Goal: Transaction & Acquisition: Book appointment/travel/reservation

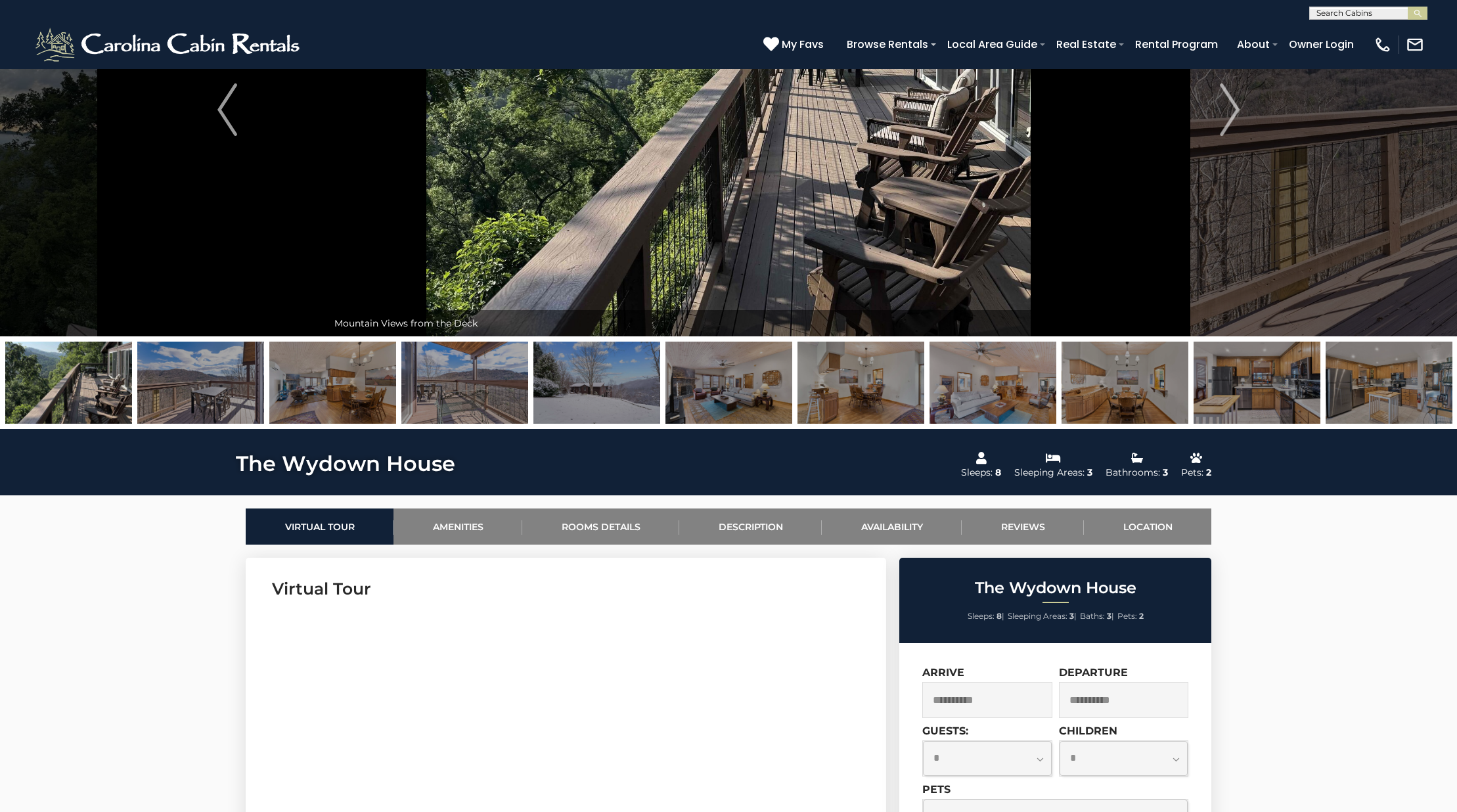
scroll to position [582, 0]
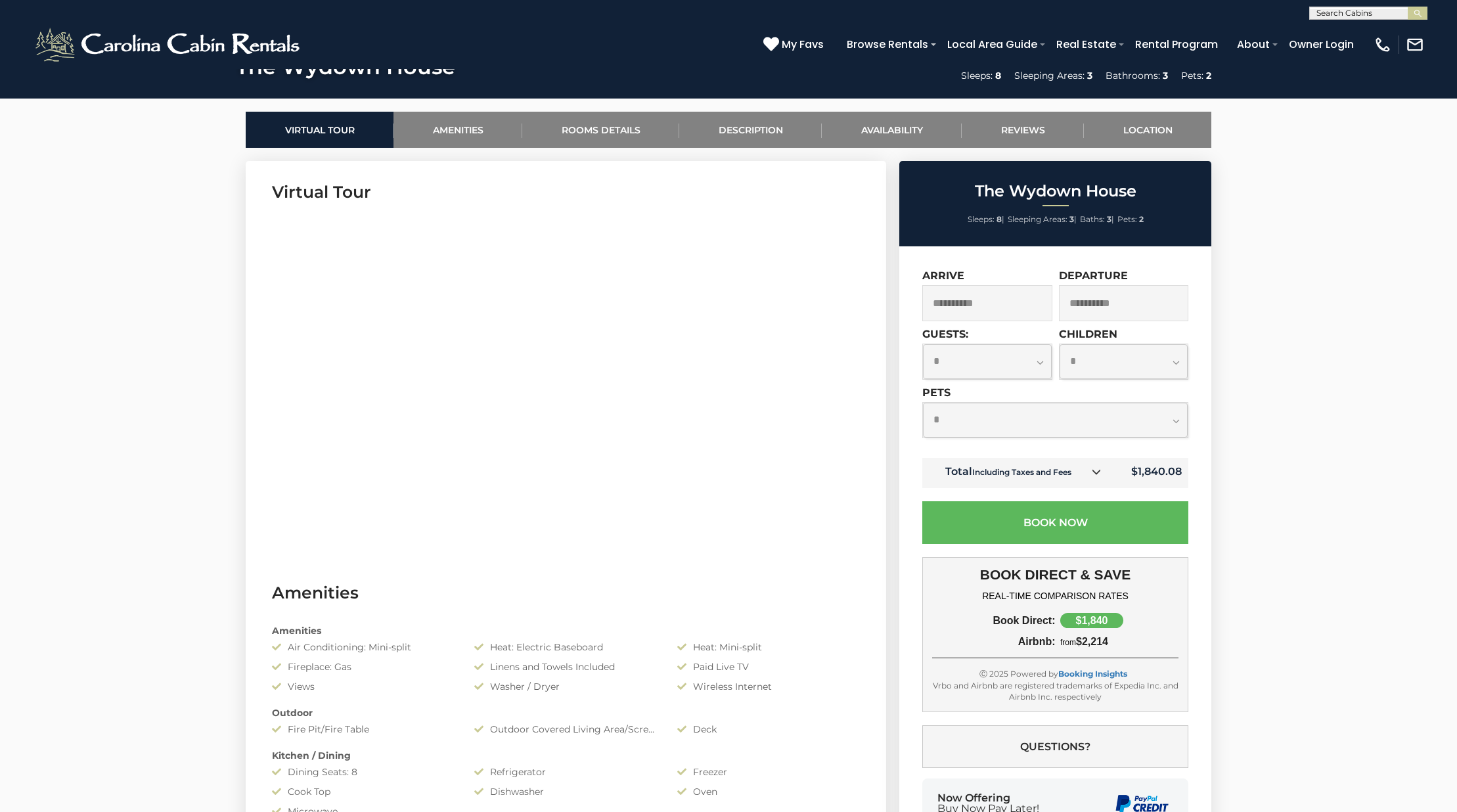
click option "*" at bounding box center [0, 0] width 0 height 0
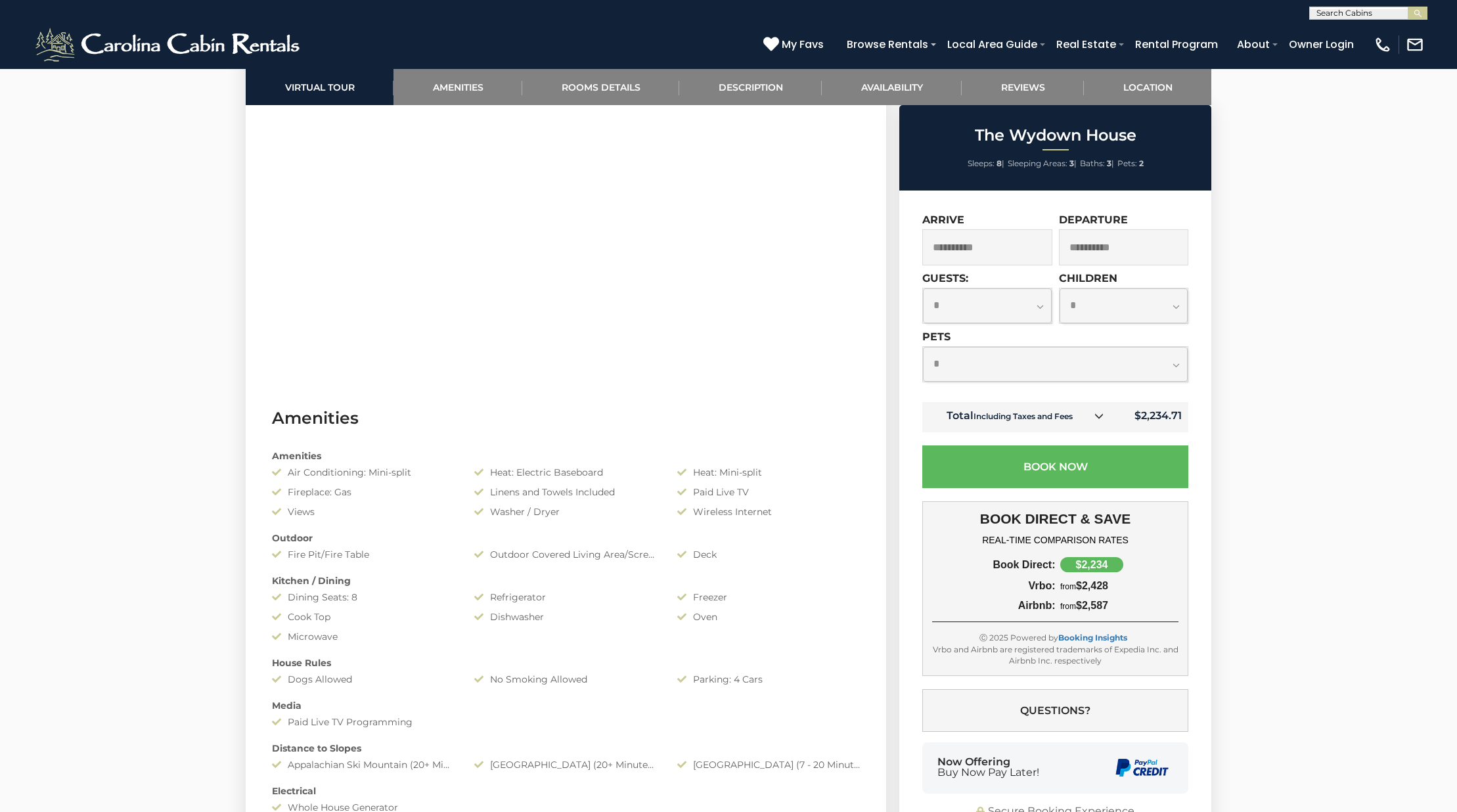
scroll to position [478, 0]
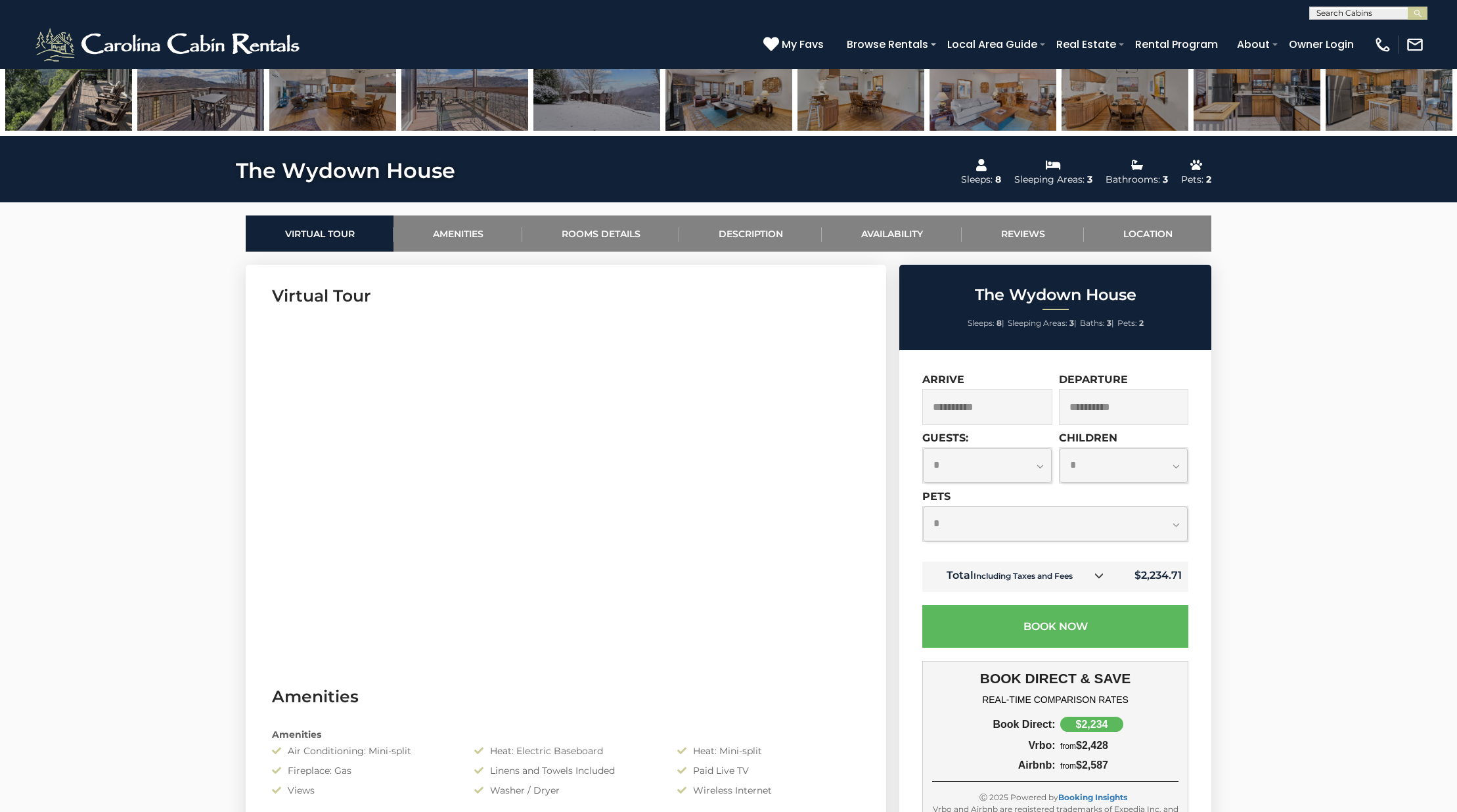
select select "*"
click option "*" at bounding box center [0, 0] width 0 height 0
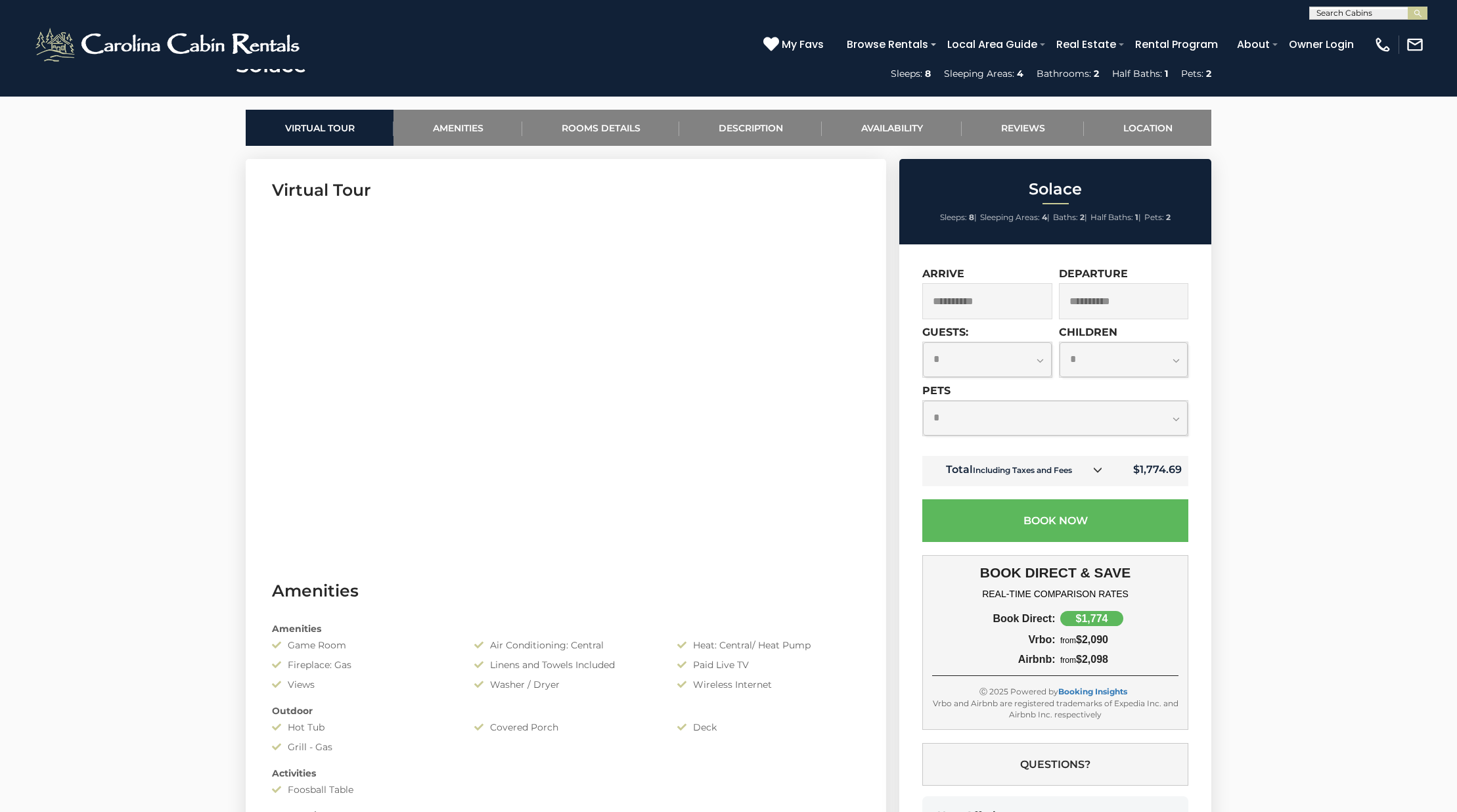
scroll to position [634, 0]
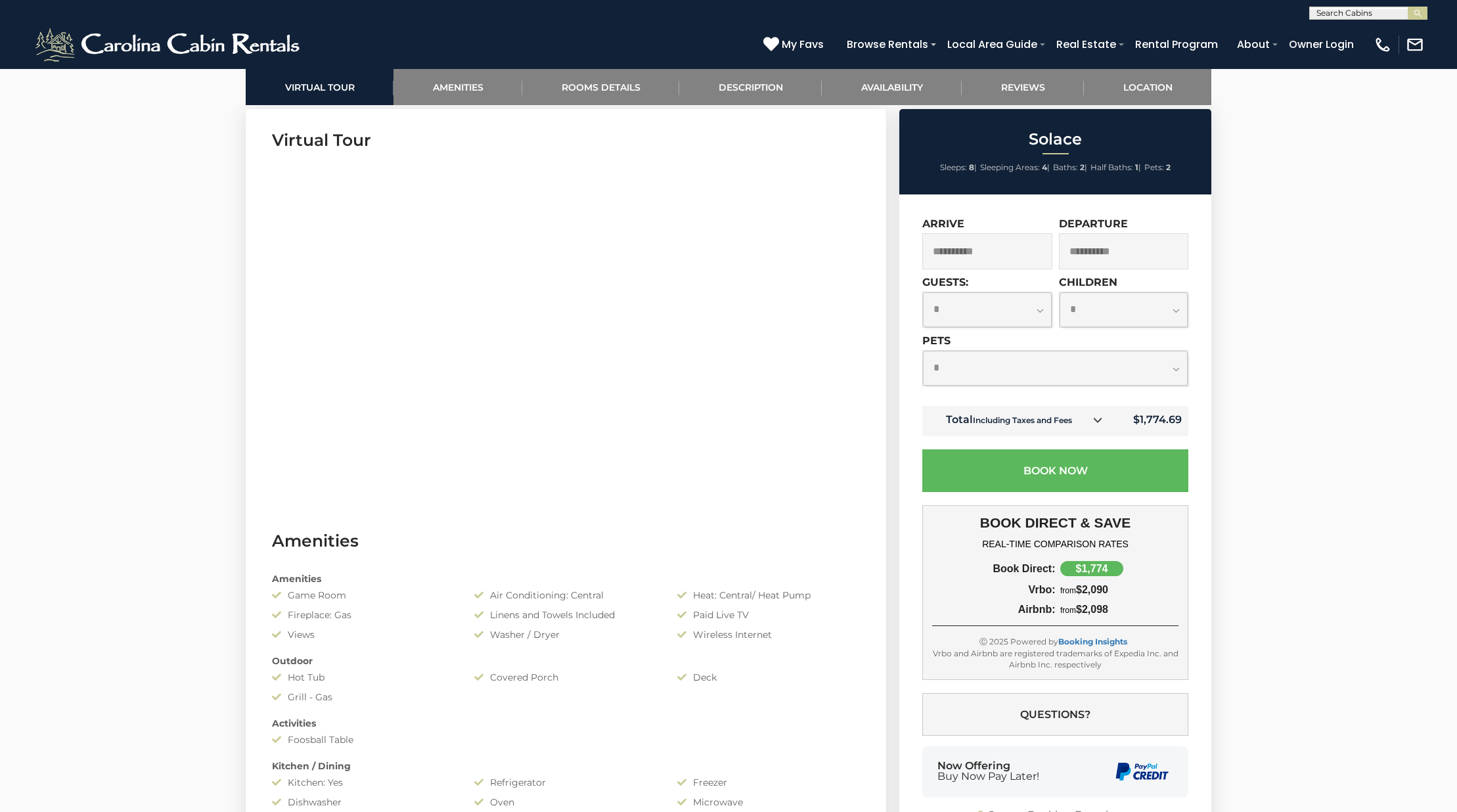
select select "*"
click option "*" at bounding box center [0, 0] width 0 height 0
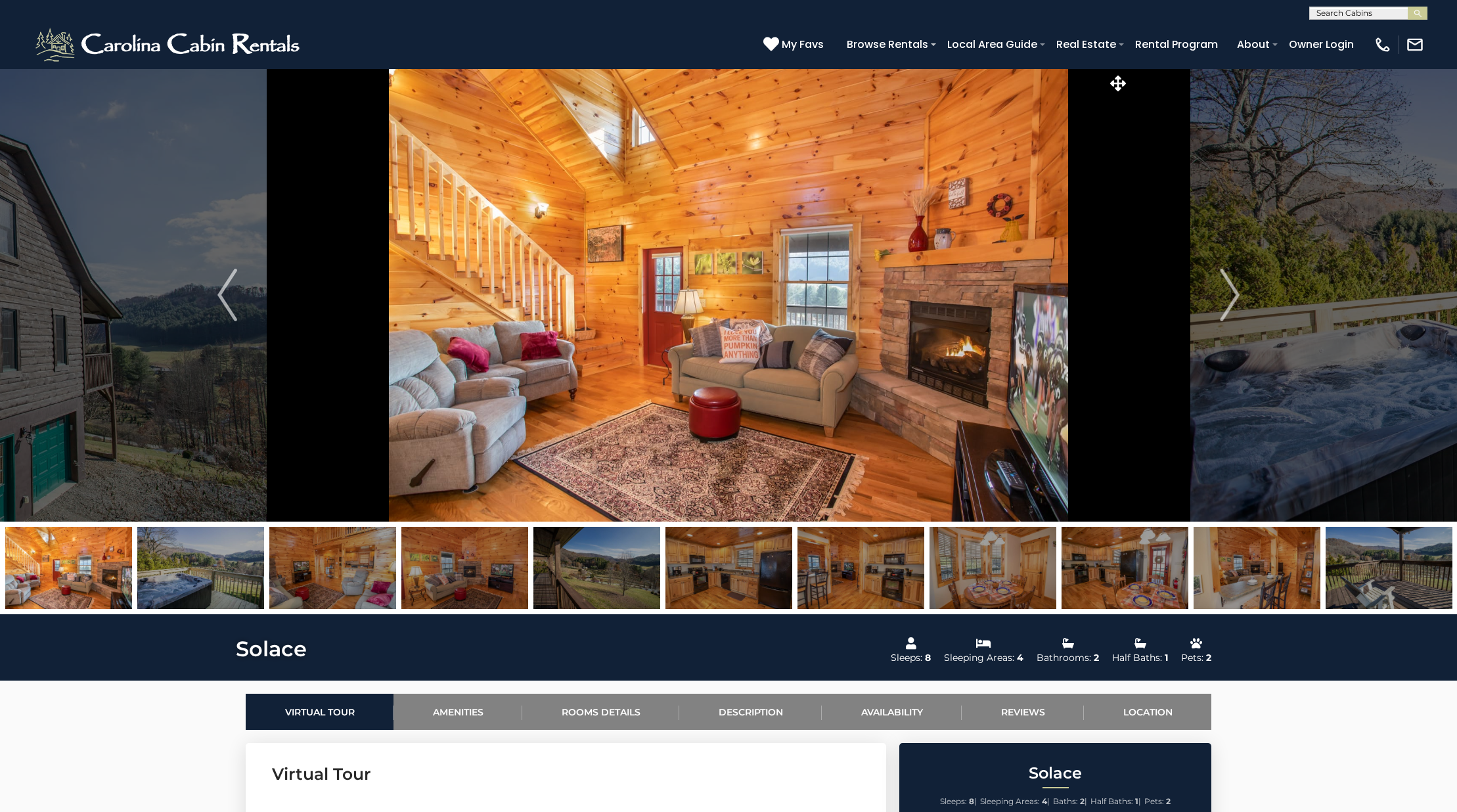
scroll to position [1, 0]
click at [143, 369] on button "Previous" at bounding box center [227, 295] width 201 height 453
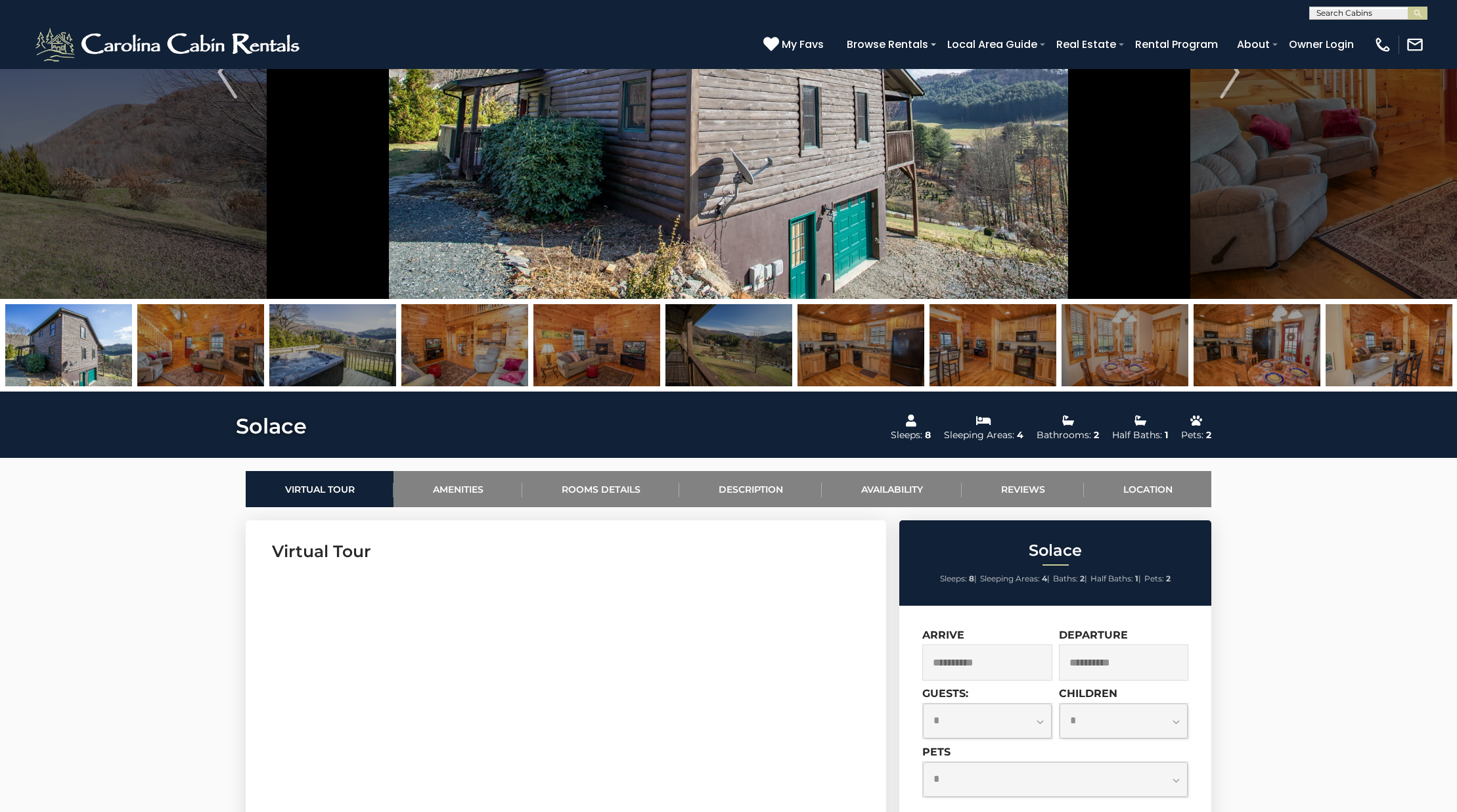
scroll to position [0, 0]
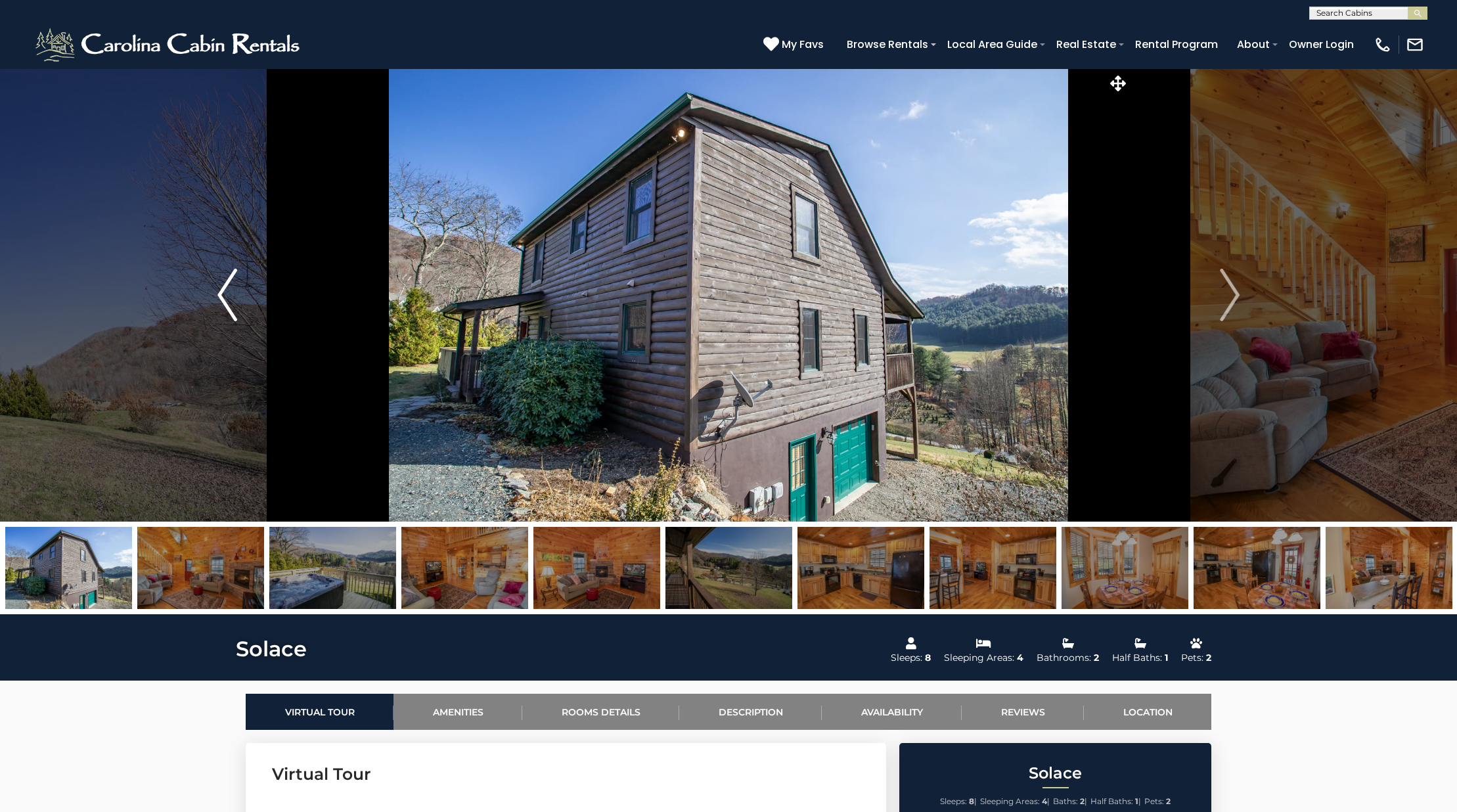
click at [203, 320] on button "Previous" at bounding box center [227, 295] width 201 height 453
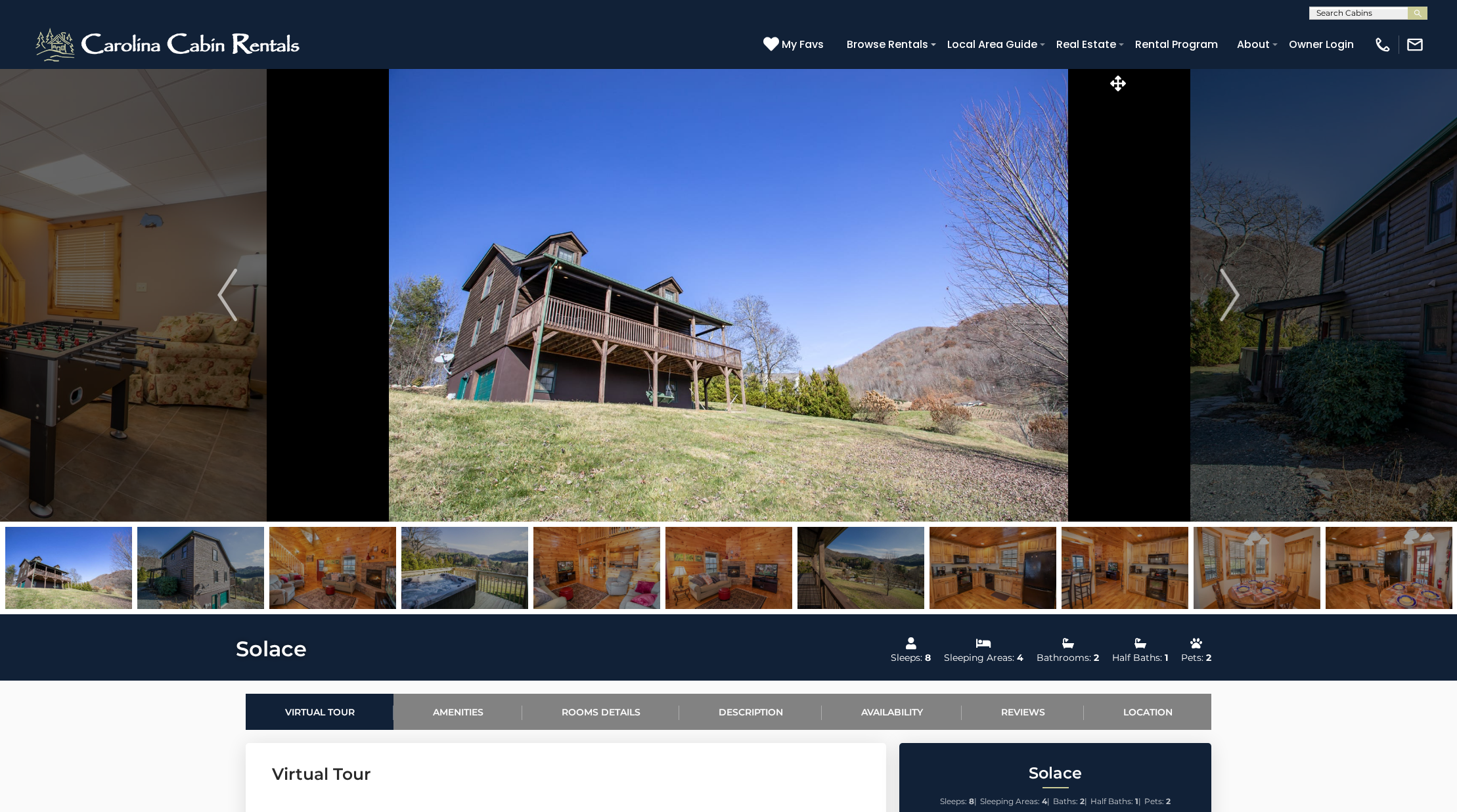
click at [896, 565] on img at bounding box center [861, 568] width 127 height 82
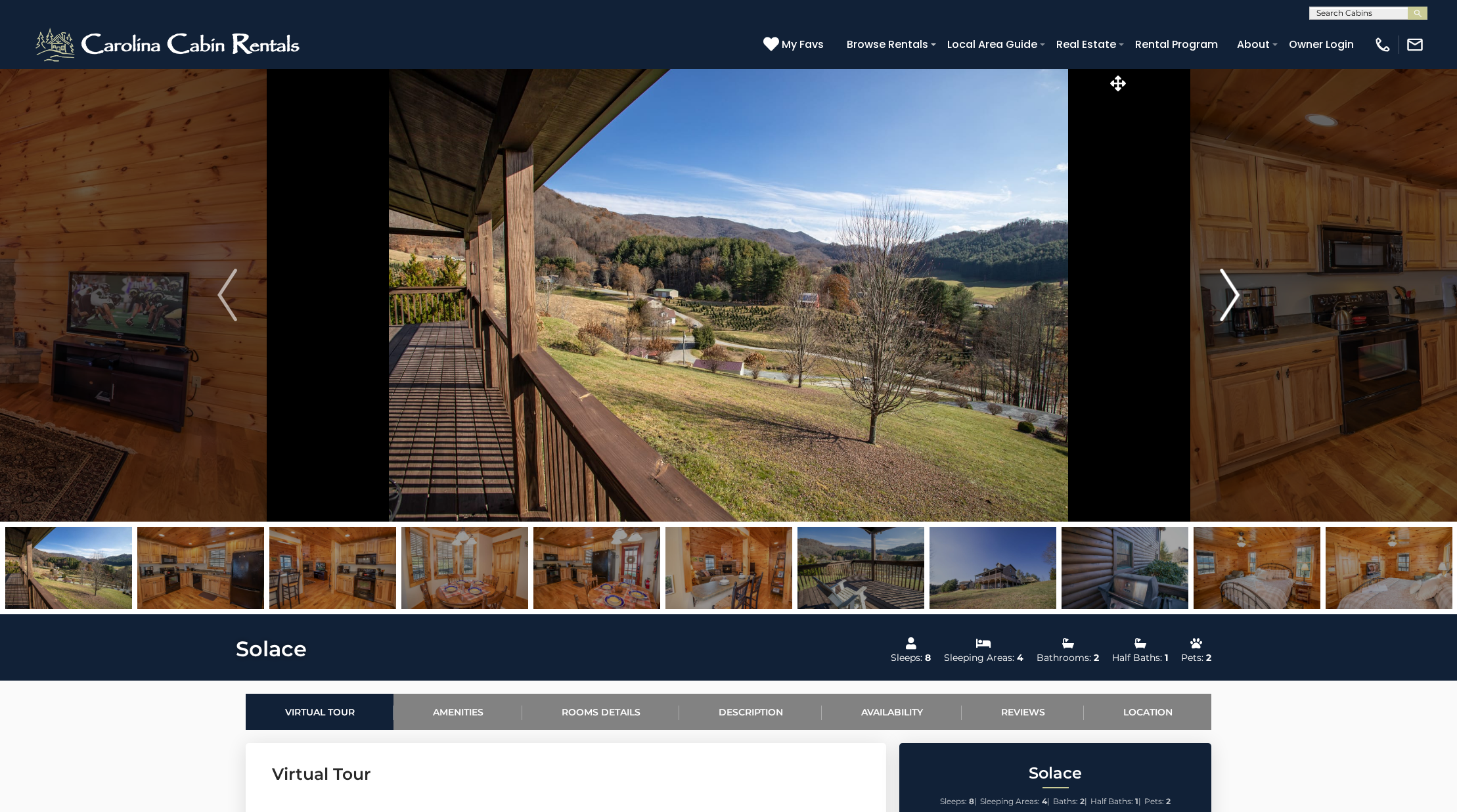
click at [1220, 292] on img "Next" at bounding box center [1229, 294] width 19 height 53
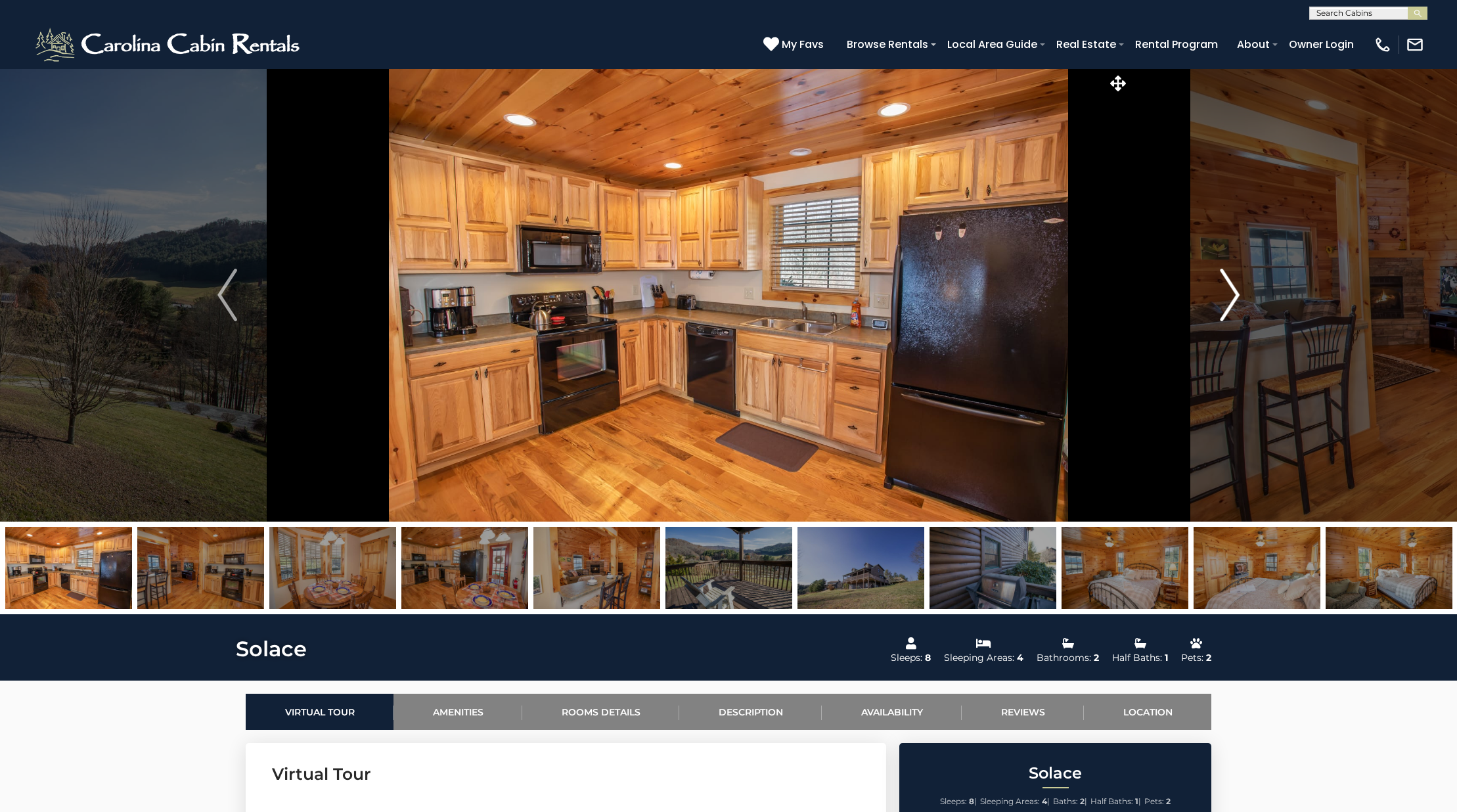
click at [1220, 292] on img "Next" at bounding box center [1229, 294] width 19 height 53
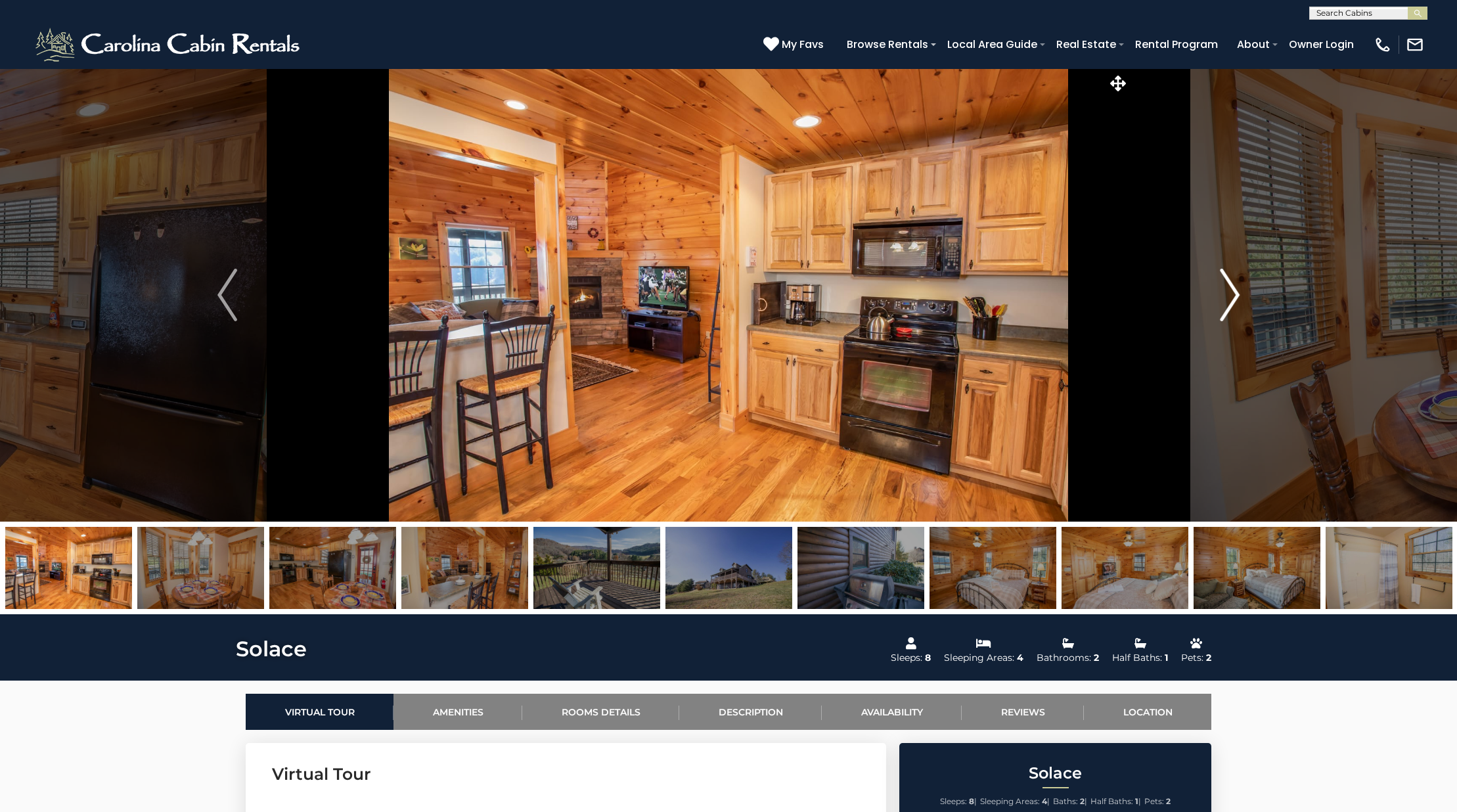
click at [1220, 292] on img "Next" at bounding box center [1229, 294] width 19 height 53
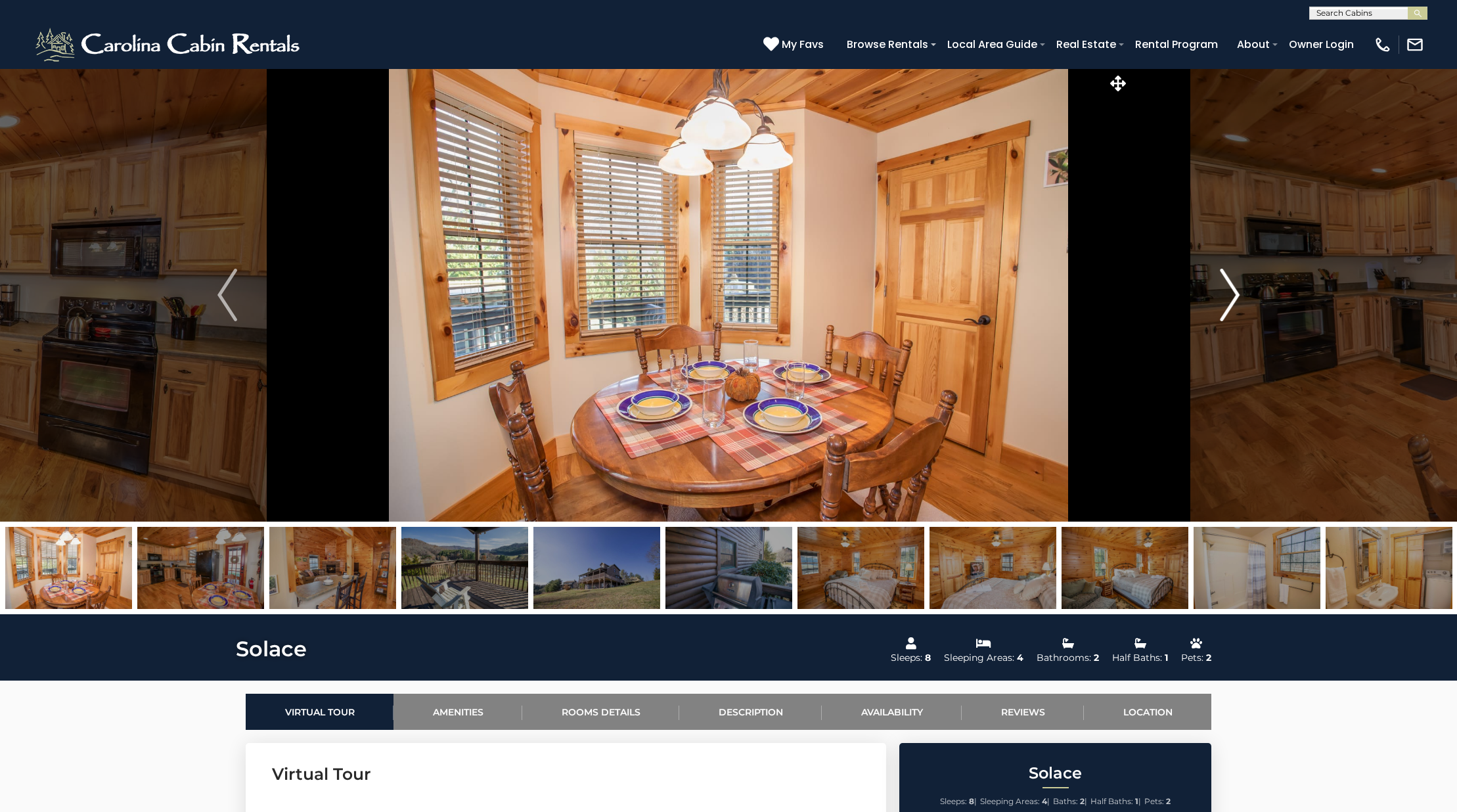
click at [1220, 292] on img "Next" at bounding box center [1229, 294] width 19 height 53
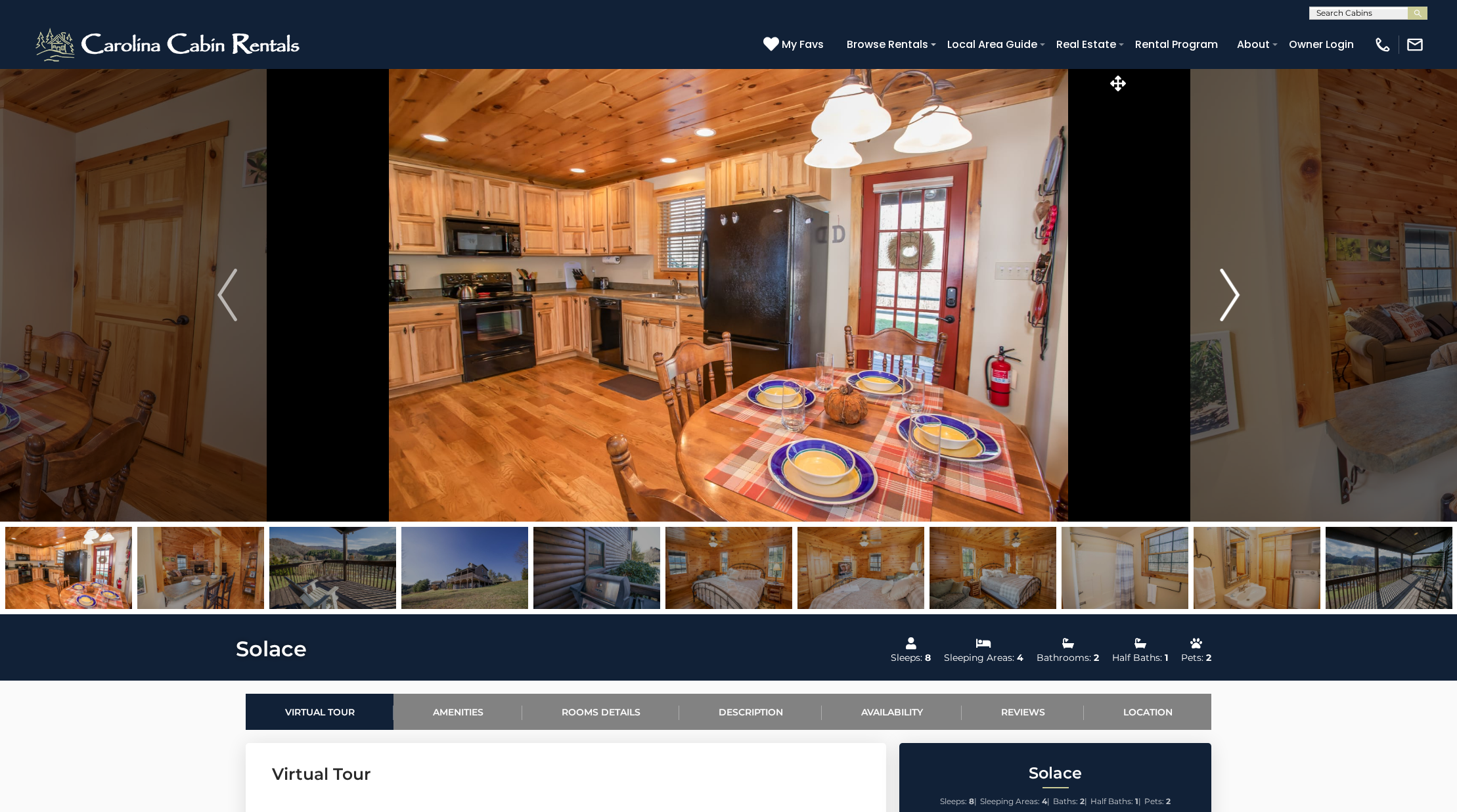
click at [1220, 292] on img "Next" at bounding box center [1229, 294] width 19 height 53
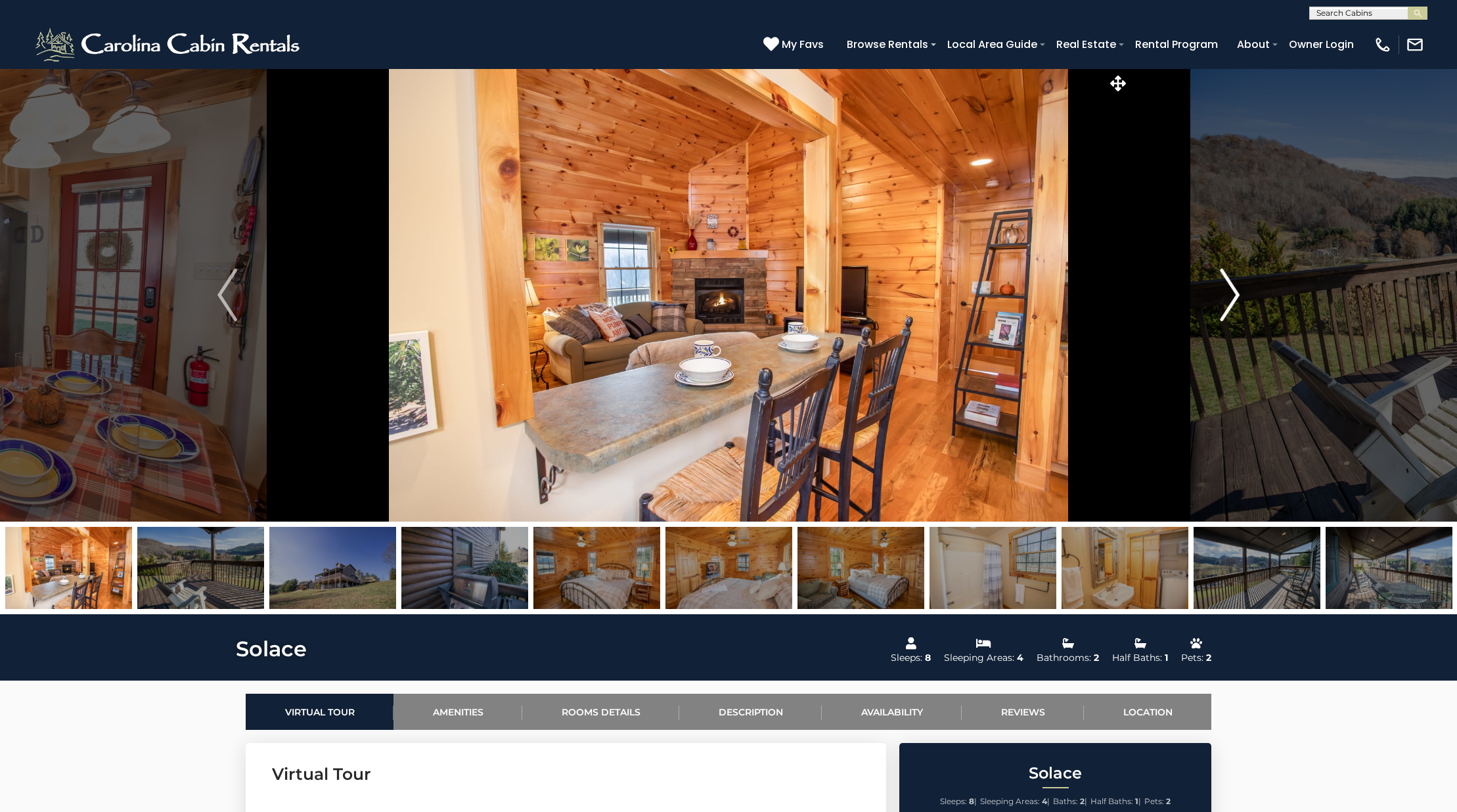
click at [1220, 292] on img "Next" at bounding box center [1229, 294] width 19 height 53
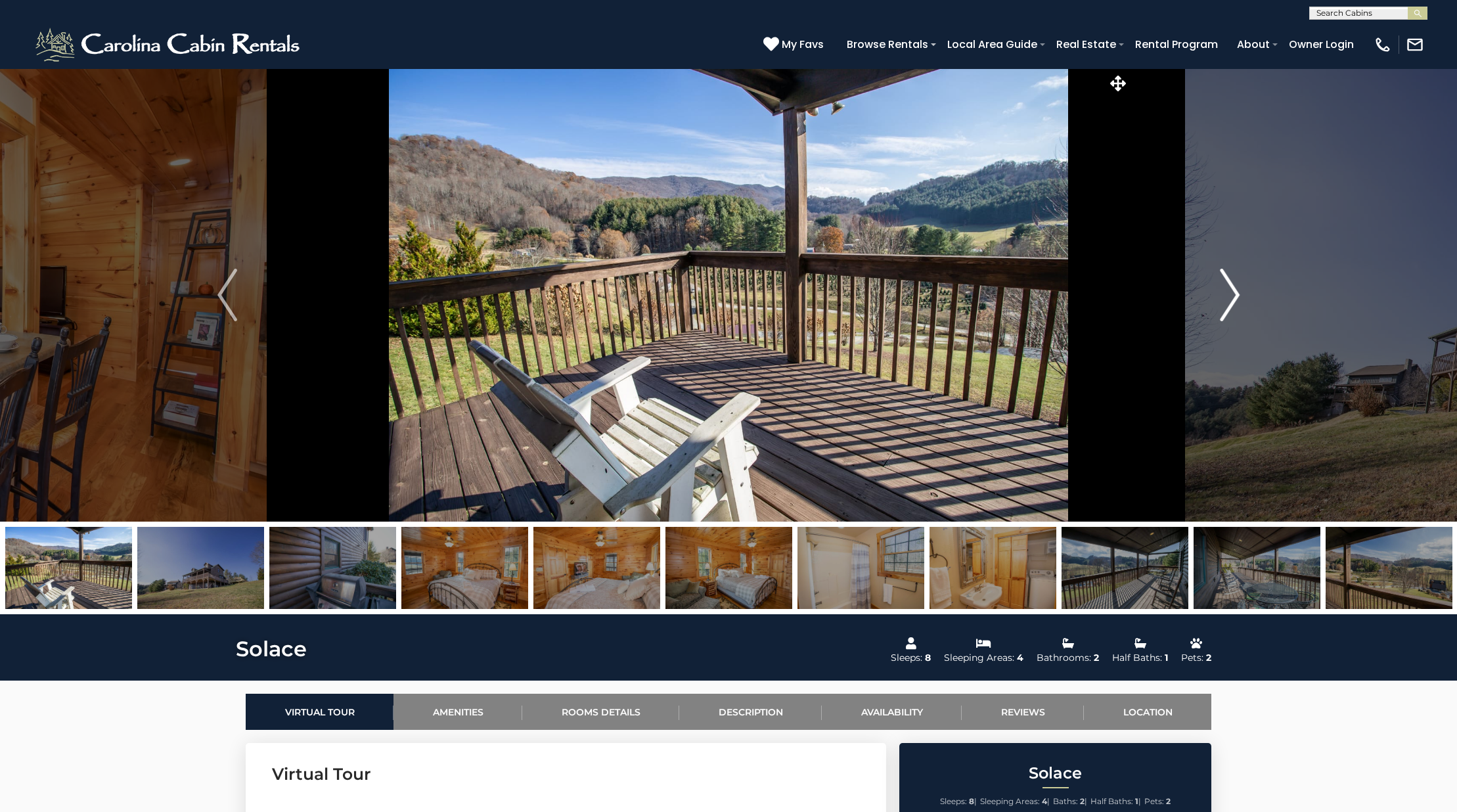
click at [1220, 292] on img "Next" at bounding box center [1229, 294] width 19 height 53
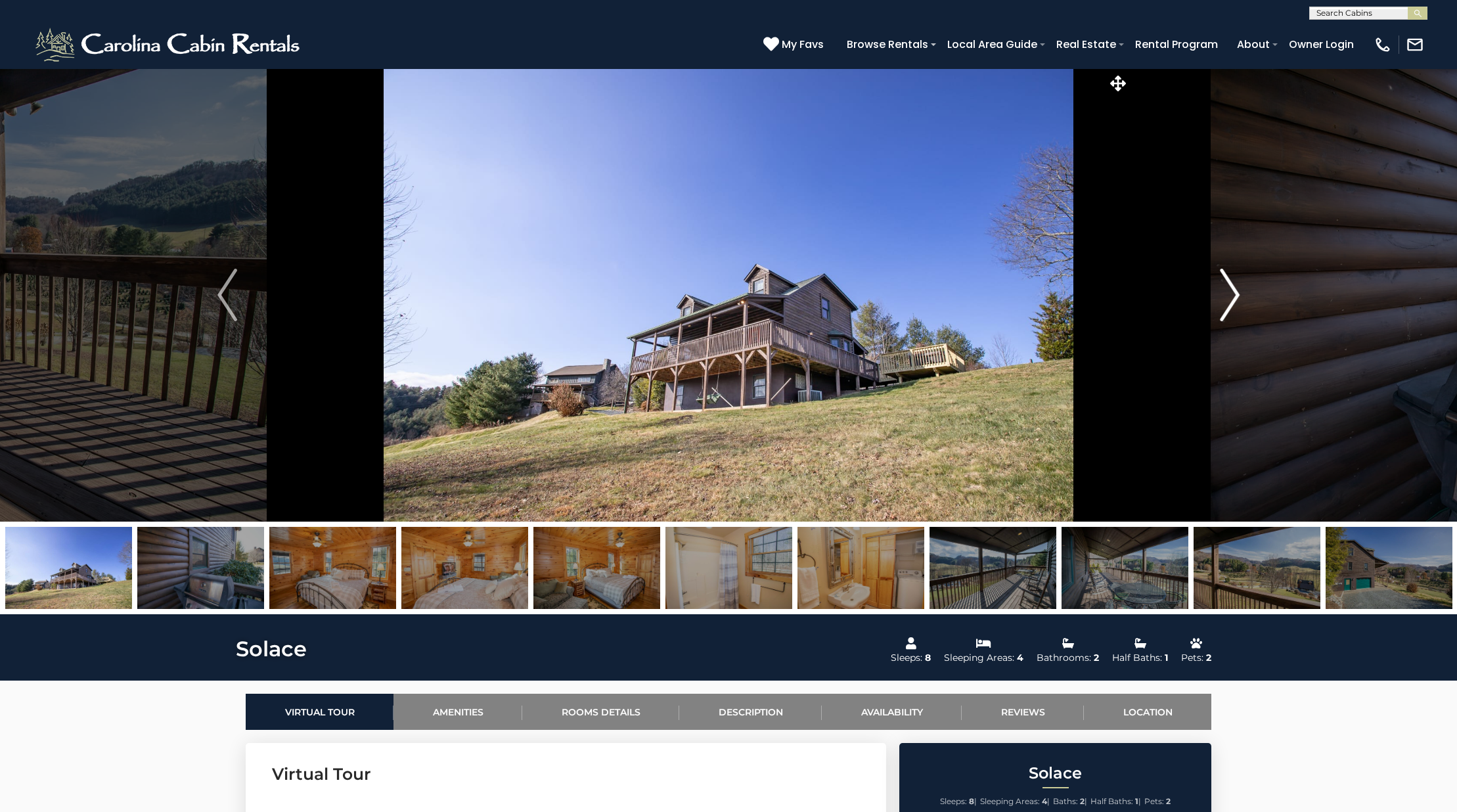
click at [1220, 292] on img "Next" at bounding box center [1229, 294] width 19 height 53
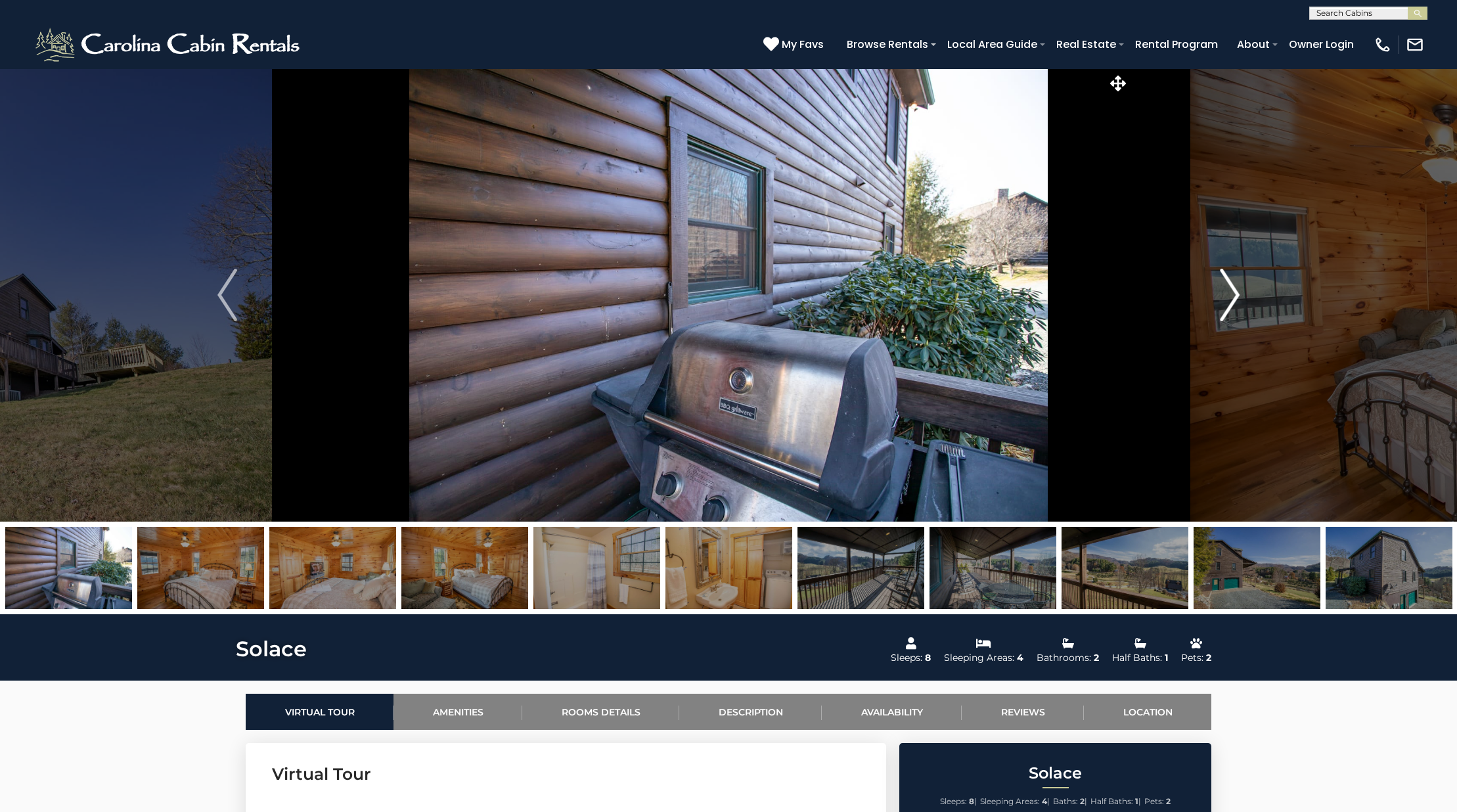
click at [1220, 292] on img "Next" at bounding box center [1229, 294] width 19 height 53
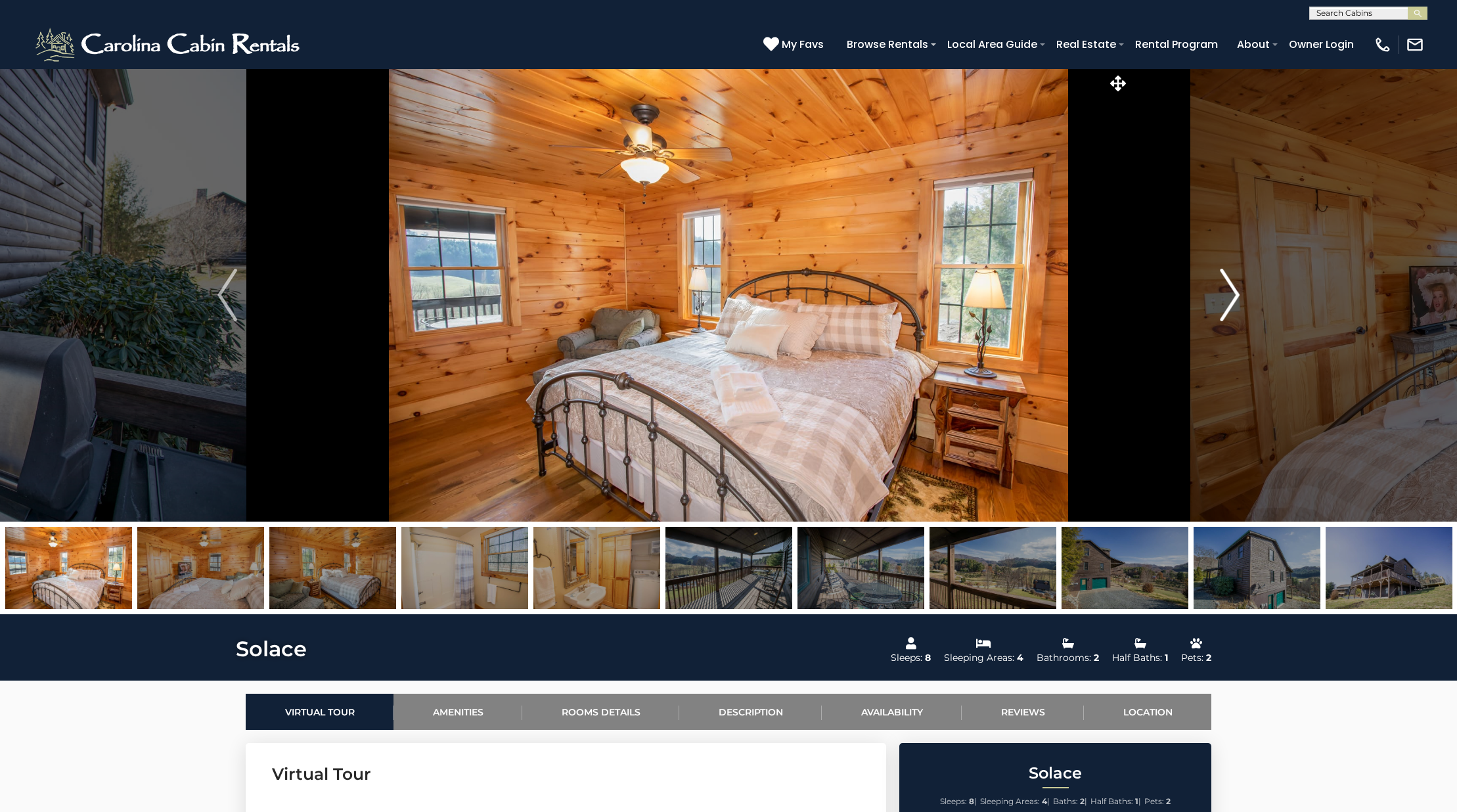
click at [1220, 292] on img "Next" at bounding box center [1229, 294] width 19 height 53
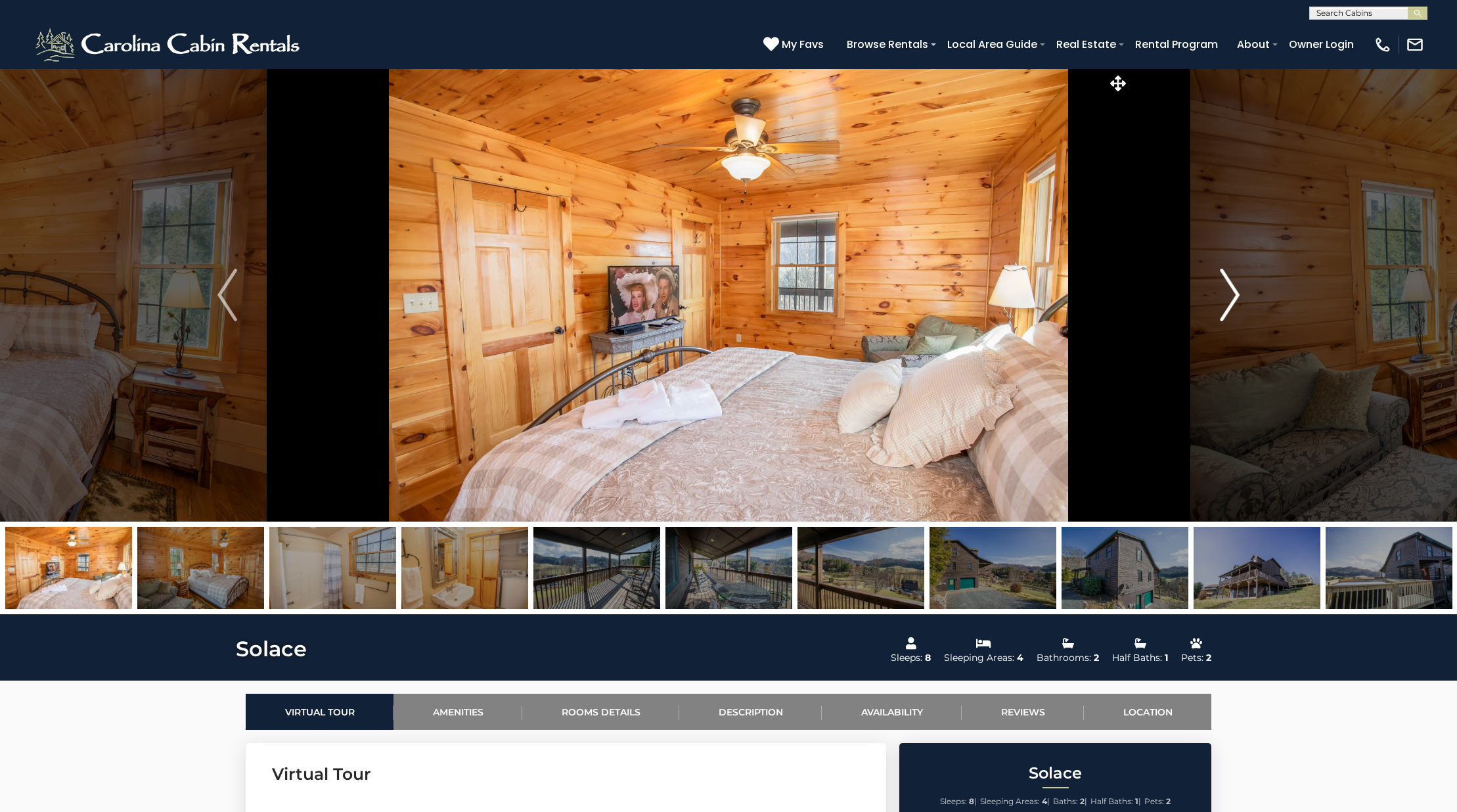
click at [1220, 292] on img "Next" at bounding box center [1229, 294] width 19 height 53
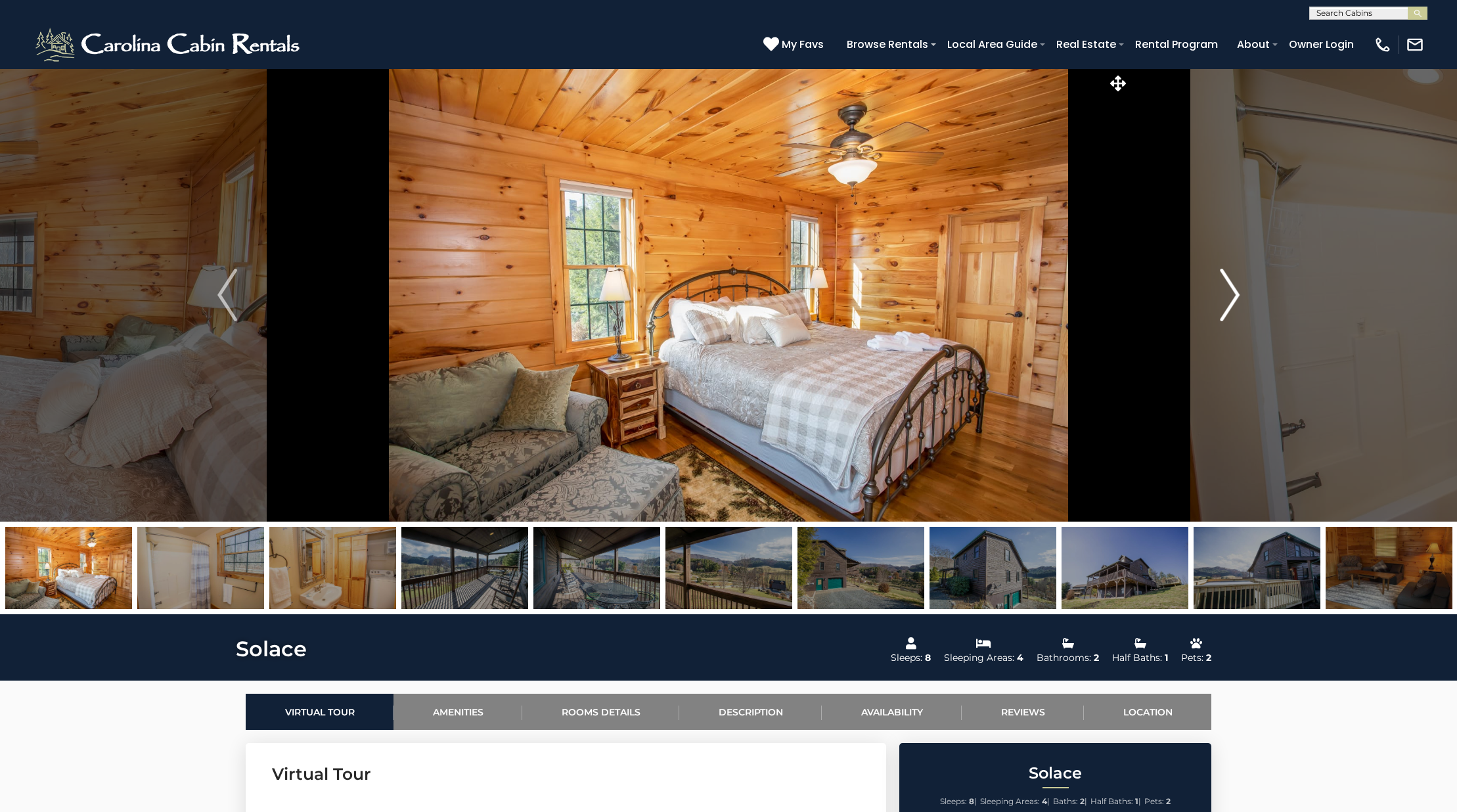
click at [1220, 292] on img "Next" at bounding box center [1229, 294] width 19 height 53
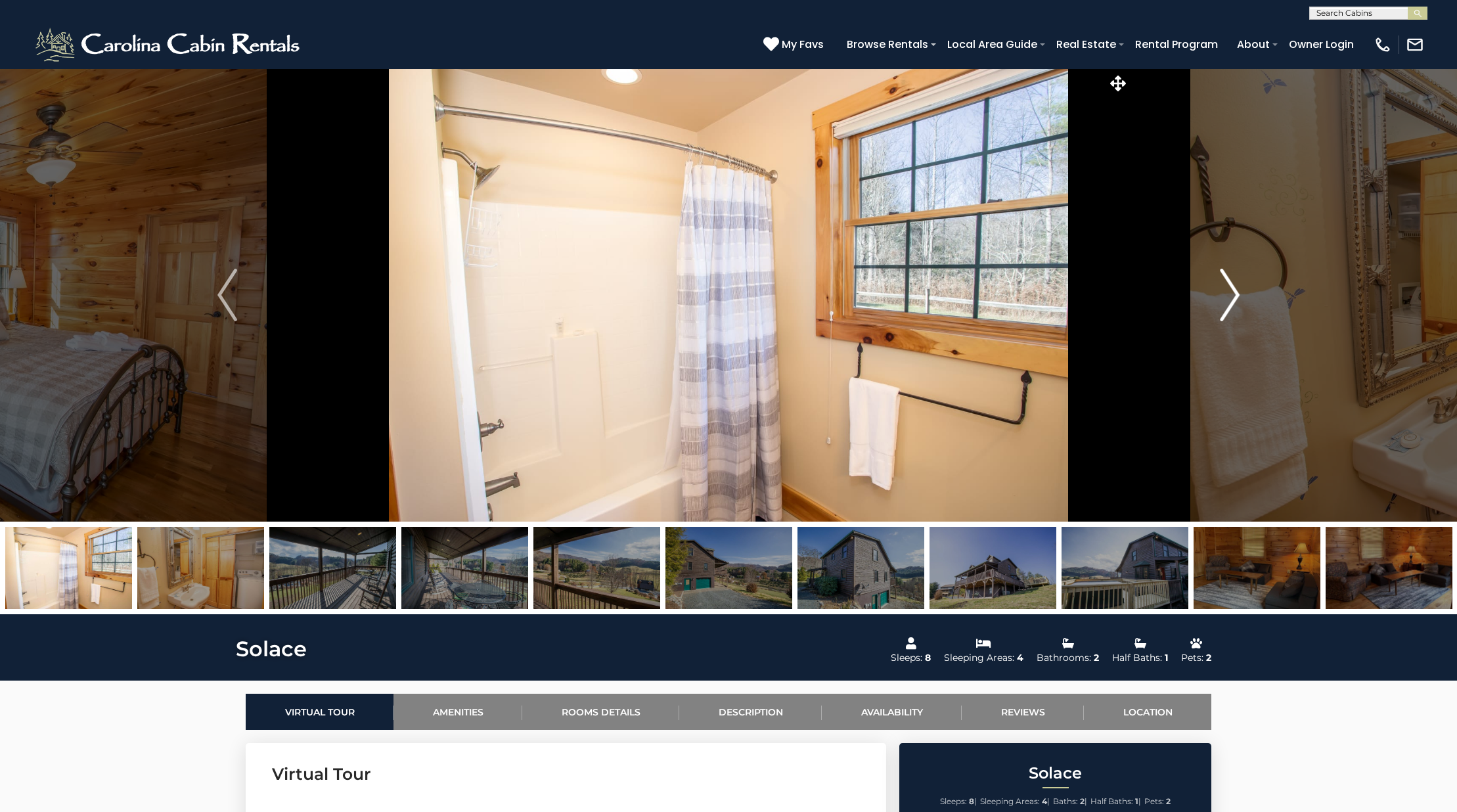
click at [1220, 292] on img "Next" at bounding box center [1229, 294] width 19 height 53
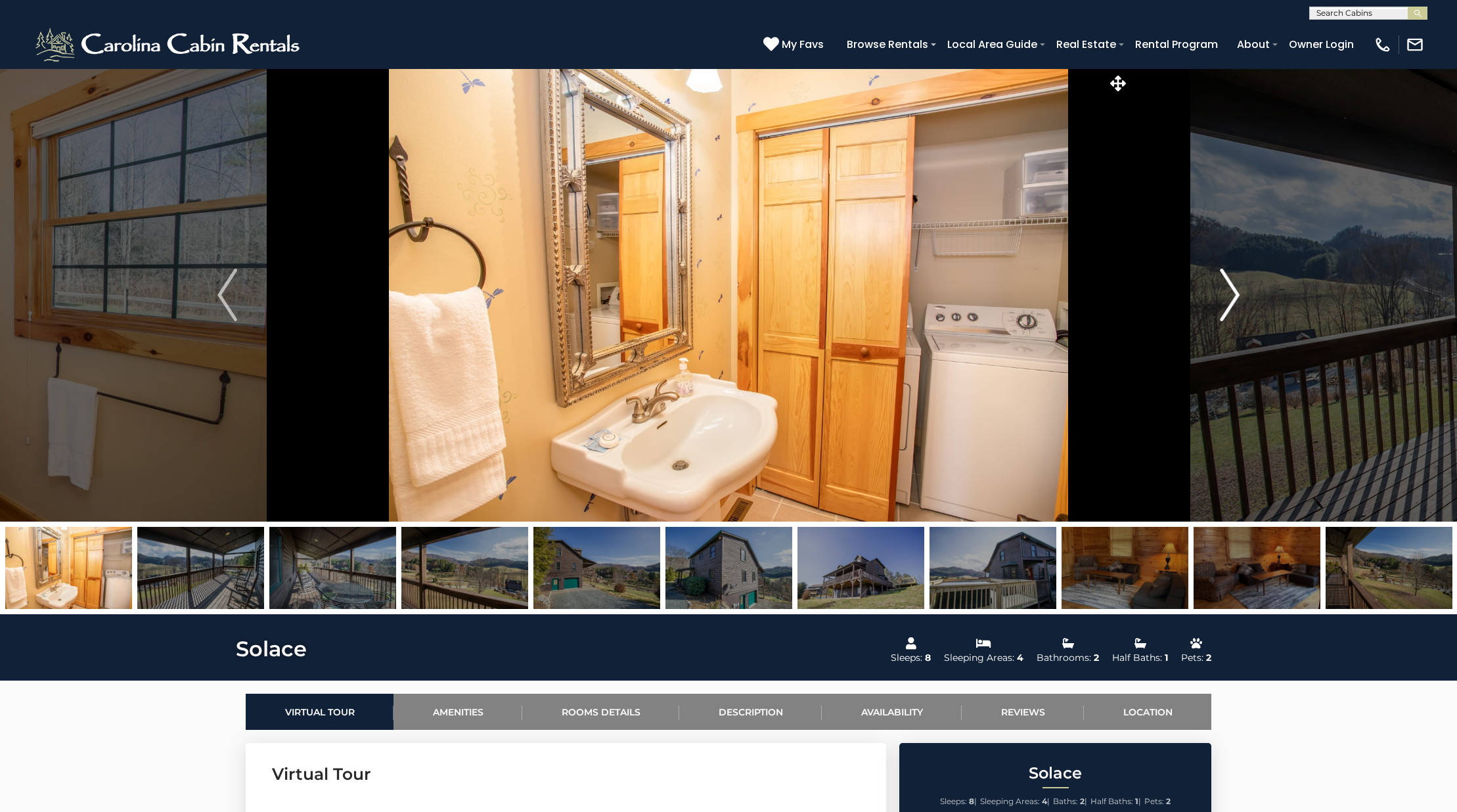
click at [1225, 291] on img "Next" at bounding box center [1229, 294] width 19 height 53
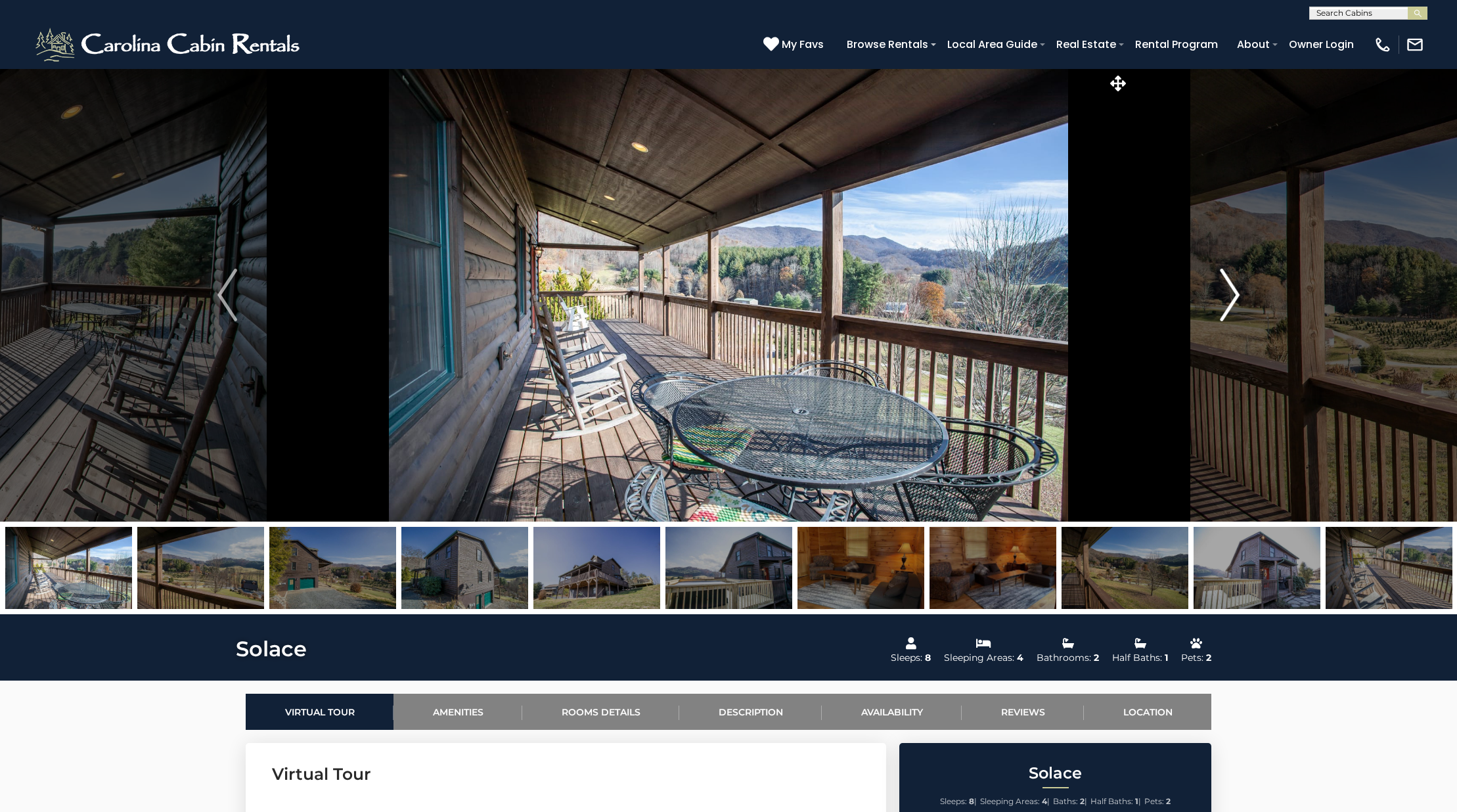
click at [1236, 307] on img "Next" at bounding box center [1229, 294] width 19 height 53
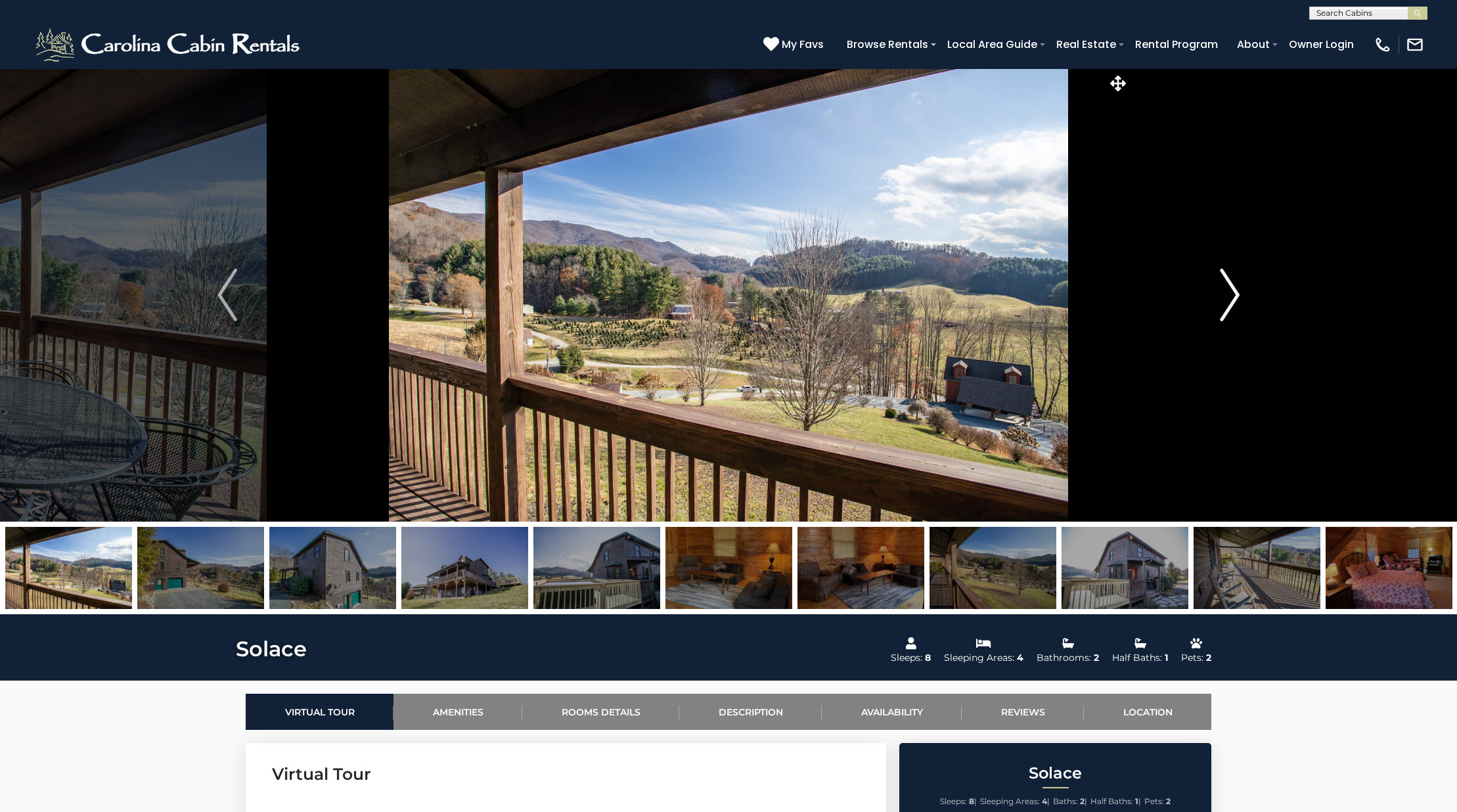
click at [1236, 307] on img "Next" at bounding box center [1229, 294] width 19 height 53
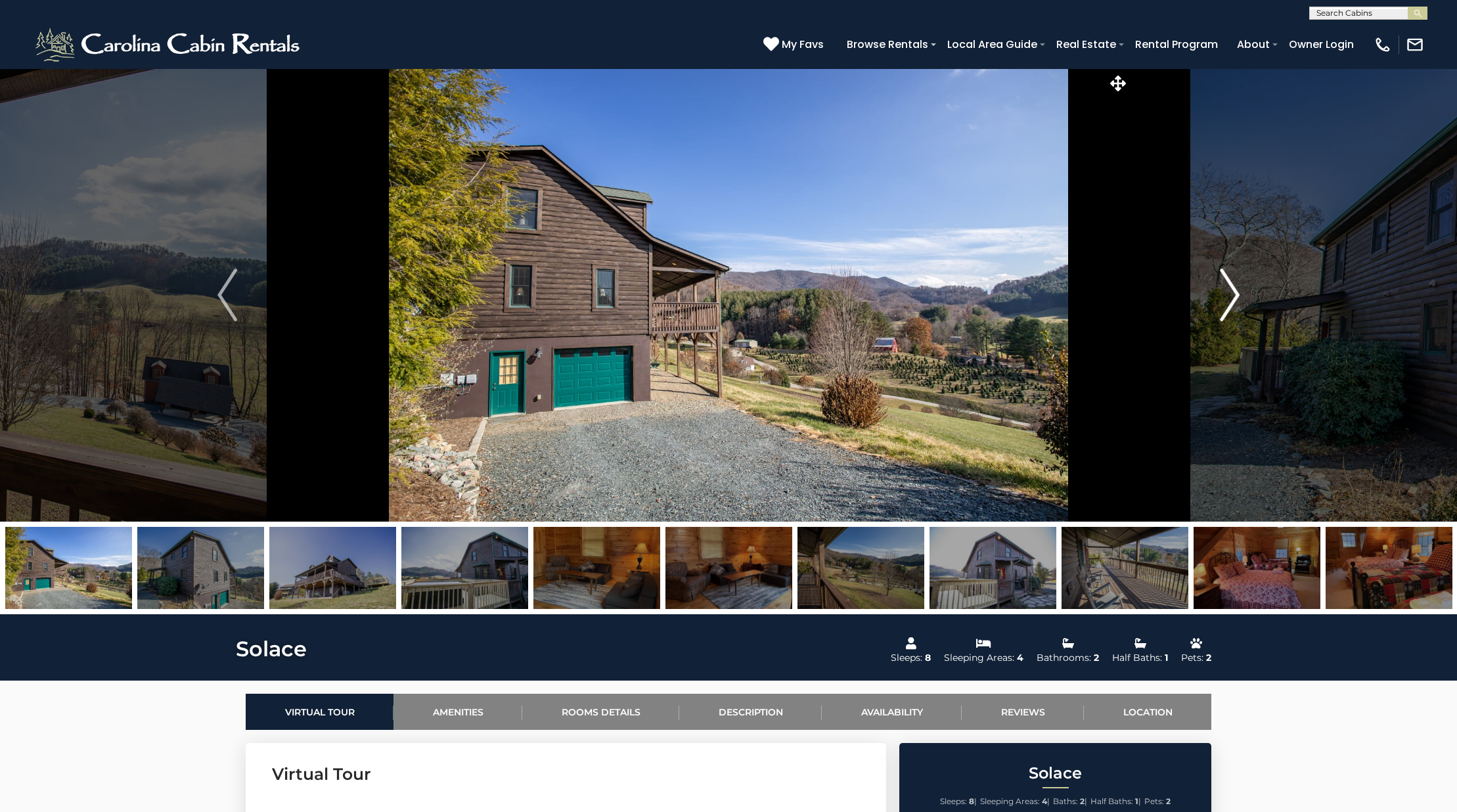
click at [1236, 307] on img "Next" at bounding box center [1229, 294] width 19 height 53
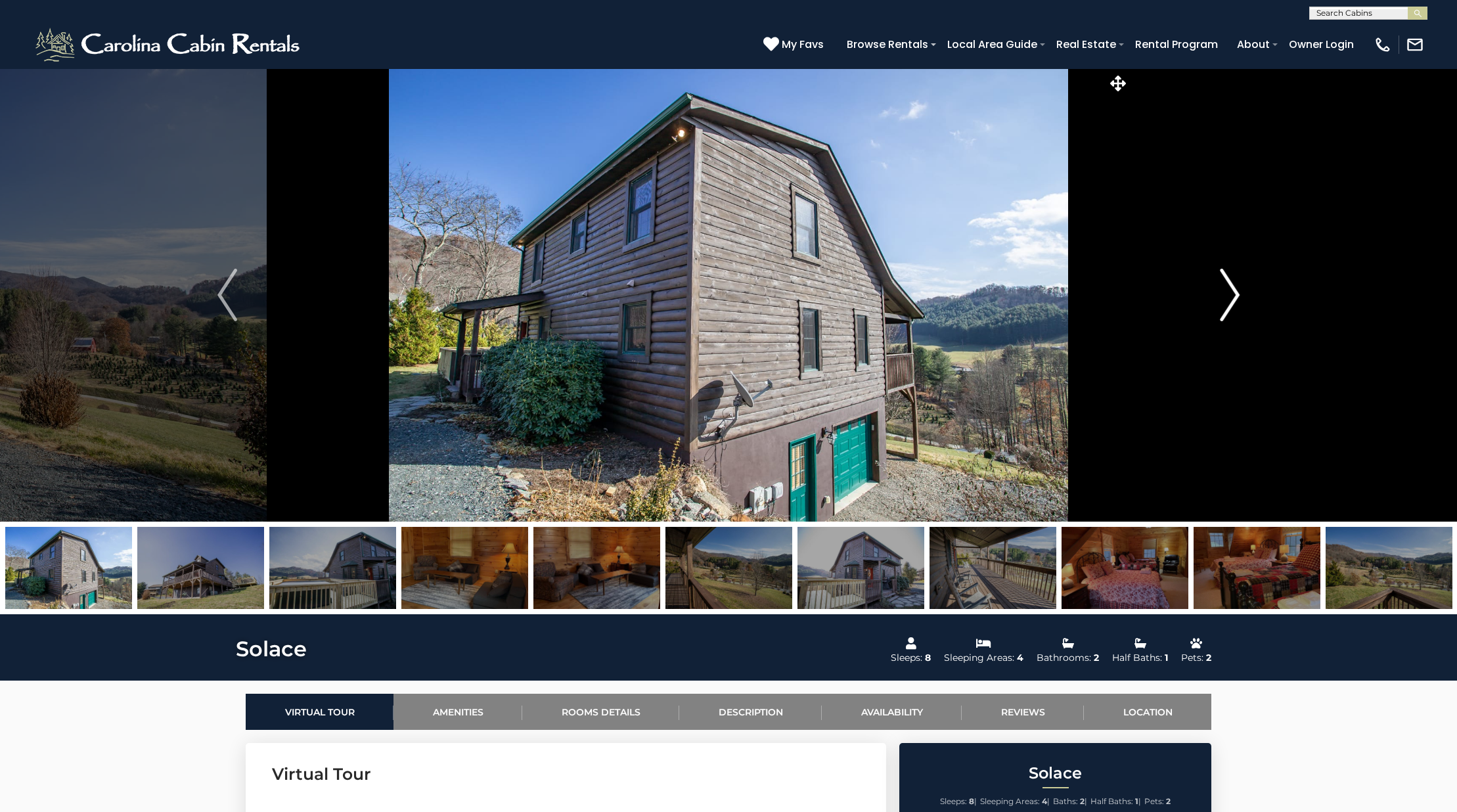
click at [1236, 307] on img "Next" at bounding box center [1229, 294] width 19 height 53
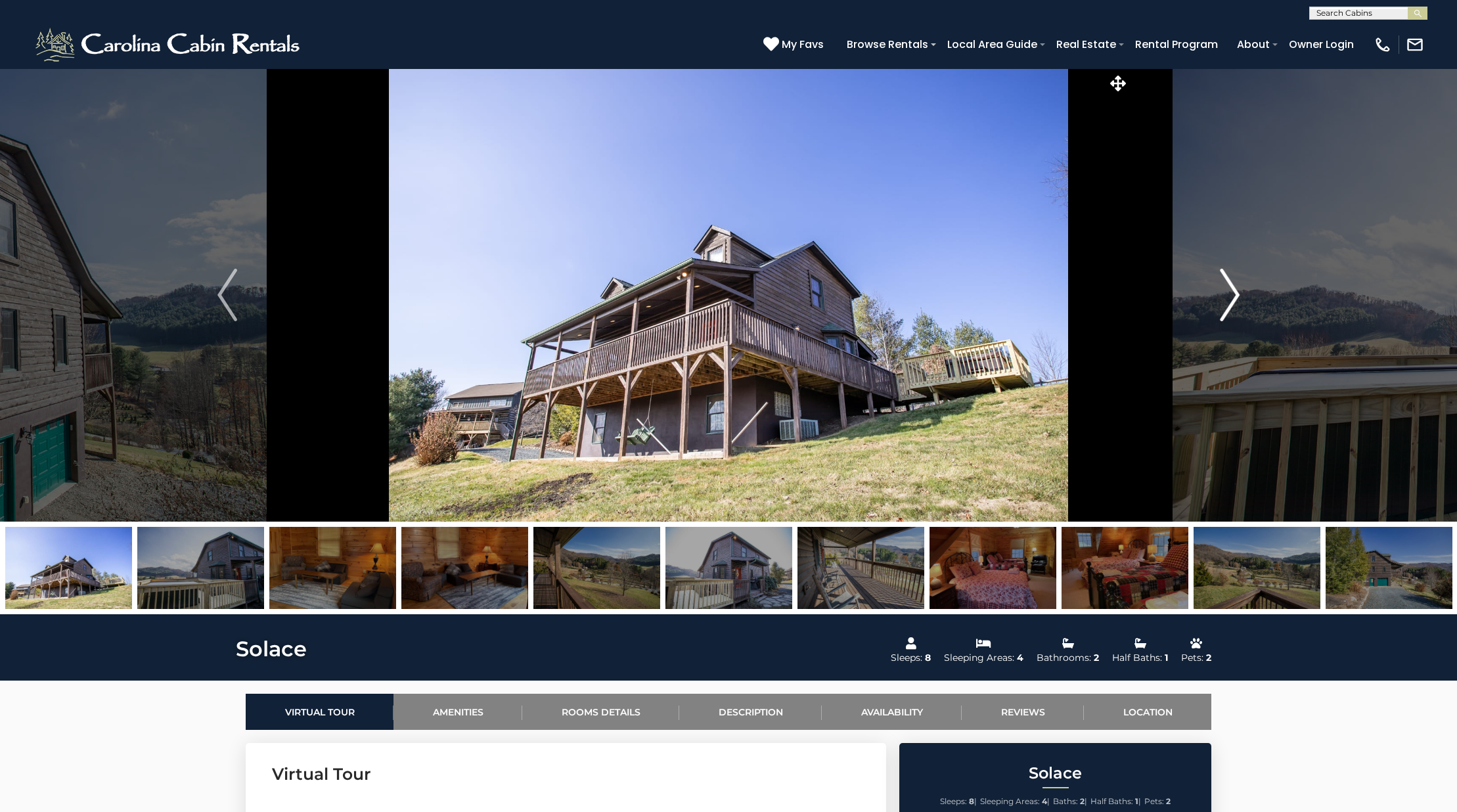
click at [1247, 291] on button "Next" at bounding box center [1229, 295] width 201 height 453
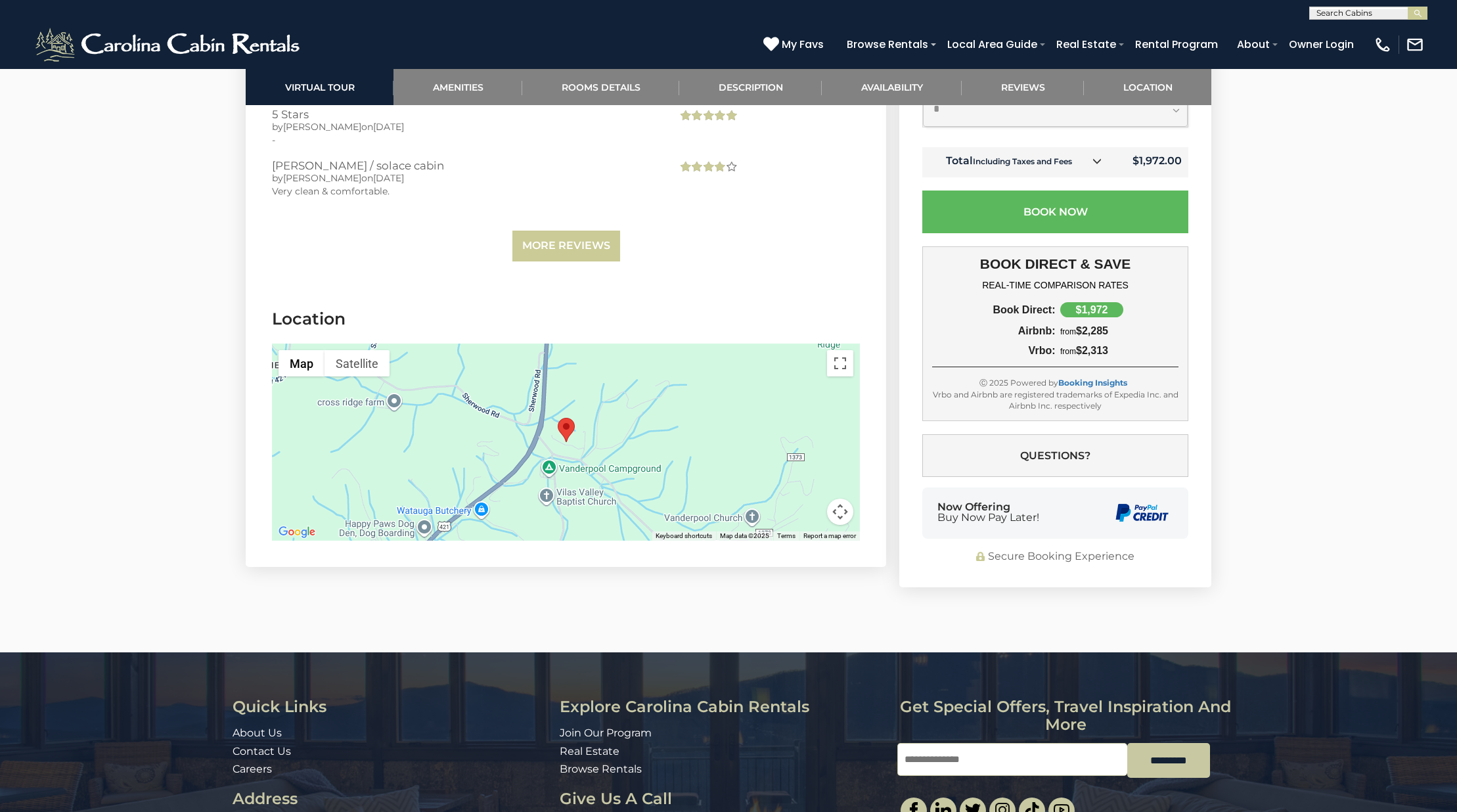
scroll to position [3131, 0]
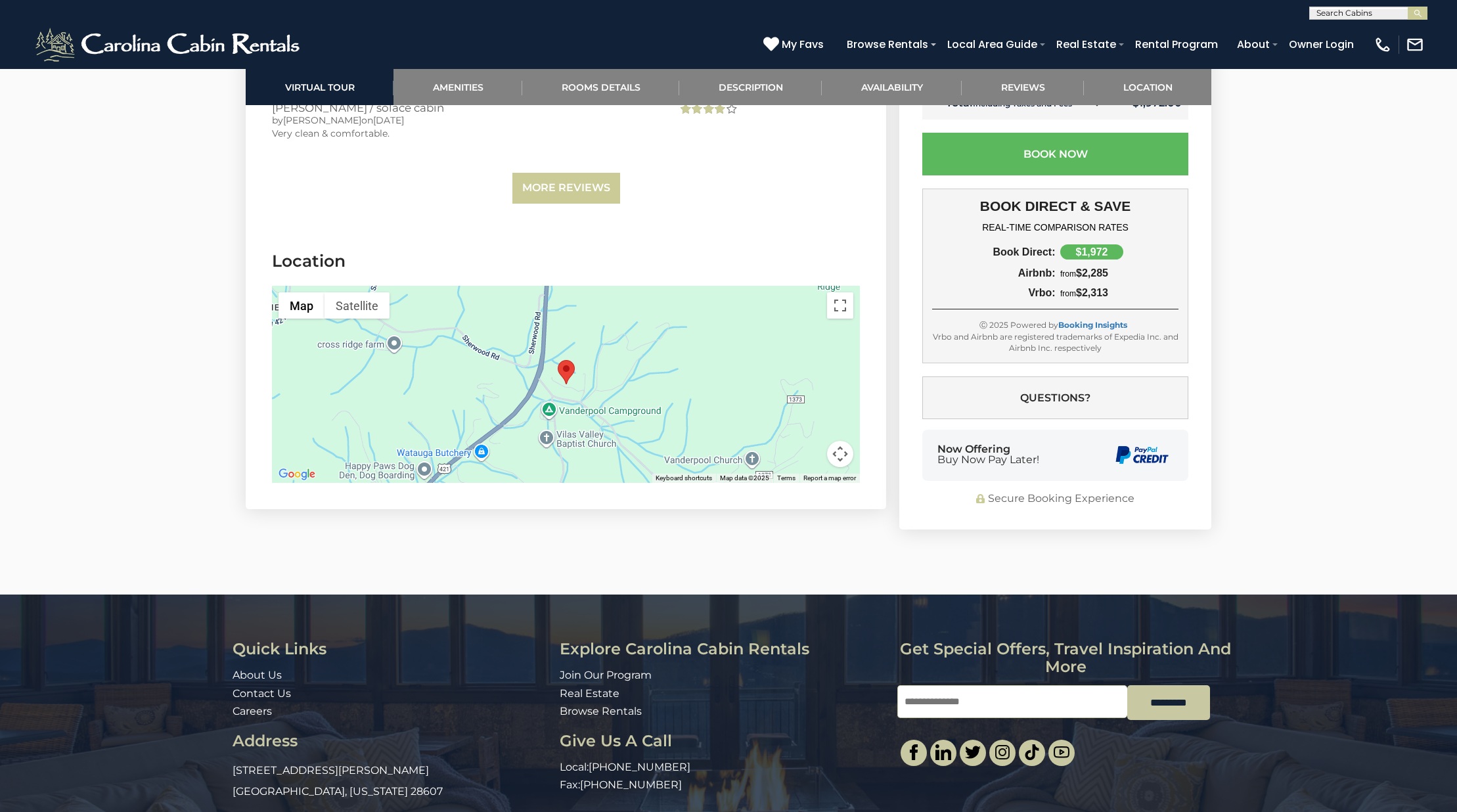
click at [846, 441] on button "Map camera controls" at bounding box center [840, 454] width 26 height 26
click at [817, 375] on button "Zoom in" at bounding box center [807, 388] width 26 height 26
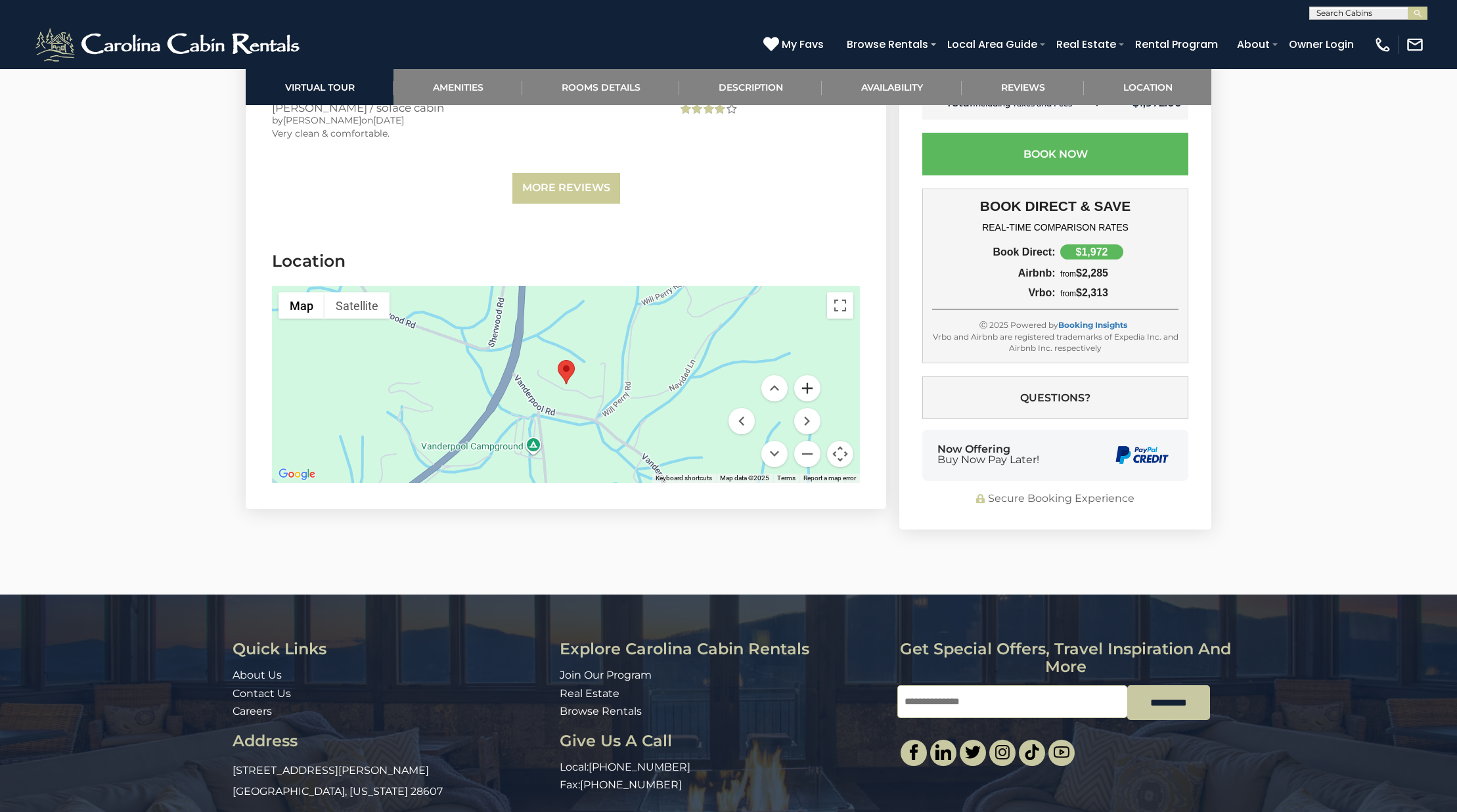
click at [817, 375] on button "Zoom in" at bounding box center [807, 388] width 26 height 26
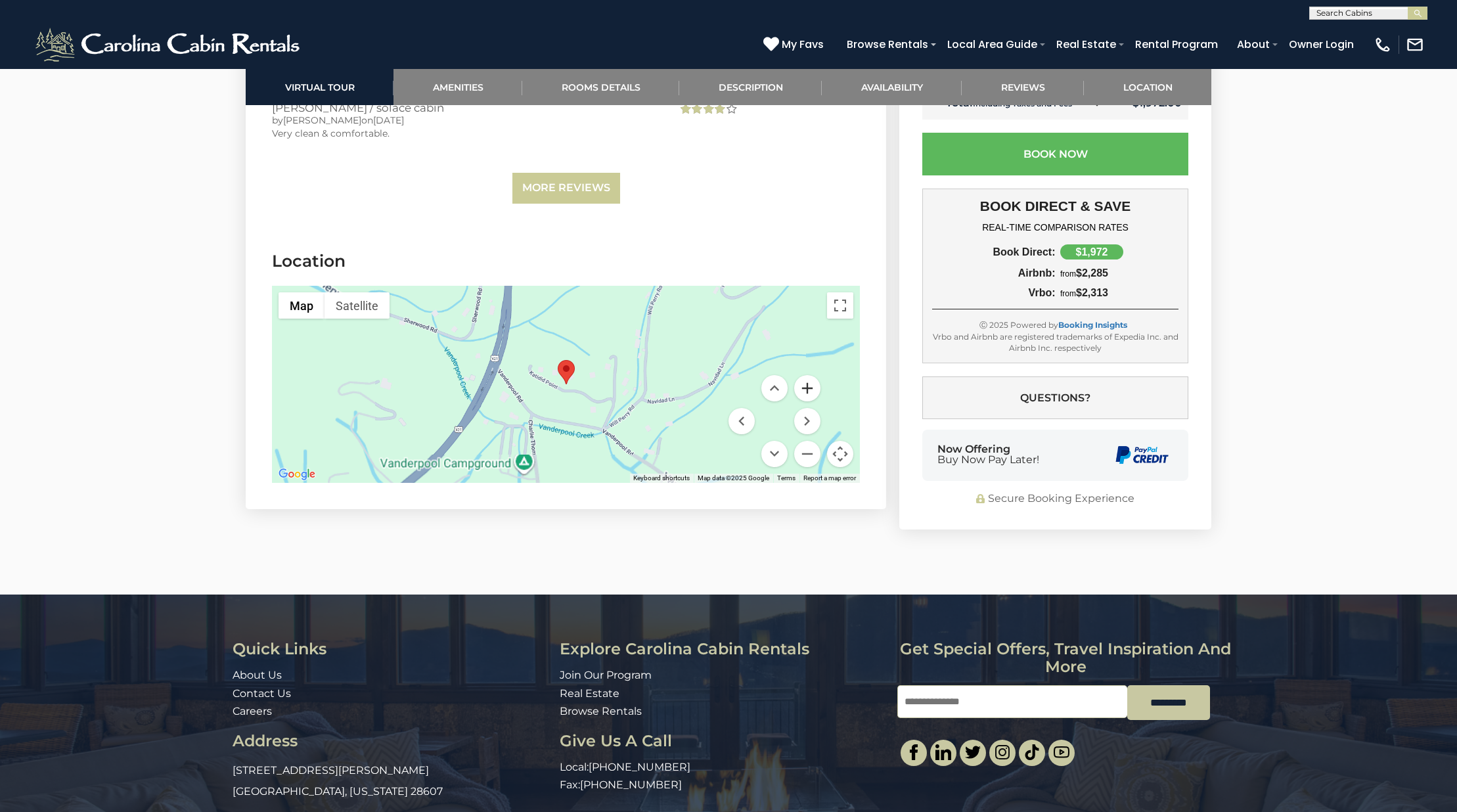
click at [817, 375] on button "Zoom in" at bounding box center [807, 388] width 26 height 26
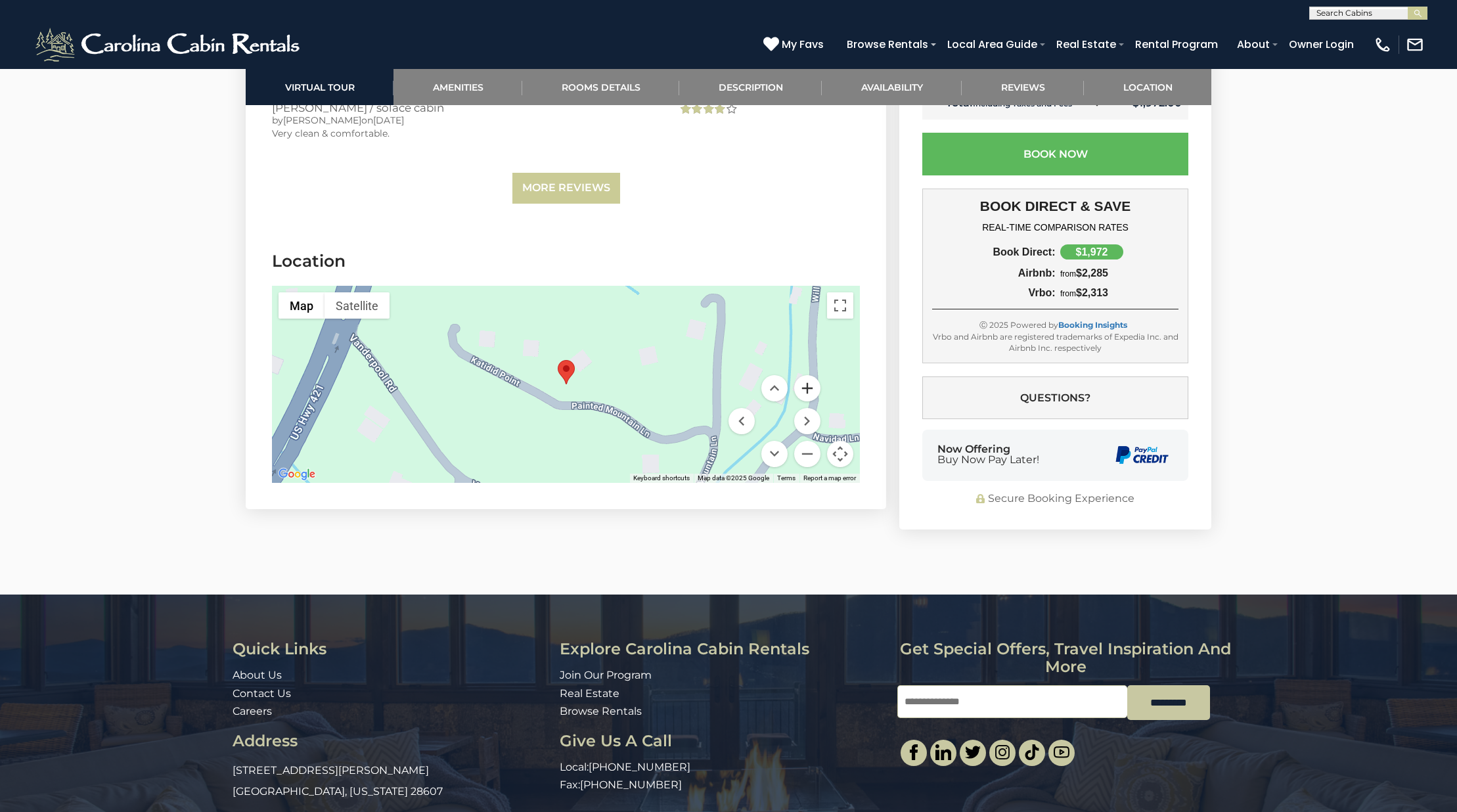
click at [817, 375] on button "Zoom in" at bounding box center [807, 388] width 26 height 26
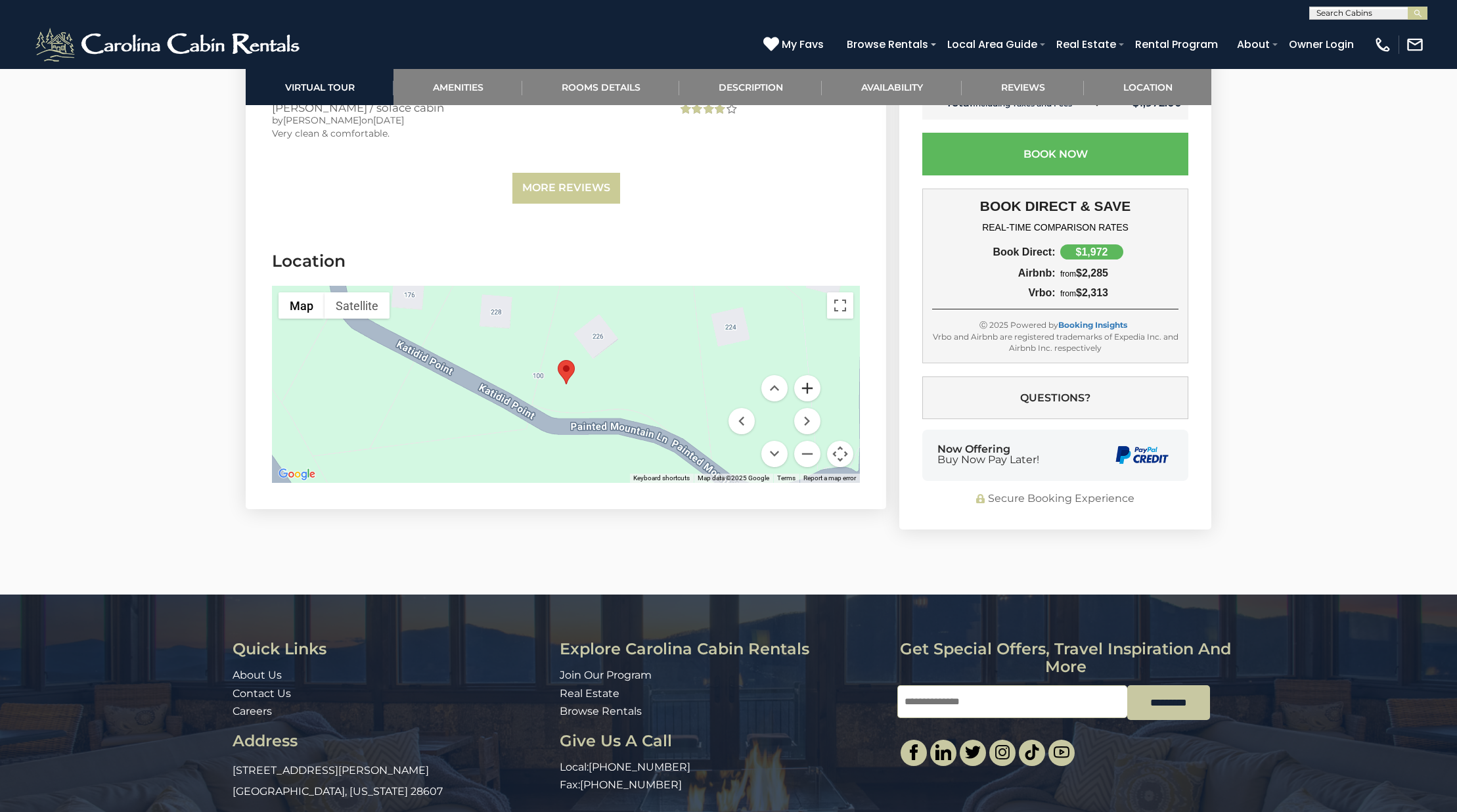
click at [817, 375] on button "Zoom in" at bounding box center [807, 388] width 26 height 26
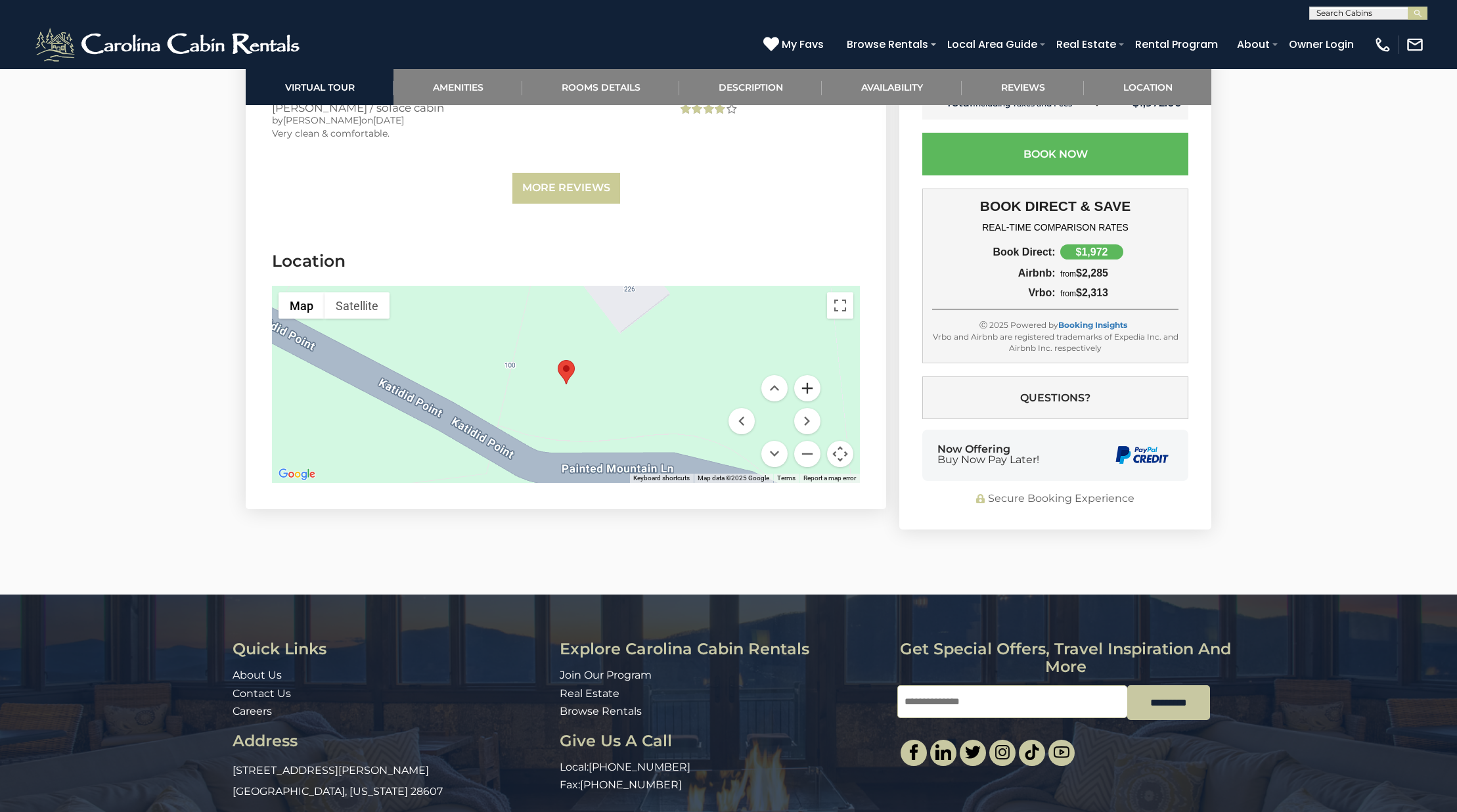
click at [817, 375] on button "Zoom in" at bounding box center [807, 388] width 26 height 26
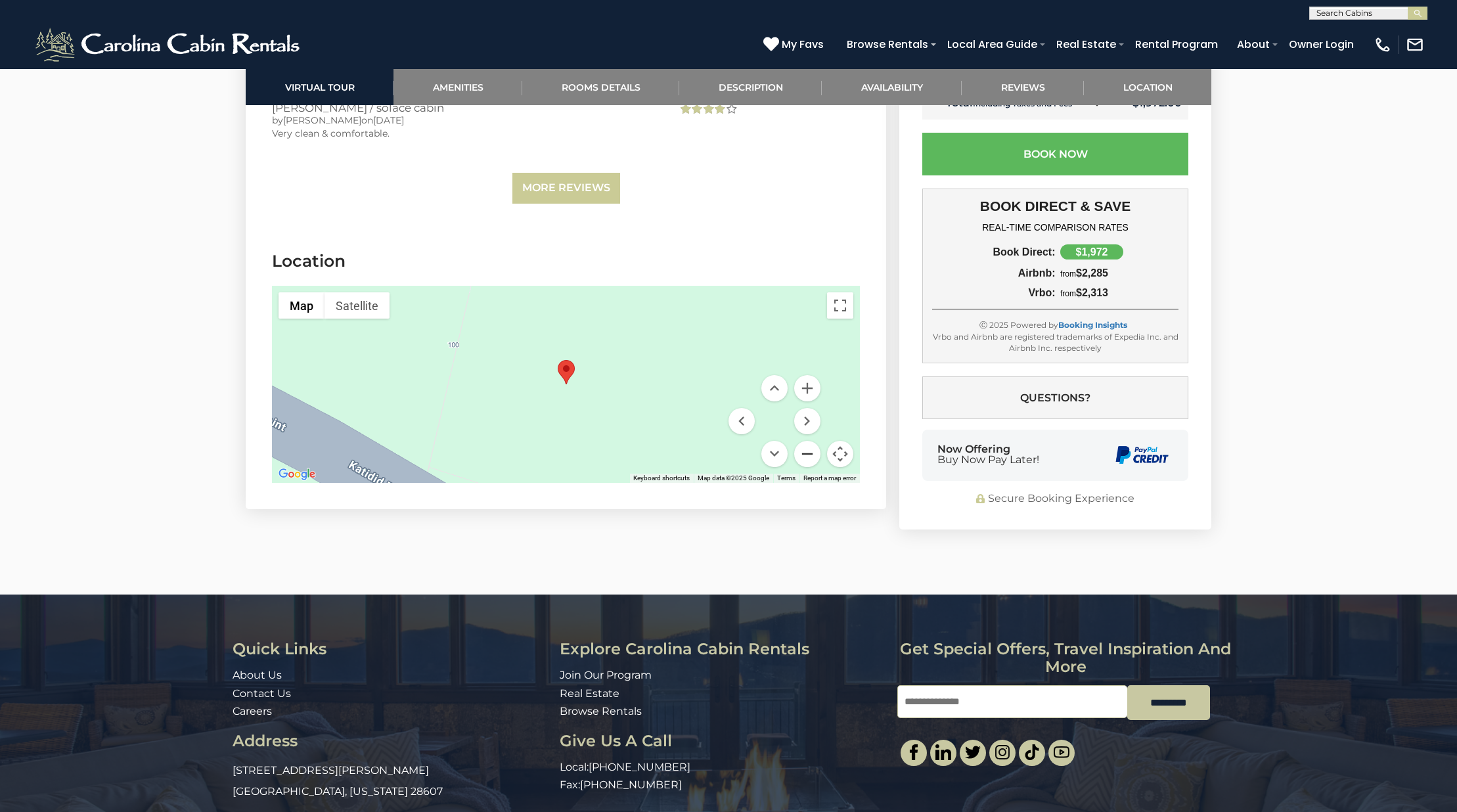
click at [805, 441] on button "Zoom out" at bounding box center [807, 454] width 26 height 26
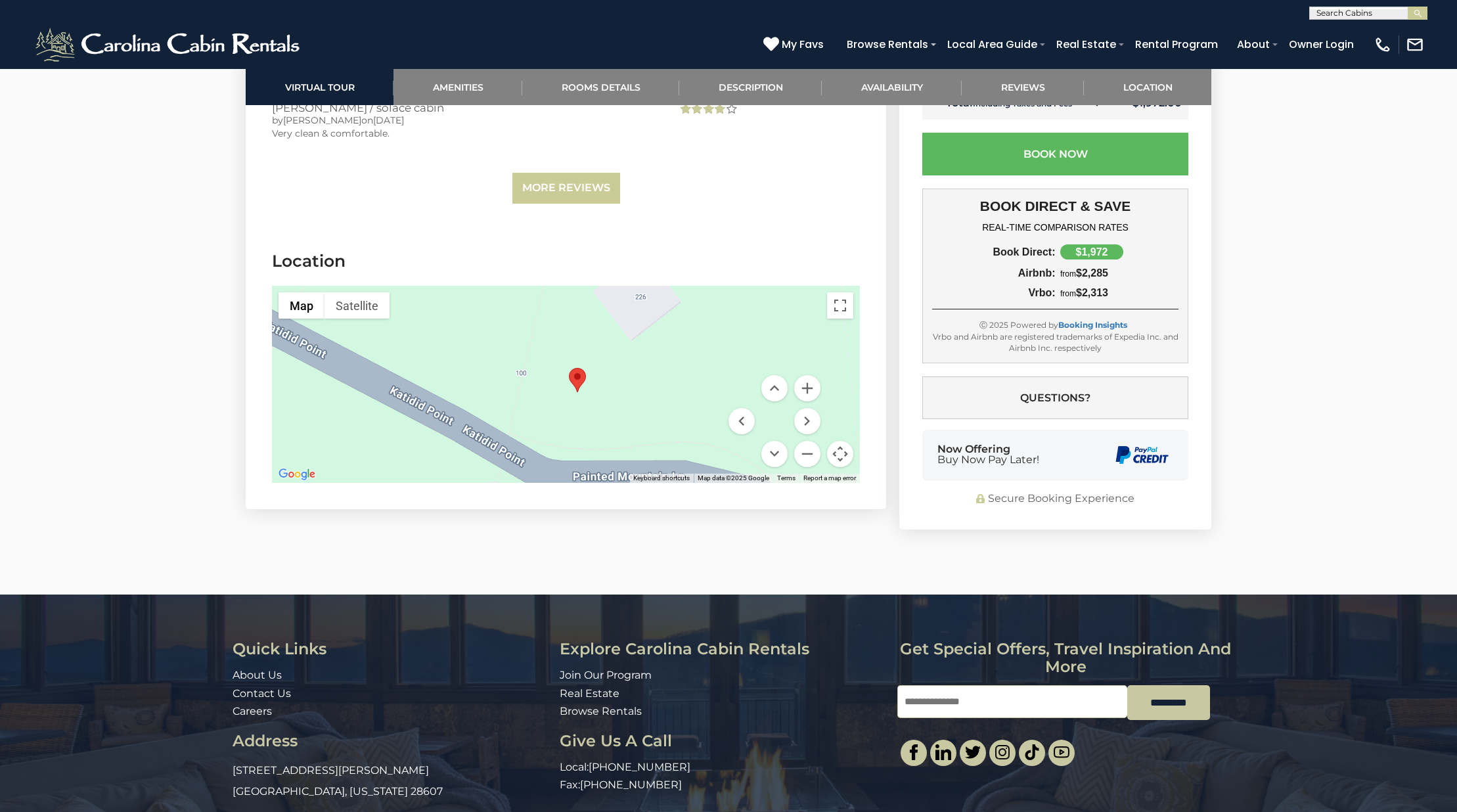
drag, startPoint x: 657, startPoint y: 337, endPoint x: 668, endPoint y: 345, distance: 13.6
click at [668, 345] on div at bounding box center [565, 384] width 588 height 197
click at [812, 441] on button "Zoom out" at bounding box center [807, 454] width 26 height 26
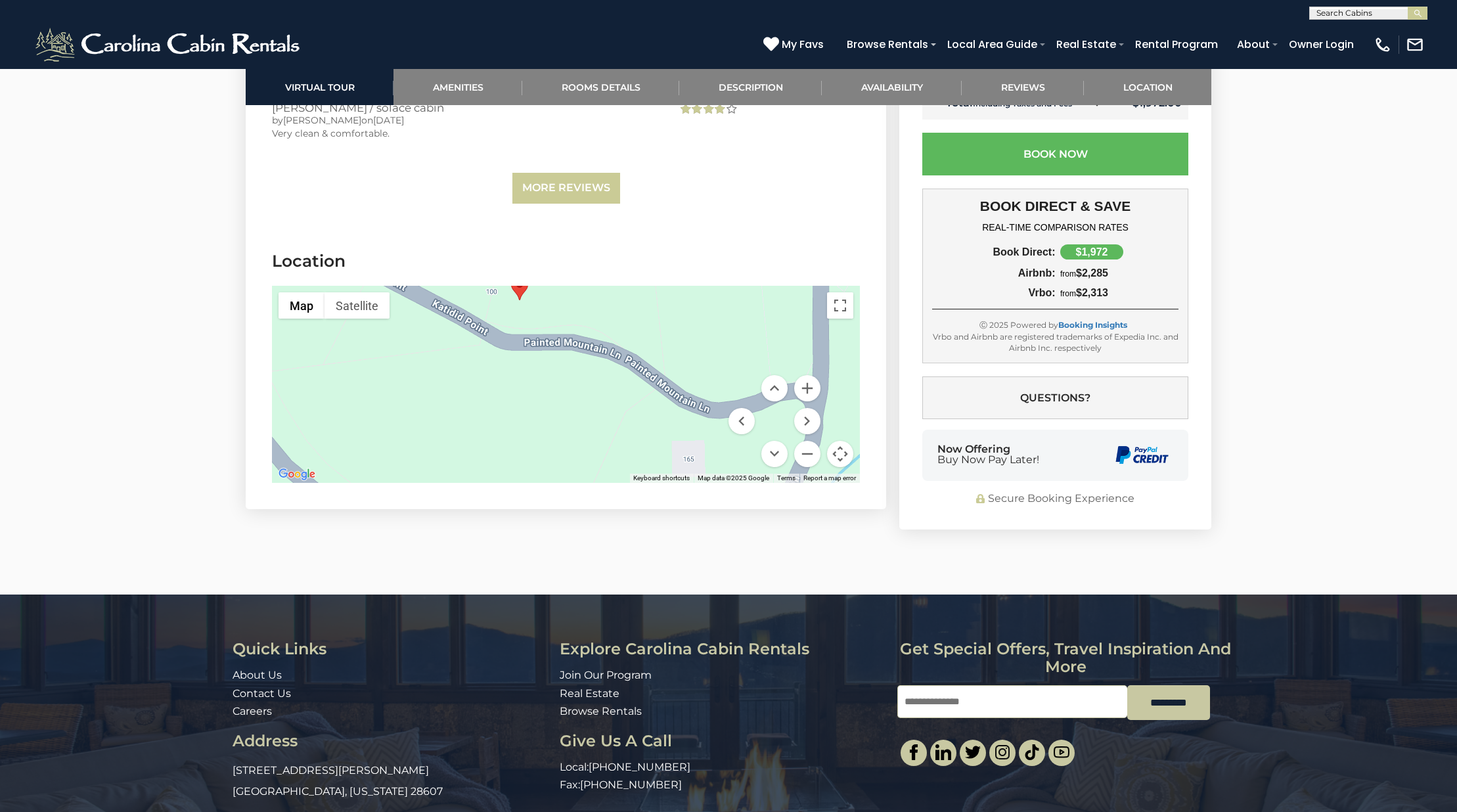
drag, startPoint x: 607, startPoint y: 429, endPoint x: 553, endPoint y: 333, distance: 110.1
click at [553, 333] on div at bounding box center [565, 384] width 588 height 197
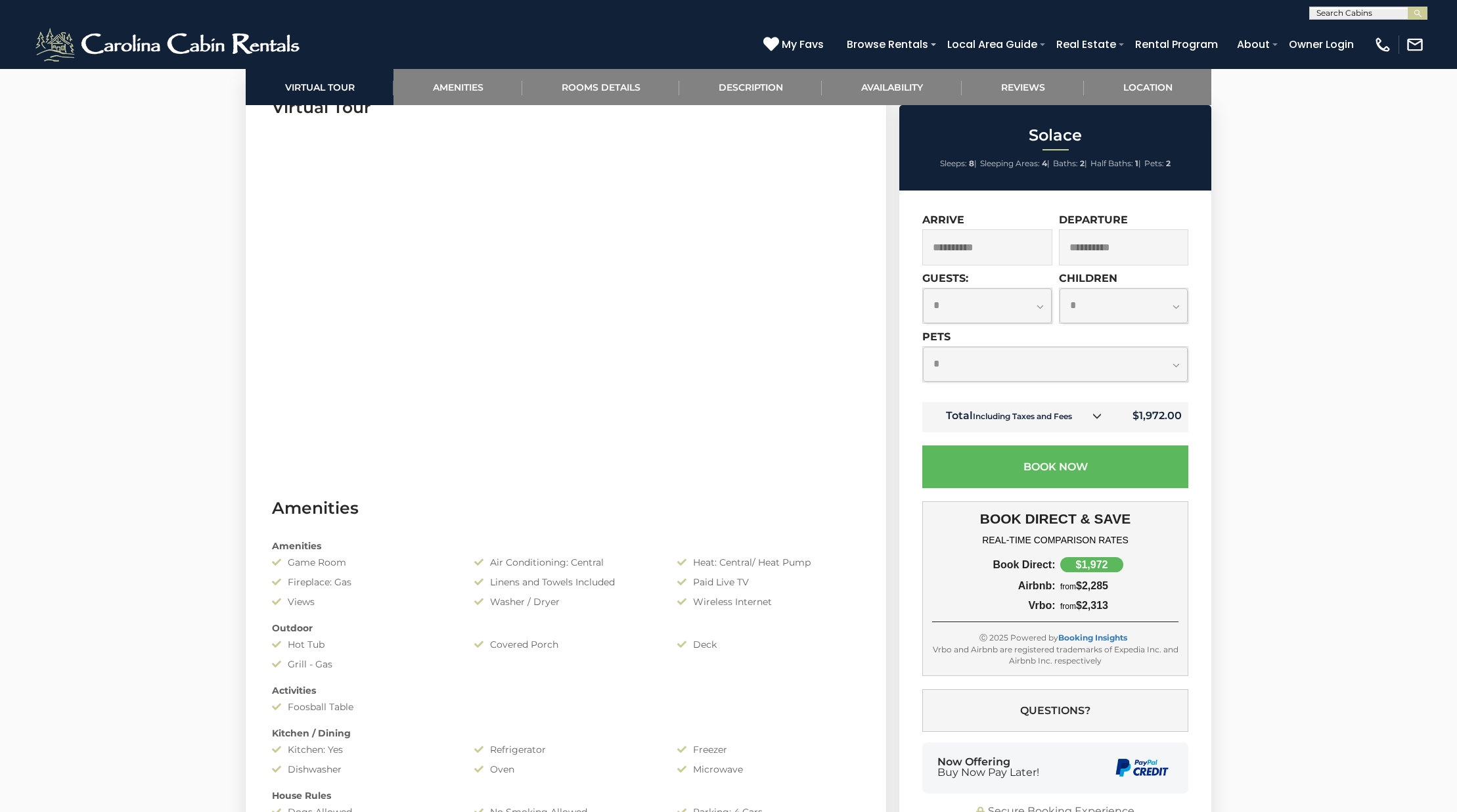
scroll to position [0, 0]
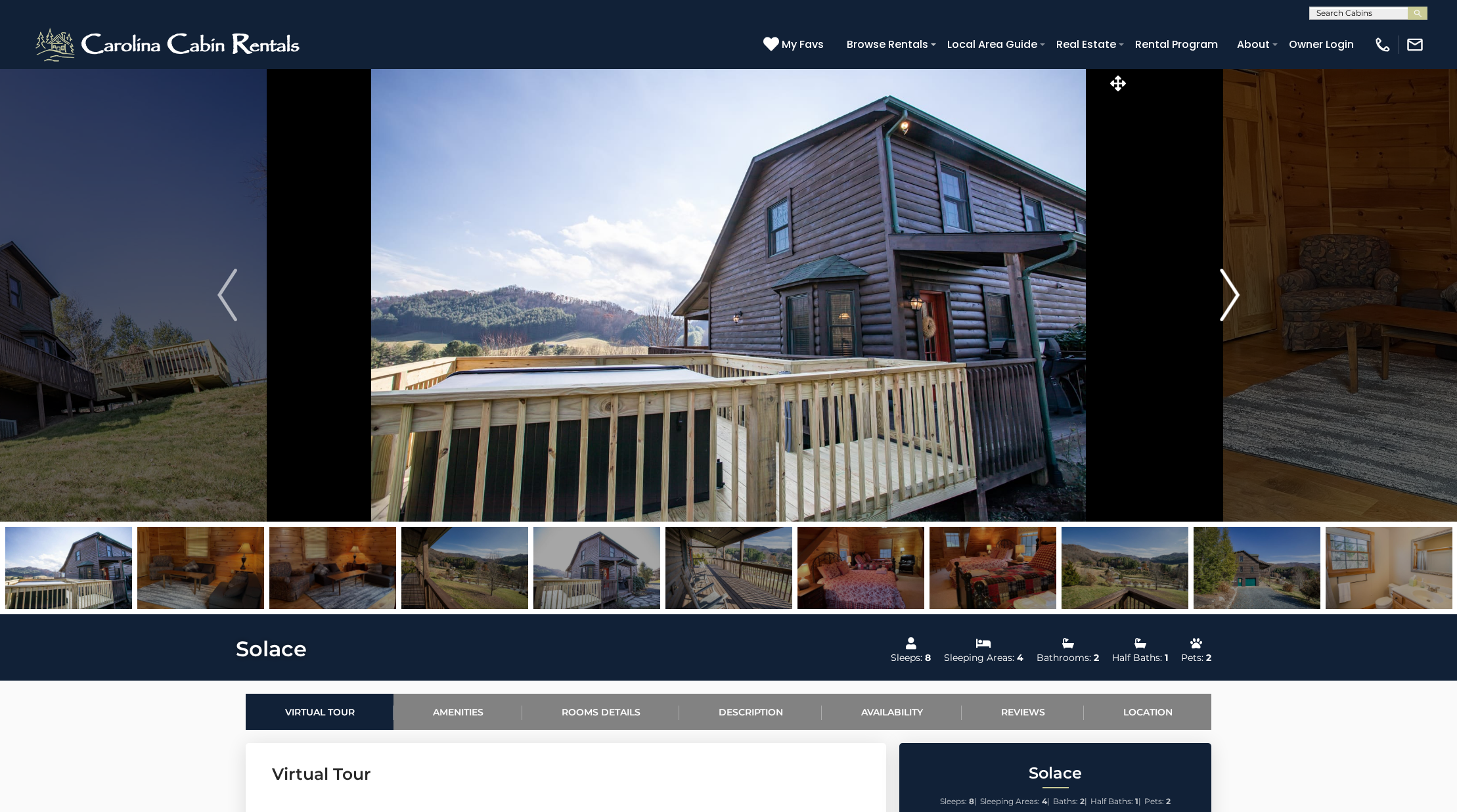
click at [1232, 294] on img "Next" at bounding box center [1229, 294] width 19 height 53
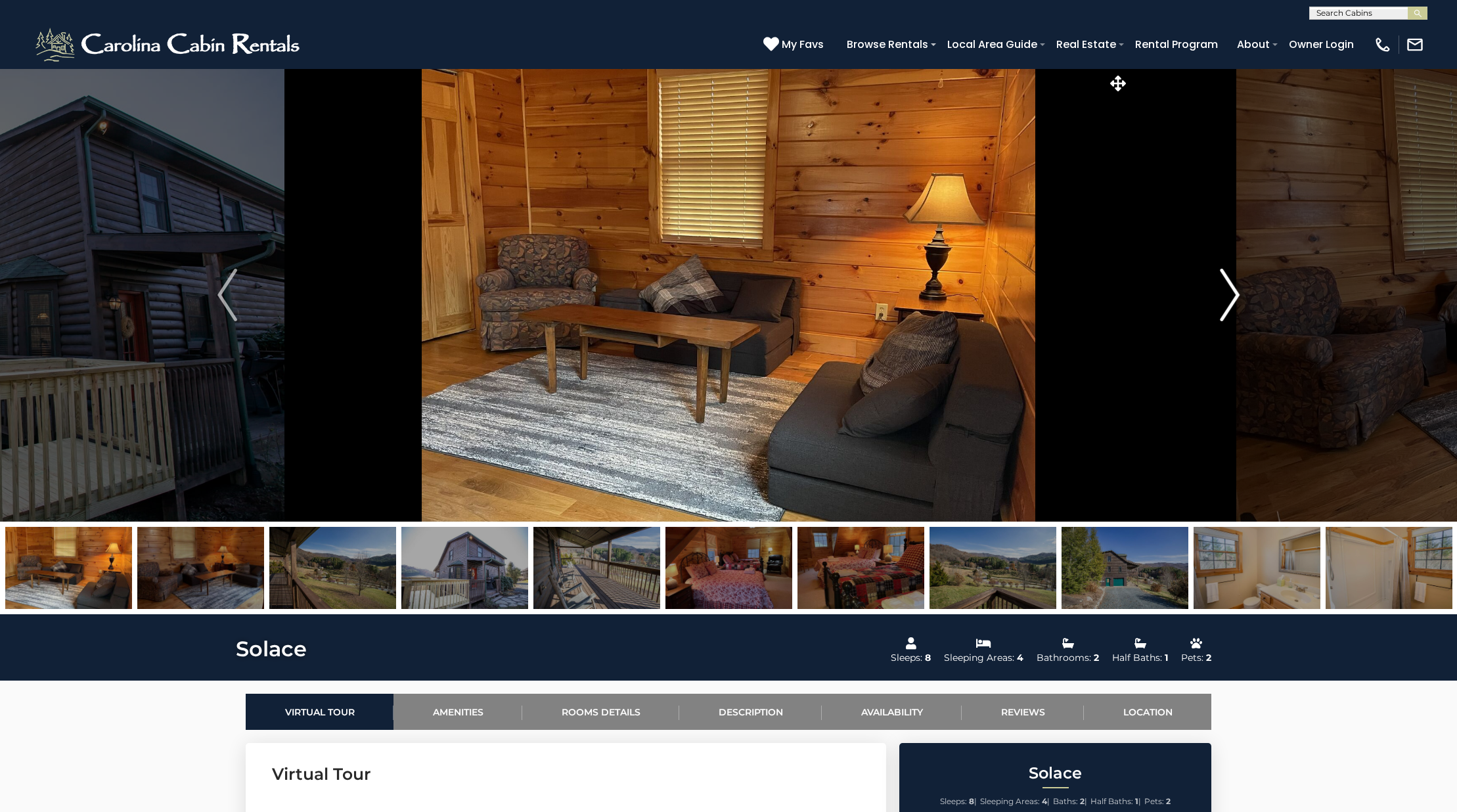
click at [1232, 294] on img "Next" at bounding box center [1229, 294] width 19 height 53
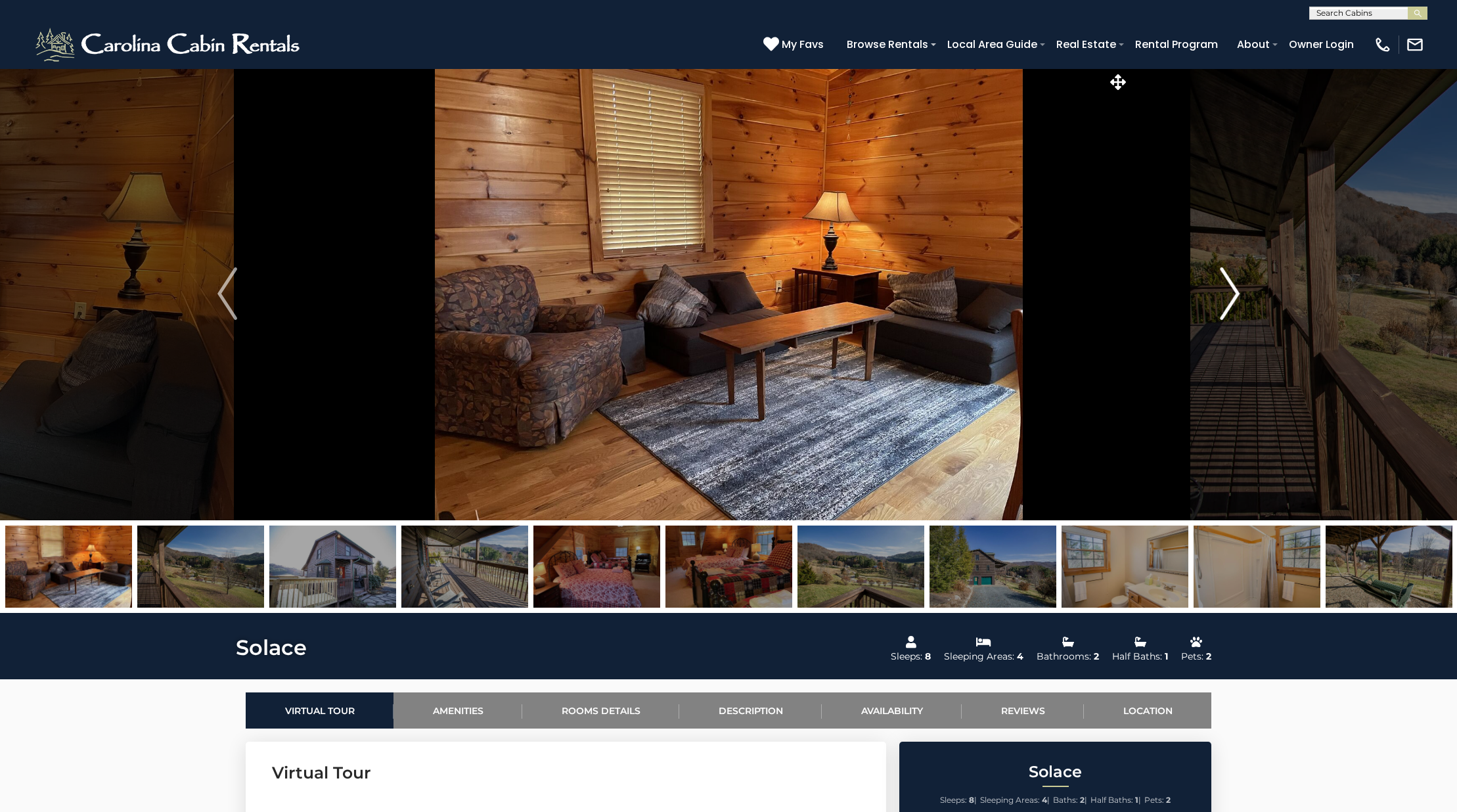
click at [1232, 294] on img "Next" at bounding box center [1229, 294] width 19 height 53
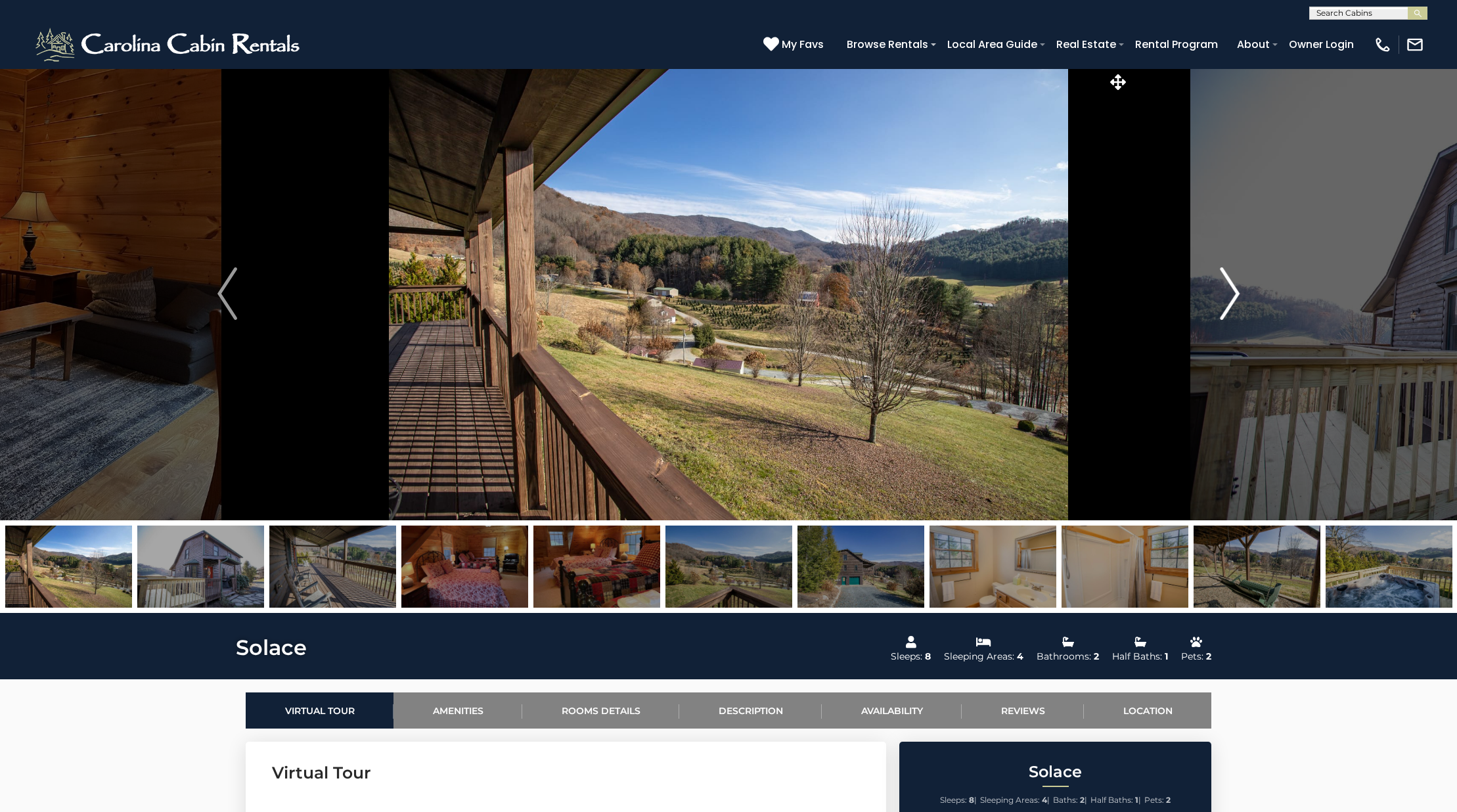
click at [1232, 294] on img "Next" at bounding box center [1229, 294] width 19 height 53
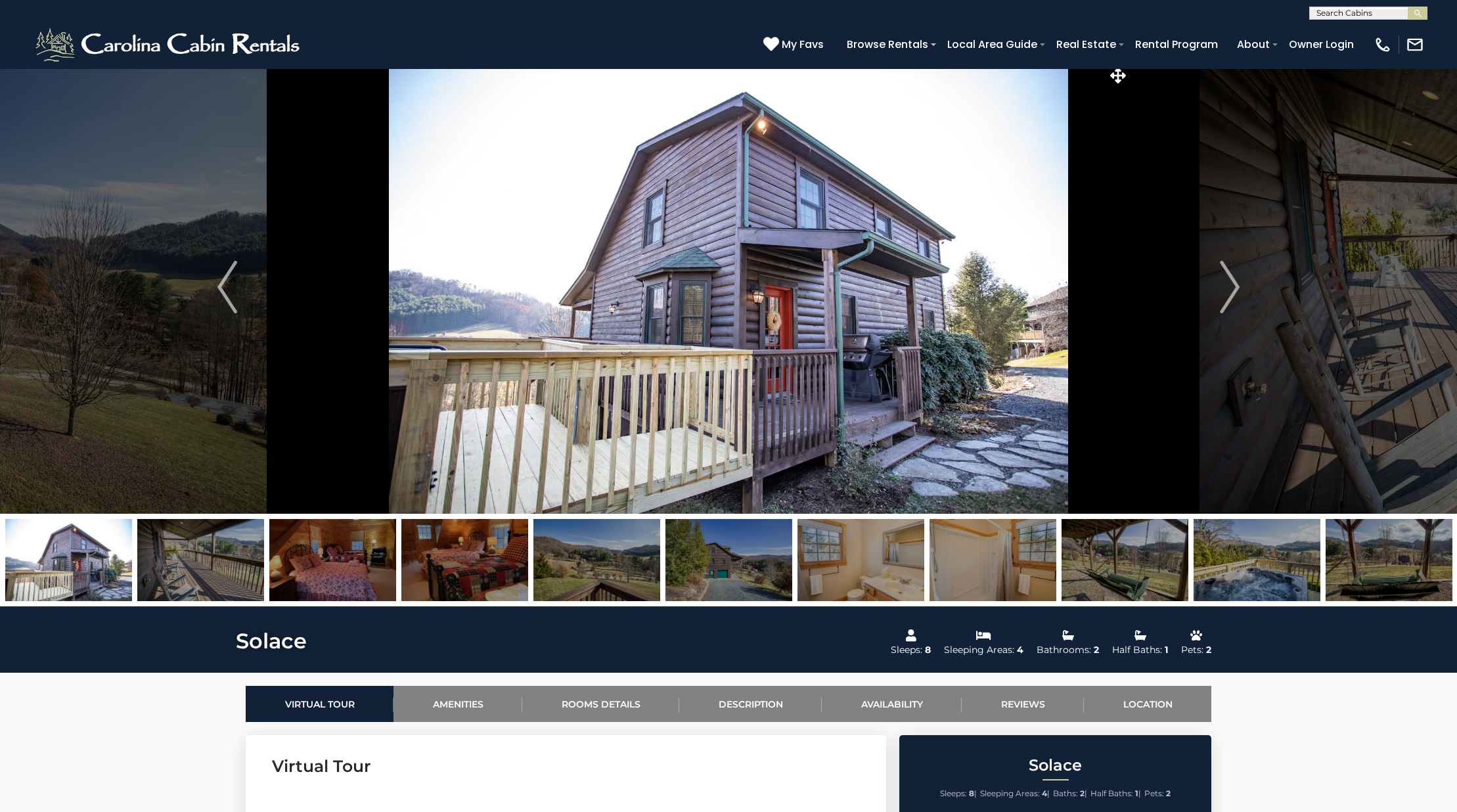
scroll to position [9, 0]
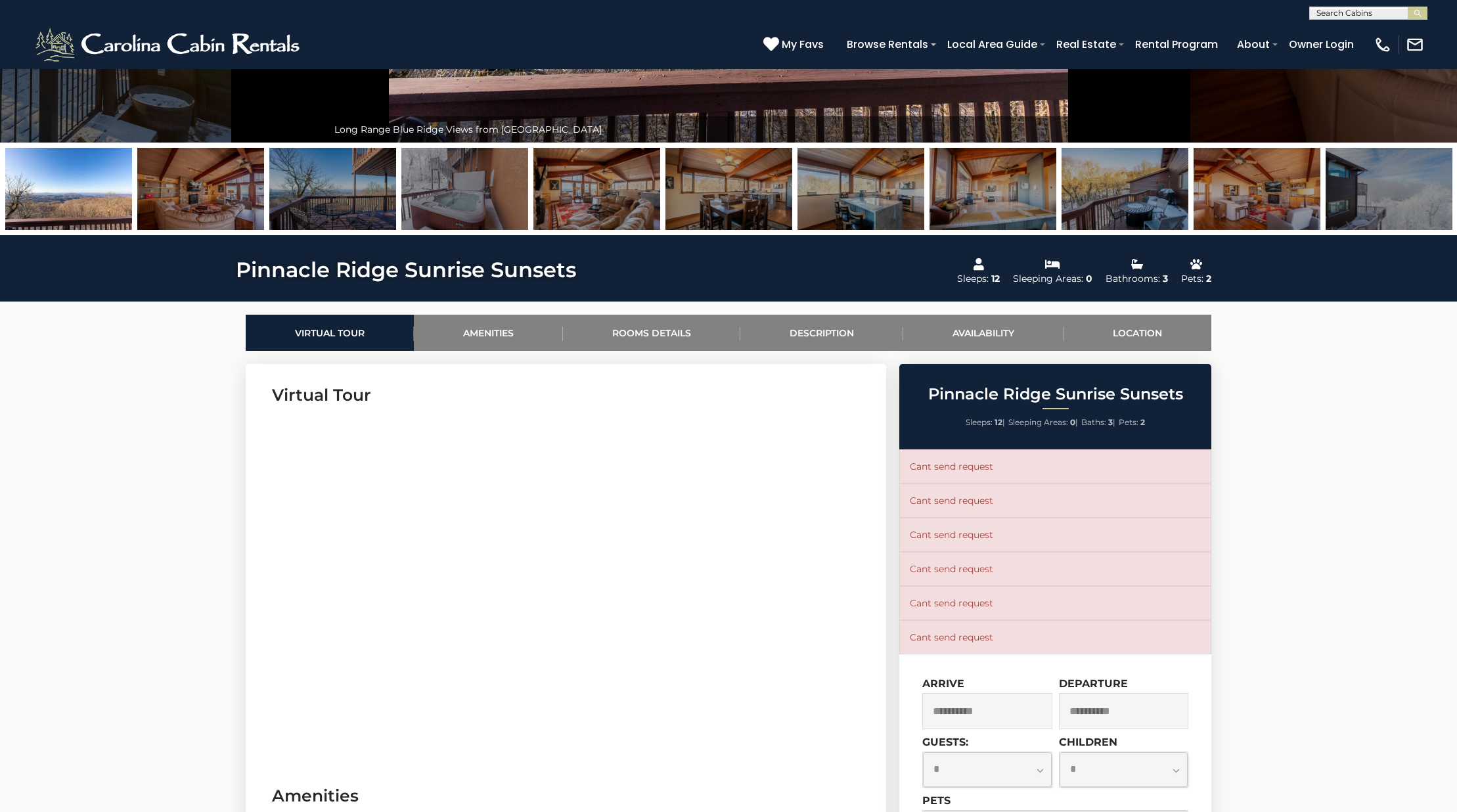
scroll to position [586, 0]
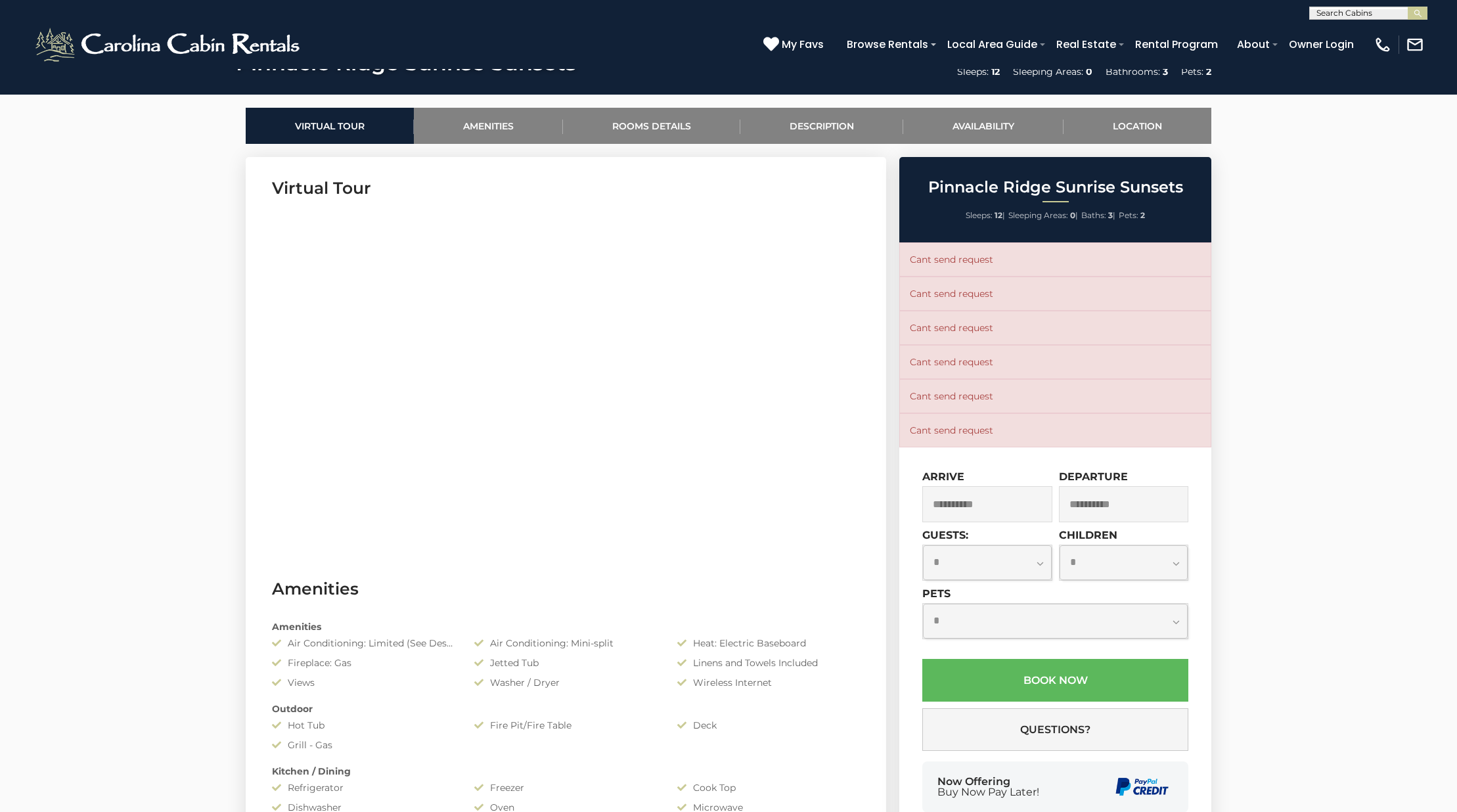
select select "*"
click option "*" at bounding box center [0, 0] width 0 height 0
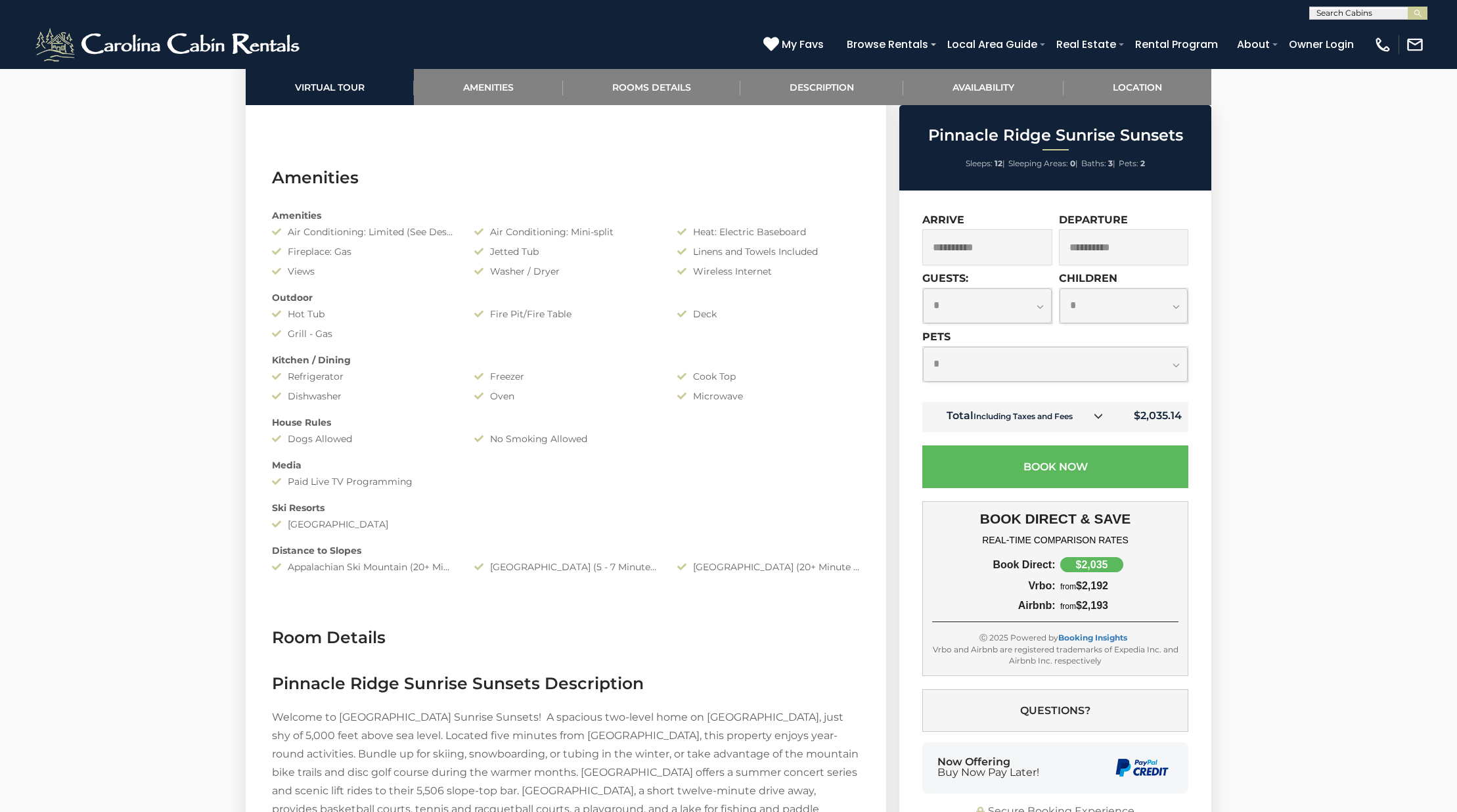
scroll to position [1113, 0]
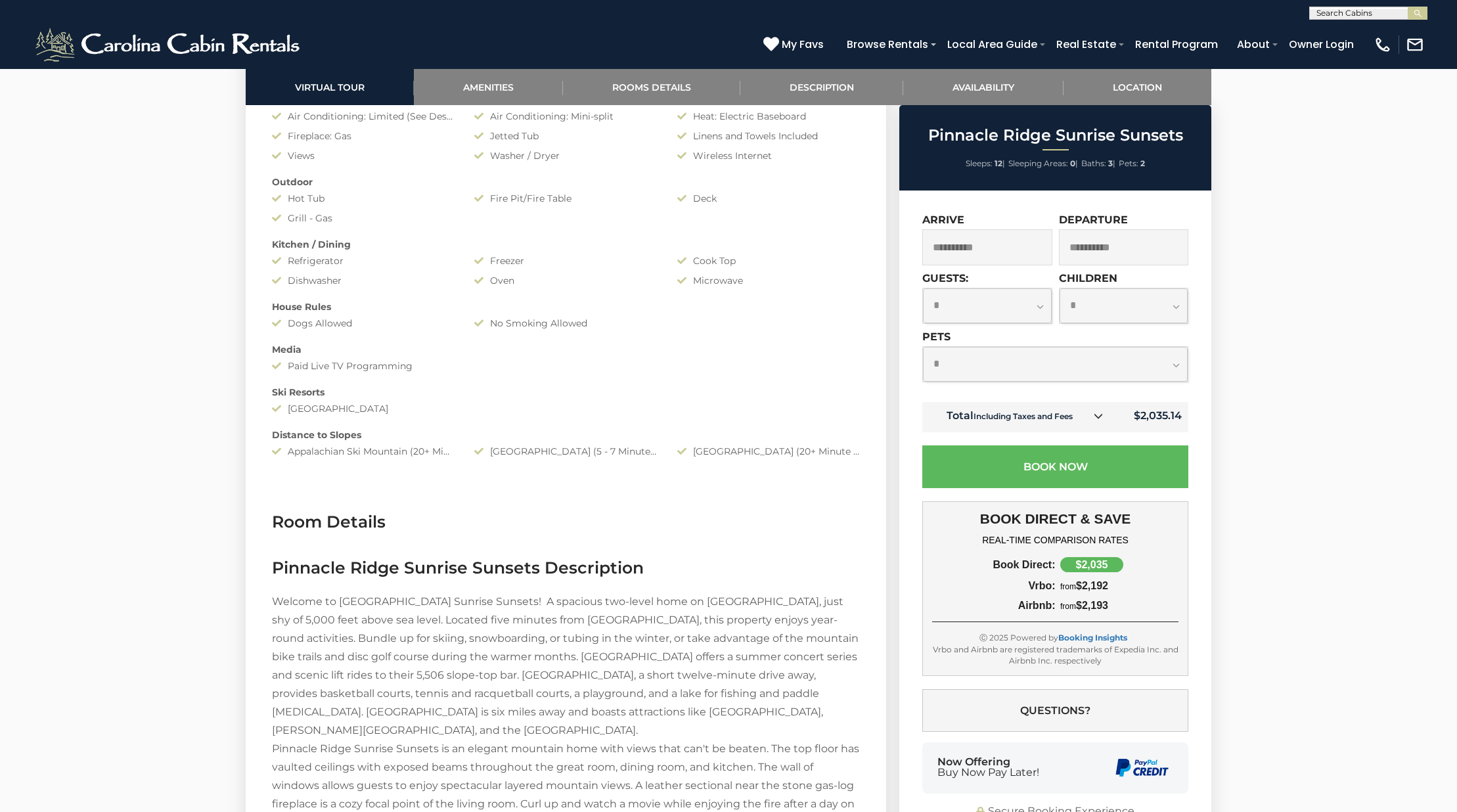
click at [301, 526] on h3 "Room Details" at bounding box center [565, 522] width 588 height 23
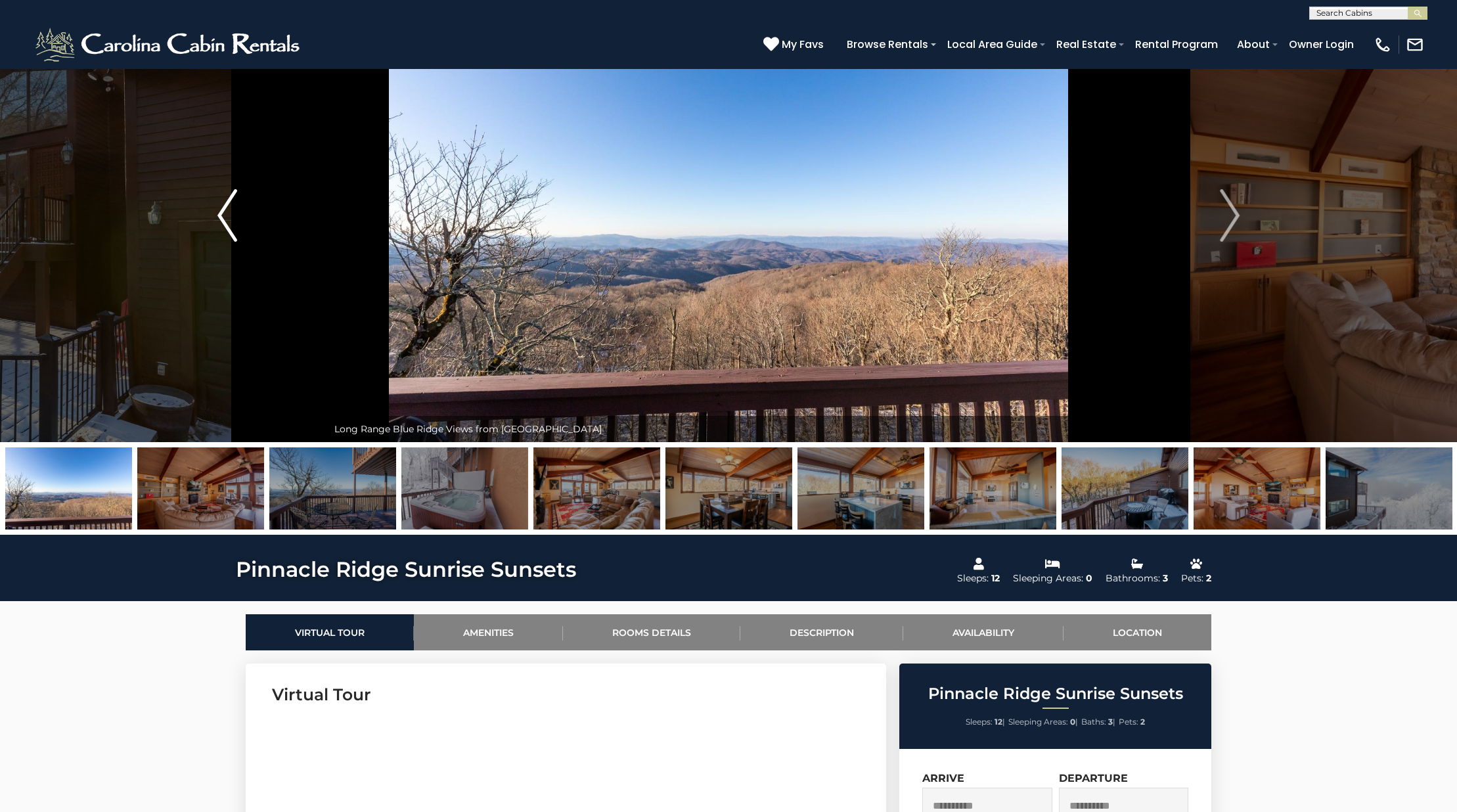
scroll to position [0, 0]
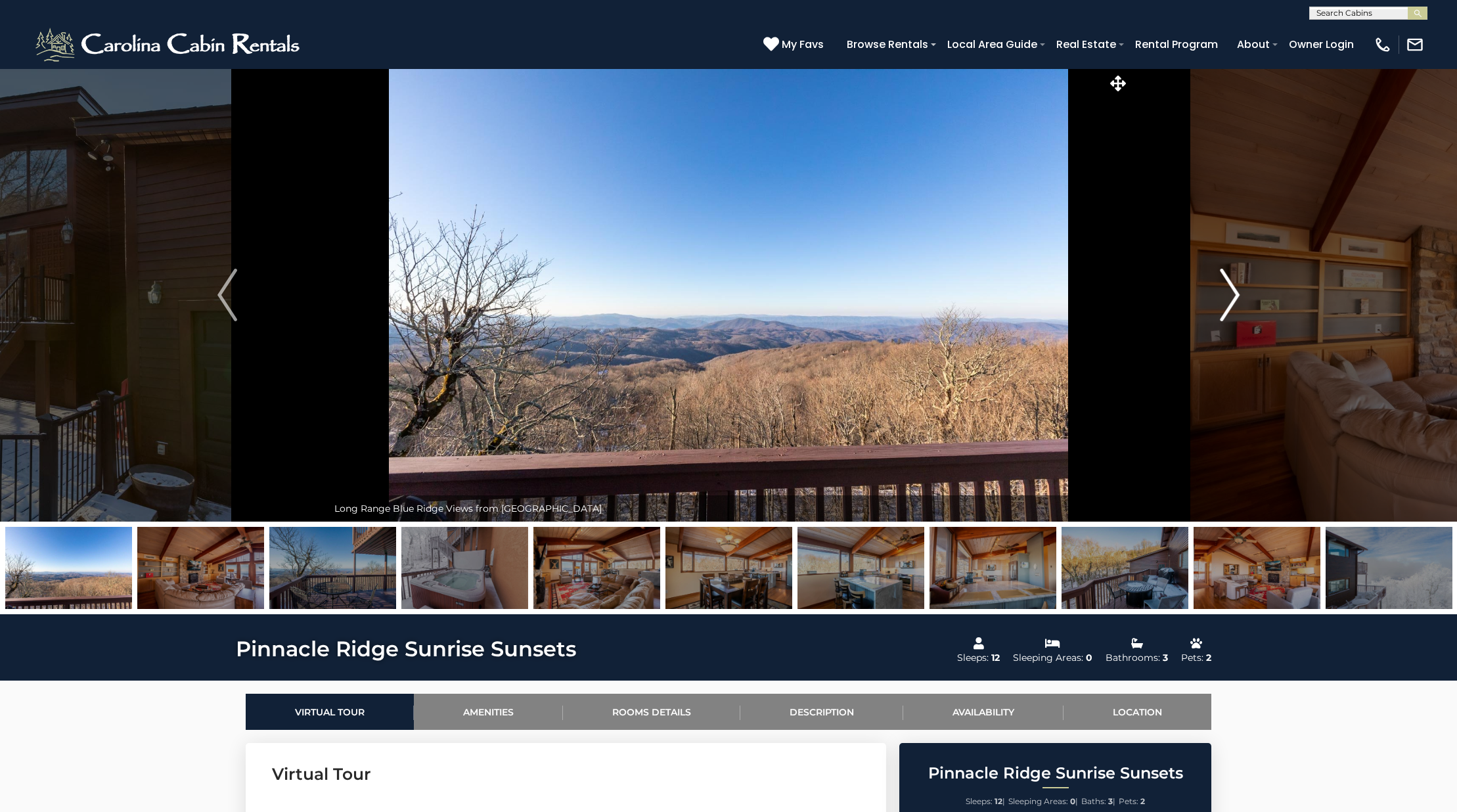
click at [1228, 309] on img "Next" at bounding box center [1229, 294] width 19 height 53
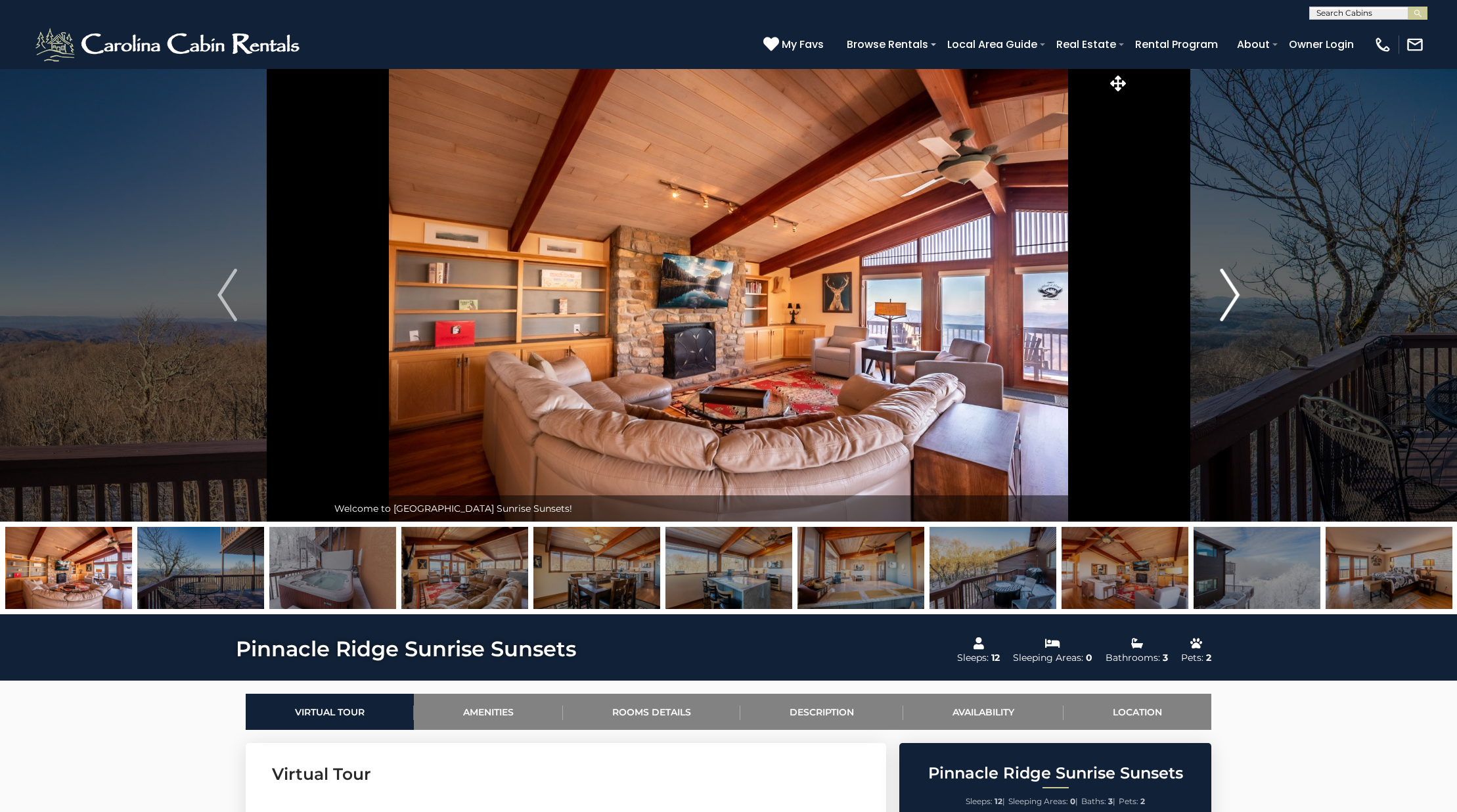
click at [1228, 309] on img "Next" at bounding box center [1229, 294] width 19 height 53
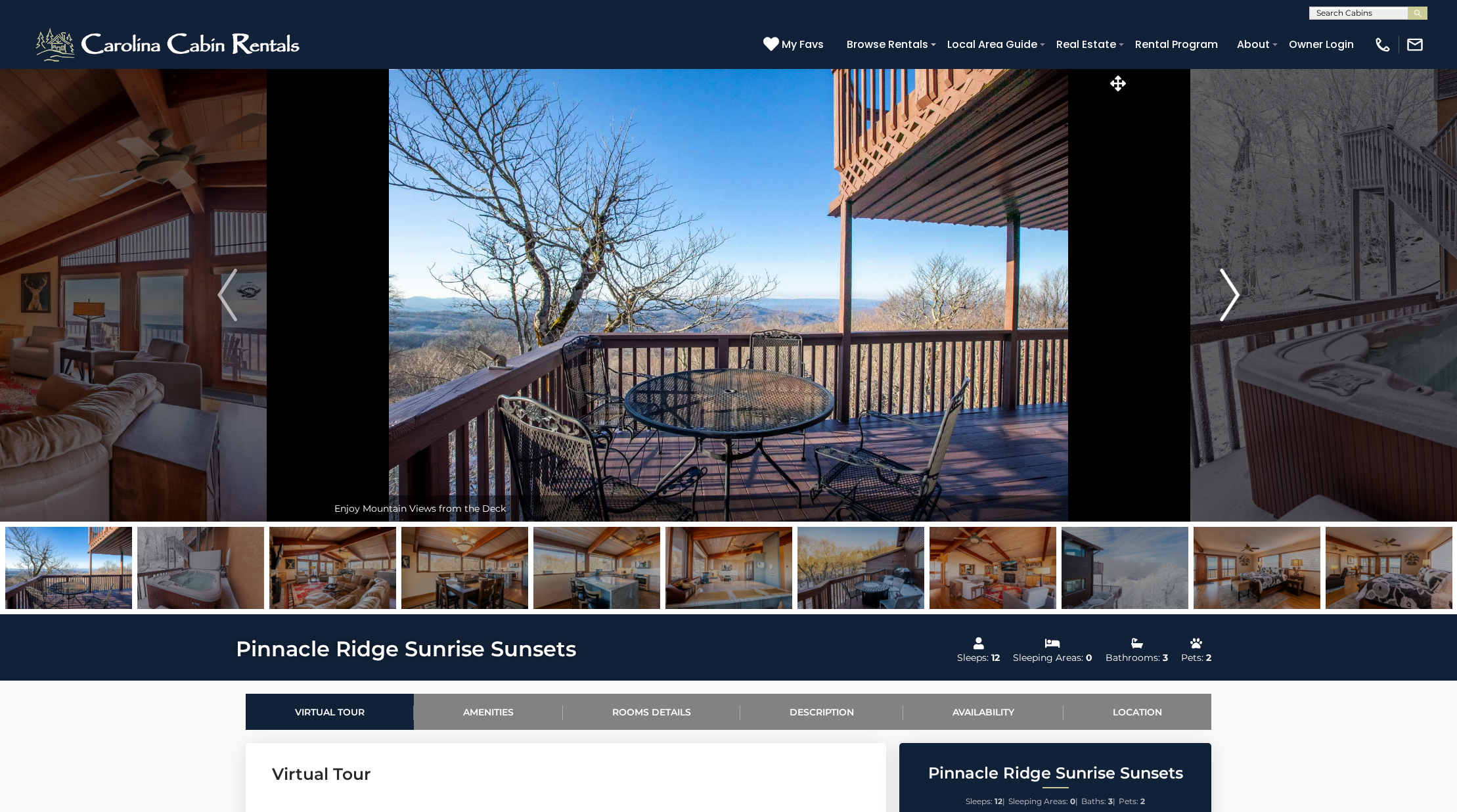
click at [1228, 309] on img "Next" at bounding box center [1229, 294] width 19 height 53
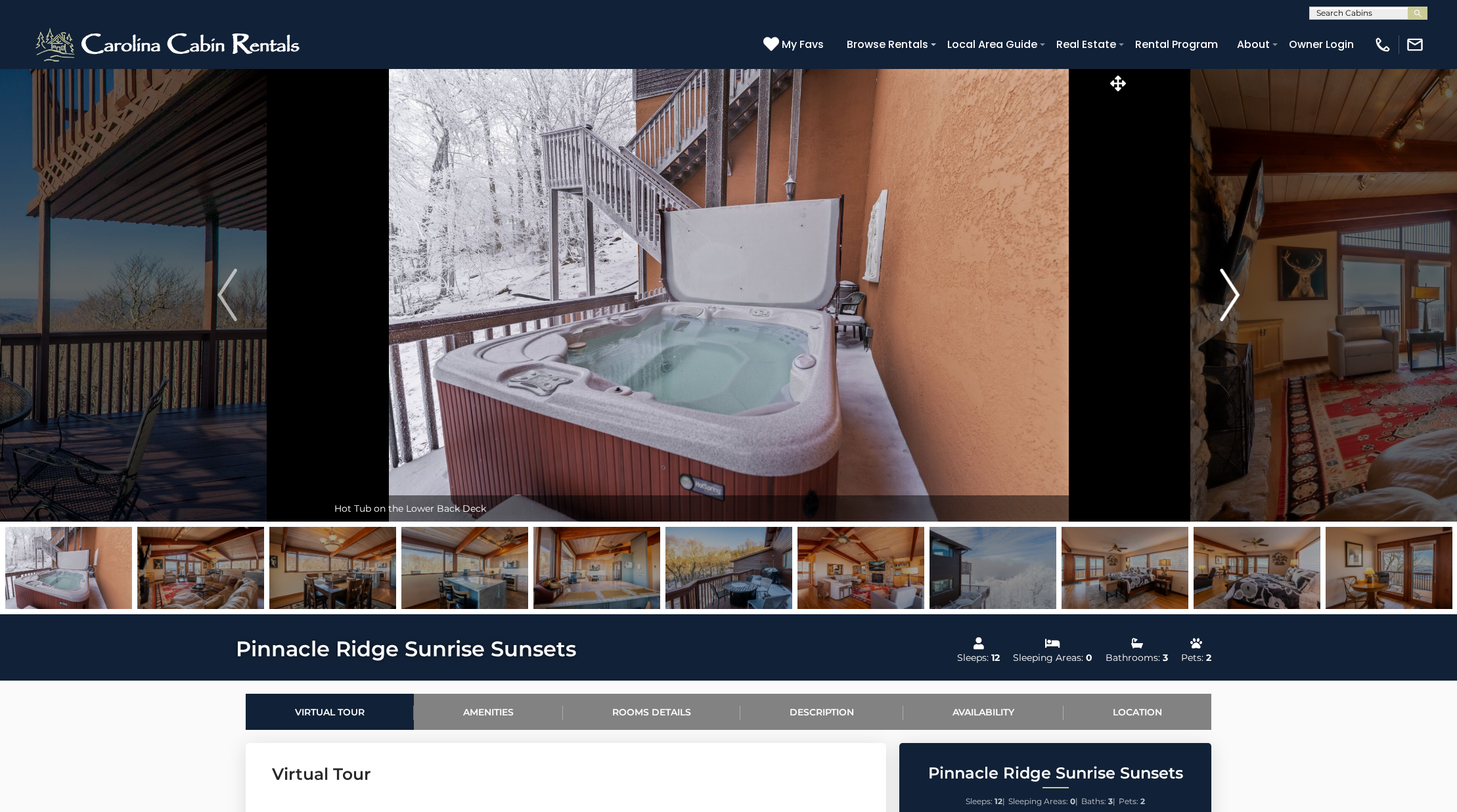
click at [1228, 309] on img "Next" at bounding box center [1229, 294] width 19 height 53
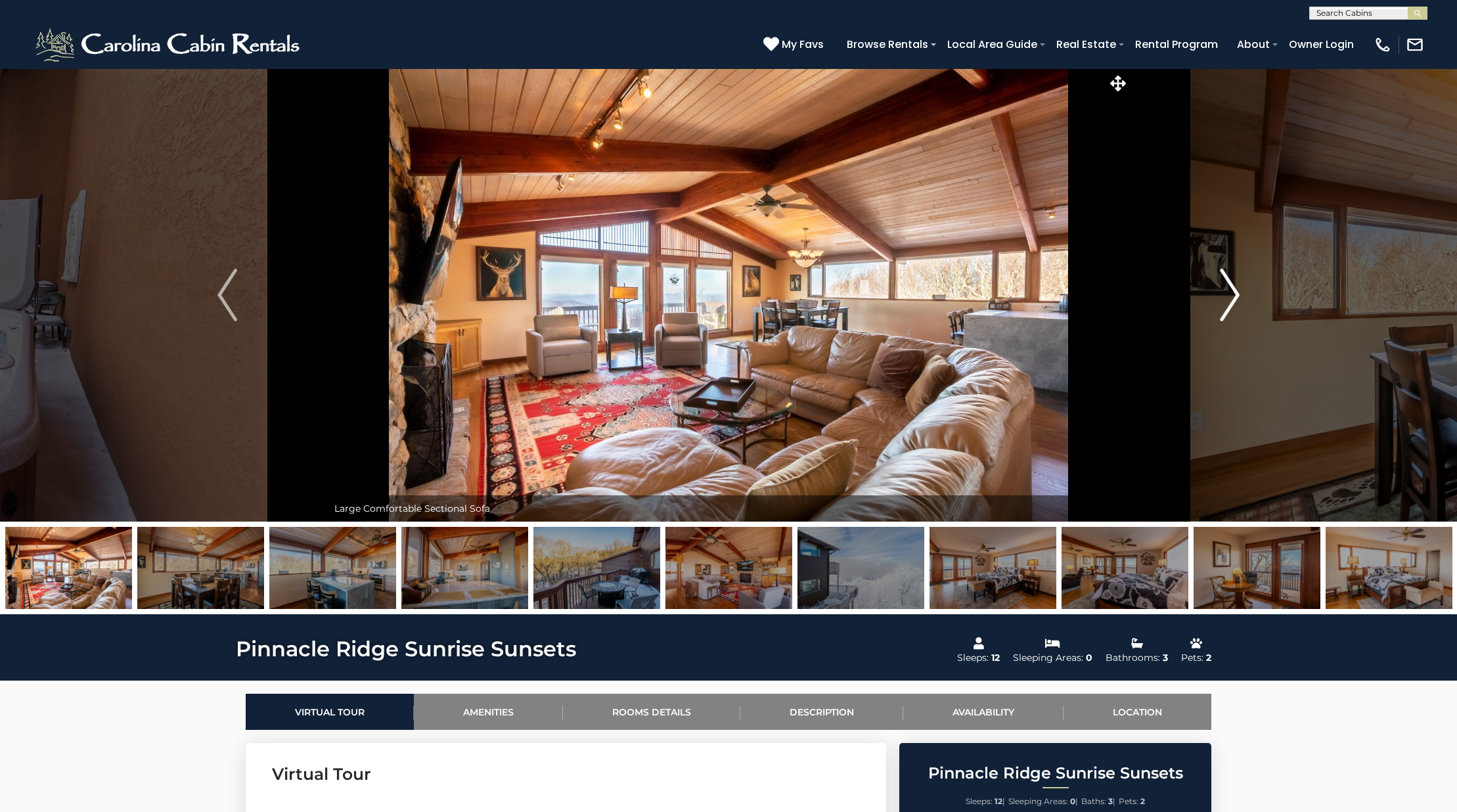
click at [1228, 309] on img "Next" at bounding box center [1229, 294] width 19 height 53
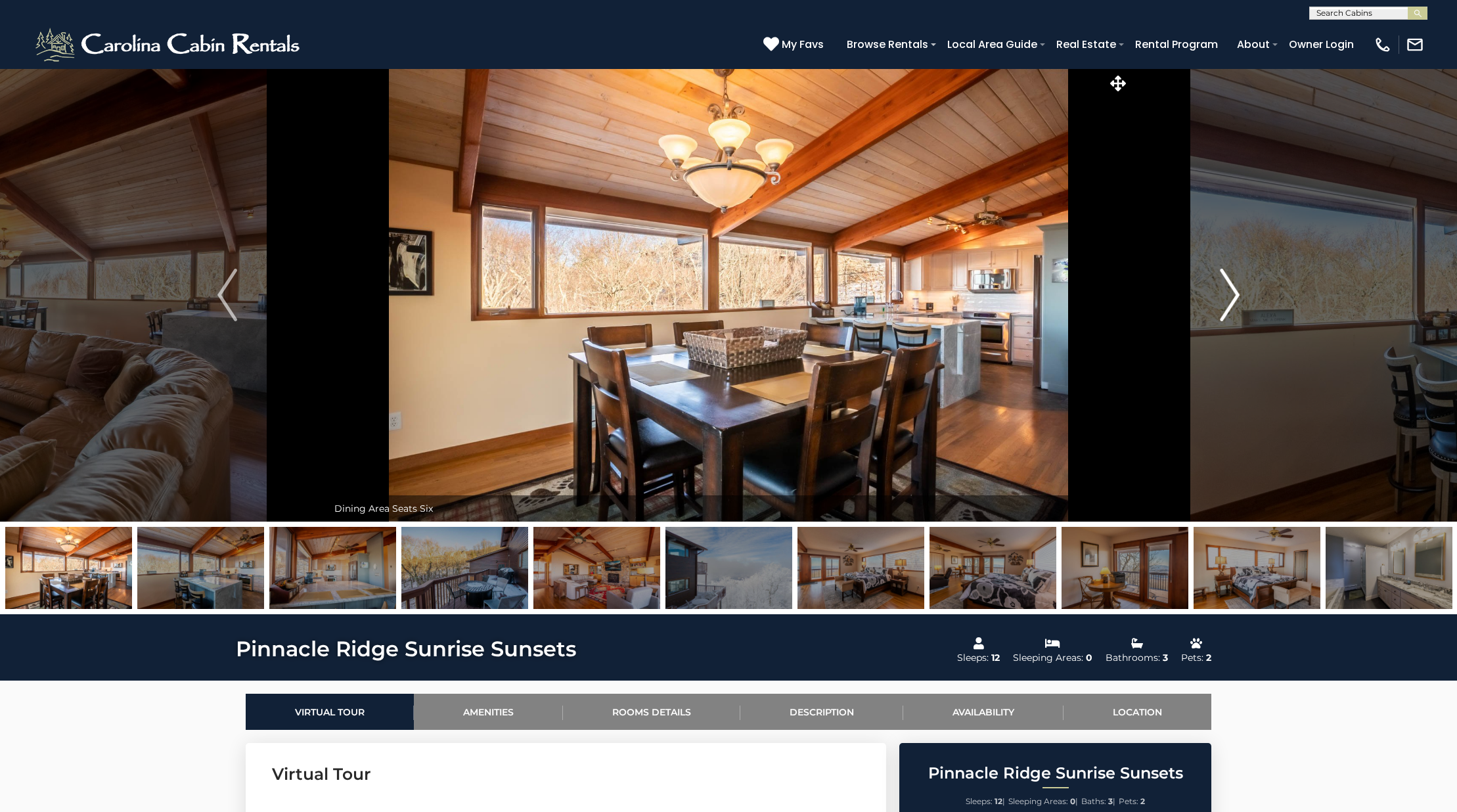
click at [1228, 309] on img "Next" at bounding box center [1229, 294] width 19 height 53
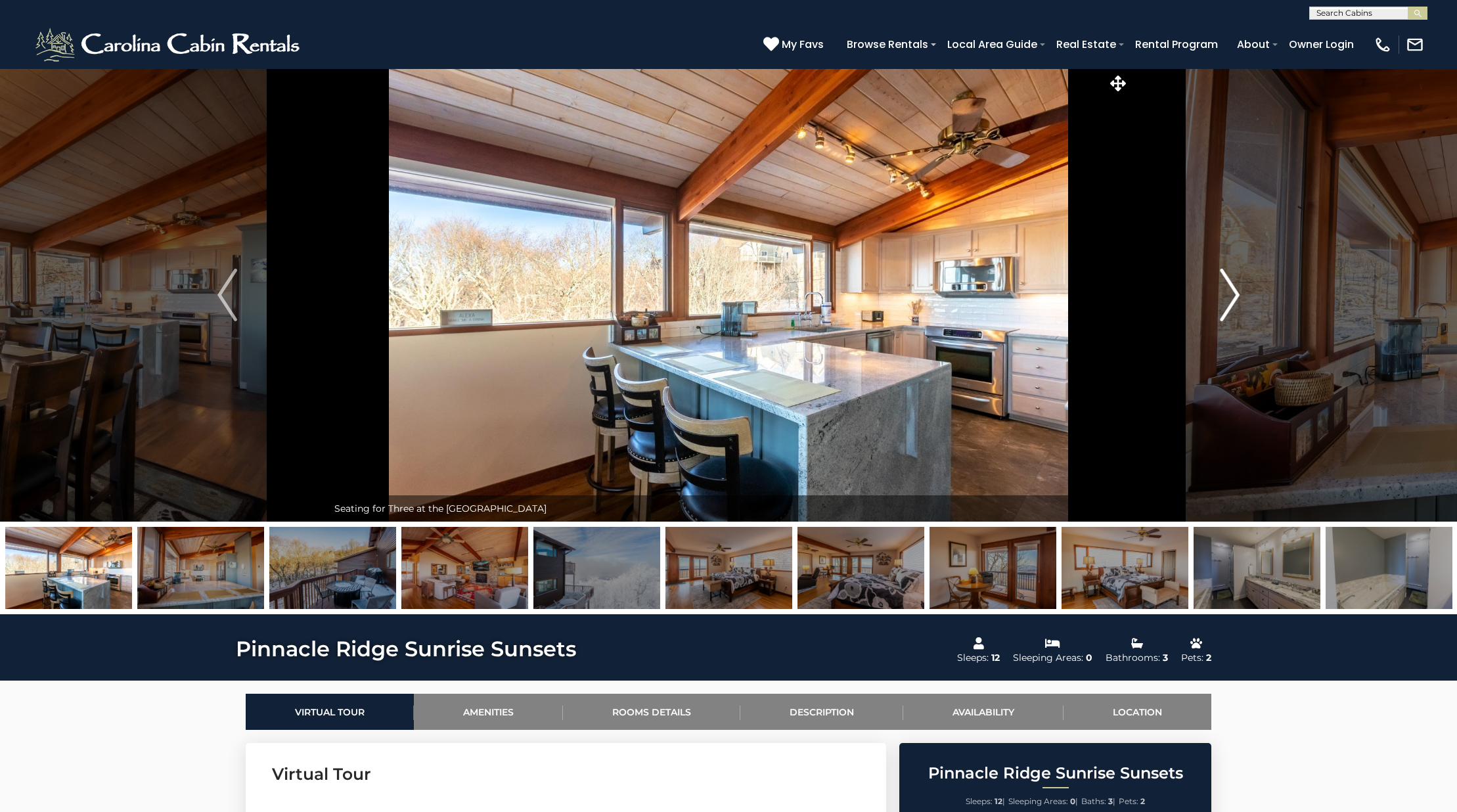
click at [1228, 309] on img "Next" at bounding box center [1229, 294] width 19 height 53
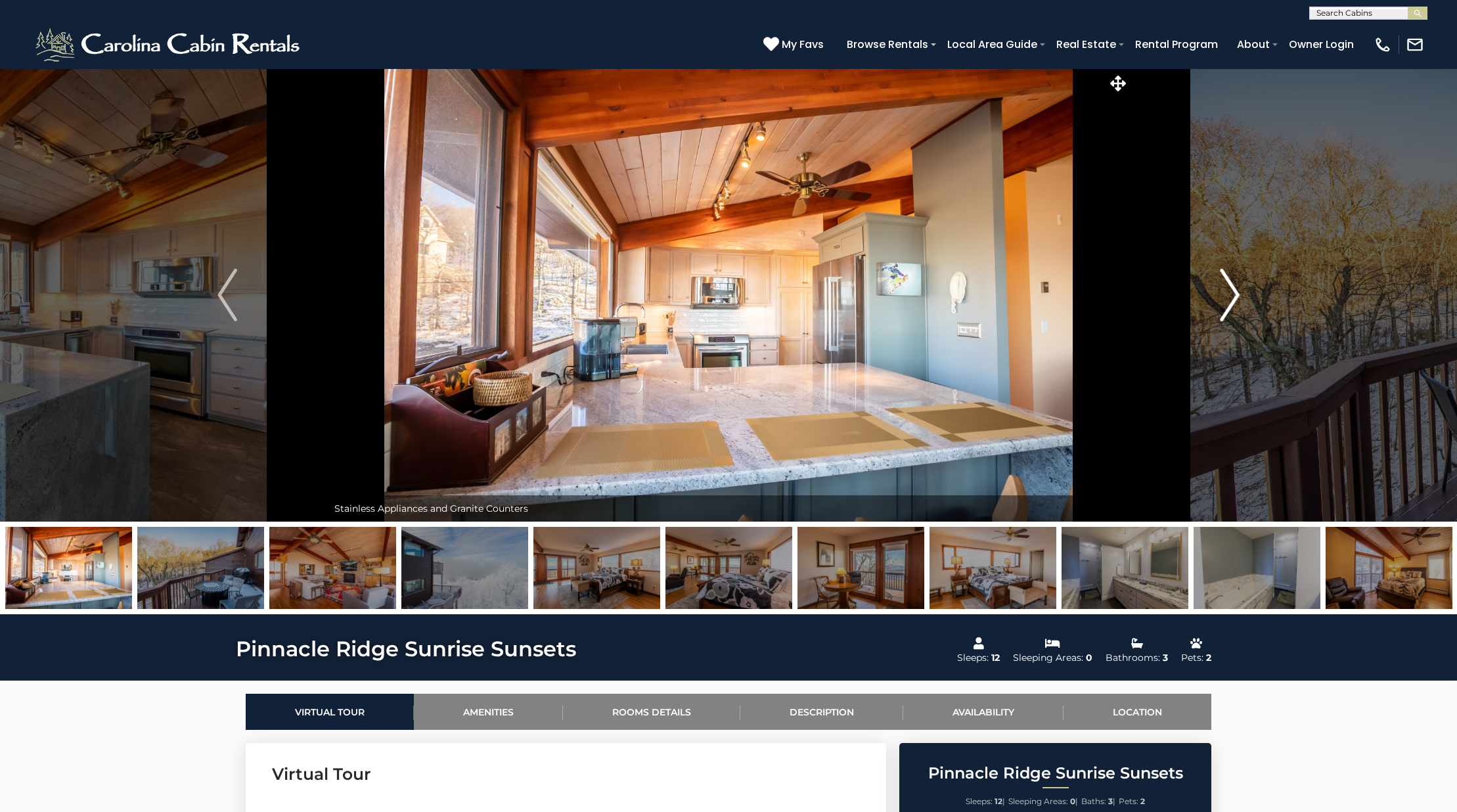
click at [1228, 309] on img "Next" at bounding box center [1229, 294] width 19 height 53
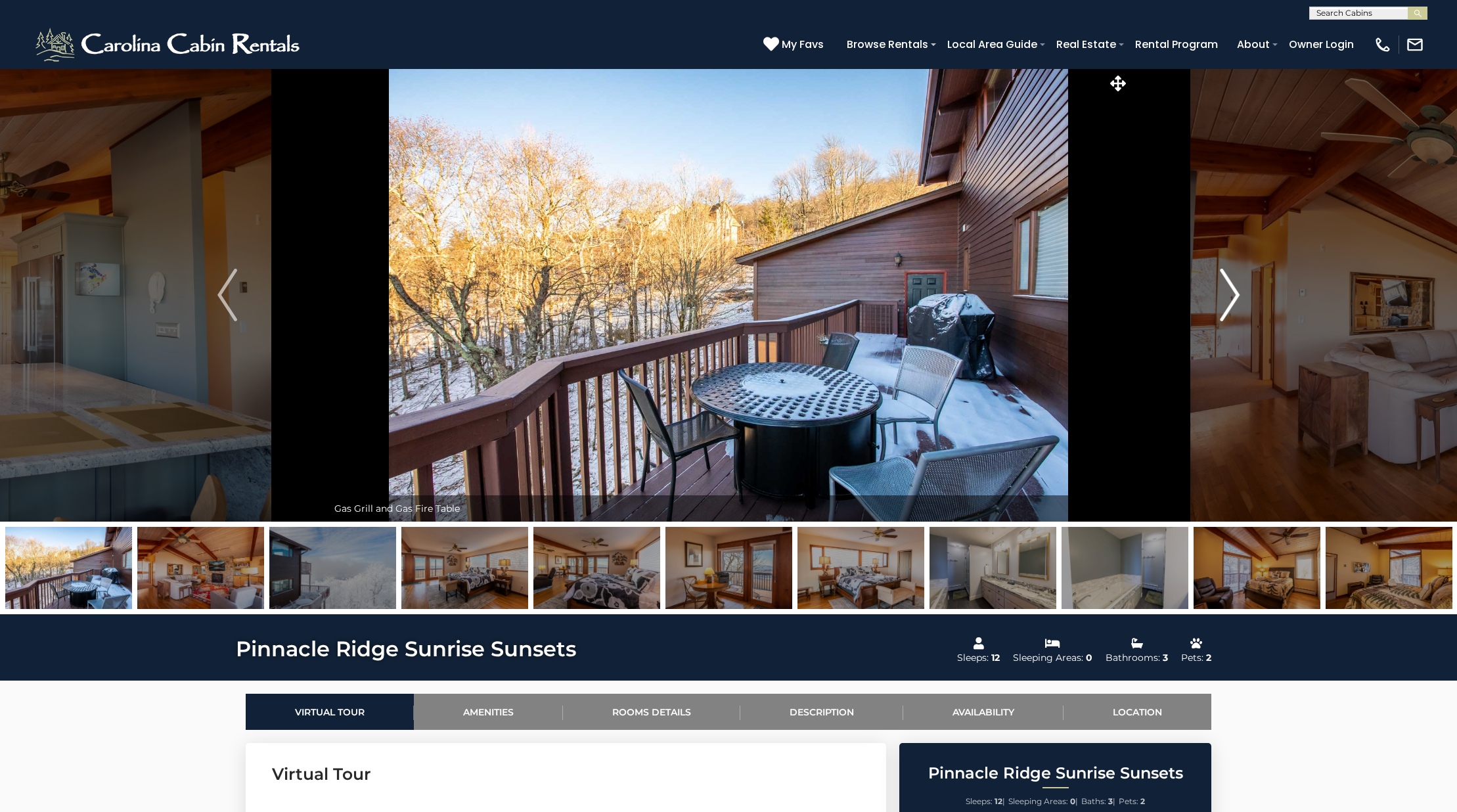
click at [1228, 309] on img "Next" at bounding box center [1229, 294] width 19 height 53
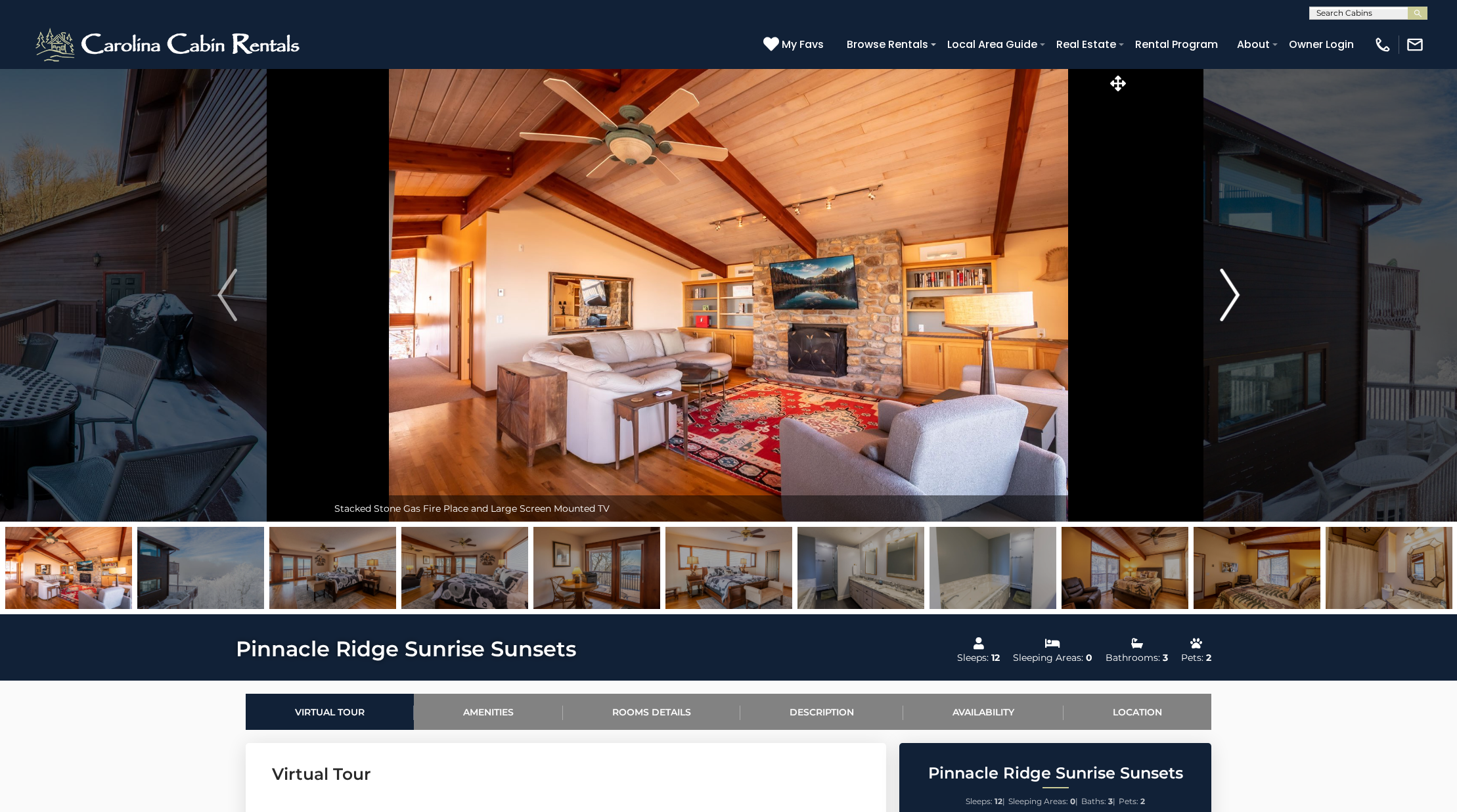
click at [1228, 309] on img "Next" at bounding box center [1229, 294] width 19 height 53
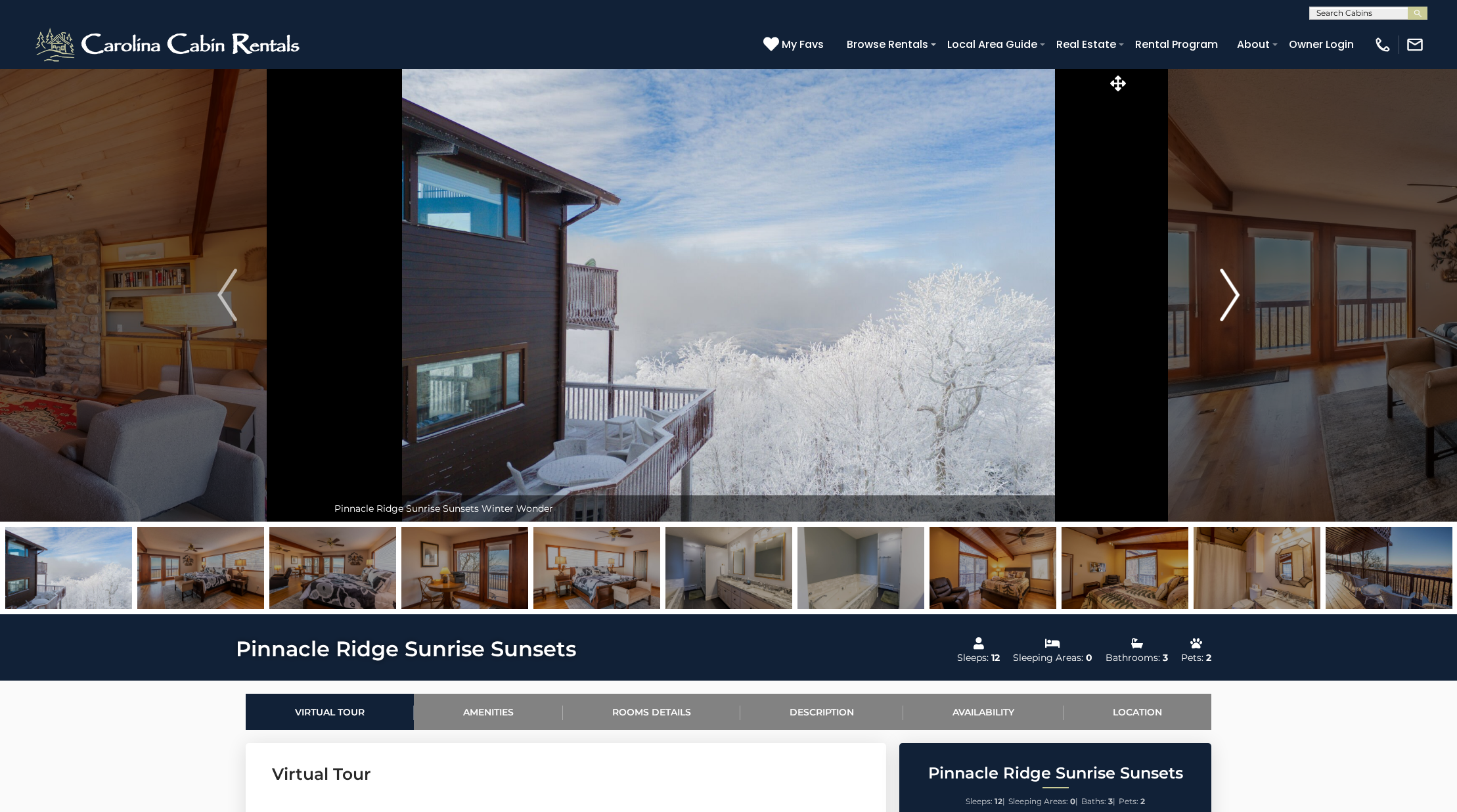
click at [1228, 309] on img "Next" at bounding box center [1229, 294] width 19 height 53
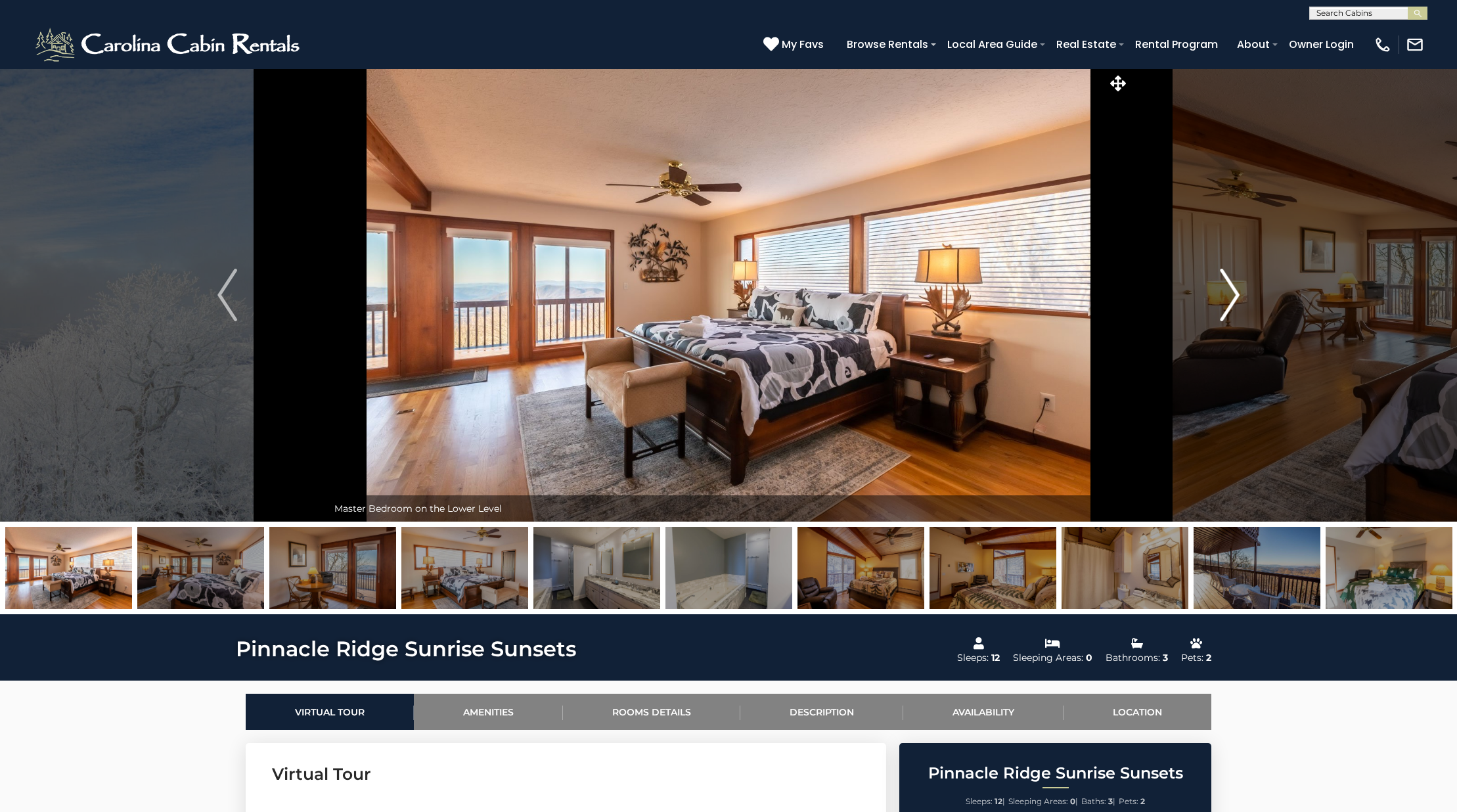
click at [1228, 309] on img "Next" at bounding box center [1229, 294] width 19 height 53
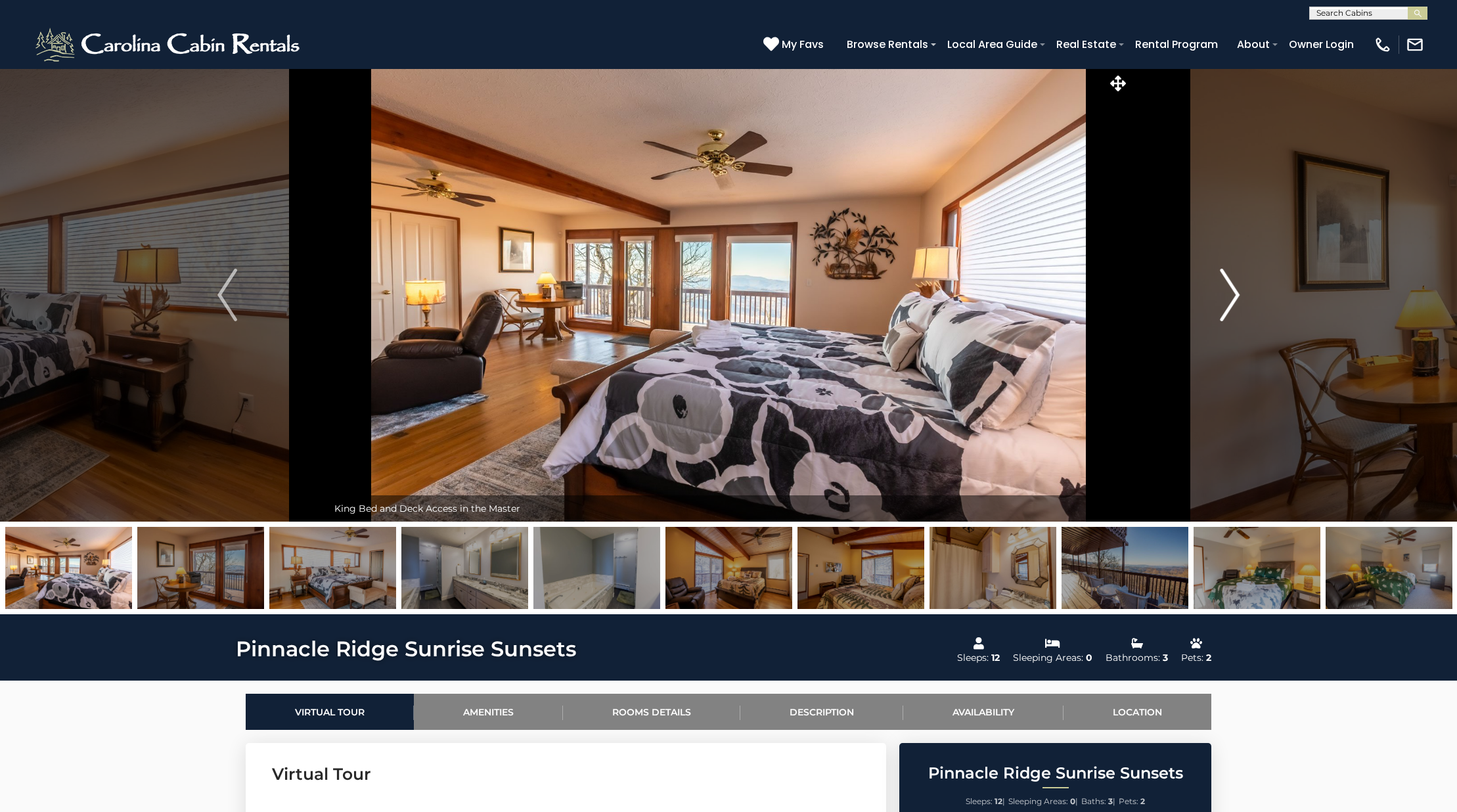
click at [1228, 309] on img "Next" at bounding box center [1229, 294] width 19 height 53
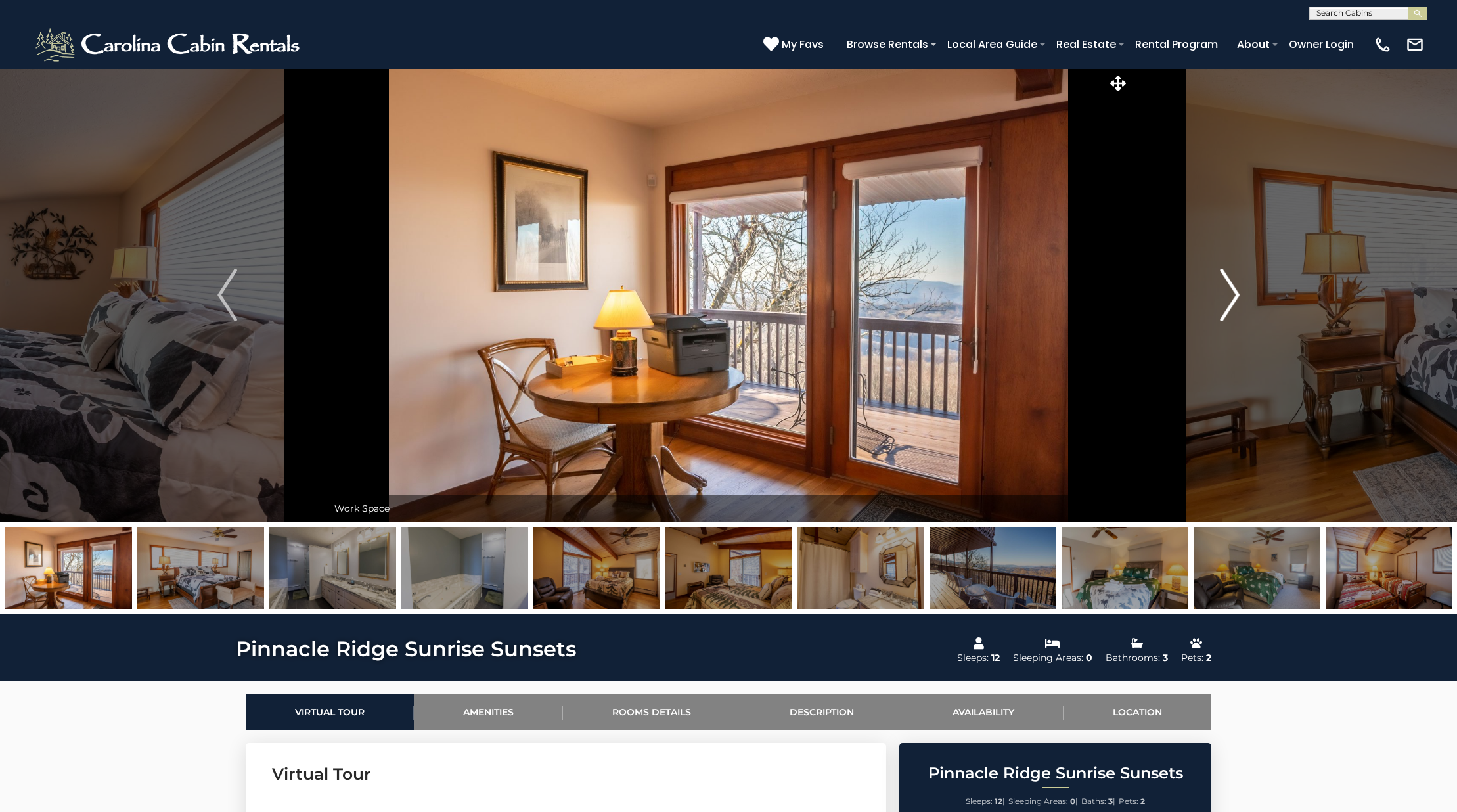
click at [1228, 309] on img "Next" at bounding box center [1229, 294] width 19 height 53
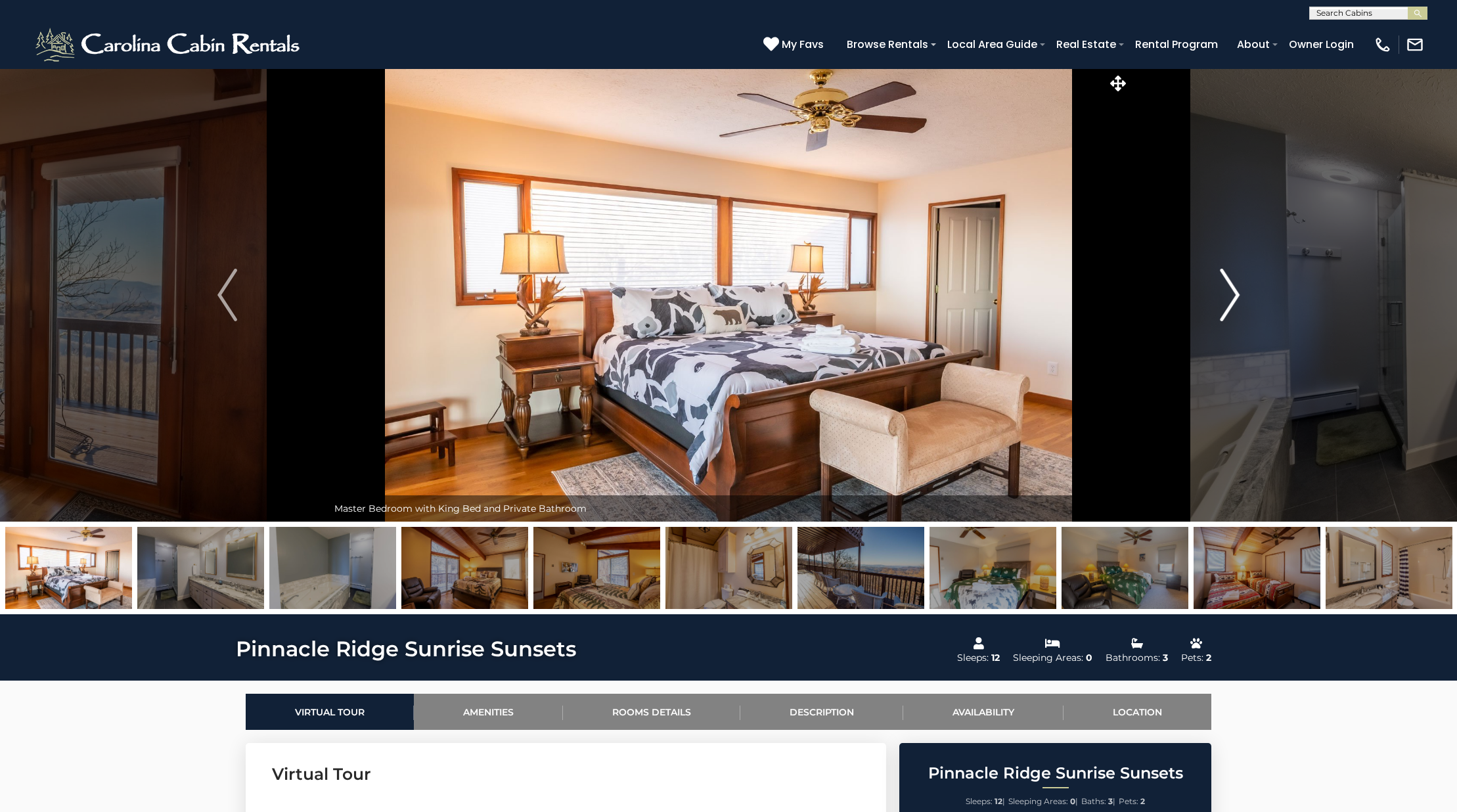
click at [1228, 309] on img "Next" at bounding box center [1229, 294] width 19 height 53
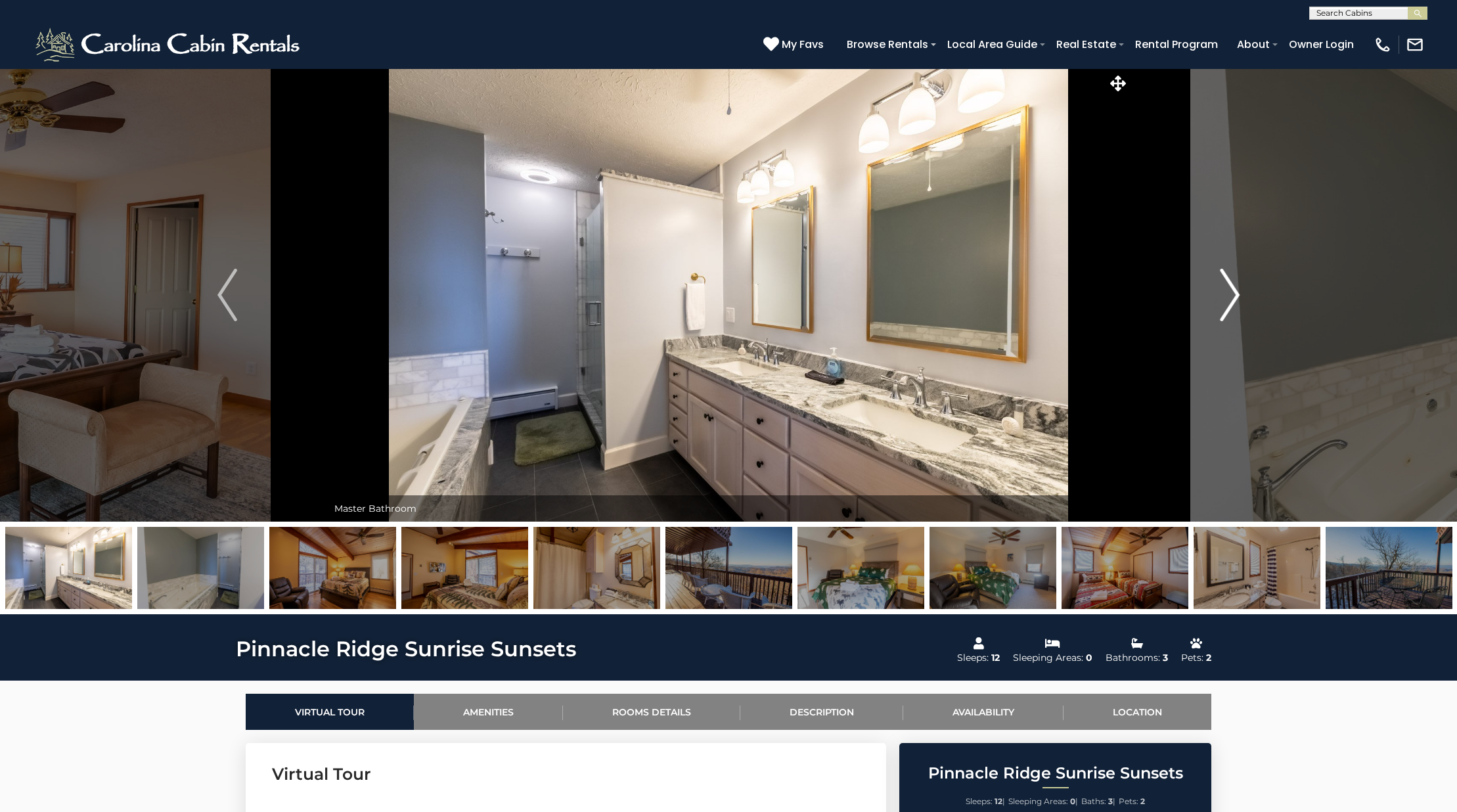
click at [1228, 309] on img "Next" at bounding box center [1229, 294] width 19 height 53
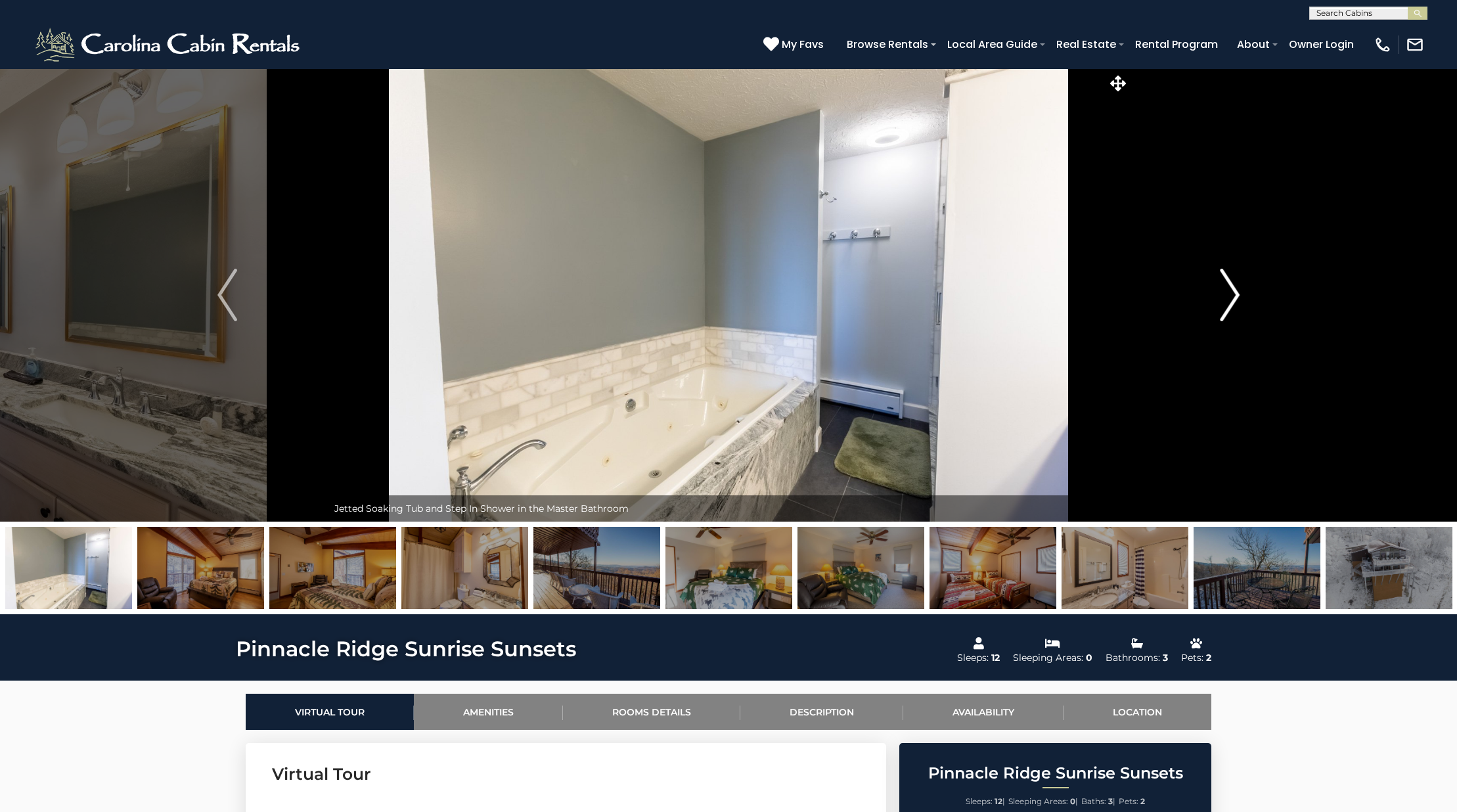
click at [1228, 309] on img "Next" at bounding box center [1229, 294] width 19 height 53
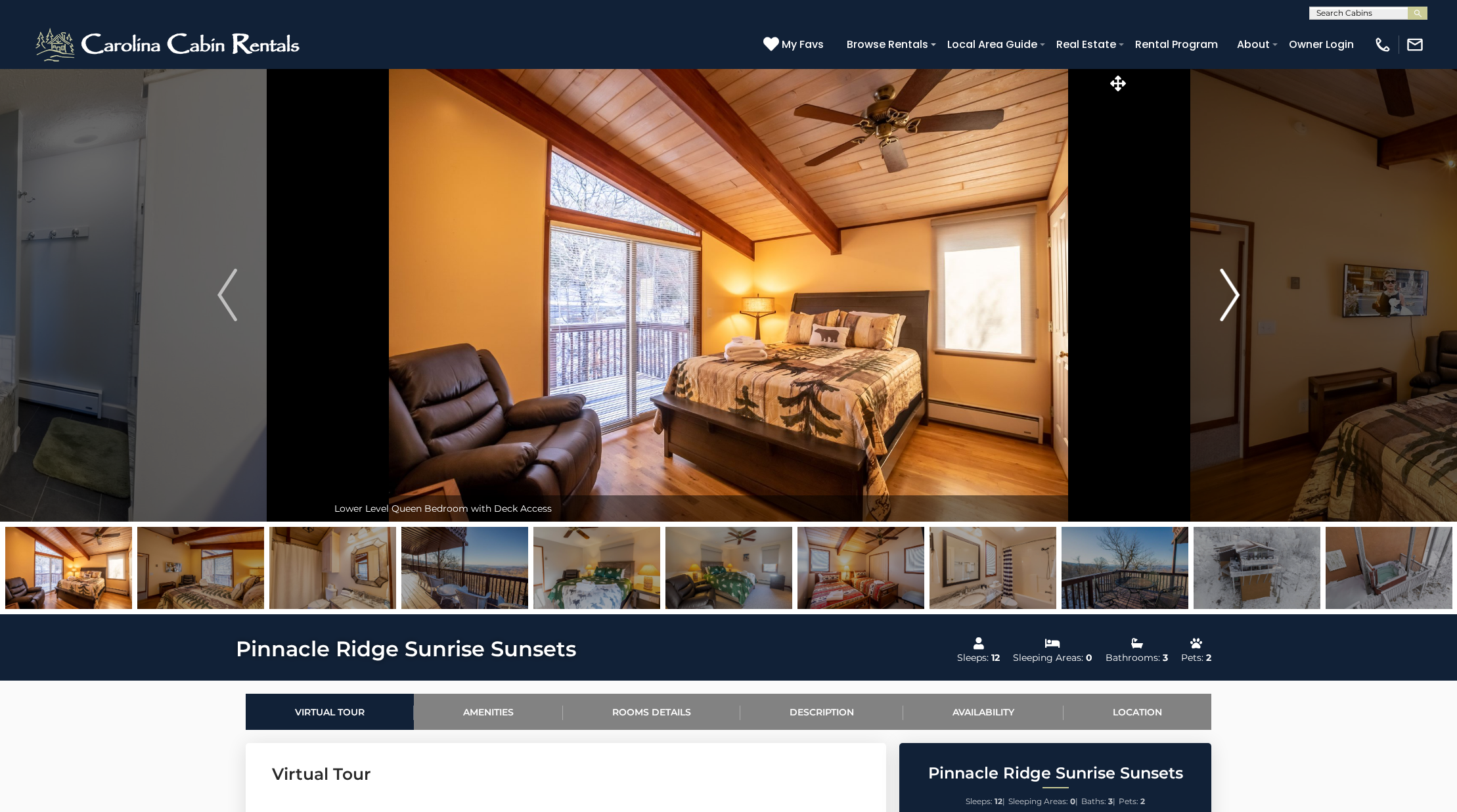
click at [1228, 309] on img "Next" at bounding box center [1229, 294] width 19 height 53
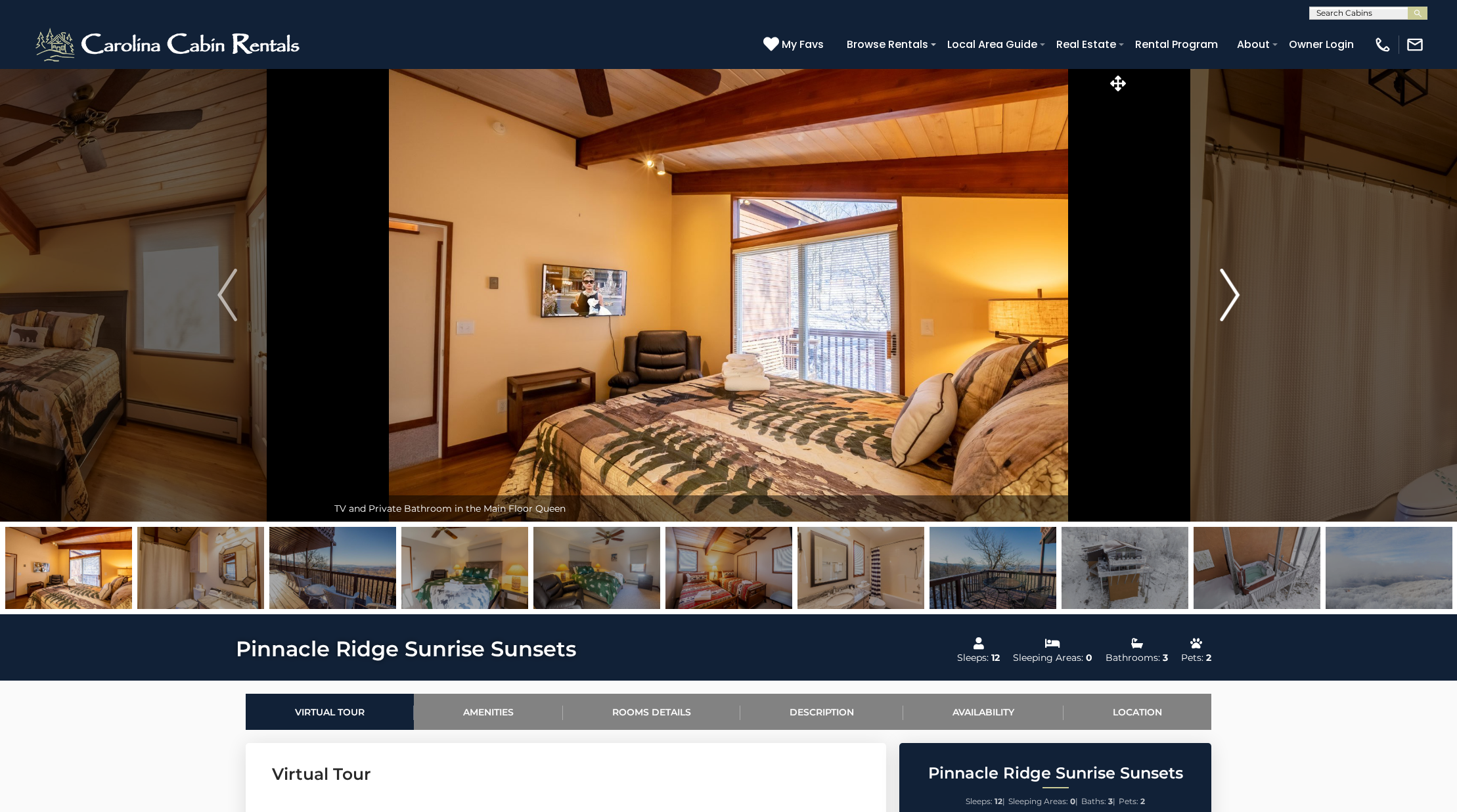
click at [1228, 309] on img "Next" at bounding box center [1229, 294] width 19 height 53
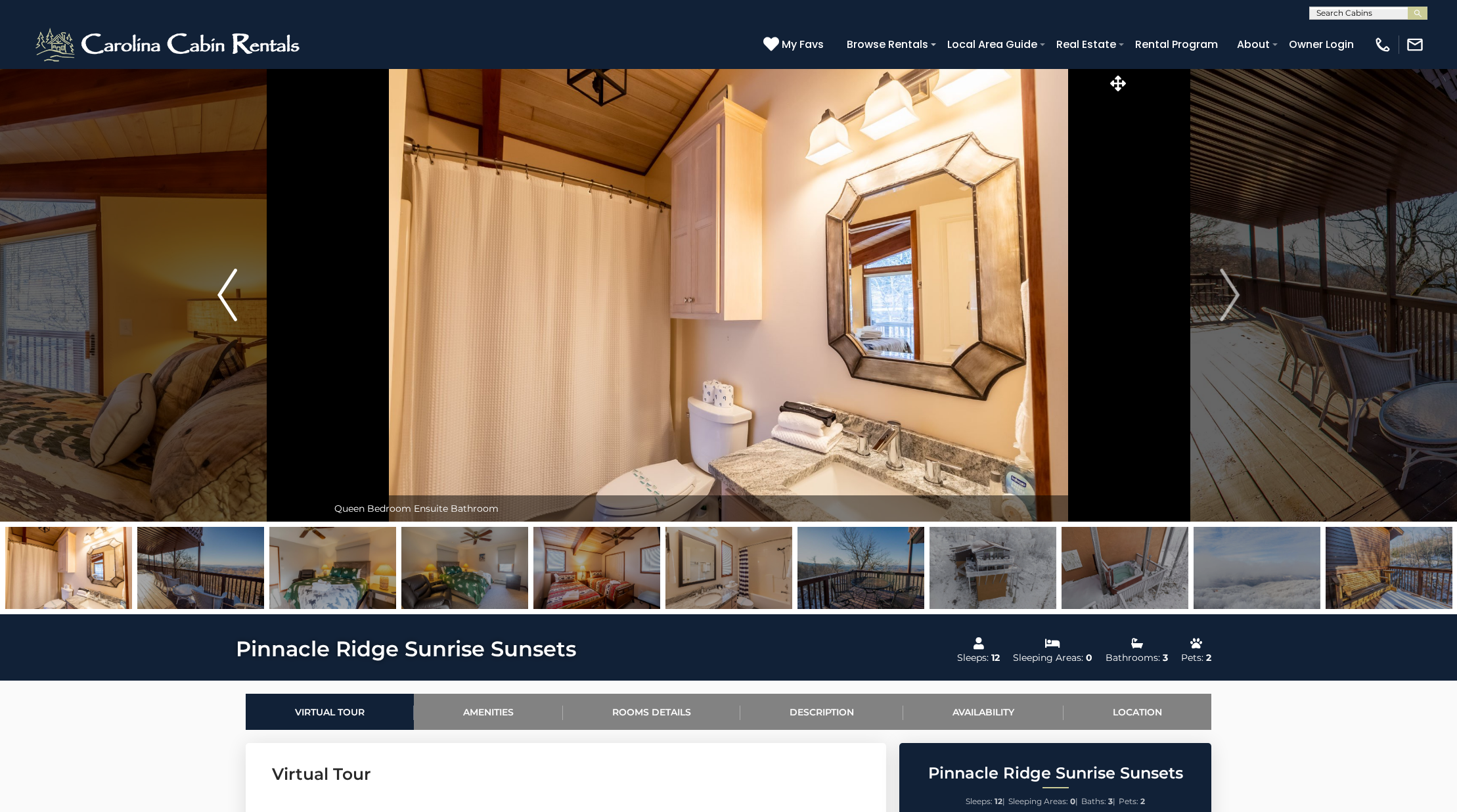
click at [237, 286] on button "Previous" at bounding box center [227, 295] width 201 height 453
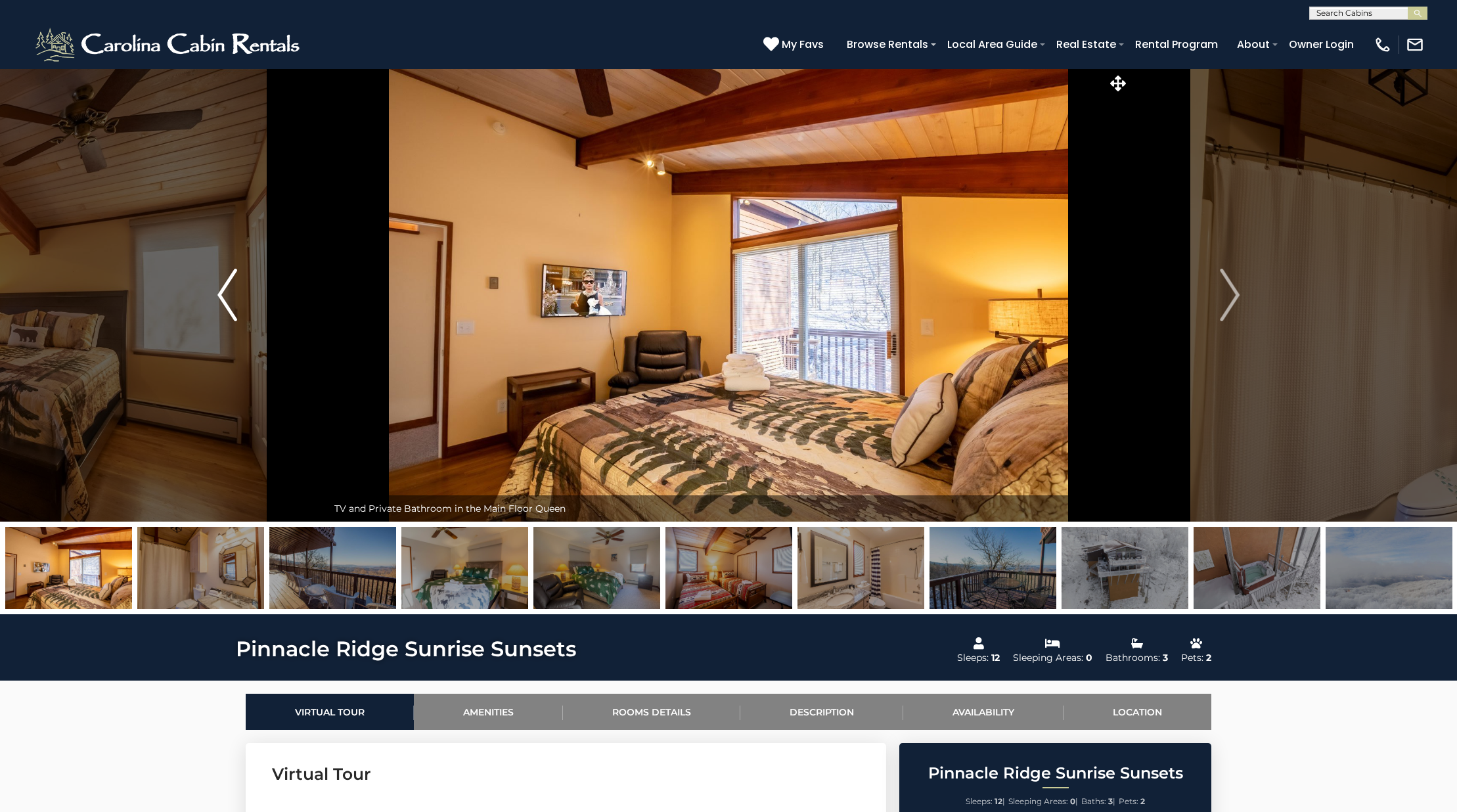
click at [237, 286] on button "Previous" at bounding box center [227, 295] width 201 height 453
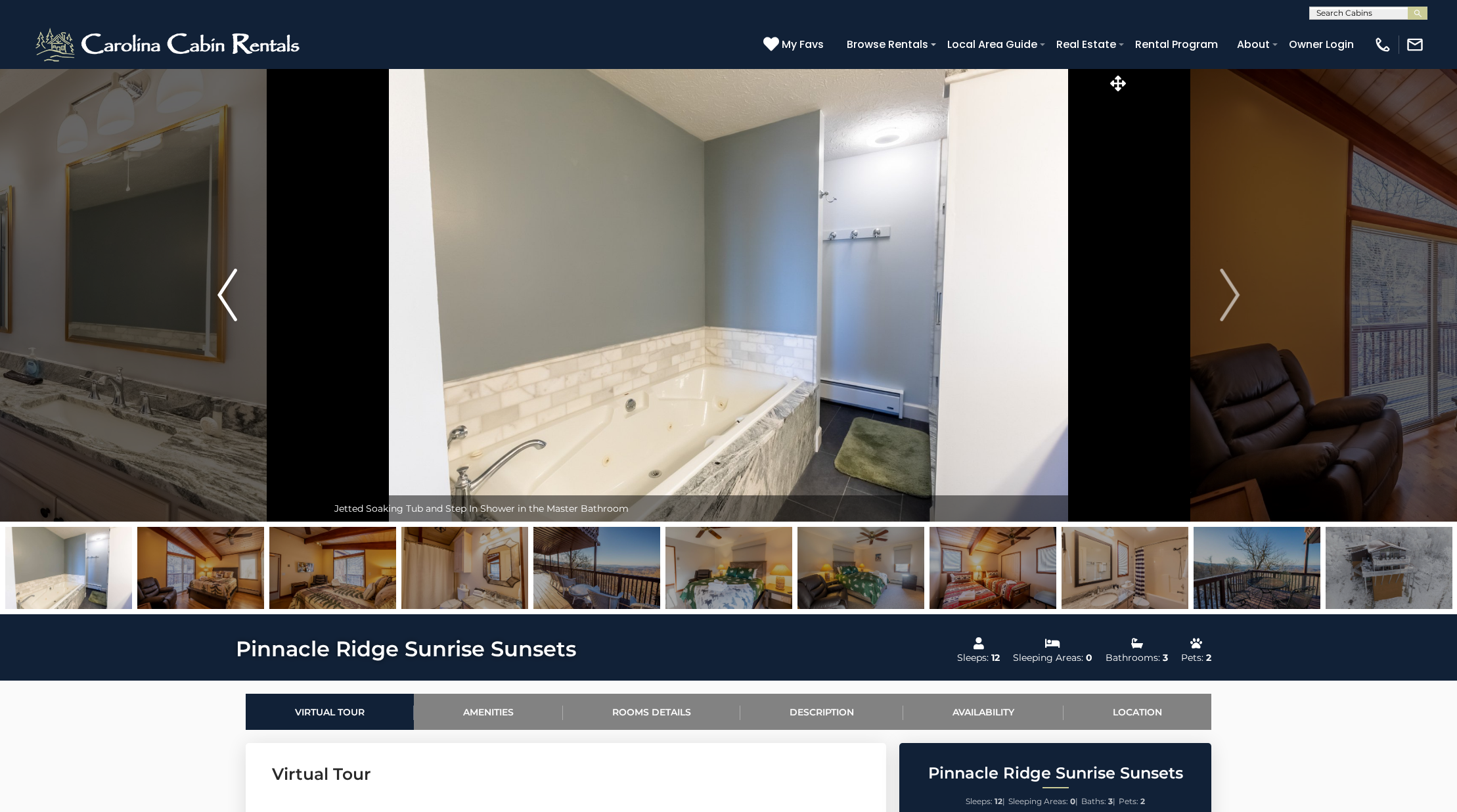
click at [237, 286] on button "Previous" at bounding box center [227, 295] width 201 height 453
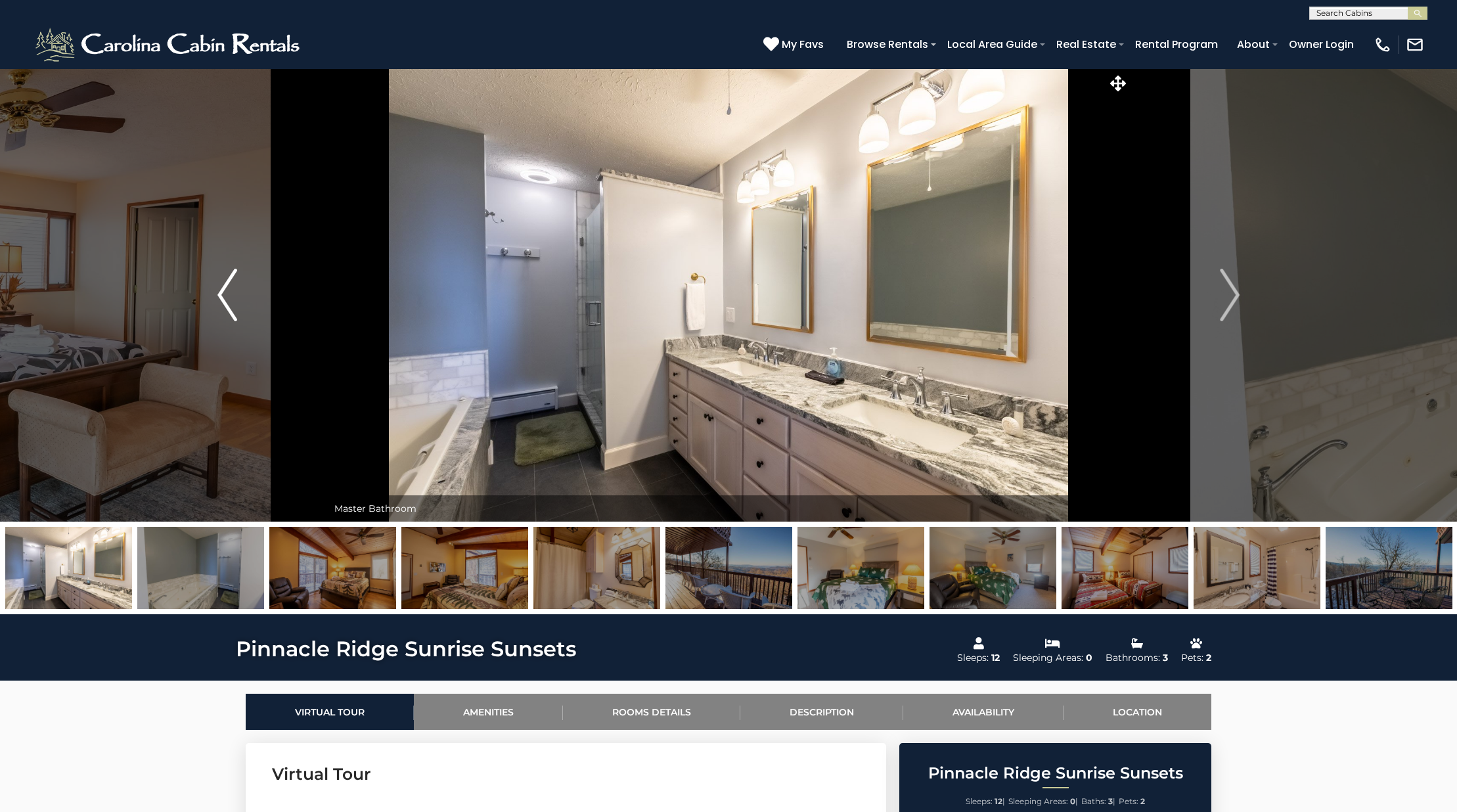
click at [237, 286] on button "Previous" at bounding box center [227, 295] width 201 height 453
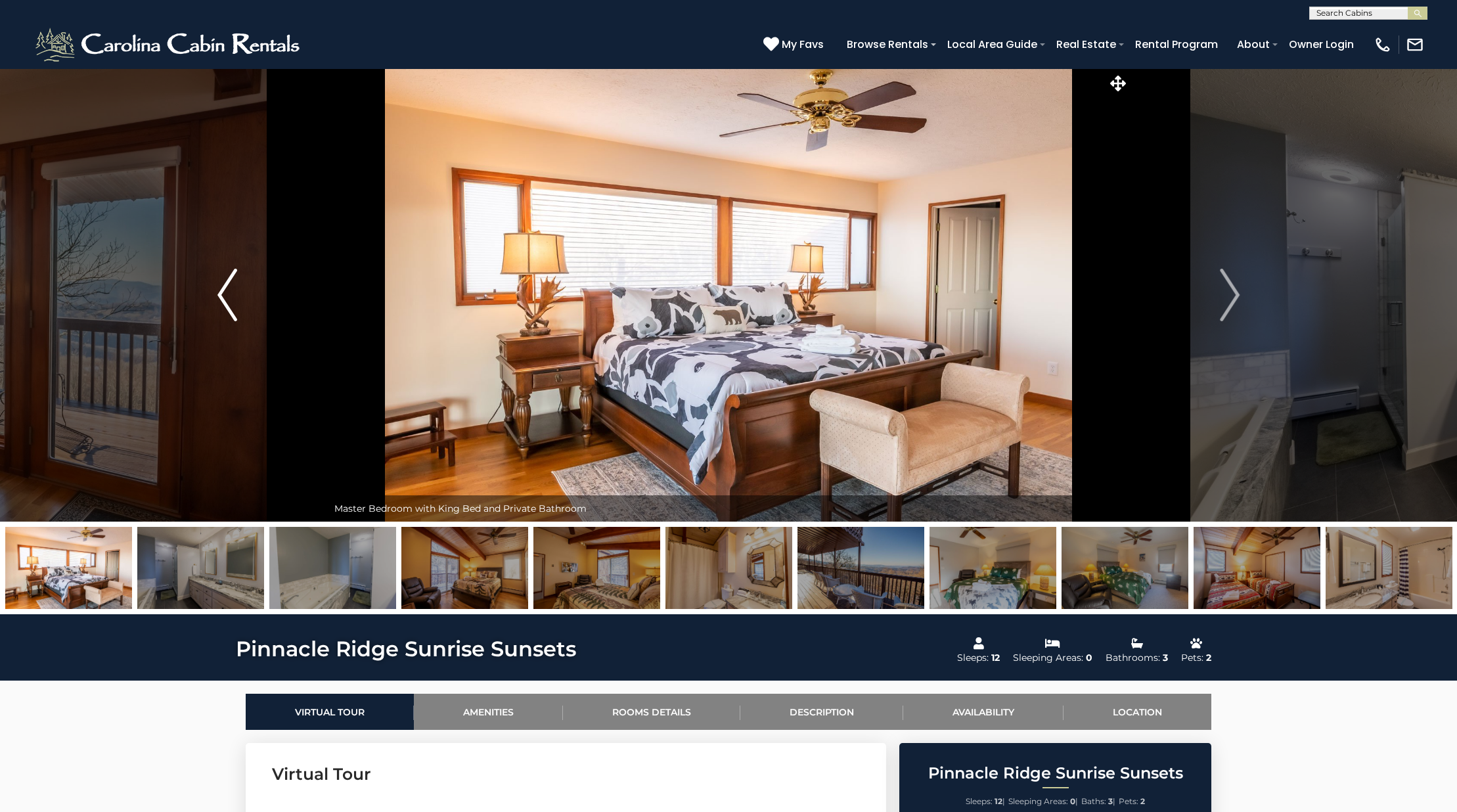
click at [237, 286] on button "Previous" at bounding box center [227, 295] width 201 height 453
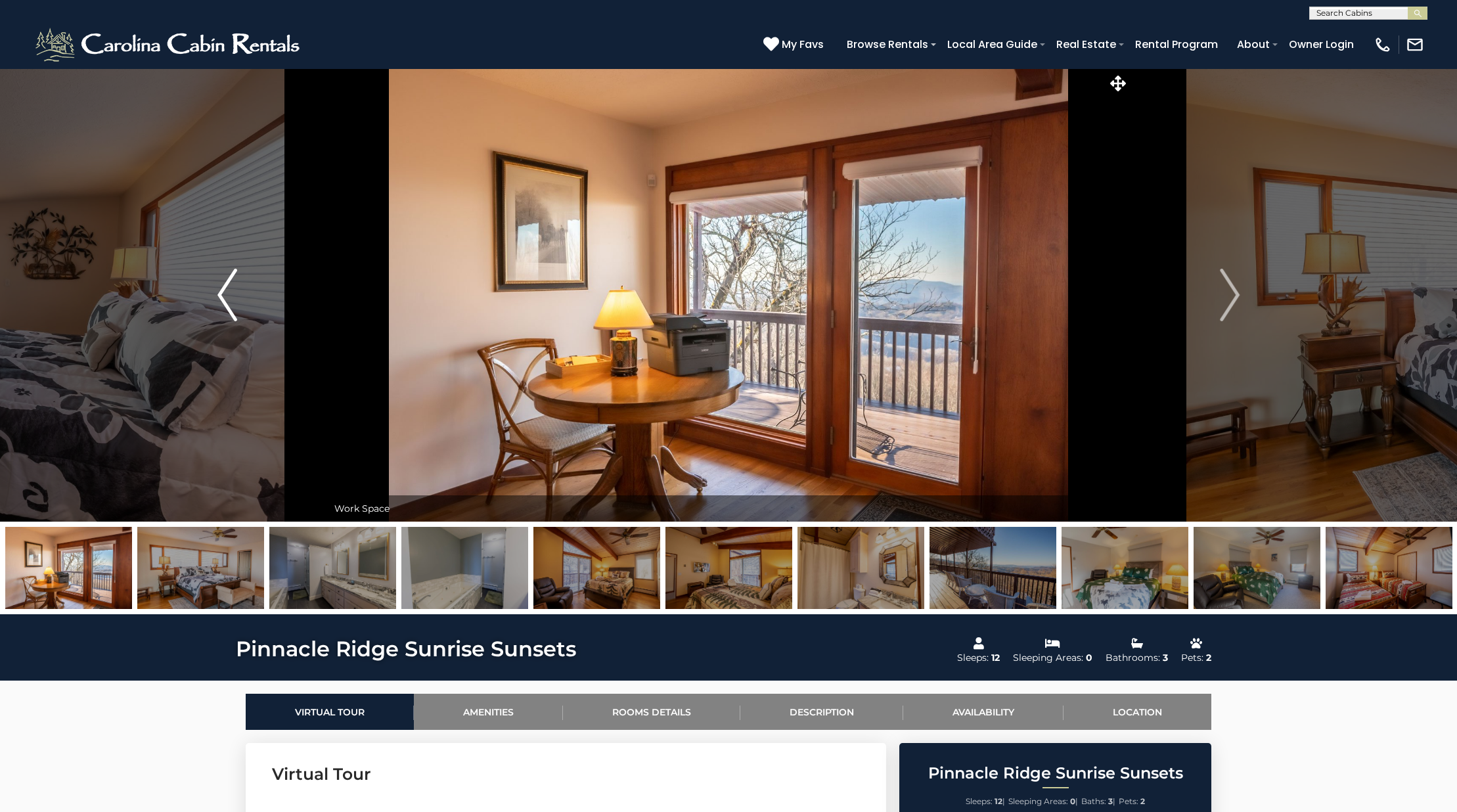
click at [237, 286] on button "Previous" at bounding box center [227, 295] width 201 height 453
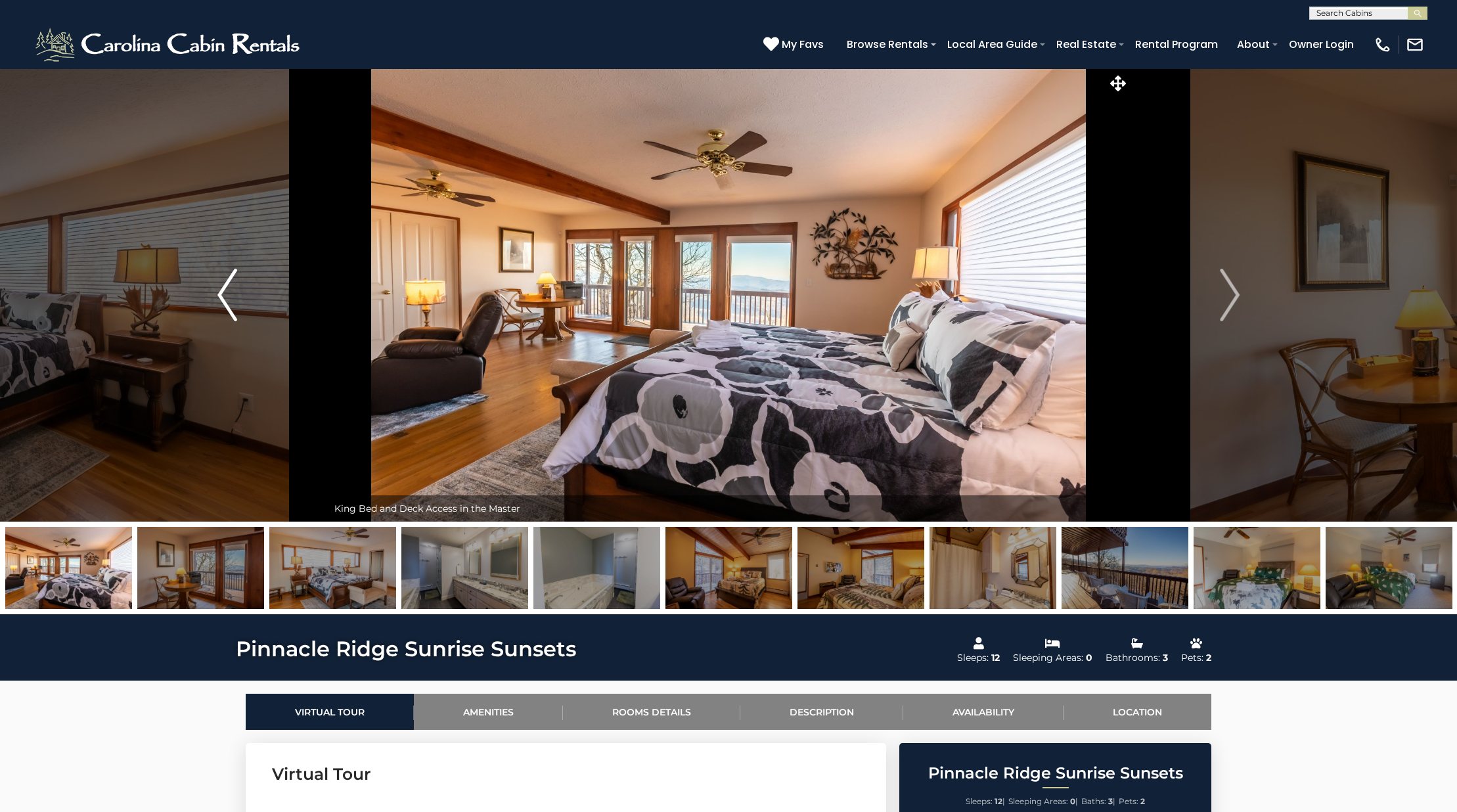
click at [227, 301] on img "Previous" at bounding box center [226, 294] width 19 height 53
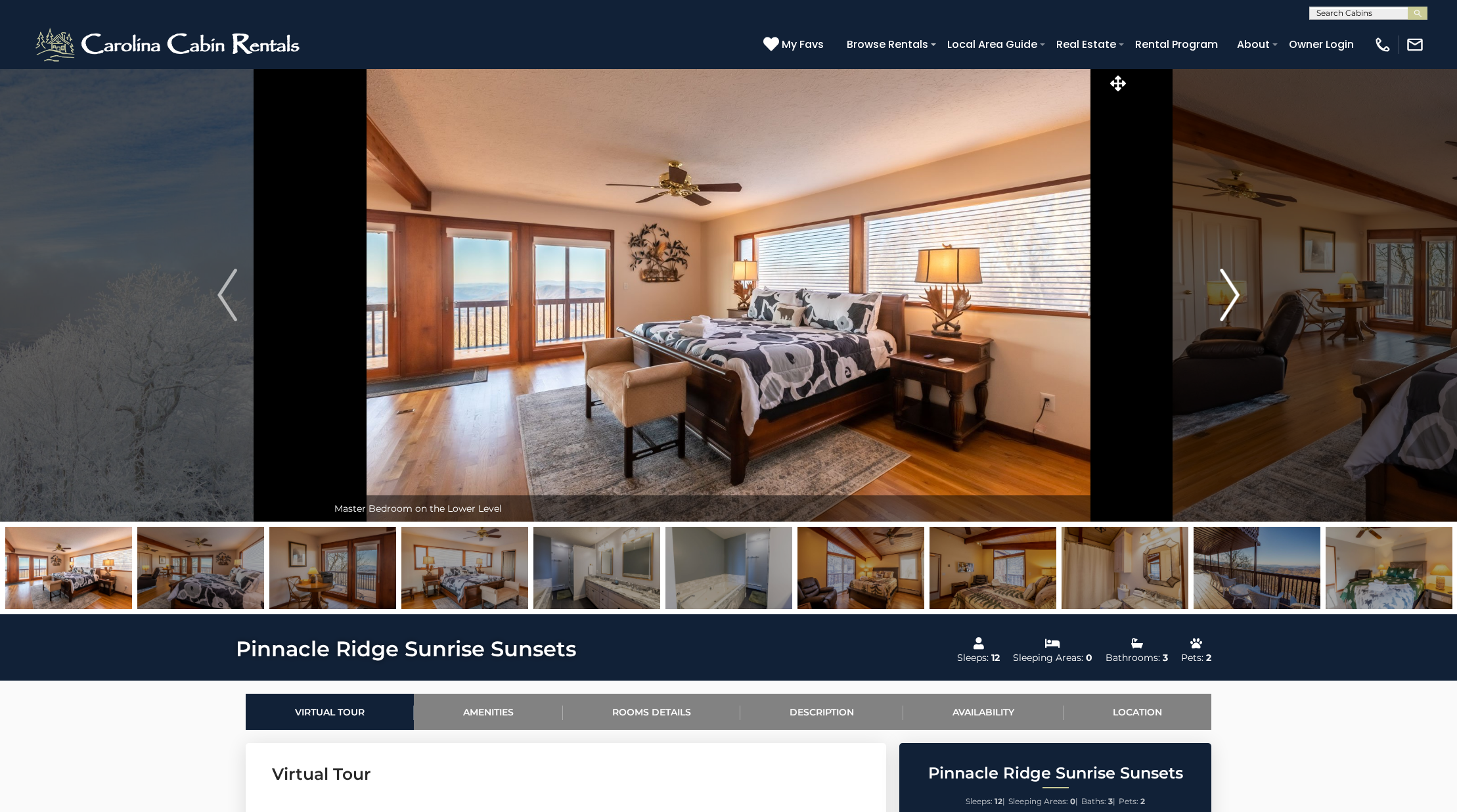
click at [1232, 306] on img "Next" at bounding box center [1229, 294] width 19 height 53
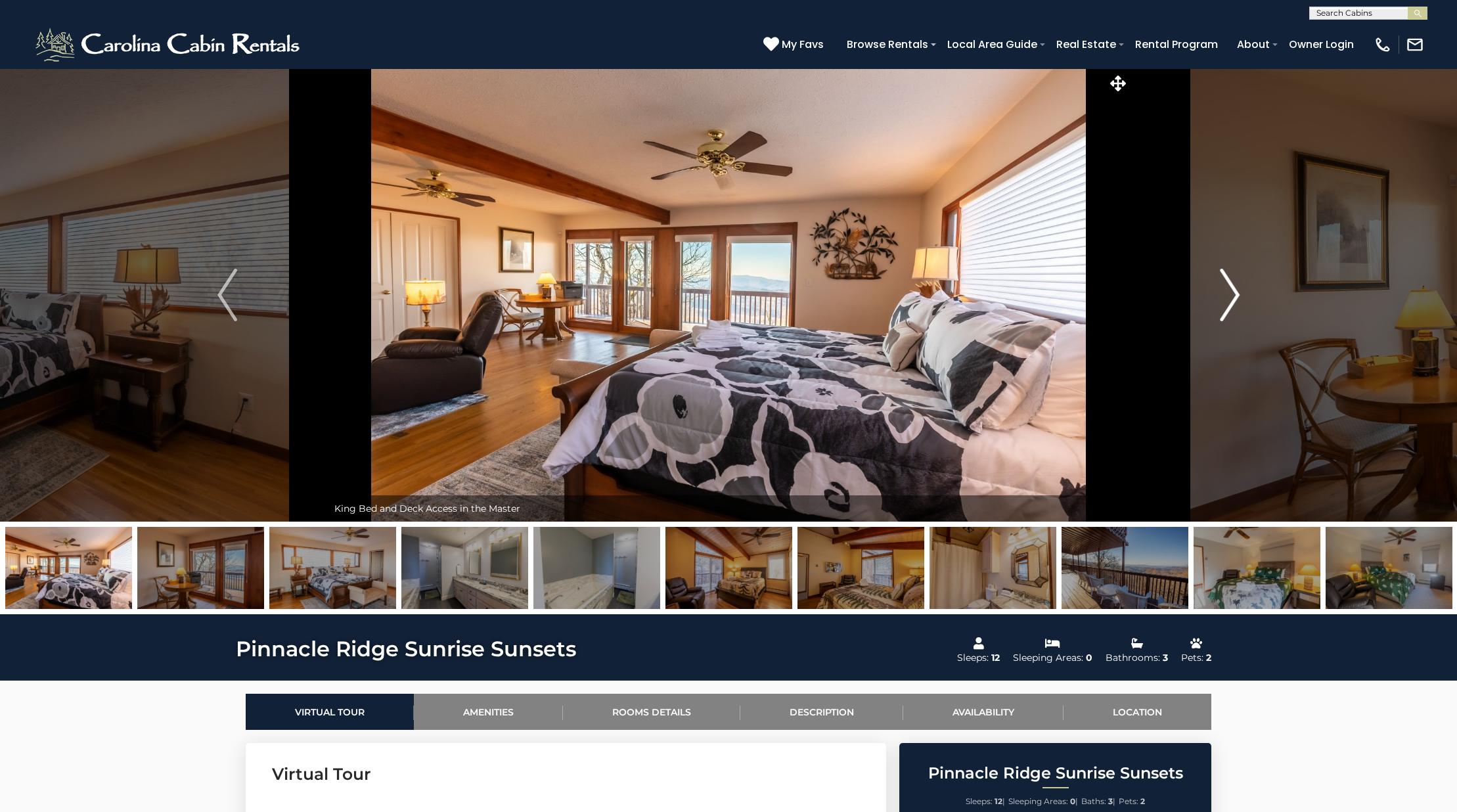
click at [1232, 306] on img "Next" at bounding box center [1229, 294] width 19 height 53
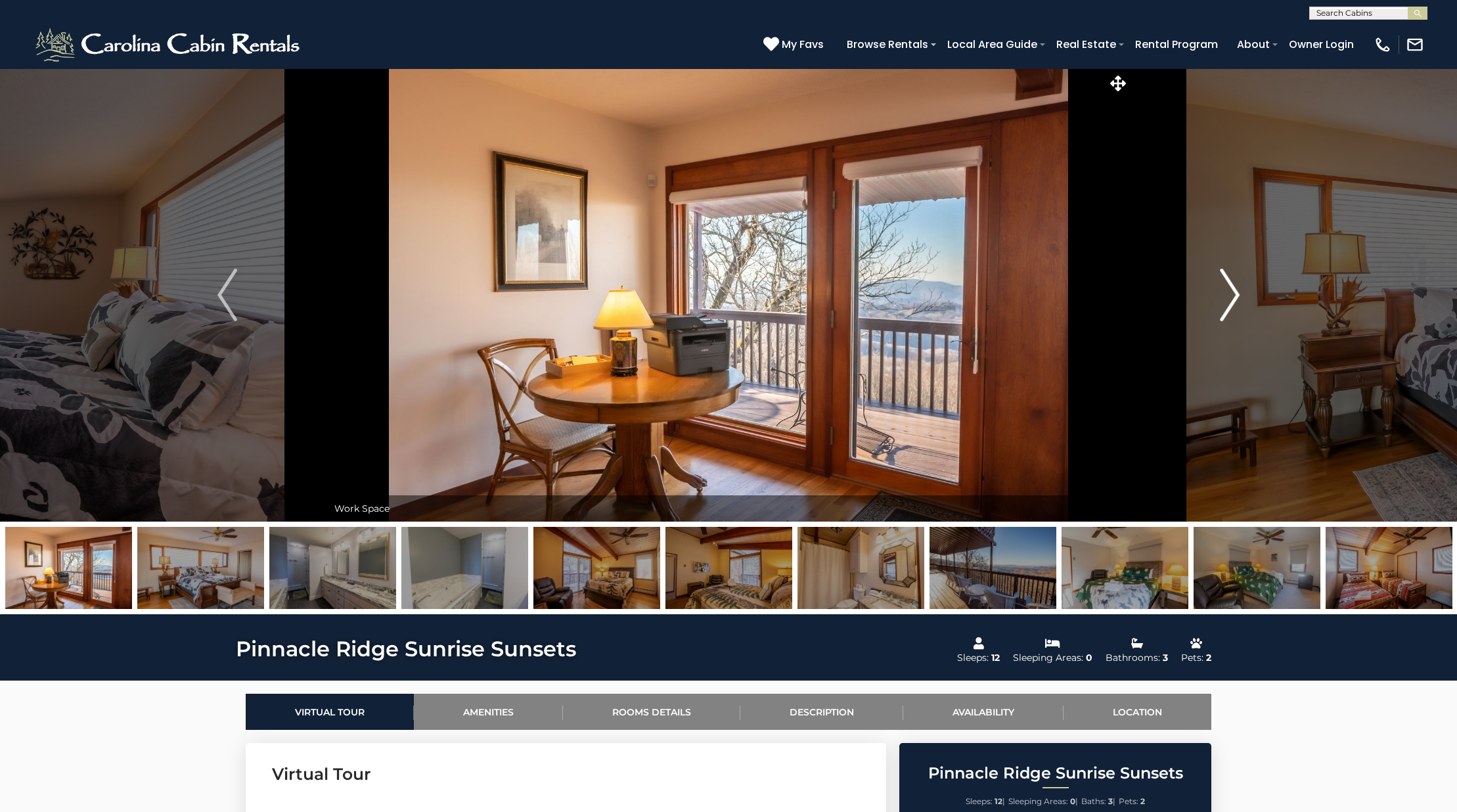
click at [1232, 306] on img "Next" at bounding box center [1229, 294] width 19 height 53
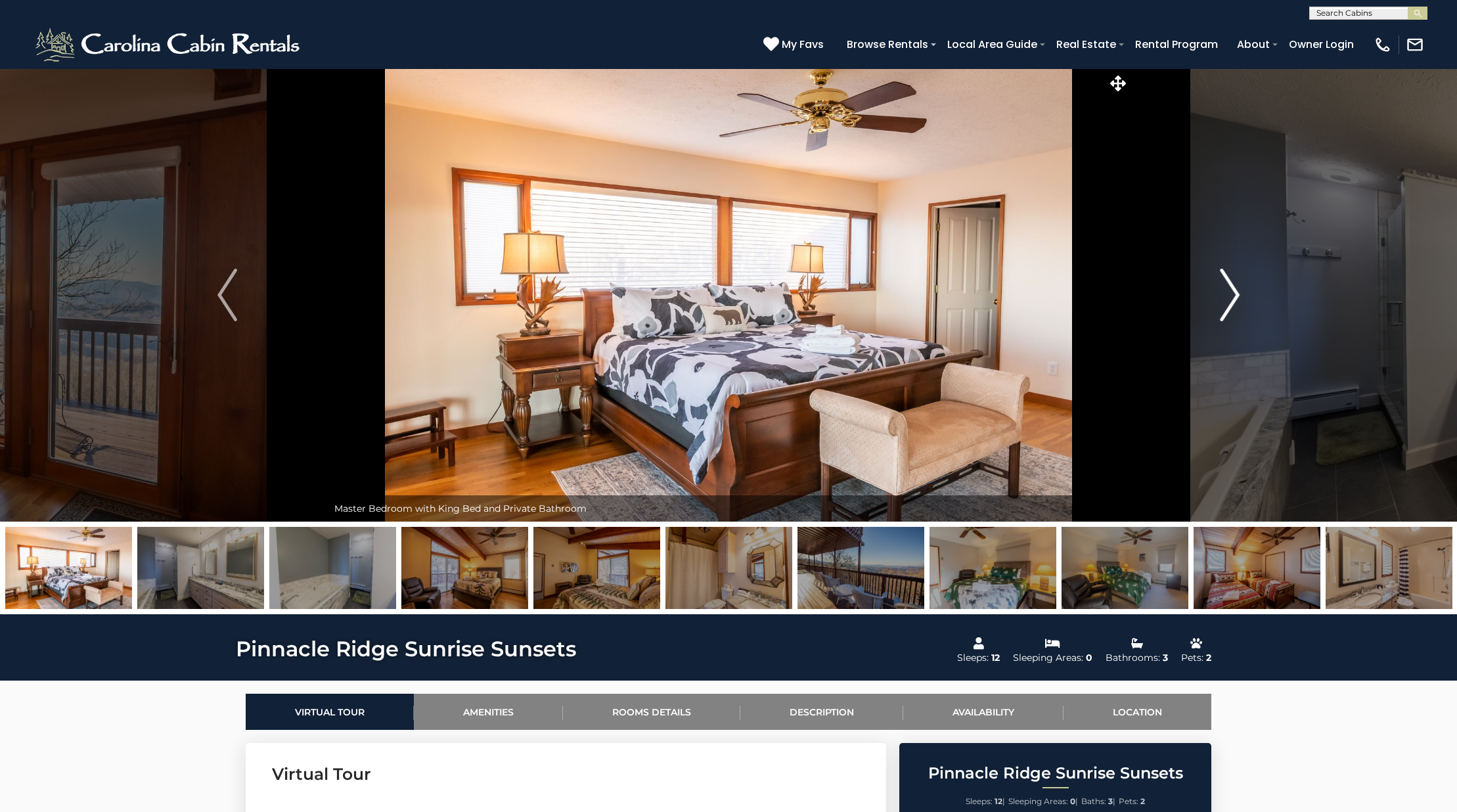
click at [1232, 306] on img "Next" at bounding box center [1229, 294] width 19 height 53
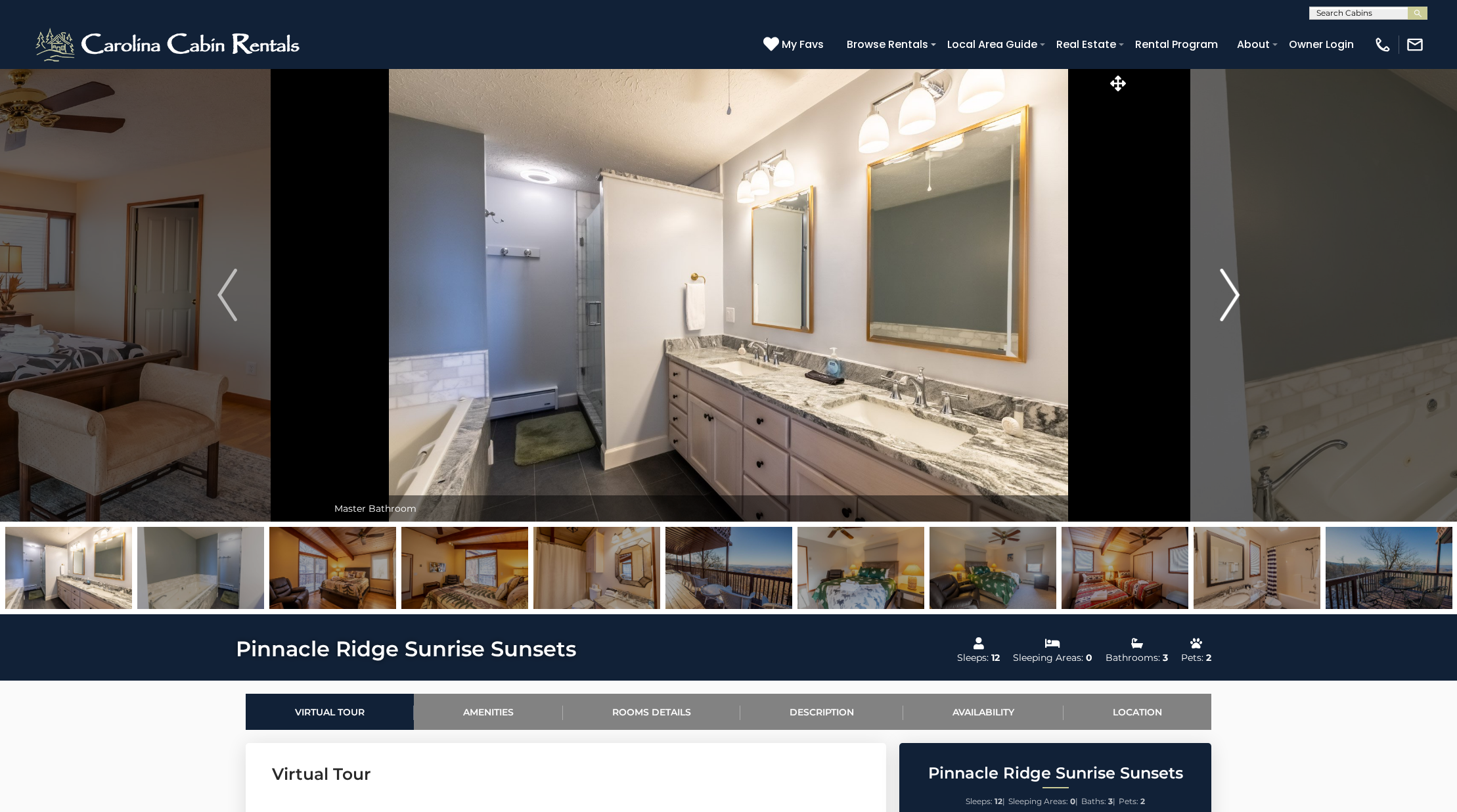
click at [1232, 306] on img "Next" at bounding box center [1229, 294] width 19 height 53
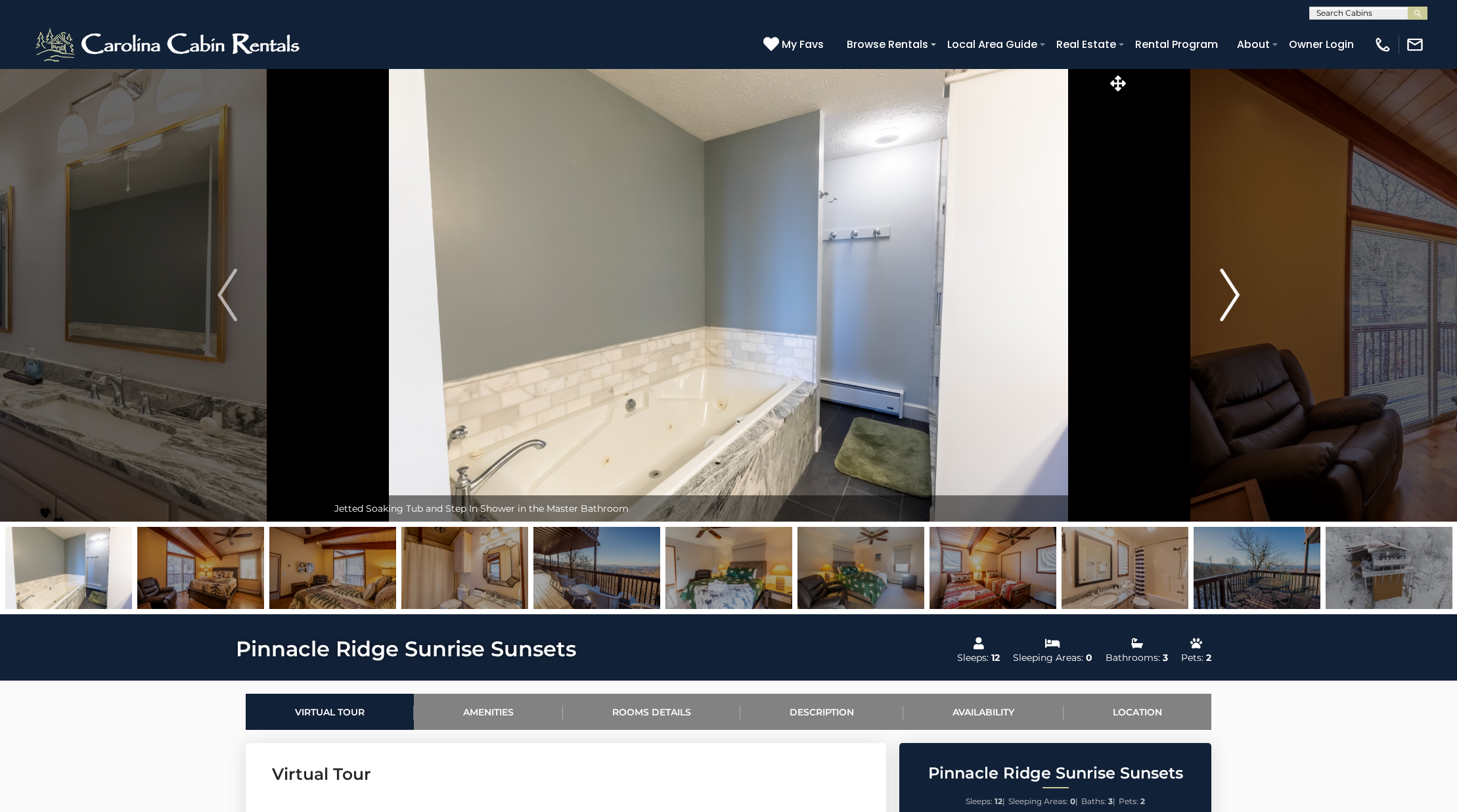
click at [1232, 306] on img "Next" at bounding box center [1229, 294] width 19 height 53
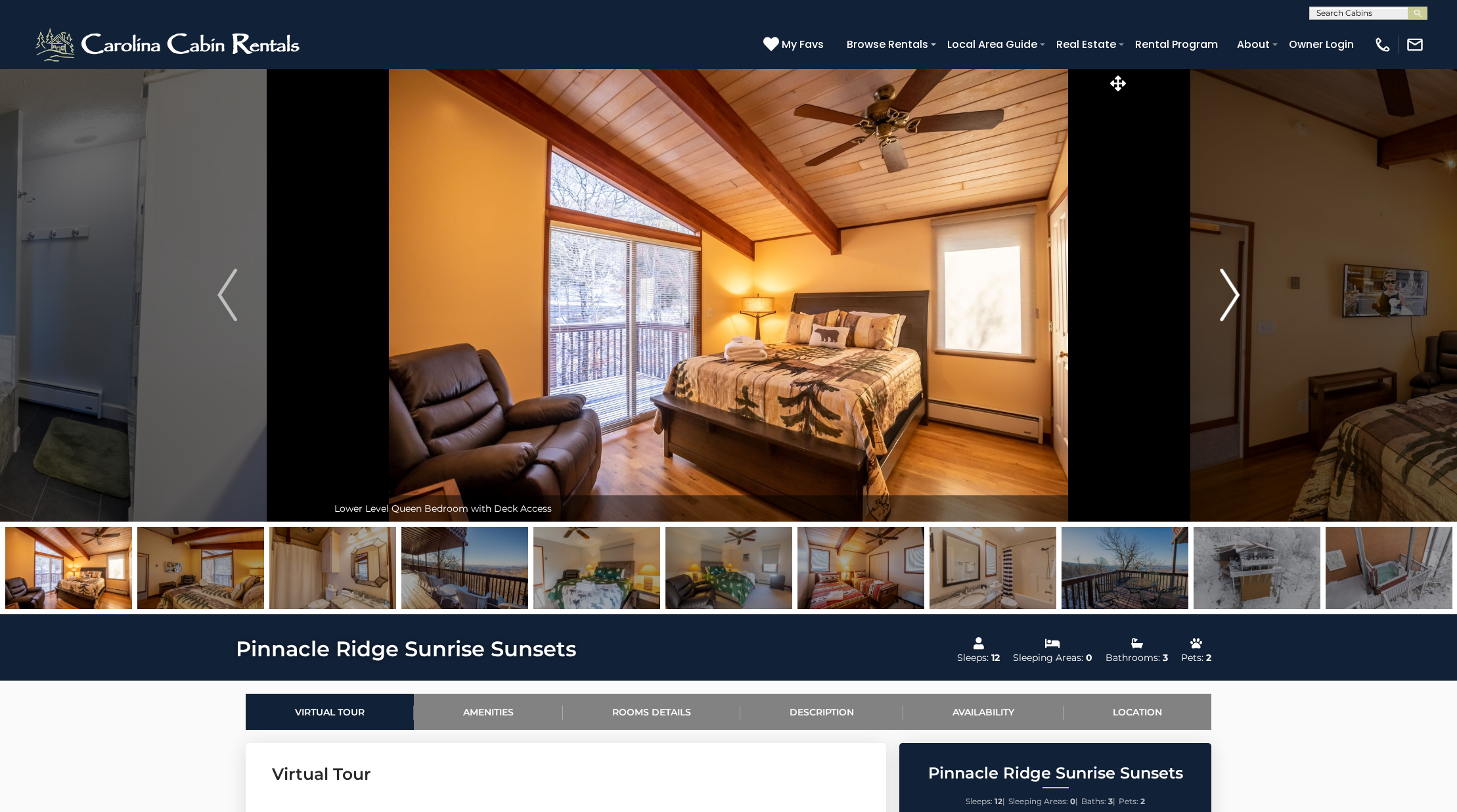
click at [1232, 306] on img "Next" at bounding box center [1229, 294] width 19 height 53
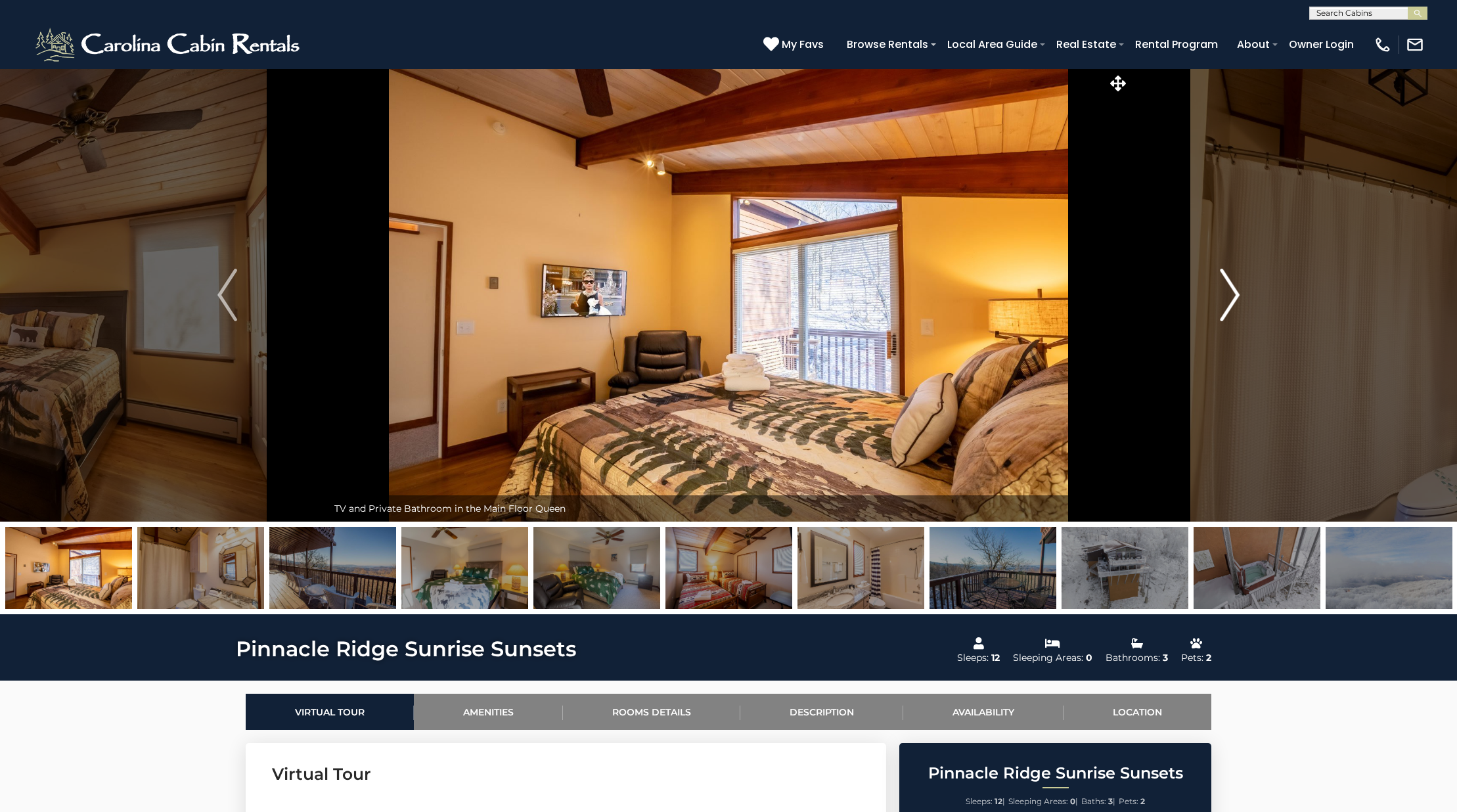
click at [1232, 306] on img "Next" at bounding box center [1229, 294] width 19 height 53
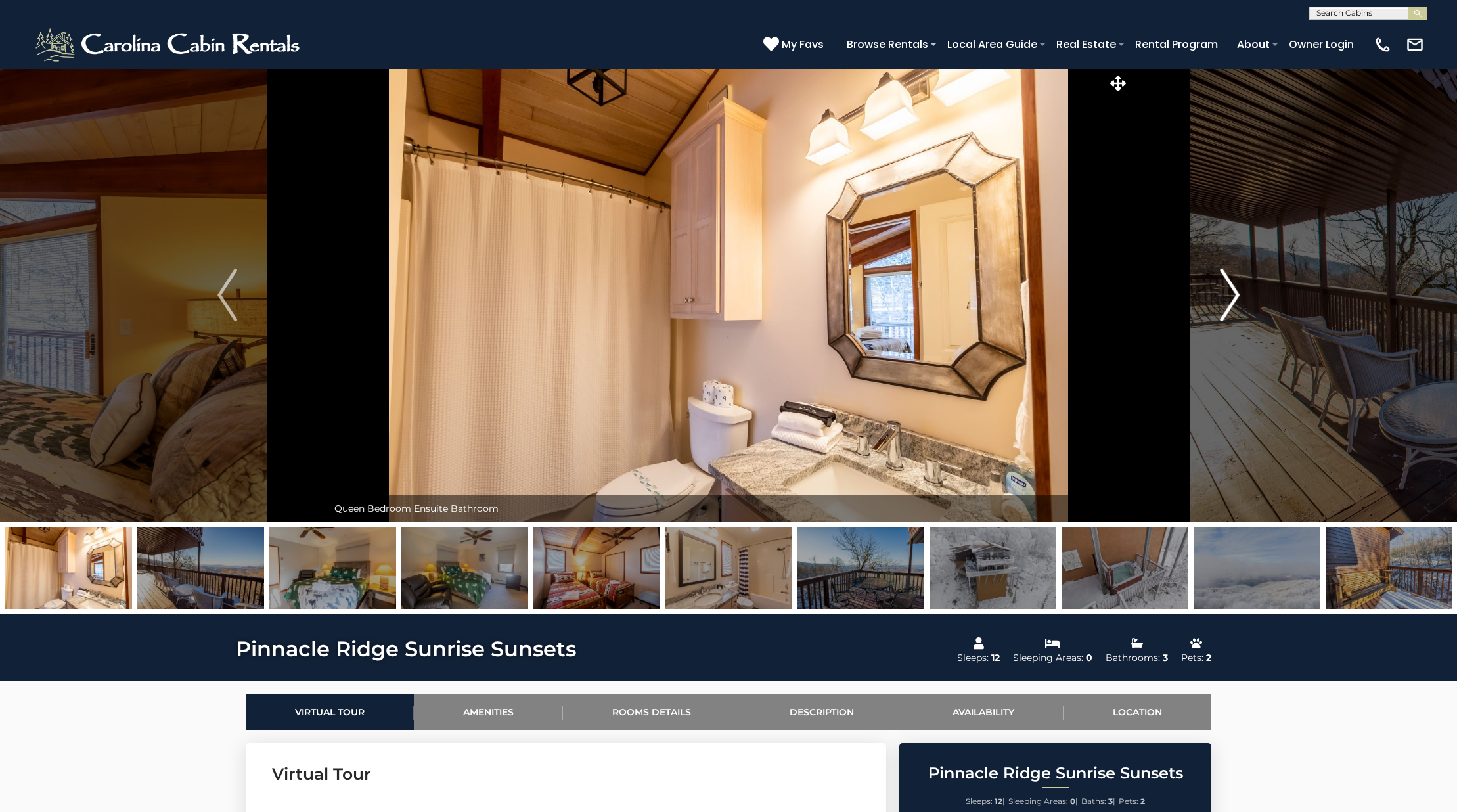
click at [1232, 306] on img "Next" at bounding box center [1229, 294] width 19 height 53
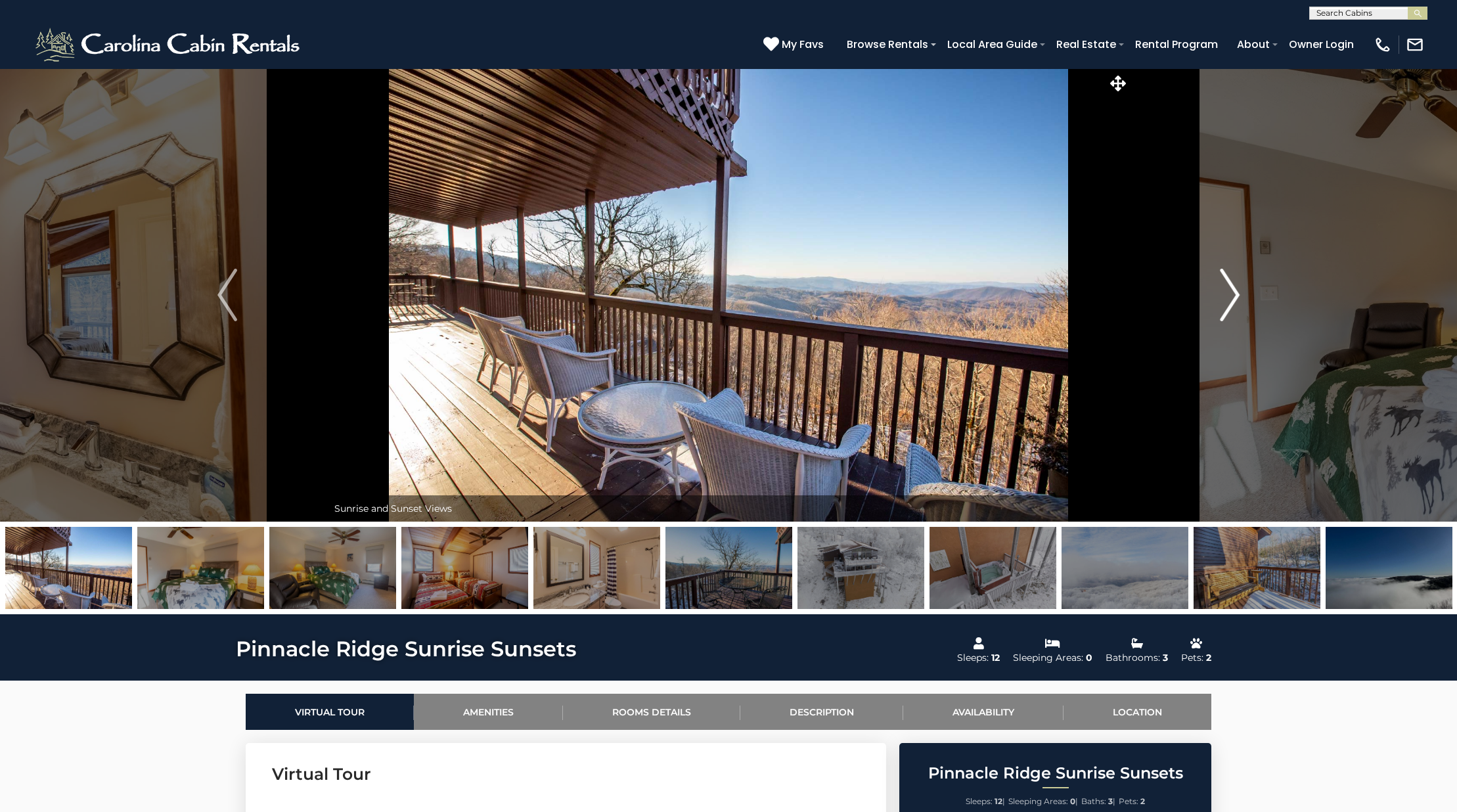
click at [1232, 306] on img "Next" at bounding box center [1229, 294] width 19 height 53
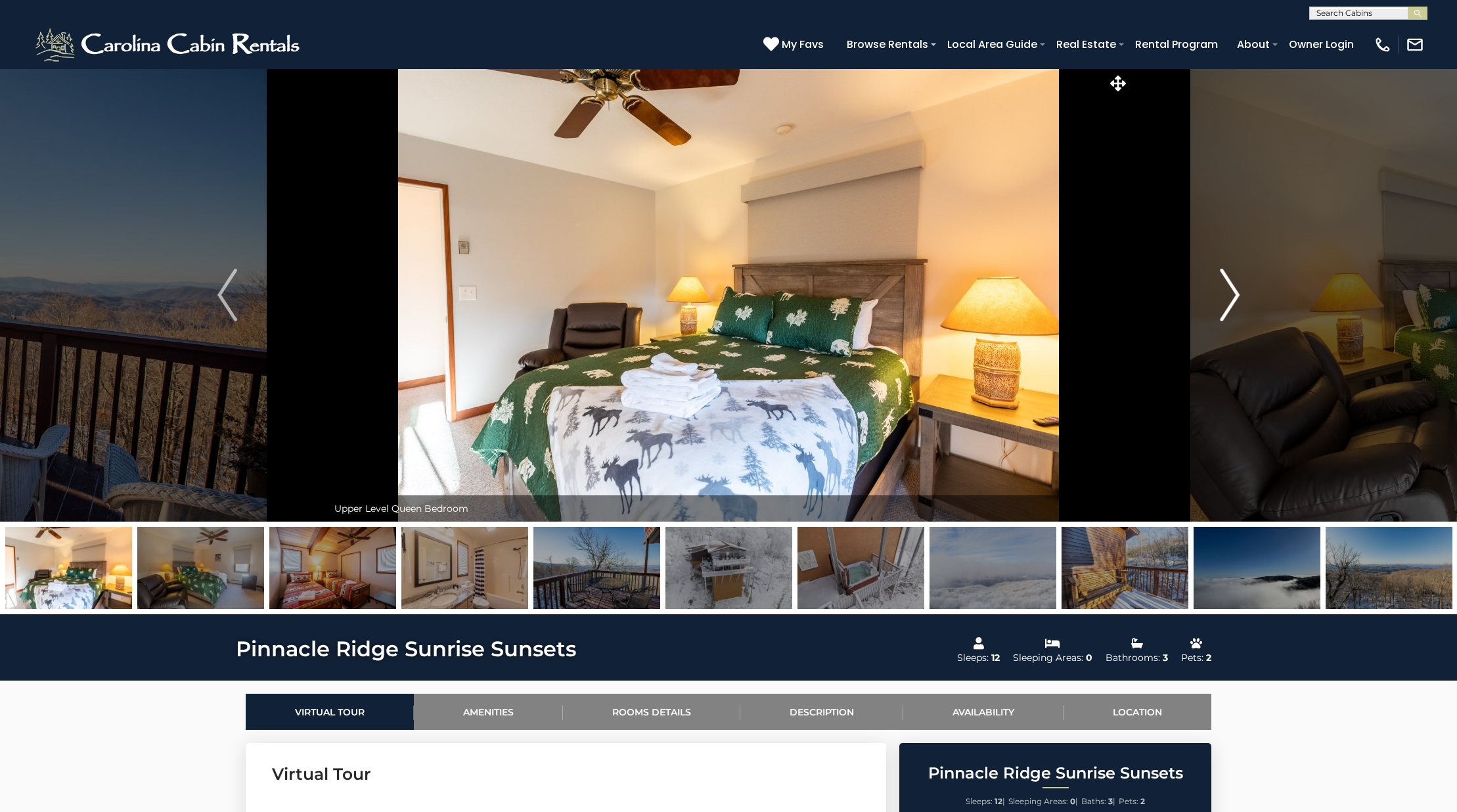
click at [1232, 306] on img "Next" at bounding box center [1229, 294] width 19 height 53
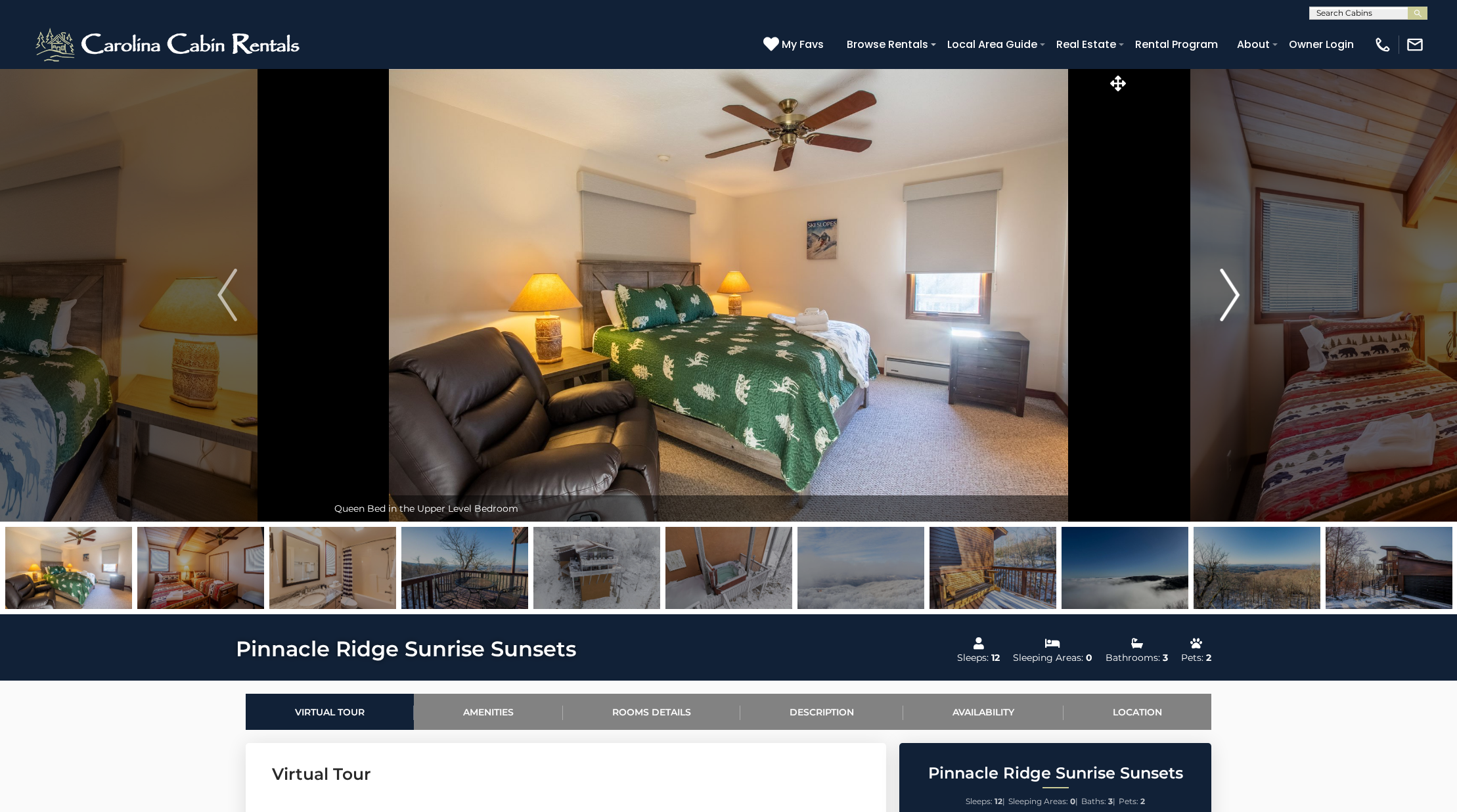
click at [1232, 306] on img "Next" at bounding box center [1229, 294] width 19 height 53
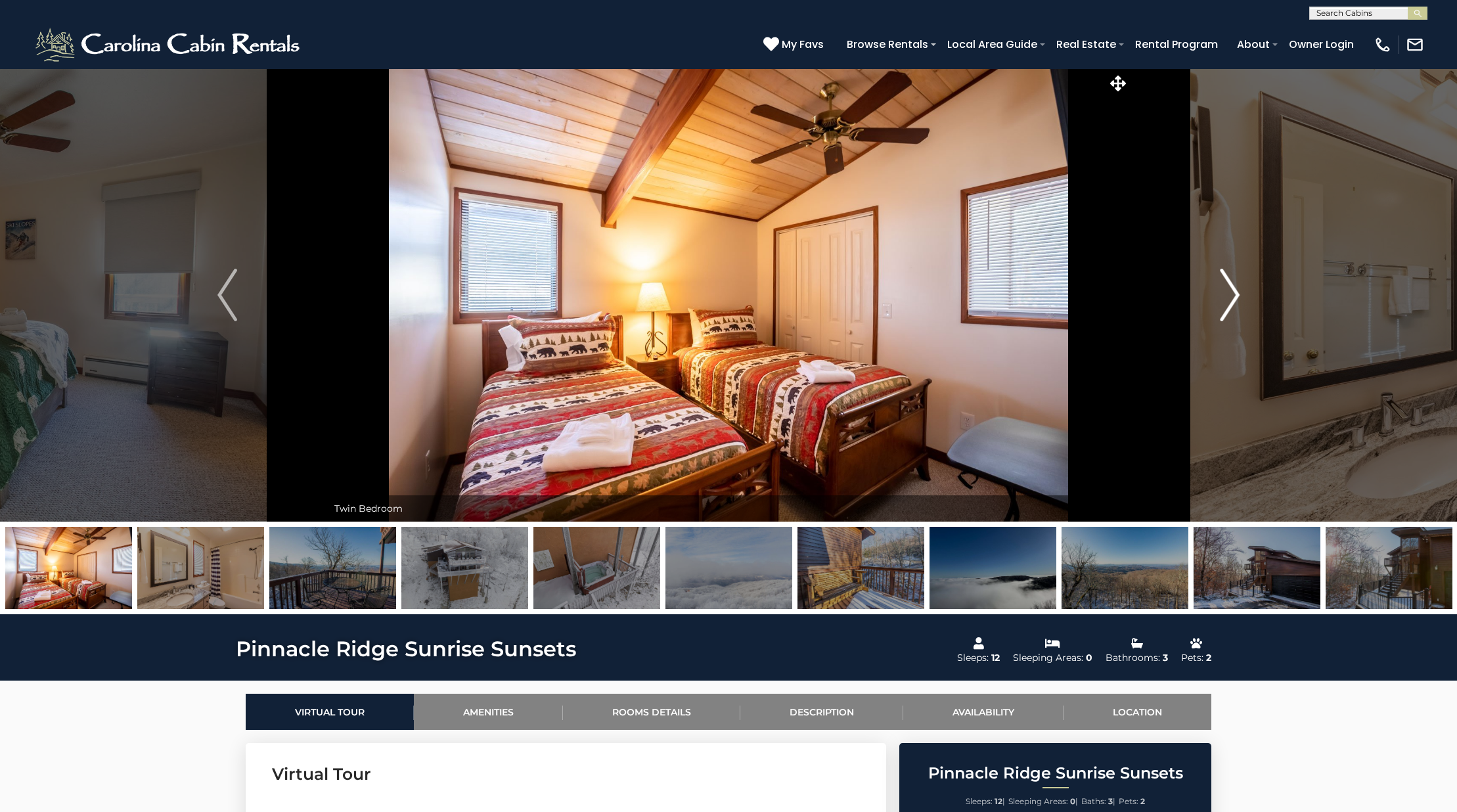
click at [1224, 291] on img "Next" at bounding box center [1229, 294] width 19 height 53
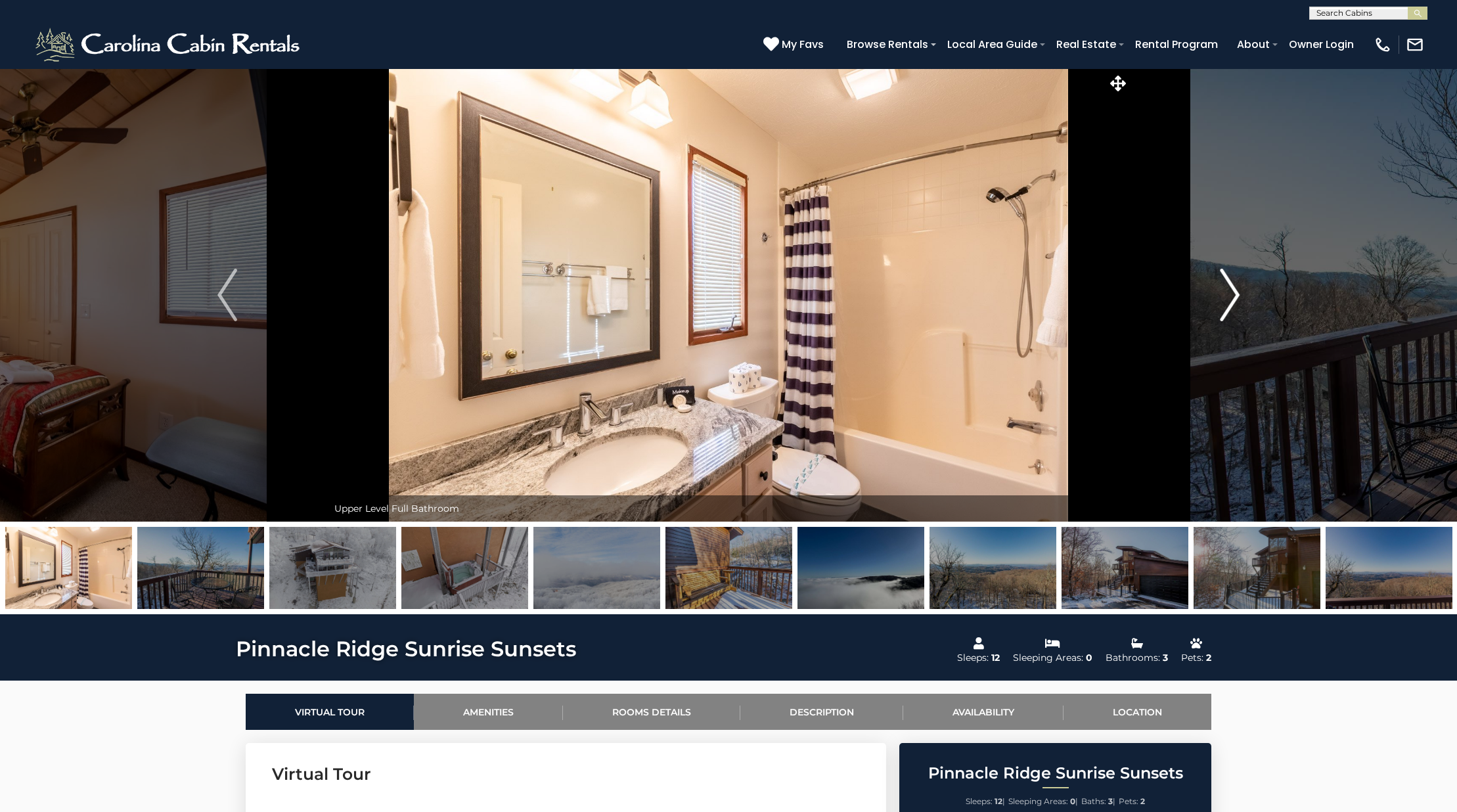
click at [1224, 291] on img "Next" at bounding box center [1229, 294] width 19 height 53
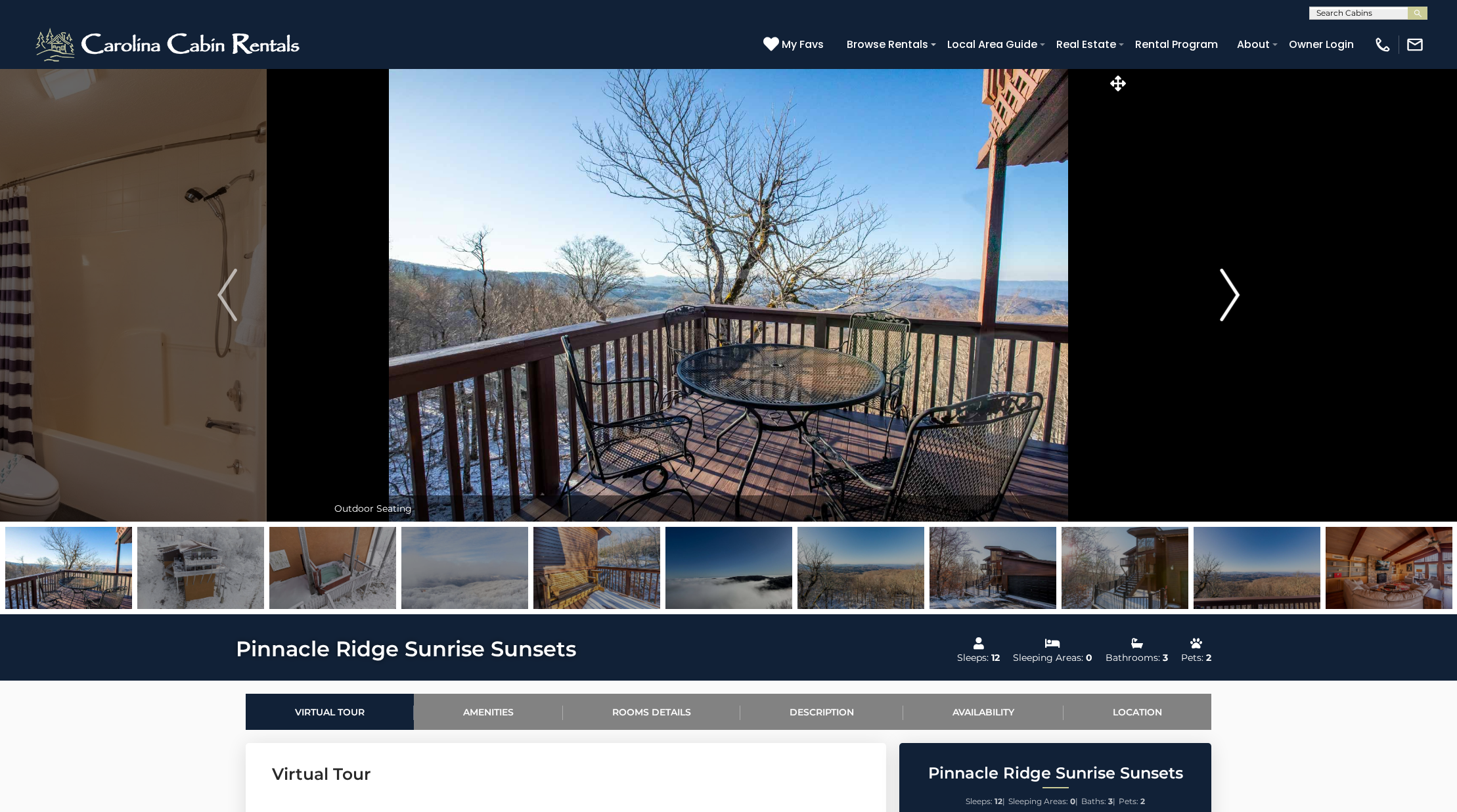
click at [1224, 291] on img "Next" at bounding box center [1229, 294] width 19 height 53
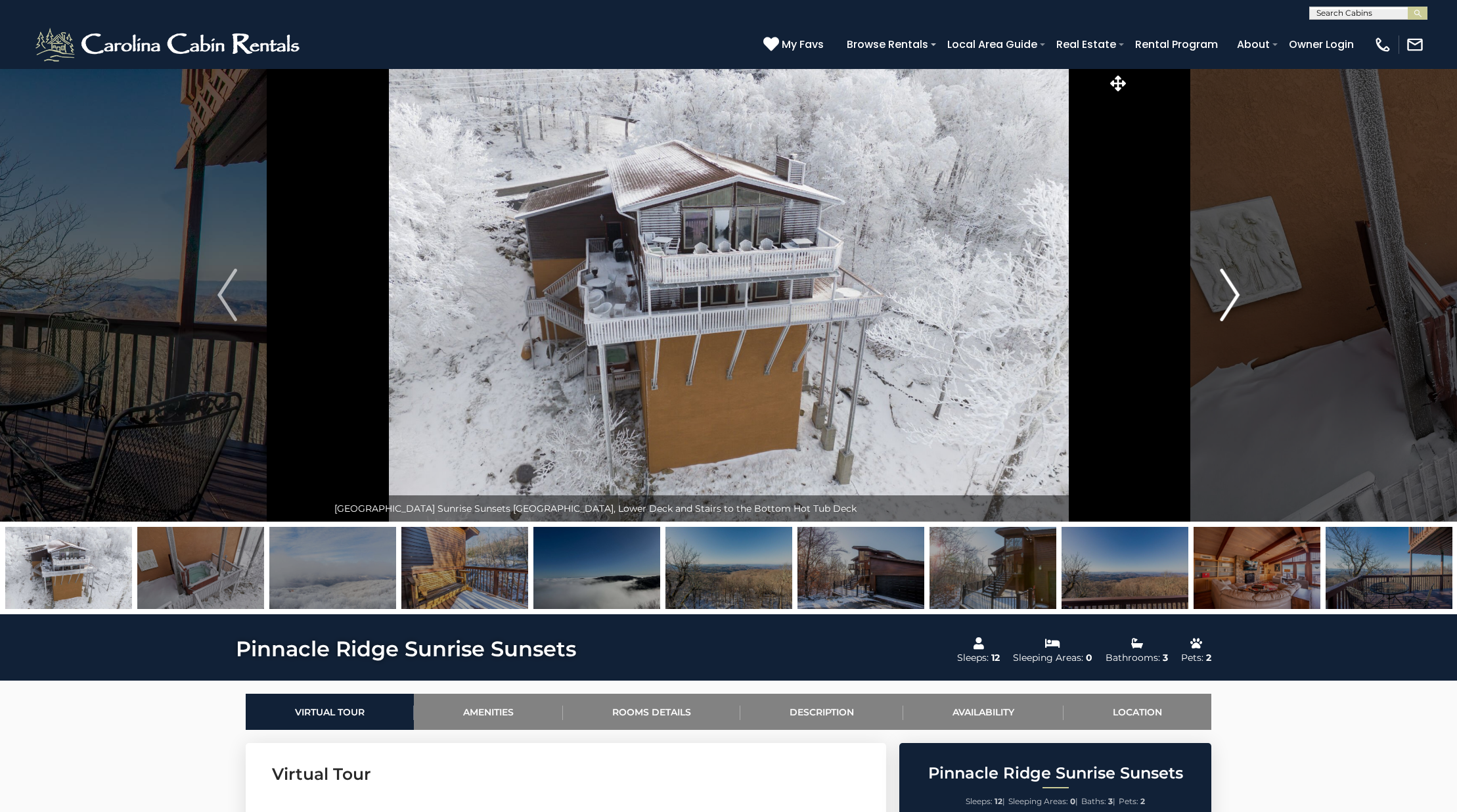
click at [1224, 291] on img "Next" at bounding box center [1229, 294] width 19 height 53
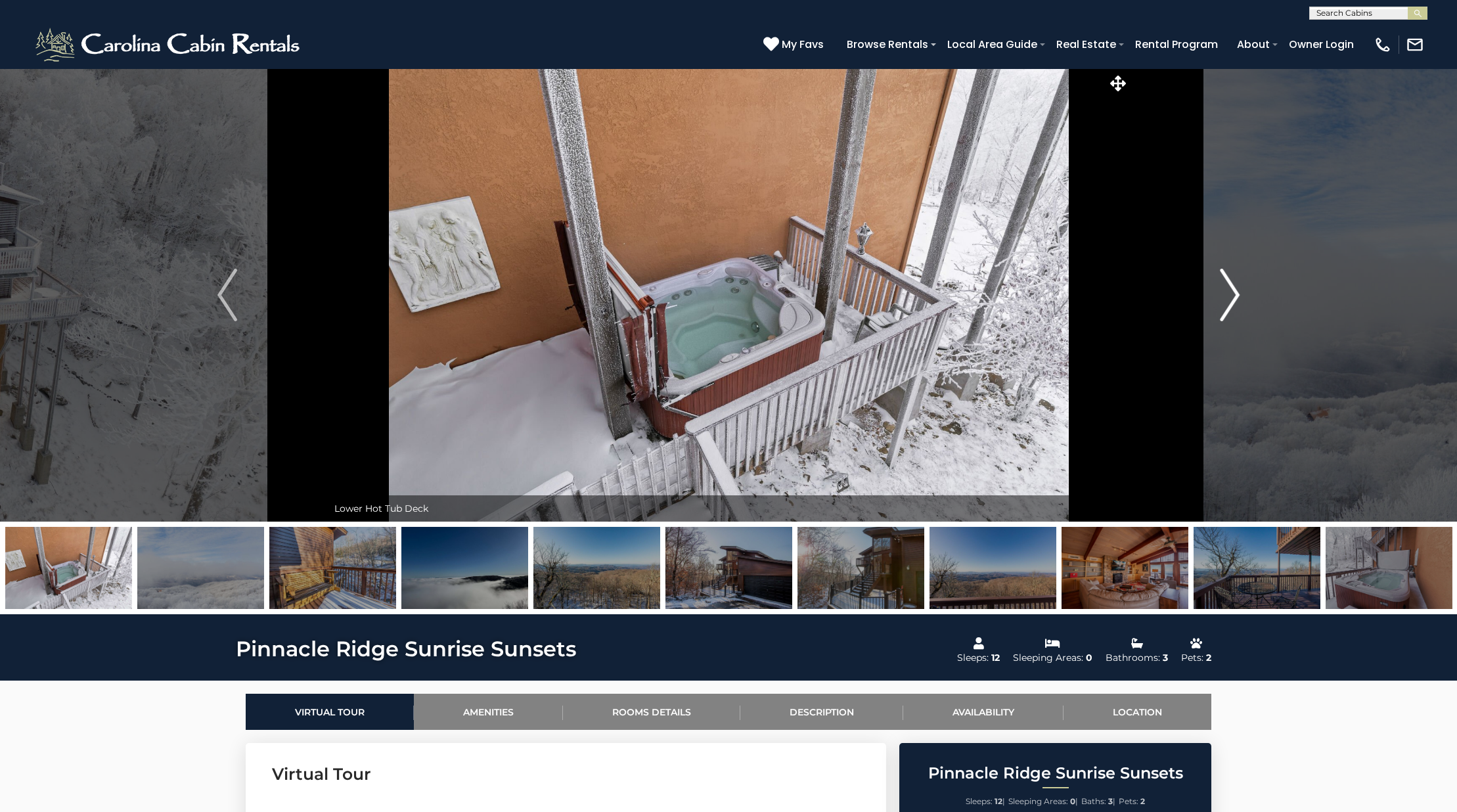
click at [1224, 291] on img "Next" at bounding box center [1229, 294] width 19 height 53
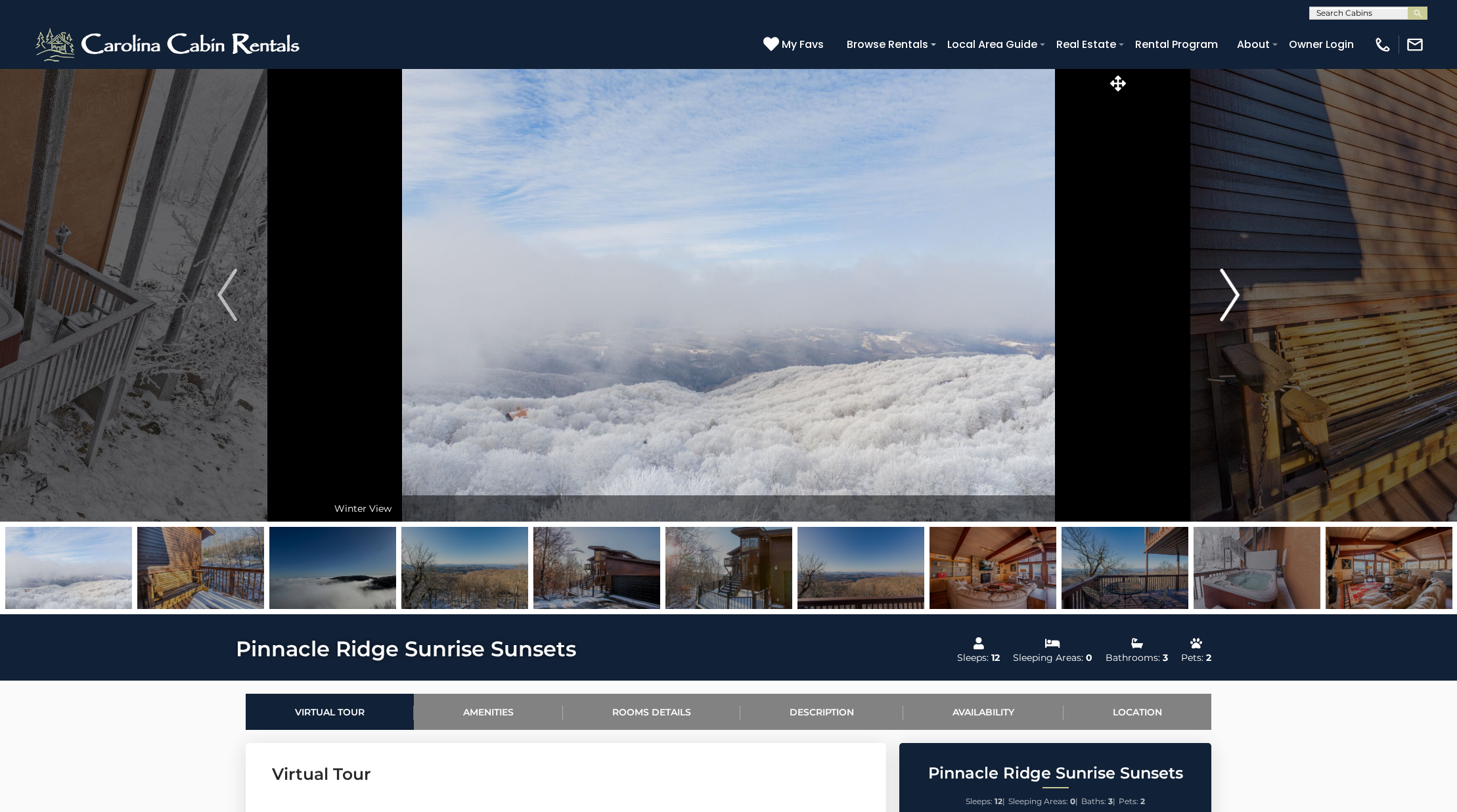
click at [1224, 291] on img "Next" at bounding box center [1229, 294] width 19 height 53
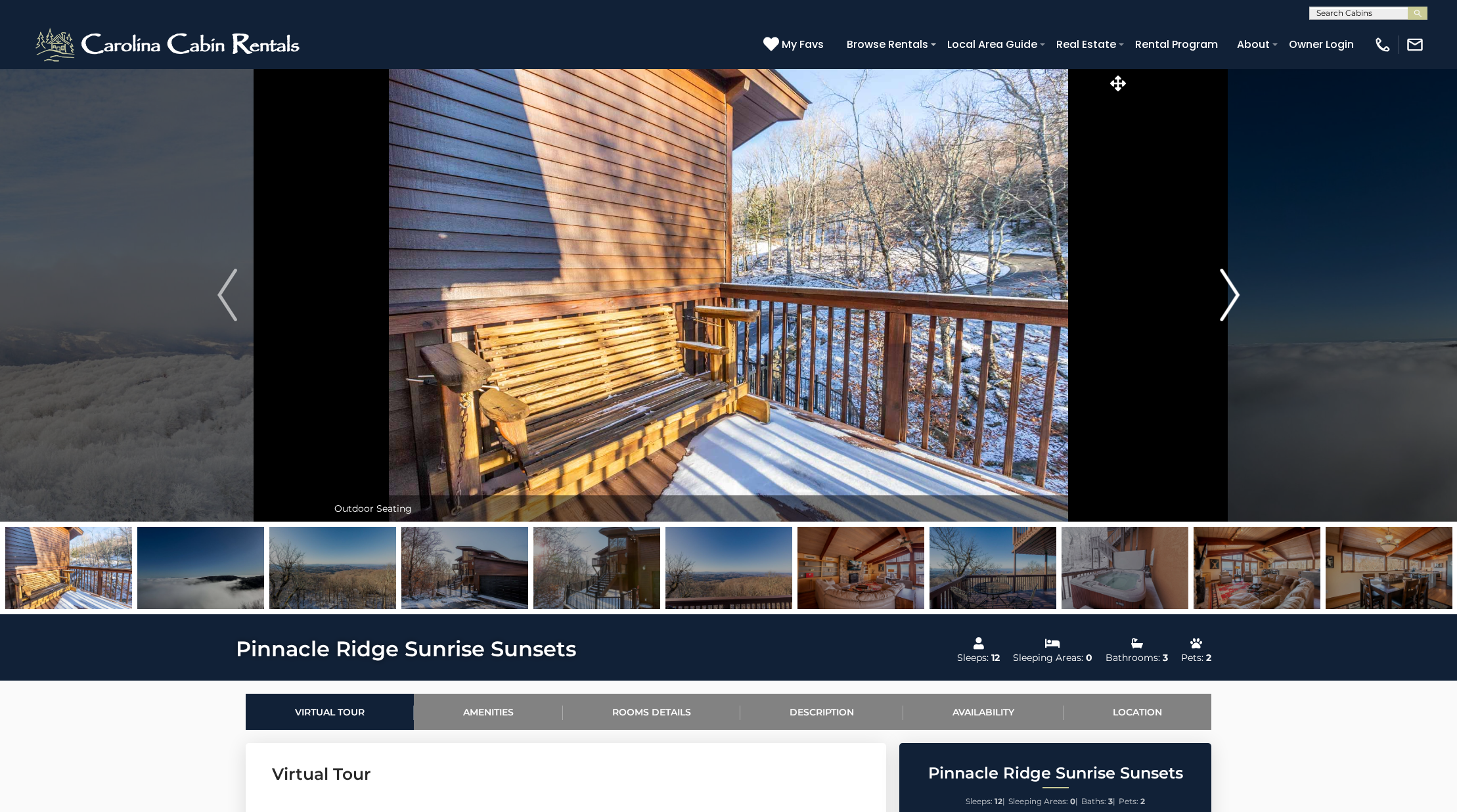
click at [1224, 291] on img "Next" at bounding box center [1229, 294] width 19 height 53
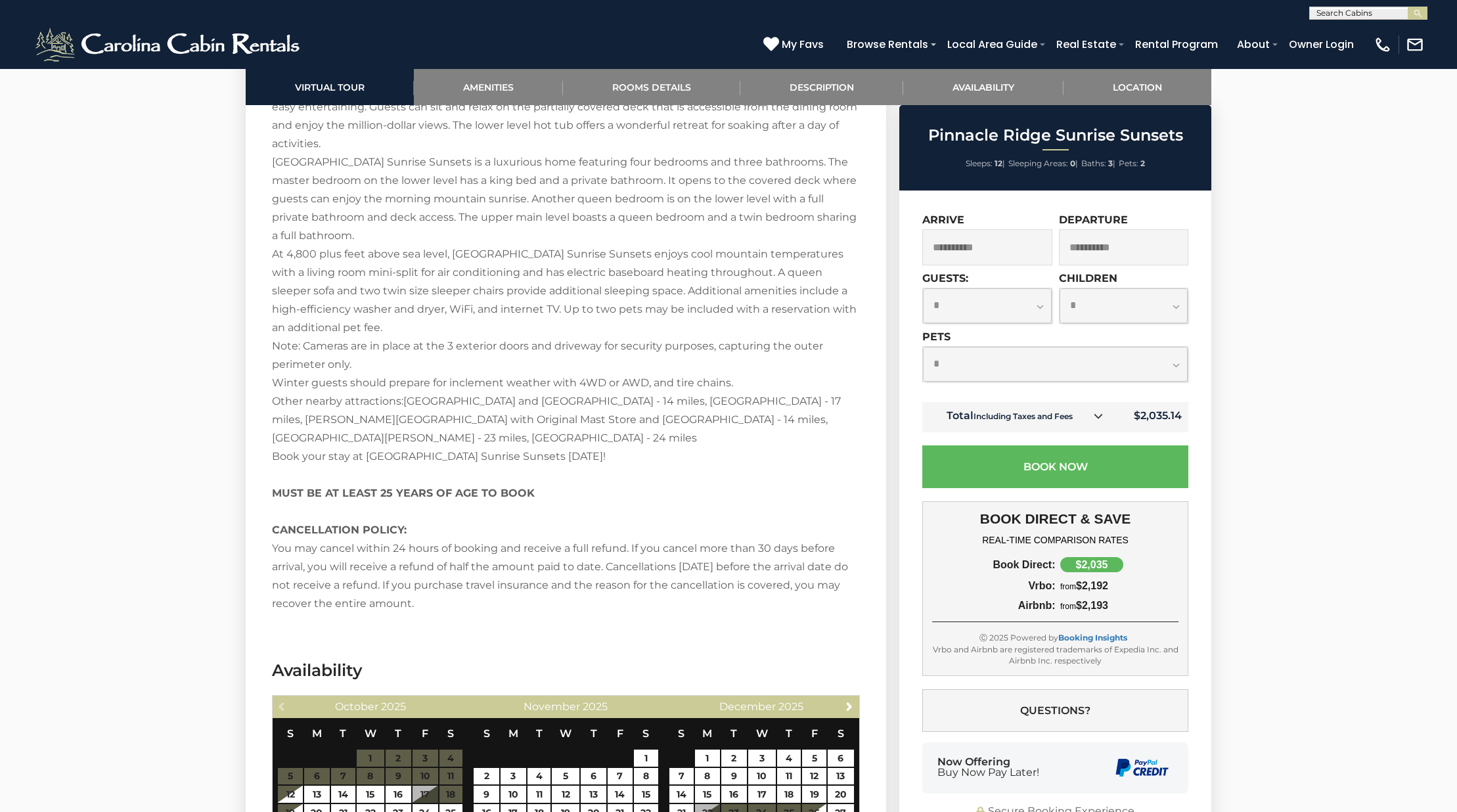
scroll to position [2093, 0]
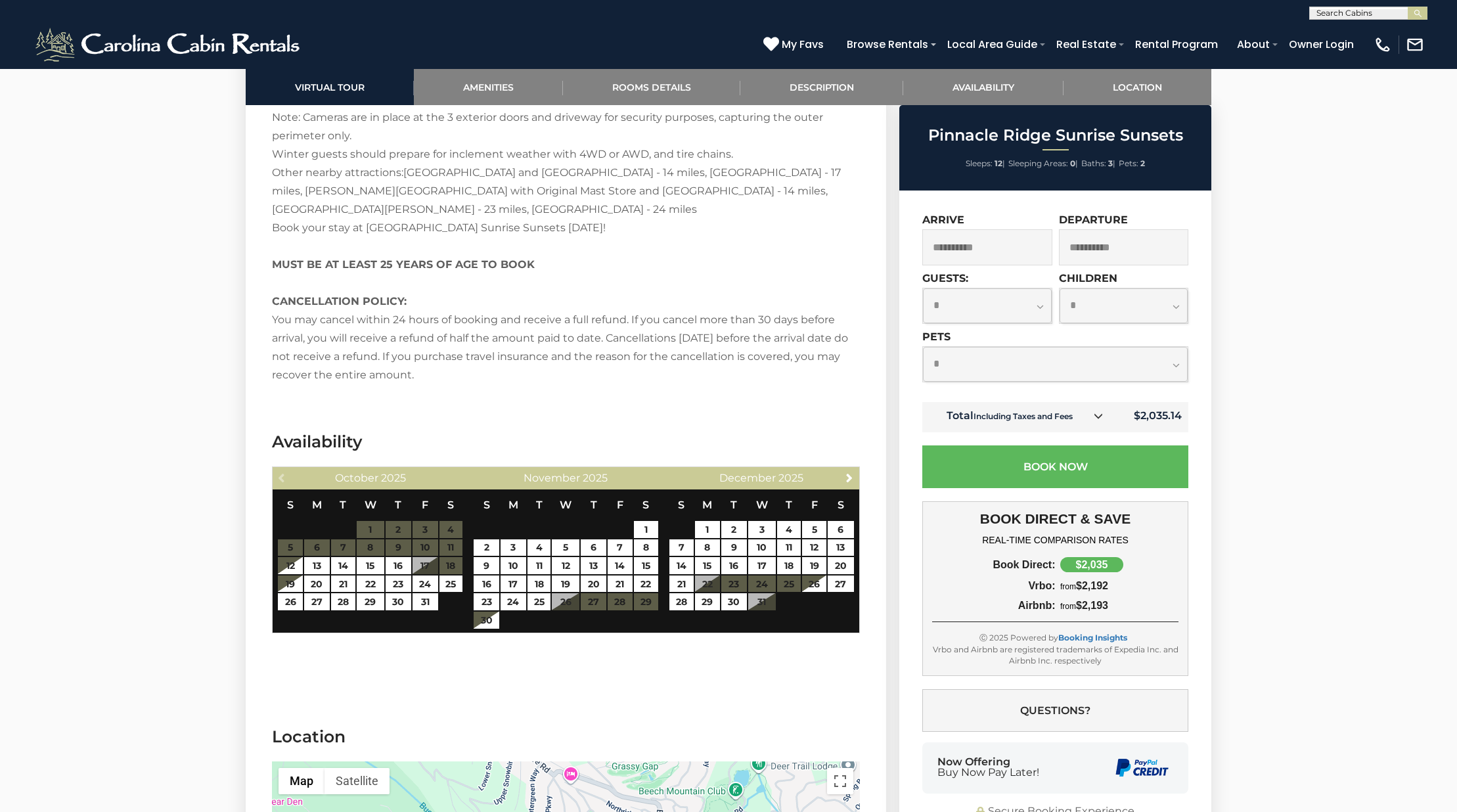
click at [1110, 420] on td "Total Including Taxes and Fees" at bounding box center [1018, 417] width 191 height 30
click at [1102, 416] on icon at bounding box center [1098, 415] width 9 height 9
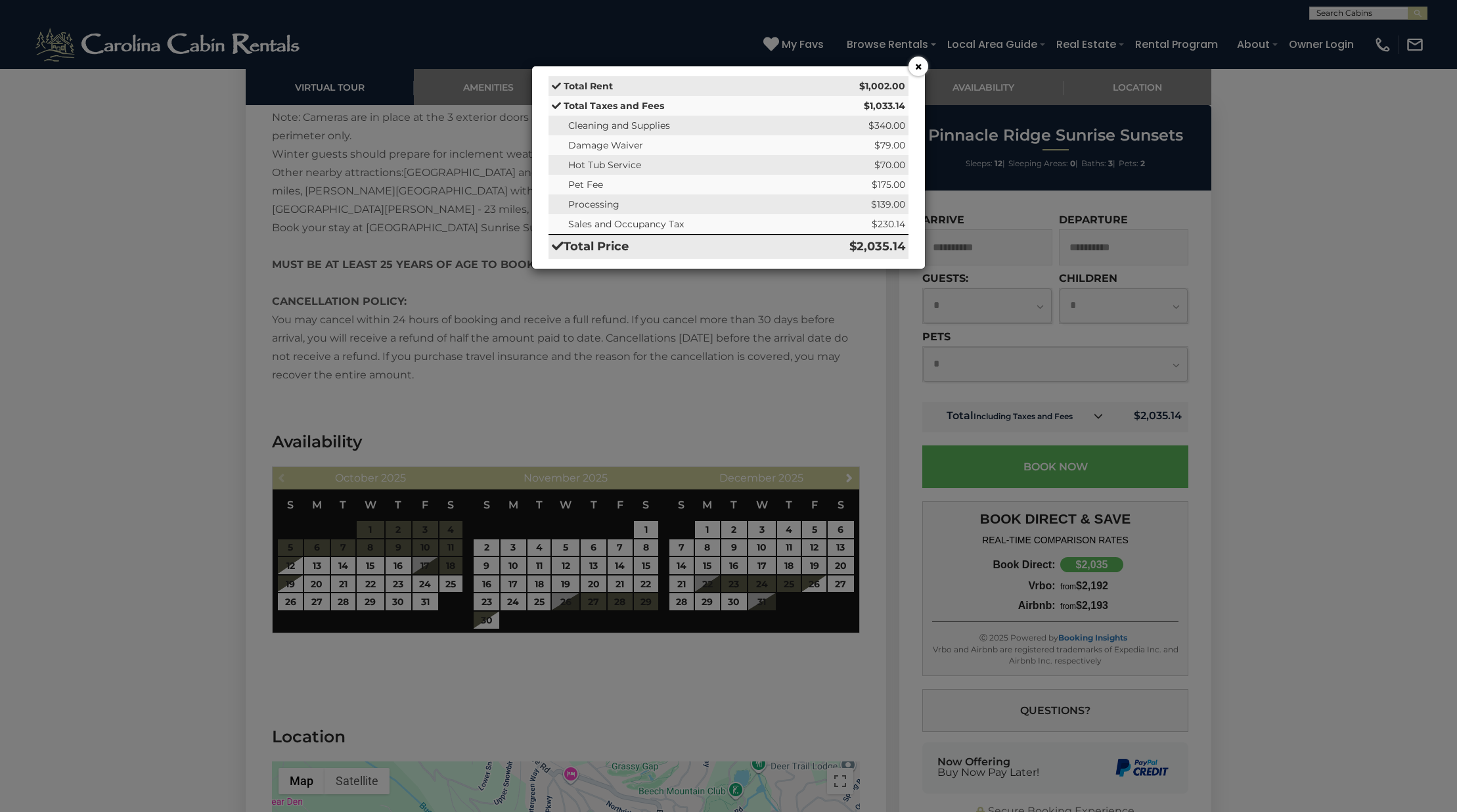
click at [918, 69] on button "×" at bounding box center [917, 66] width 19 height 19
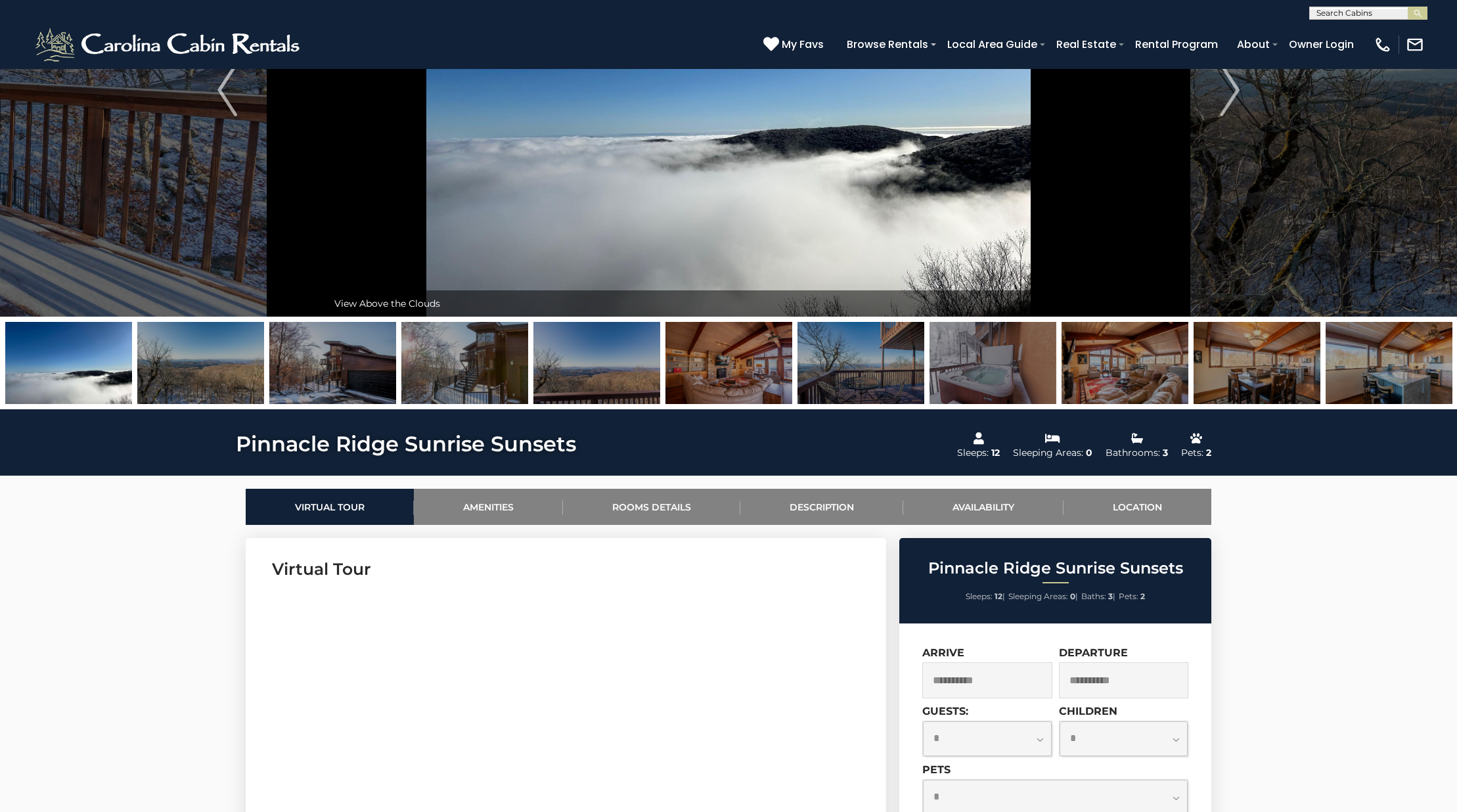
scroll to position [0, 0]
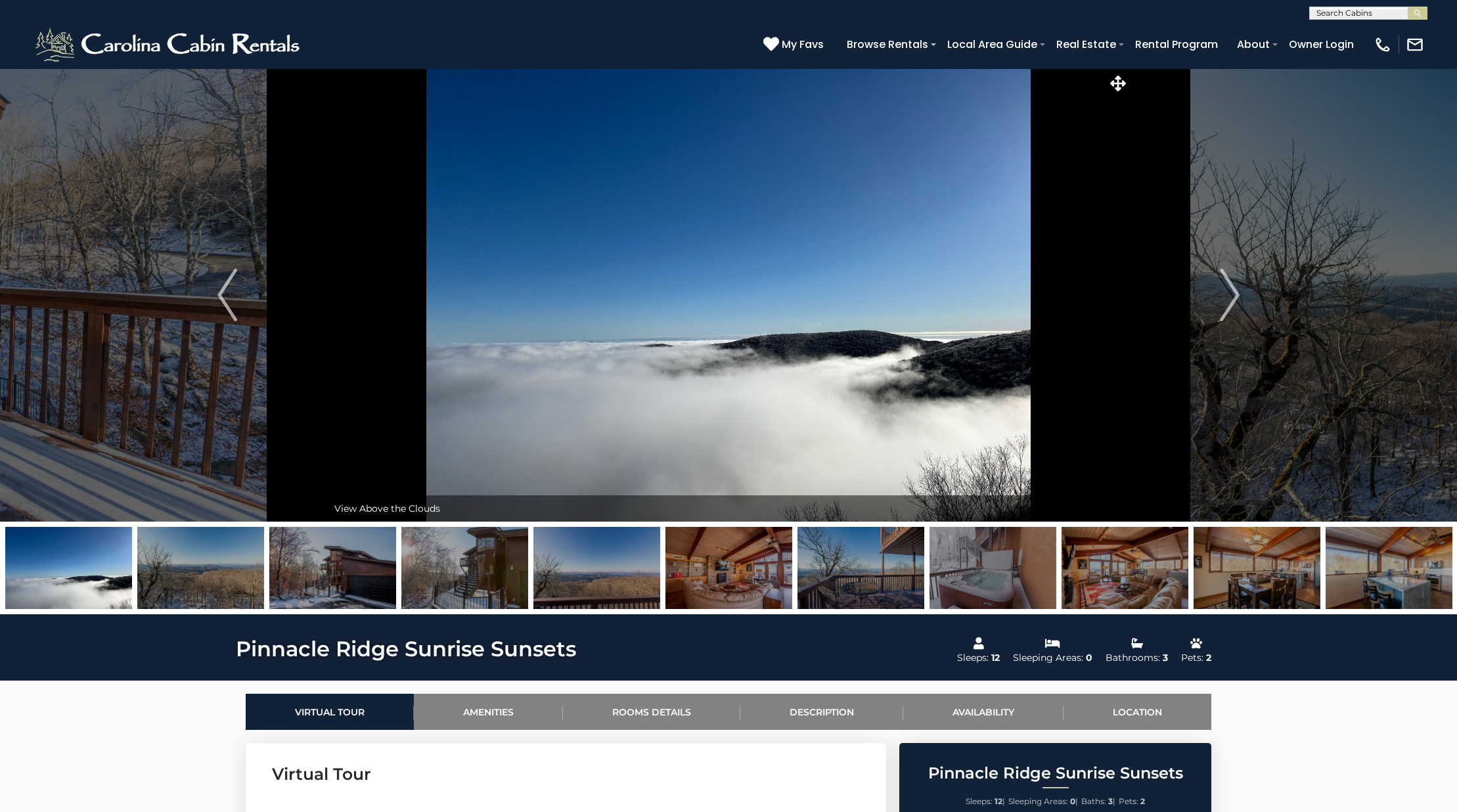
click at [1124, 582] on img at bounding box center [1125, 568] width 127 height 82
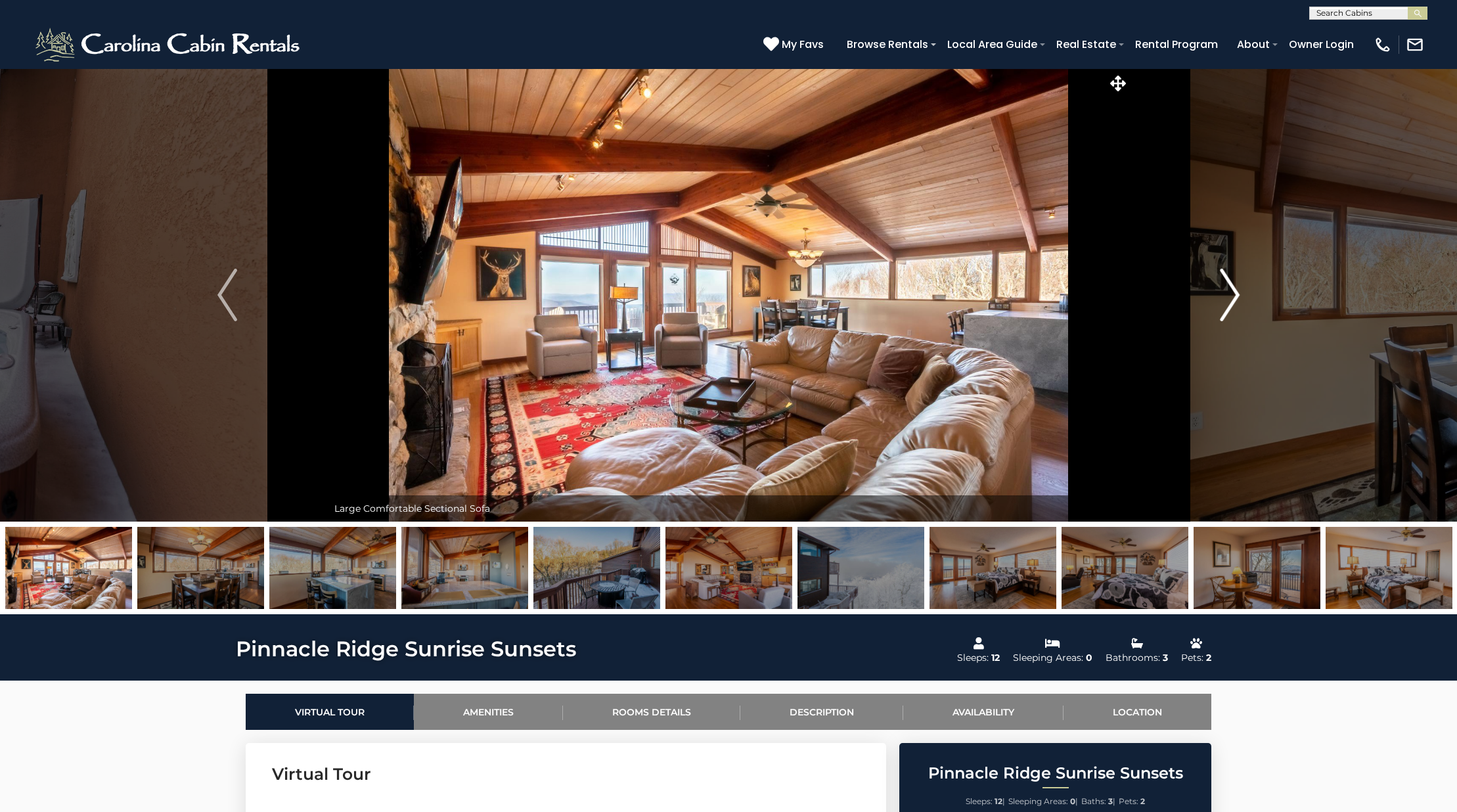
click at [1220, 285] on button "Next" at bounding box center [1229, 295] width 201 height 453
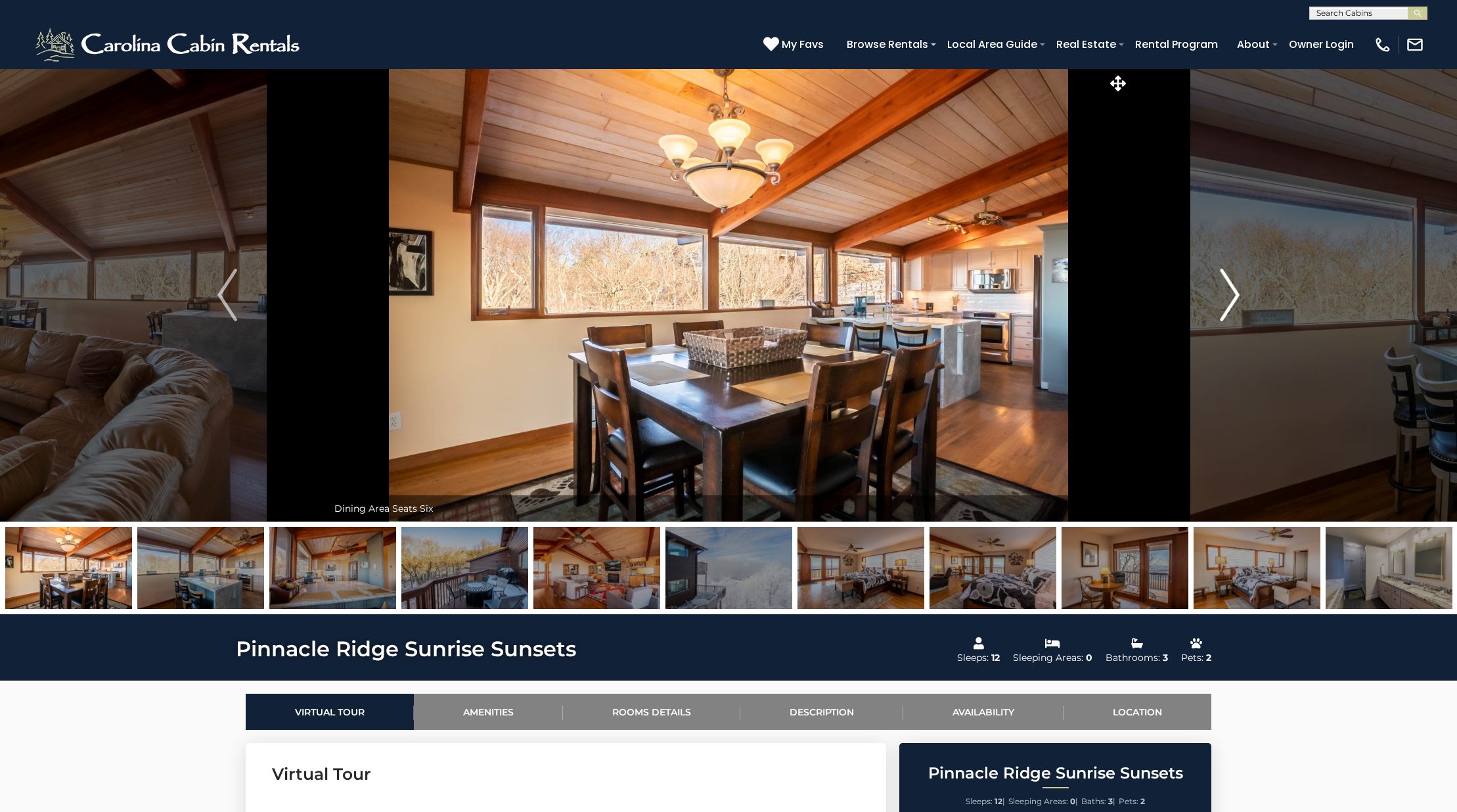
click at [1220, 285] on button "Next" at bounding box center [1229, 295] width 201 height 453
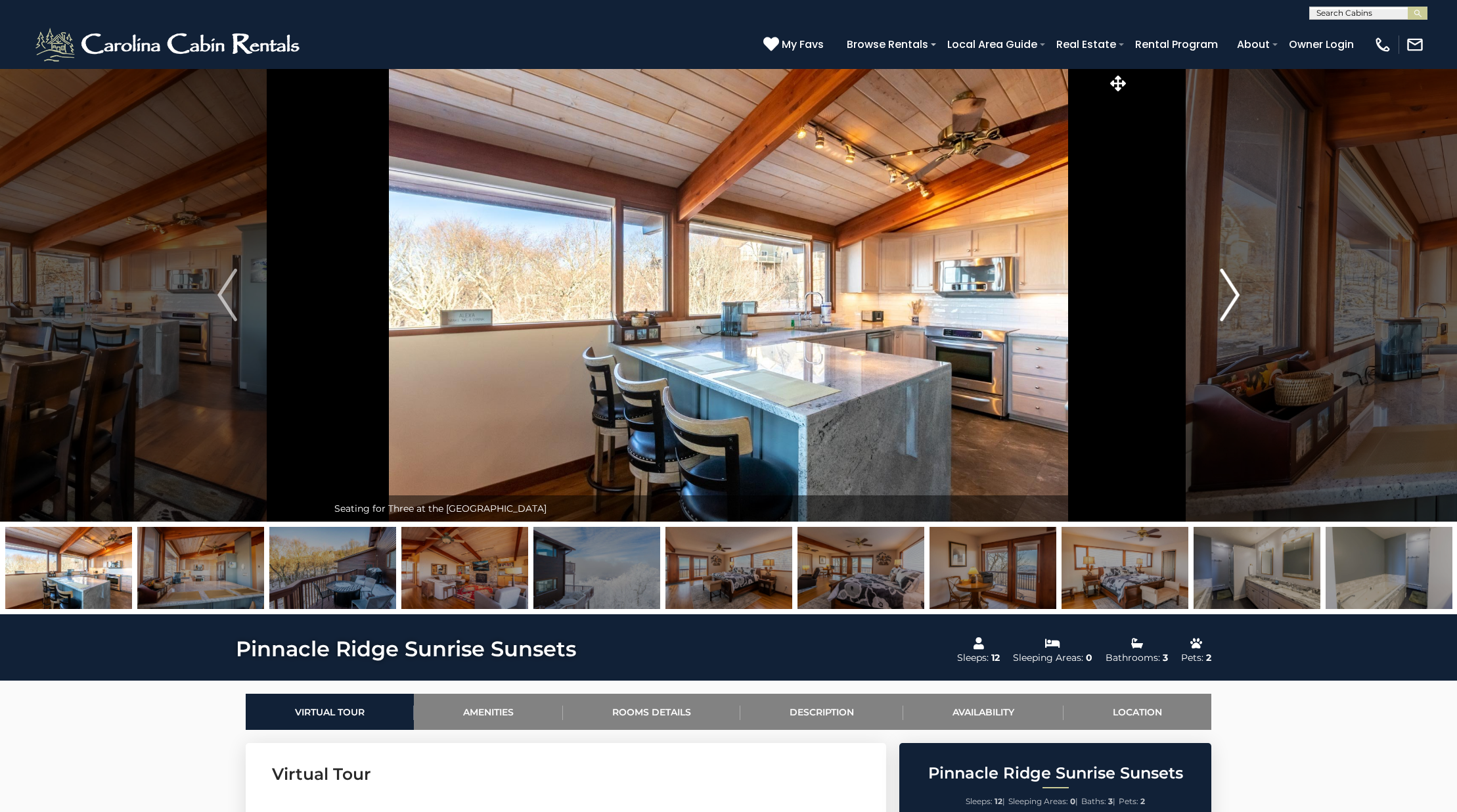
click at [1220, 285] on button "Next" at bounding box center [1229, 295] width 201 height 453
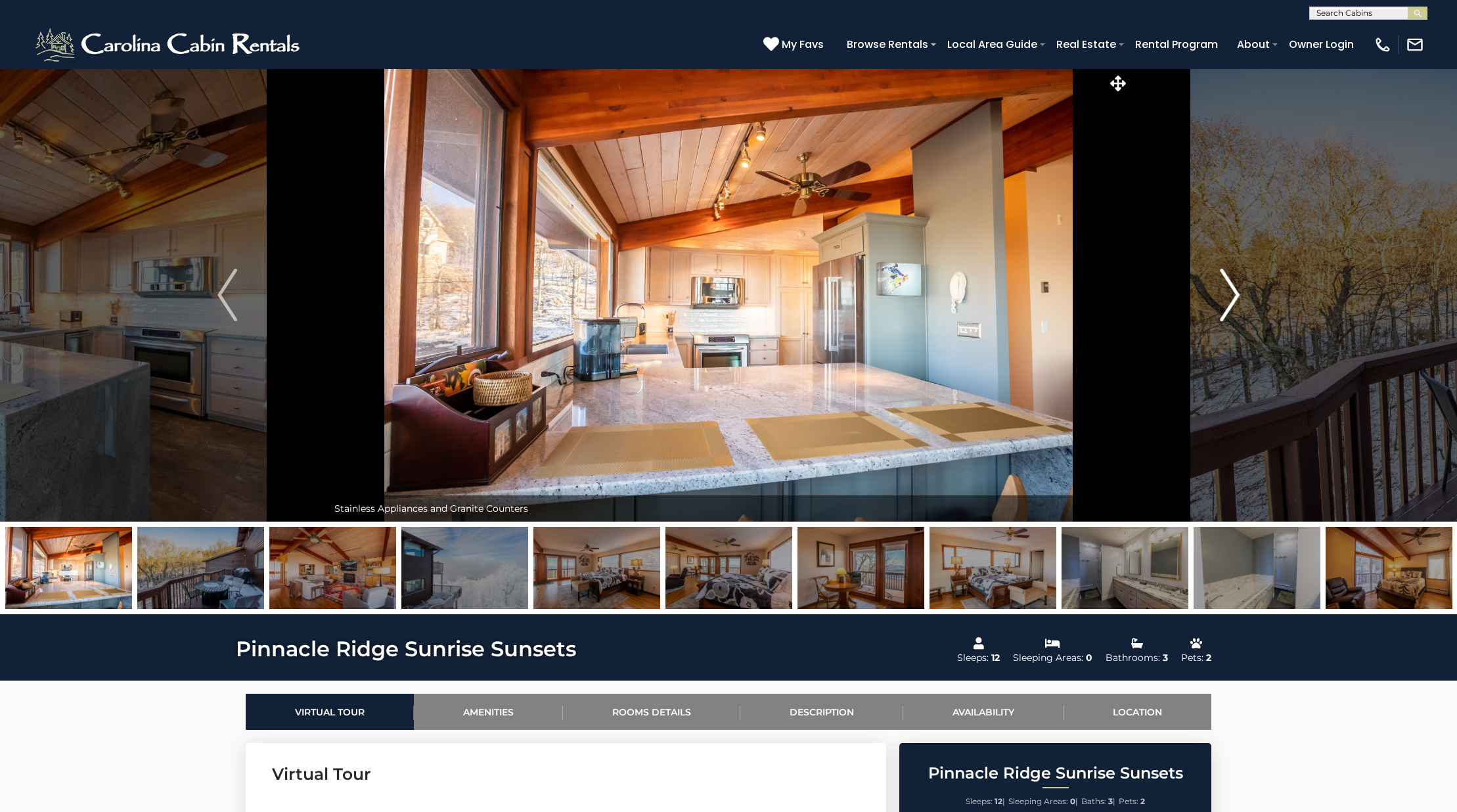
click at [1220, 285] on button "Next" at bounding box center [1229, 295] width 201 height 453
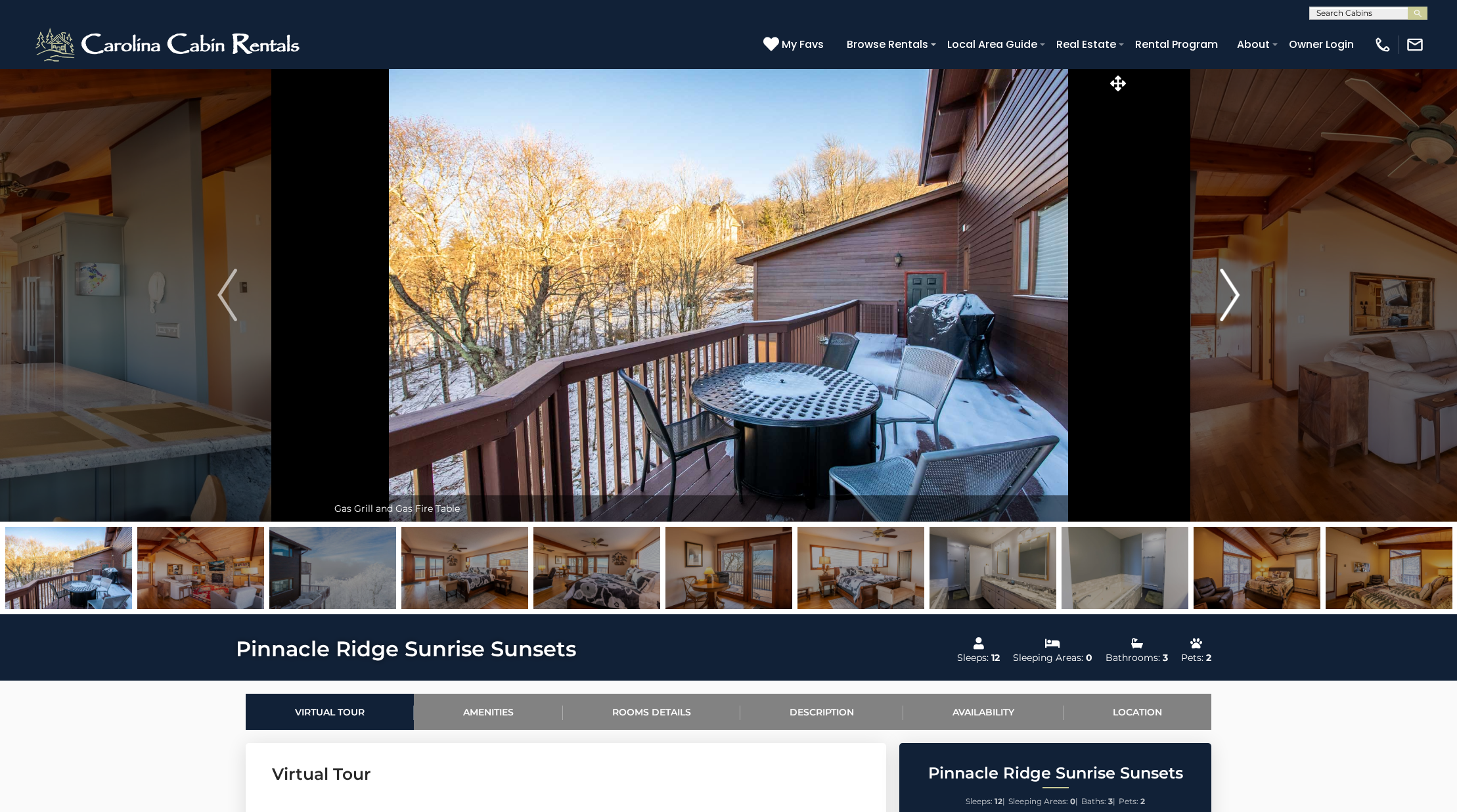
click at [1220, 285] on button "Next" at bounding box center [1229, 295] width 201 height 453
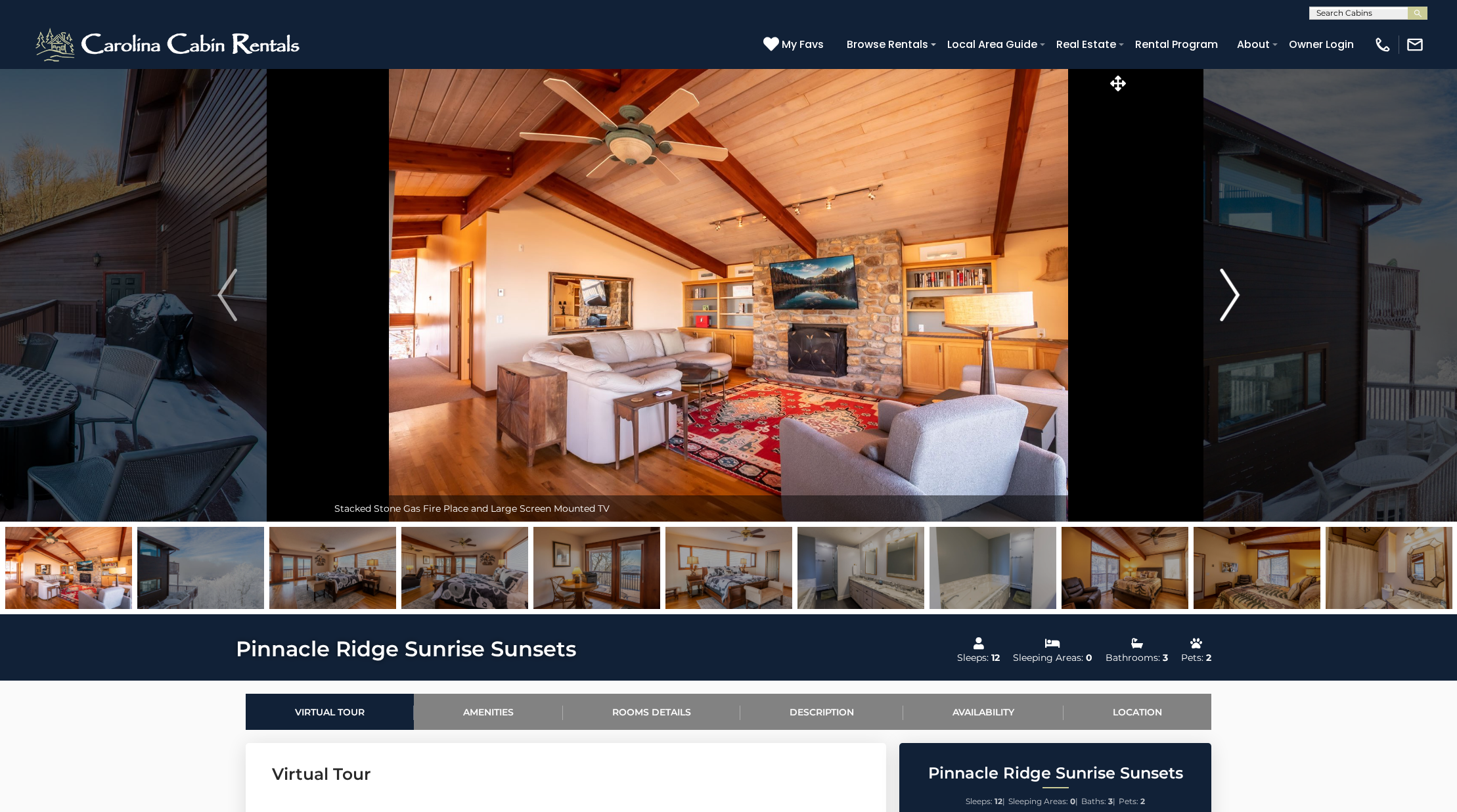
click at [1220, 285] on button "Next" at bounding box center [1229, 295] width 201 height 453
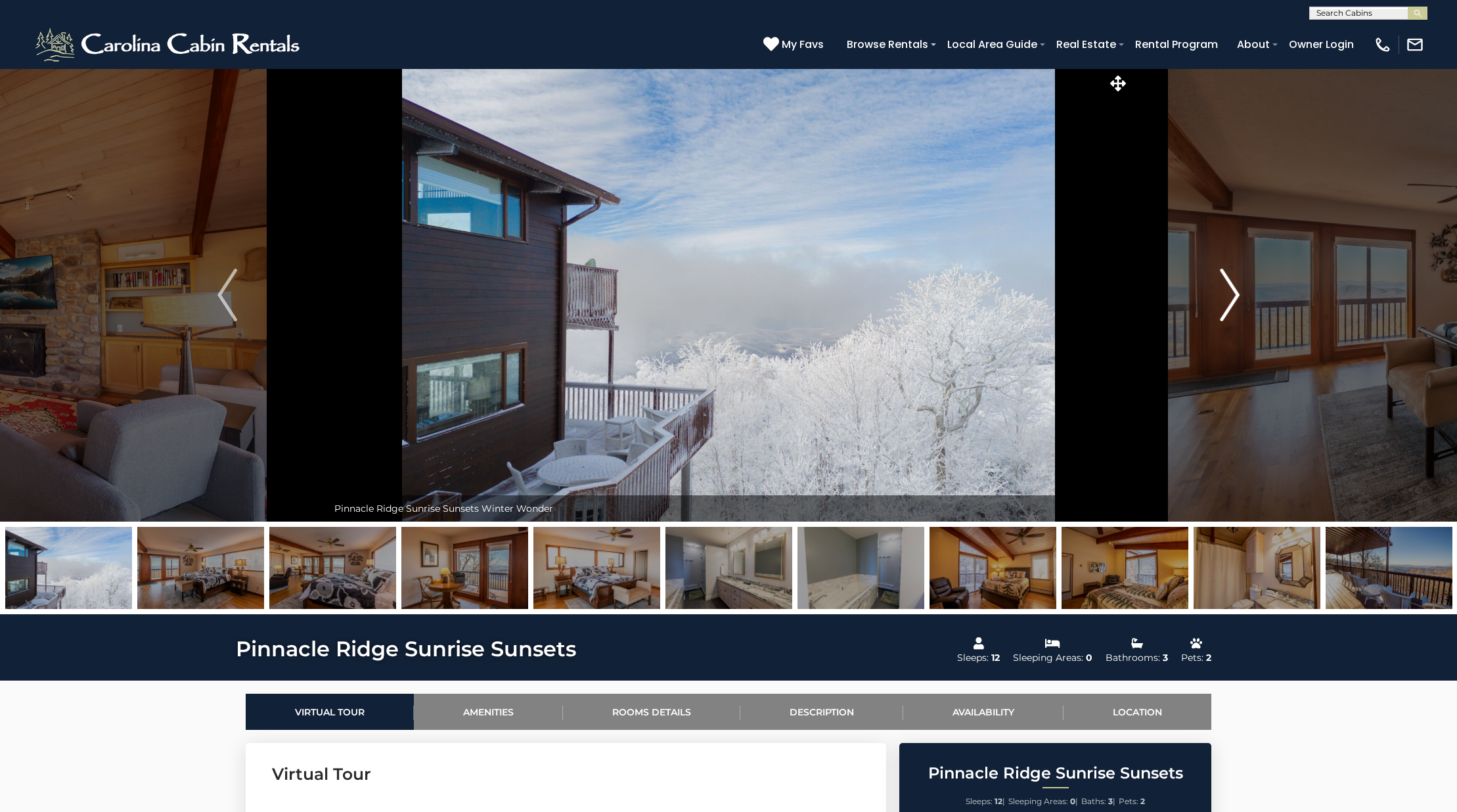
click at [1220, 285] on button "Next" at bounding box center [1229, 295] width 201 height 453
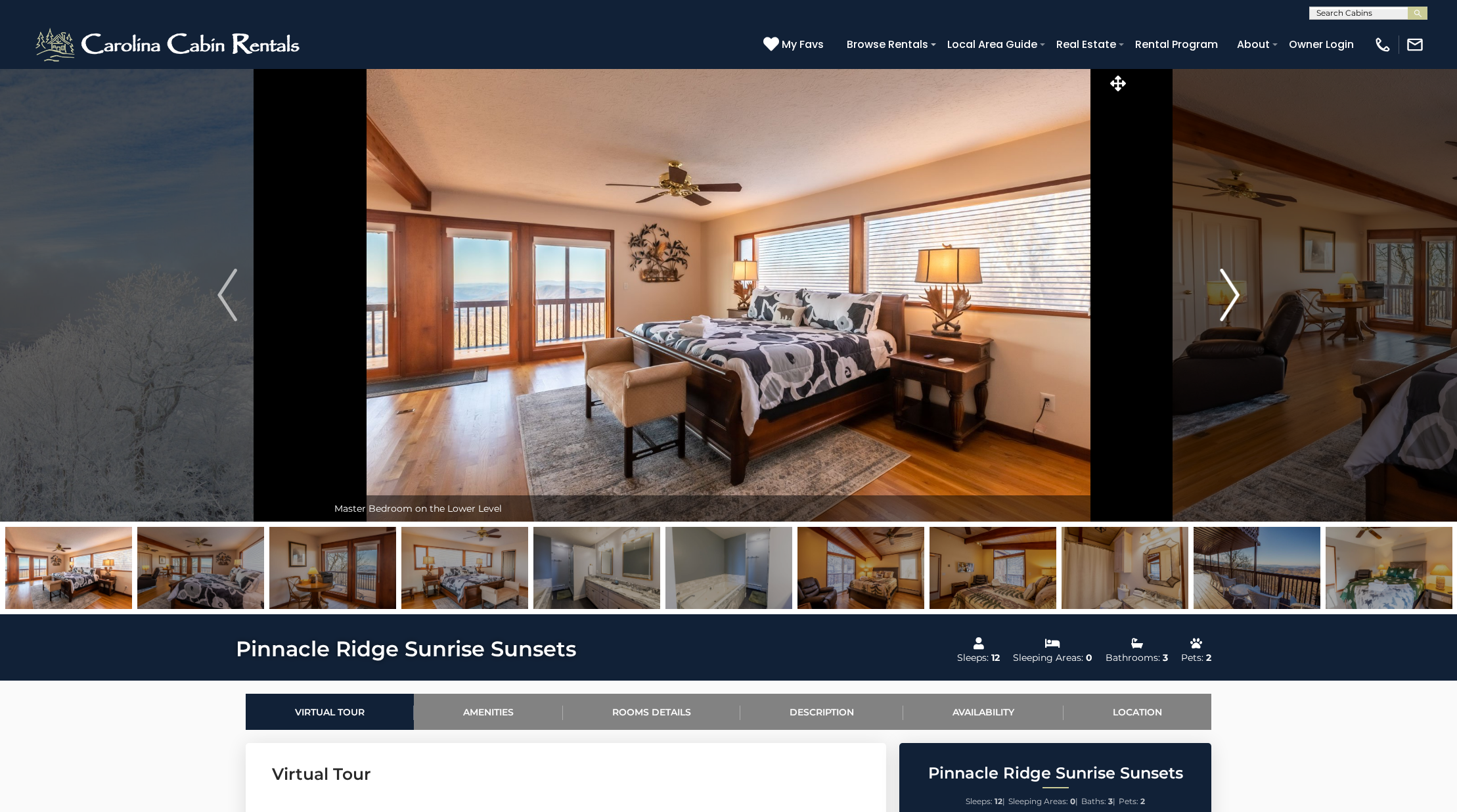
click at [1220, 285] on button "Next" at bounding box center [1229, 295] width 201 height 453
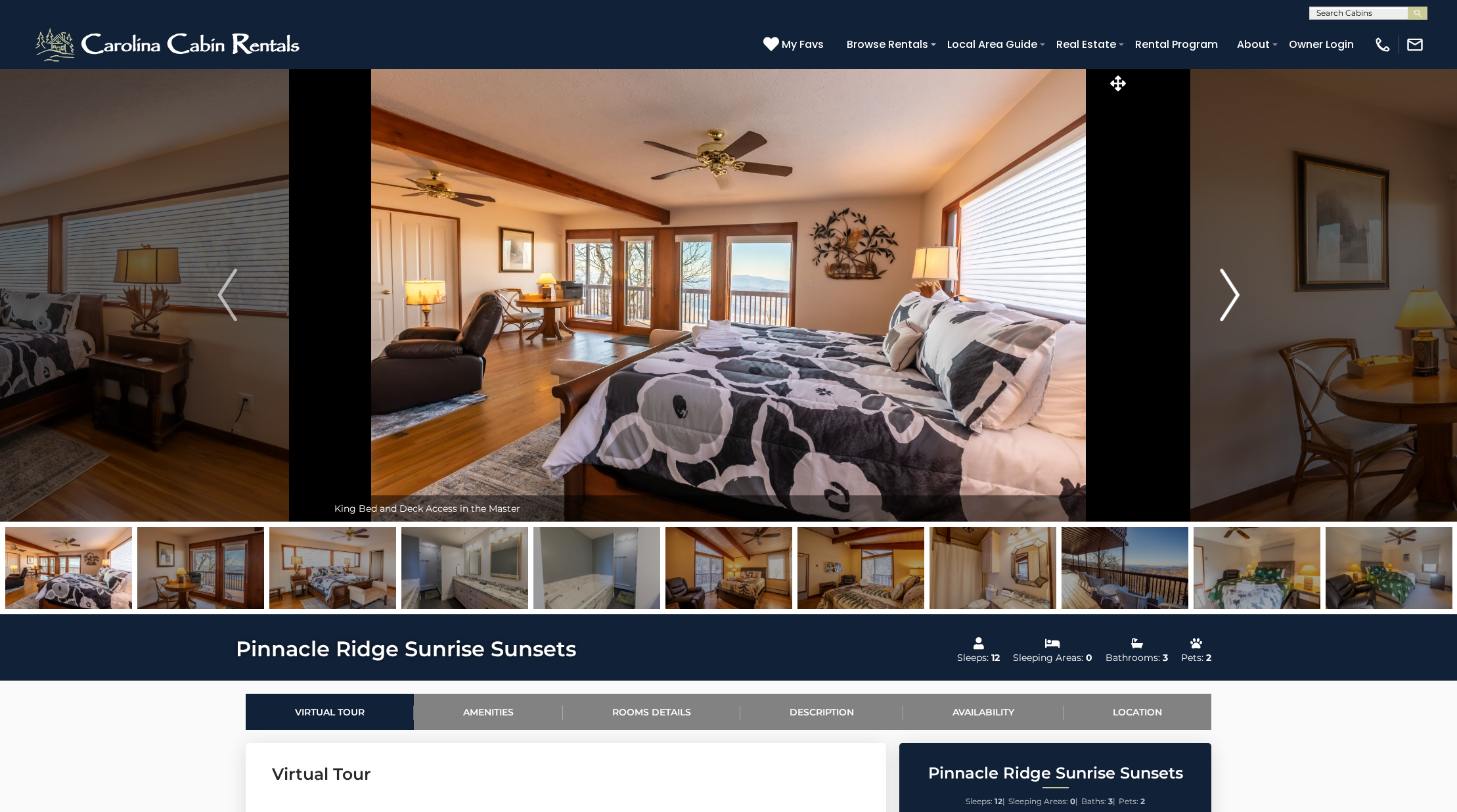
click at [1227, 286] on img "Next" at bounding box center [1229, 294] width 19 height 53
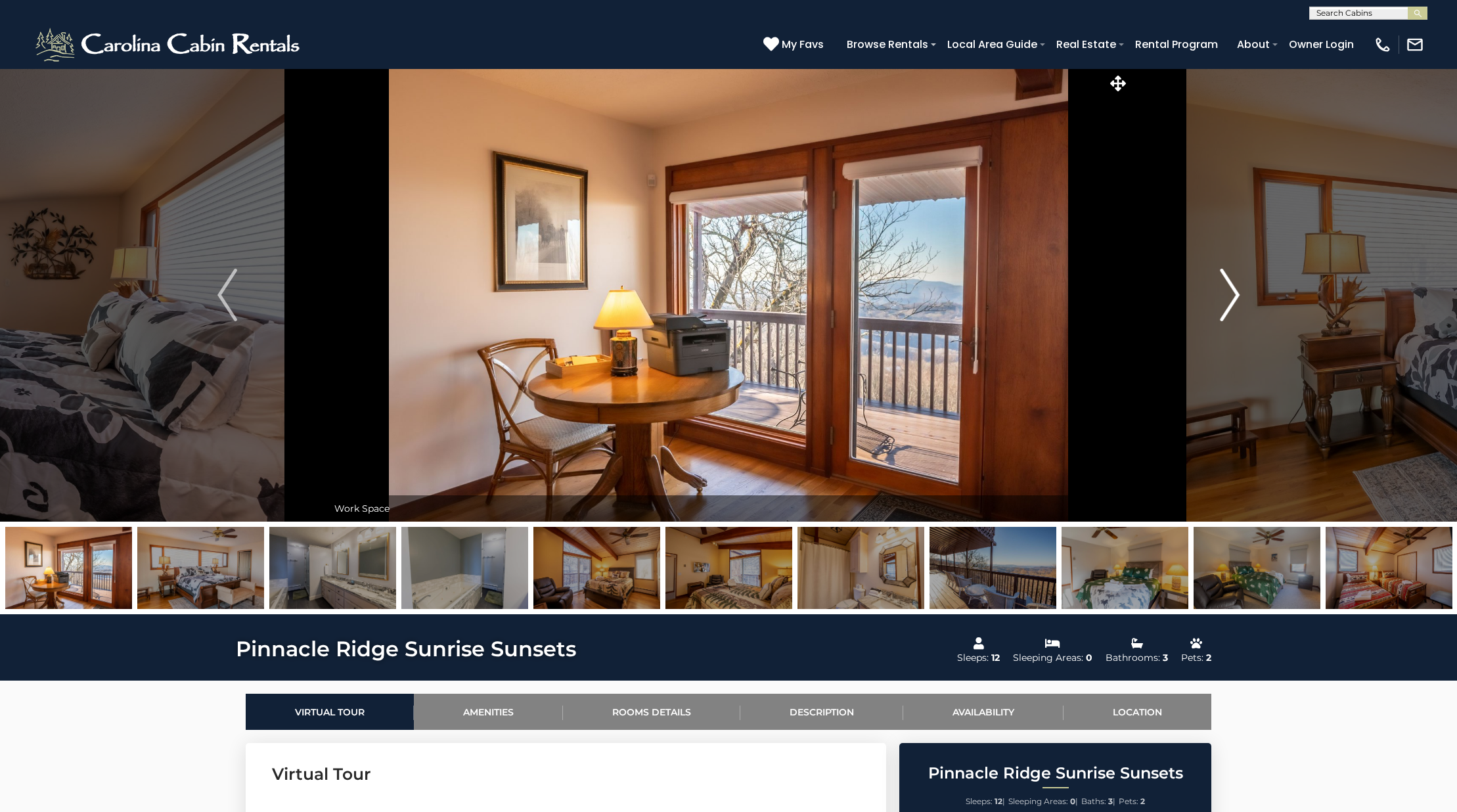
click at [1227, 286] on img "Next" at bounding box center [1229, 294] width 19 height 53
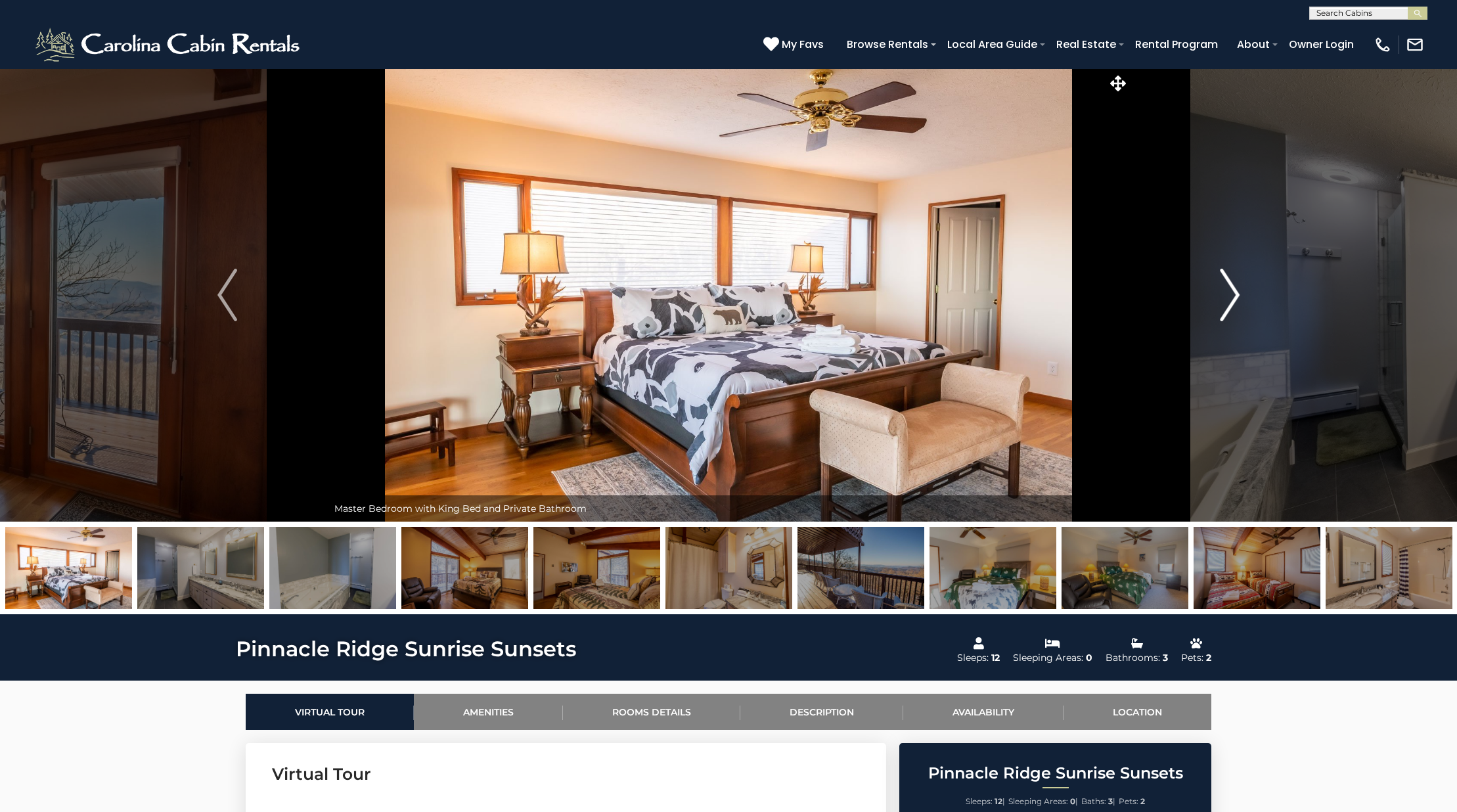
click at [1227, 286] on img "Next" at bounding box center [1229, 294] width 19 height 53
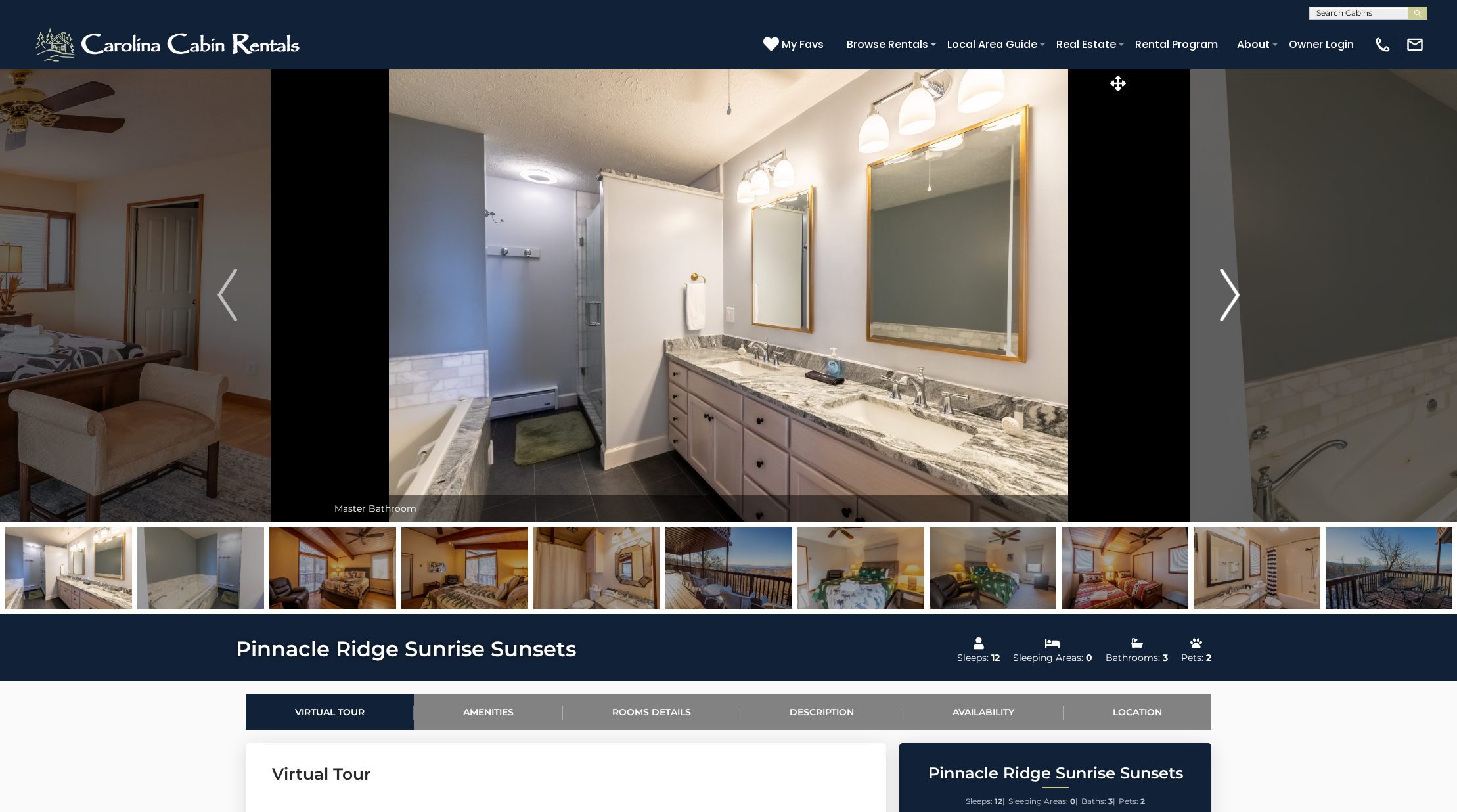
click at [1227, 286] on img "Next" at bounding box center [1229, 294] width 19 height 53
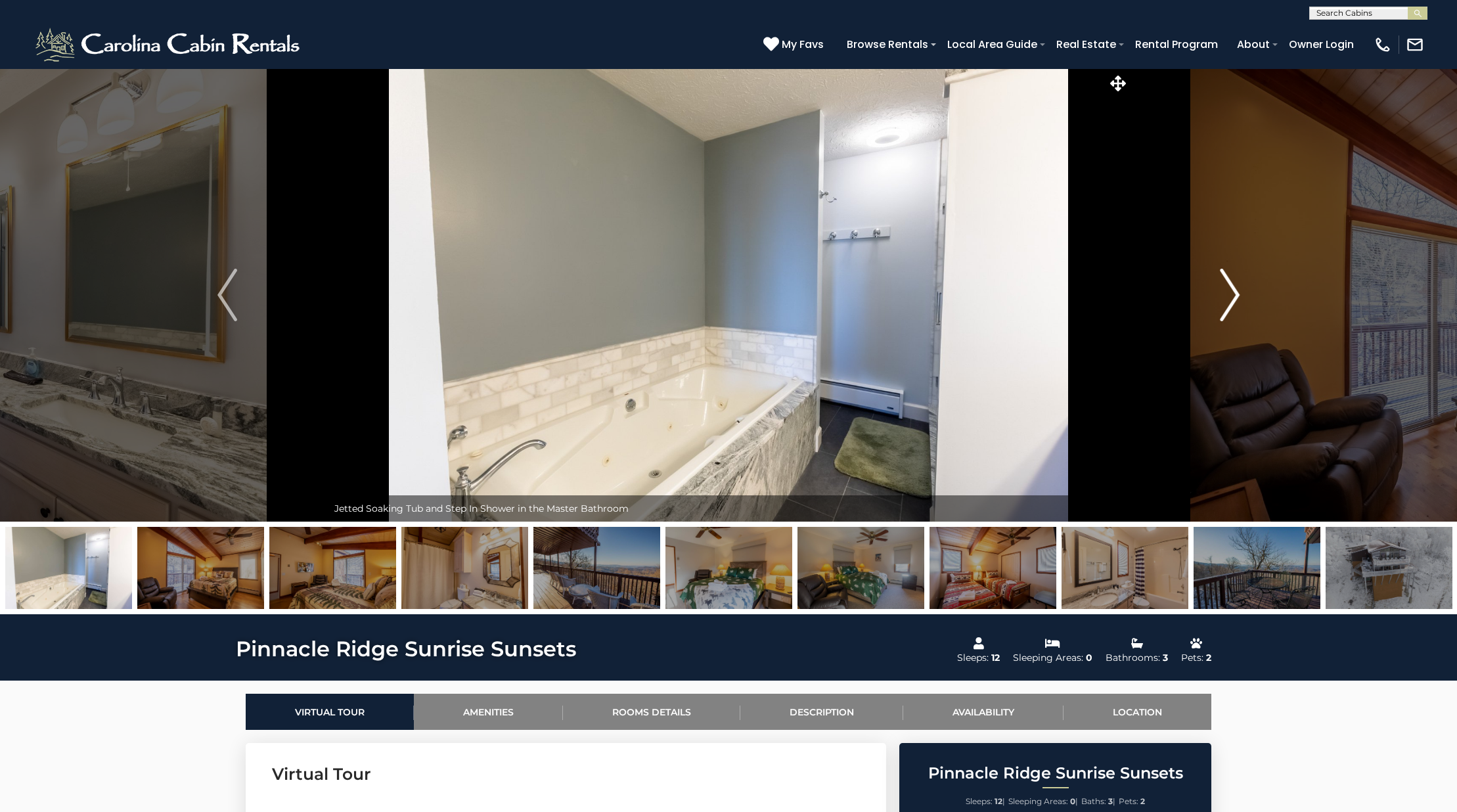
click at [1227, 286] on img "Next" at bounding box center [1229, 294] width 19 height 53
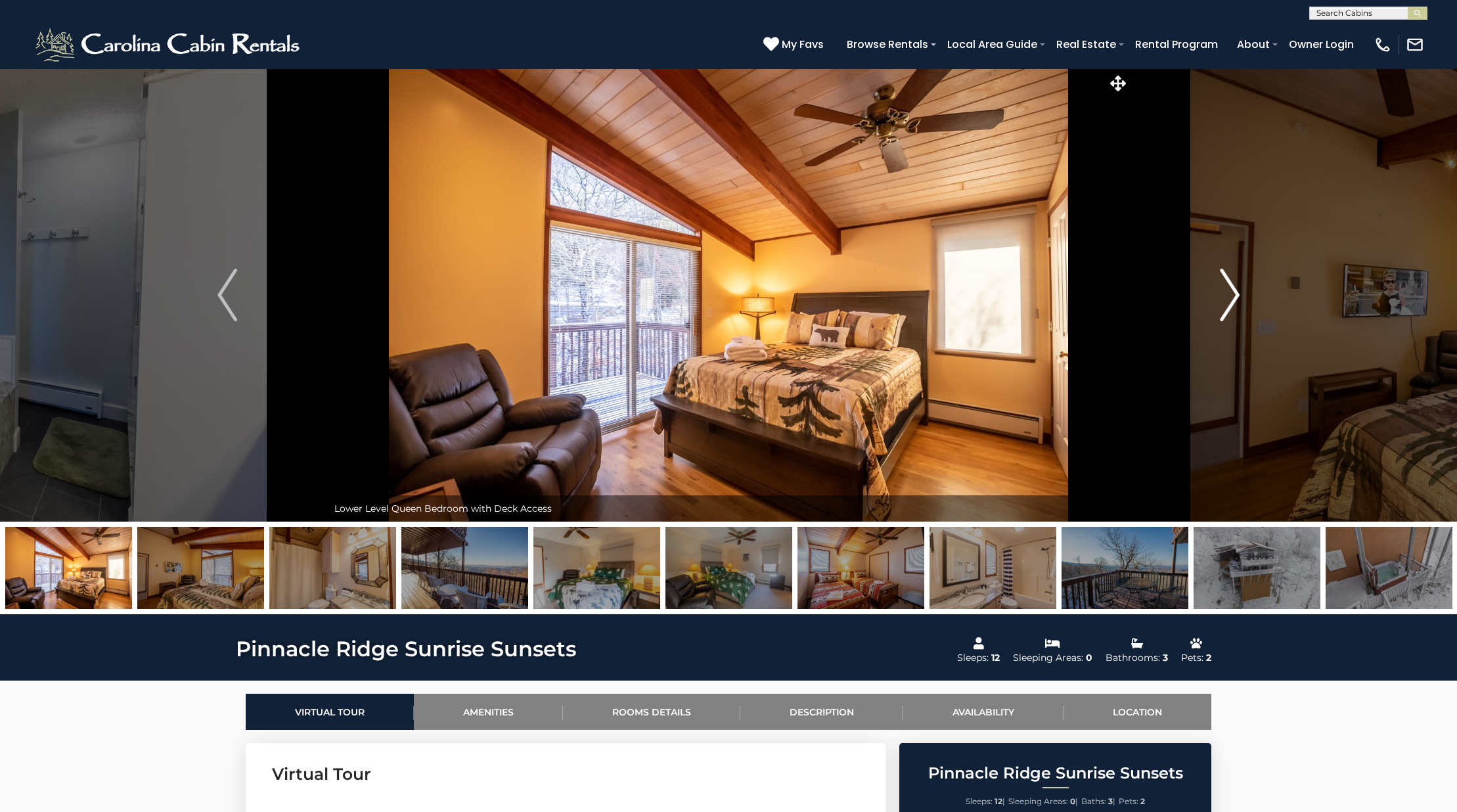
click at [1227, 286] on img "Next" at bounding box center [1229, 294] width 19 height 53
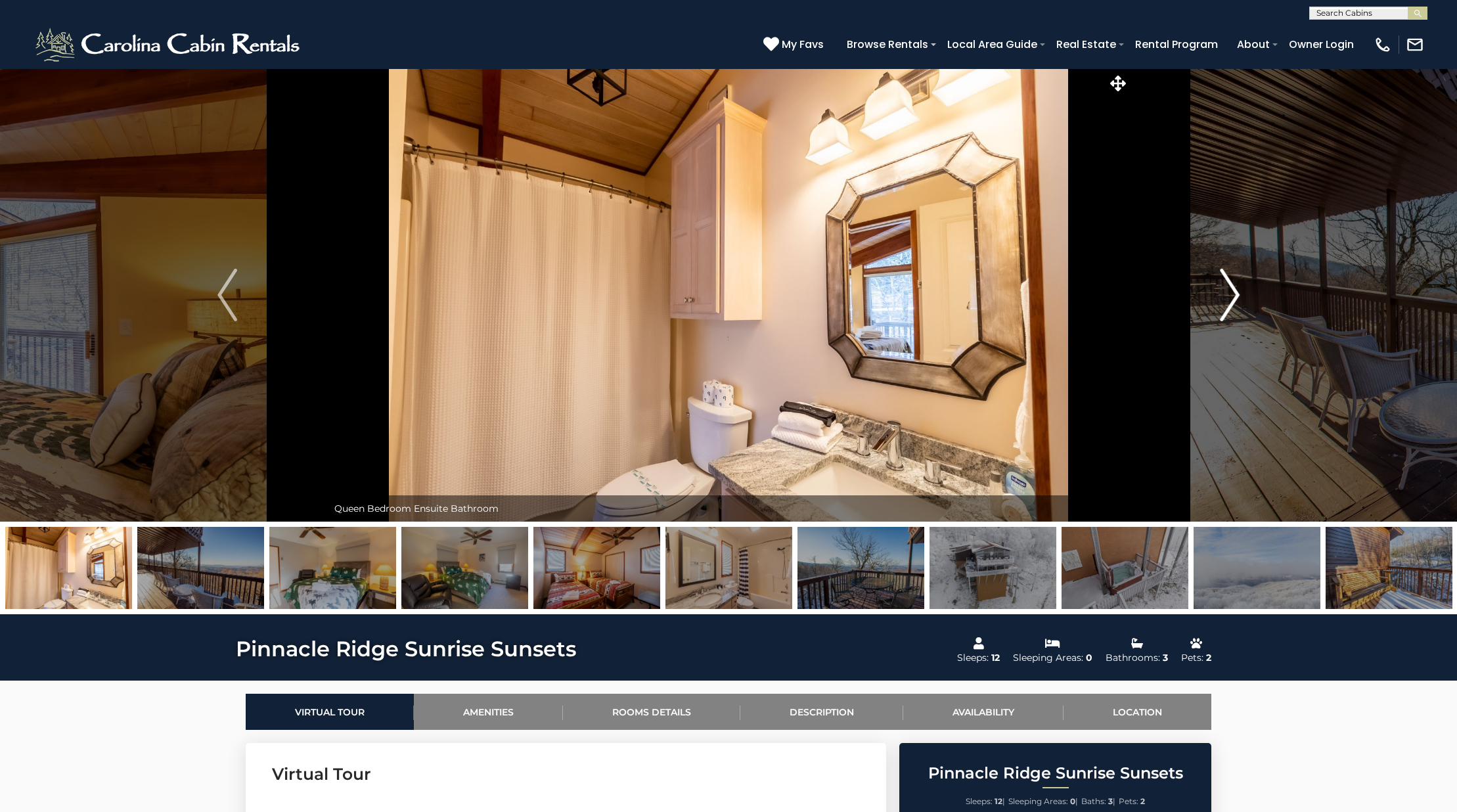
click at [1227, 286] on img "Next" at bounding box center [1229, 294] width 19 height 53
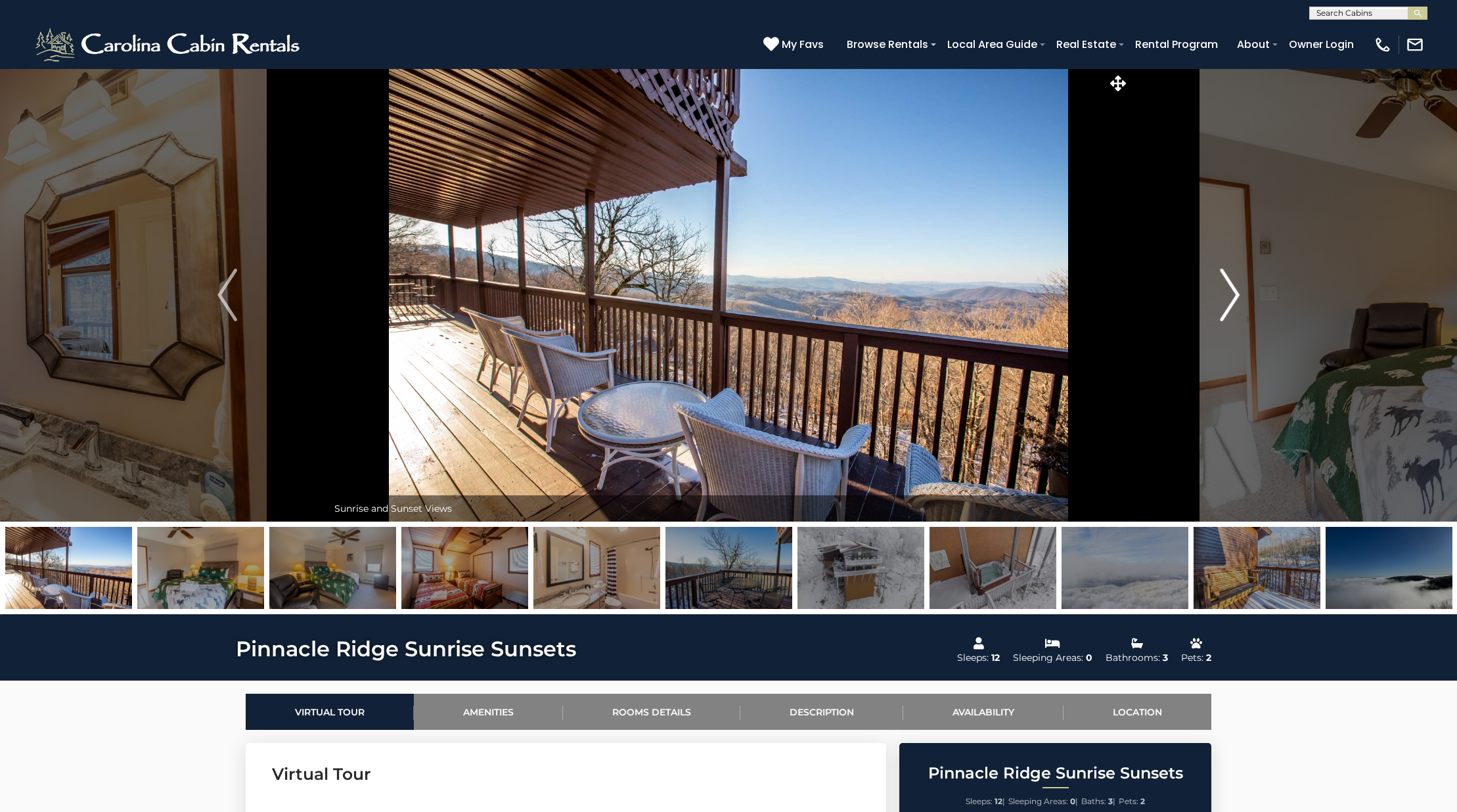
click at [1227, 286] on img "Next" at bounding box center [1229, 294] width 19 height 53
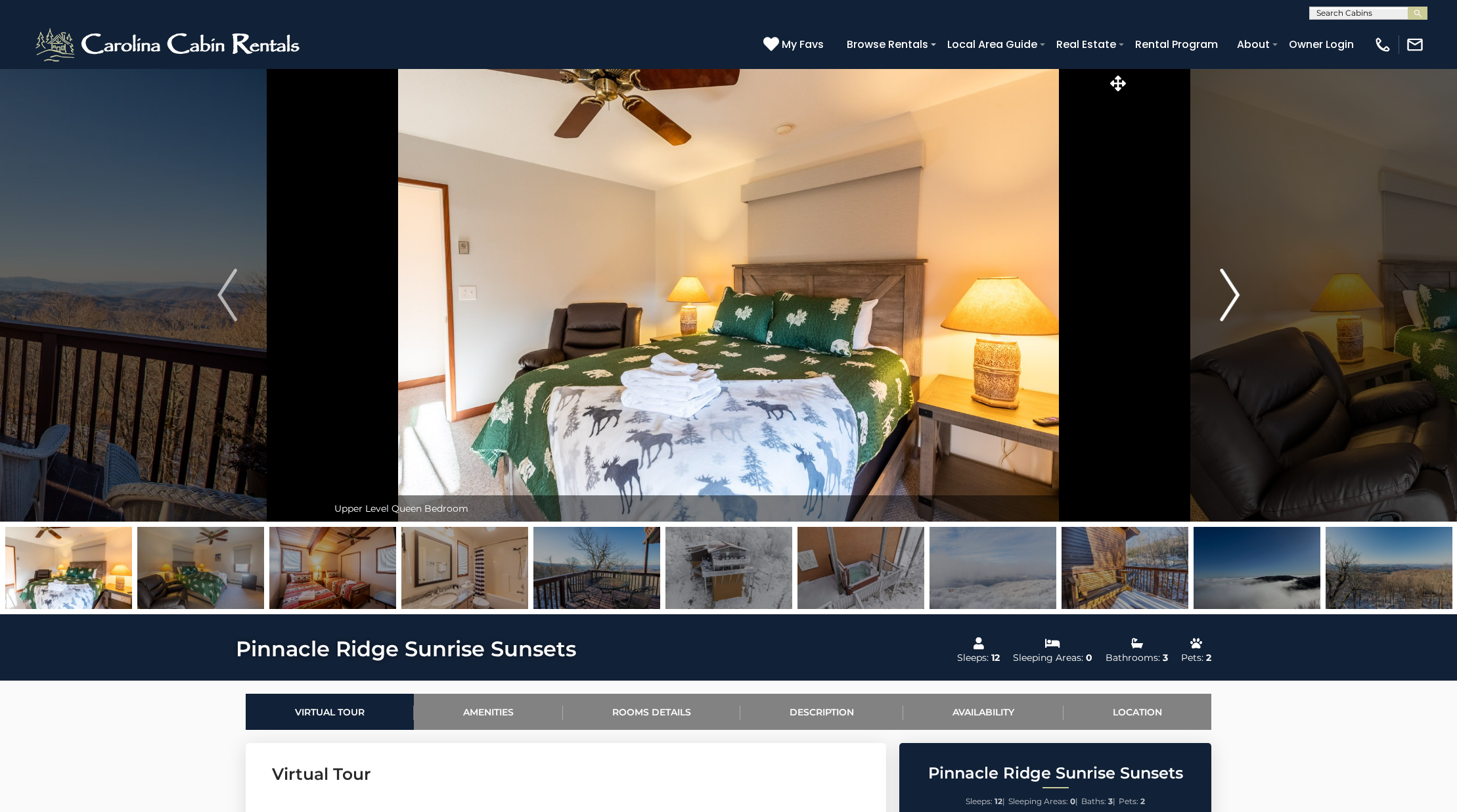
click at [1227, 286] on img "Next" at bounding box center [1229, 294] width 19 height 53
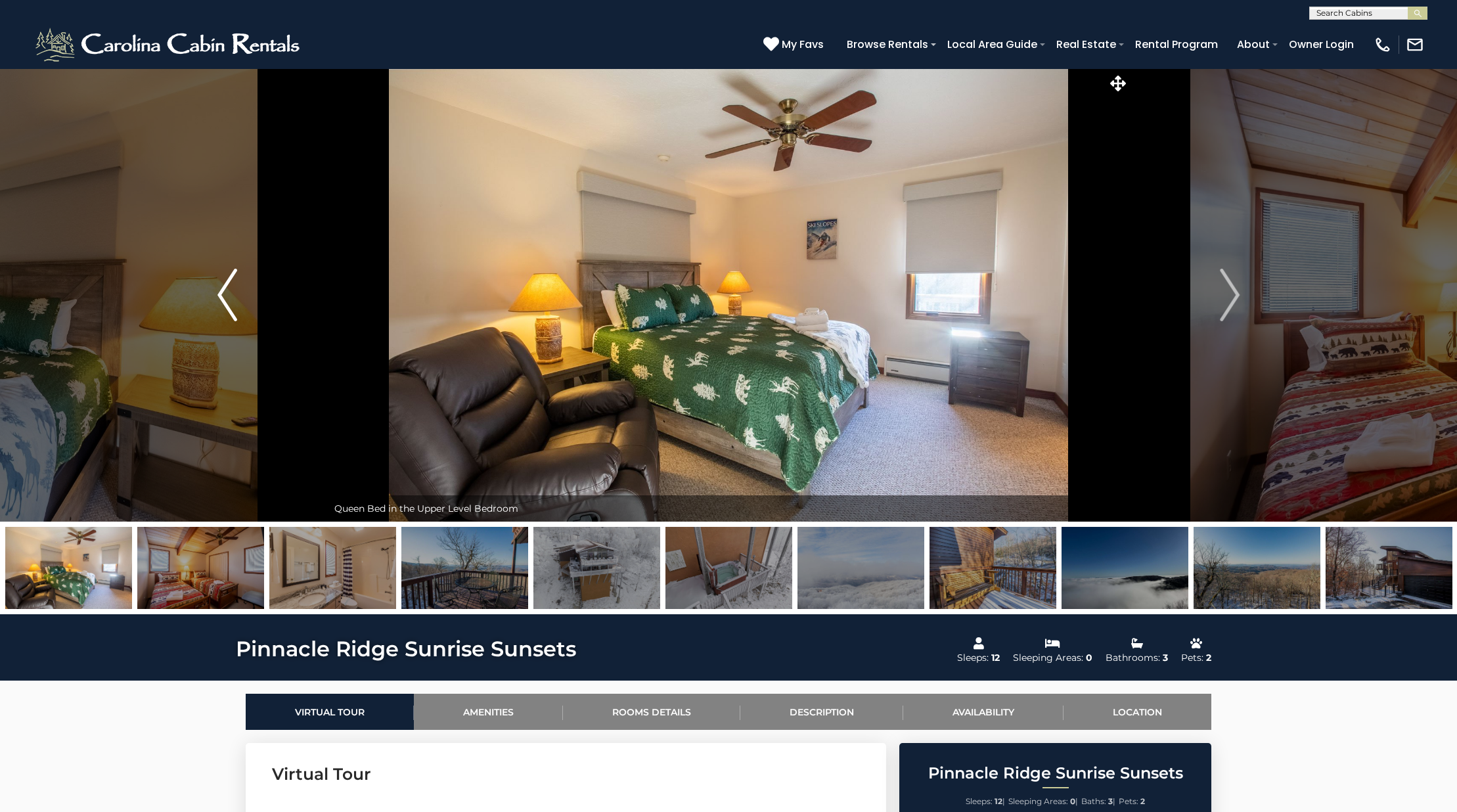
click at [224, 294] on img "Previous" at bounding box center [226, 294] width 19 height 53
click at [224, 294] on img "Previous" at bounding box center [226, 294] width 19 height 53
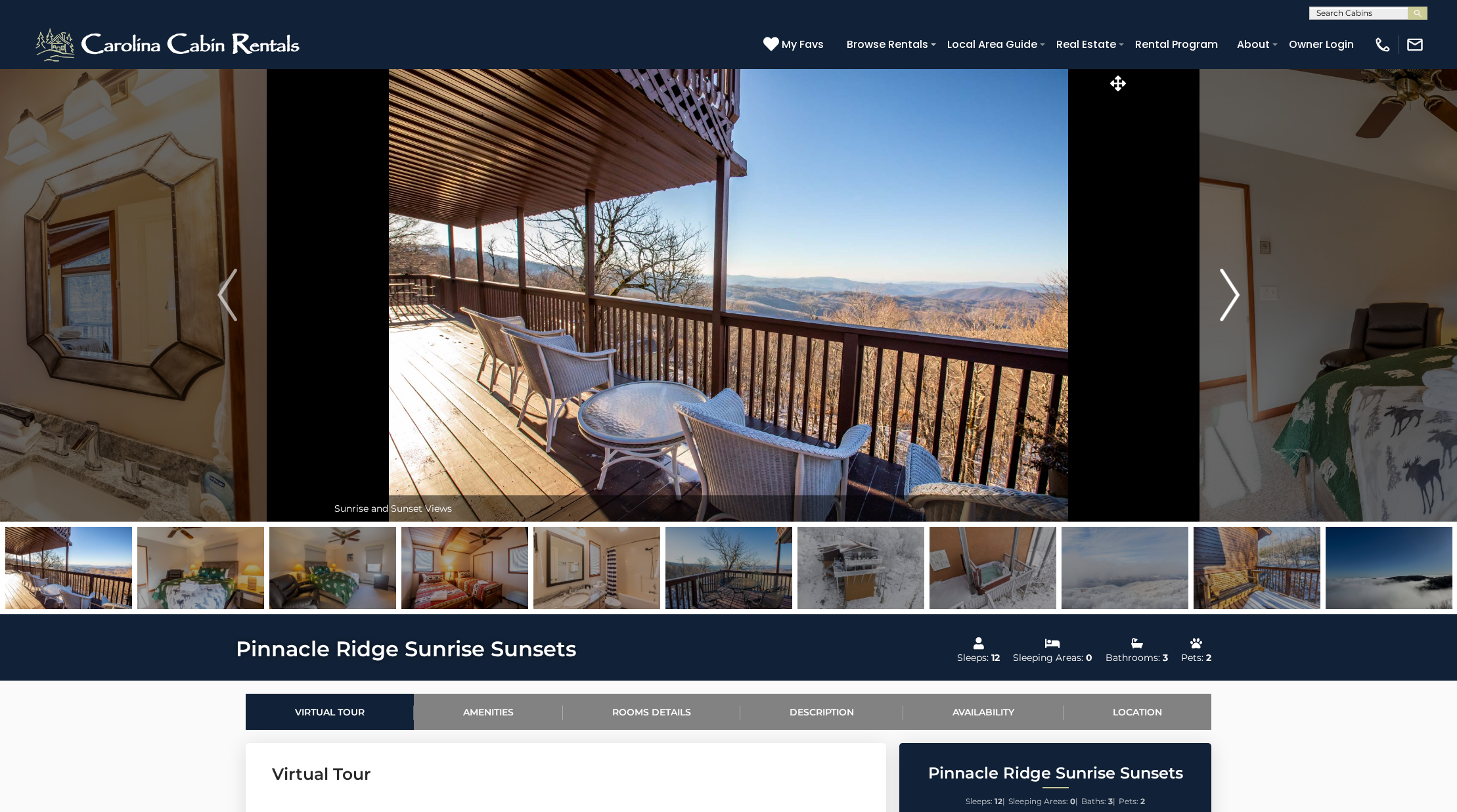
click at [1210, 304] on button "Next" at bounding box center [1229, 295] width 201 height 453
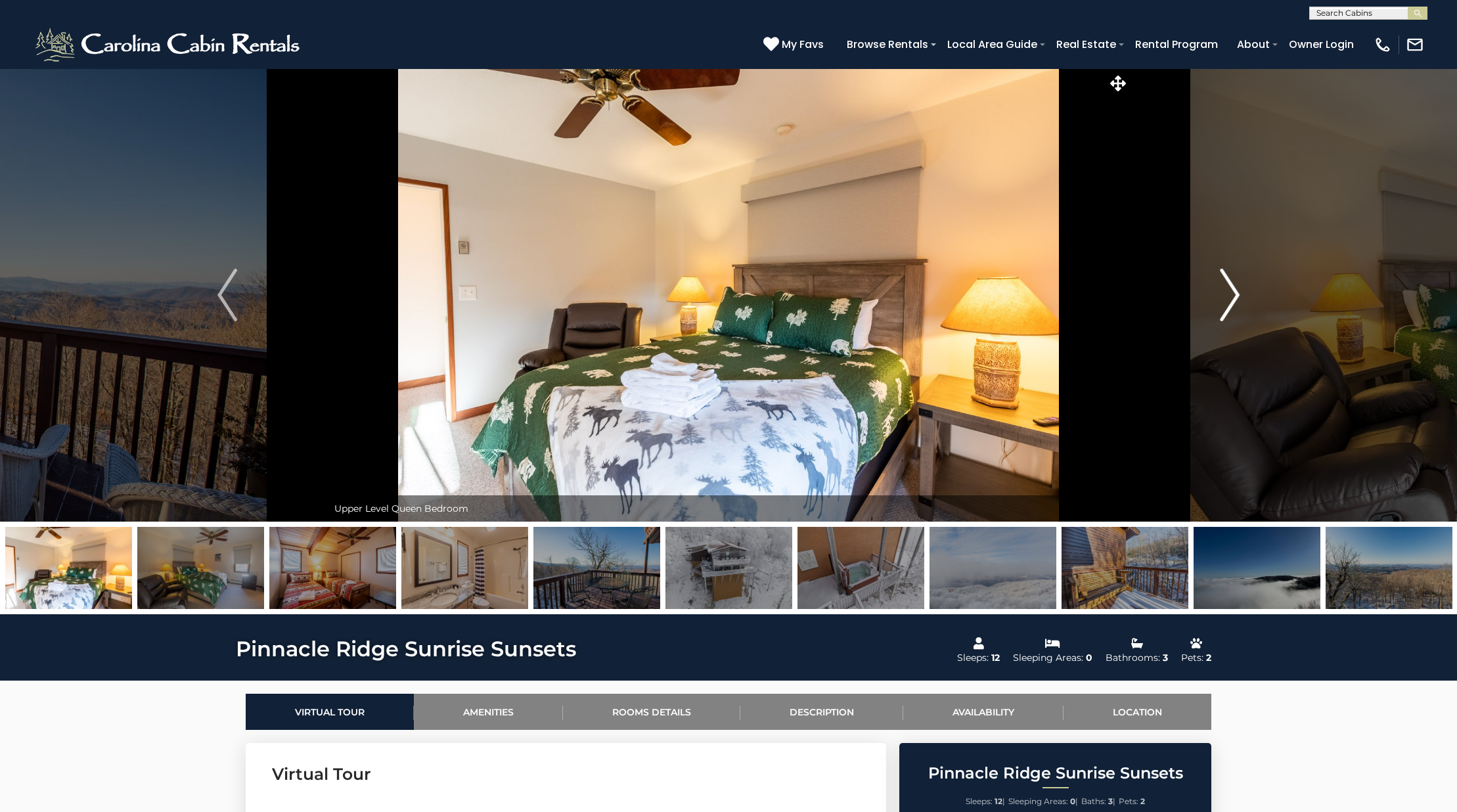
click at [1210, 304] on button "Next" at bounding box center [1229, 295] width 201 height 453
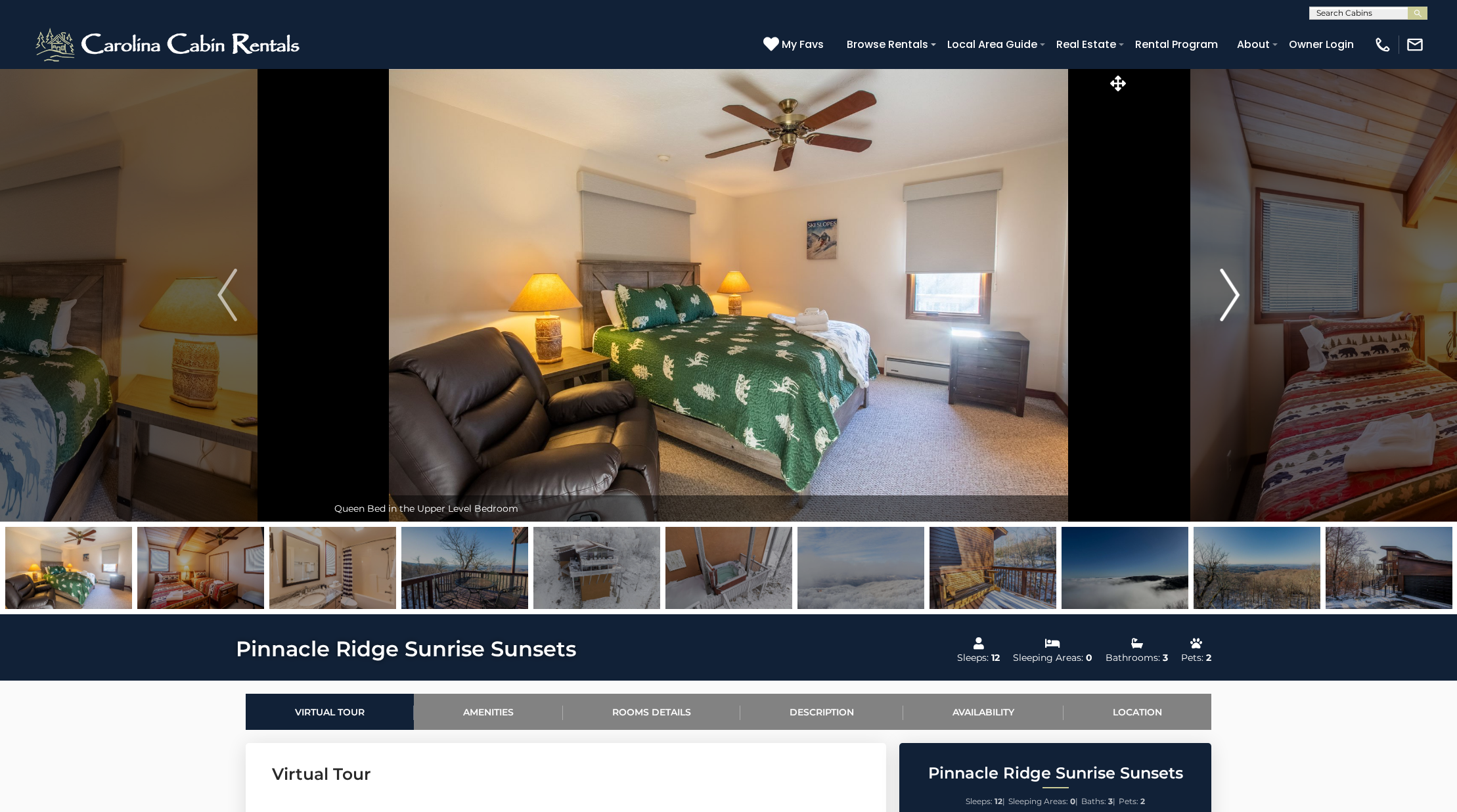
click at [1210, 304] on button "Next" at bounding box center [1229, 295] width 201 height 453
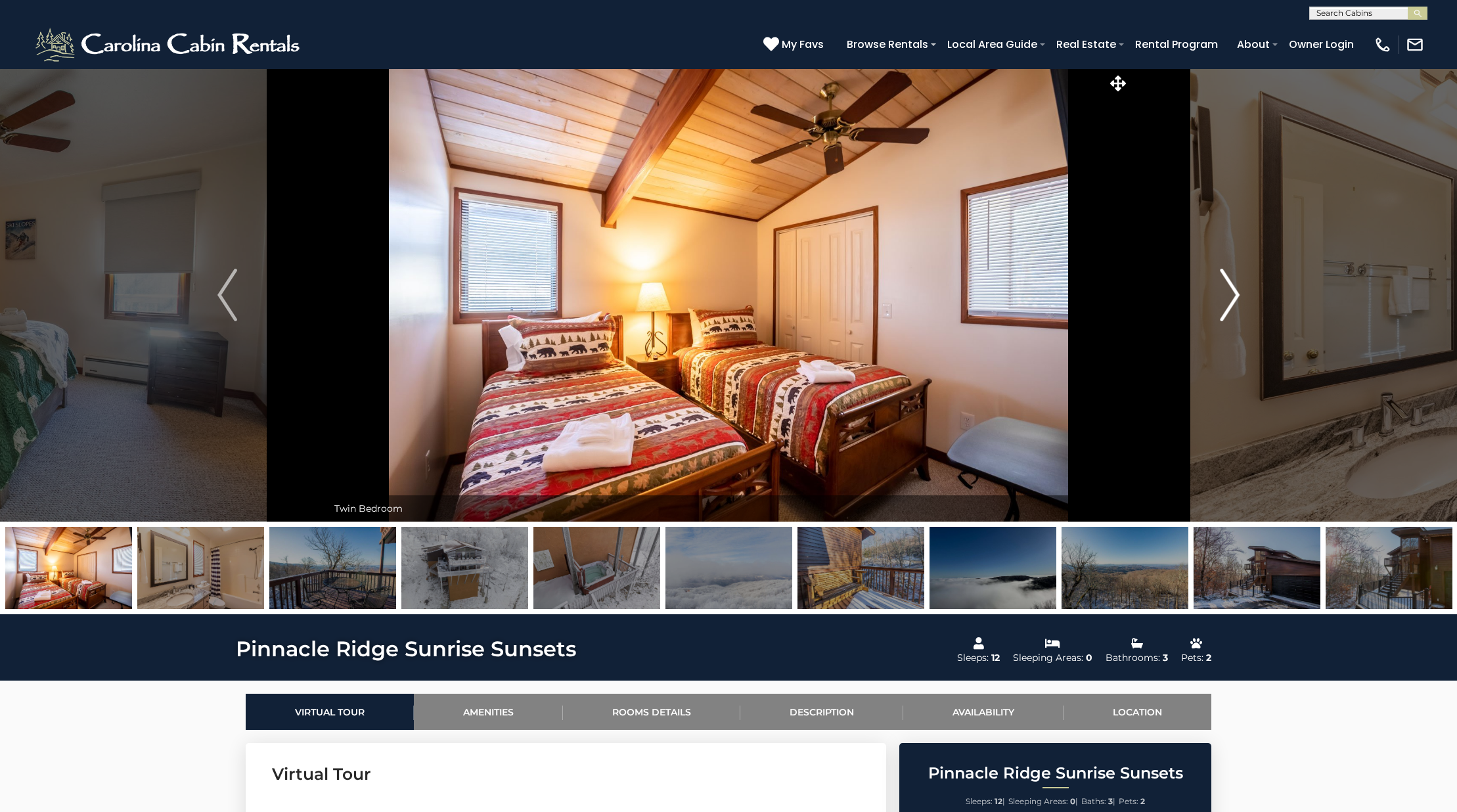
click at [1210, 304] on button "Next" at bounding box center [1229, 295] width 201 height 453
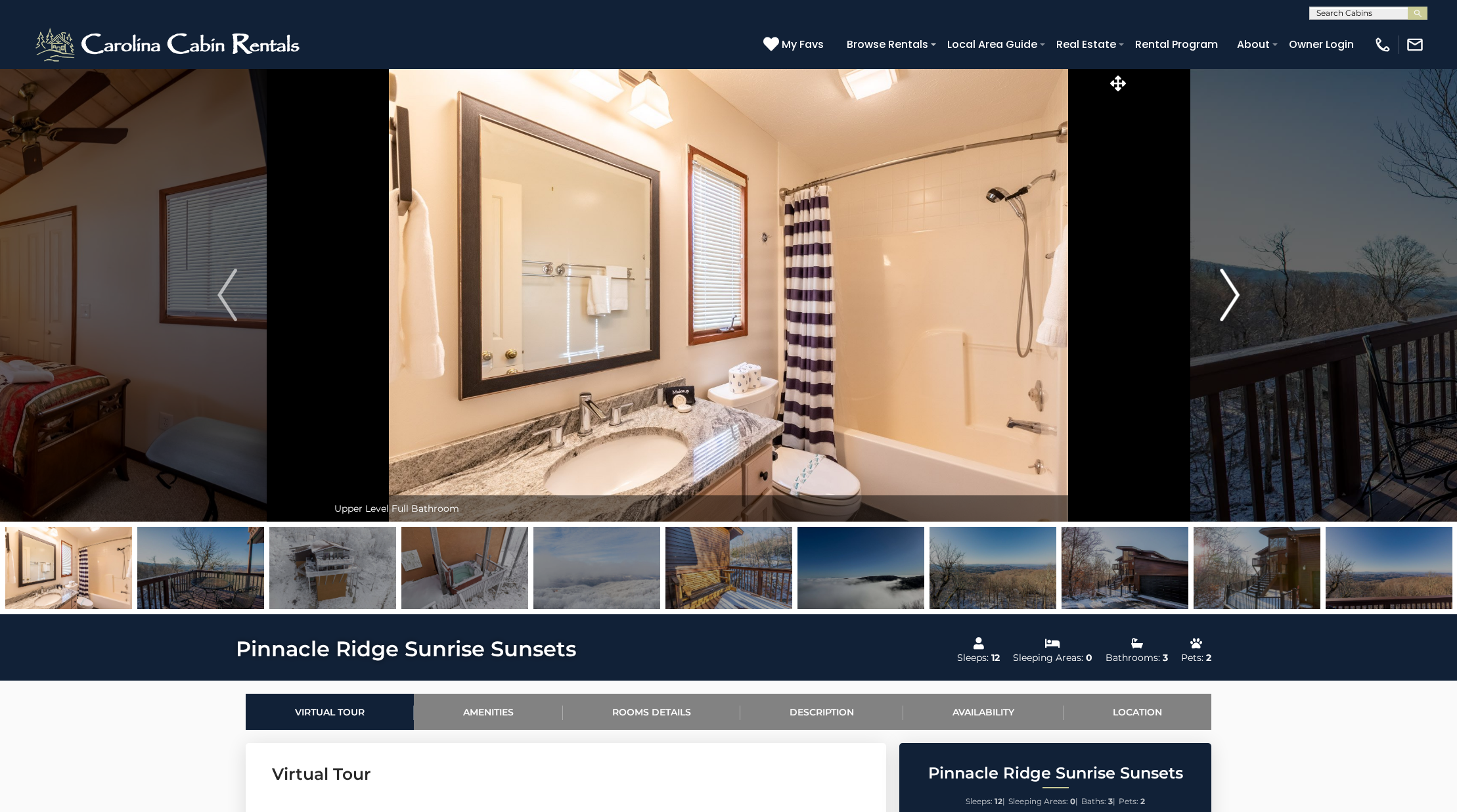
click at [1210, 304] on button "Next" at bounding box center [1229, 295] width 201 height 453
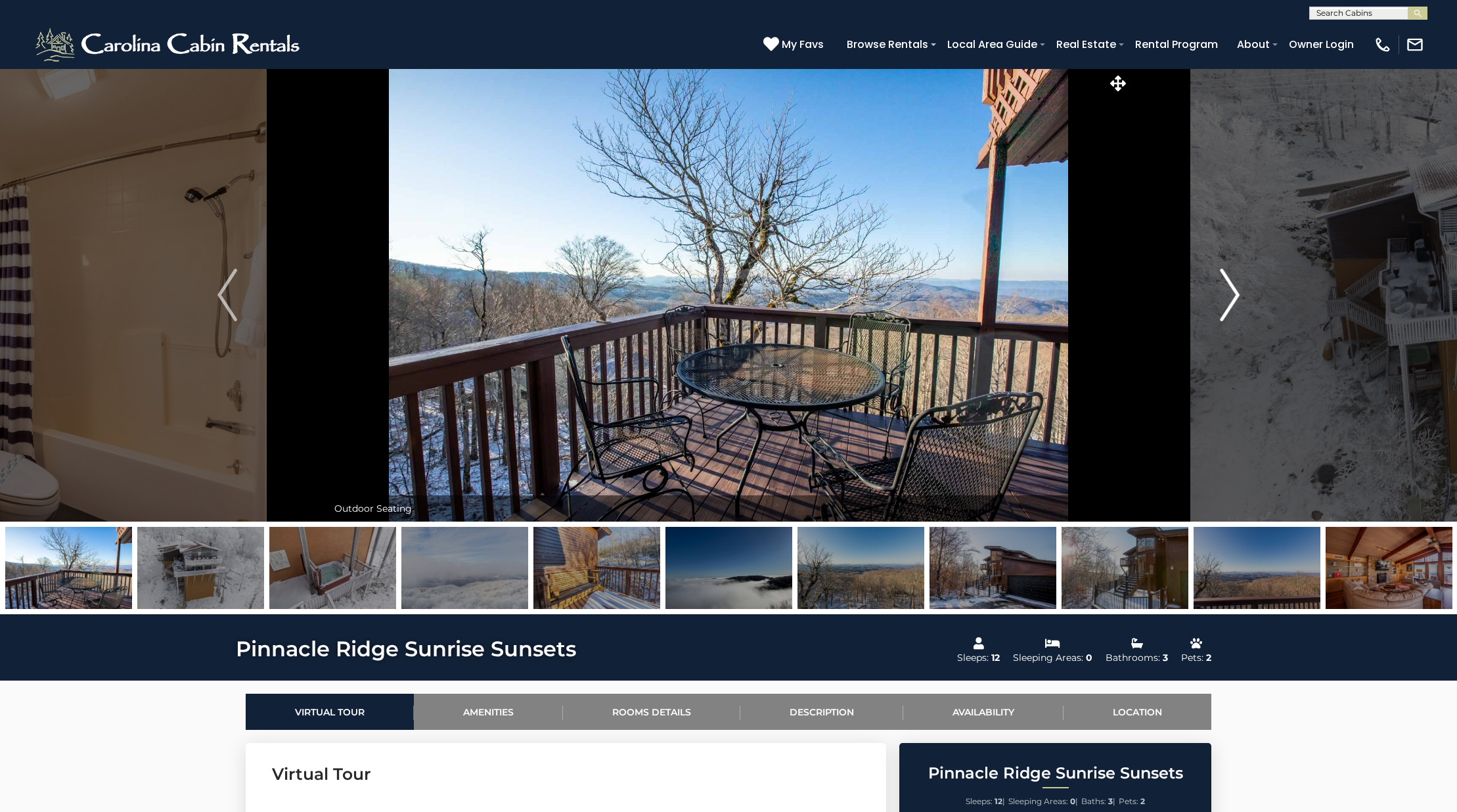
click at [1210, 304] on button "Next" at bounding box center [1229, 295] width 201 height 453
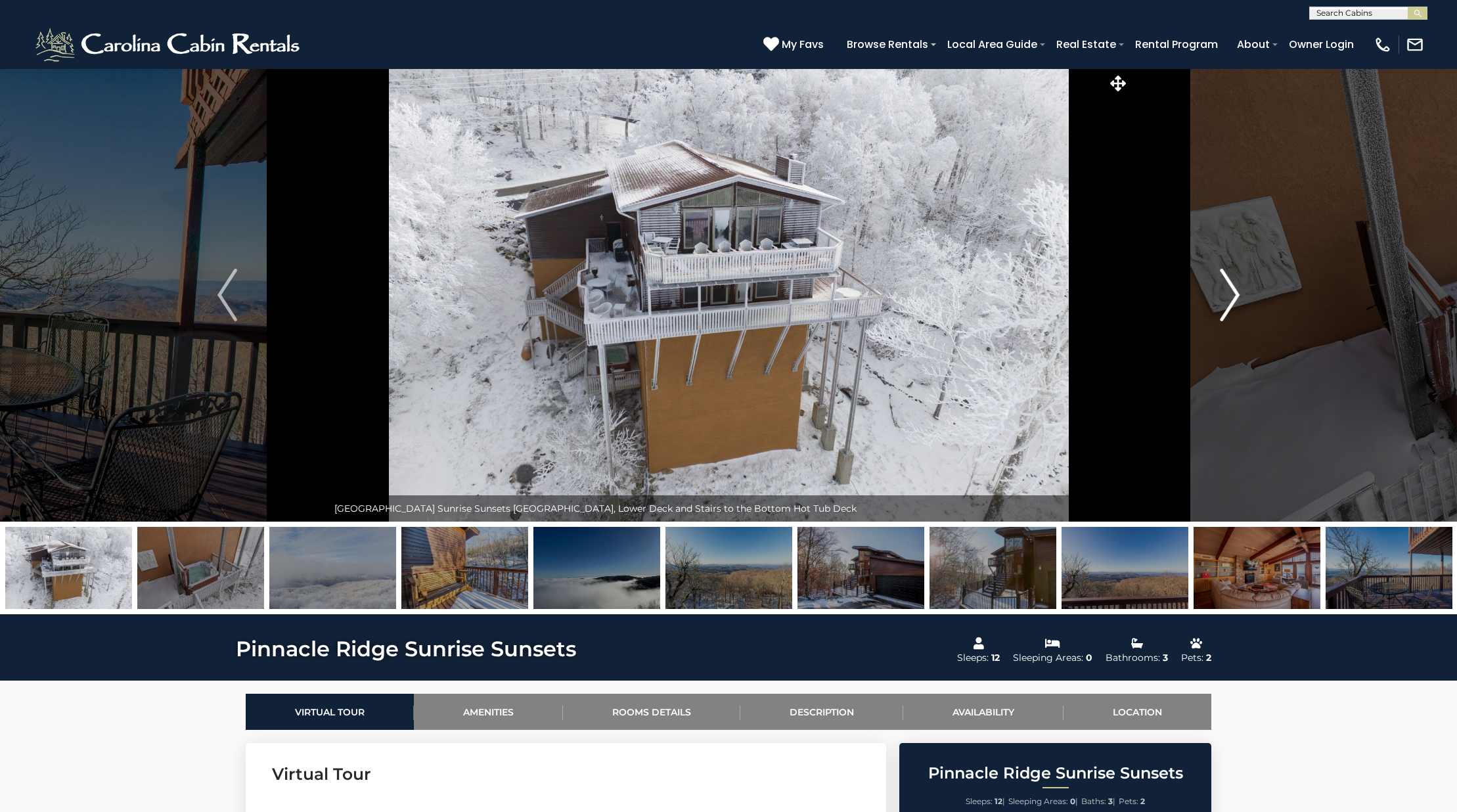
click at [1210, 304] on button "Next" at bounding box center [1229, 295] width 201 height 453
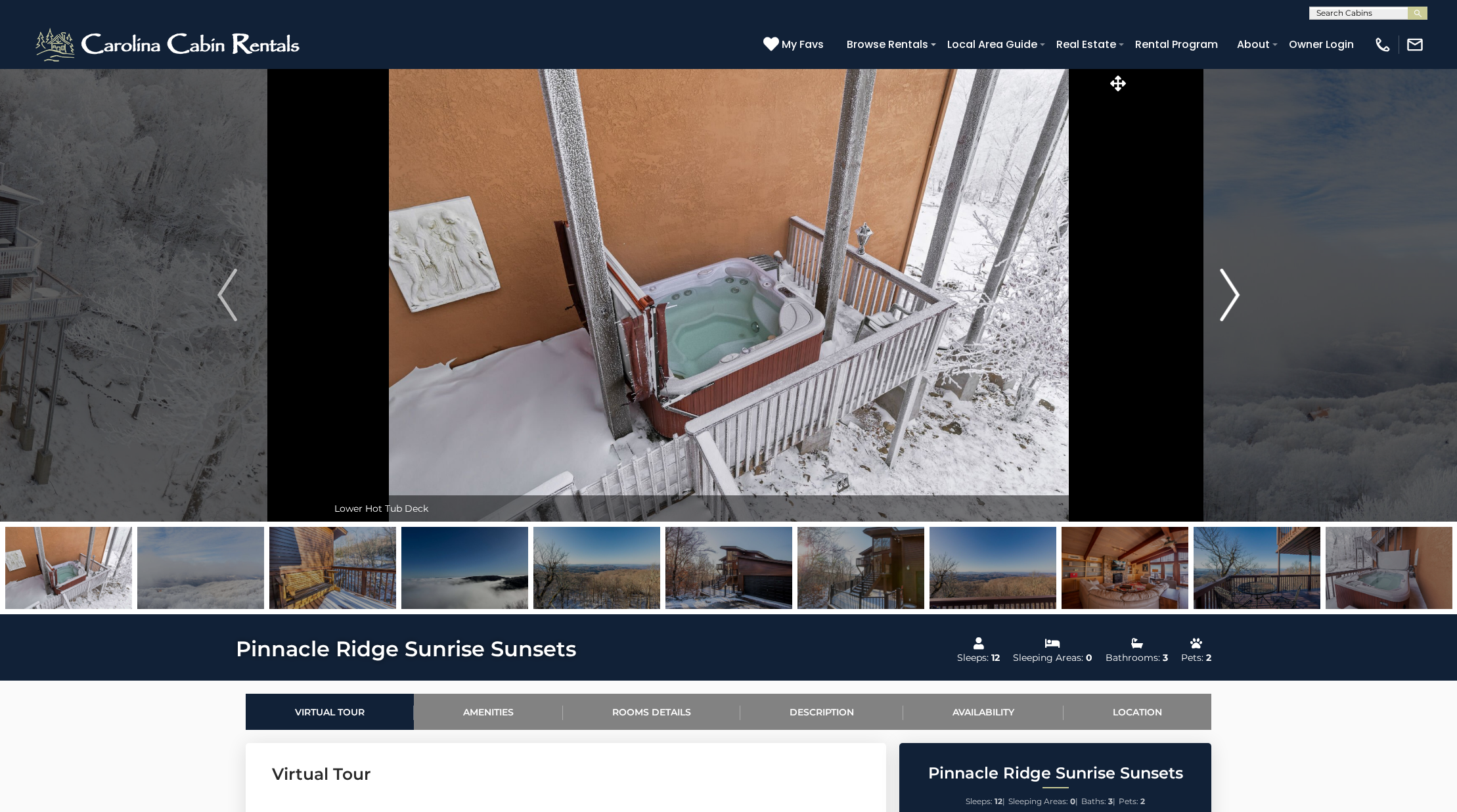
click at [1210, 304] on button "Next" at bounding box center [1229, 295] width 201 height 453
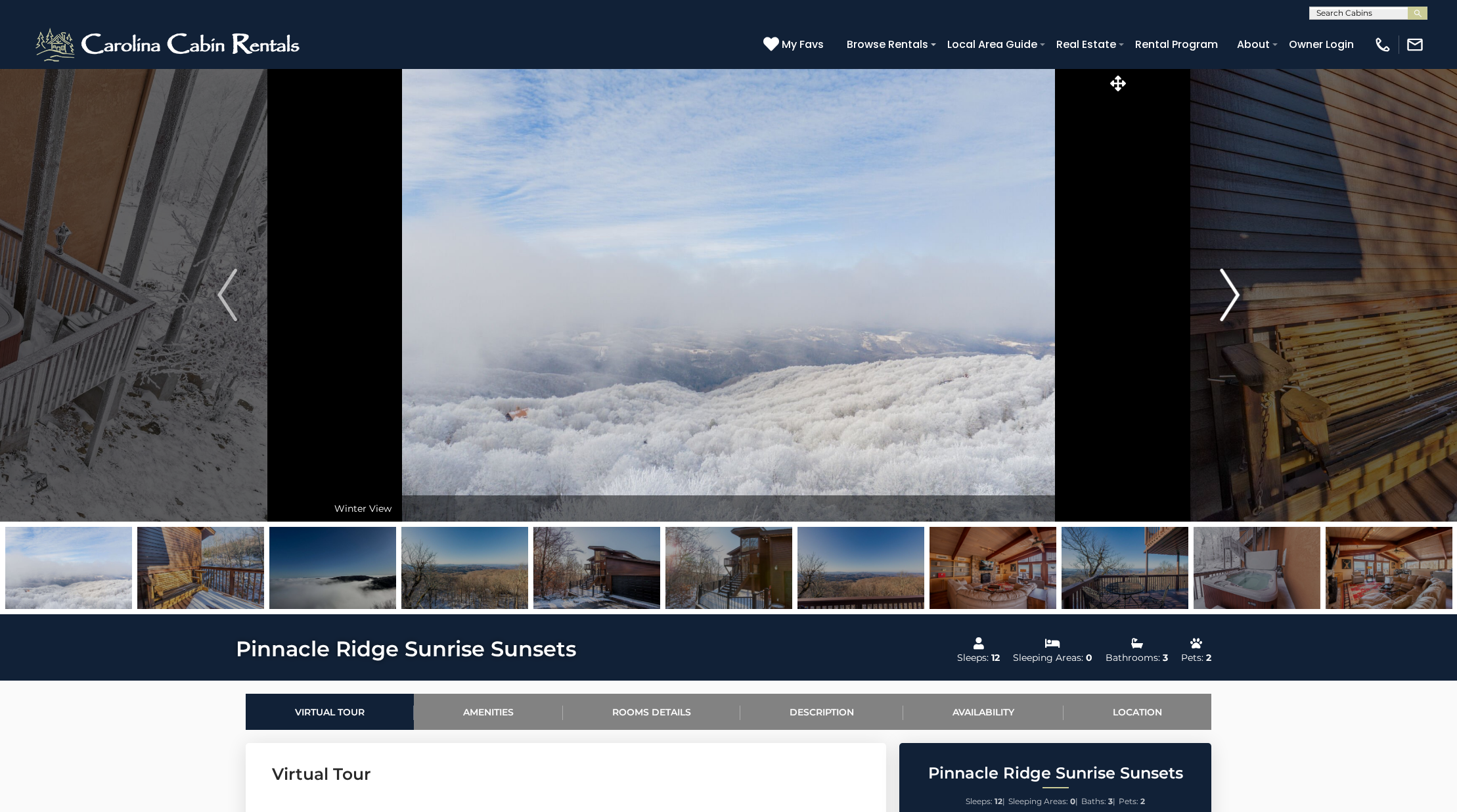
click at [1210, 304] on button "Next" at bounding box center [1229, 295] width 201 height 453
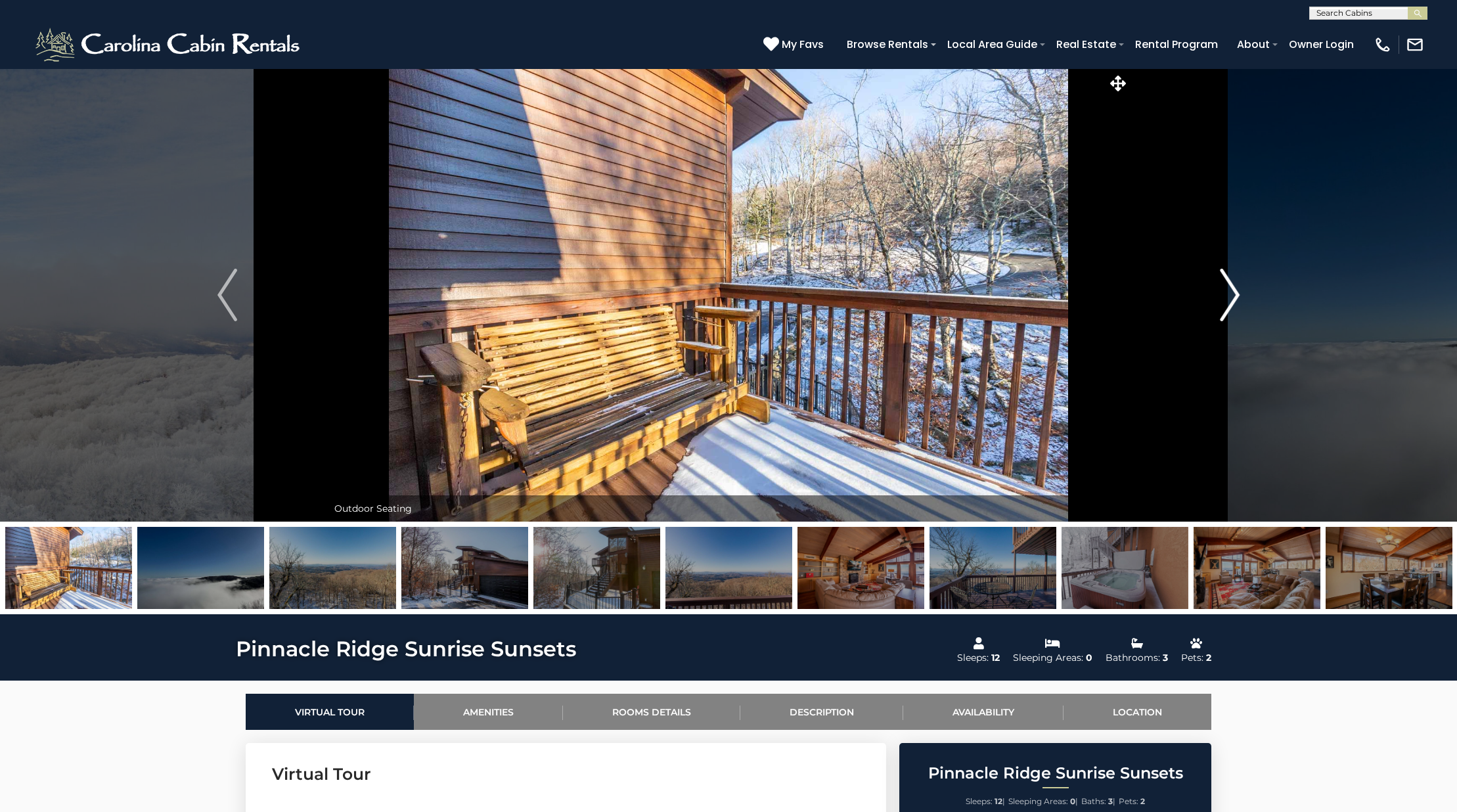
click at [1210, 304] on button "Next" at bounding box center [1229, 295] width 201 height 453
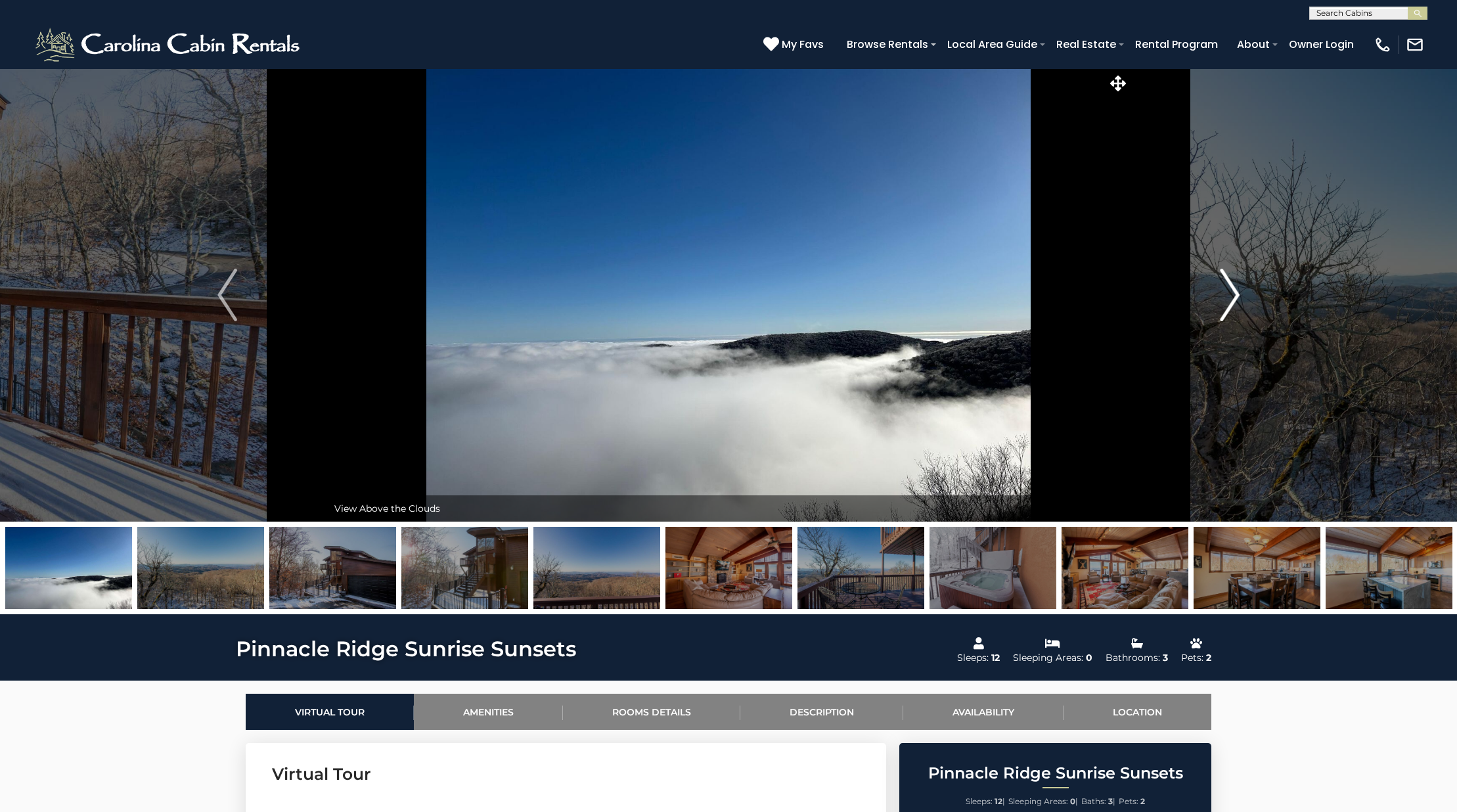
click at [1210, 304] on button "Next" at bounding box center [1229, 295] width 201 height 453
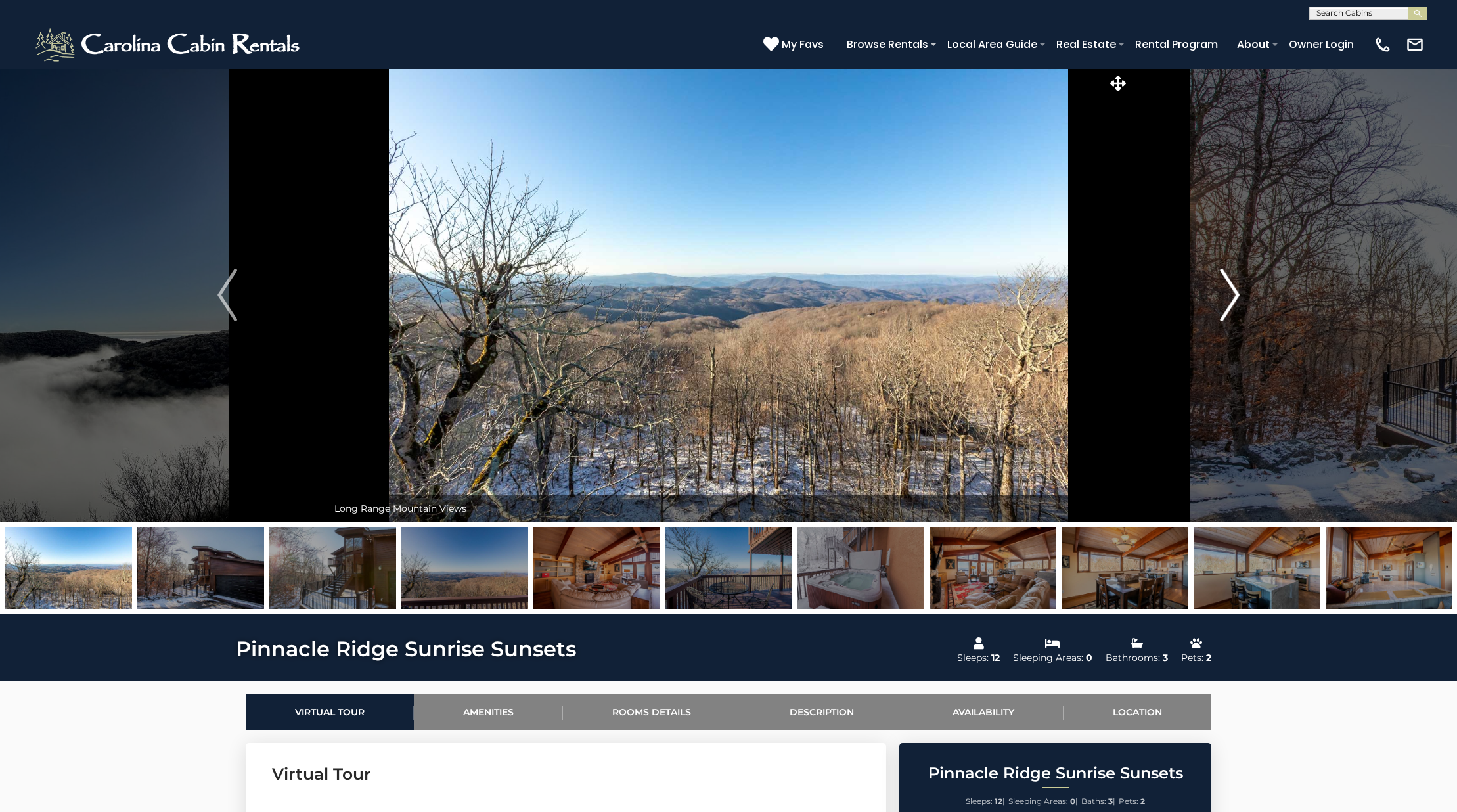
click at [1210, 304] on button "Next" at bounding box center [1229, 295] width 201 height 453
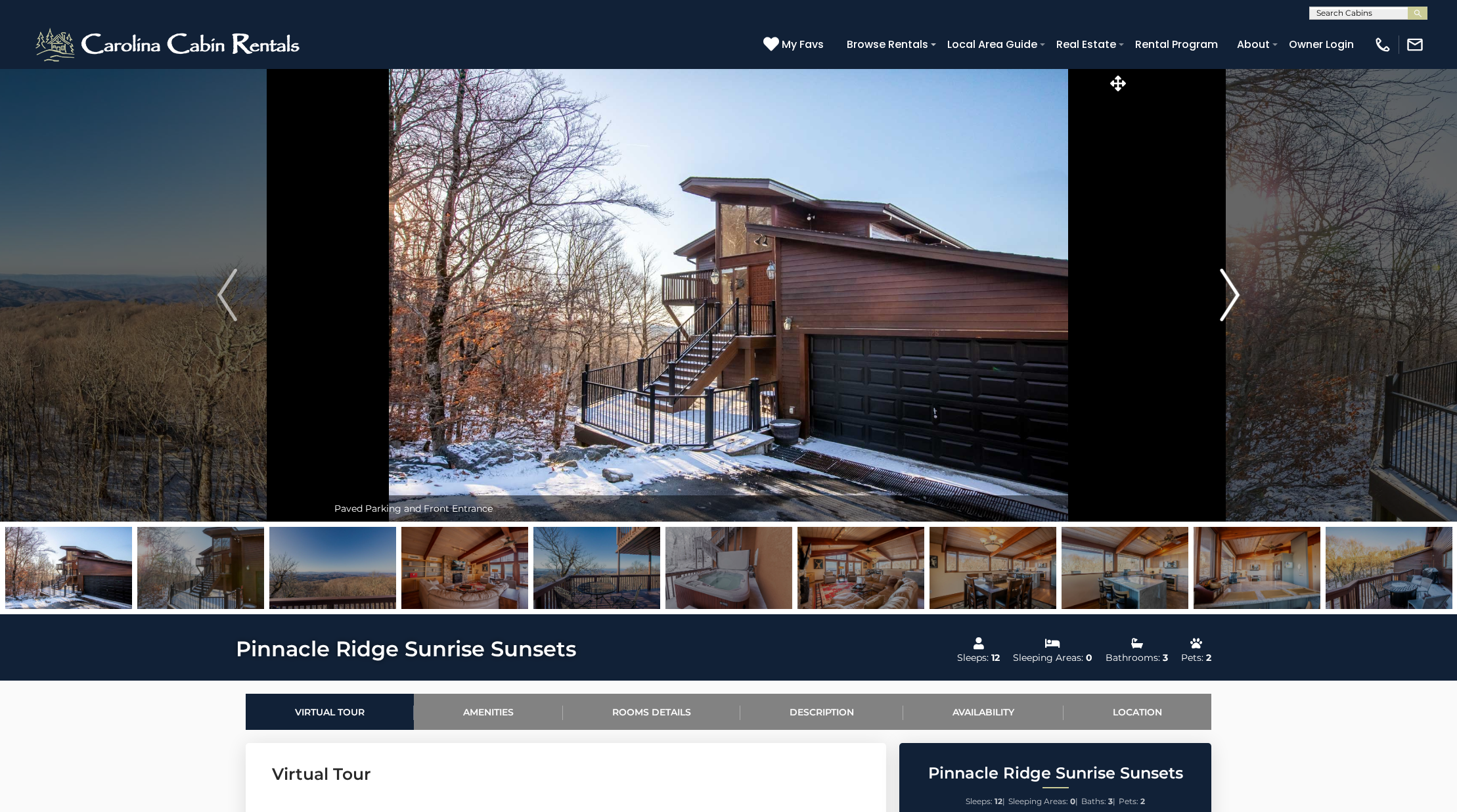
click at [1210, 304] on button "Next" at bounding box center [1229, 295] width 201 height 453
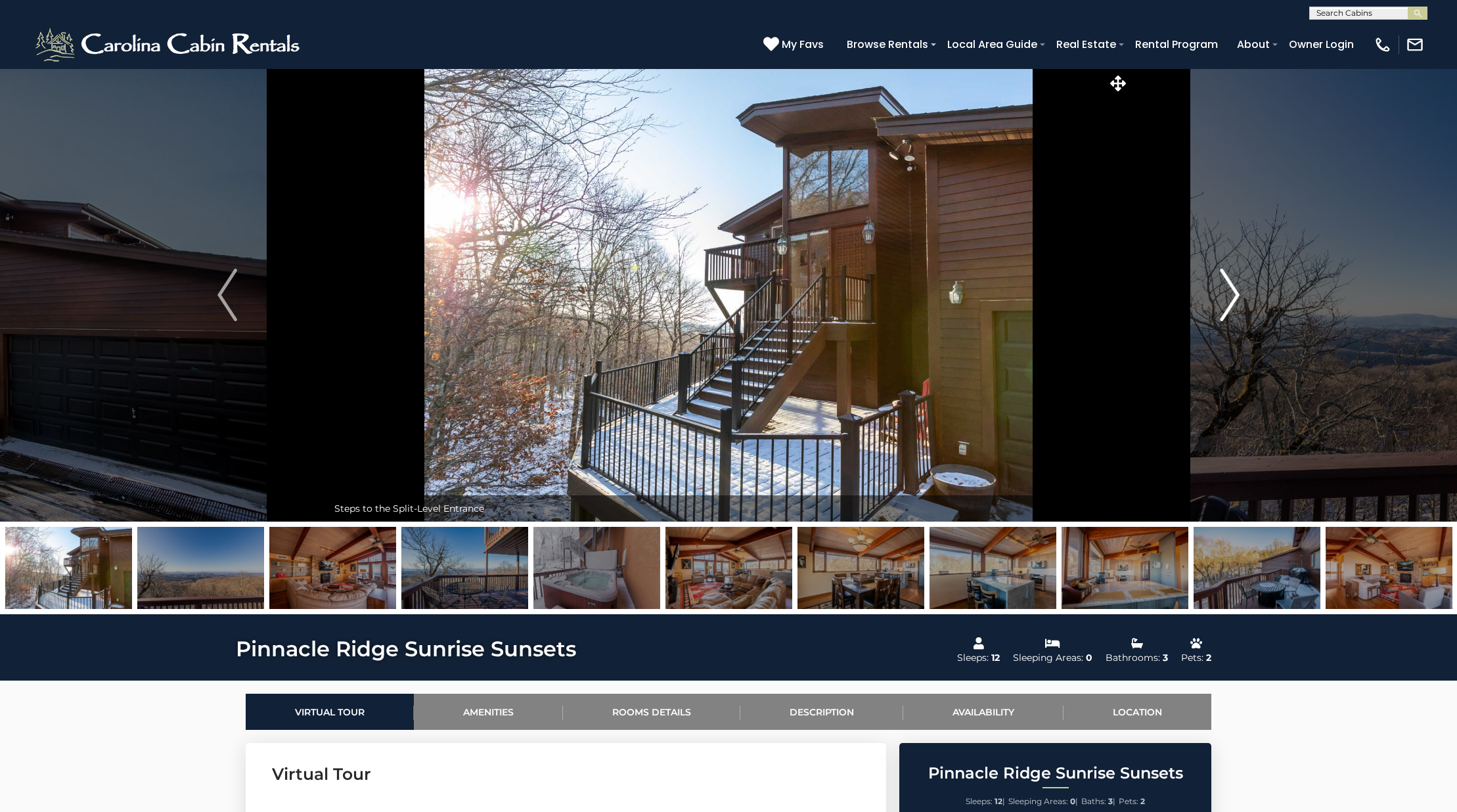
click at [1210, 304] on button "Next" at bounding box center [1229, 295] width 201 height 453
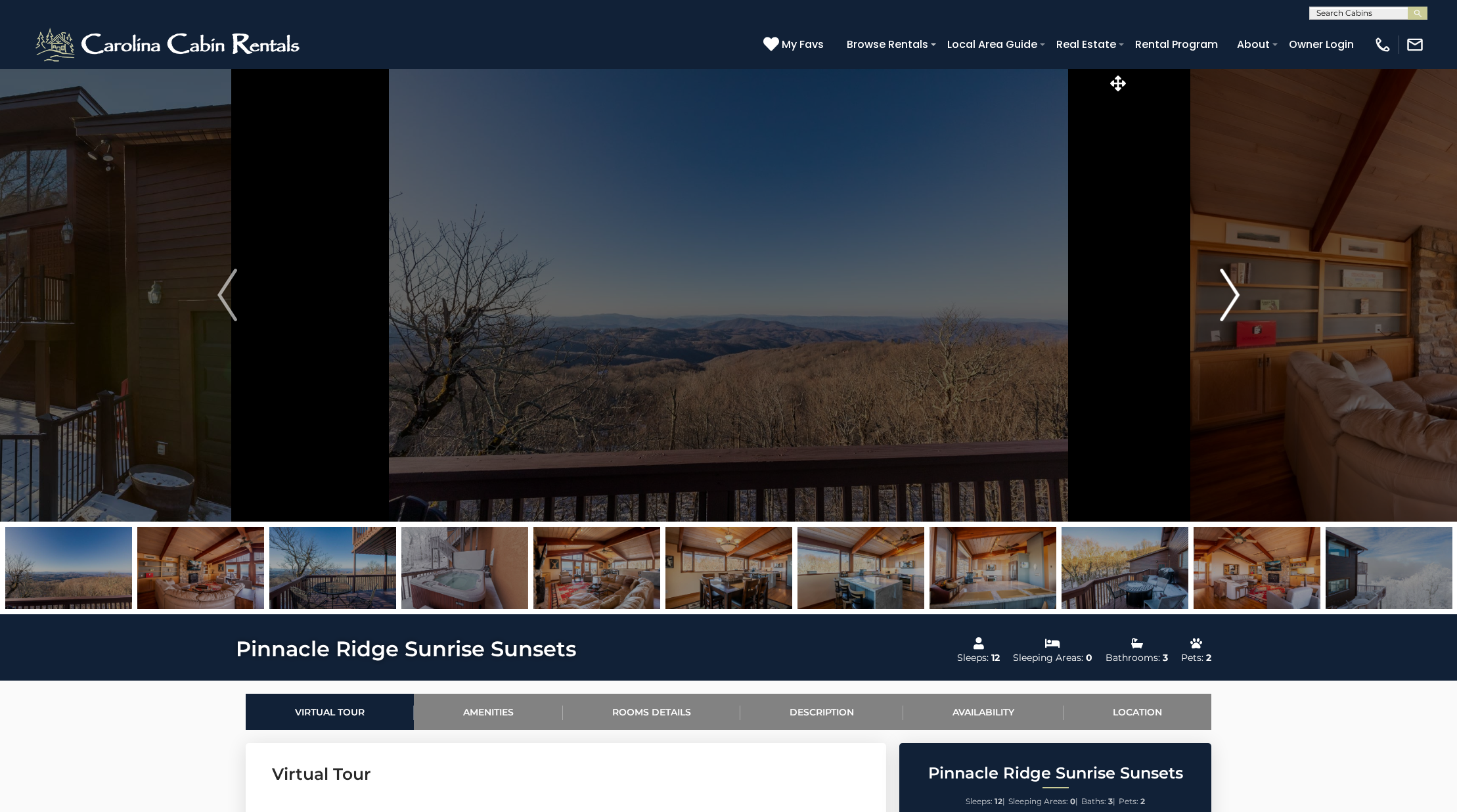
click at [1210, 304] on button "Next" at bounding box center [1229, 295] width 201 height 453
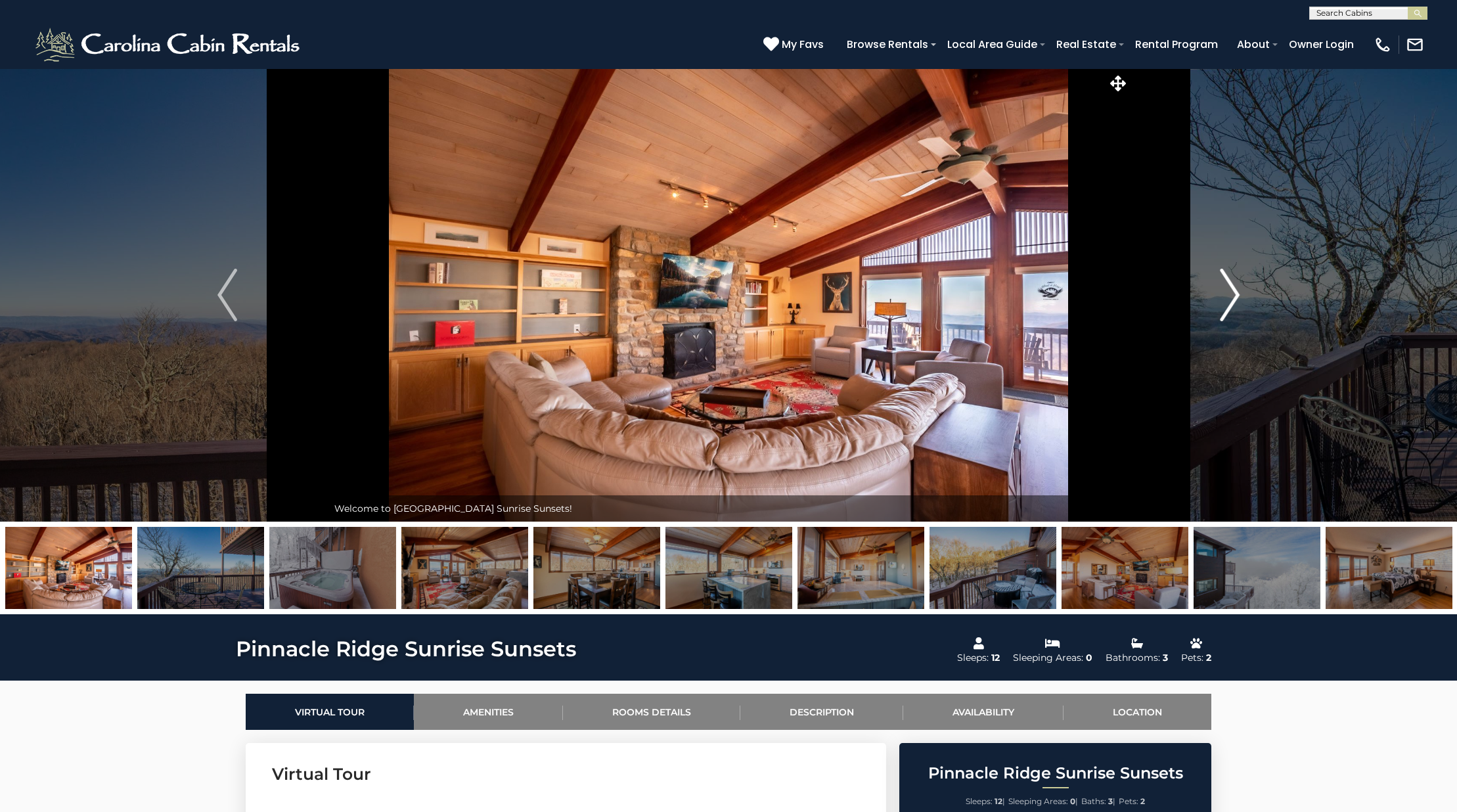
click at [1210, 304] on button "Next" at bounding box center [1229, 295] width 201 height 453
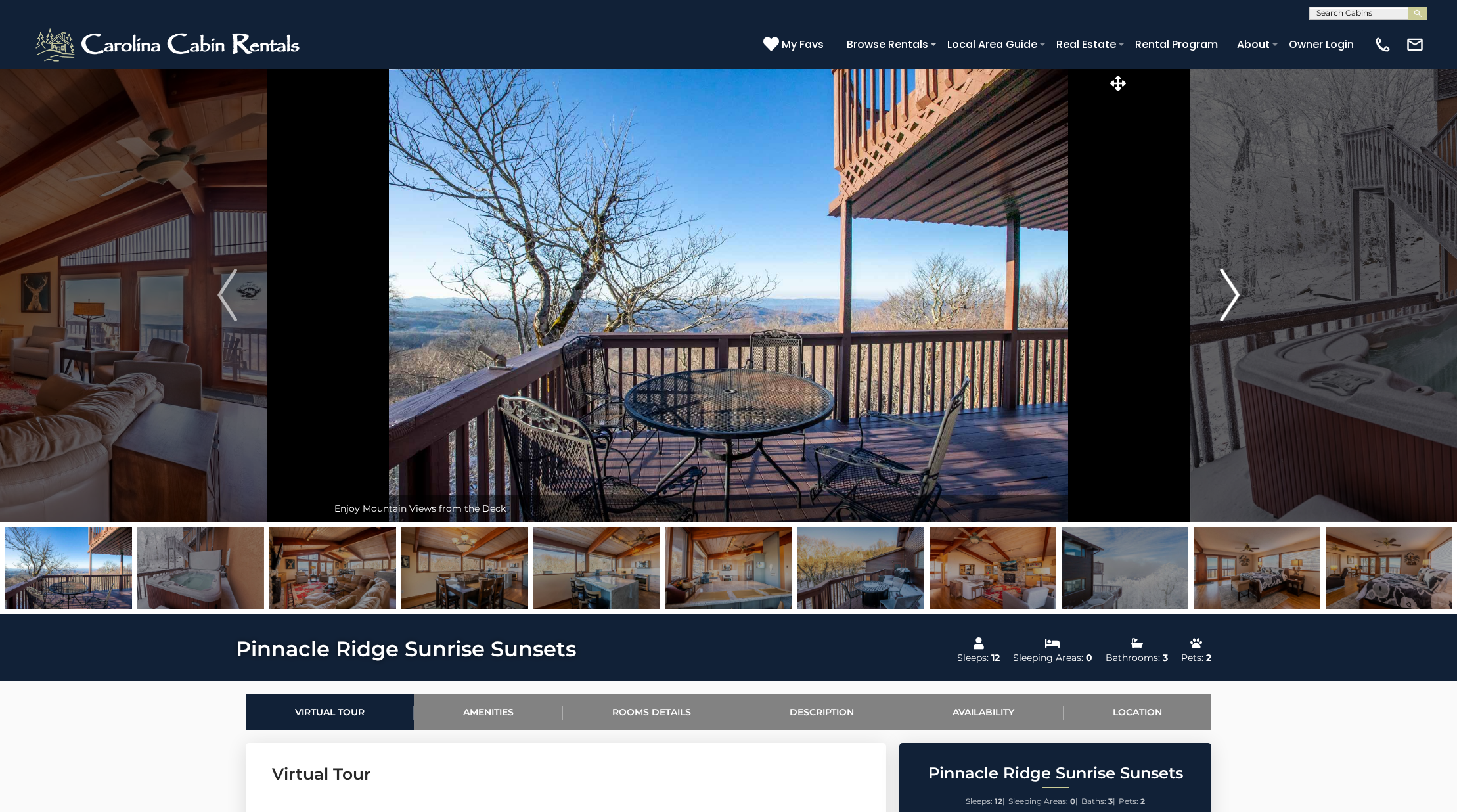
click at [1210, 304] on button "Next" at bounding box center [1229, 295] width 201 height 453
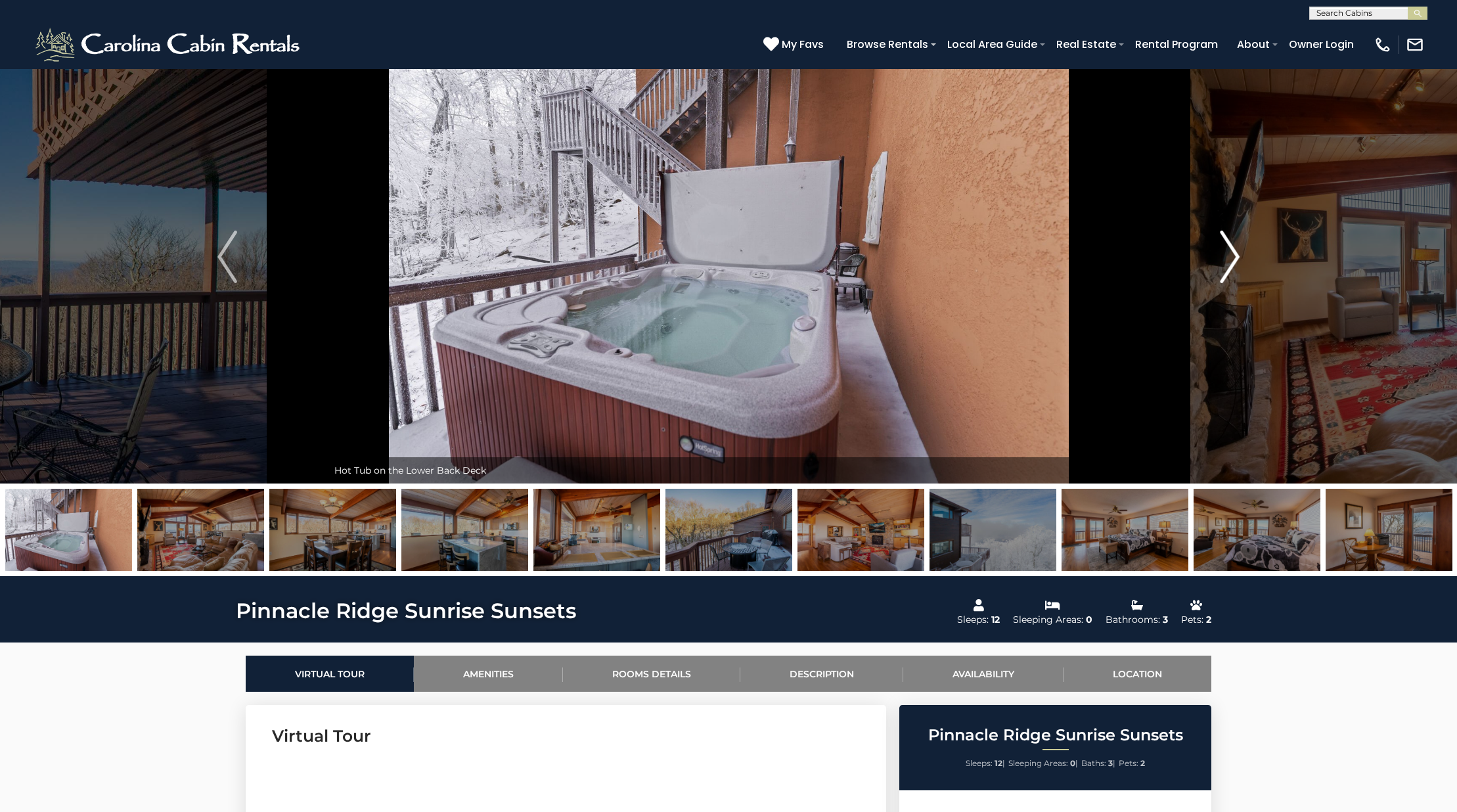
scroll to position [47, 0]
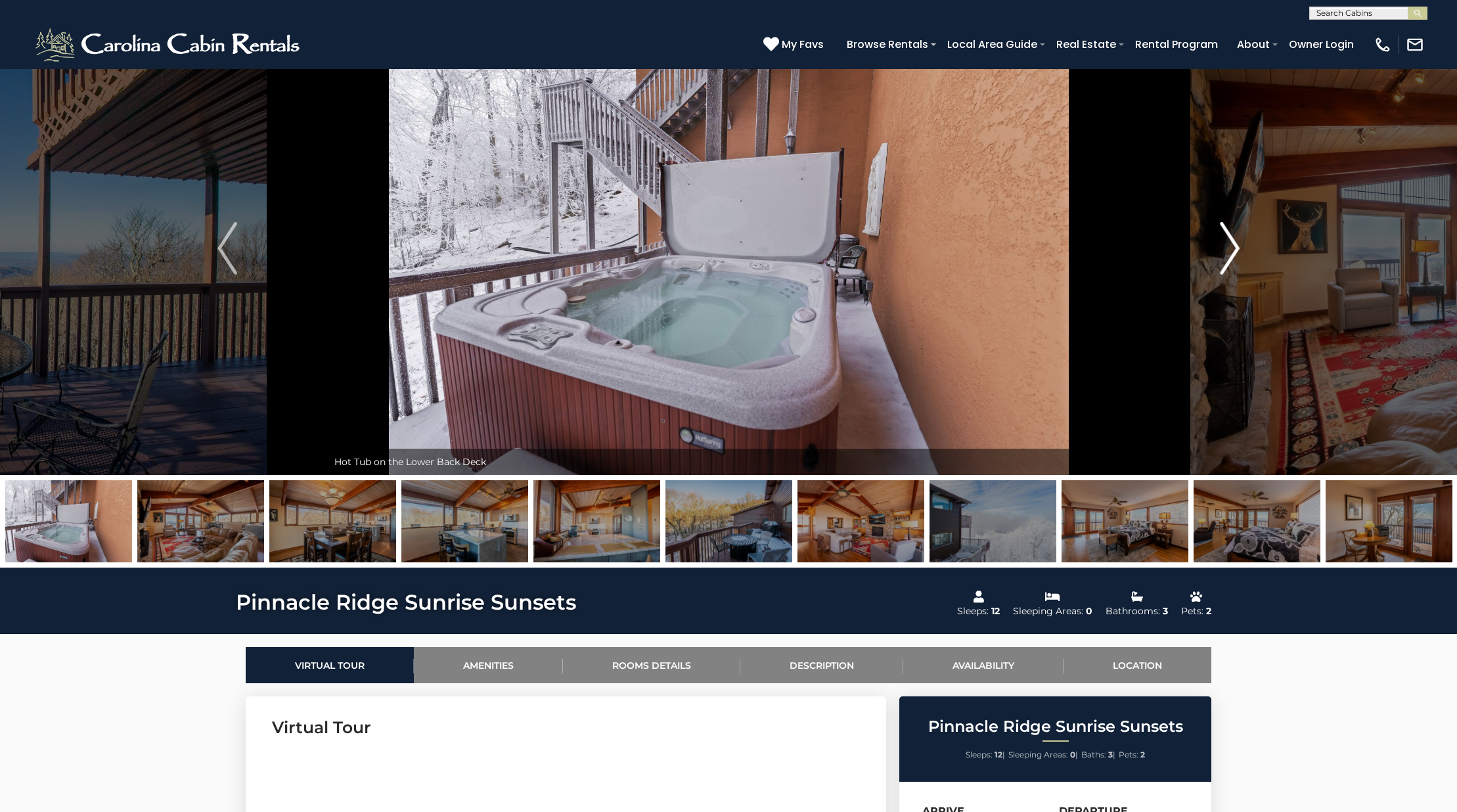
click at [1219, 257] on button "Next" at bounding box center [1229, 248] width 201 height 453
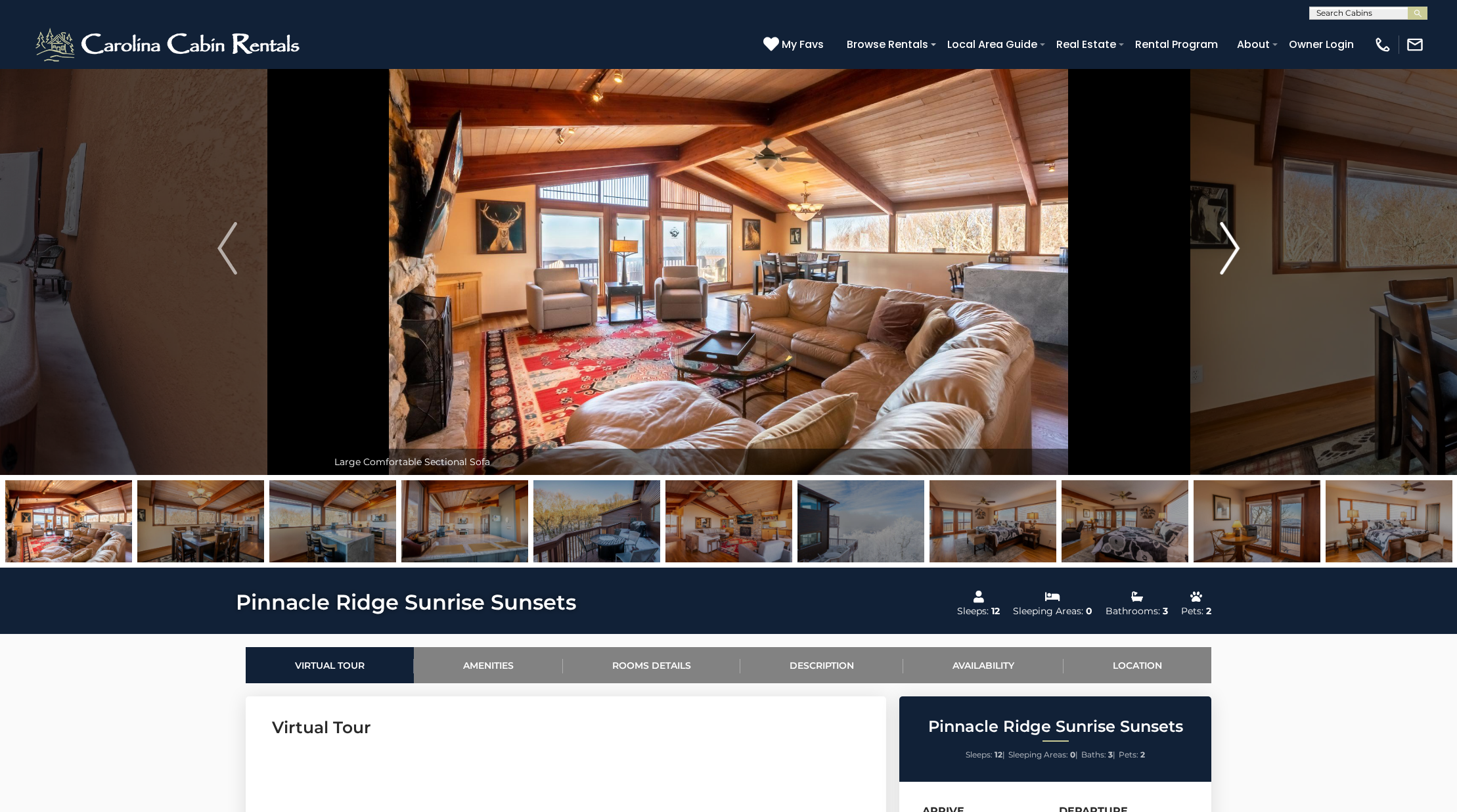
click at [1219, 257] on button "Next" at bounding box center [1229, 248] width 201 height 453
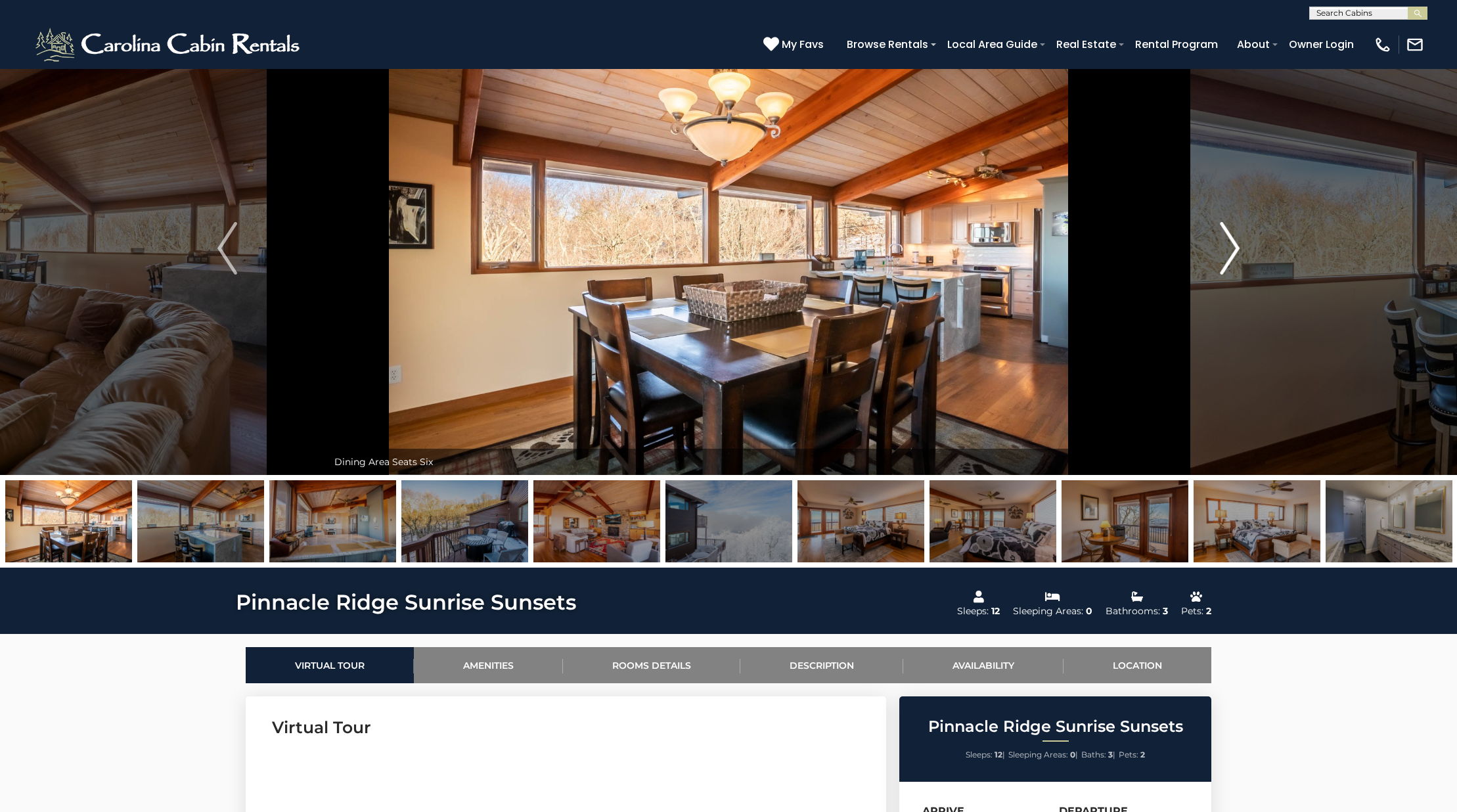
click at [1219, 257] on button "Next" at bounding box center [1229, 248] width 201 height 453
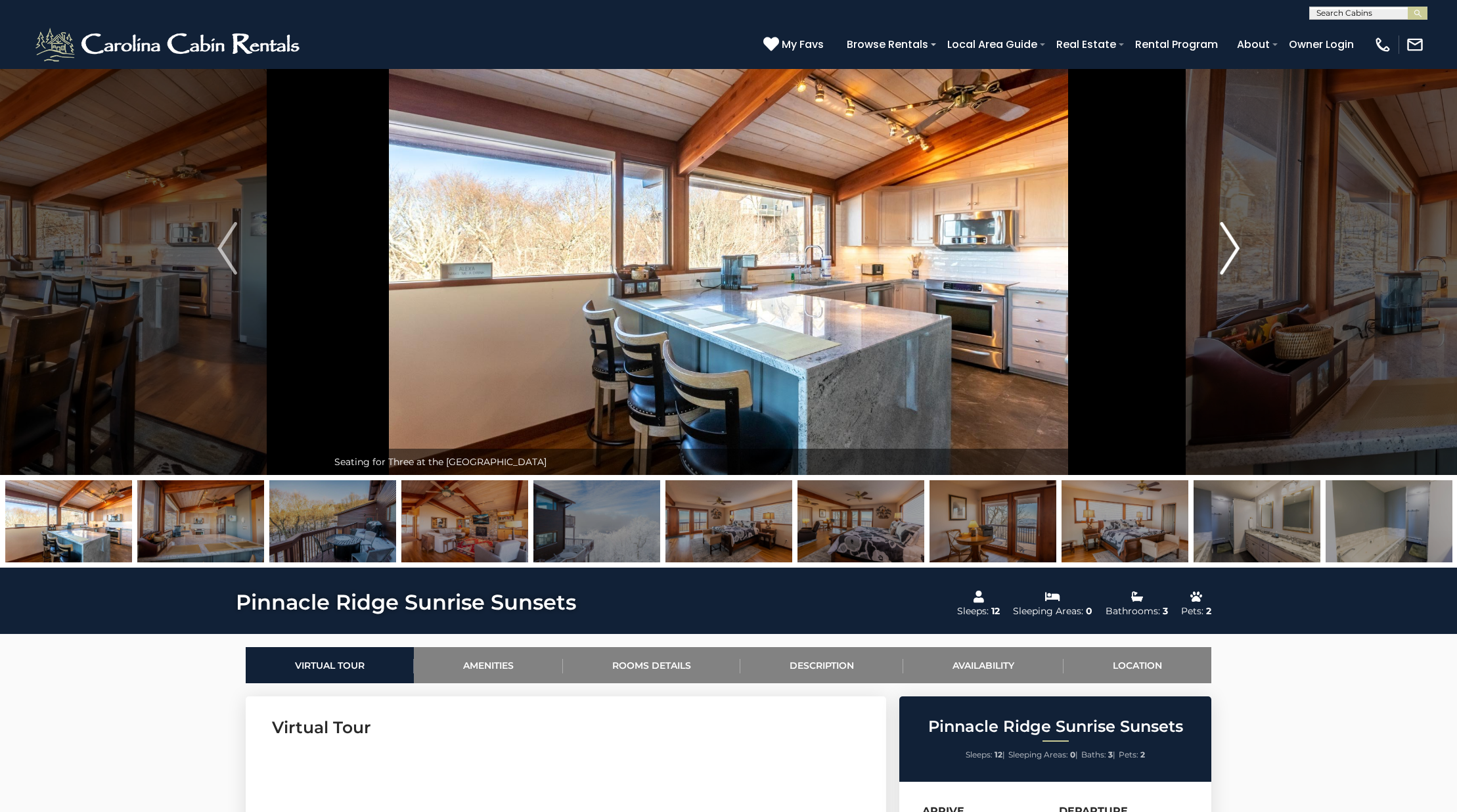
click at [1219, 257] on button "Next" at bounding box center [1229, 248] width 201 height 453
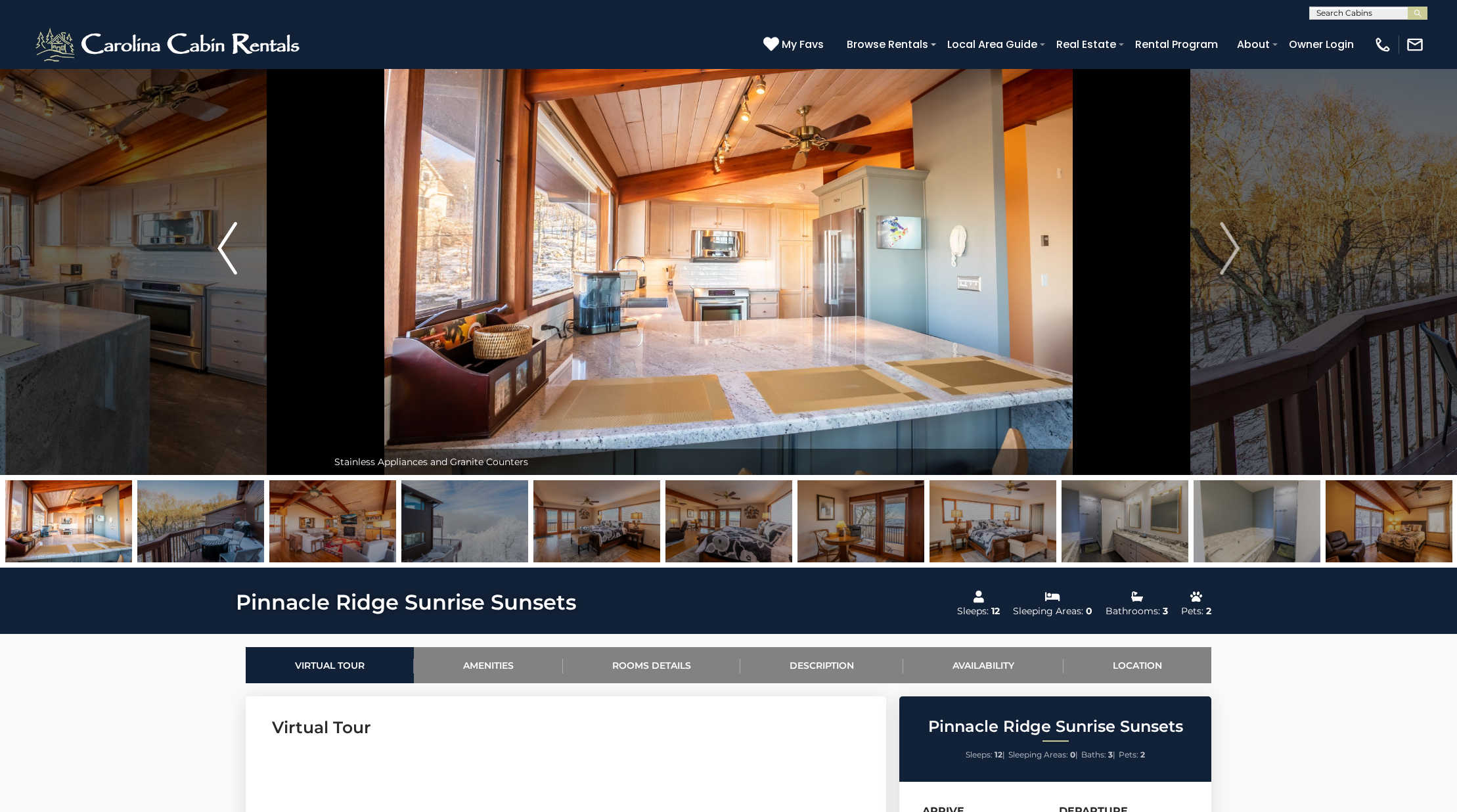
click at [224, 264] on img "Previous" at bounding box center [226, 248] width 19 height 53
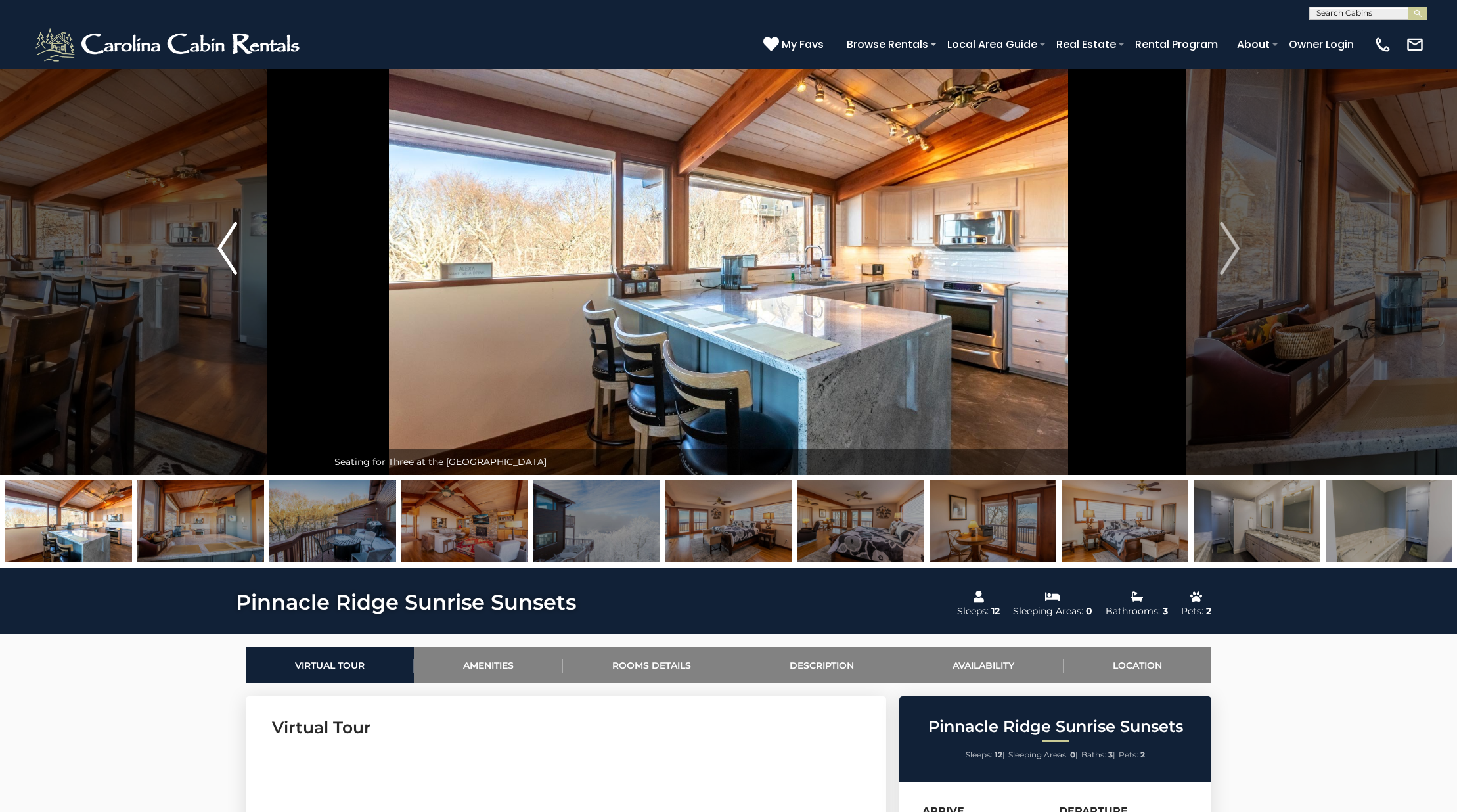
click at [224, 264] on img "Previous" at bounding box center [226, 248] width 19 height 53
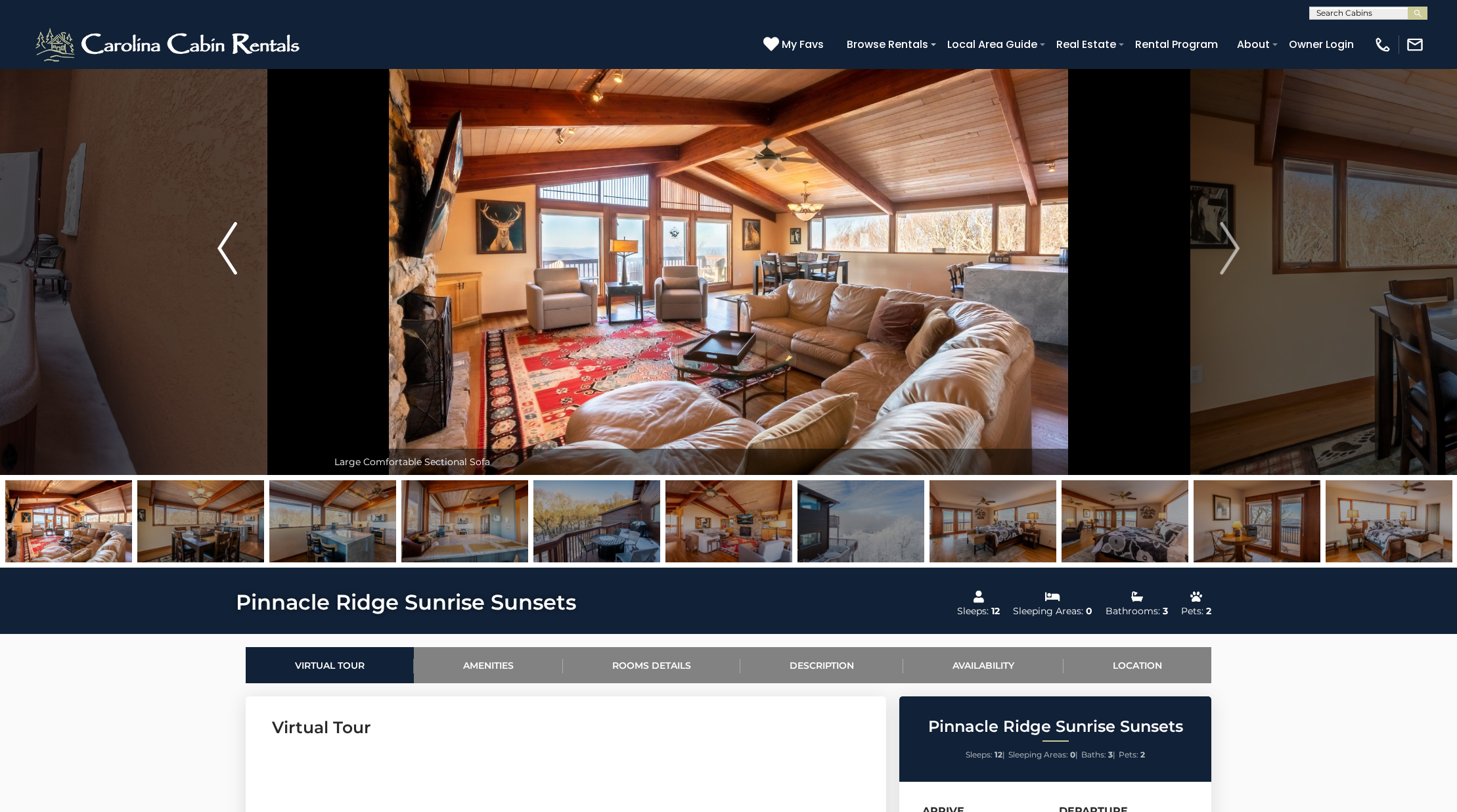
click at [224, 264] on img "Previous" at bounding box center [226, 248] width 19 height 53
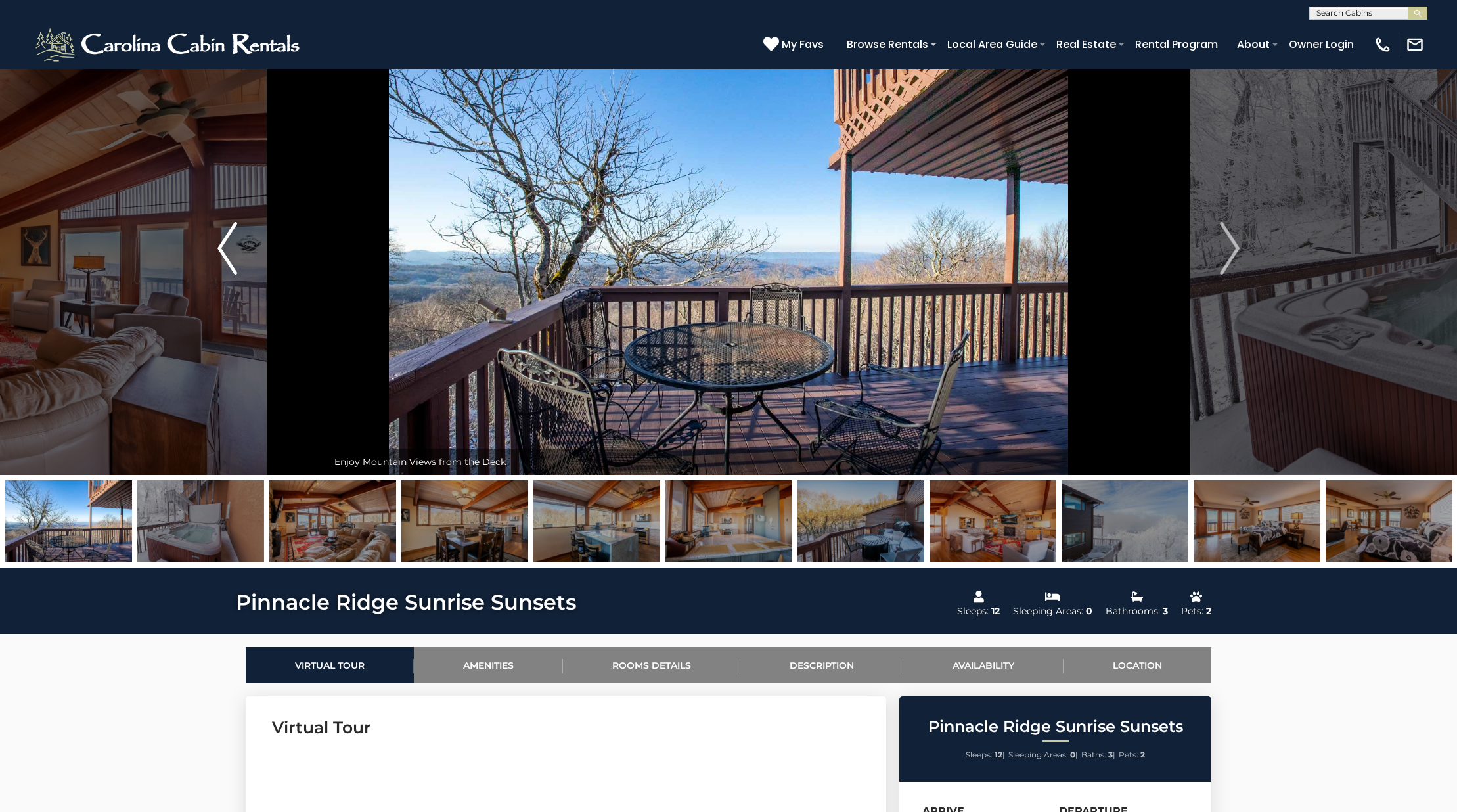
click at [224, 264] on img "Previous" at bounding box center [226, 248] width 19 height 53
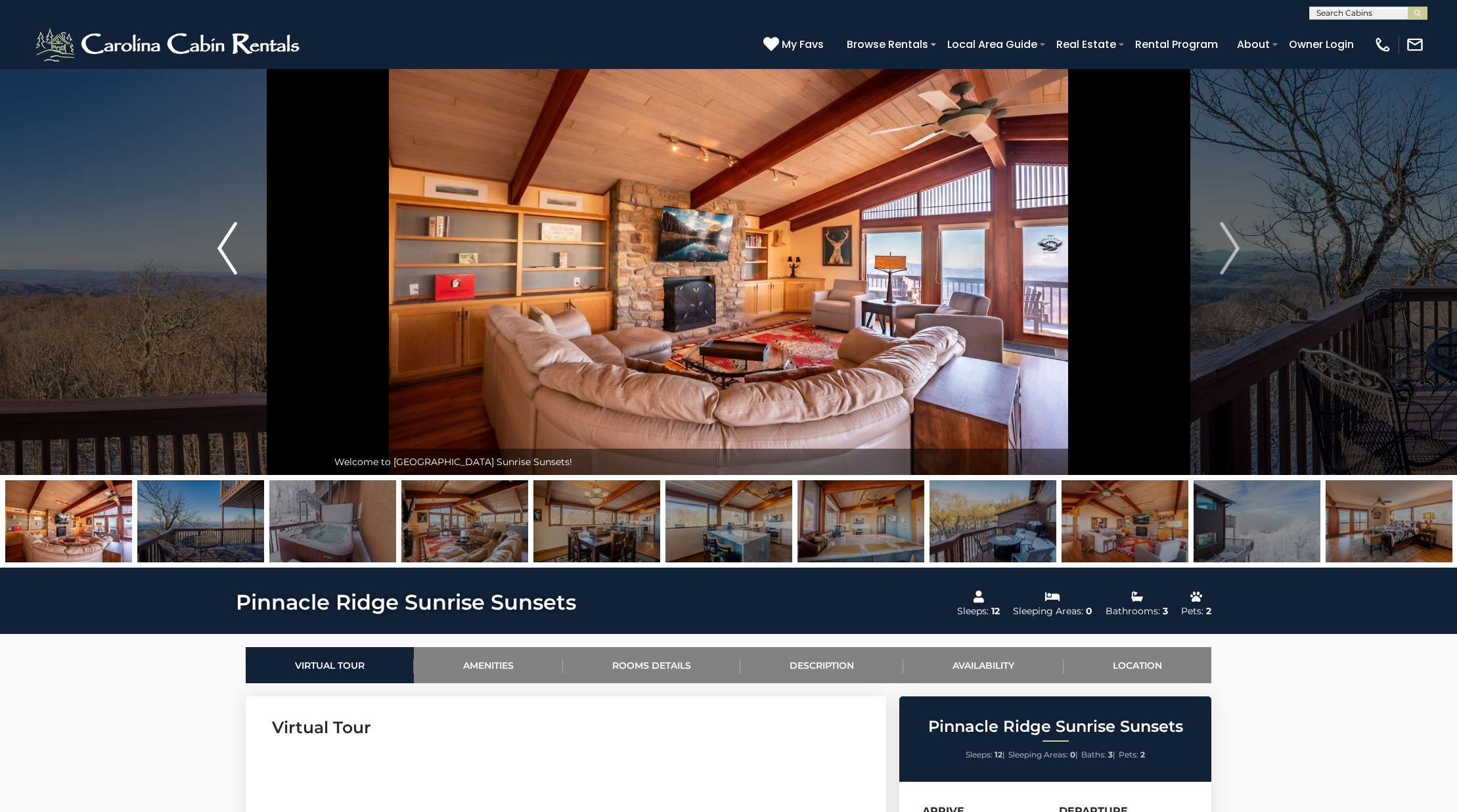
click at [224, 264] on img "Previous" at bounding box center [226, 248] width 19 height 53
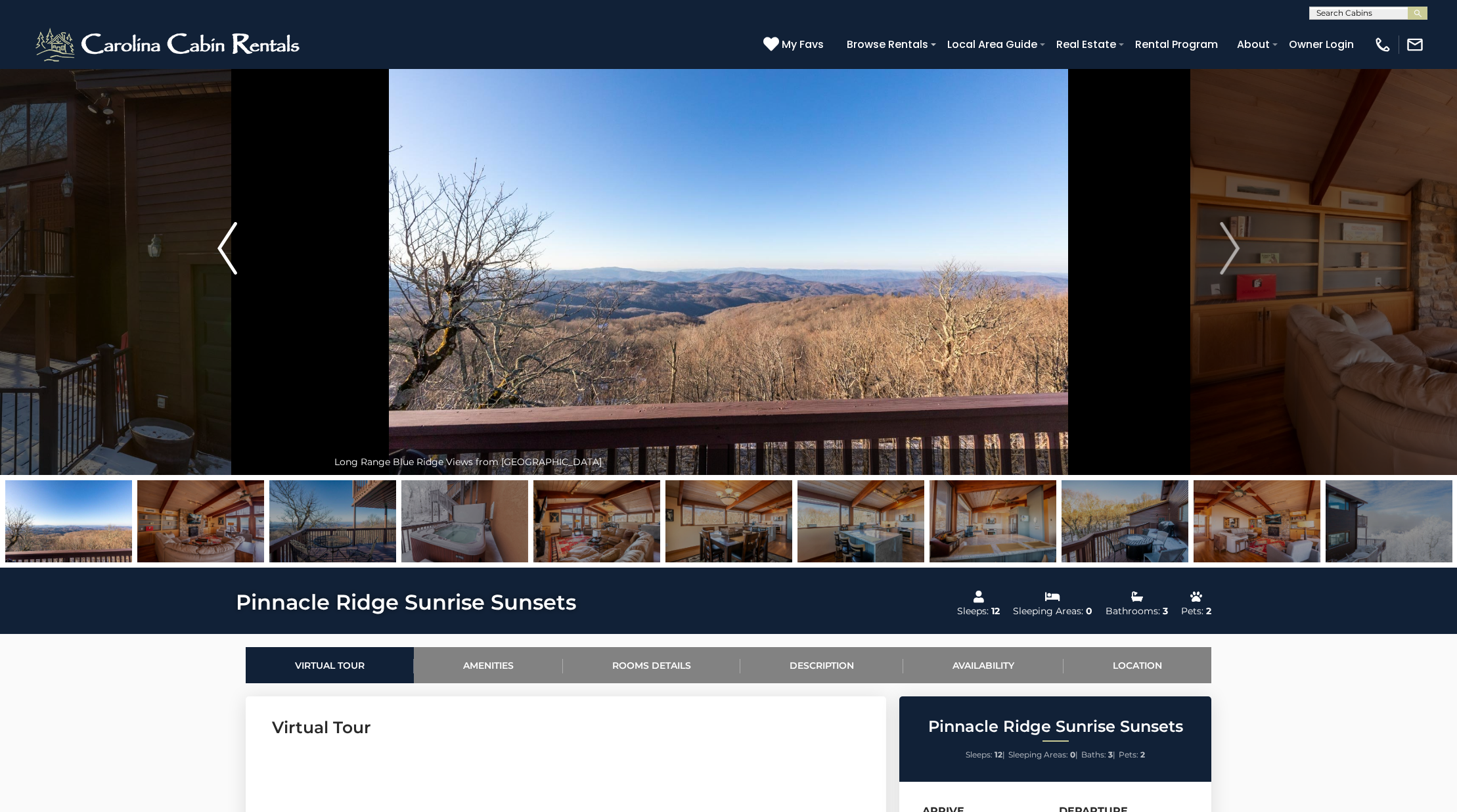
click at [224, 264] on img "Previous" at bounding box center [226, 248] width 19 height 53
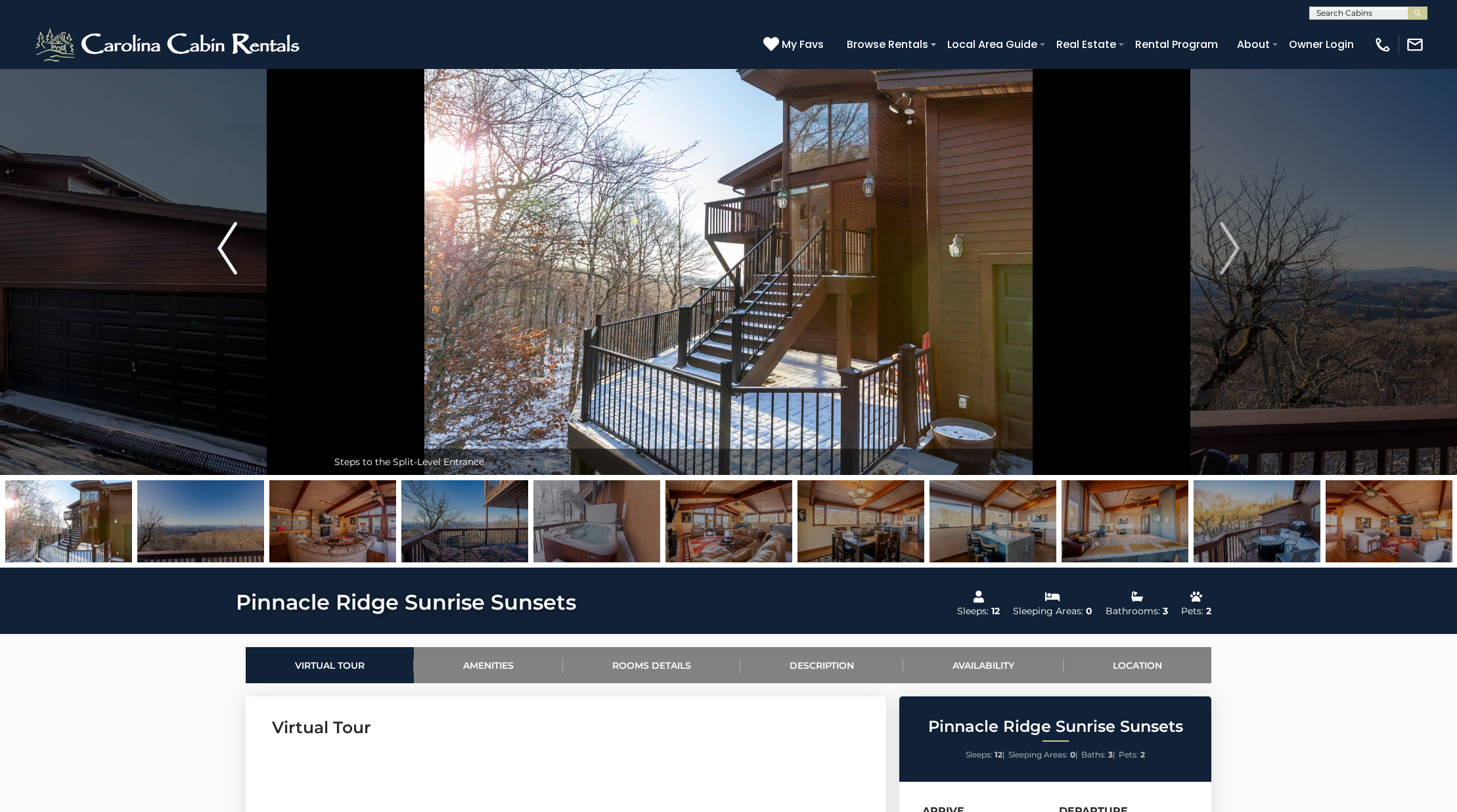
click at [224, 264] on img "Previous" at bounding box center [226, 248] width 19 height 53
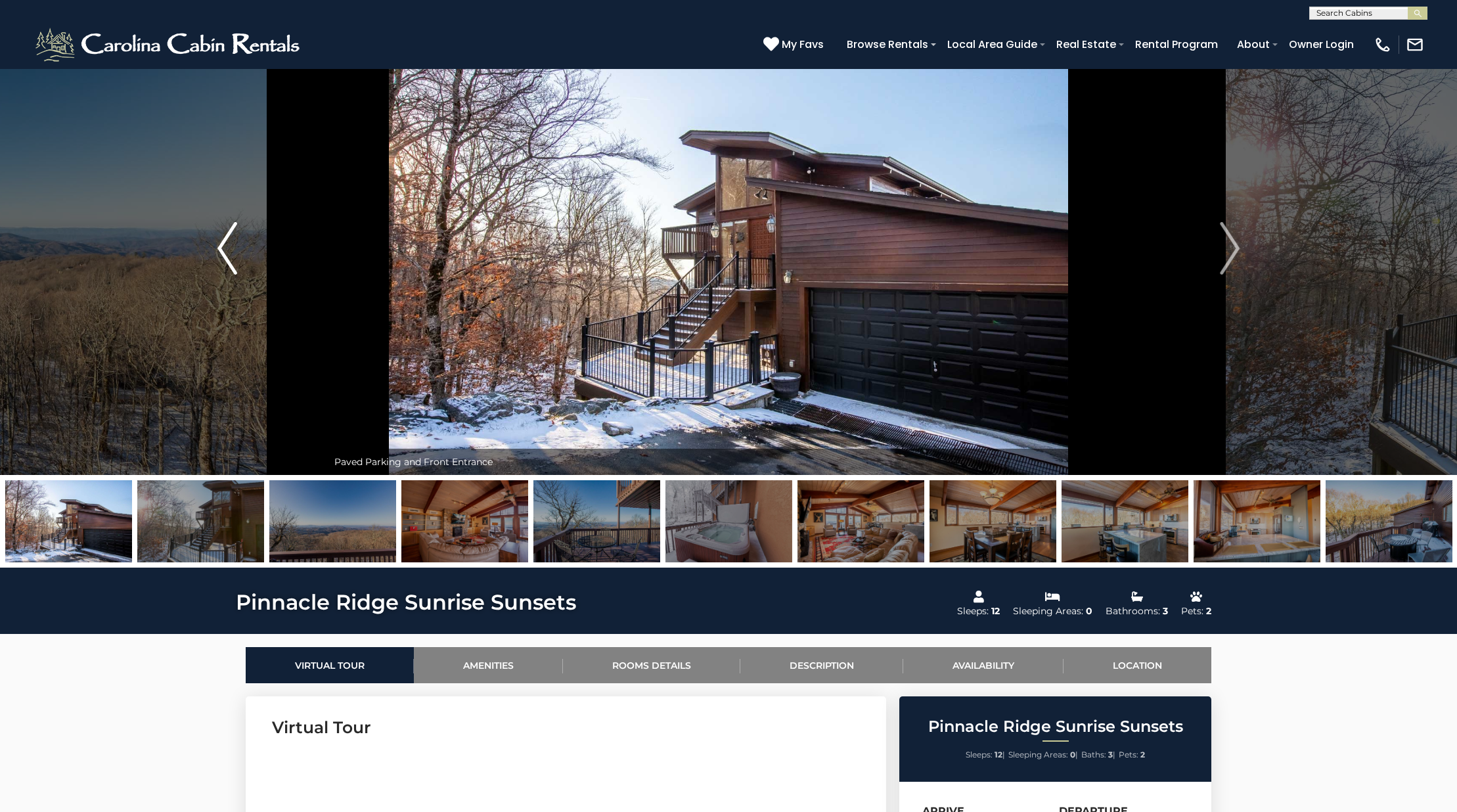
click at [224, 264] on img "Previous" at bounding box center [226, 248] width 19 height 53
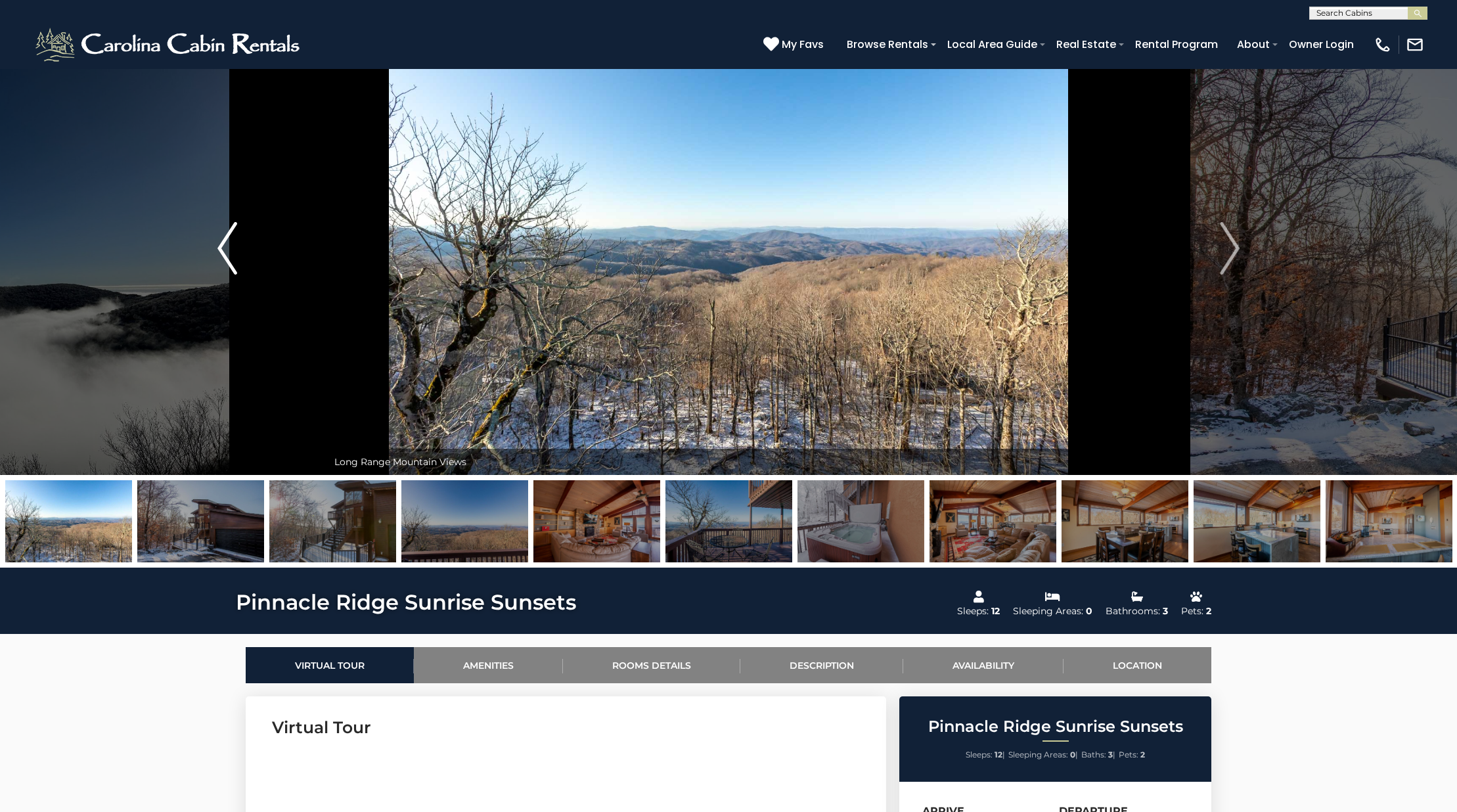
click at [224, 264] on img "Previous" at bounding box center [226, 248] width 19 height 53
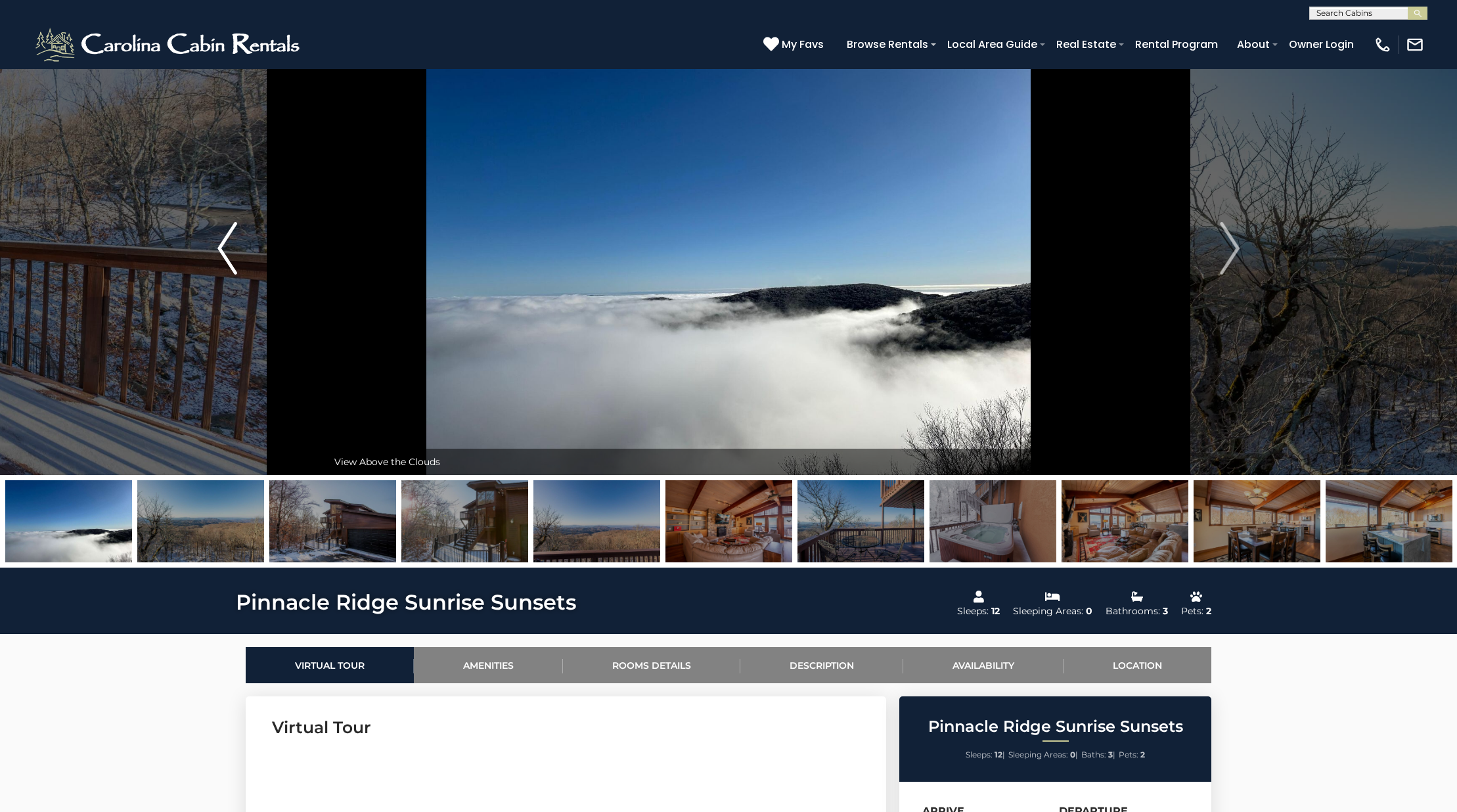
click at [224, 264] on img "Previous" at bounding box center [226, 248] width 19 height 53
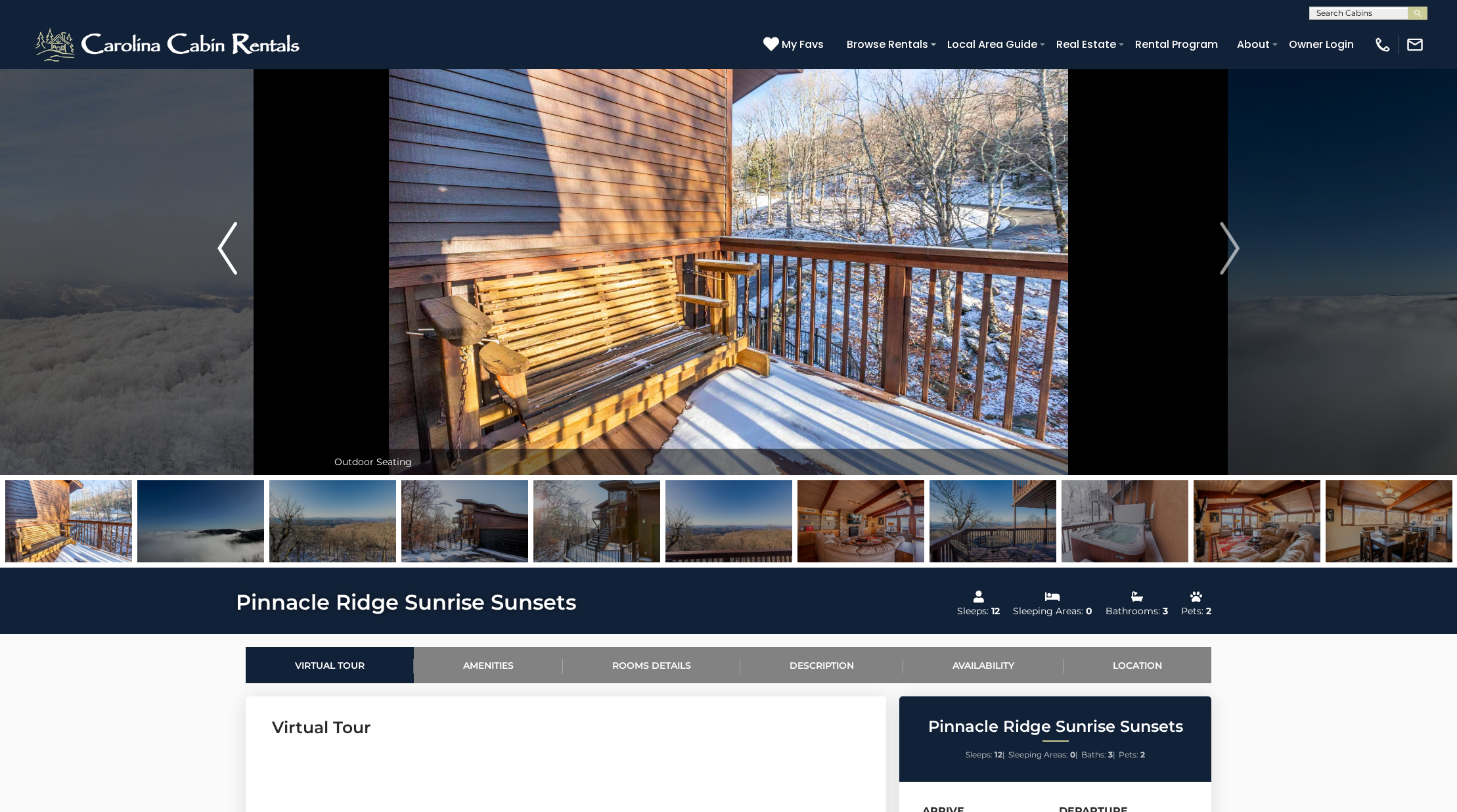
click at [224, 264] on img "Previous" at bounding box center [226, 248] width 19 height 53
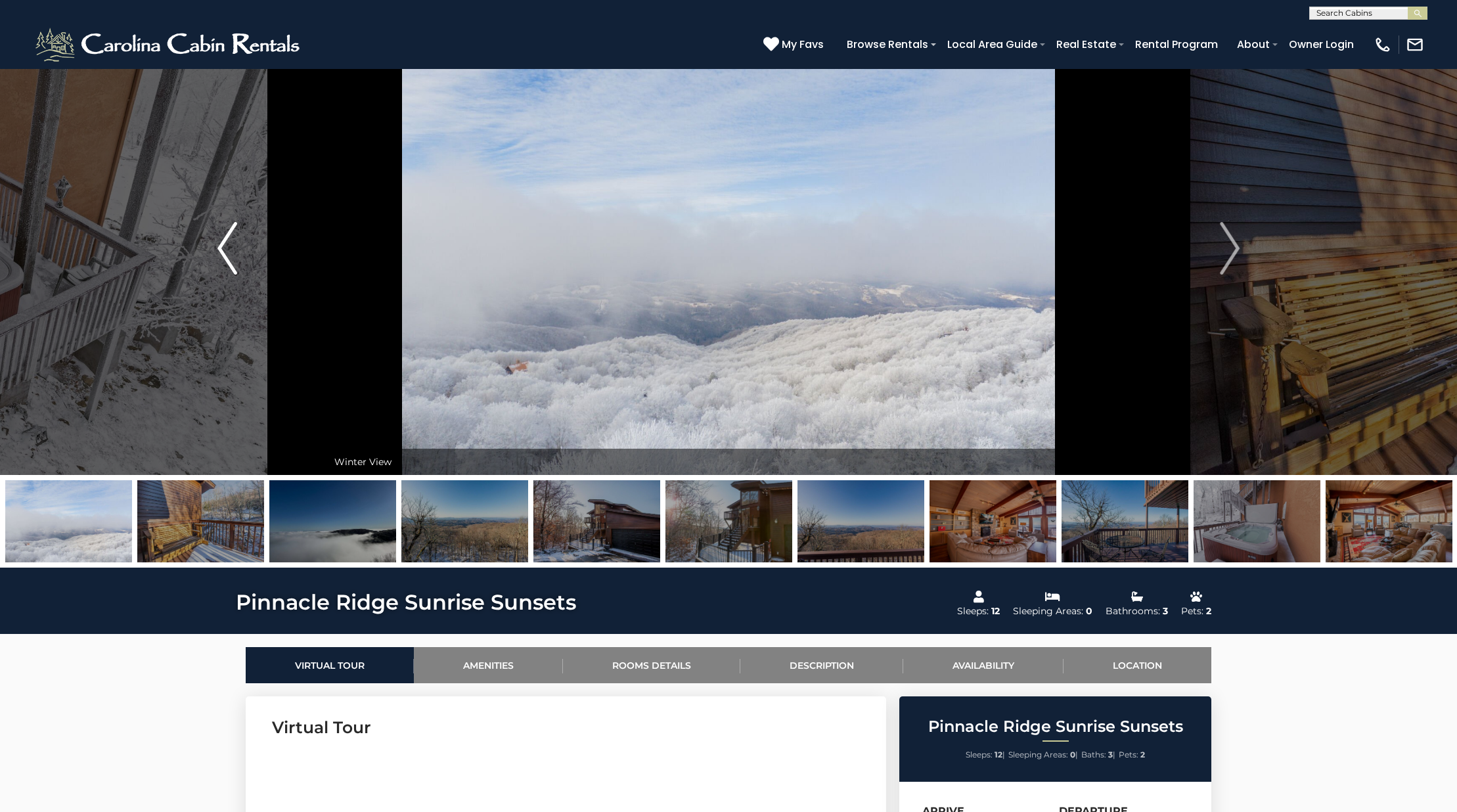
click at [224, 264] on img "Previous" at bounding box center [226, 248] width 19 height 53
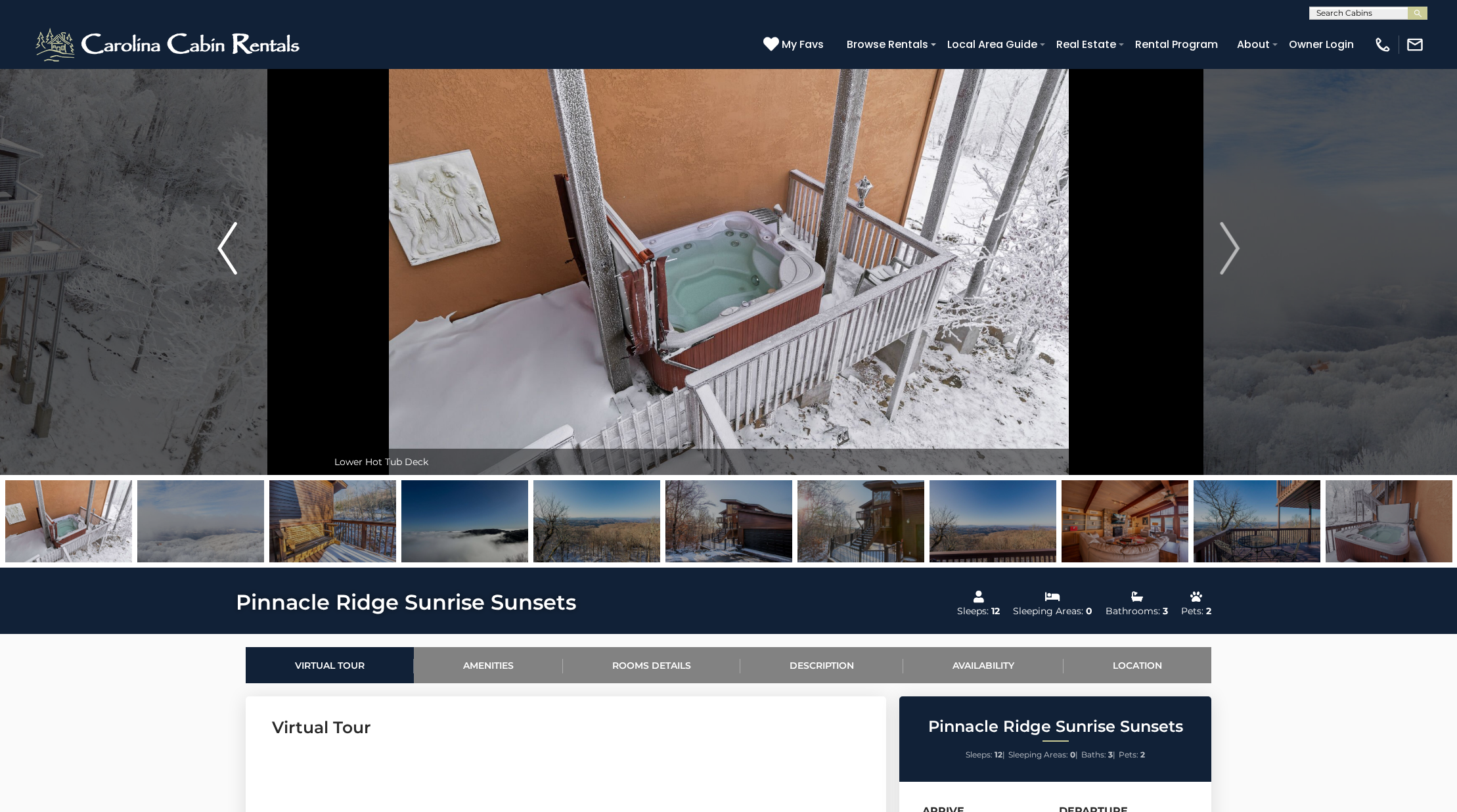
click at [224, 264] on img "Previous" at bounding box center [226, 248] width 19 height 53
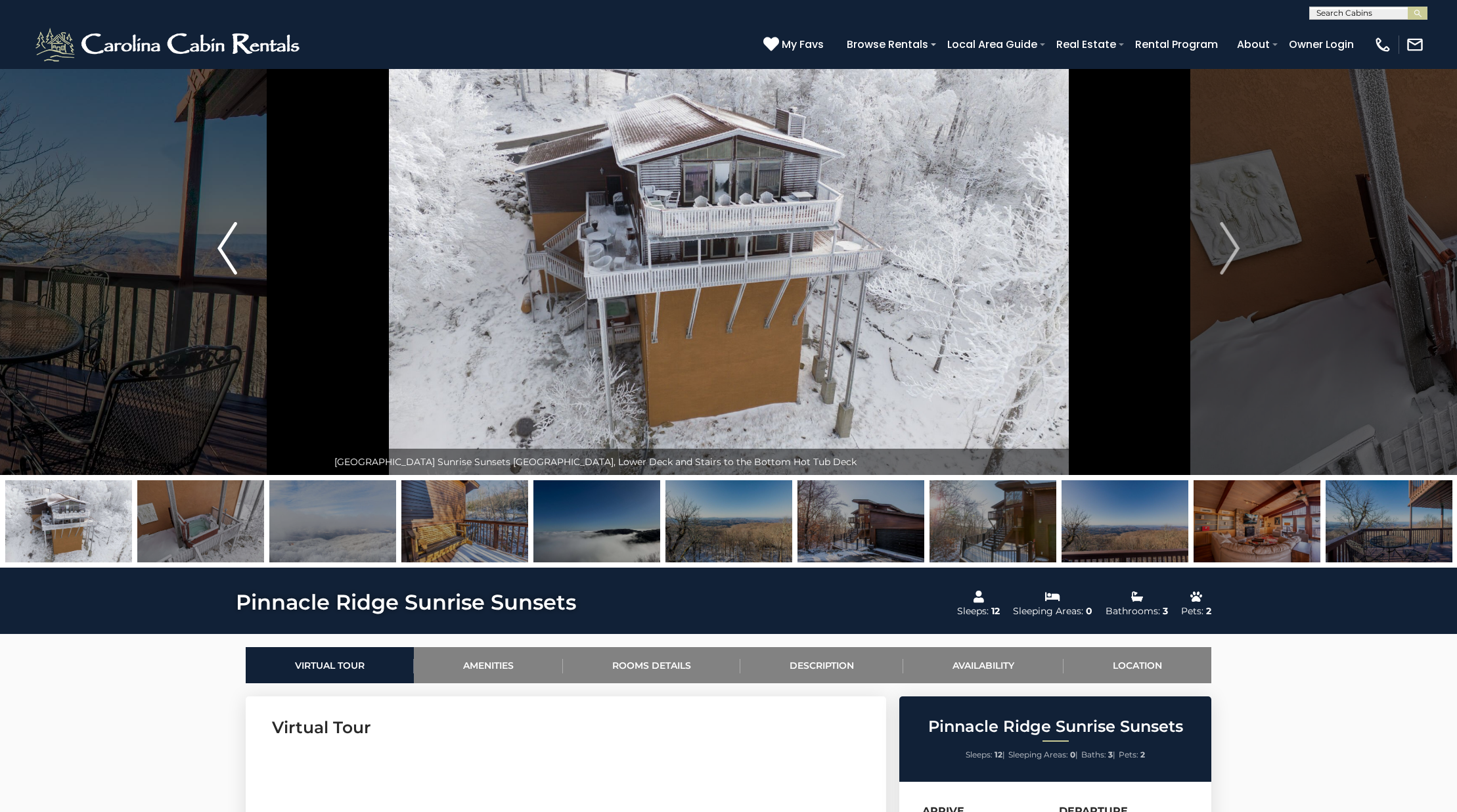
click at [224, 264] on img "Previous" at bounding box center [226, 248] width 19 height 53
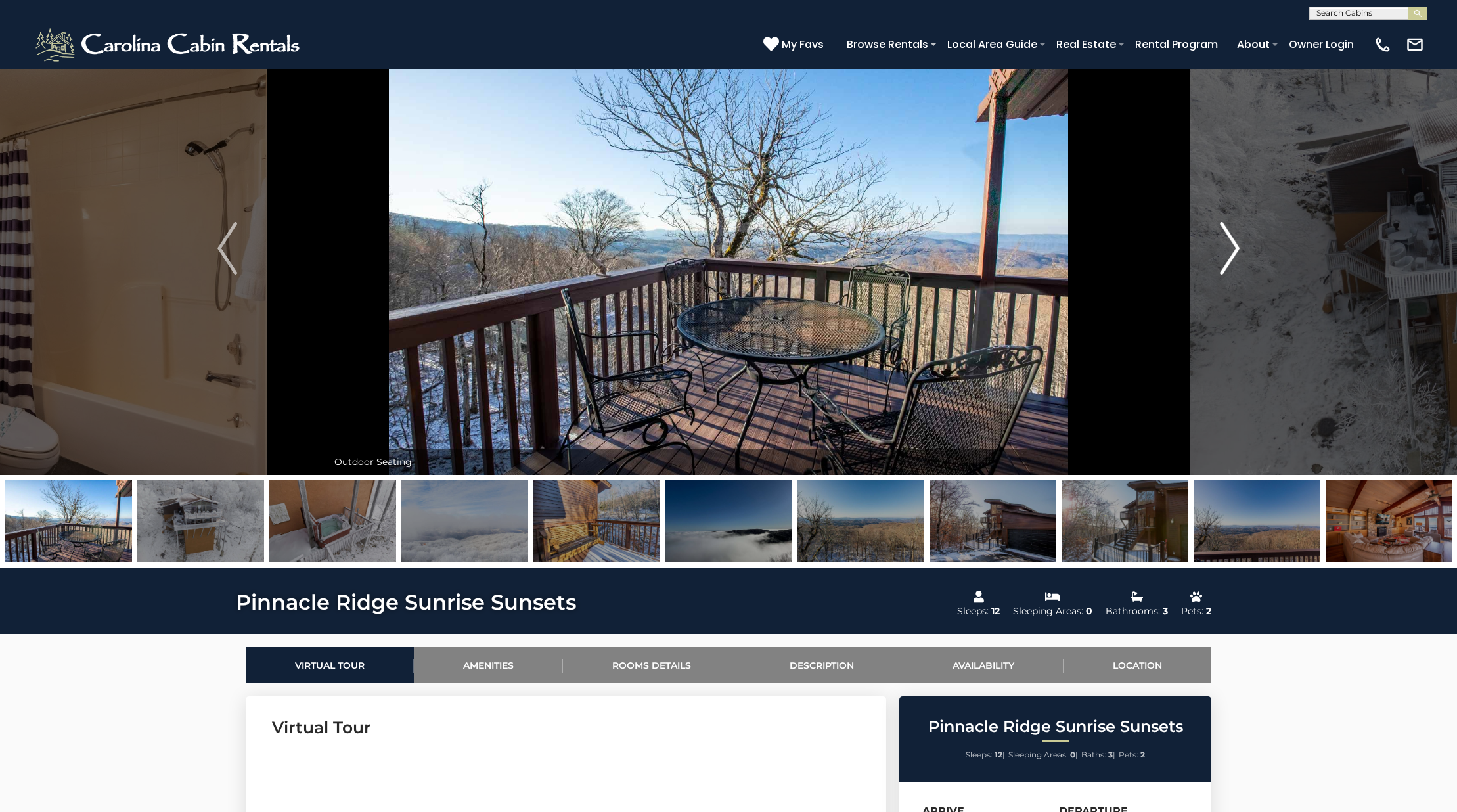
click at [1258, 236] on button "Next" at bounding box center [1229, 248] width 201 height 453
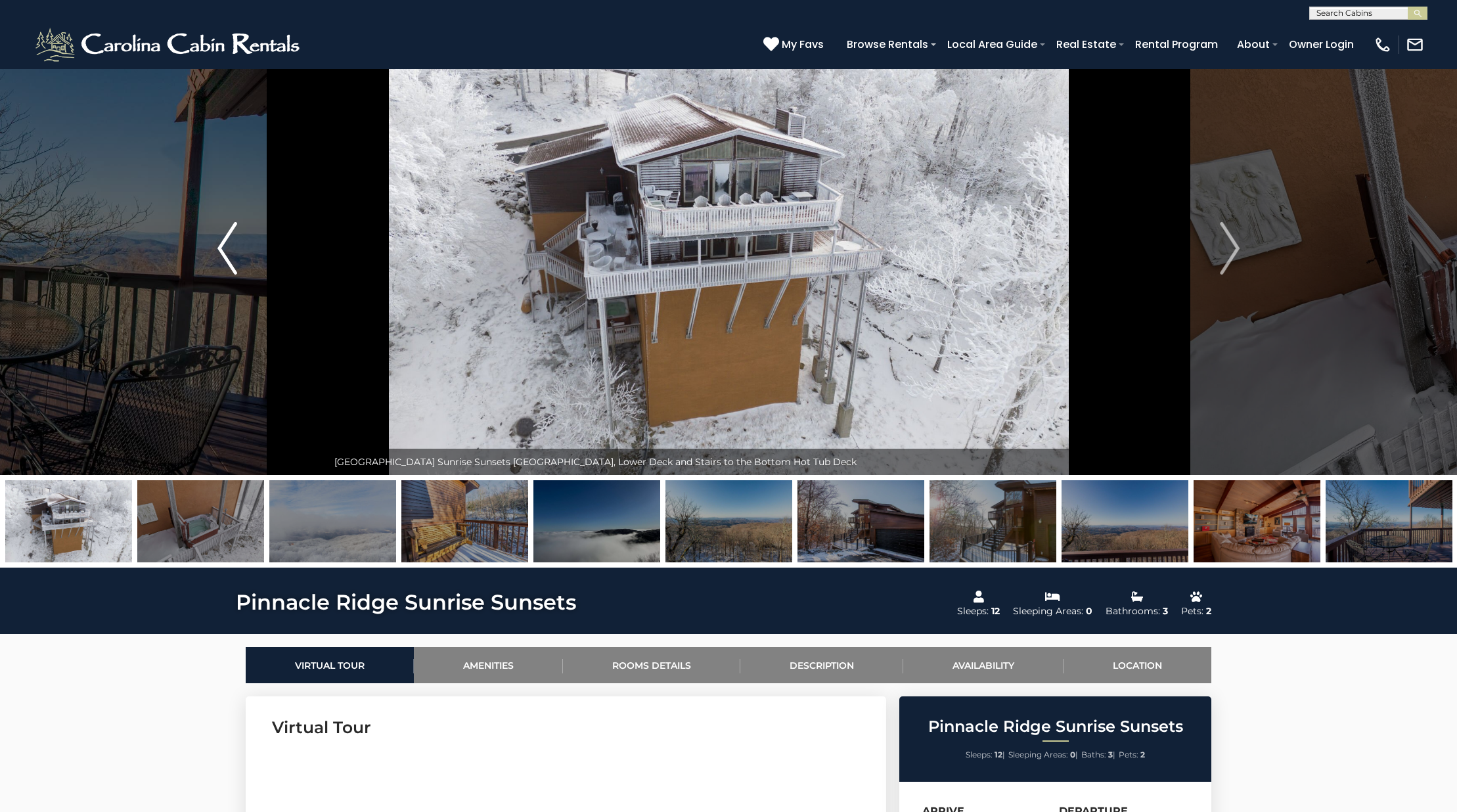
click at [208, 276] on button "Previous" at bounding box center [227, 248] width 201 height 453
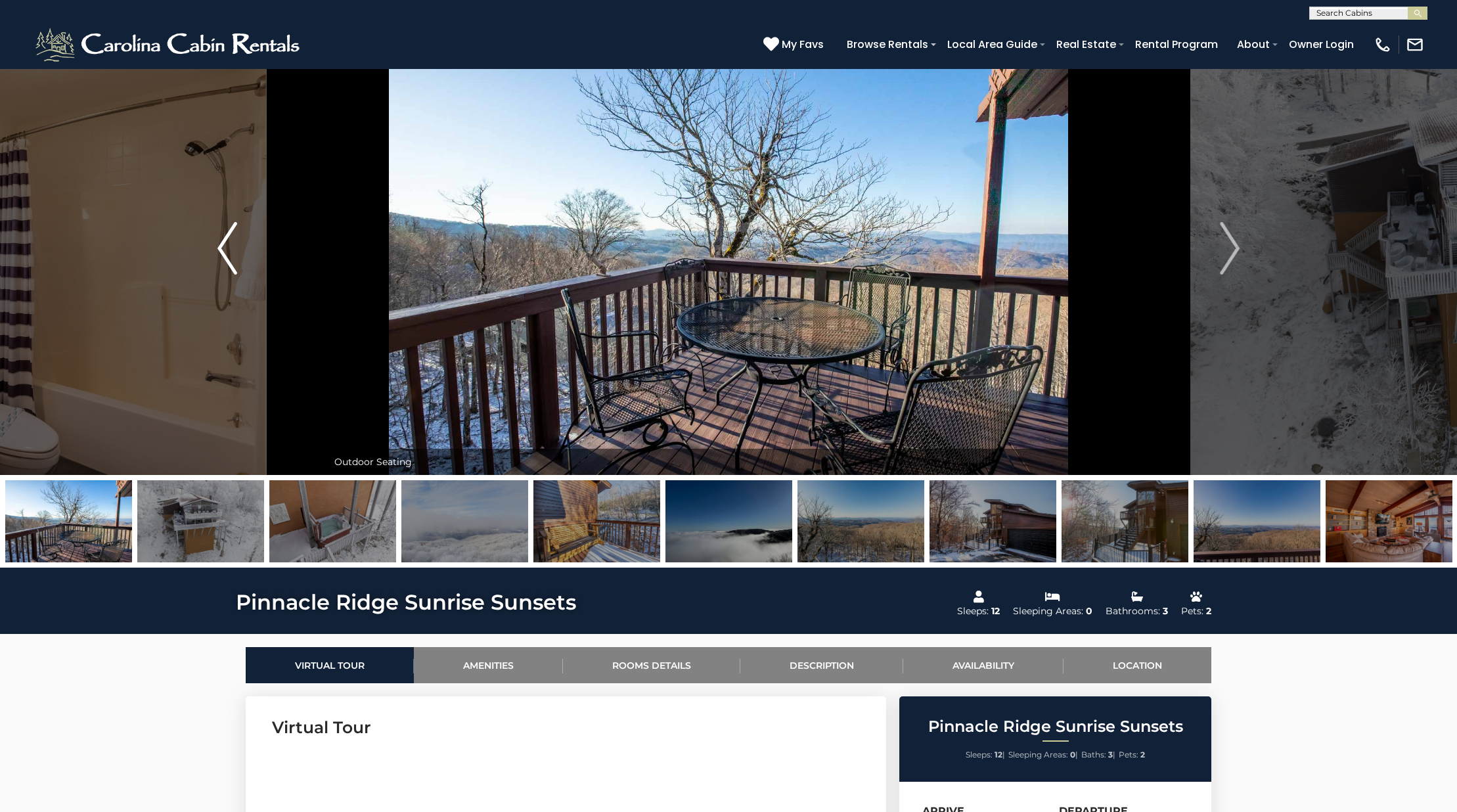
click at [219, 274] on img "Previous" at bounding box center [226, 248] width 19 height 53
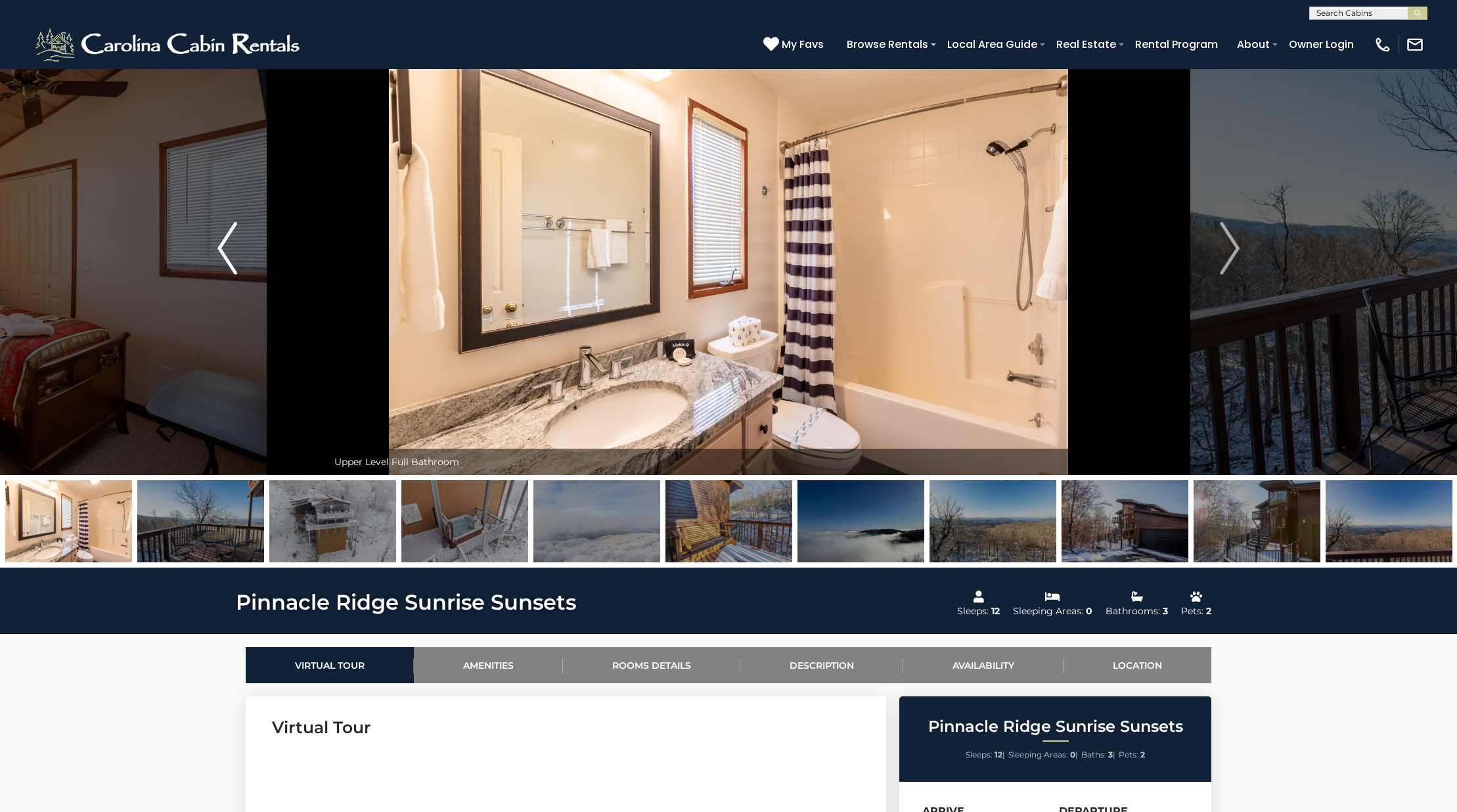
click at [219, 274] on img "Previous" at bounding box center [226, 248] width 19 height 53
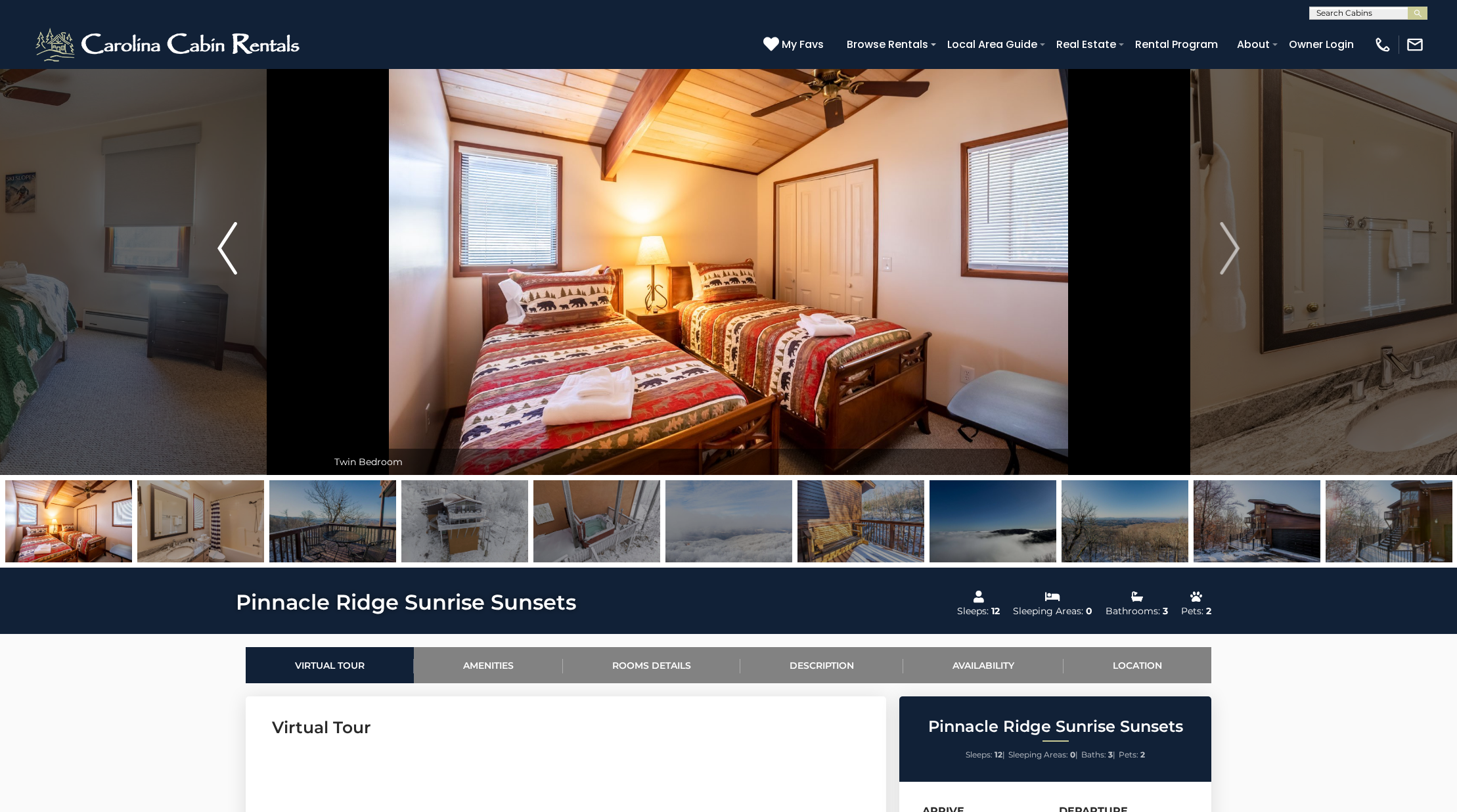
click at [219, 274] on img "Previous" at bounding box center [226, 248] width 19 height 53
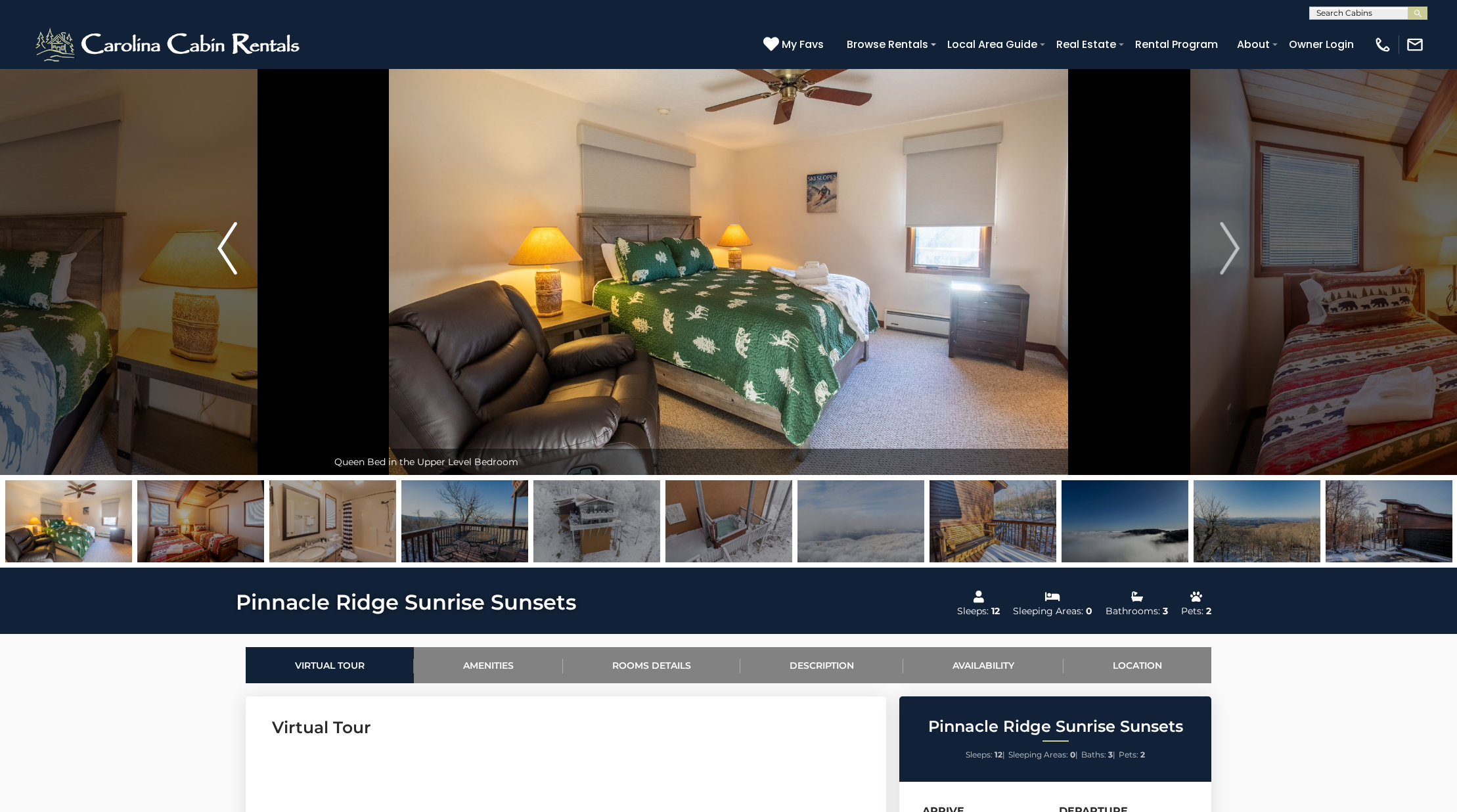
click at [219, 274] on img "Previous" at bounding box center [226, 248] width 19 height 53
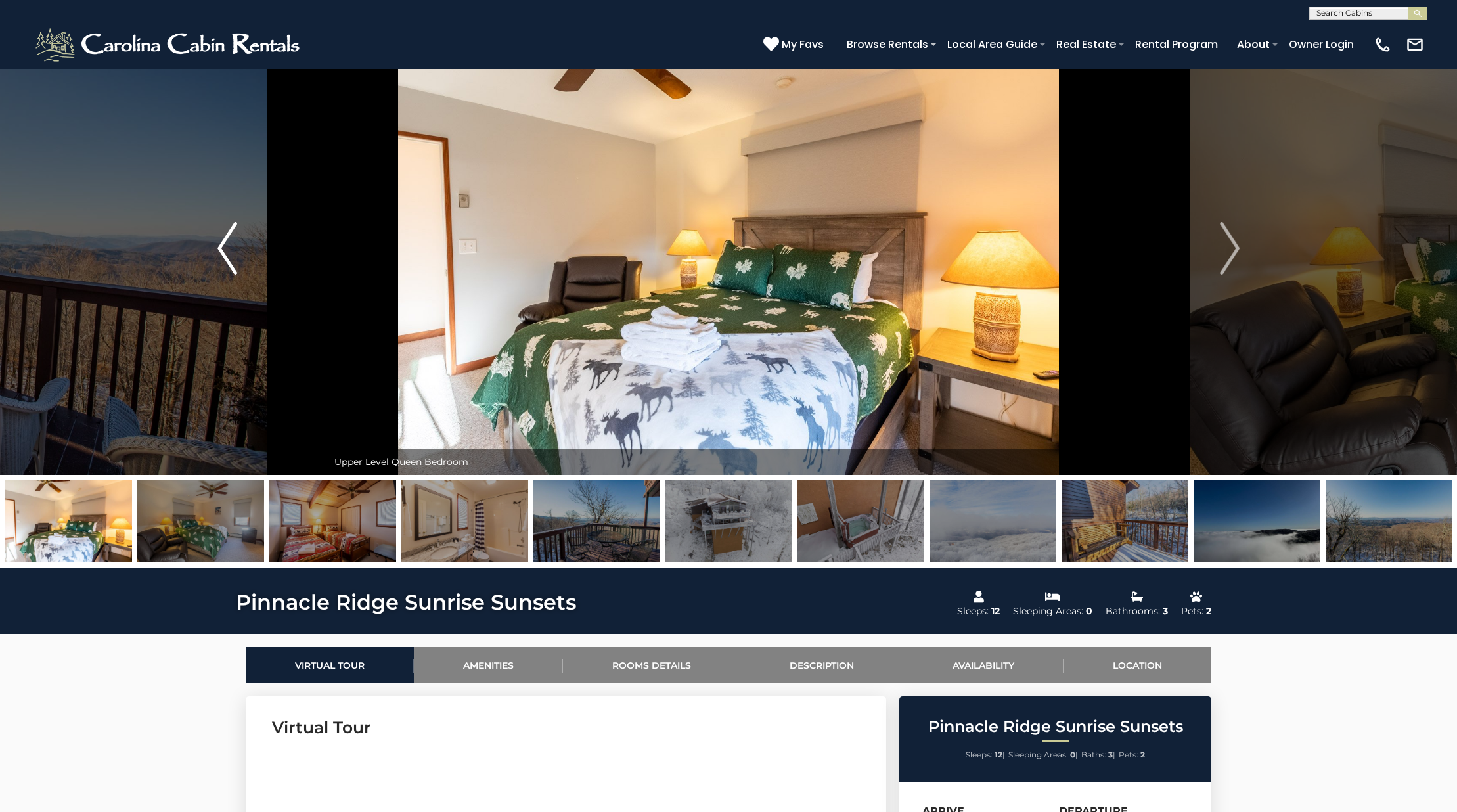
click at [219, 274] on img "Previous" at bounding box center [226, 248] width 19 height 53
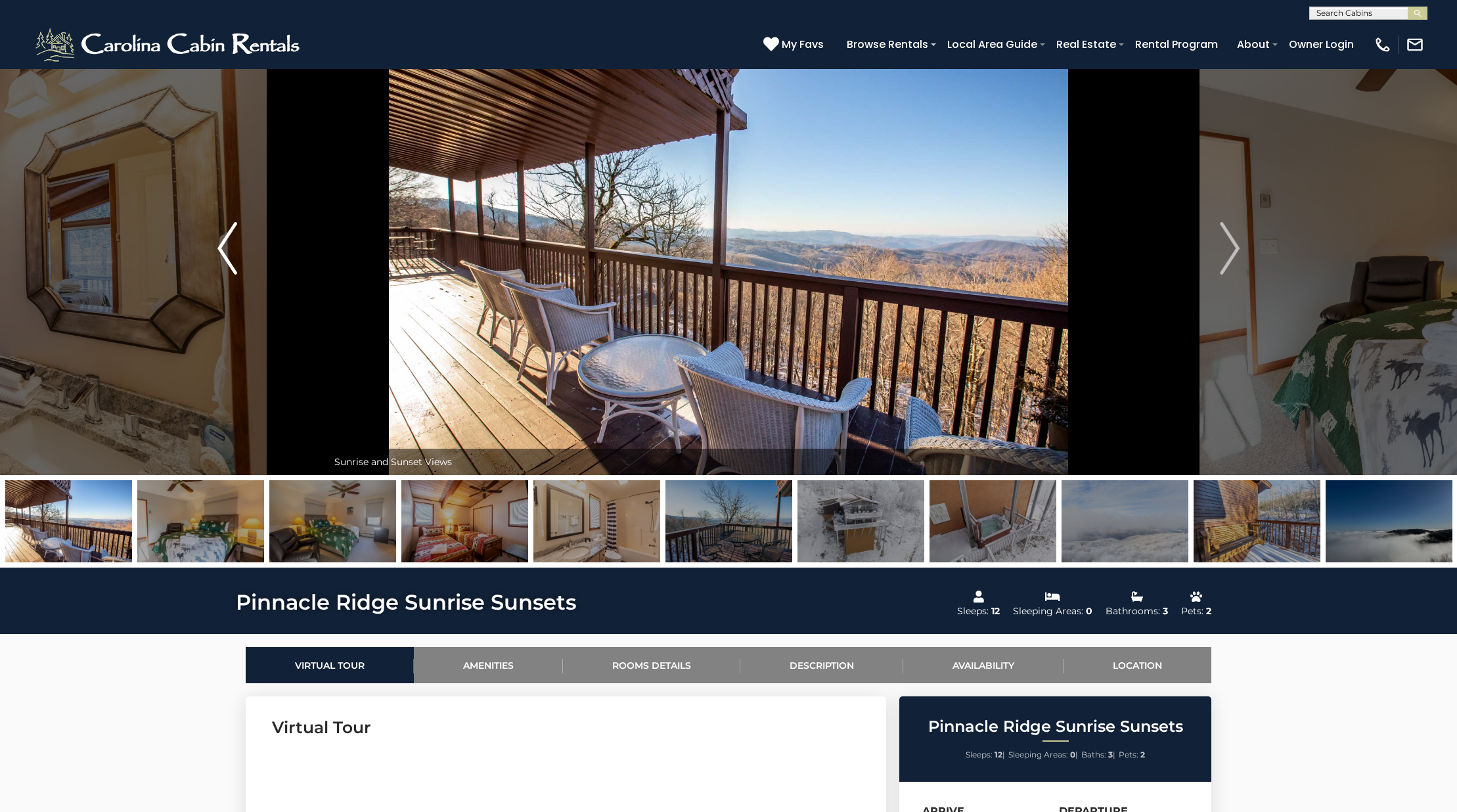
click at [219, 274] on img "Previous" at bounding box center [226, 248] width 19 height 53
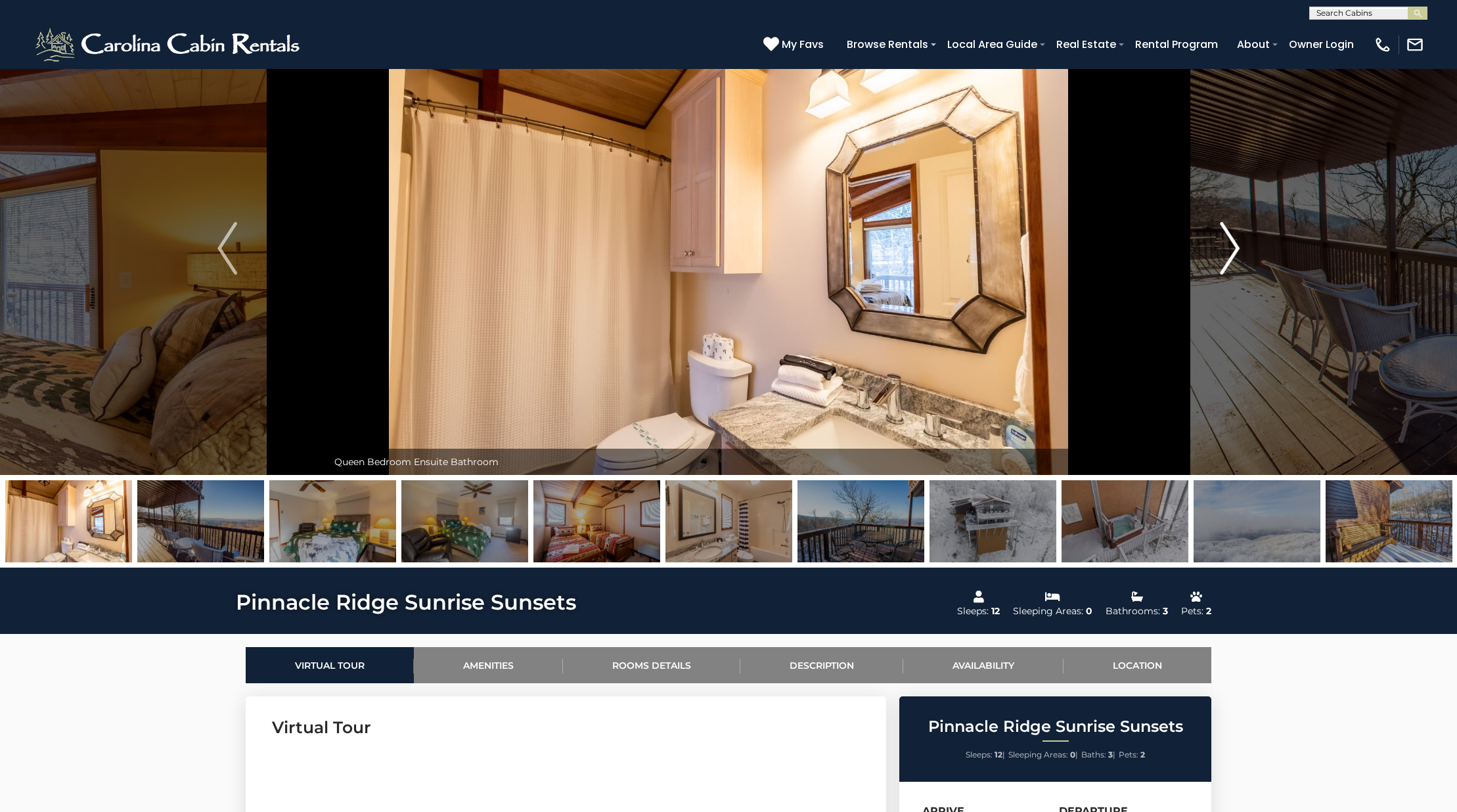
click at [1222, 246] on img "Next" at bounding box center [1229, 248] width 19 height 53
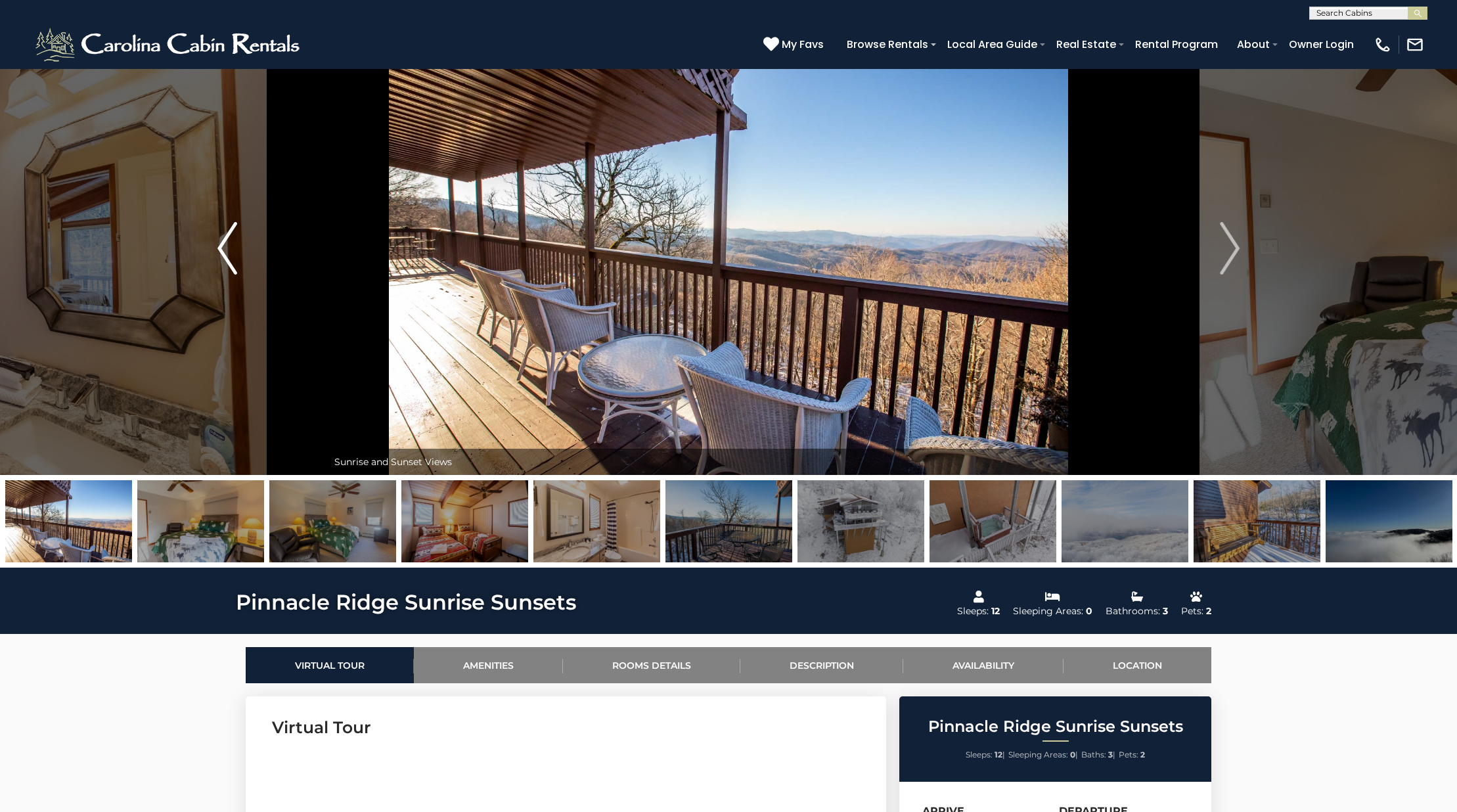
click at [187, 229] on button "Previous" at bounding box center [227, 248] width 201 height 453
click at [188, 229] on button "Previous" at bounding box center [227, 248] width 201 height 453
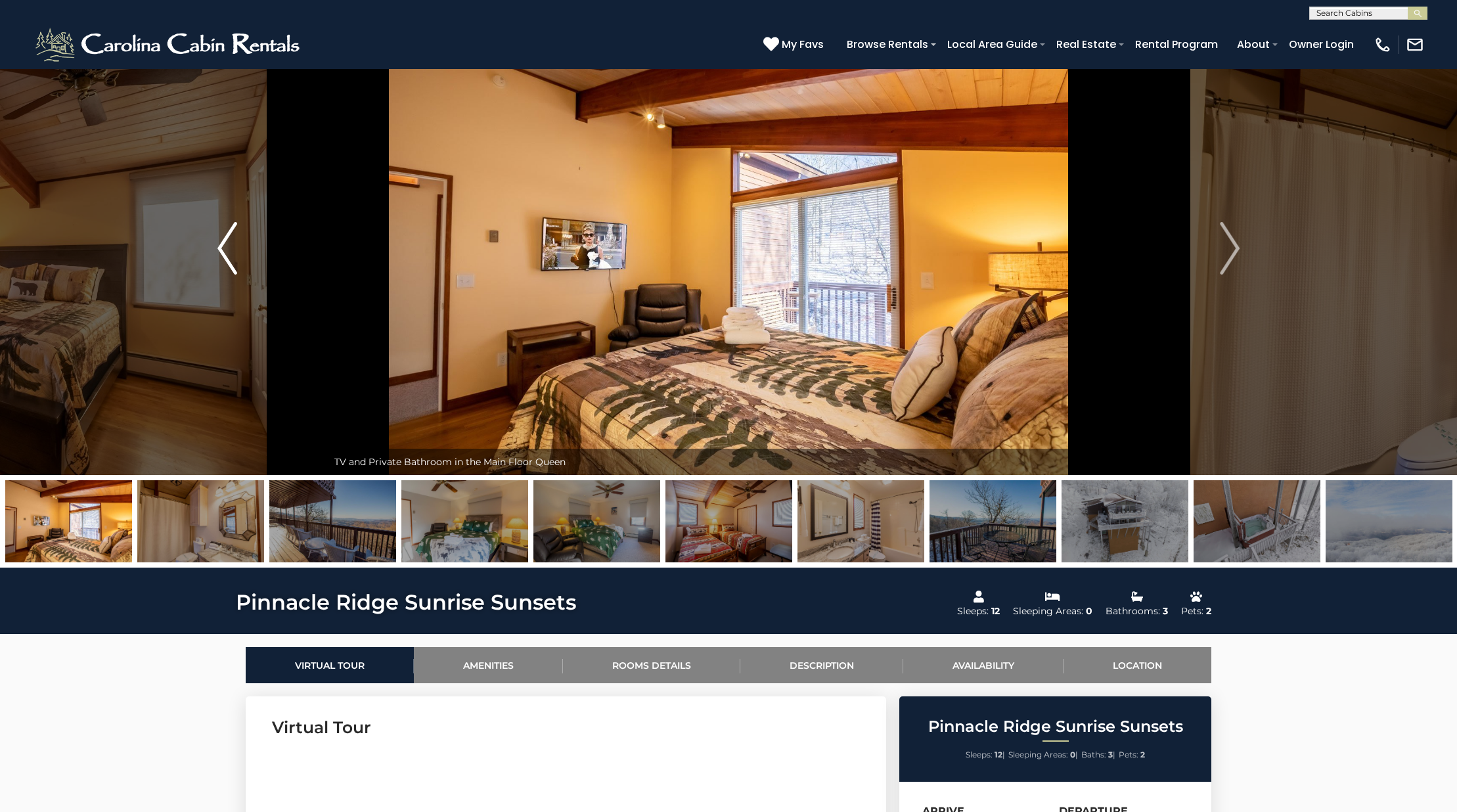
click at [188, 229] on button "Previous" at bounding box center [227, 248] width 201 height 453
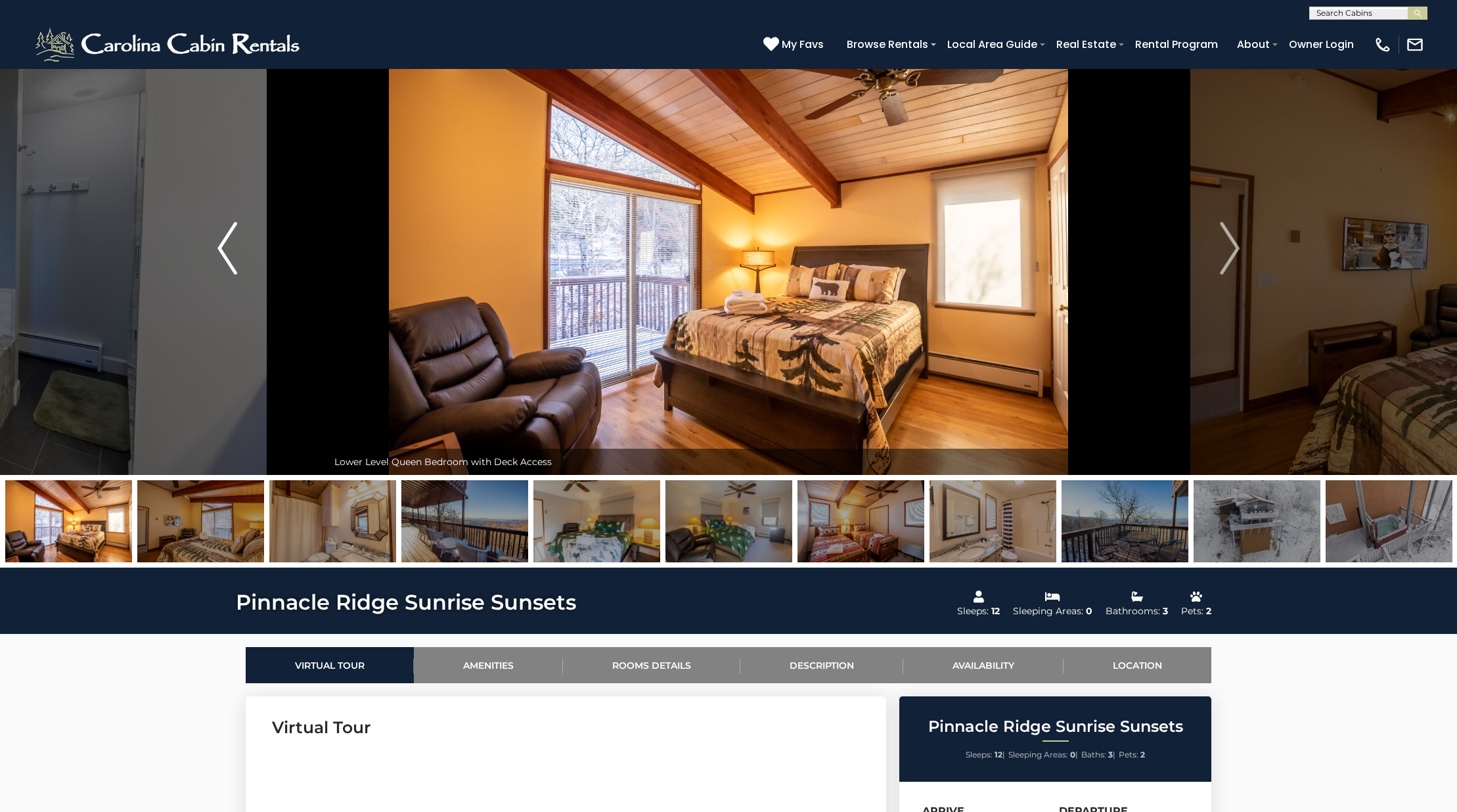
click at [188, 229] on button "Previous" at bounding box center [227, 248] width 201 height 453
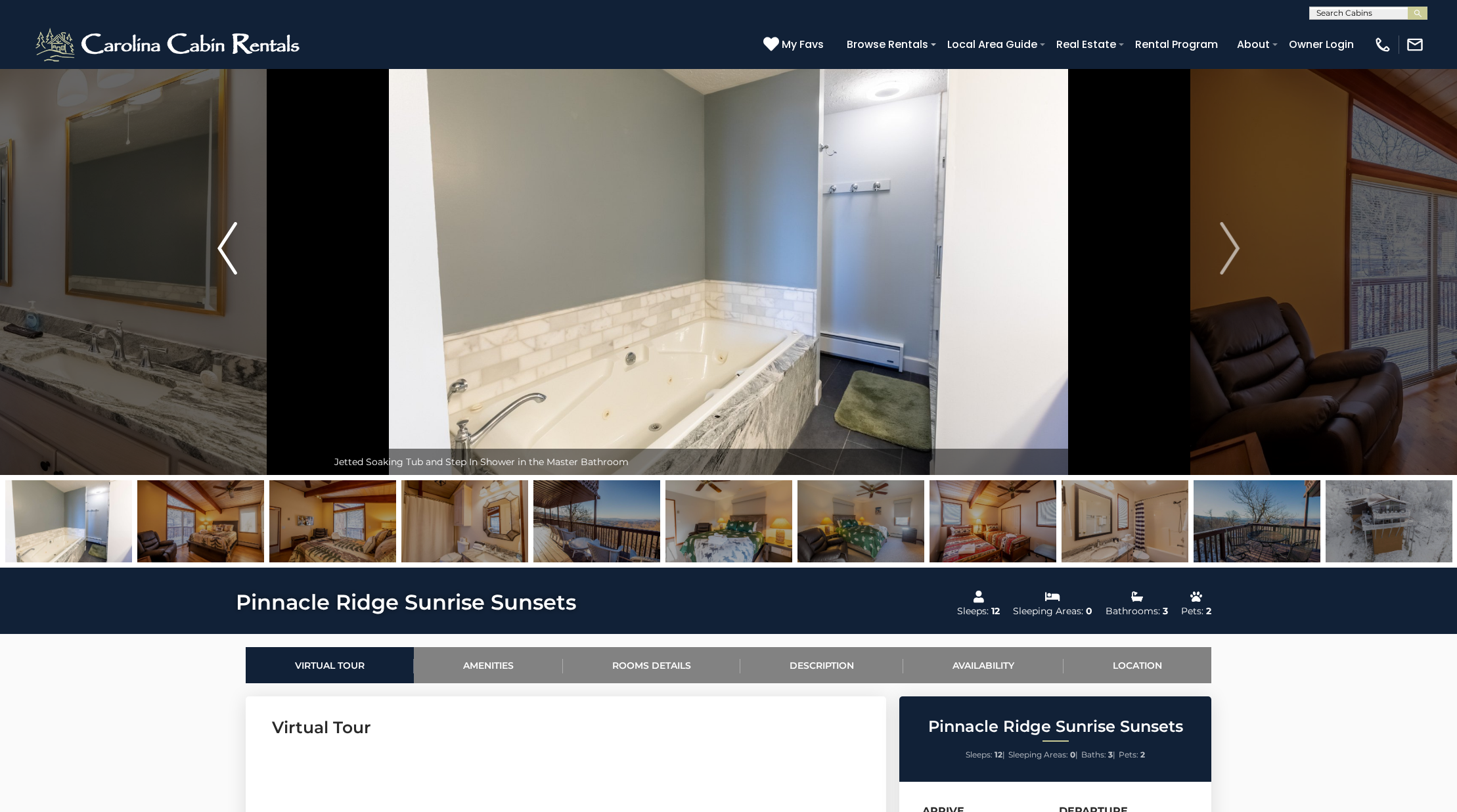
click at [188, 229] on button "Previous" at bounding box center [227, 248] width 201 height 453
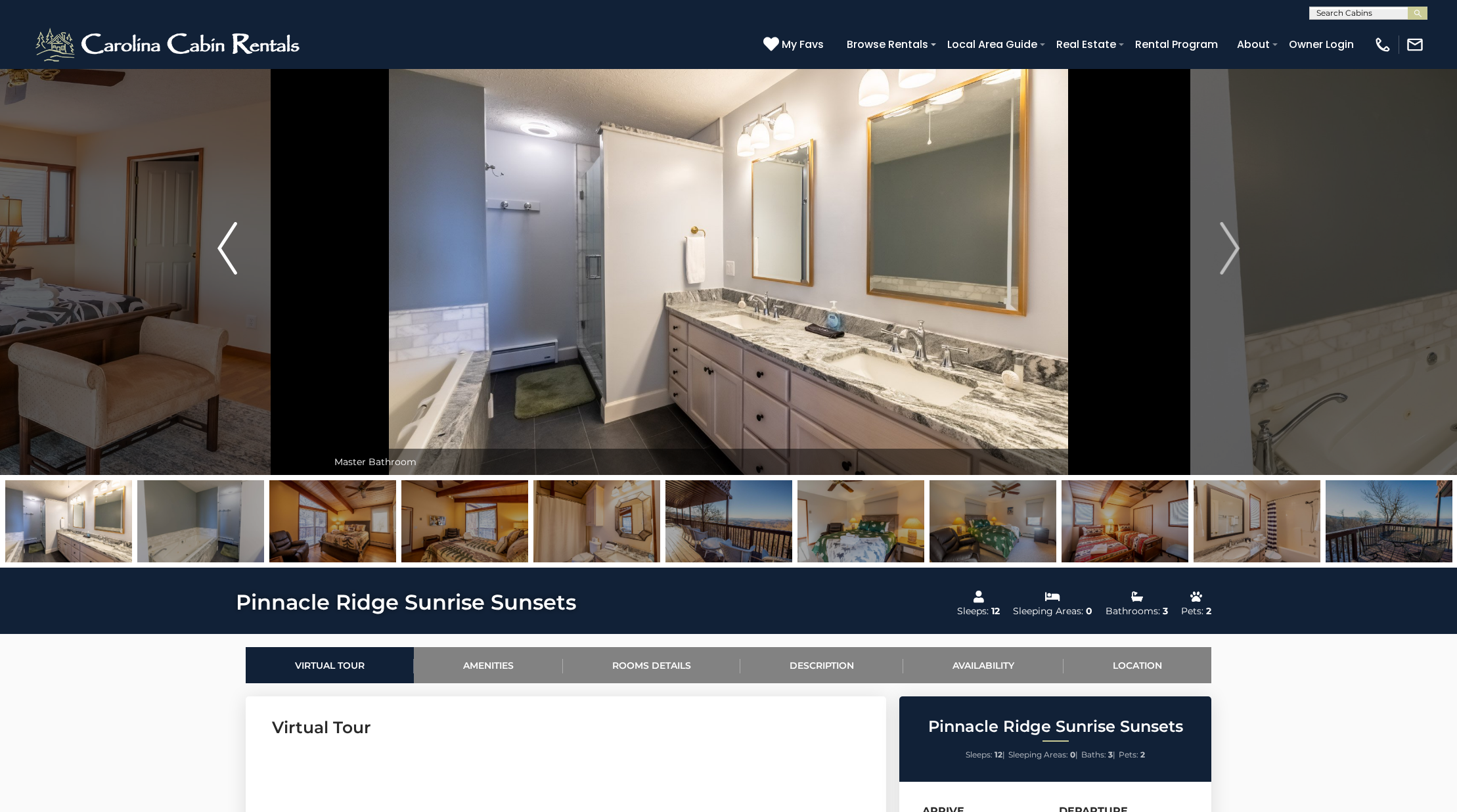
click at [188, 229] on button "Previous" at bounding box center [227, 248] width 201 height 453
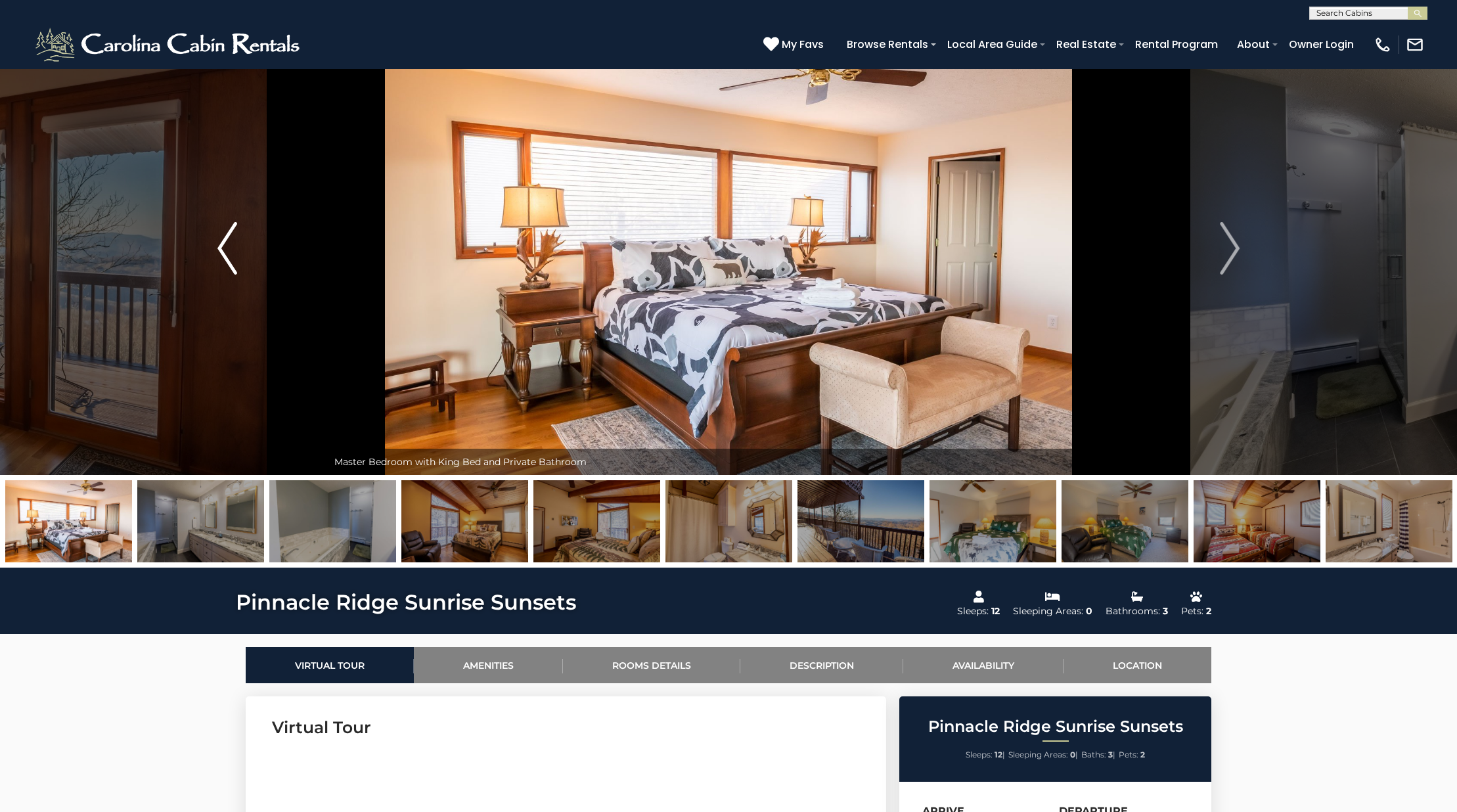
click at [188, 229] on button "Previous" at bounding box center [227, 248] width 201 height 453
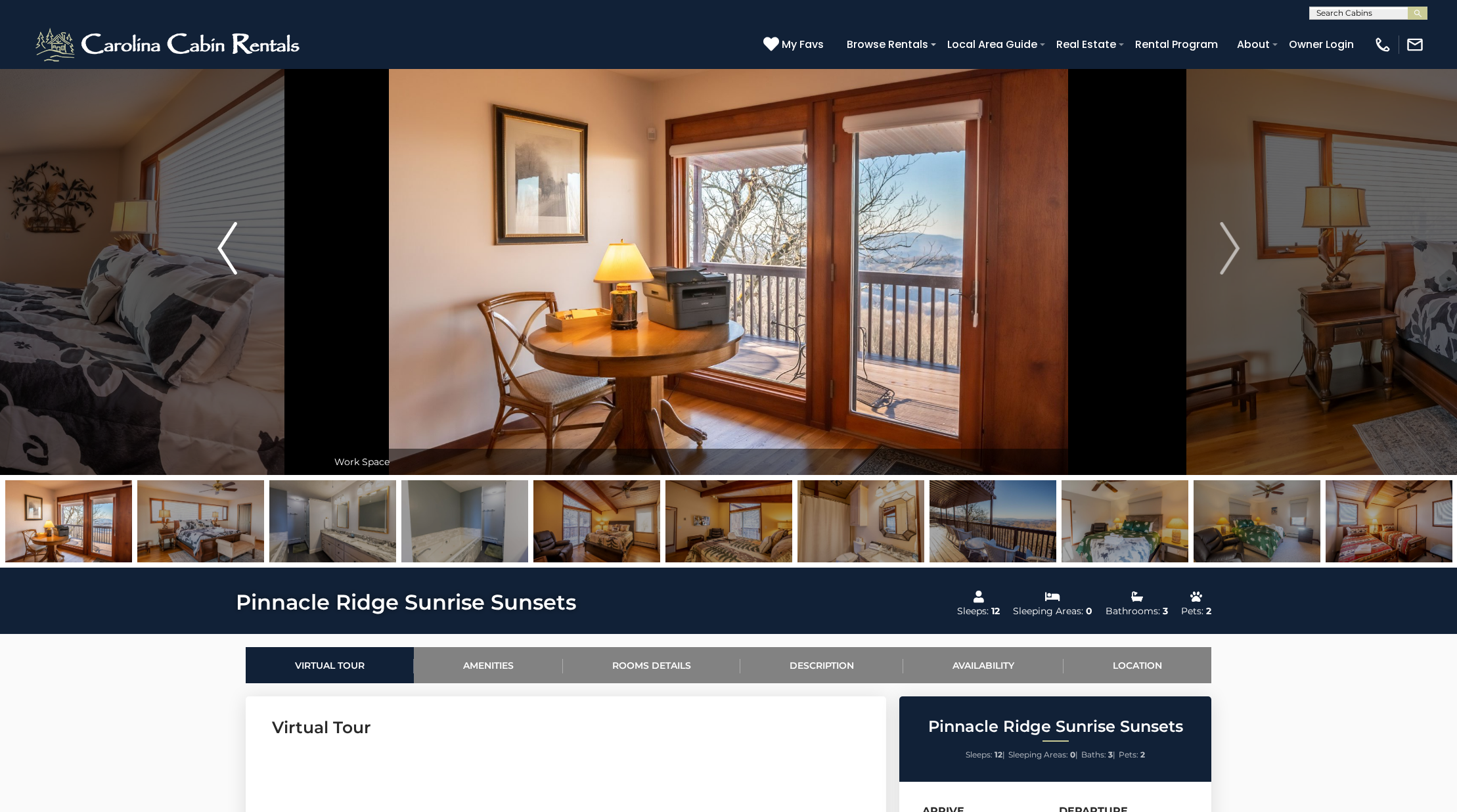
click at [188, 229] on button "Previous" at bounding box center [227, 248] width 201 height 453
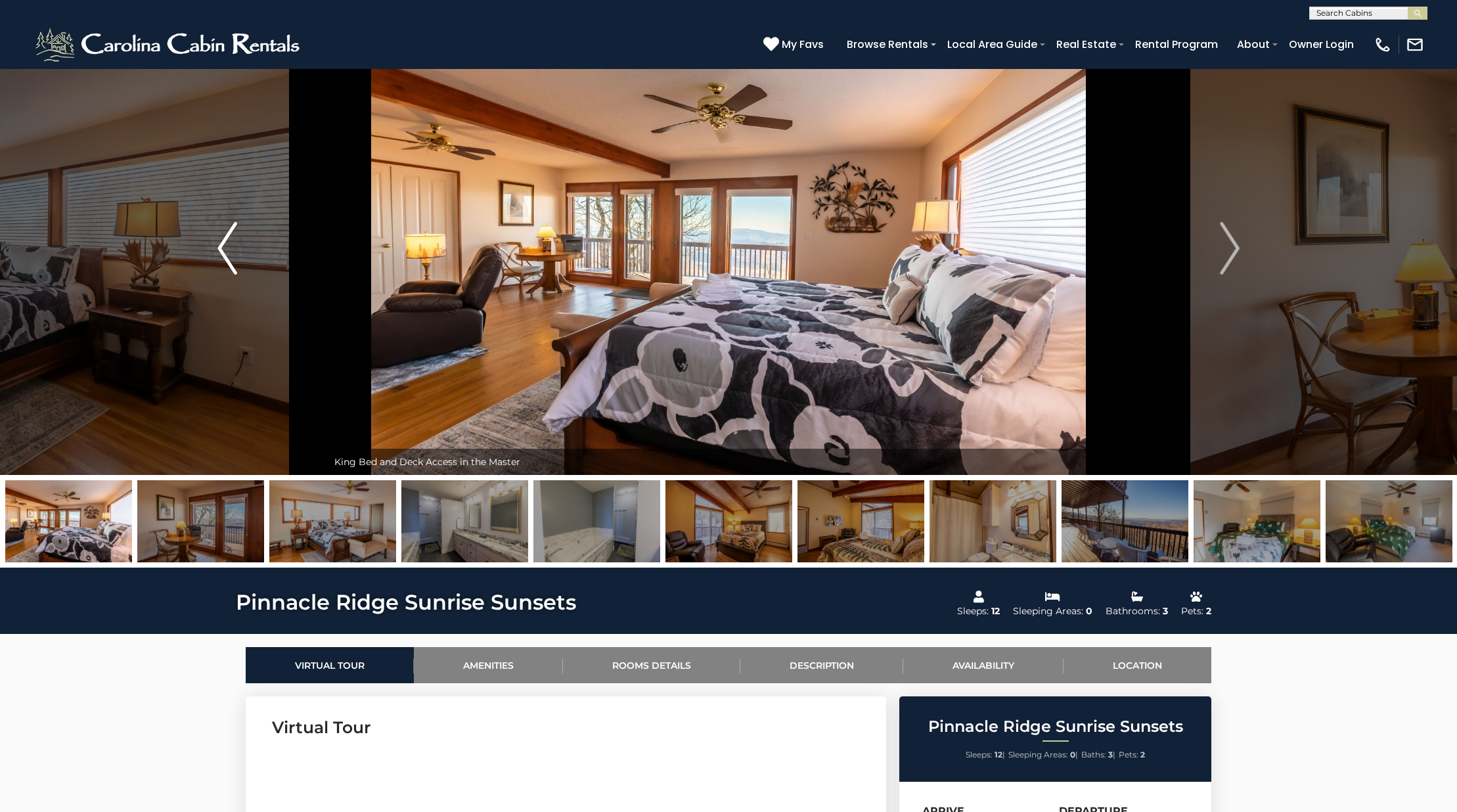
click at [188, 229] on button "Previous" at bounding box center [227, 248] width 201 height 453
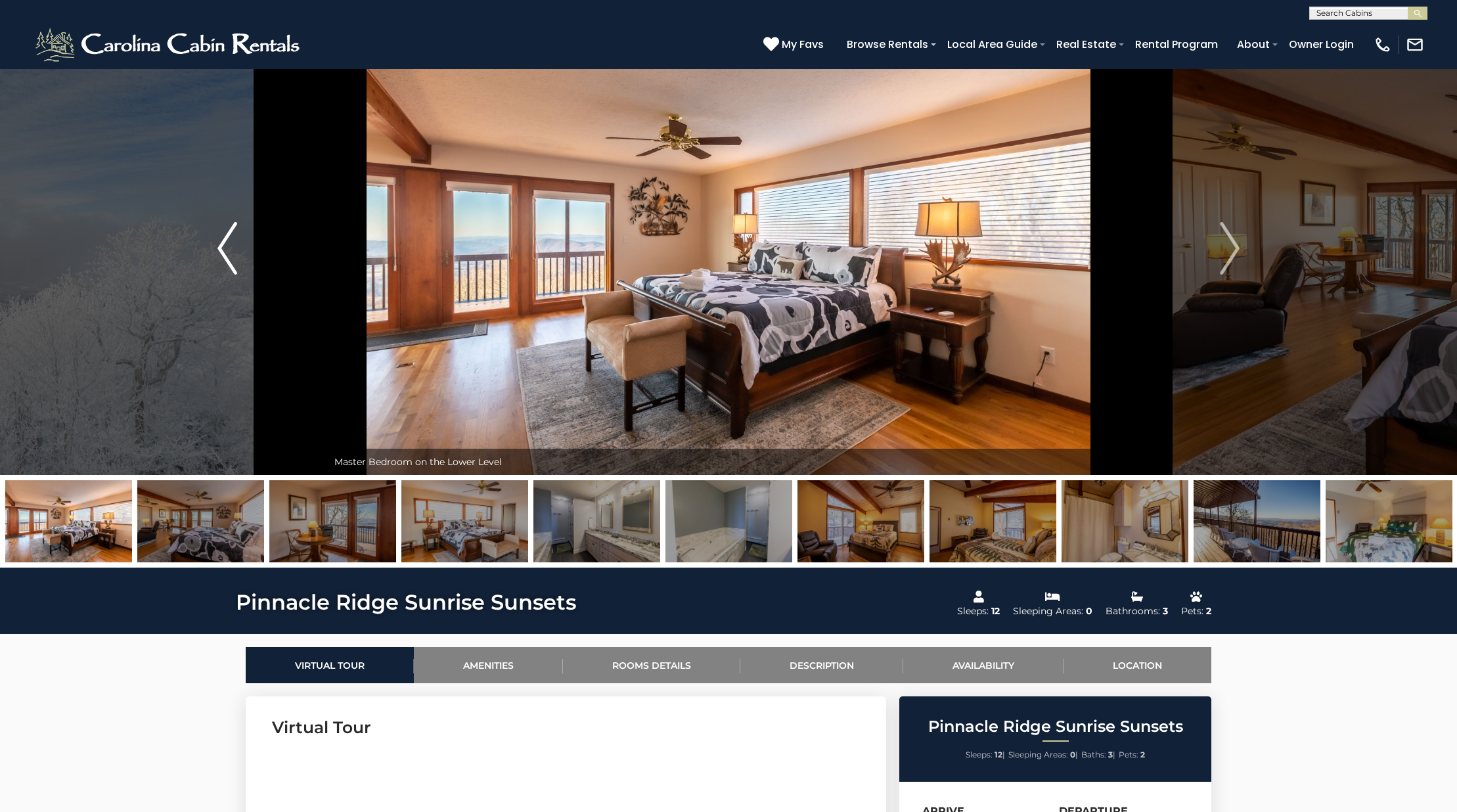
click at [188, 229] on button "Previous" at bounding box center [227, 248] width 201 height 453
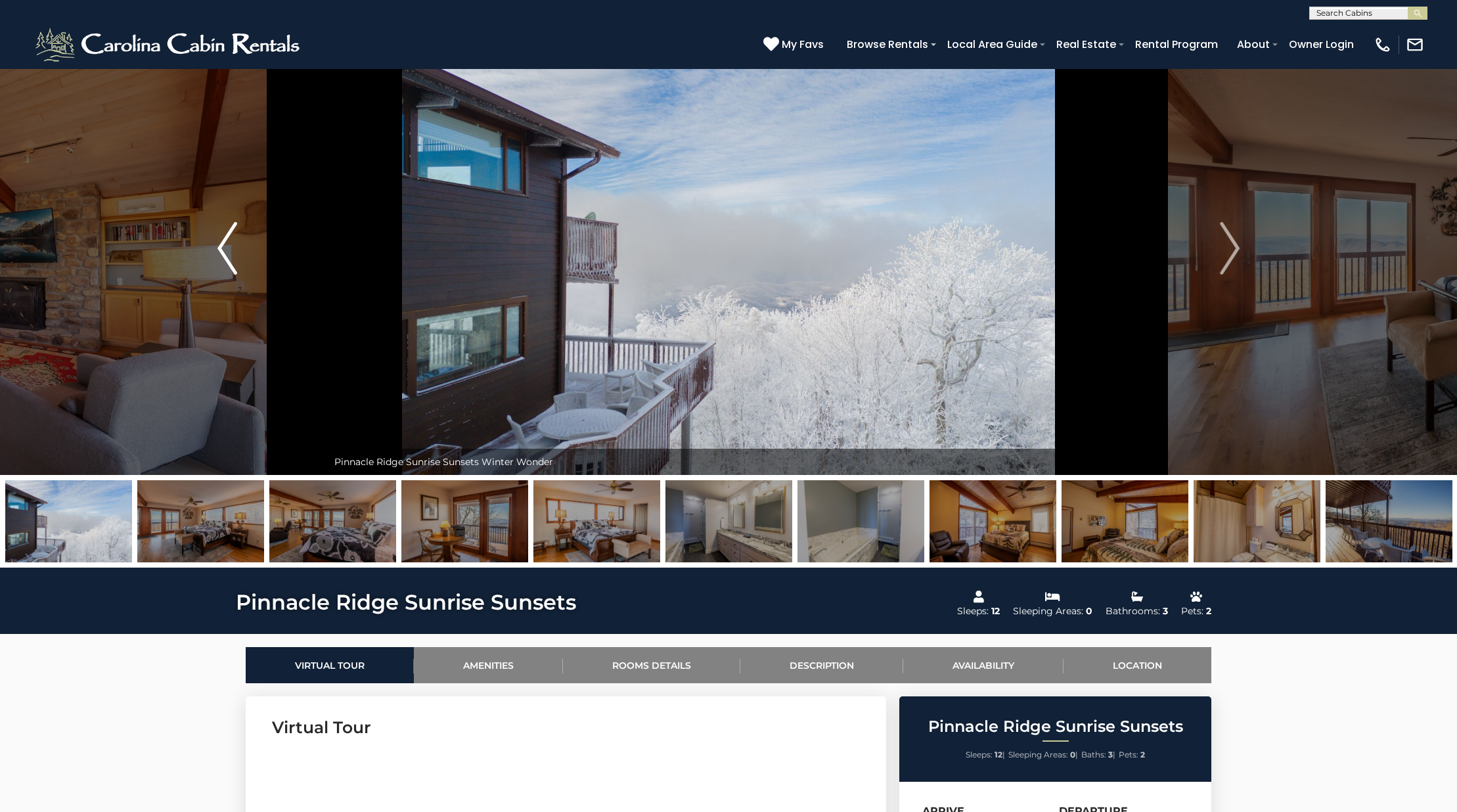
click at [188, 229] on button "Previous" at bounding box center [227, 248] width 201 height 453
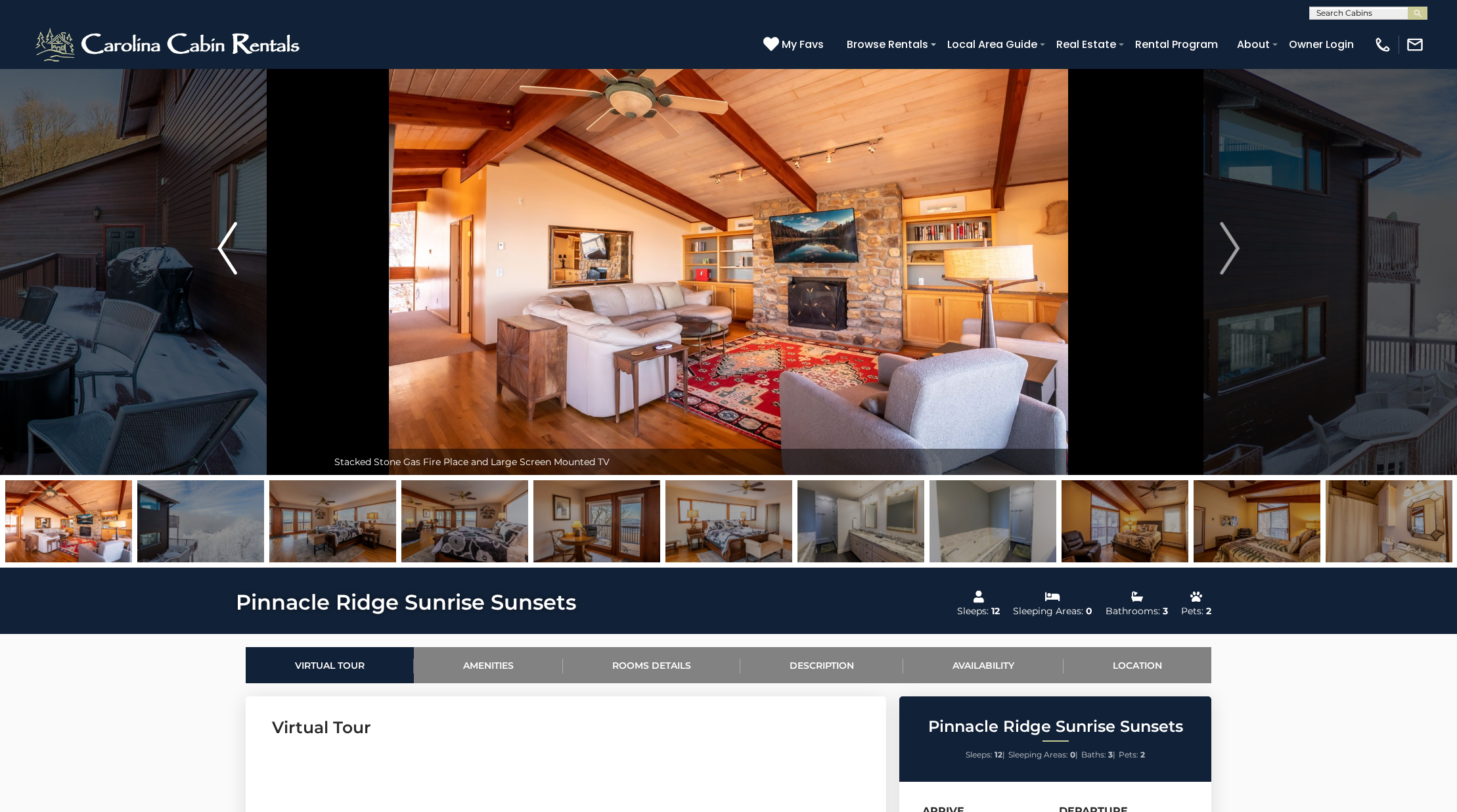
click at [188, 229] on button "Previous" at bounding box center [227, 248] width 201 height 453
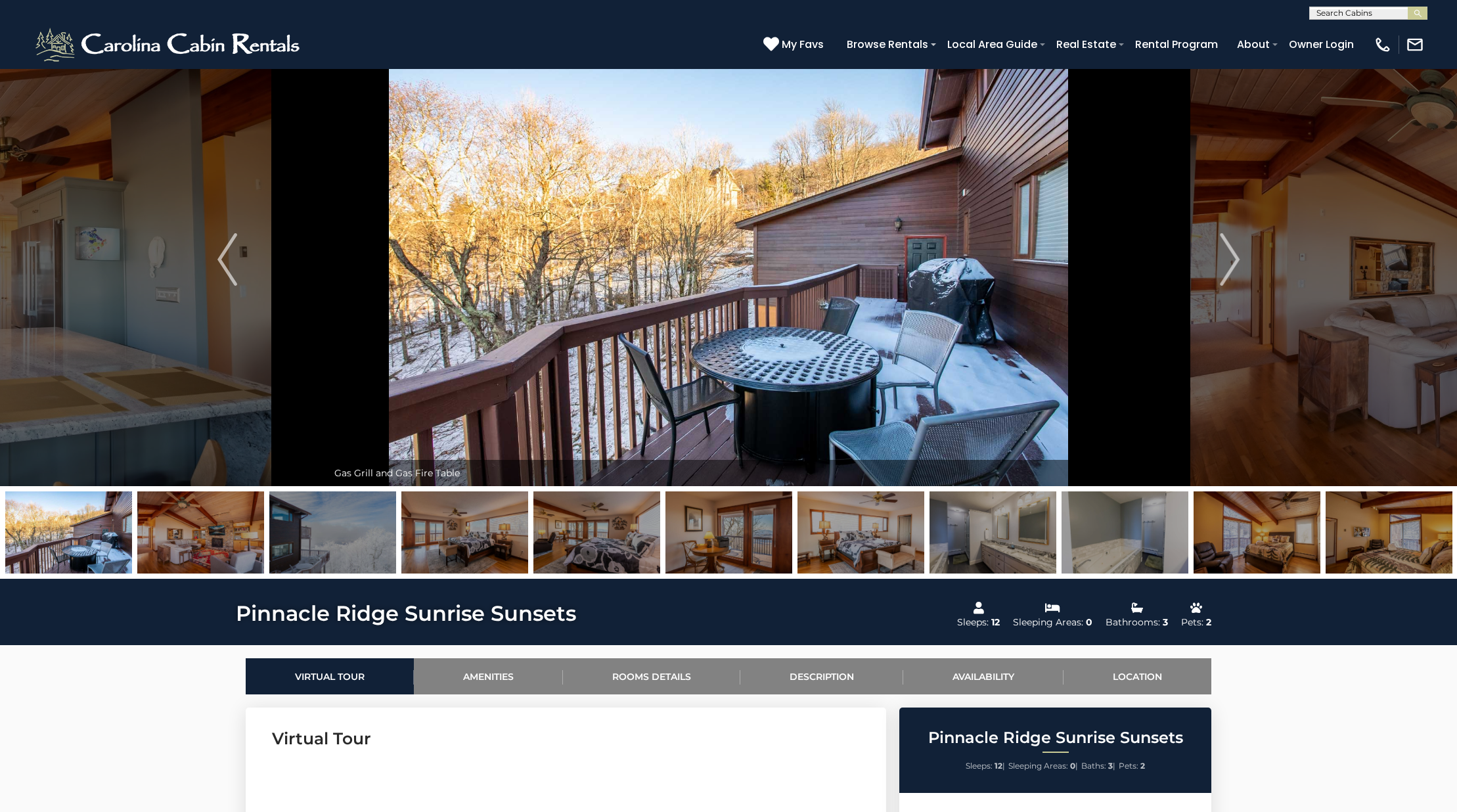
scroll to position [0, 0]
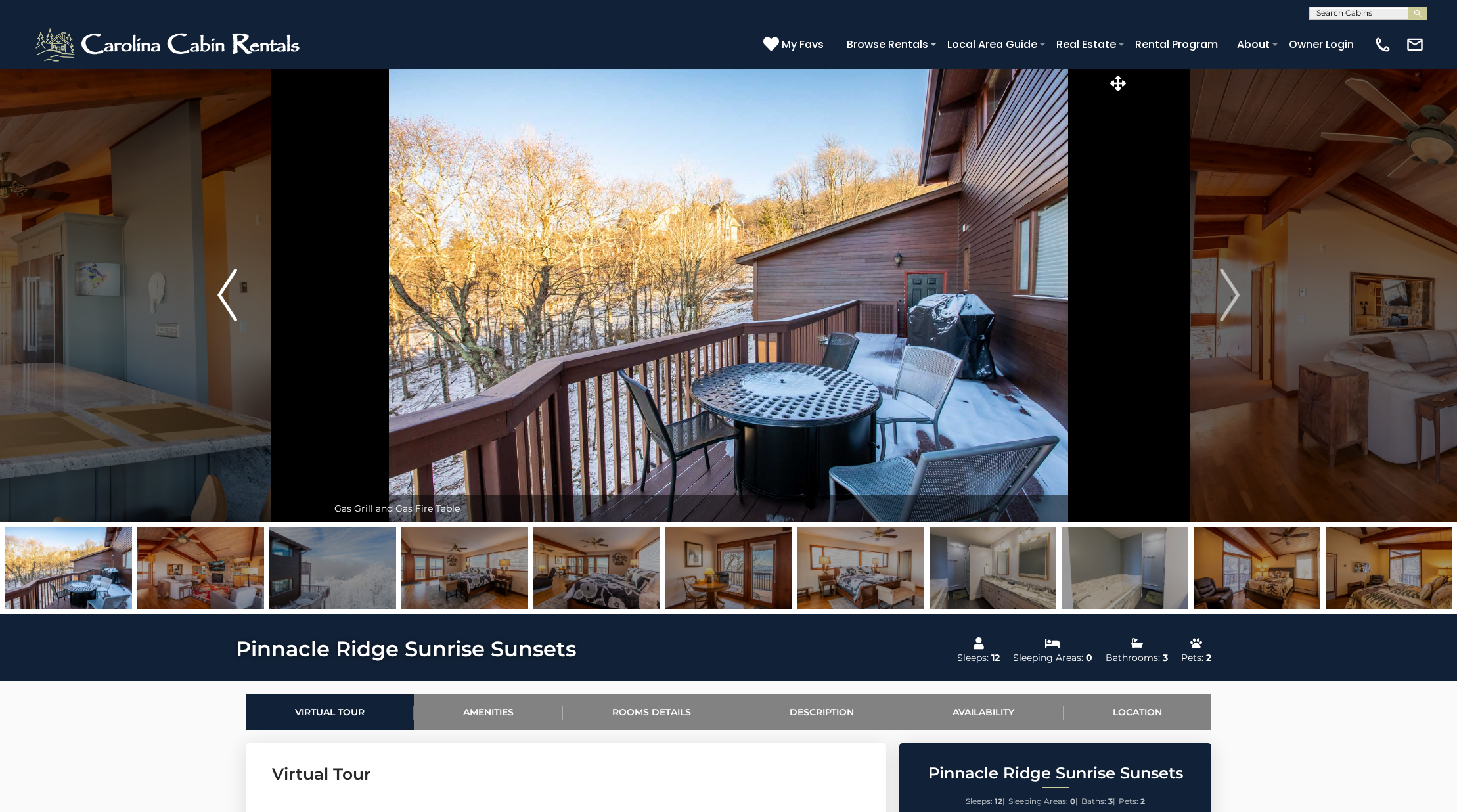
click at [244, 277] on button "Previous" at bounding box center [227, 295] width 201 height 453
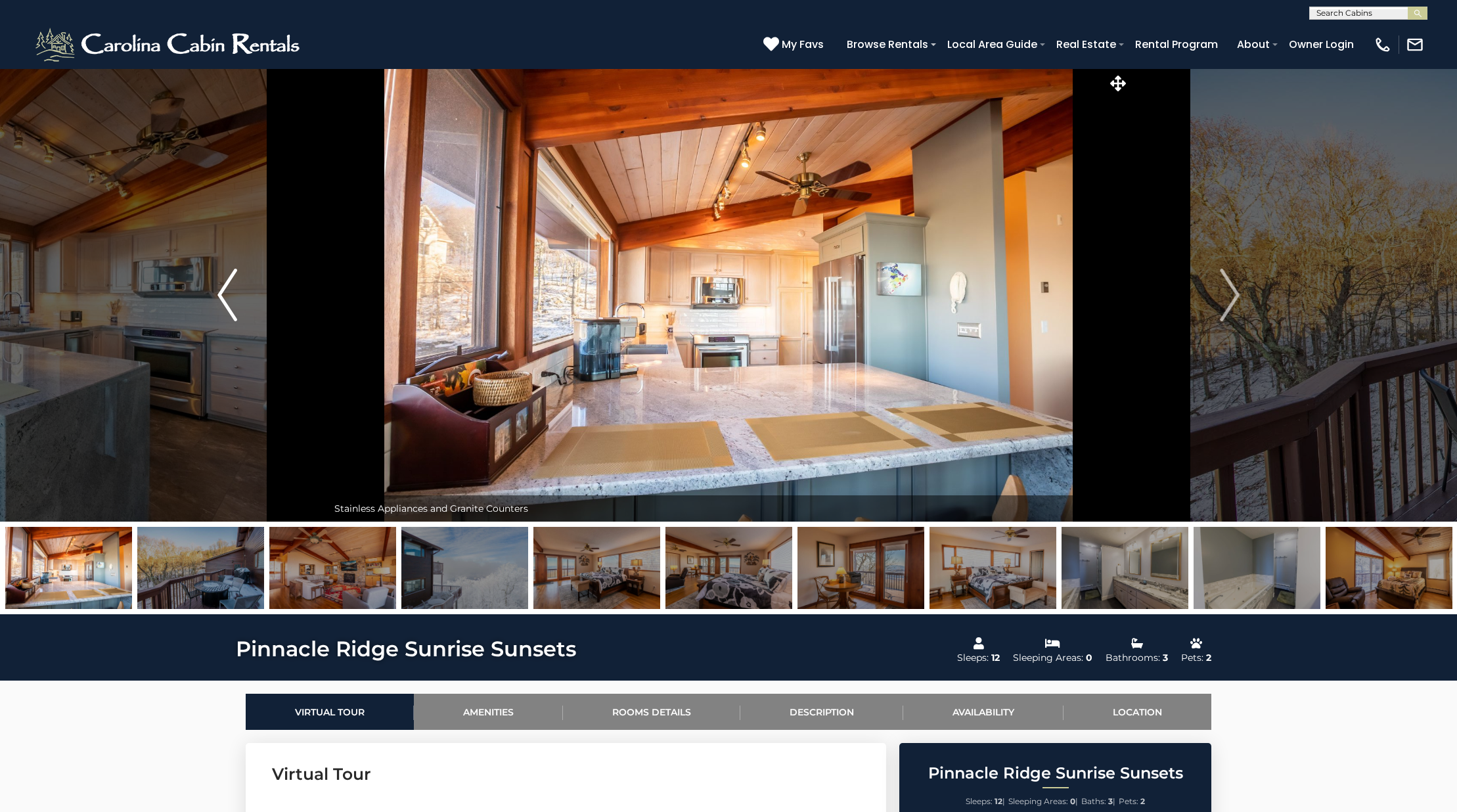
click at [244, 277] on button "Previous" at bounding box center [227, 295] width 201 height 453
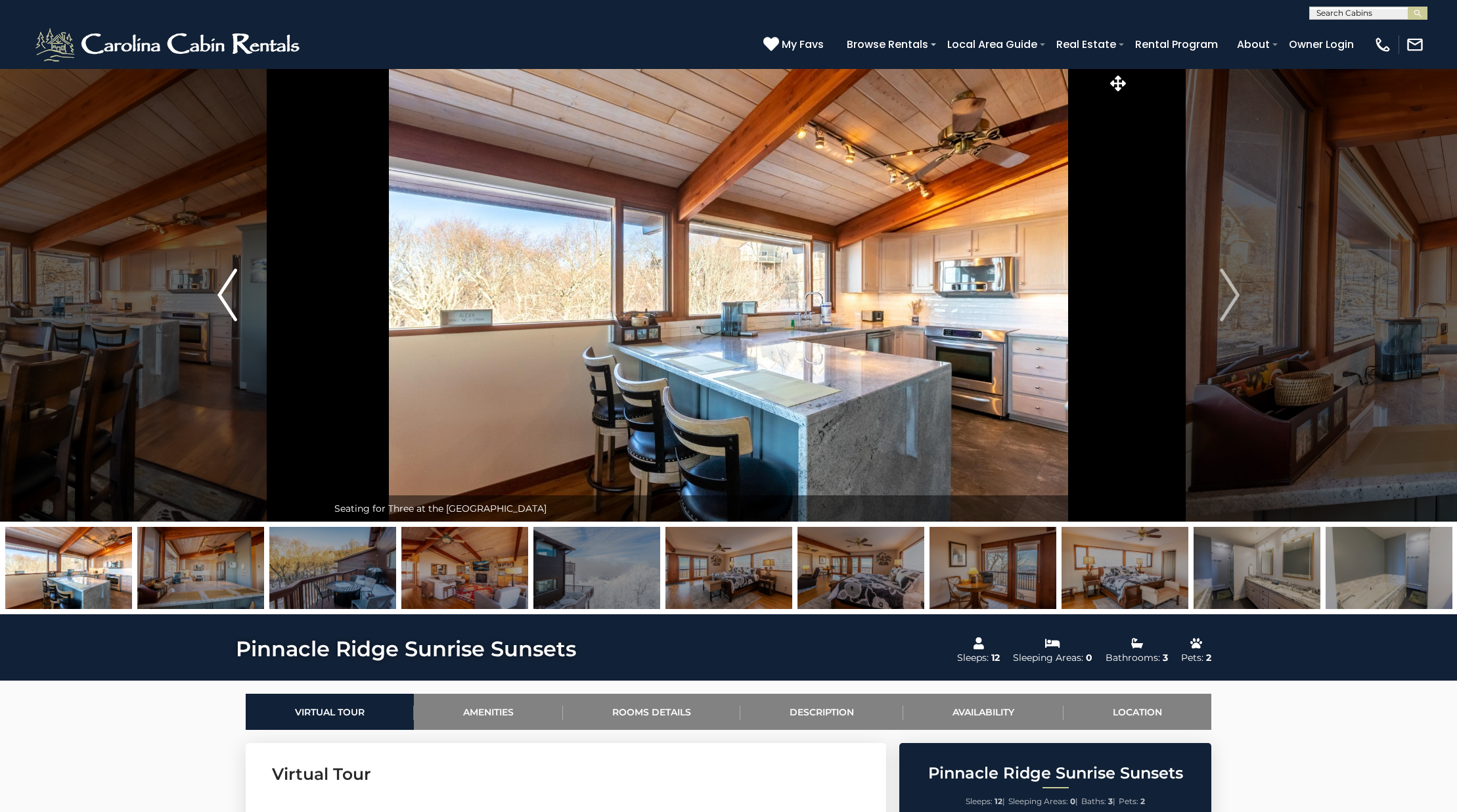
click at [244, 277] on button "Previous" at bounding box center [227, 295] width 201 height 453
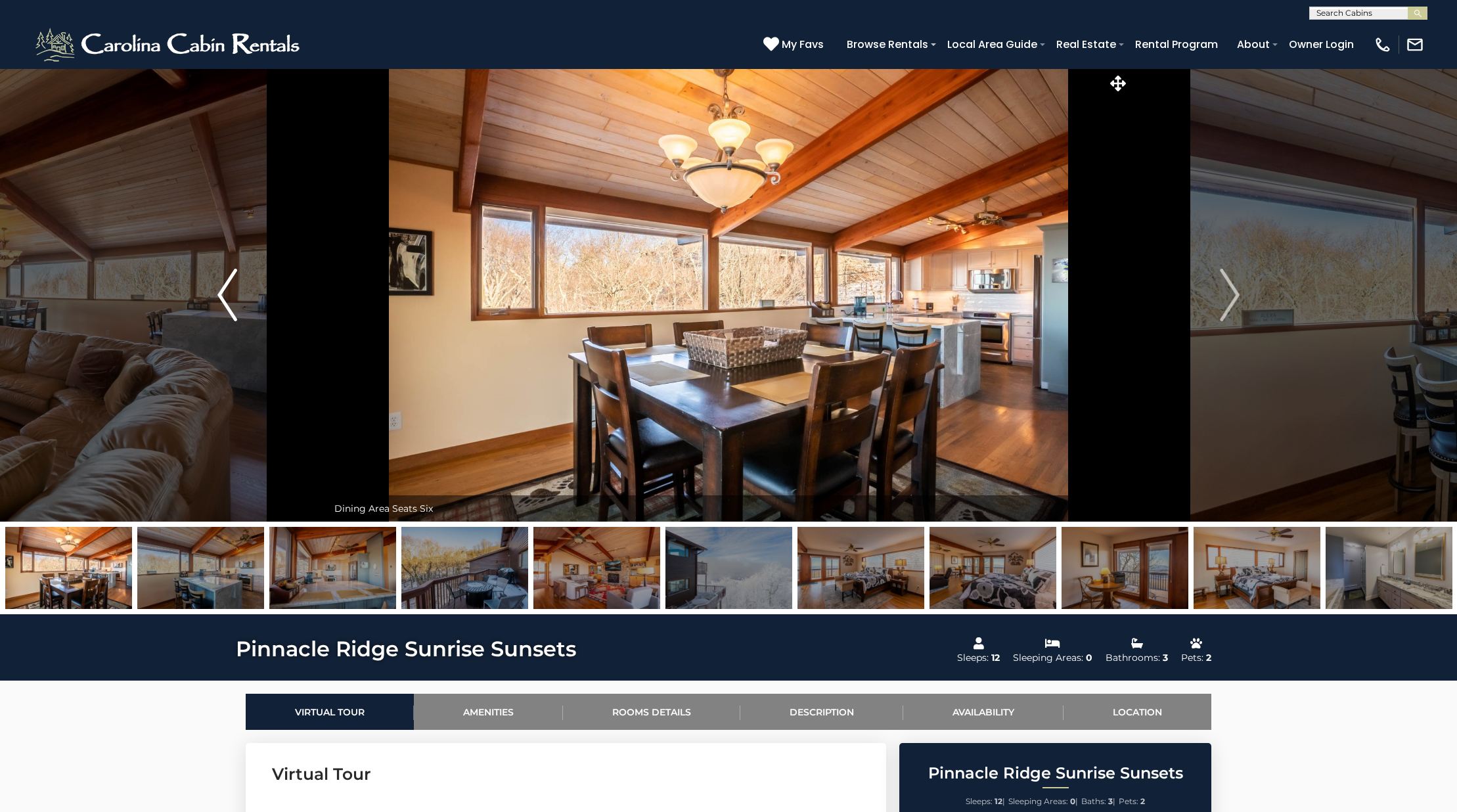
click at [244, 277] on button "Previous" at bounding box center [227, 295] width 201 height 453
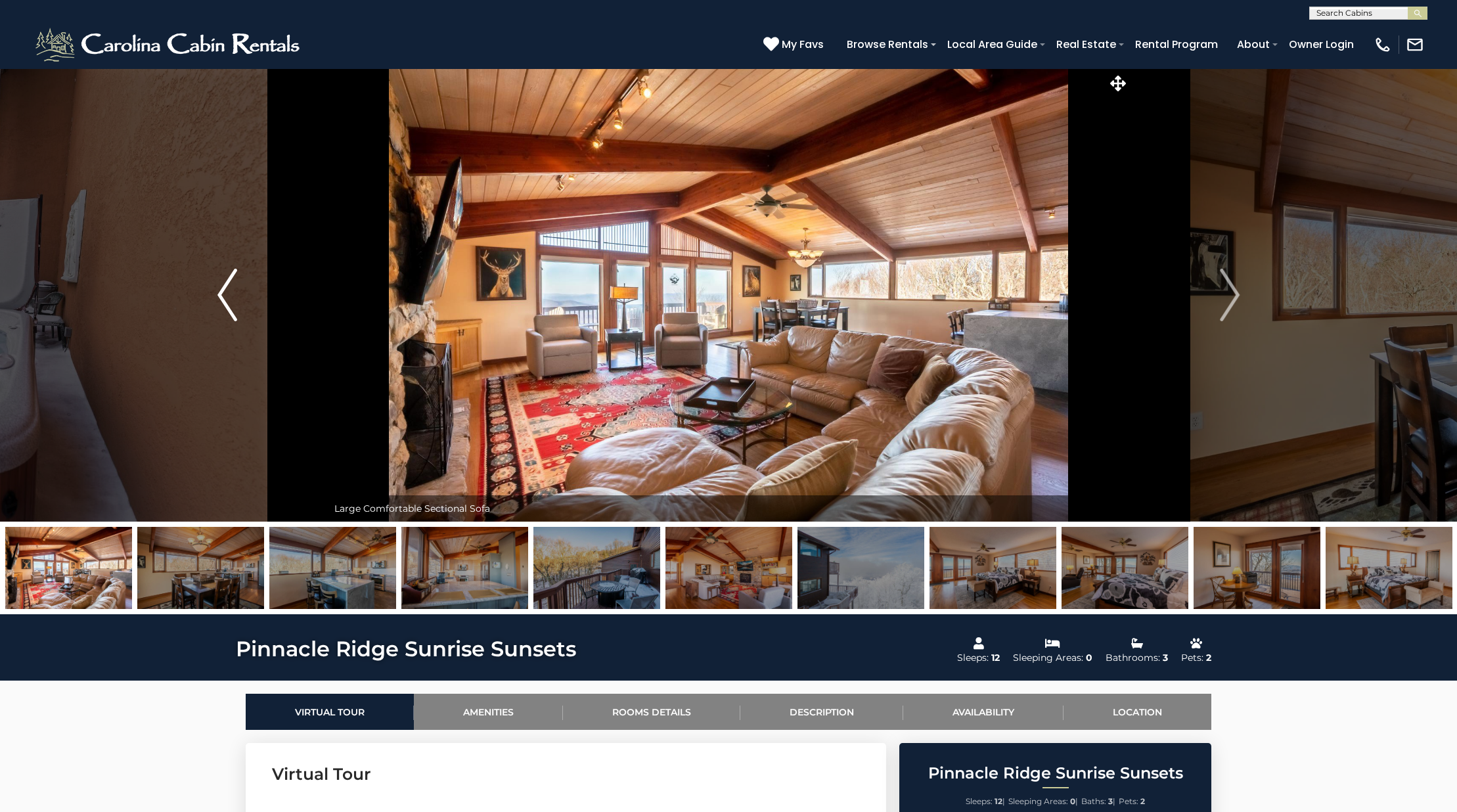
click at [244, 277] on button "Previous" at bounding box center [227, 295] width 201 height 453
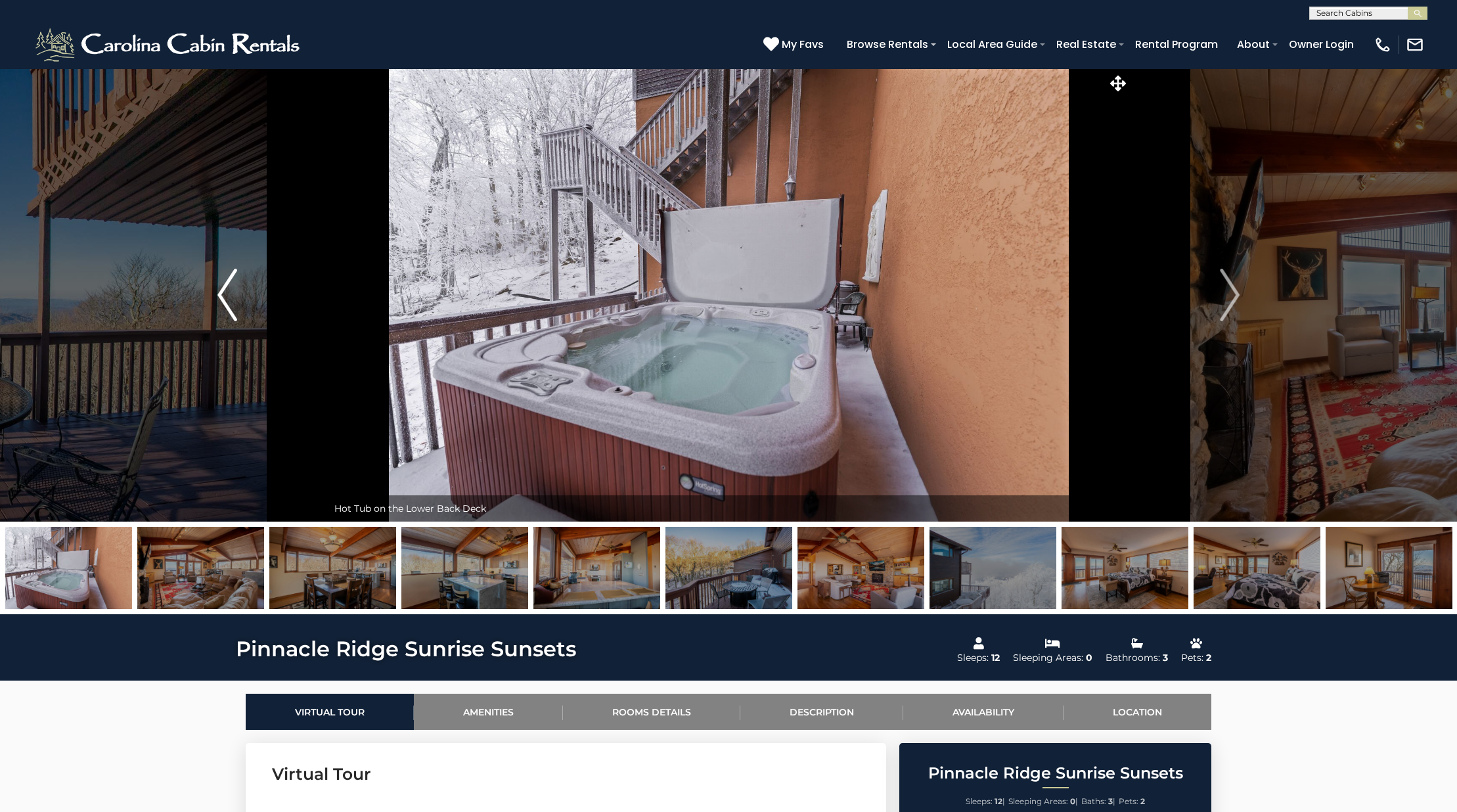
click at [244, 277] on button "Previous" at bounding box center [227, 295] width 201 height 453
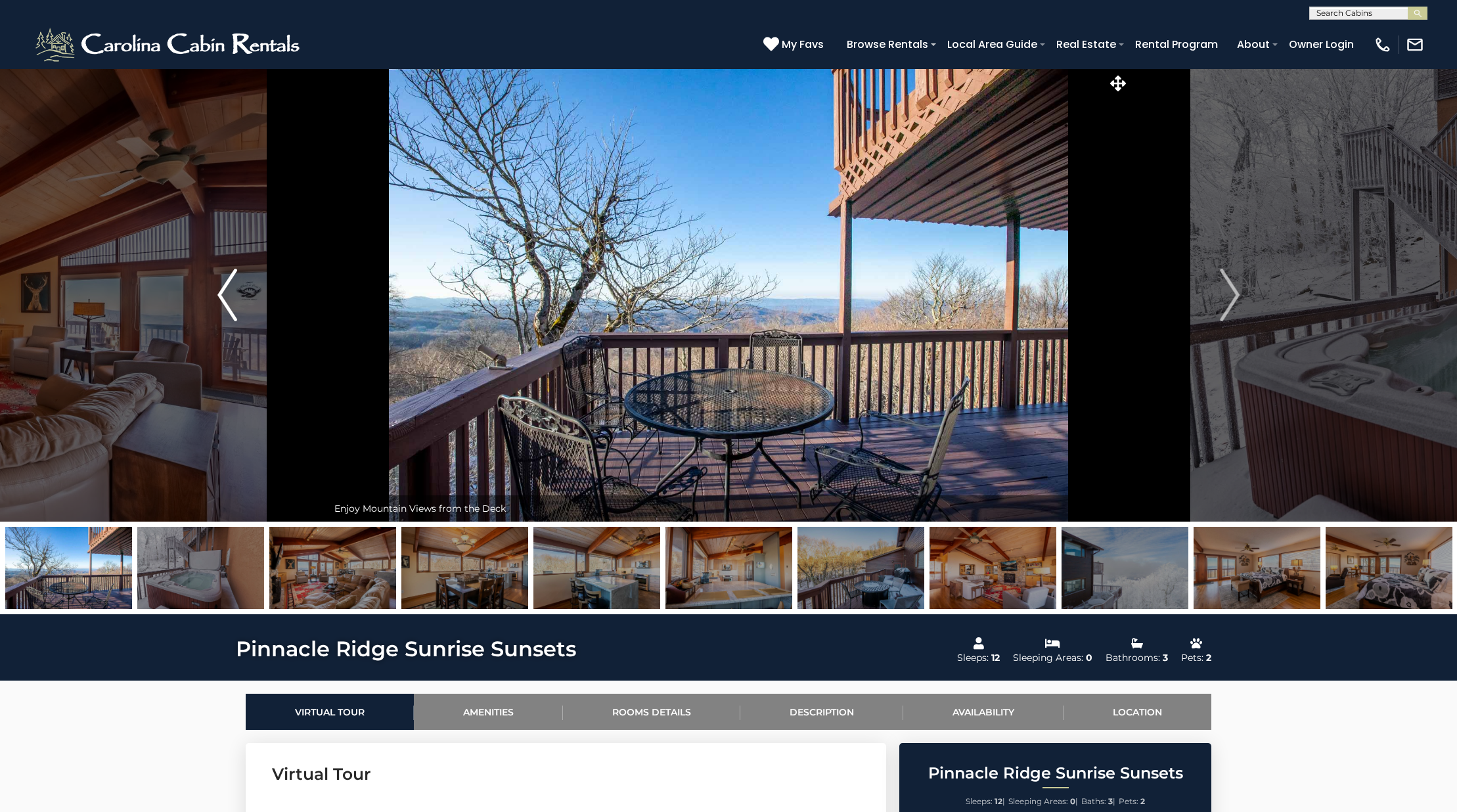
click at [244, 277] on button "Previous" at bounding box center [227, 295] width 201 height 453
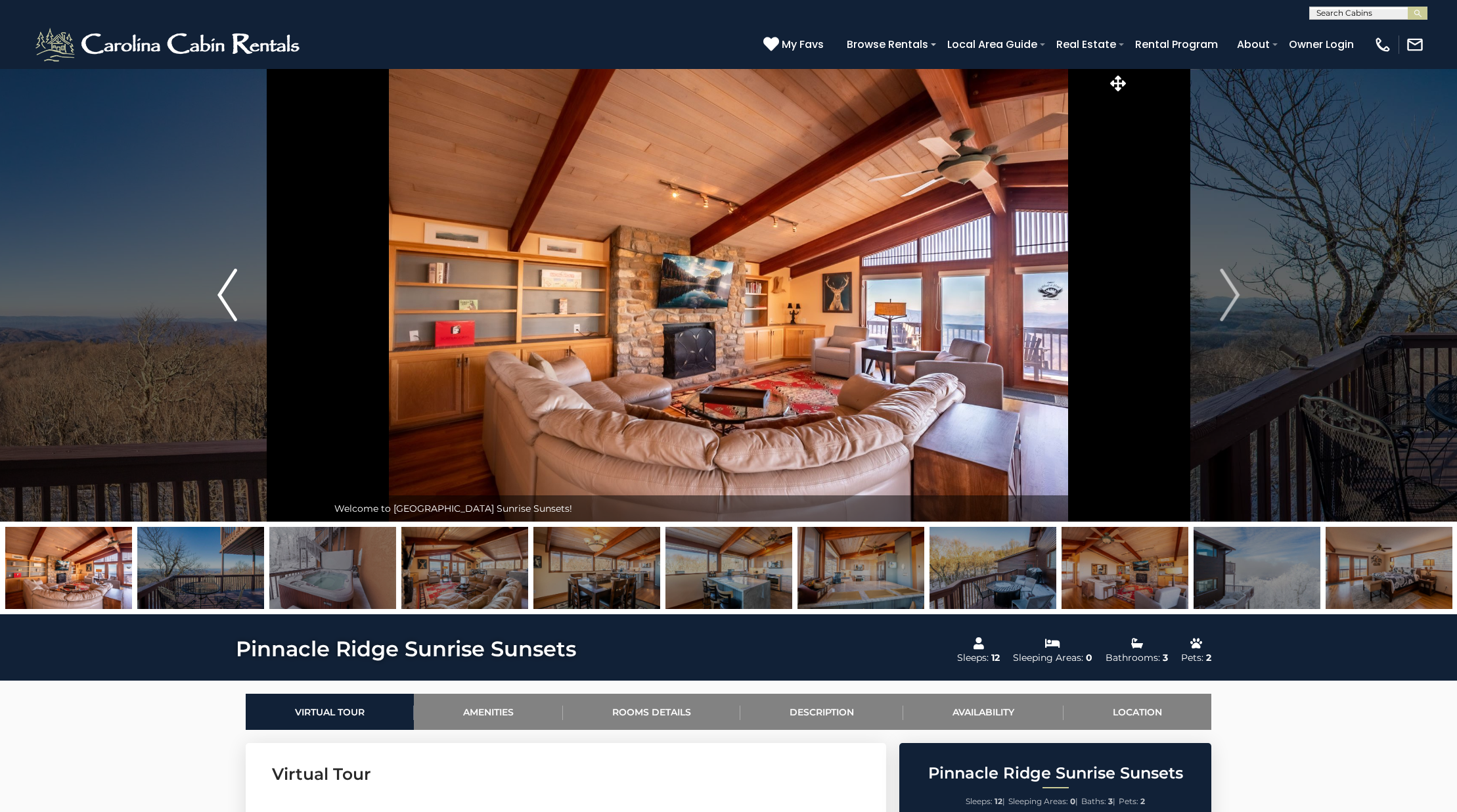
click at [244, 277] on button "Previous" at bounding box center [227, 295] width 201 height 453
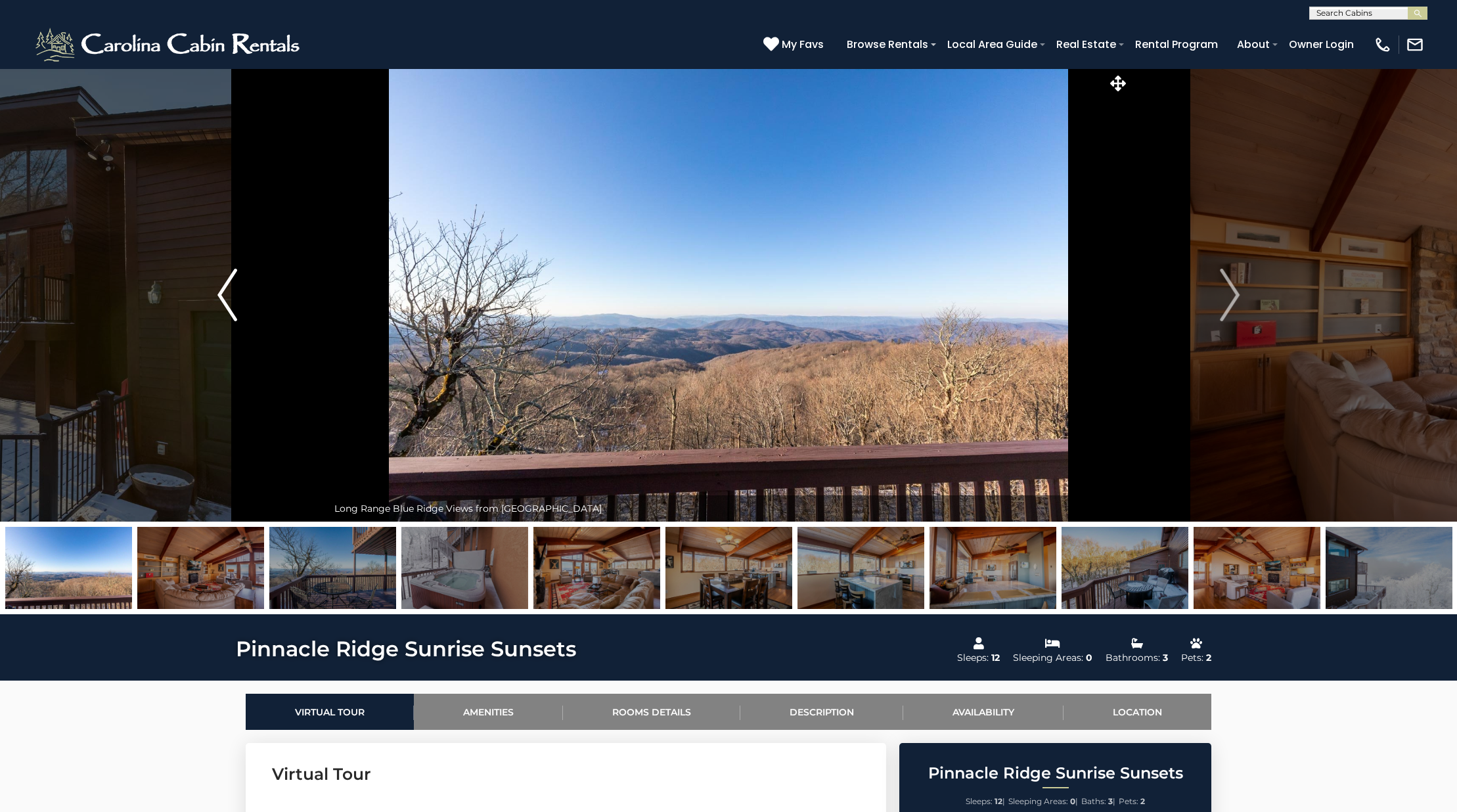
click at [244, 277] on button "Previous" at bounding box center [227, 295] width 201 height 453
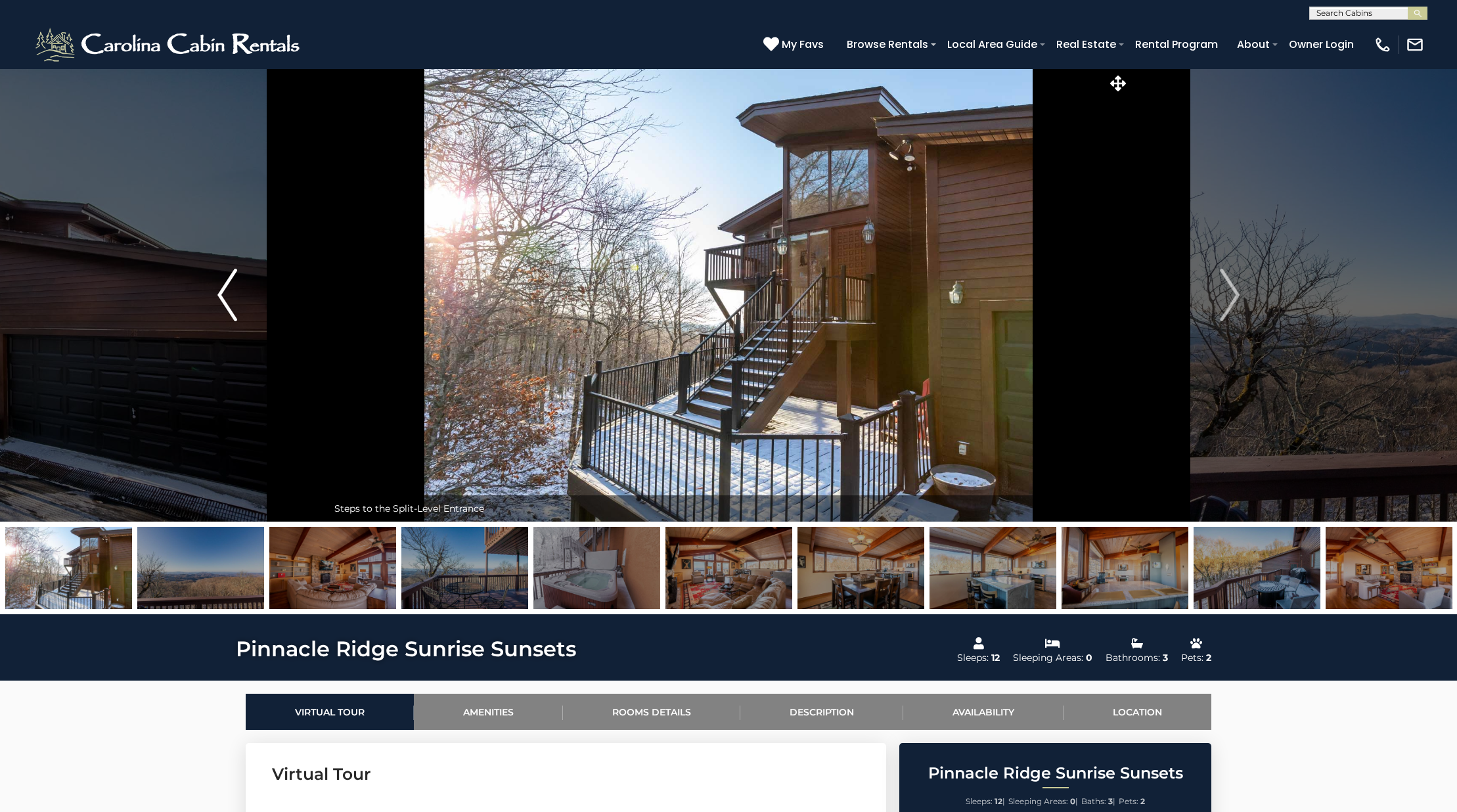
click at [244, 277] on button "Previous" at bounding box center [227, 295] width 201 height 453
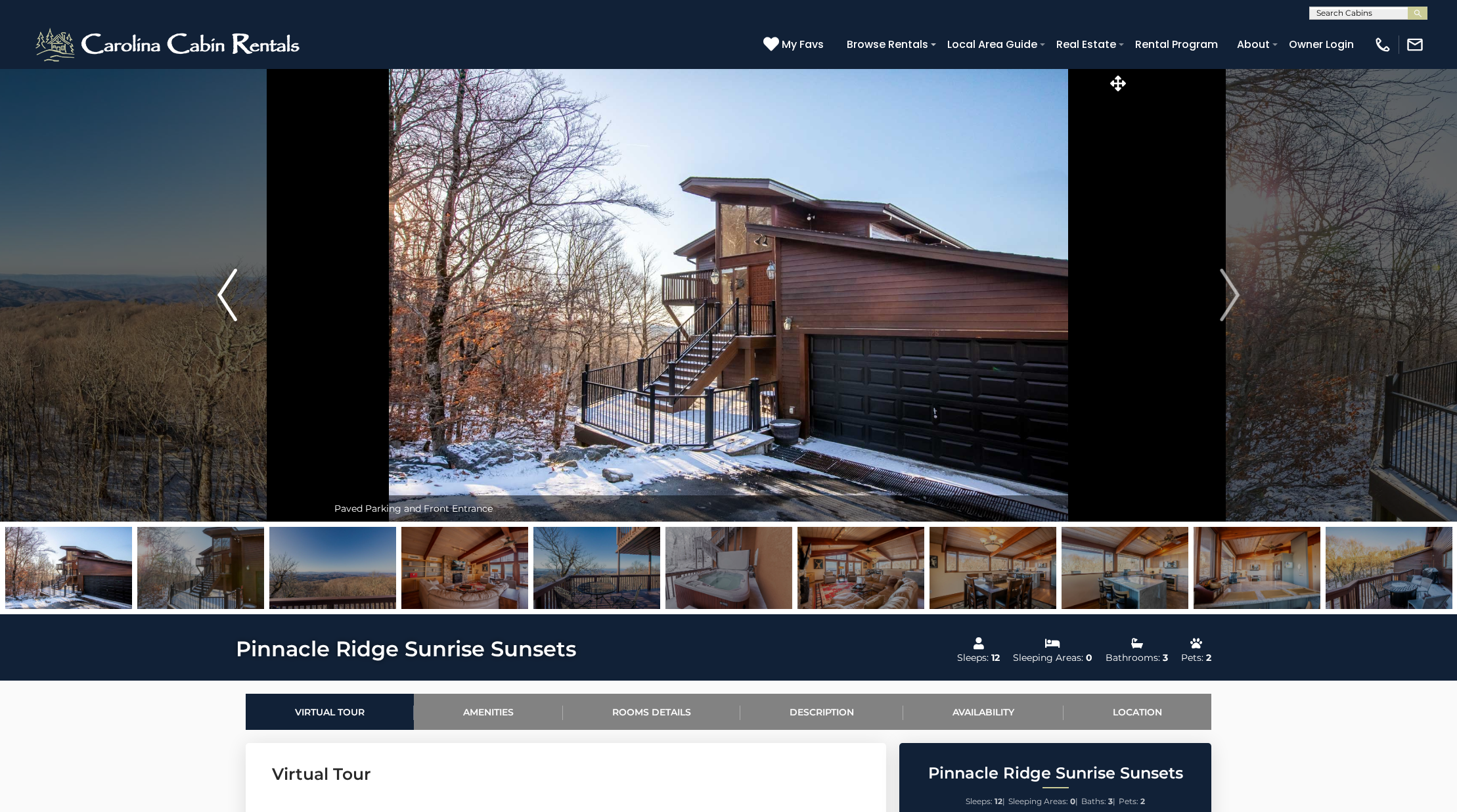
click at [244, 277] on button "Previous" at bounding box center [227, 295] width 201 height 453
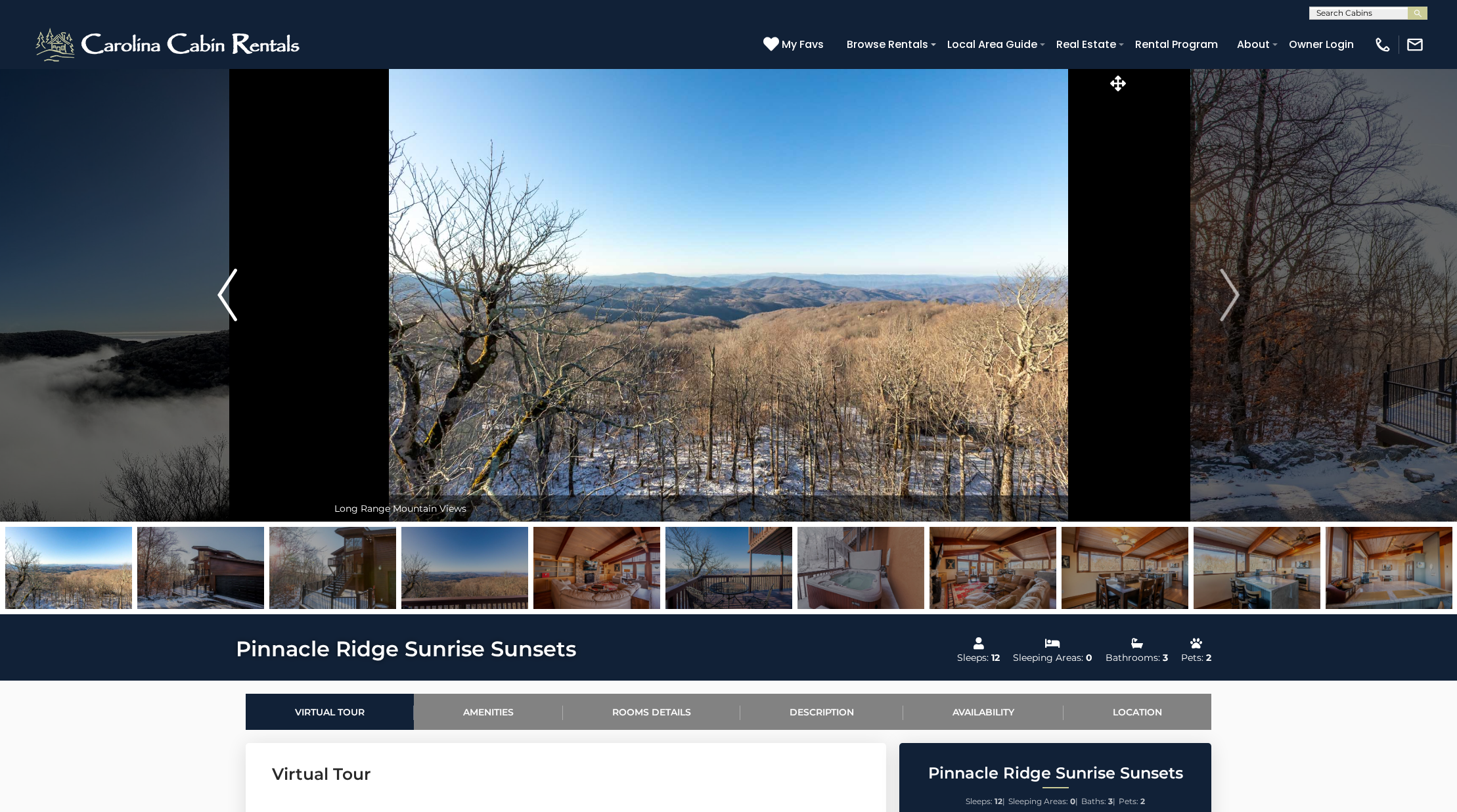
click at [244, 277] on button "Previous" at bounding box center [227, 295] width 201 height 453
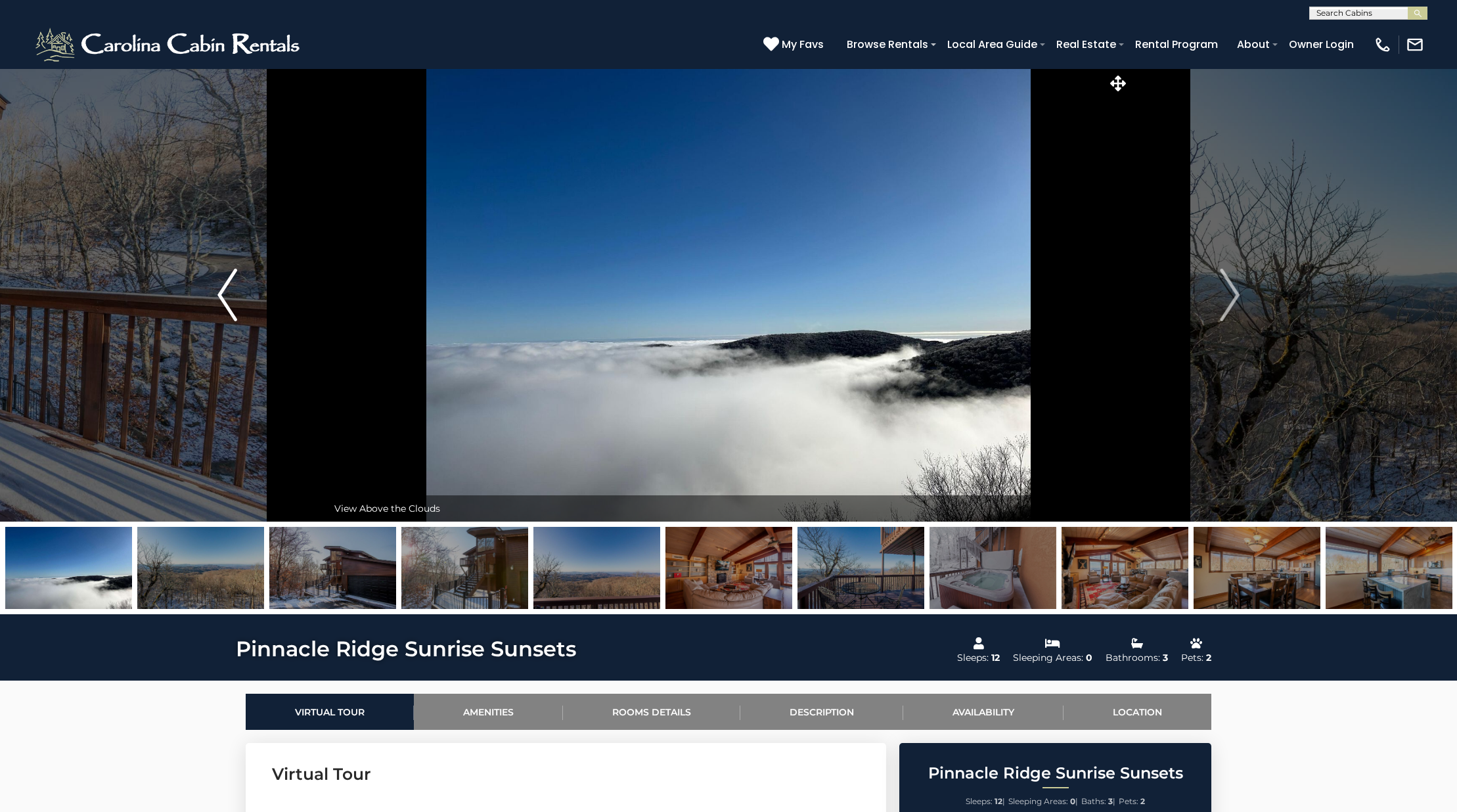
click at [244, 277] on button "Previous" at bounding box center [227, 295] width 201 height 453
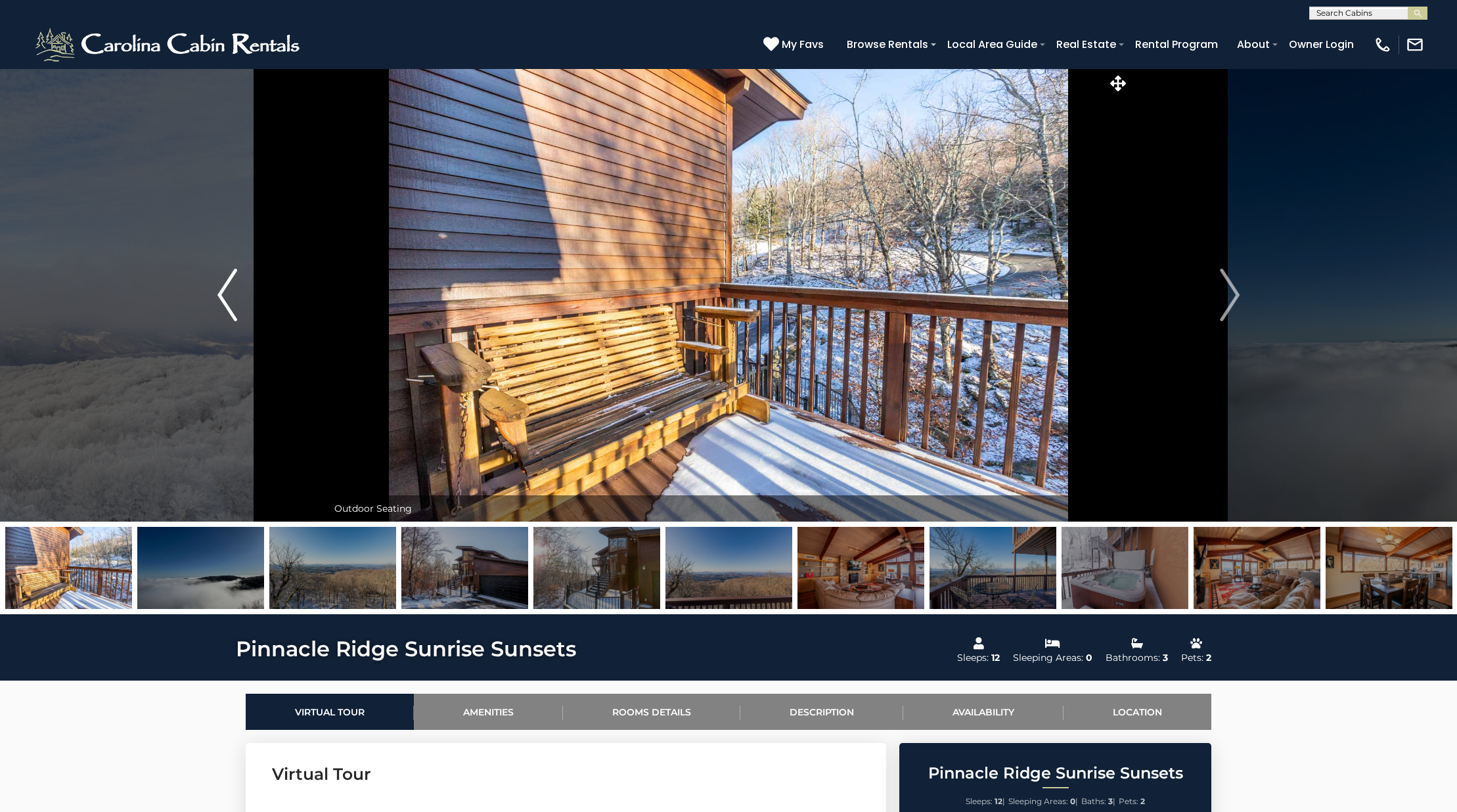
click at [244, 277] on button "Previous" at bounding box center [227, 295] width 201 height 453
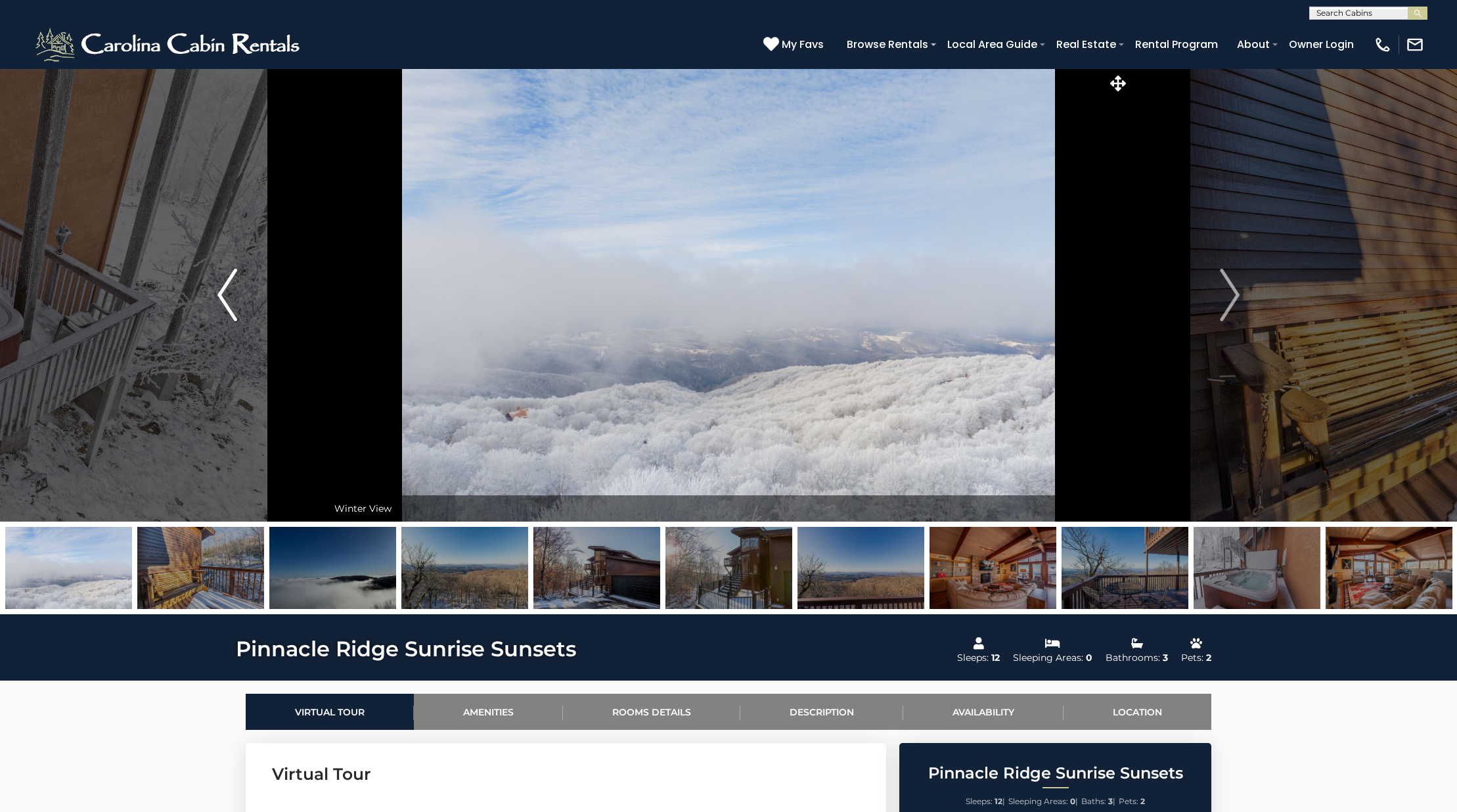
click at [244, 277] on button "Previous" at bounding box center [227, 295] width 201 height 453
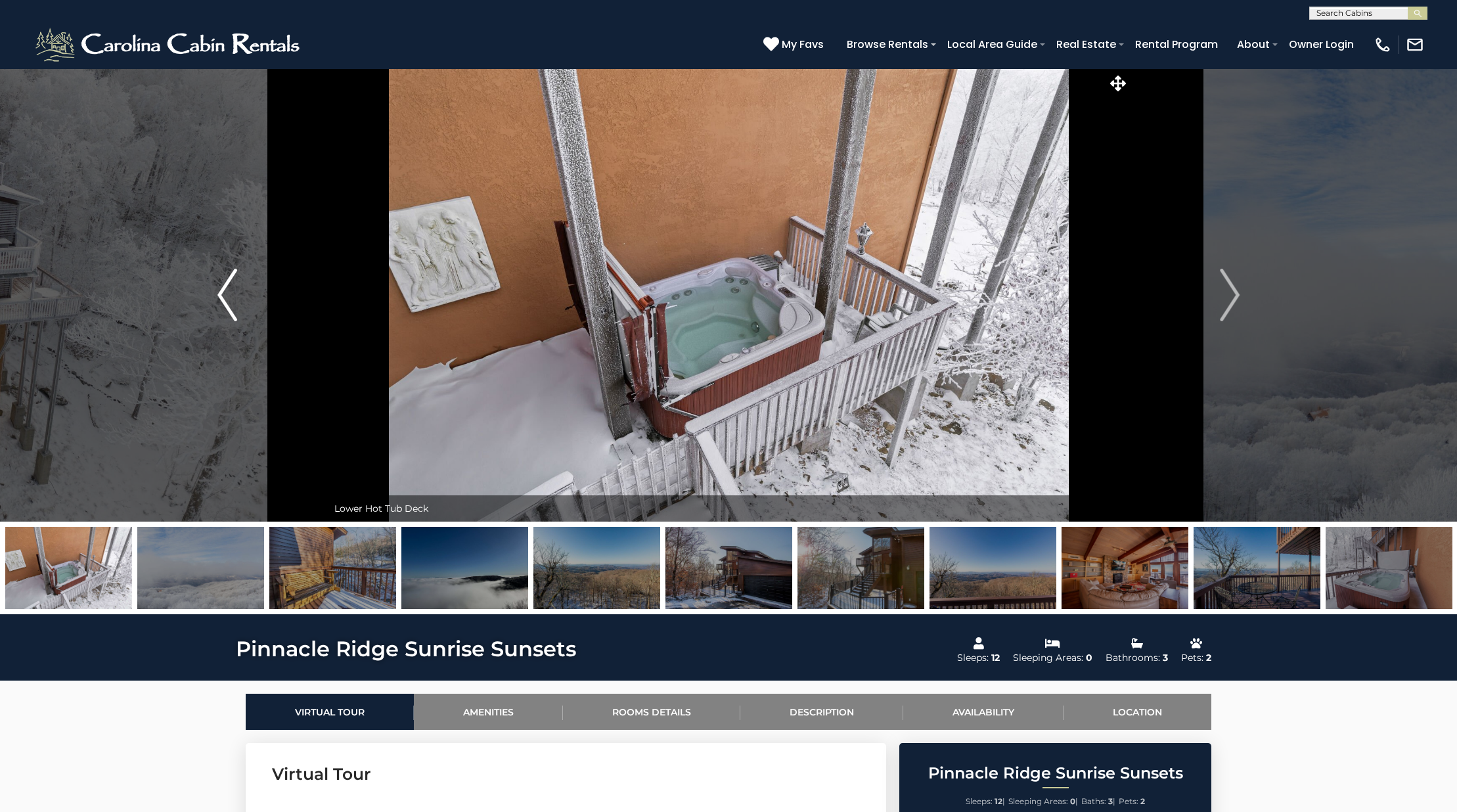
click at [244, 277] on button "Previous" at bounding box center [227, 295] width 201 height 453
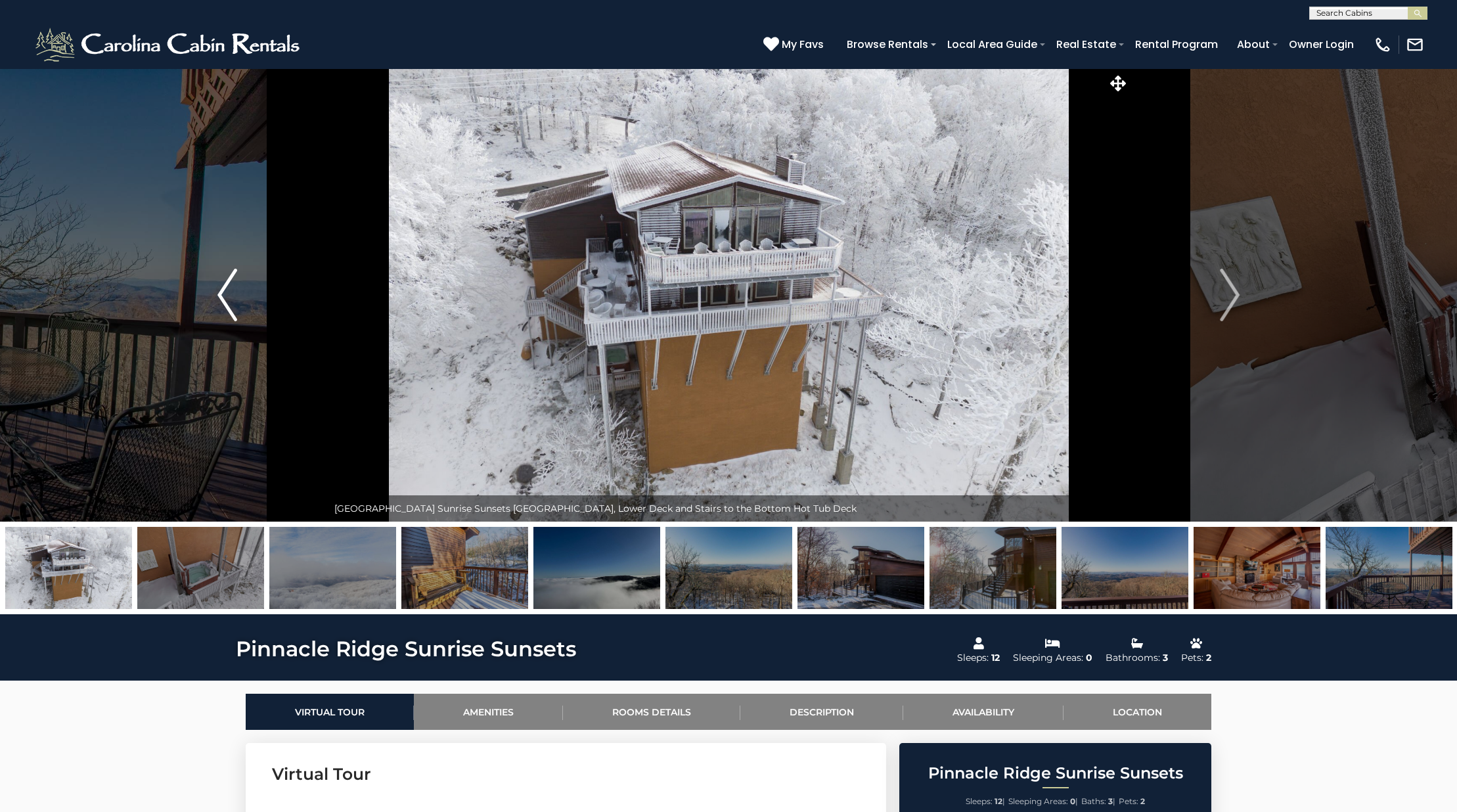
click at [244, 277] on button "Previous" at bounding box center [227, 295] width 201 height 453
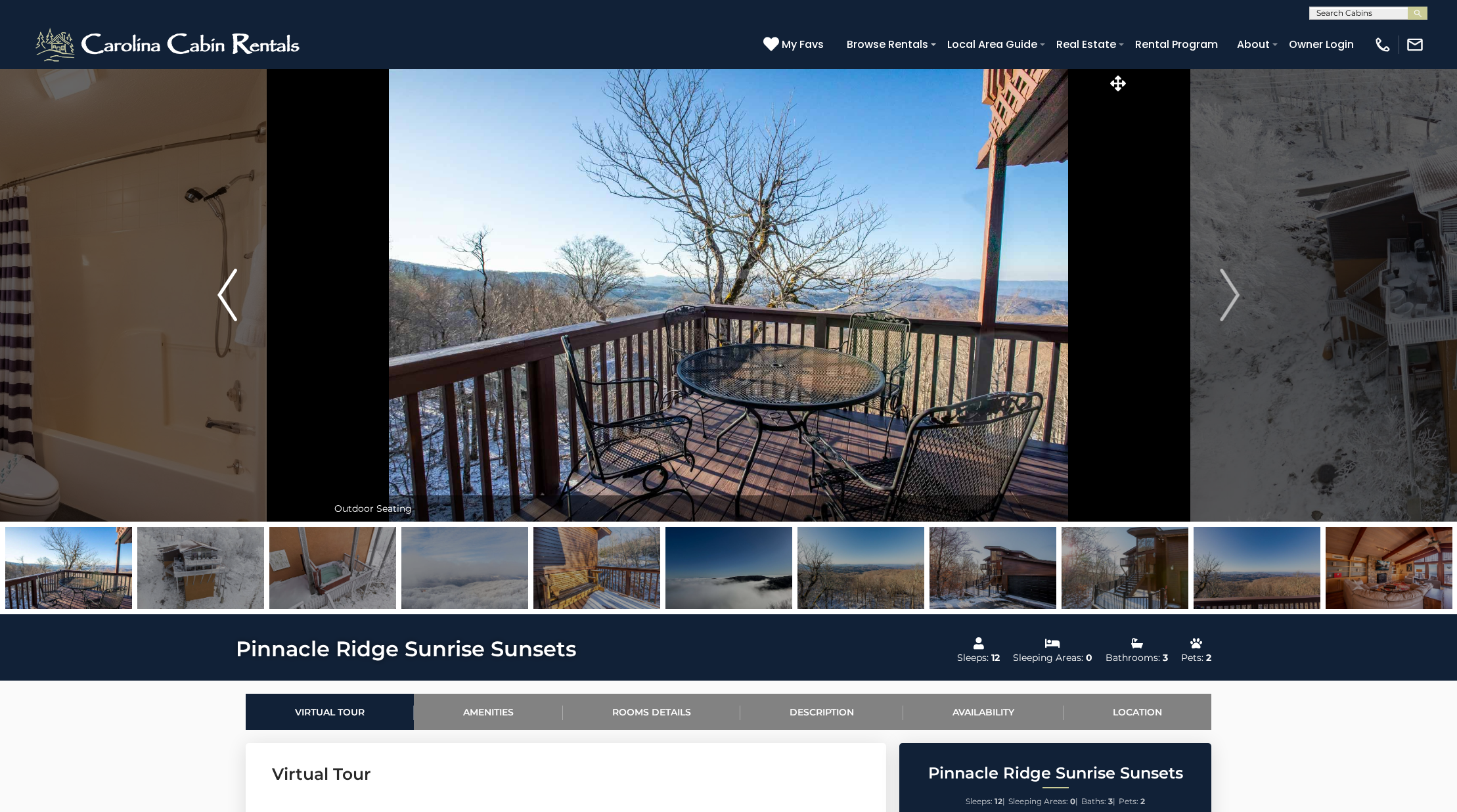
click at [244, 277] on button "Previous" at bounding box center [227, 295] width 201 height 453
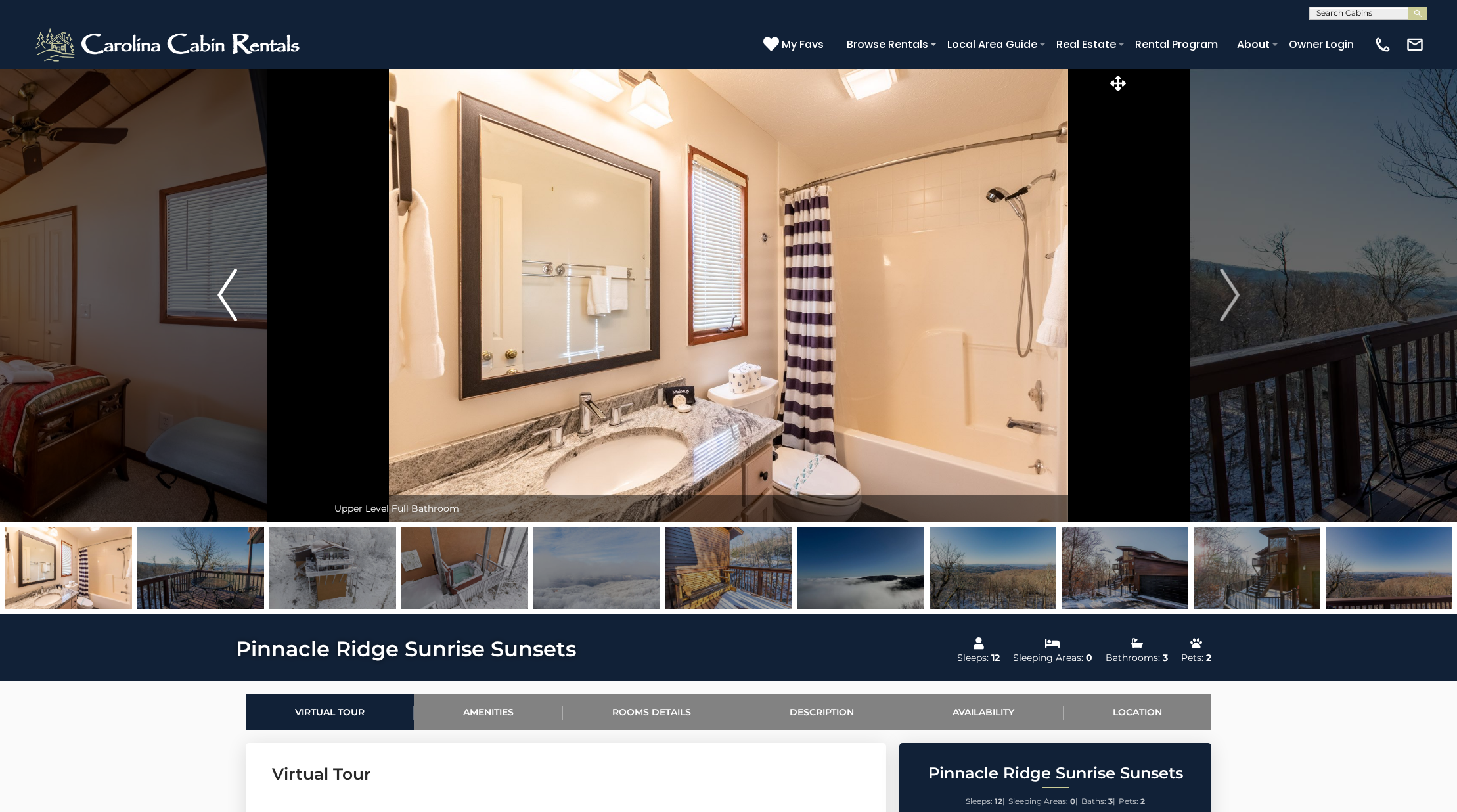
click at [244, 277] on button "Previous" at bounding box center [227, 295] width 201 height 453
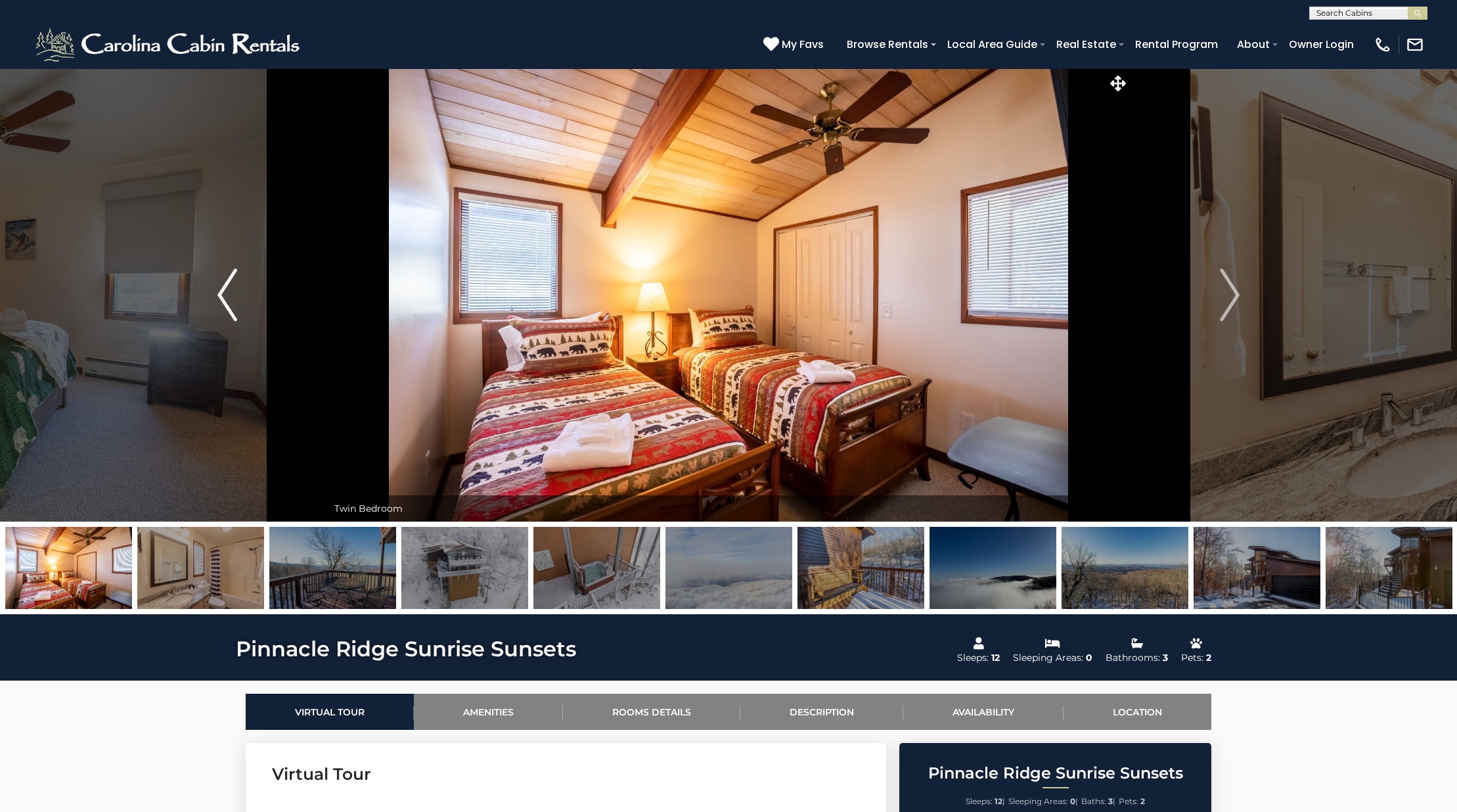
click at [244, 277] on button "Previous" at bounding box center [227, 295] width 201 height 453
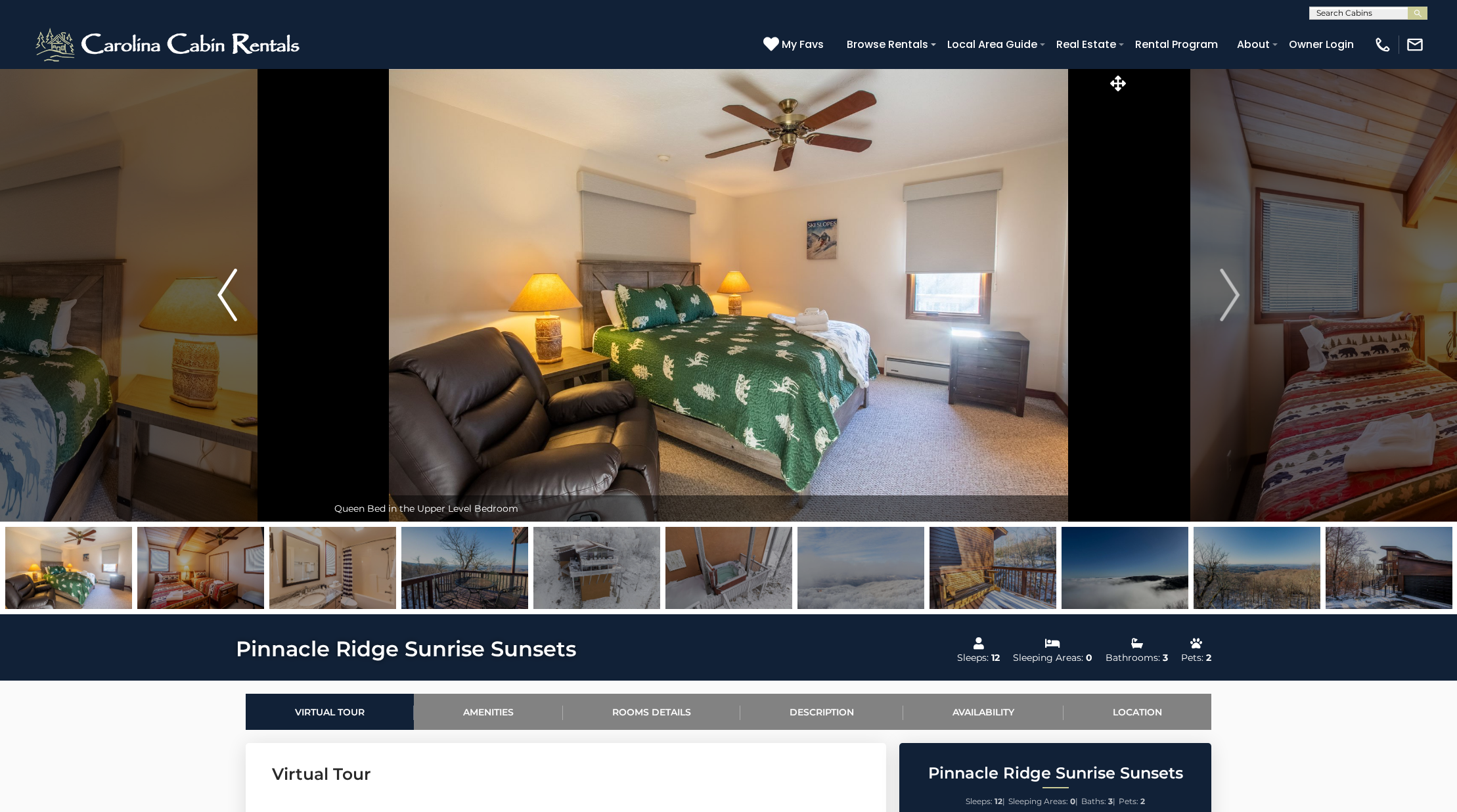
click at [244, 277] on button "Previous" at bounding box center [227, 295] width 201 height 453
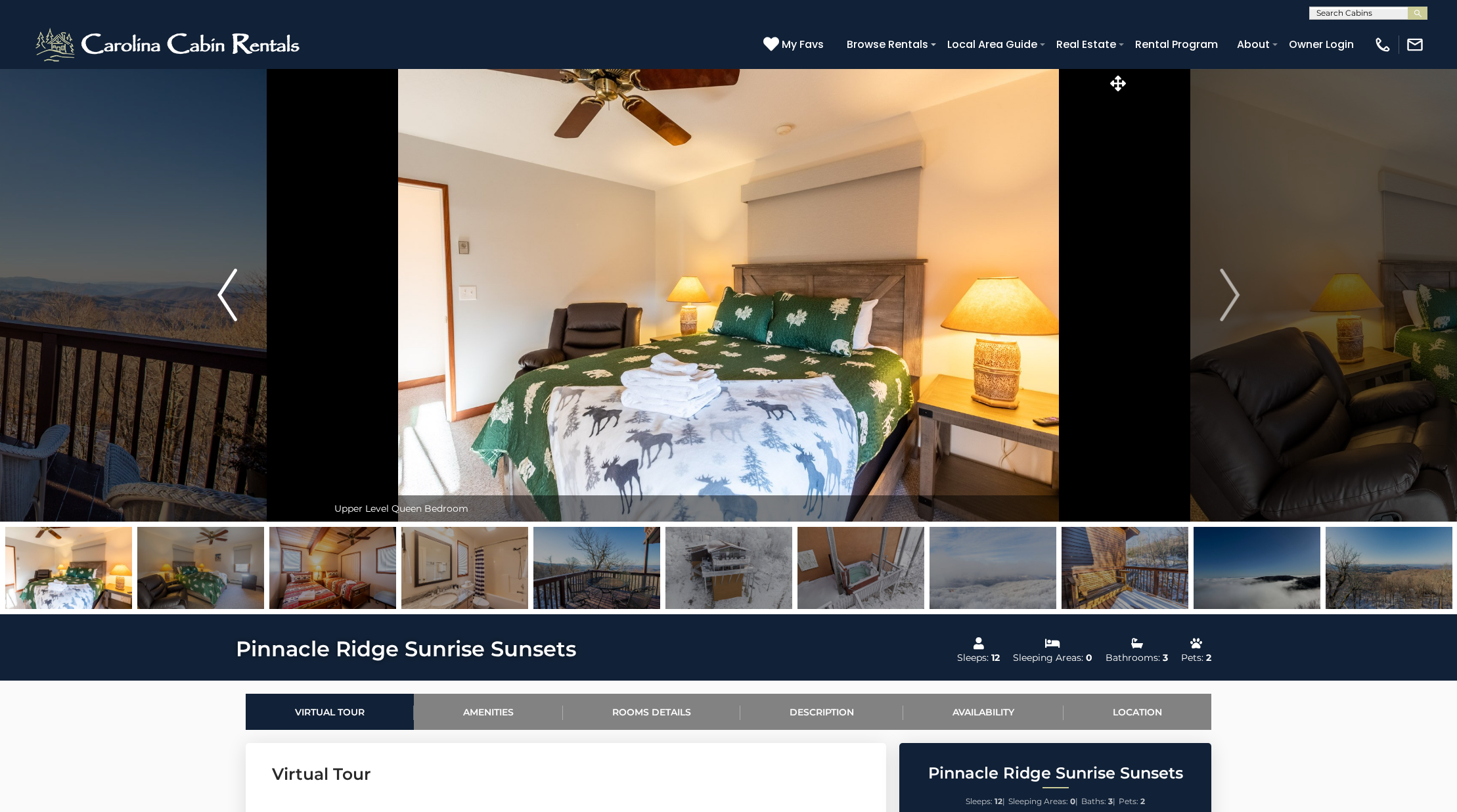
click at [244, 277] on button "Previous" at bounding box center [227, 295] width 201 height 453
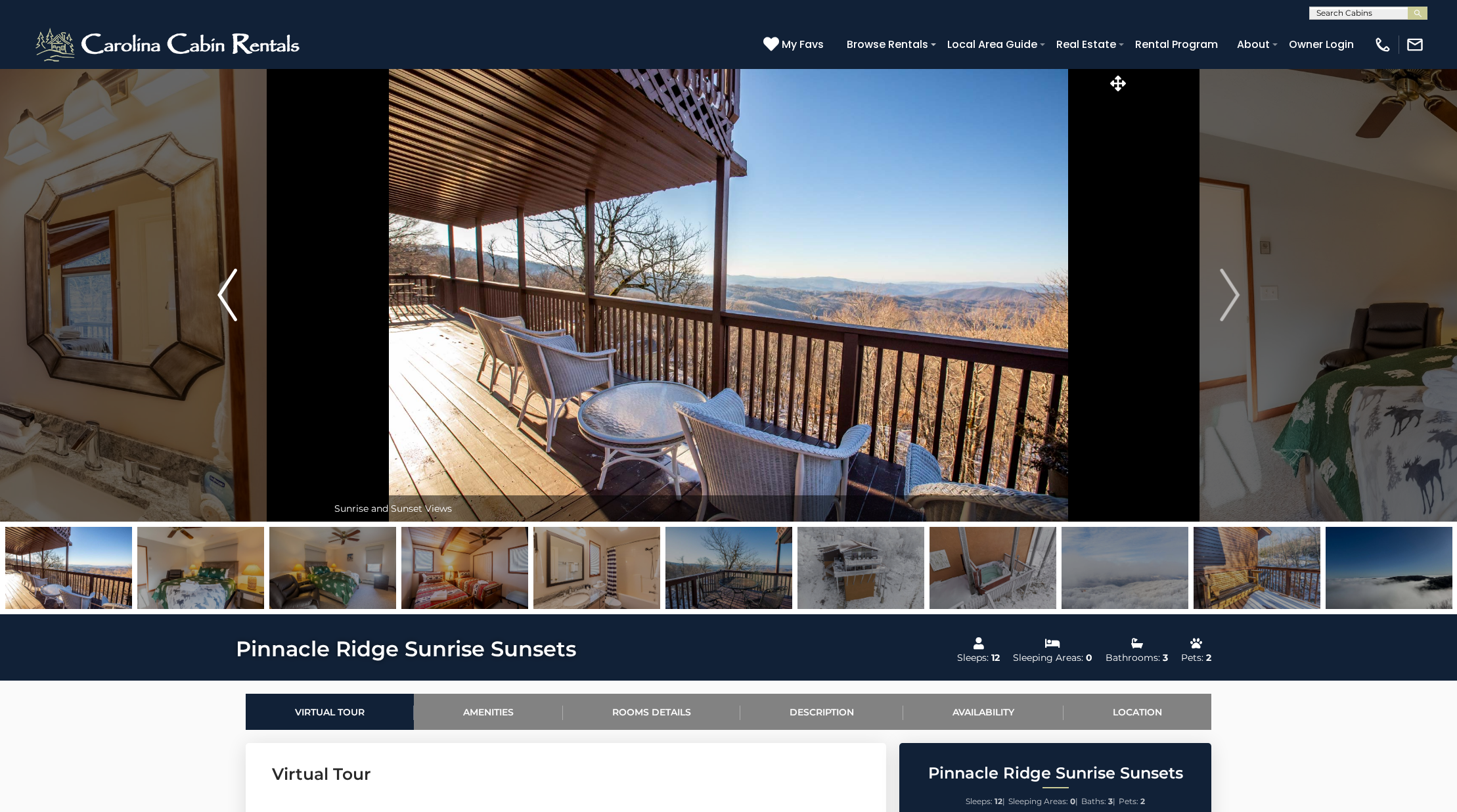
click at [244, 277] on button "Previous" at bounding box center [227, 295] width 201 height 453
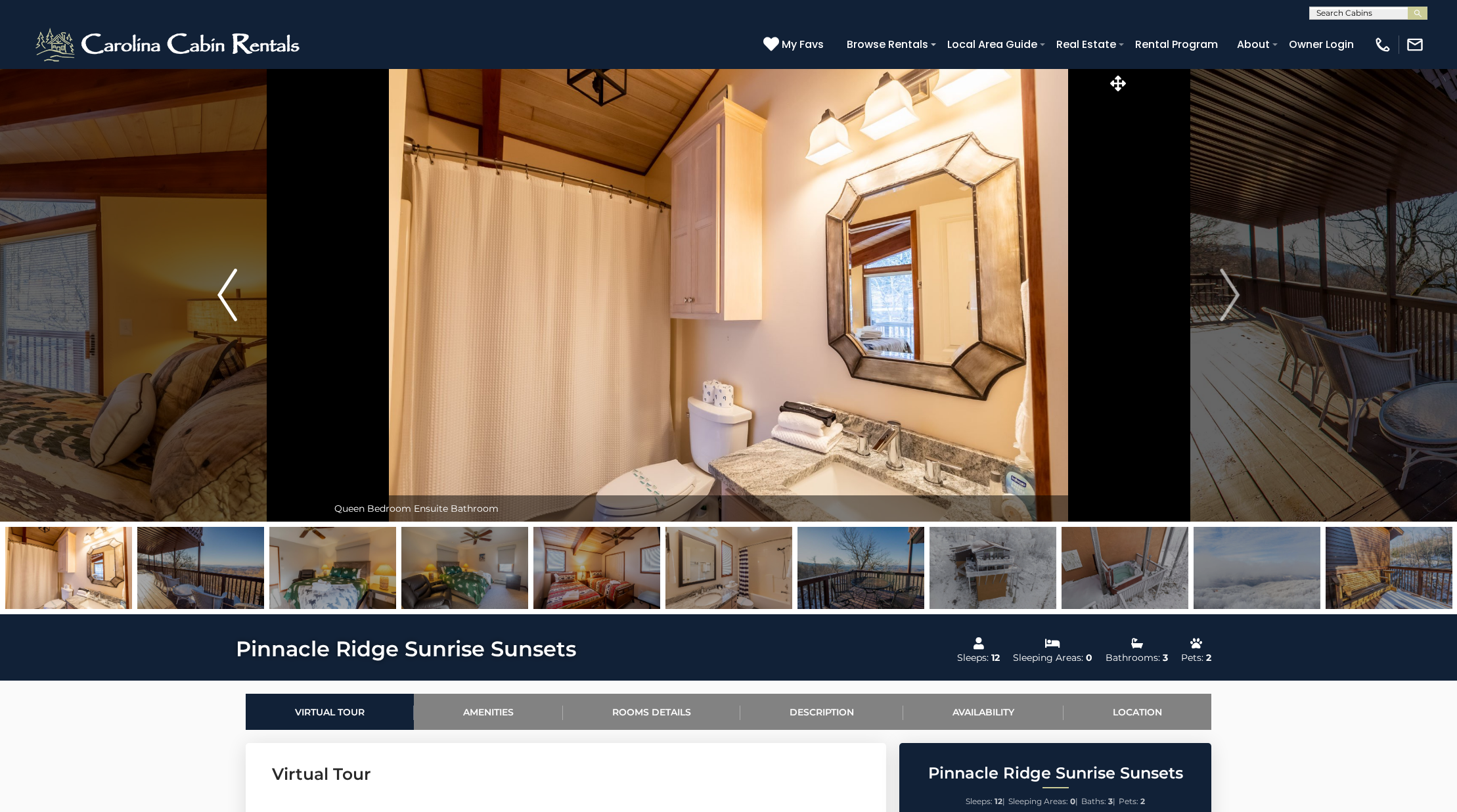
click at [244, 277] on button "Previous" at bounding box center [227, 295] width 201 height 453
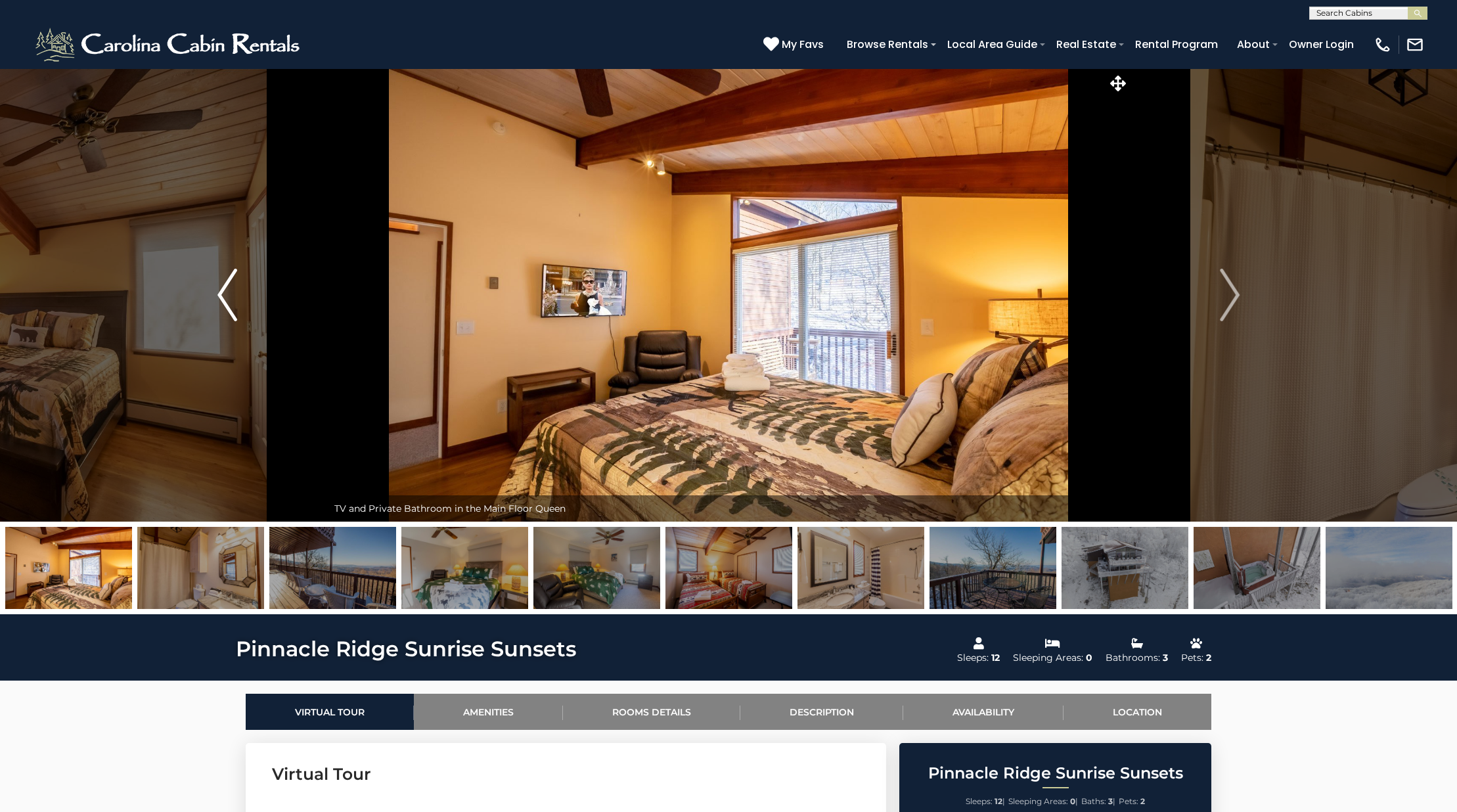
click at [245, 277] on button "Previous" at bounding box center [227, 295] width 201 height 453
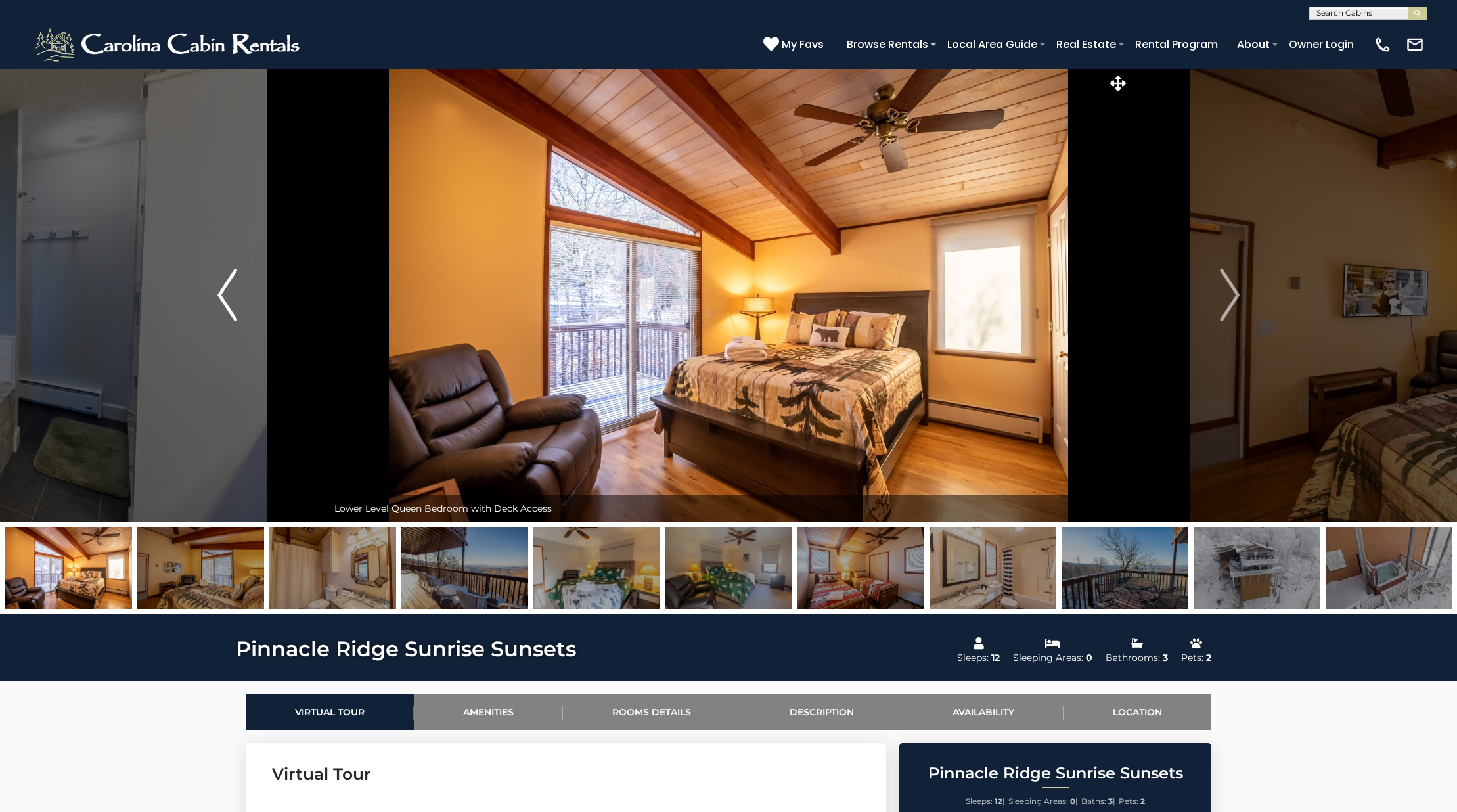
click at [245, 277] on button "Previous" at bounding box center [227, 295] width 201 height 453
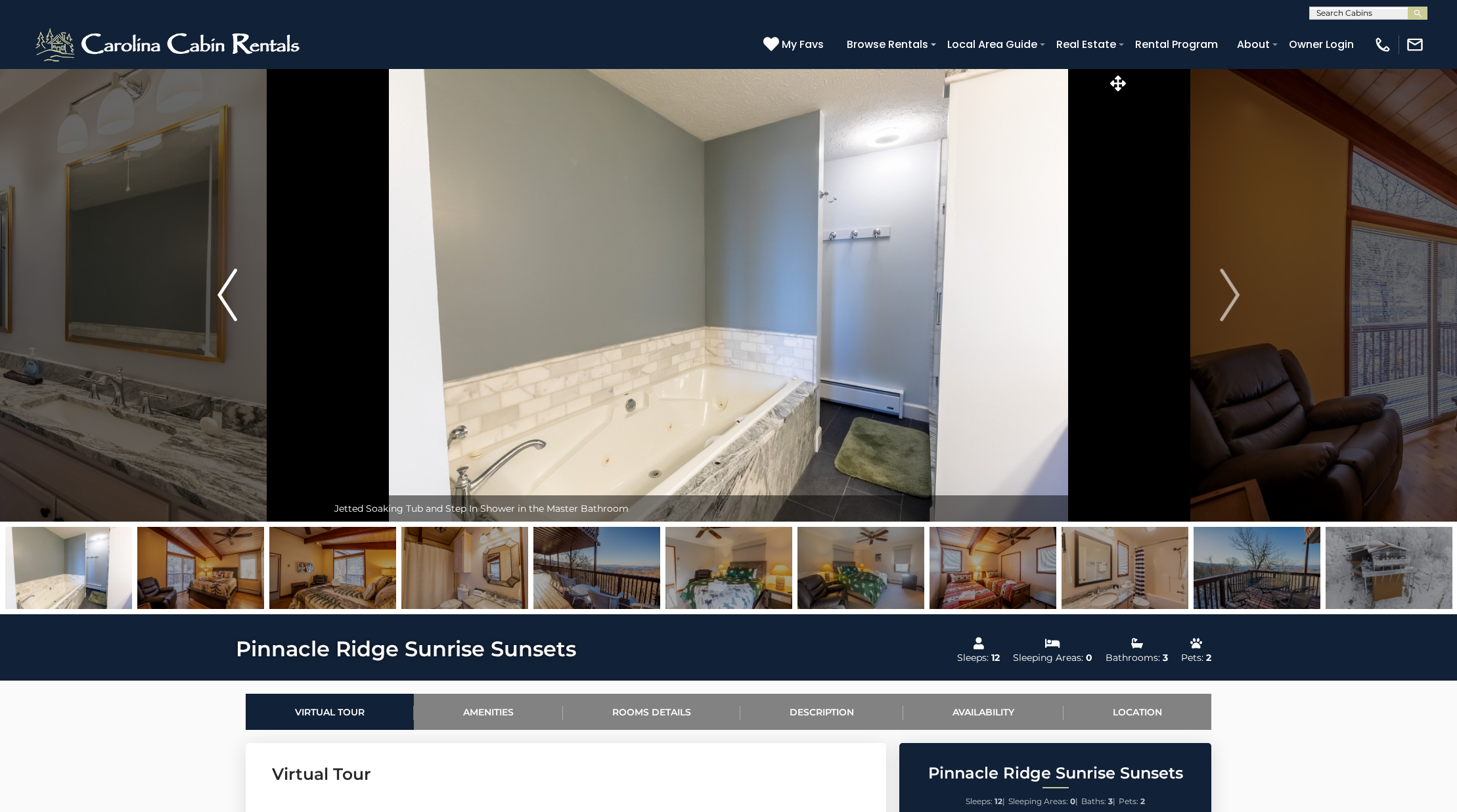
click at [245, 277] on button "Previous" at bounding box center [227, 295] width 201 height 453
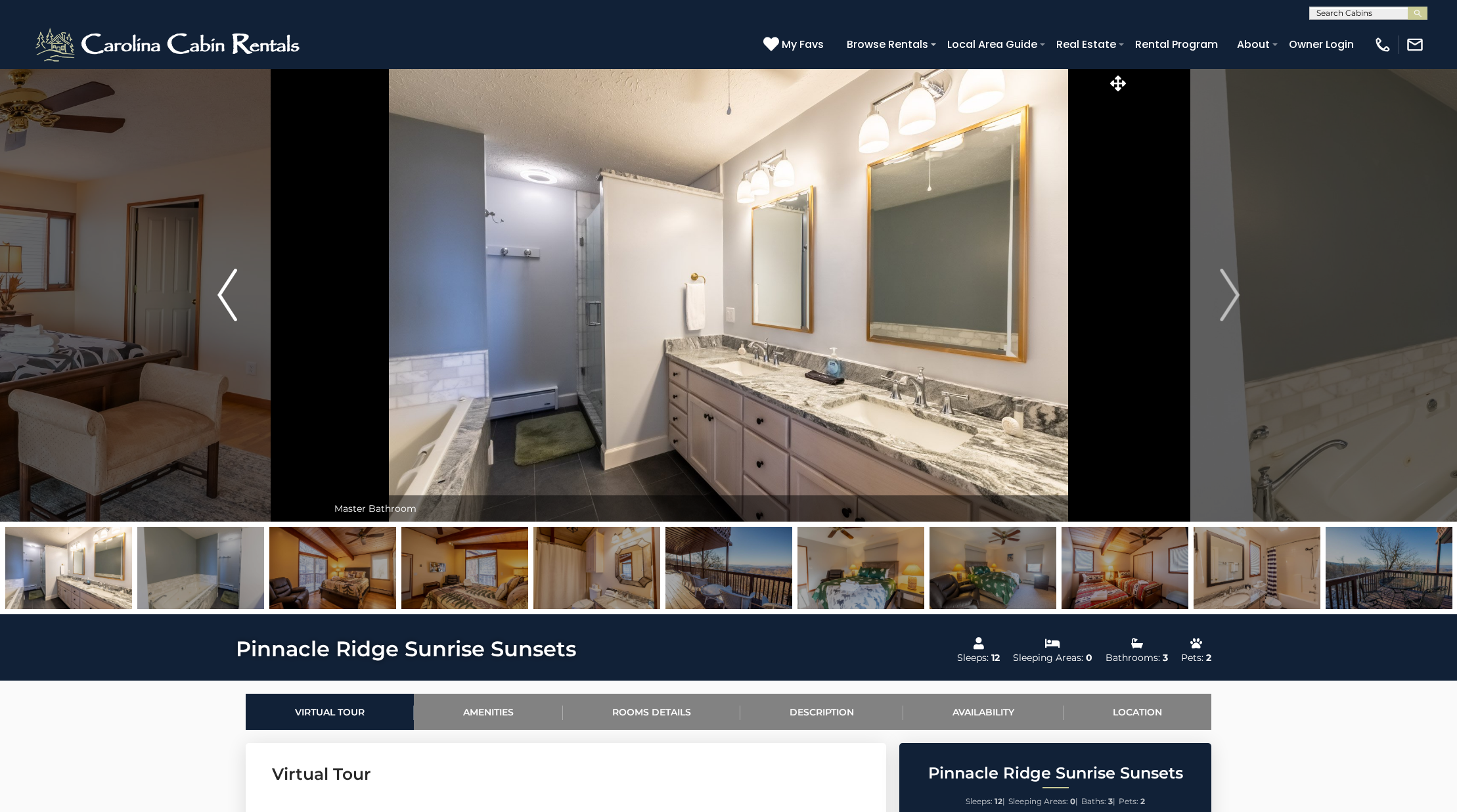
click at [245, 277] on button "Previous" at bounding box center [227, 295] width 201 height 453
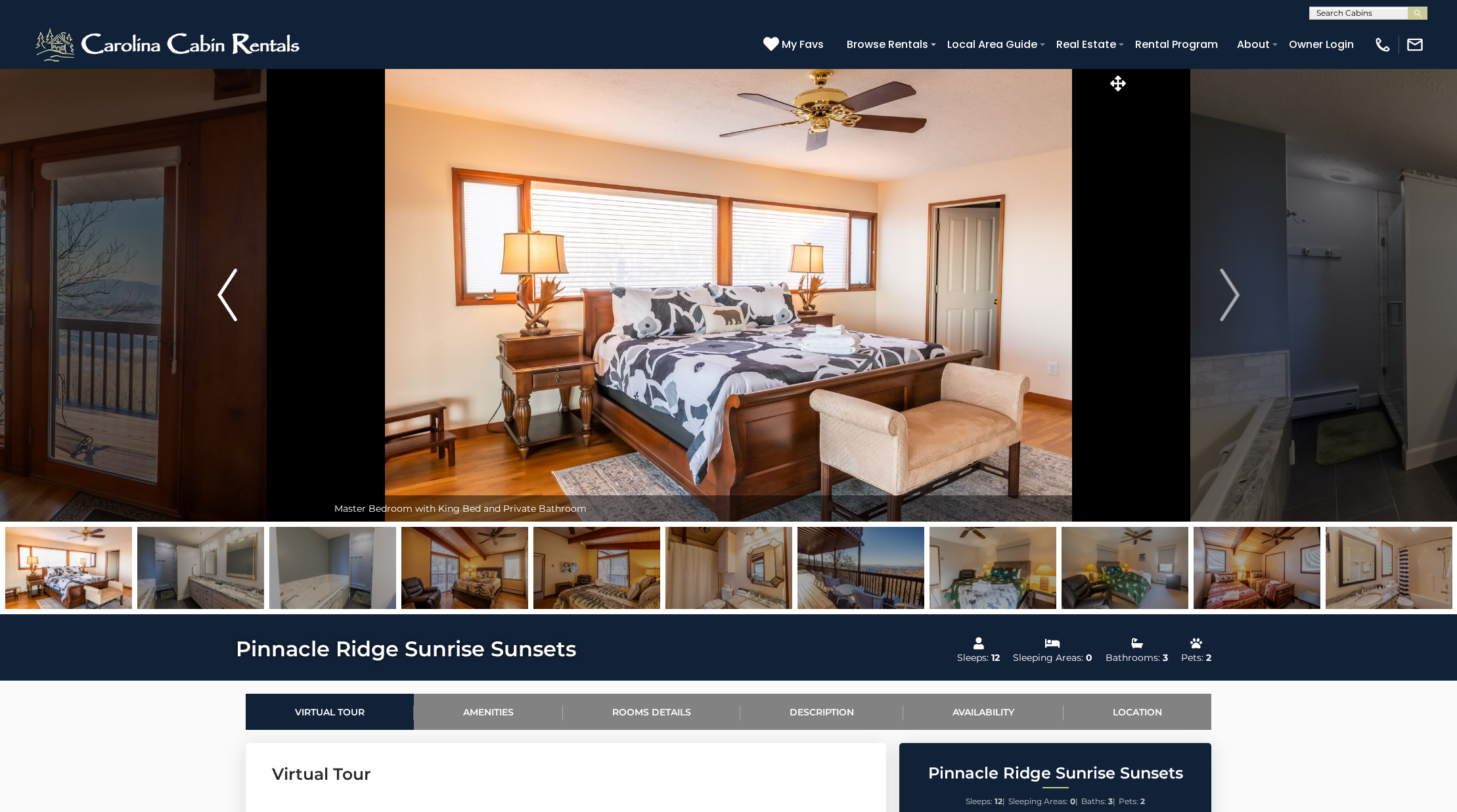
click at [245, 277] on button "Previous" at bounding box center [227, 295] width 201 height 453
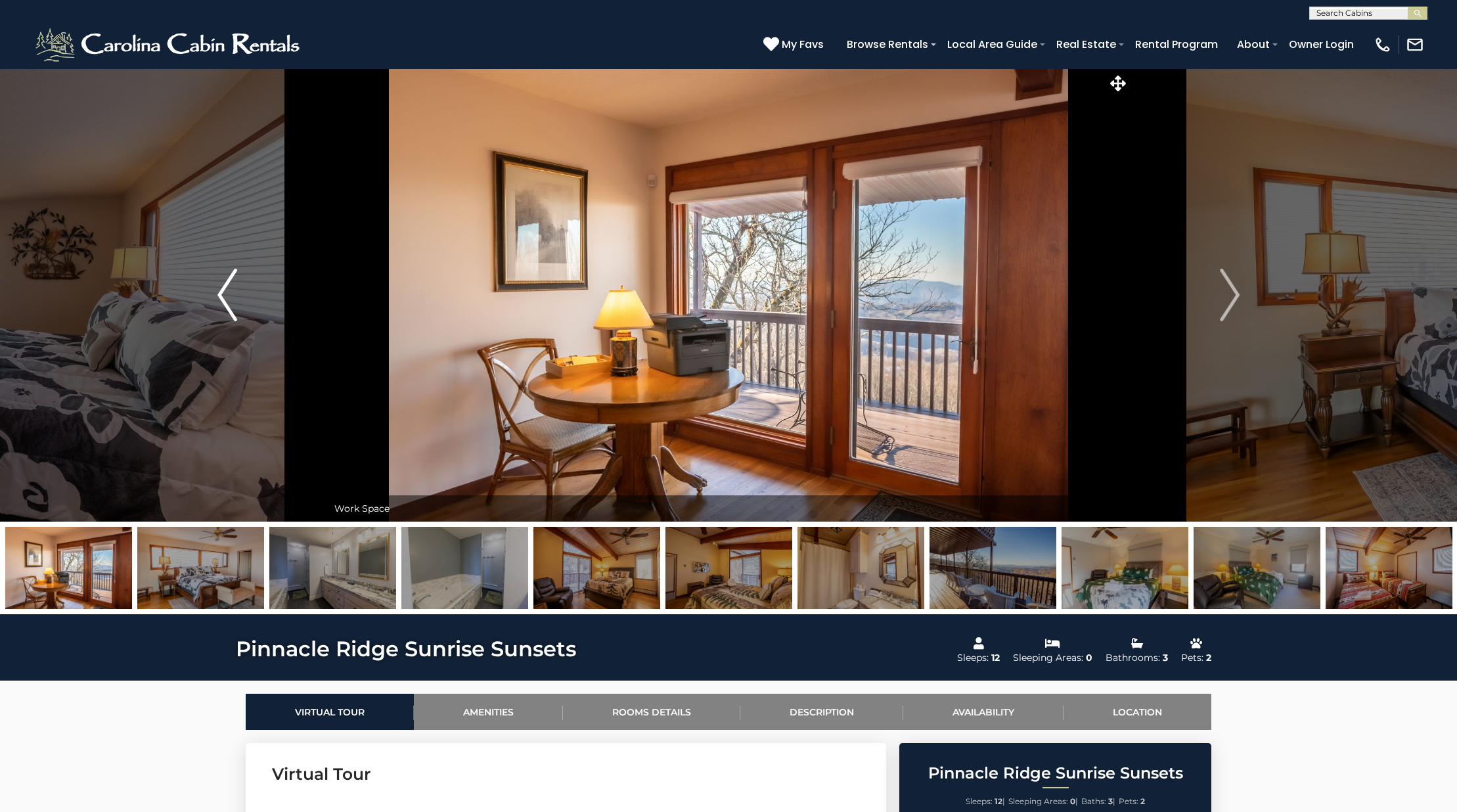
click at [245, 277] on button "Previous" at bounding box center [227, 295] width 201 height 453
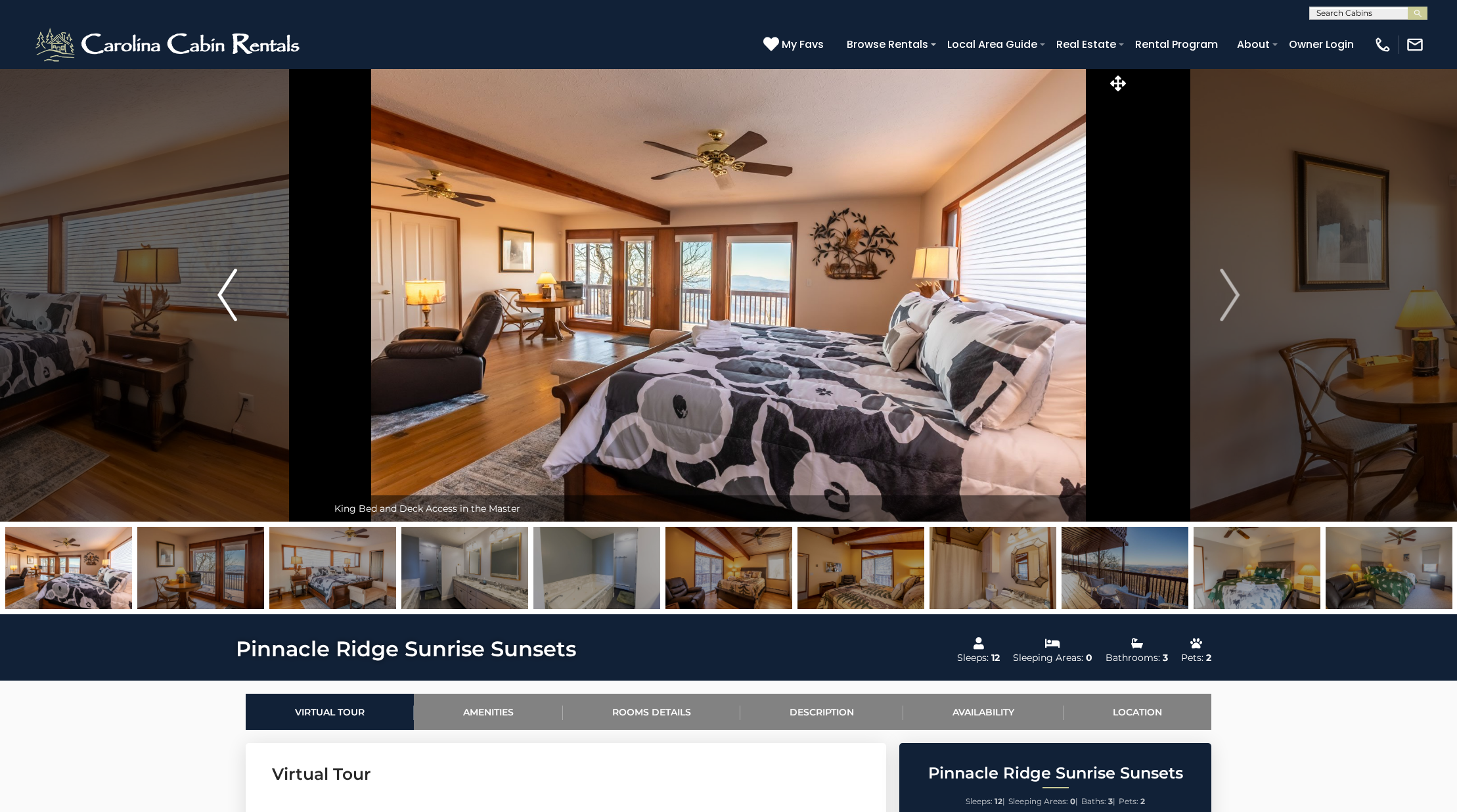
click at [245, 277] on button "Previous" at bounding box center [227, 295] width 201 height 453
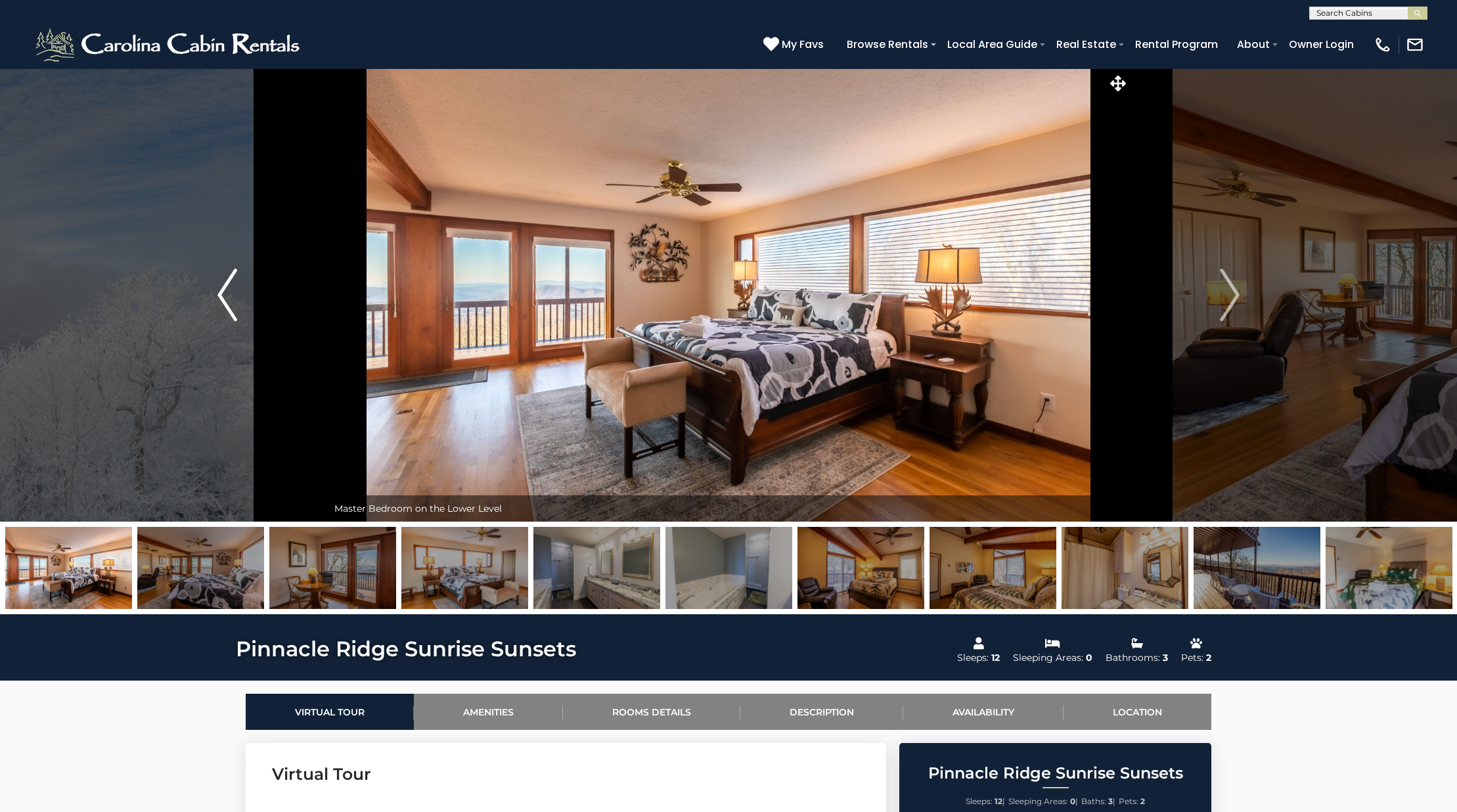
click at [245, 277] on button "Previous" at bounding box center [227, 295] width 201 height 453
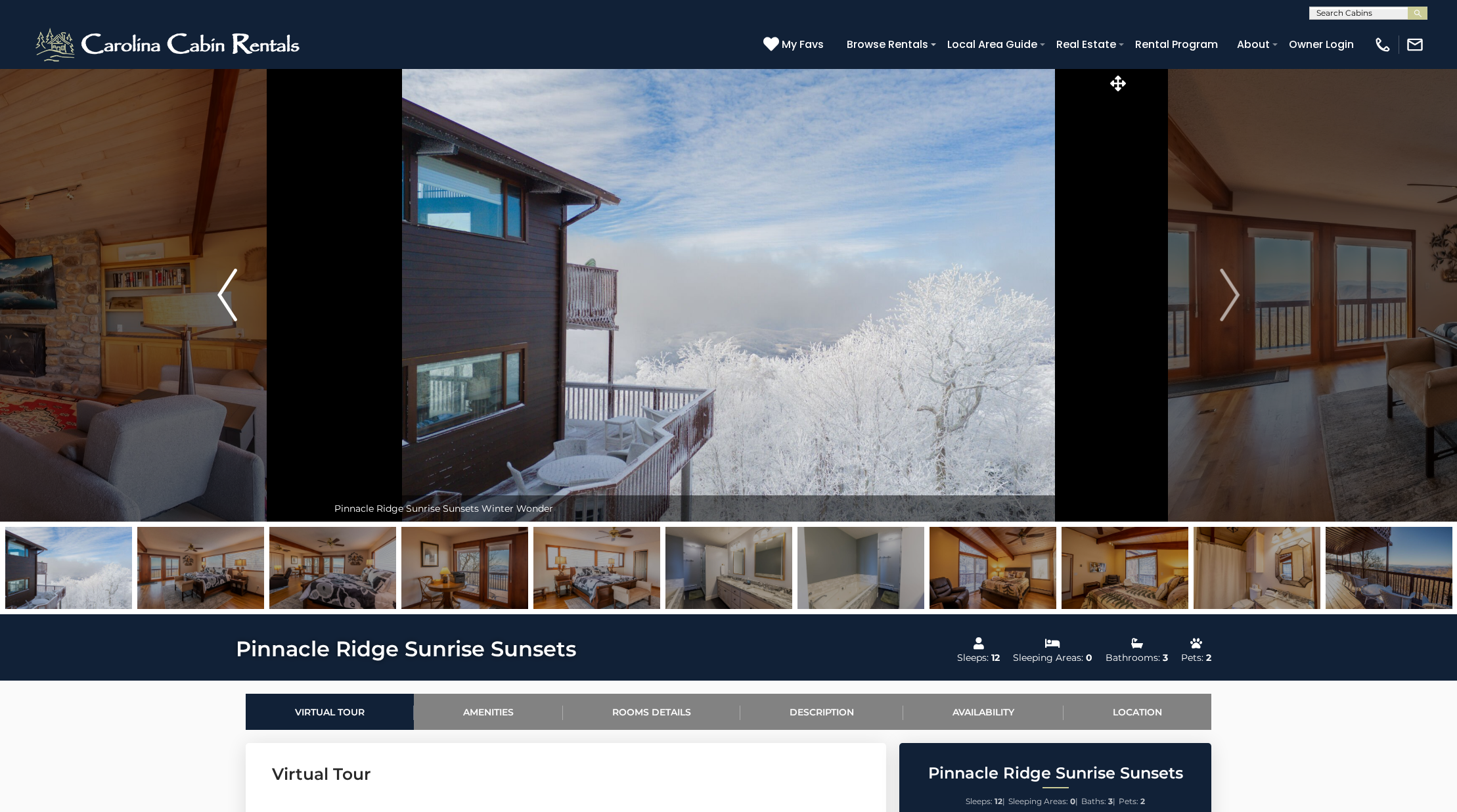
click at [245, 277] on button "Previous" at bounding box center [227, 295] width 201 height 453
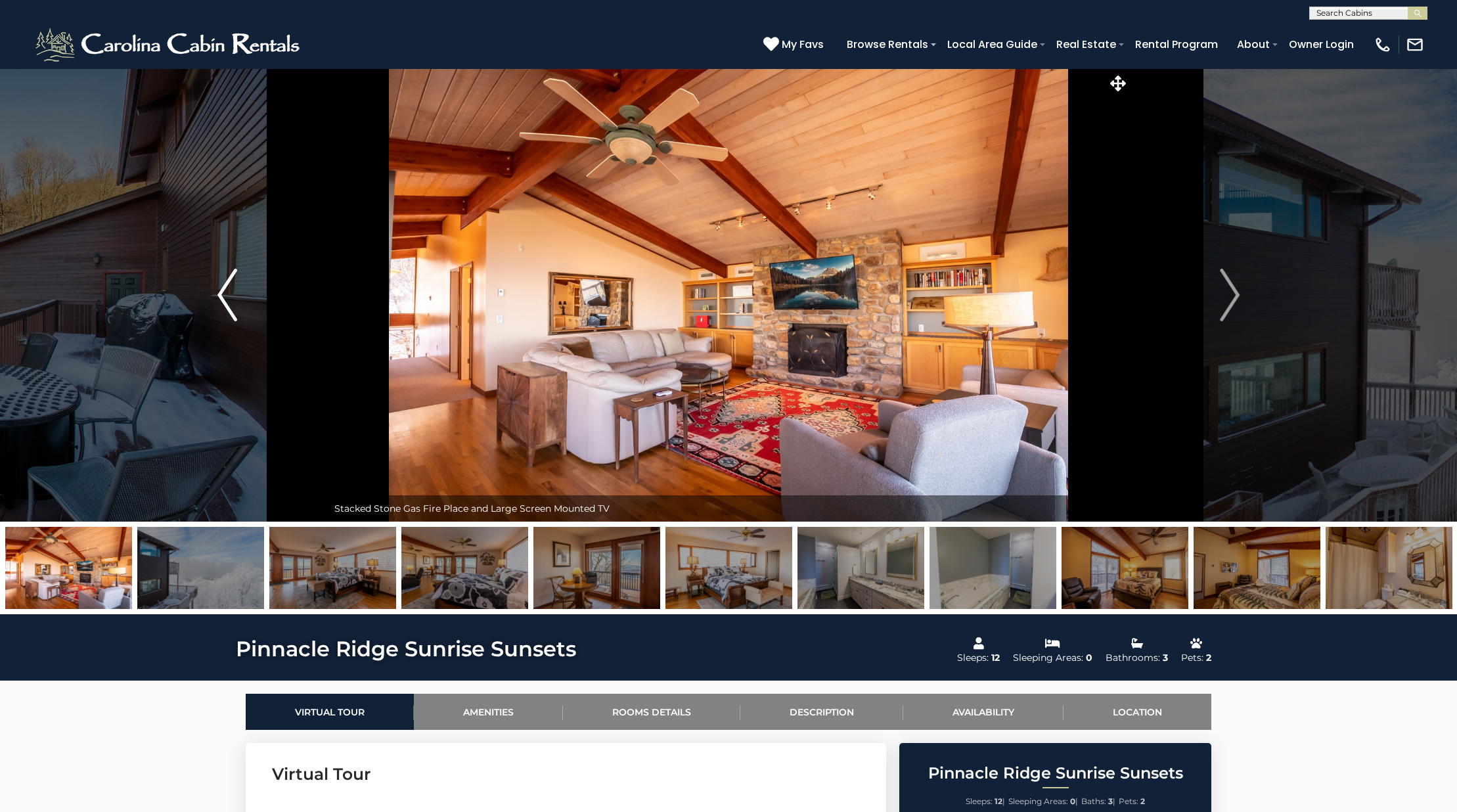
click at [245, 277] on button "Previous" at bounding box center [227, 295] width 201 height 453
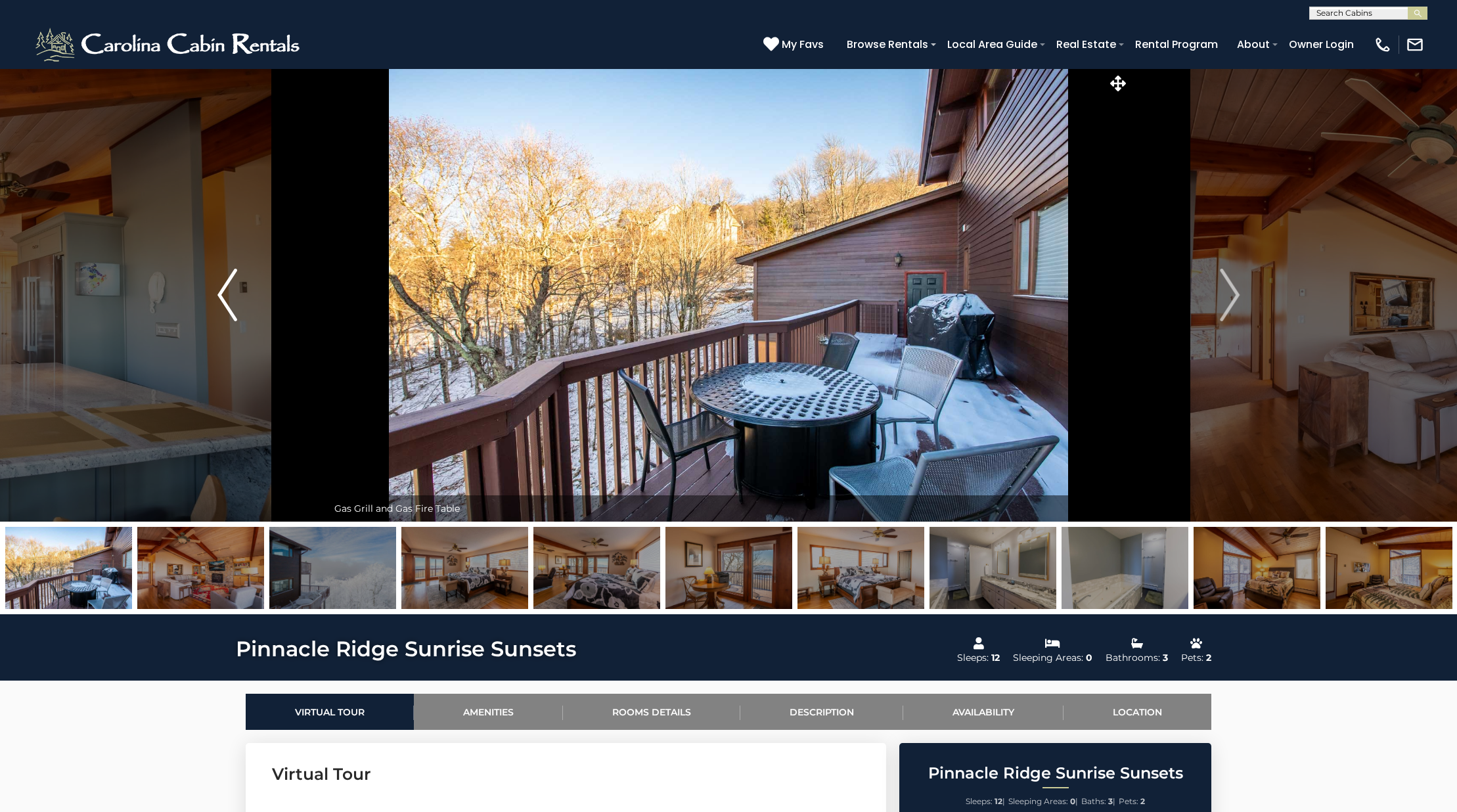
click at [245, 277] on button "Previous" at bounding box center [227, 295] width 201 height 453
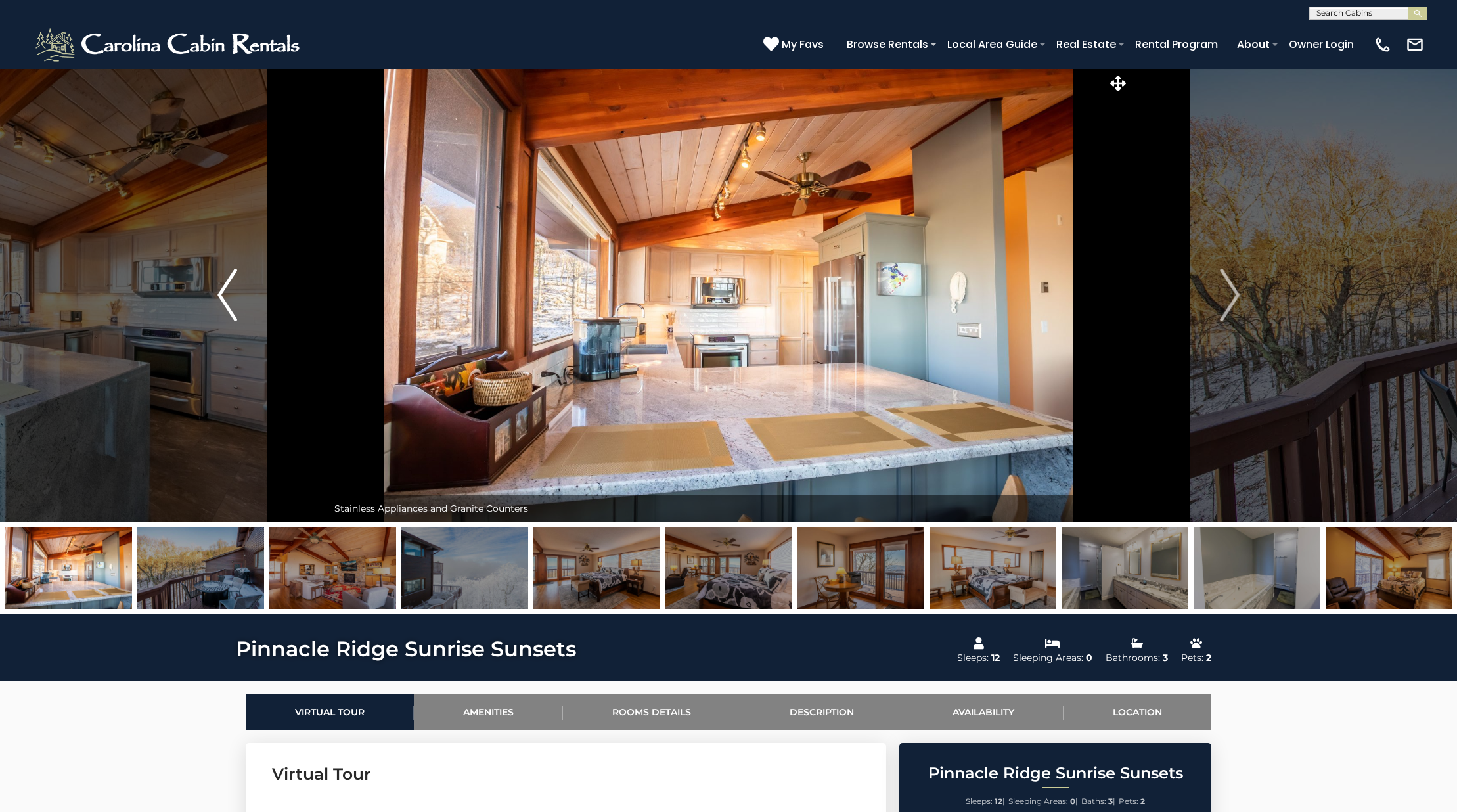
click at [245, 277] on button "Previous" at bounding box center [227, 295] width 201 height 453
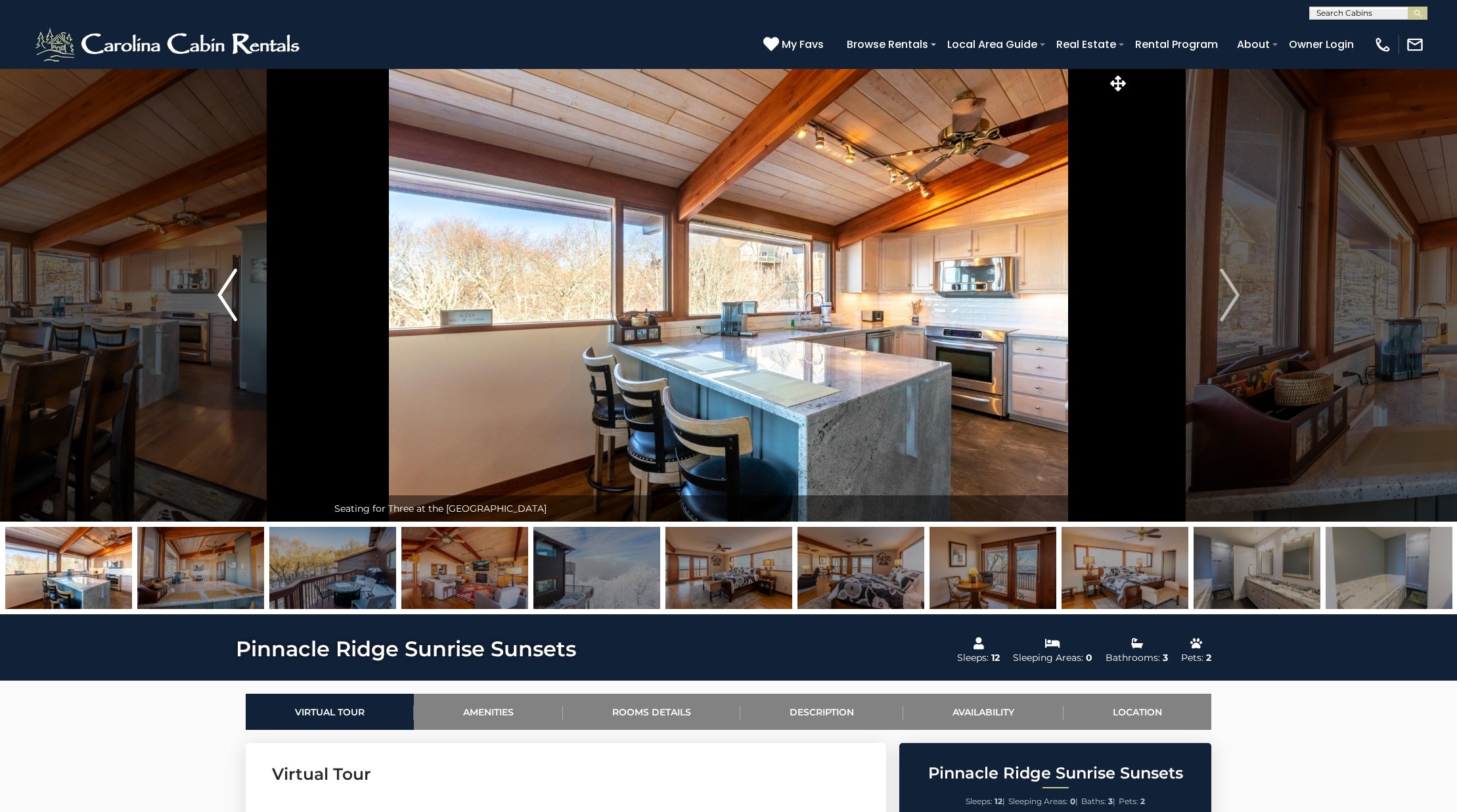
click at [245, 277] on button "Previous" at bounding box center [227, 295] width 201 height 453
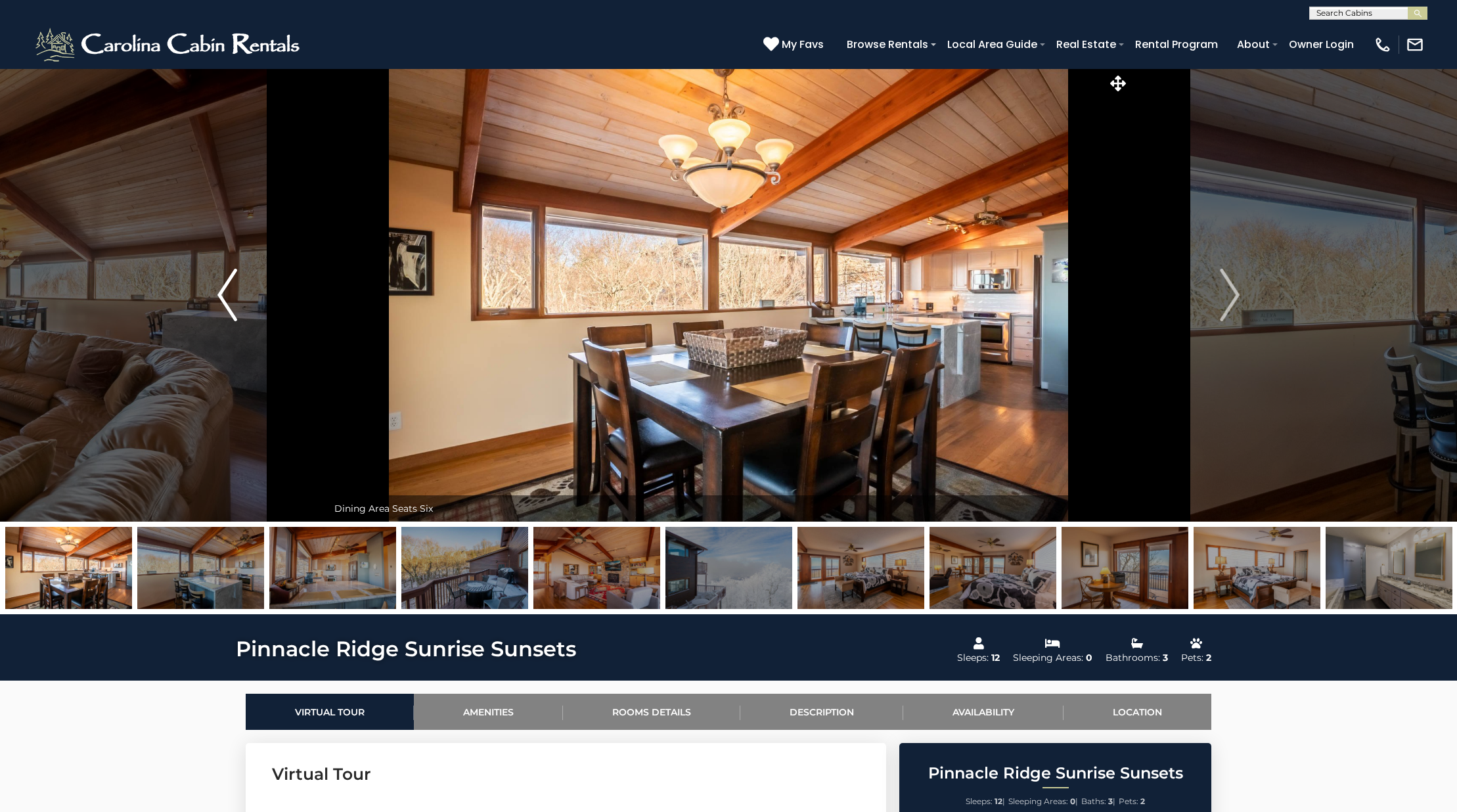
click at [245, 277] on button "Previous" at bounding box center [227, 295] width 201 height 453
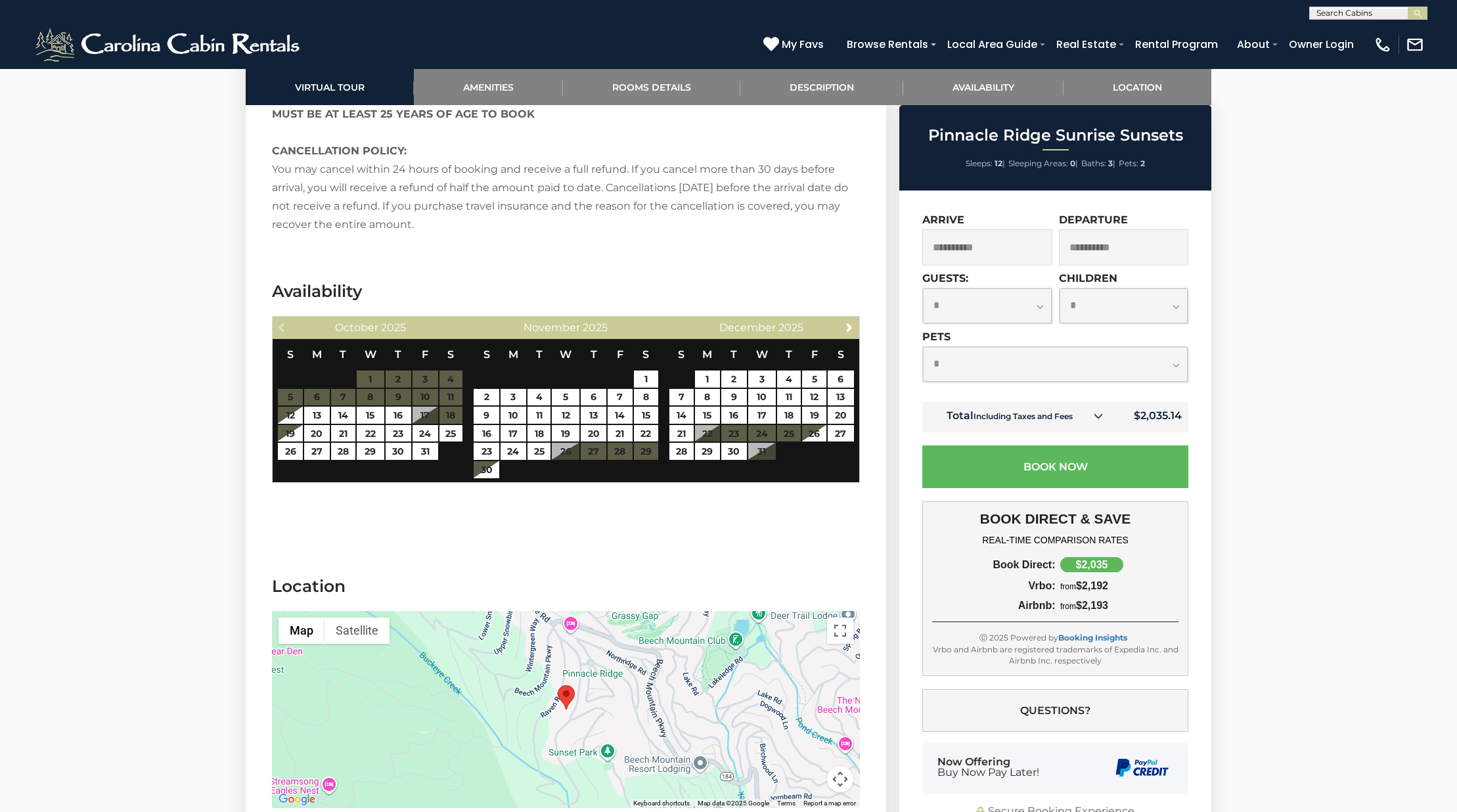
scroll to position [2451, 0]
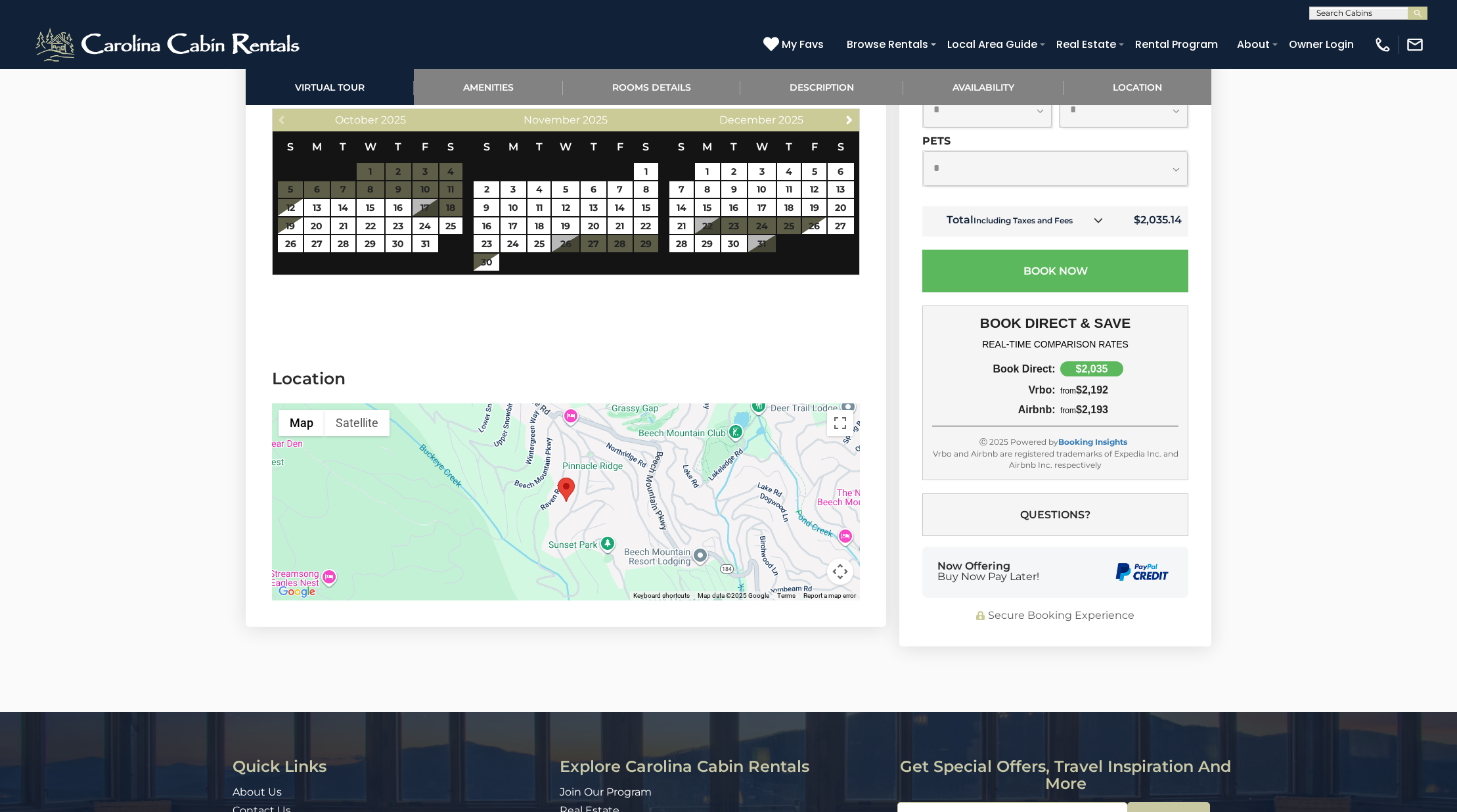
click at [840, 570] on button "Map camera controls" at bounding box center [840, 571] width 26 height 26
click at [819, 507] on button "Zoom in" at bounding box center [807, 506] width 26 height 26
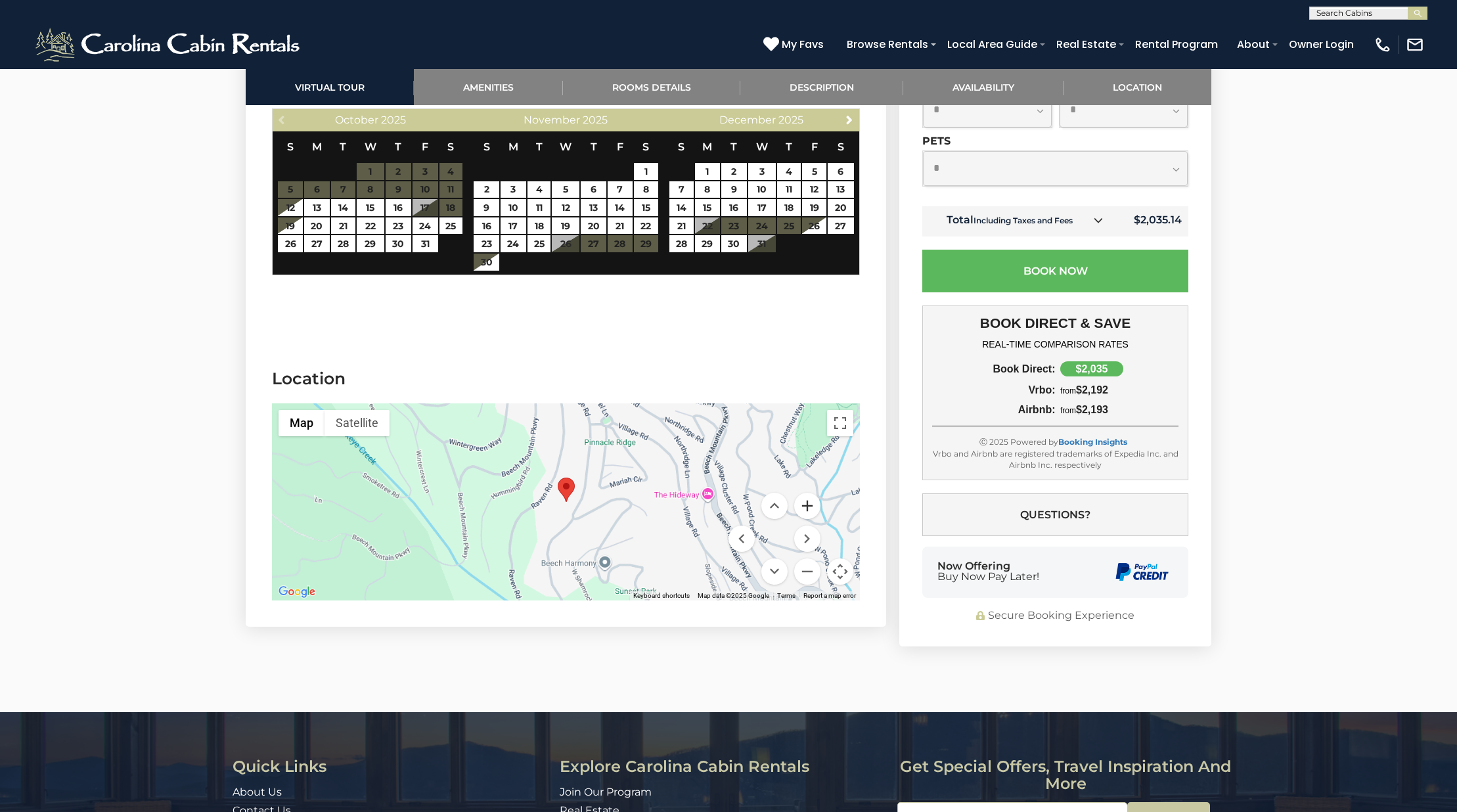
click at [819, 507] on button "Zoom in" at bounding box center [807, 506] width 26 height 26
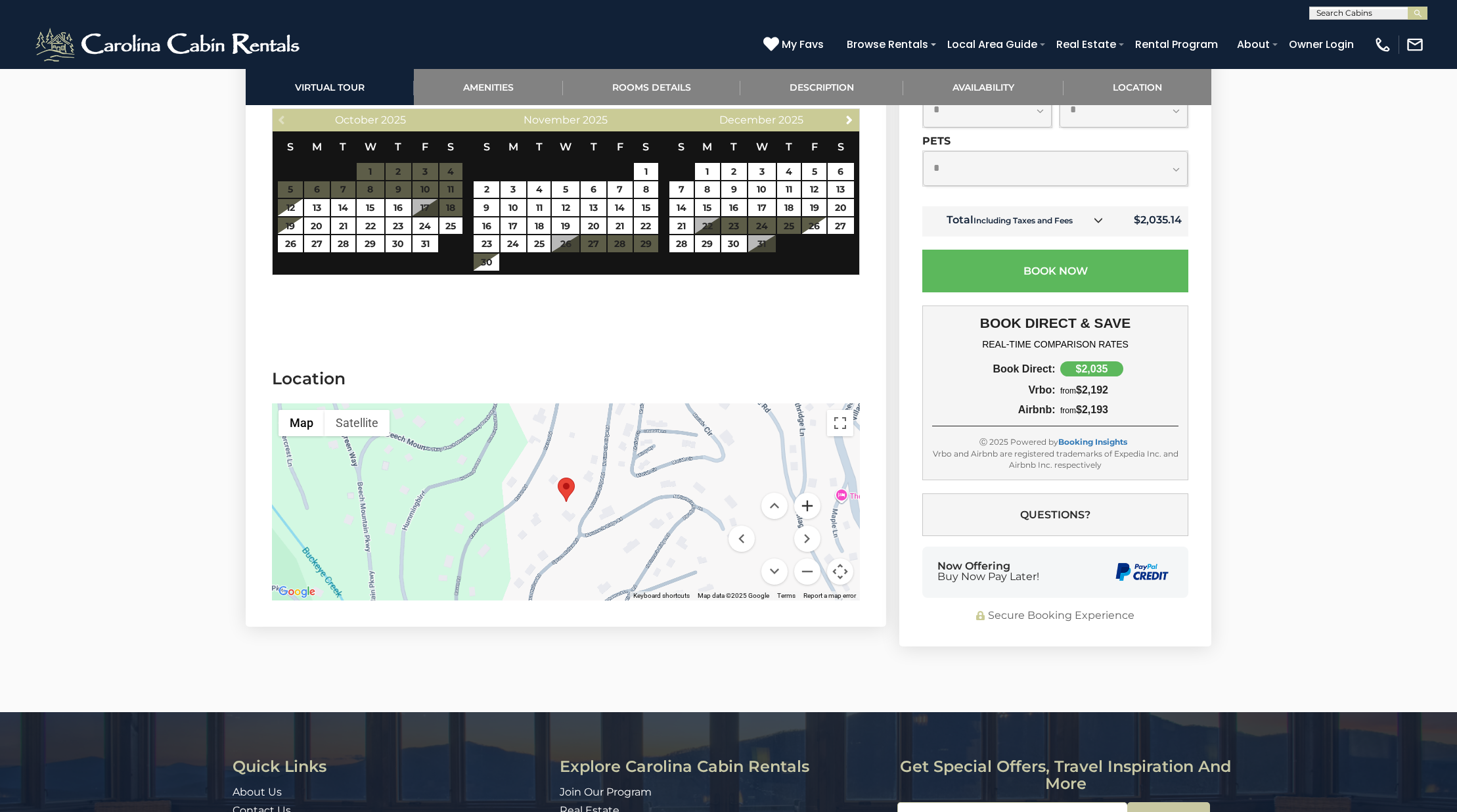
click at [819, 507] on button "Zoom in" at bounding box center [807, 506] width 26 height 26
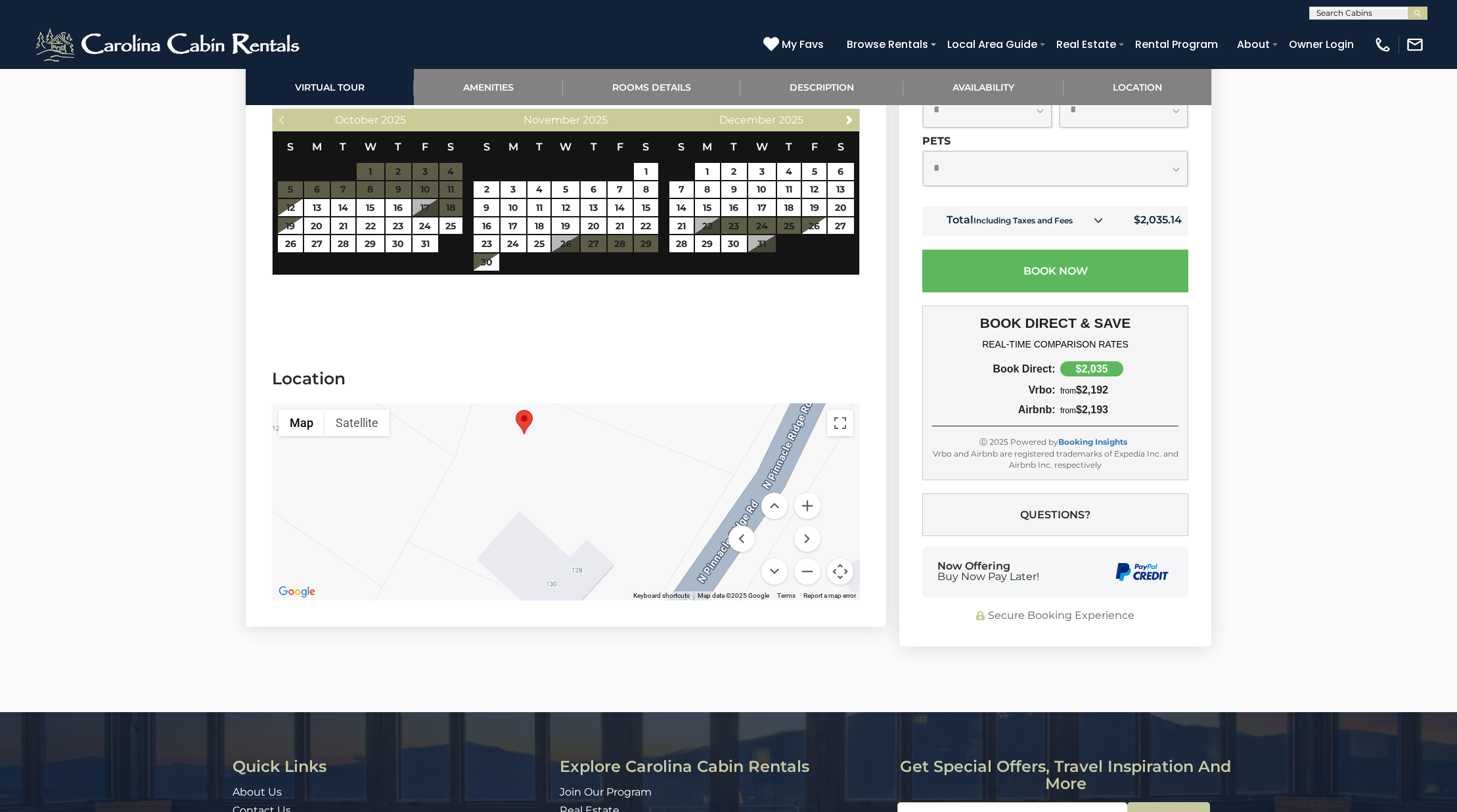
drag, startPoint x: 659, startPoint y: 386, endPoint x: 646, endPoint y: 468, distance: 83.0
click at [643, 470] on div at bounding box center [565, 501] width 588 height 197
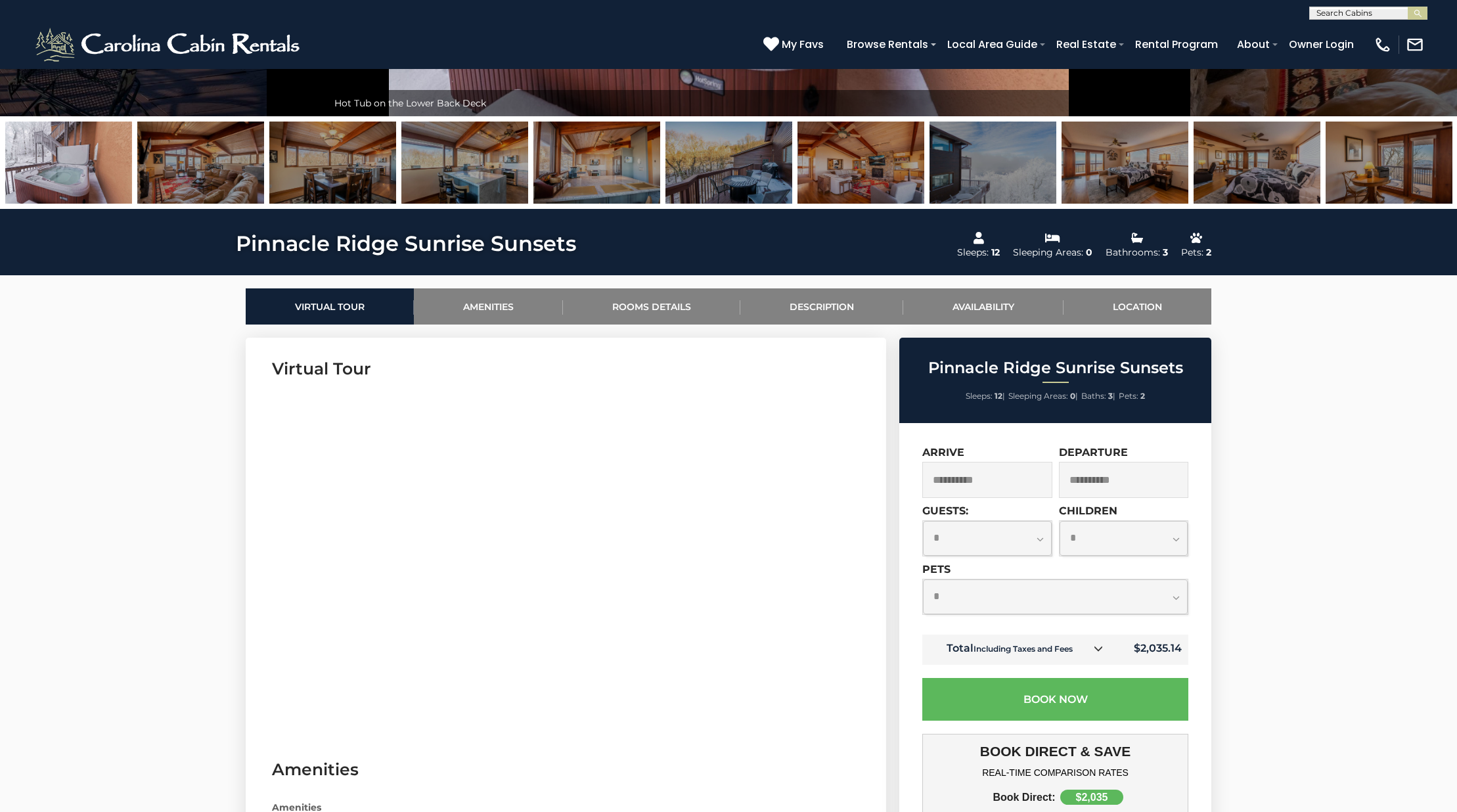
scroll to position [0, 0]
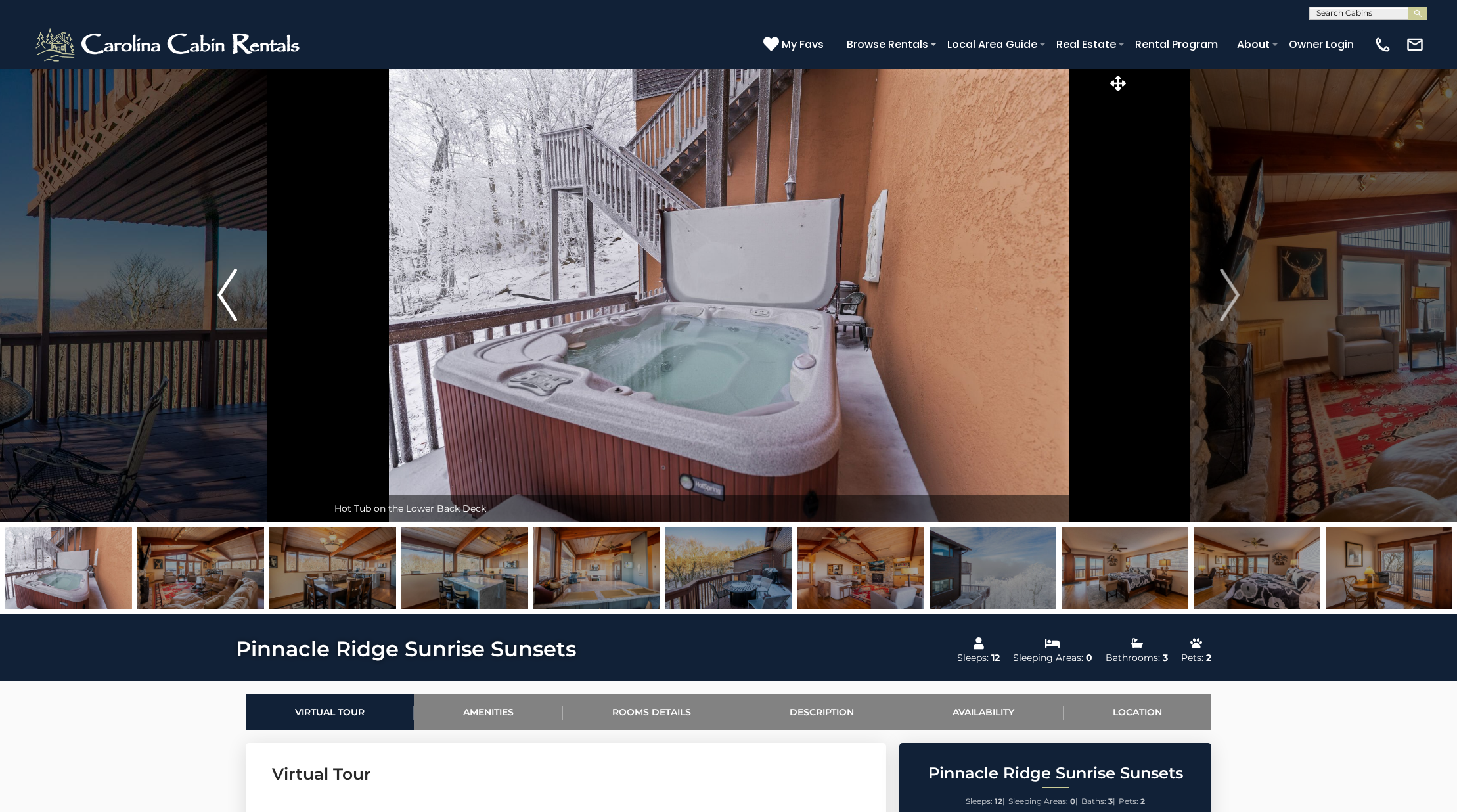
click at [219, 288] on img "Previous" at bounding box center [226, 294] width 19 height 53
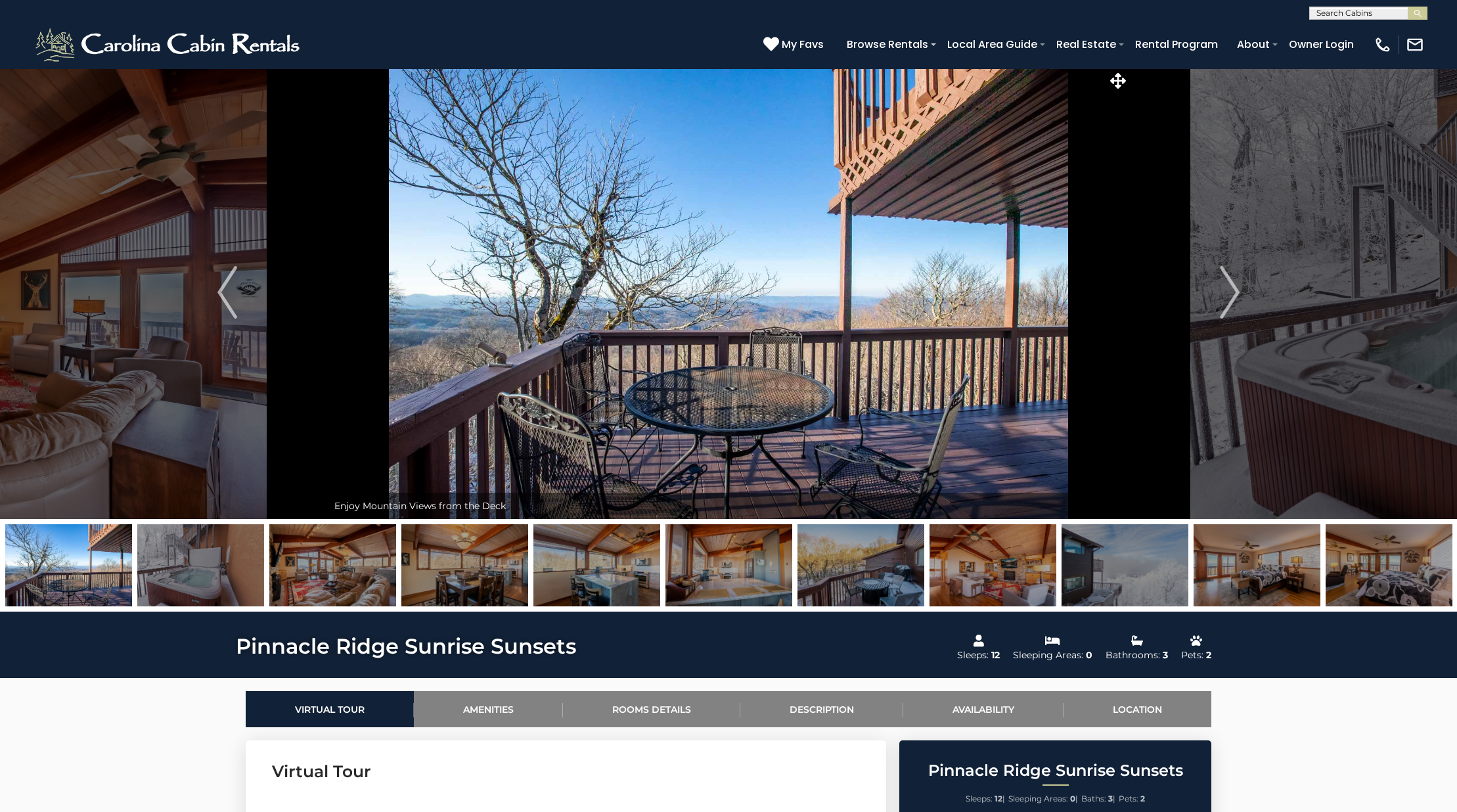
scroll to position [1, 0]
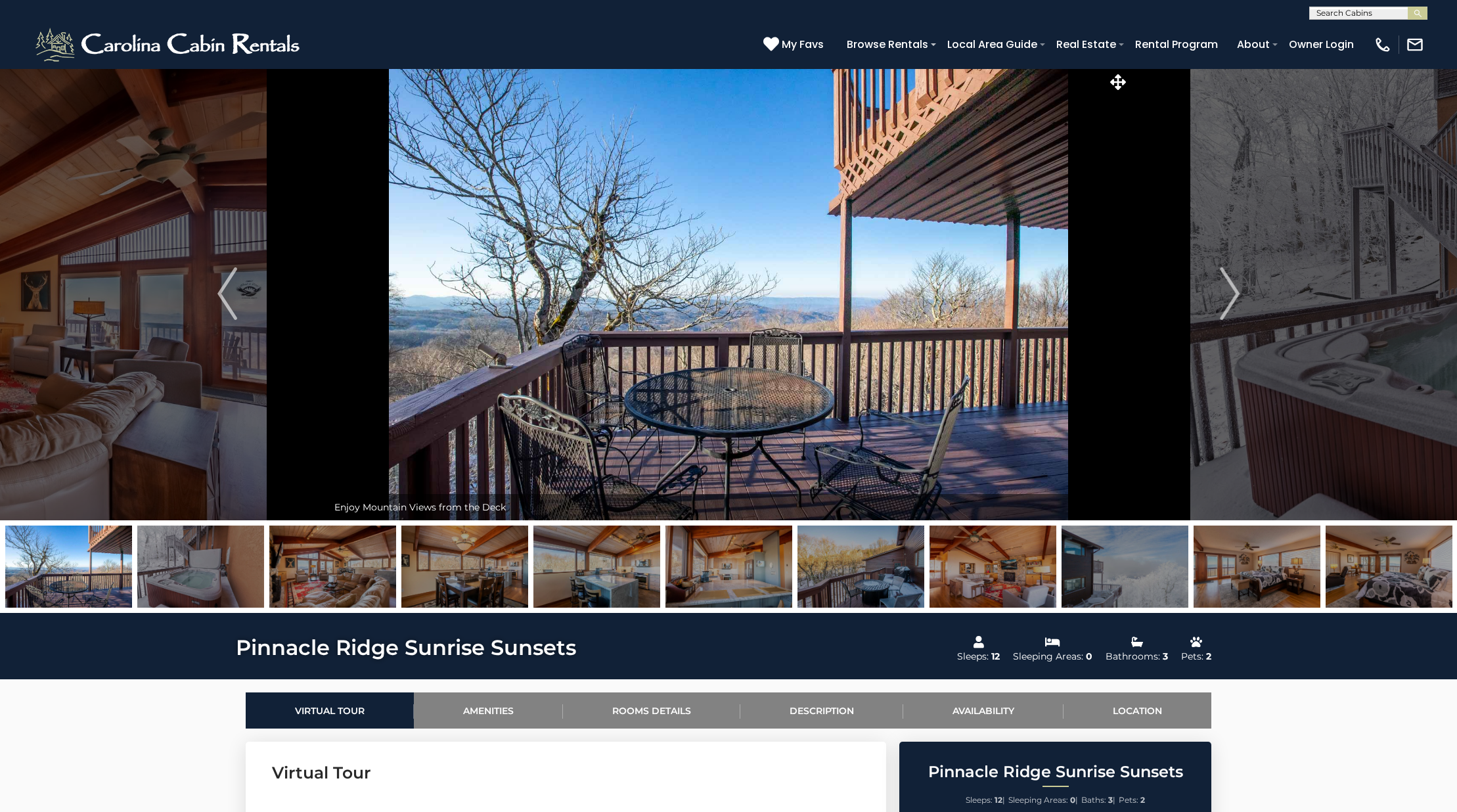
click at [879, 570] on img at bounding box center [861, 567] width 127 height 82
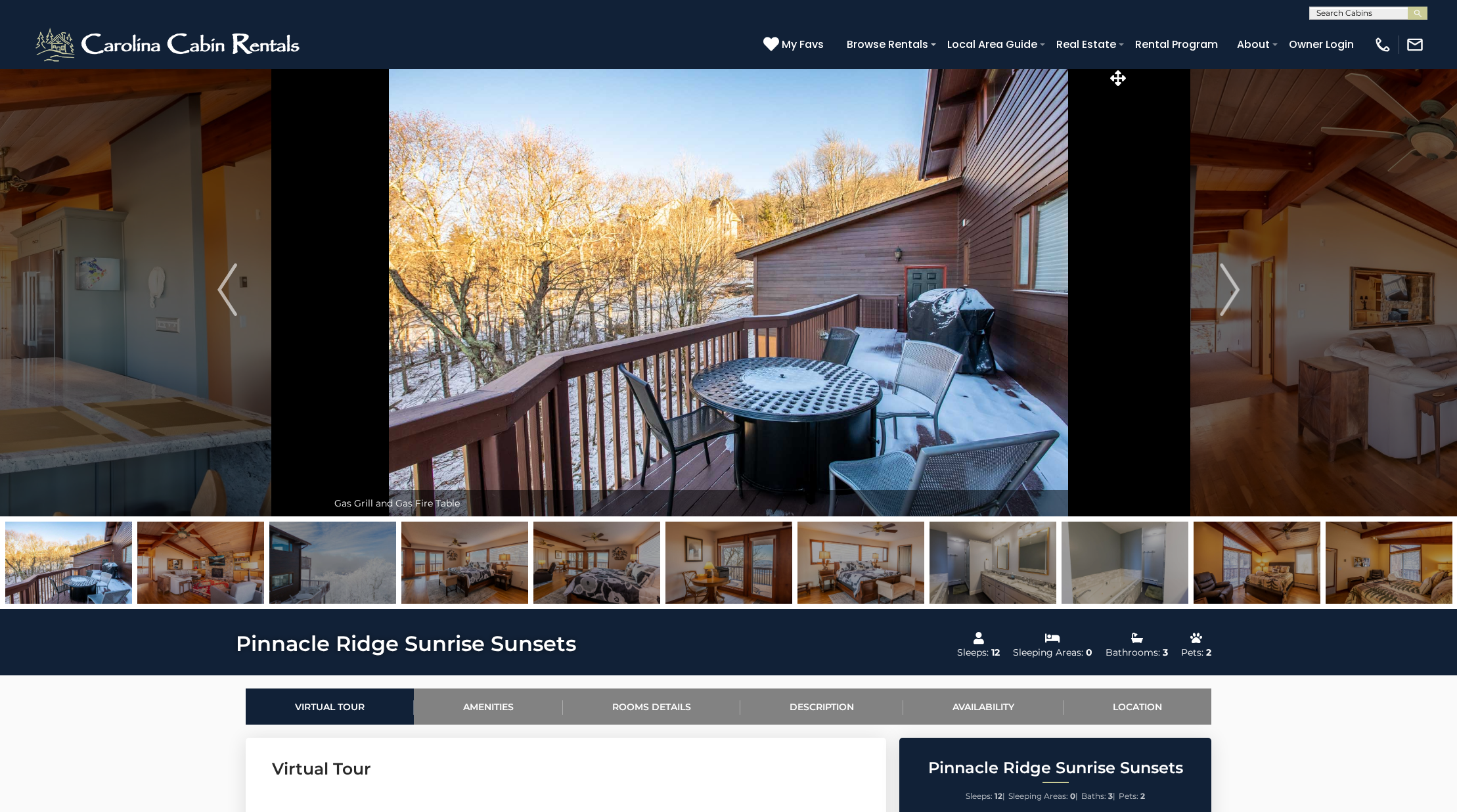
scroll to position [6, 0]
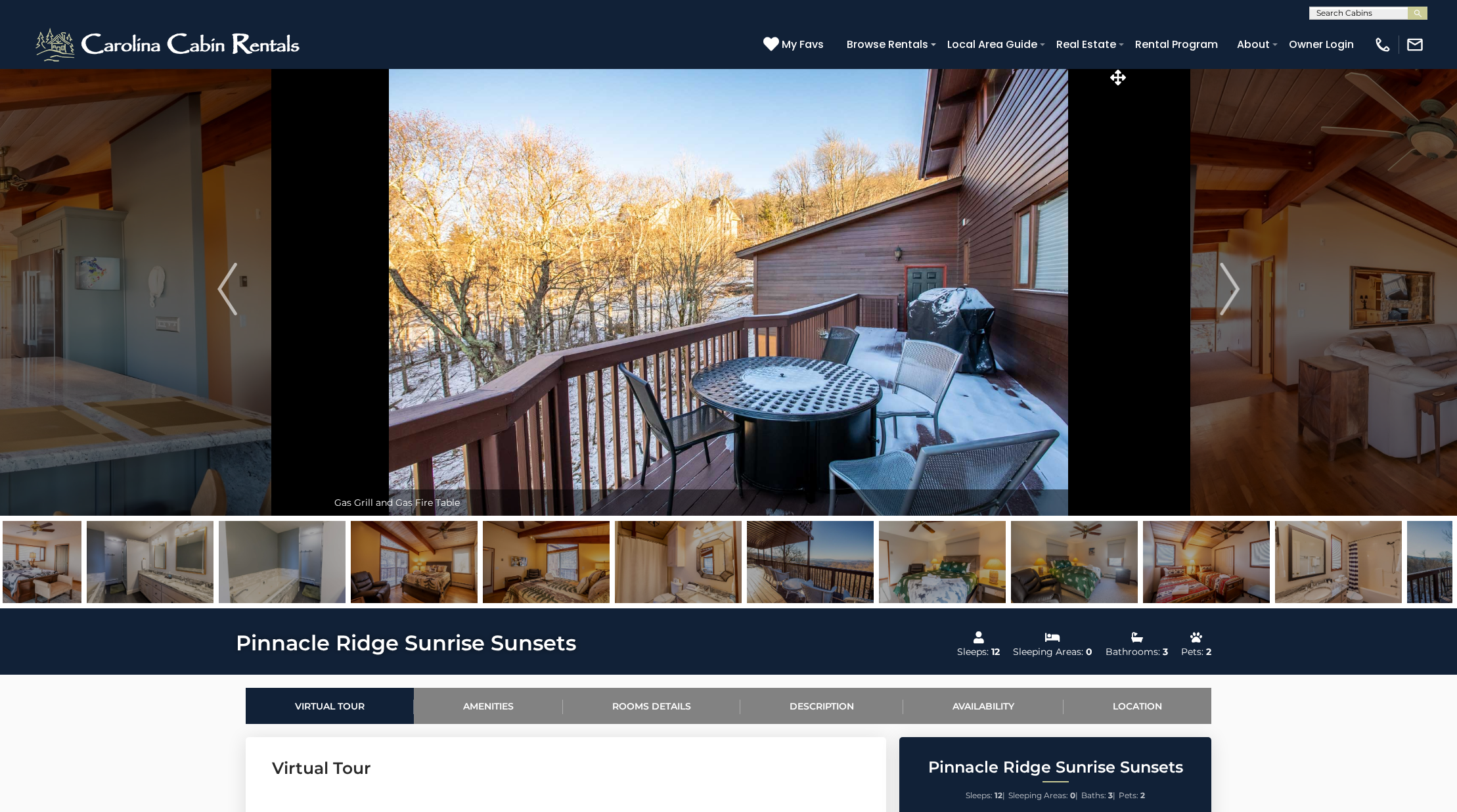
drag, startPoint x: 1271, startPoint y: 573, endPoint x: 521, endPoint y: 533, distance: 751.1
click at [521, 533] on img at bounding box center [546, 562] width 127 height 82
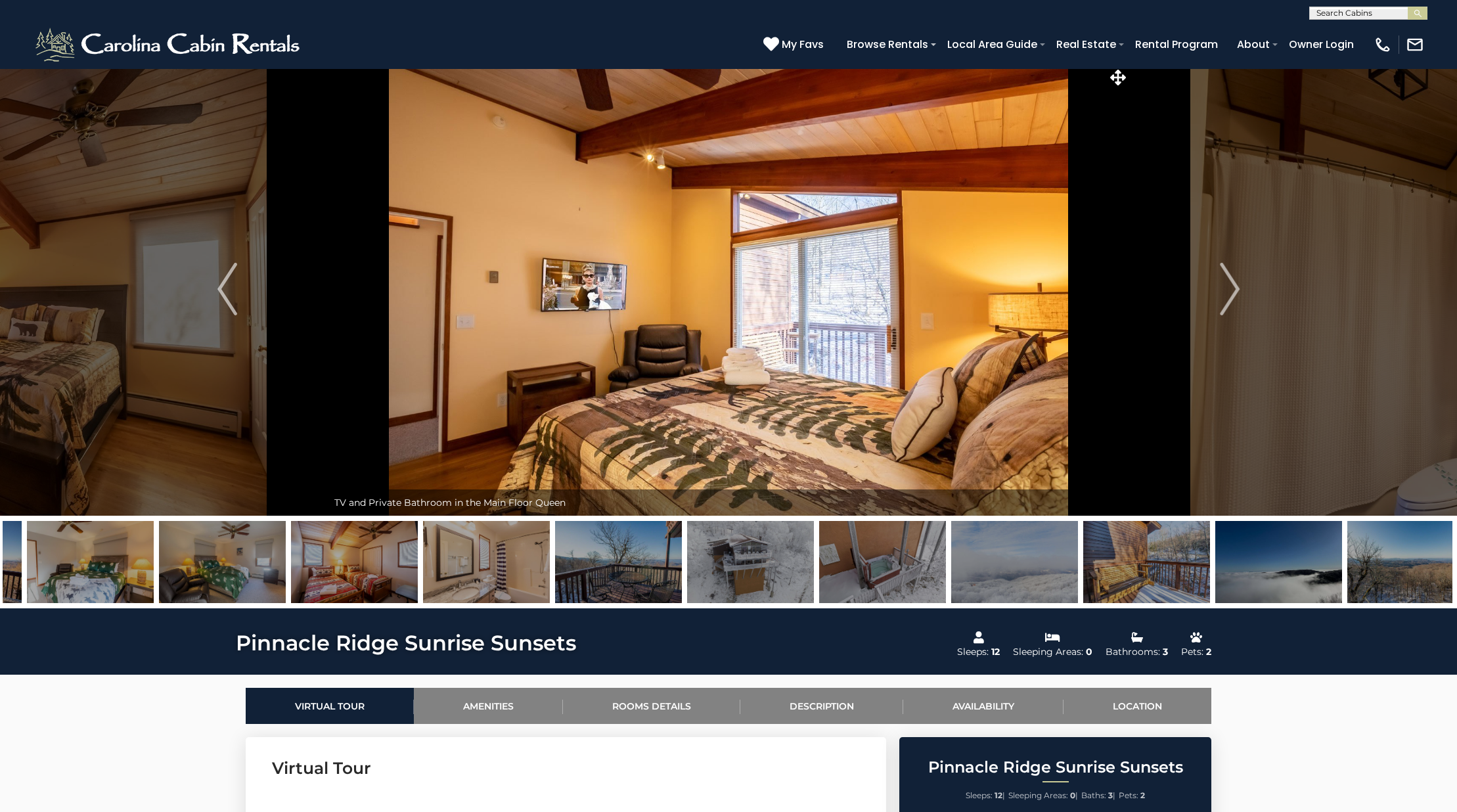
drag, startPoint x: 1036, startPoint y: 577, endPoint x: 775, endPoint y: 568, distance: 261.2
click at [775, 568] on img at bounding box center [751, 562] width 127 height 82
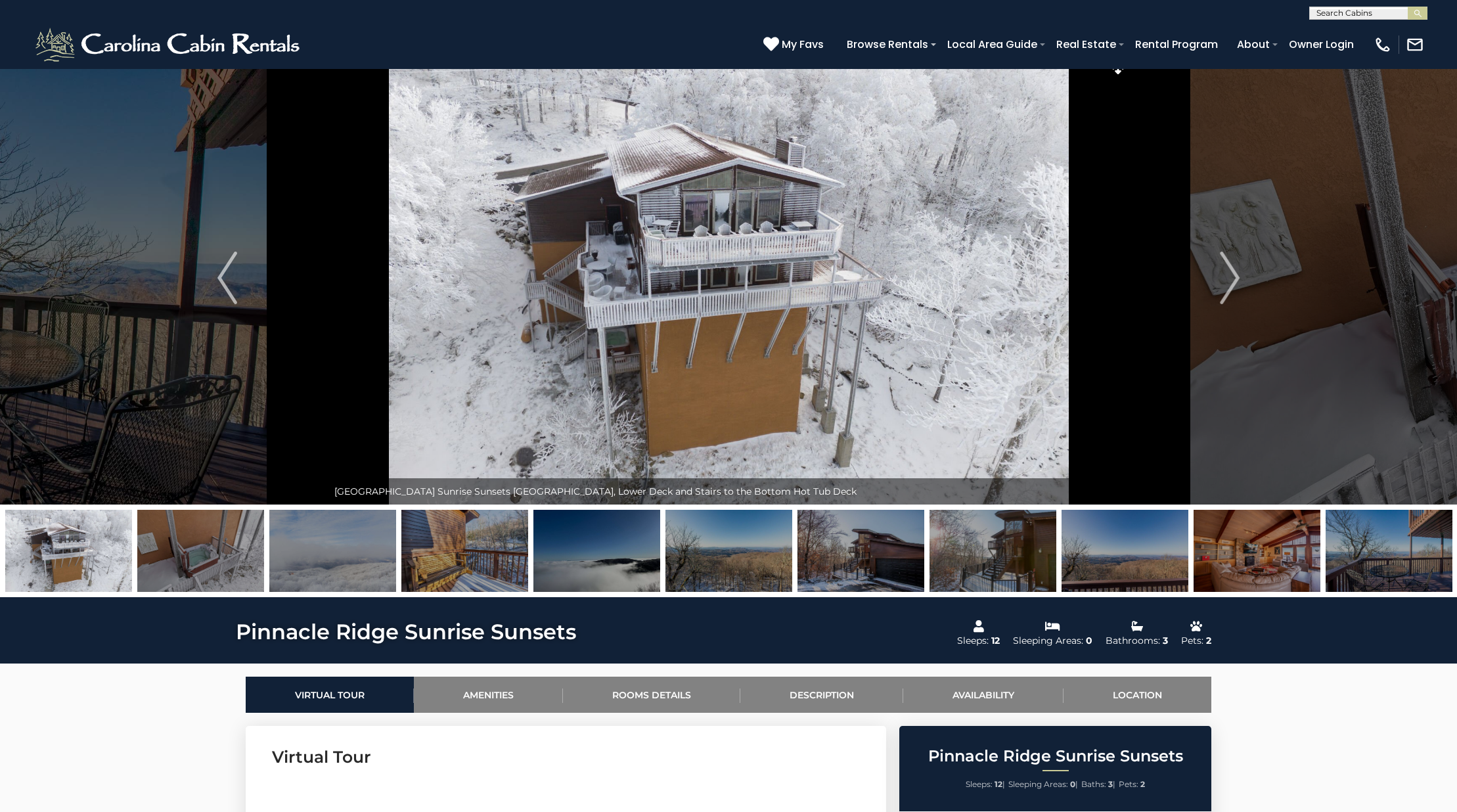
click at [85, 548] on img at bounding box center [69, 551] width 127 height 82
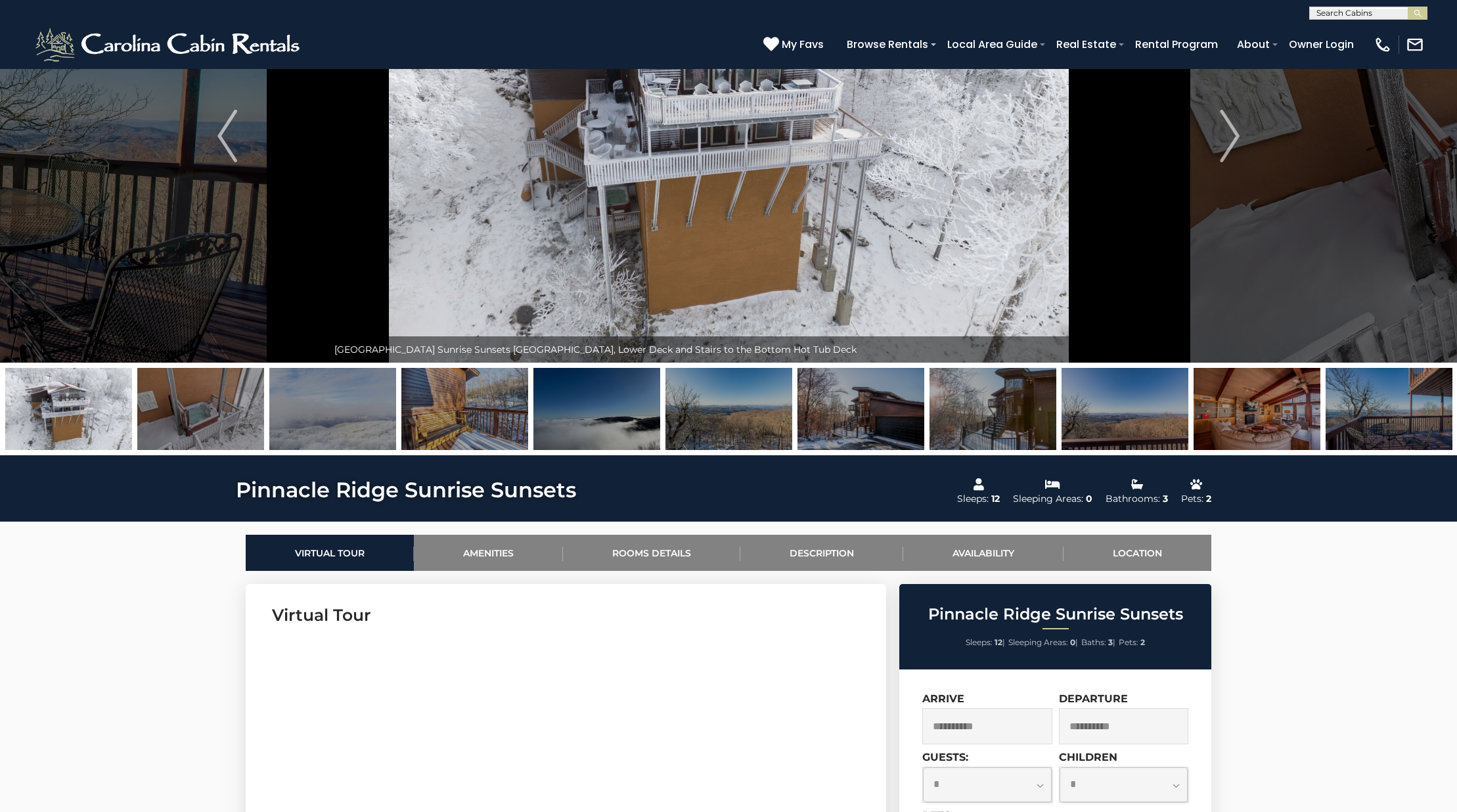
scroll to position [158, 0]
click at [876, 415] on img at bounding box center [861, 410] width 127 height 82
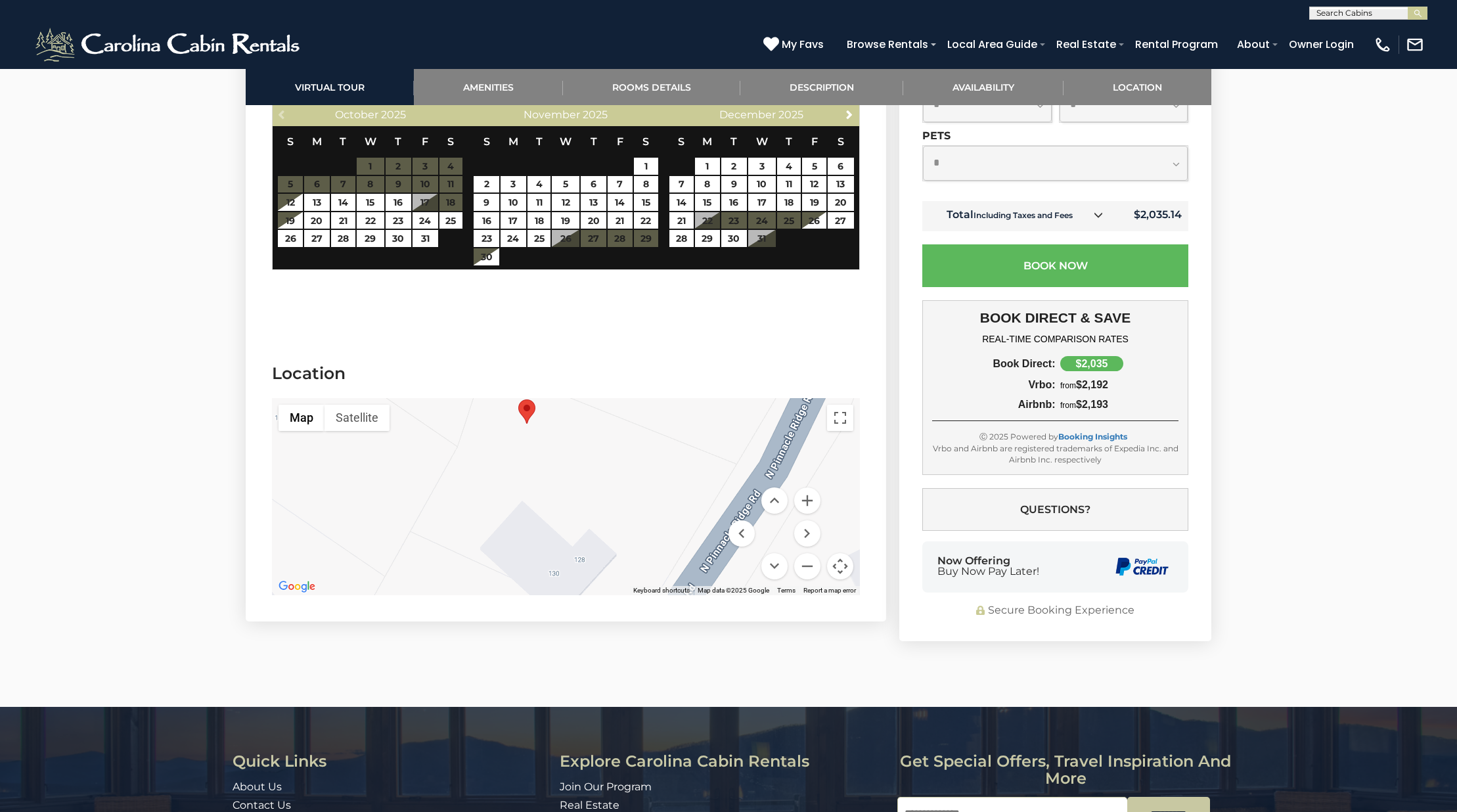
scroll to position [2457, 0]
click at [799, 571] on button "Zoom out" at bounding box center [807, 565] width 26 height 26
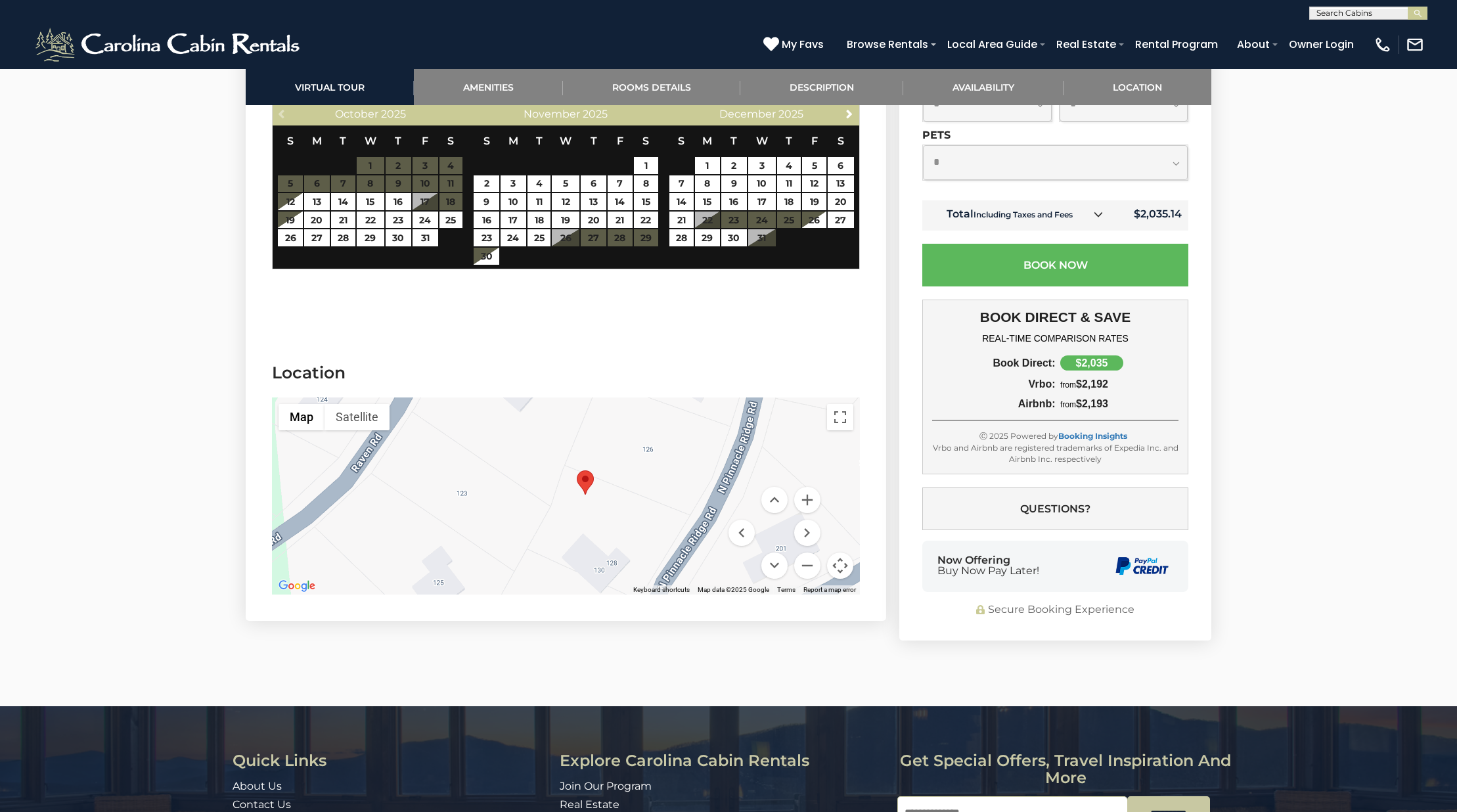
drag, startPoint x: 708, startPoint y: 651, endPoint x: 661, endPoint y: 472, distance: 185.1
click at [661, 472] on div at bounding box center [565, 495] width 588 height 197
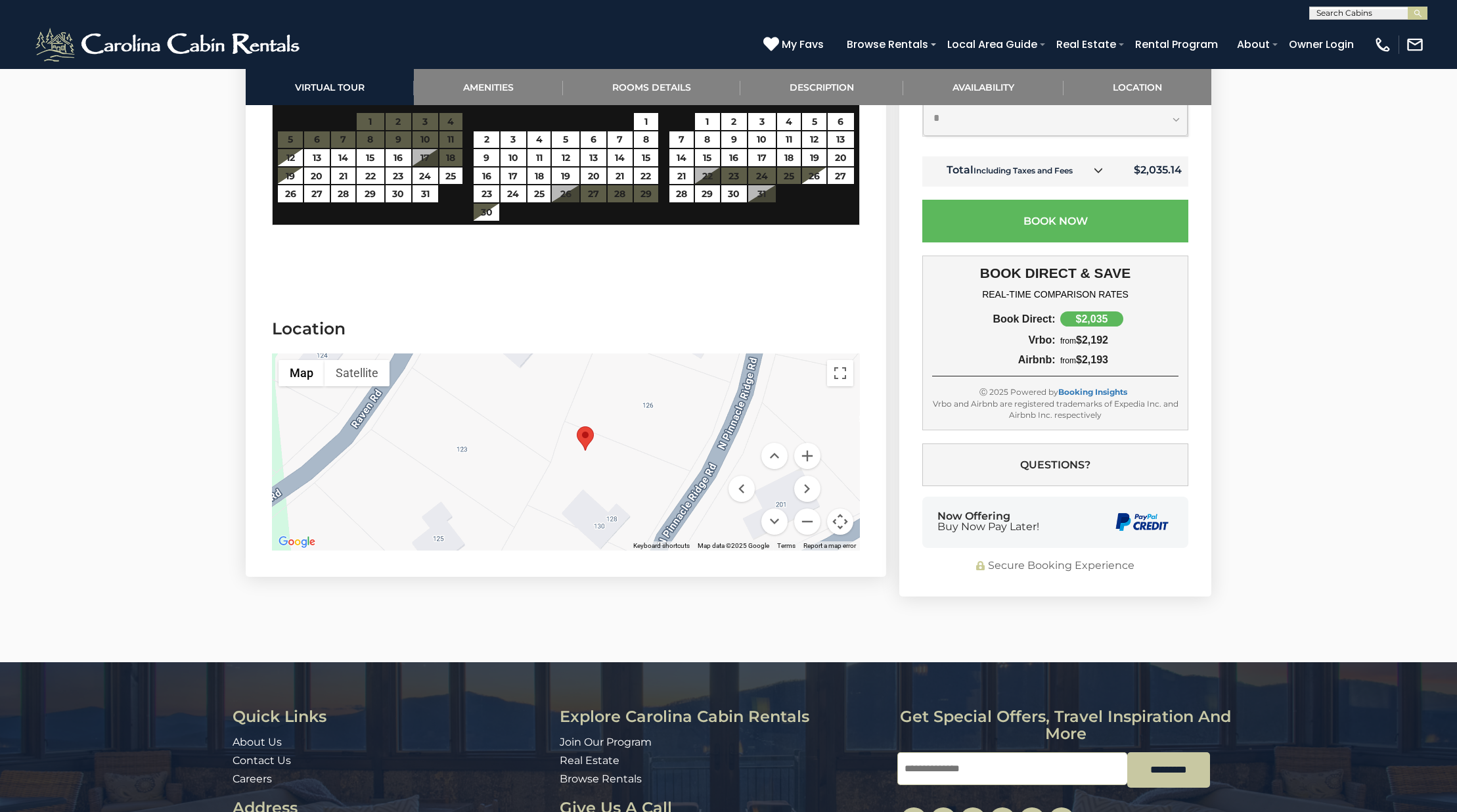
scroll to position [2517, 0]
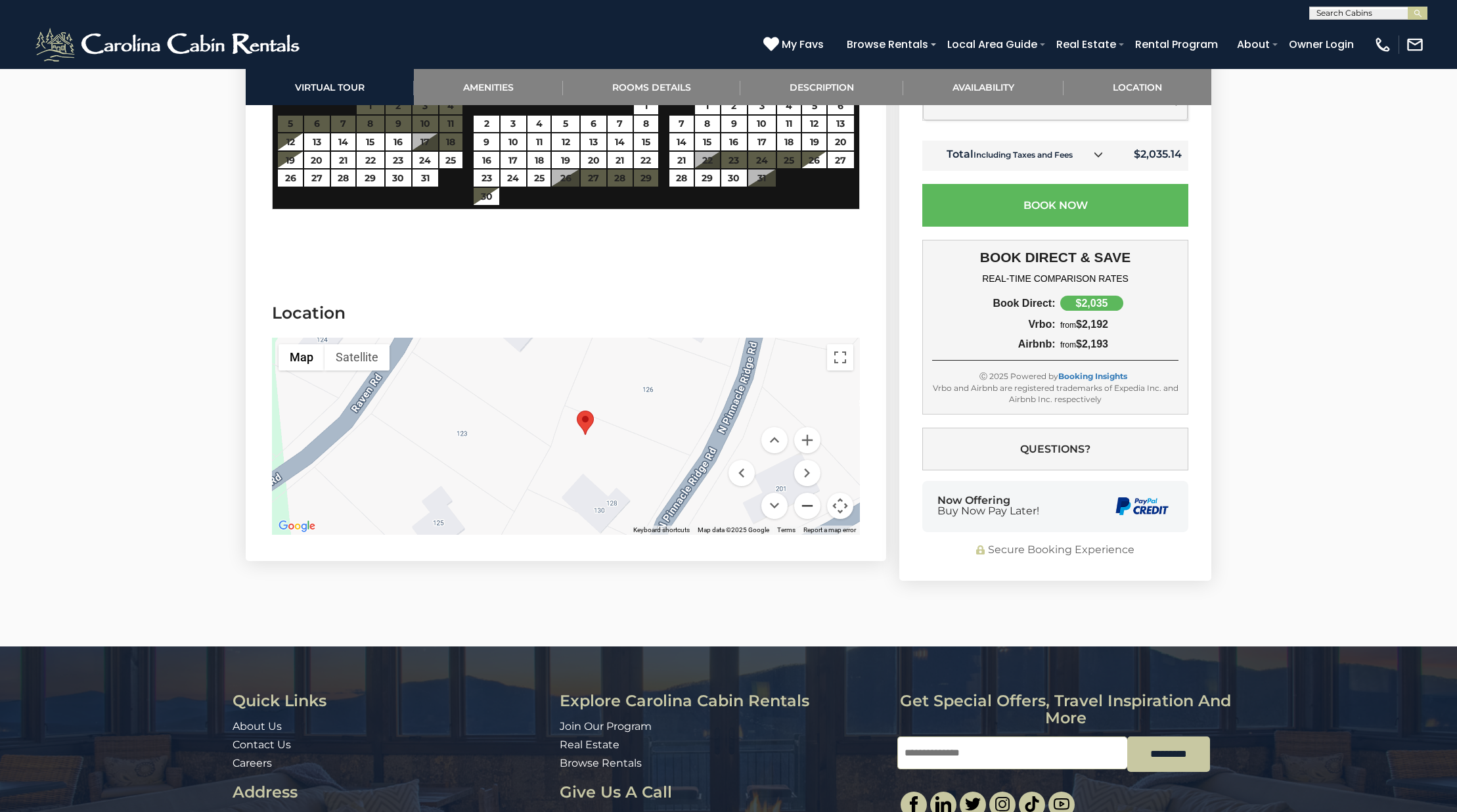
click at [802, 511] on button "Zoom out" at bounding box center [807, 506] width 26 height 26
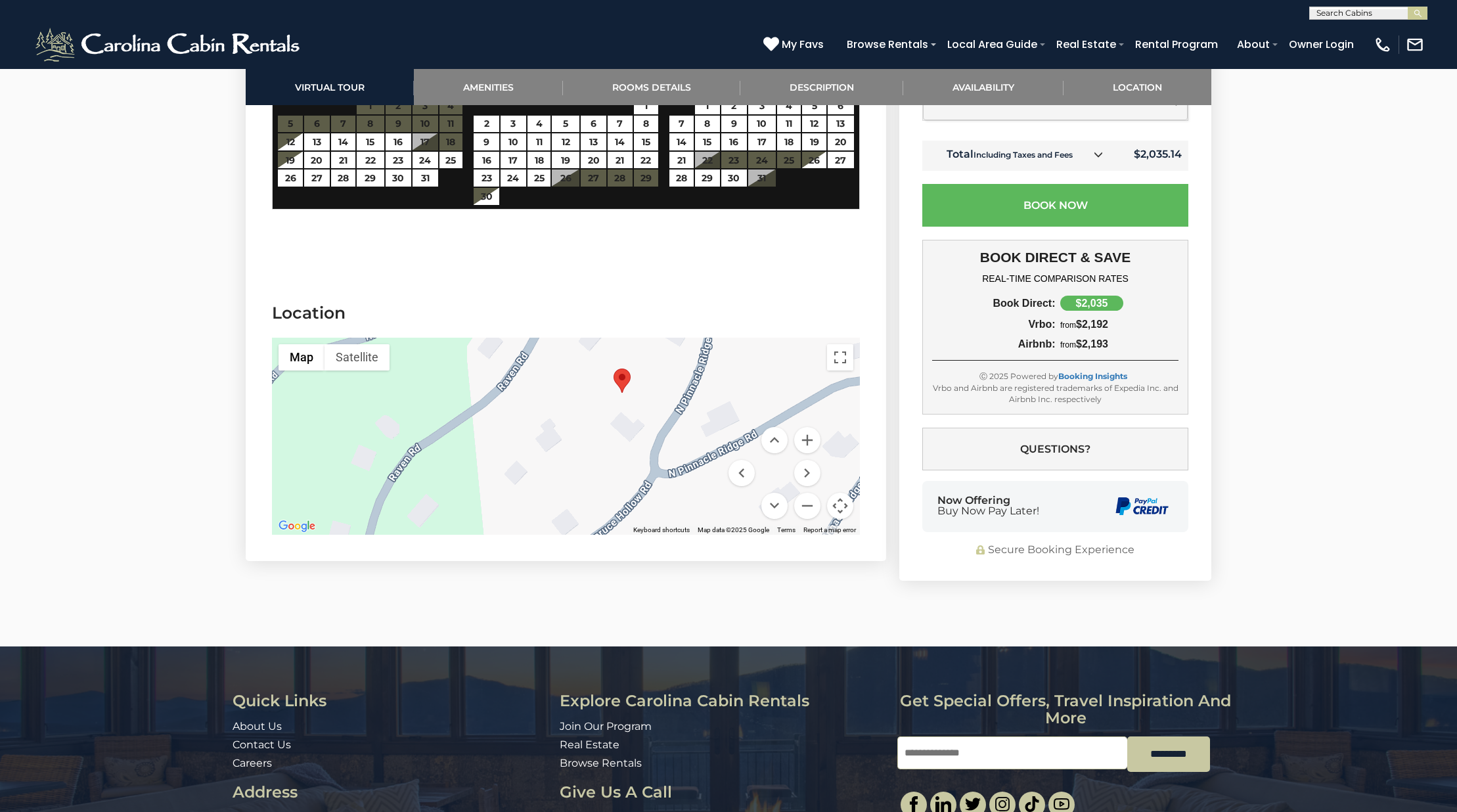
drag, startPoint x: 700, startPoint y: 450, endPoint x: 747, endPoint y: 405, distance: 65.1
click at [747, 405] on div at bounding box center [565, 436] width 588 height 197
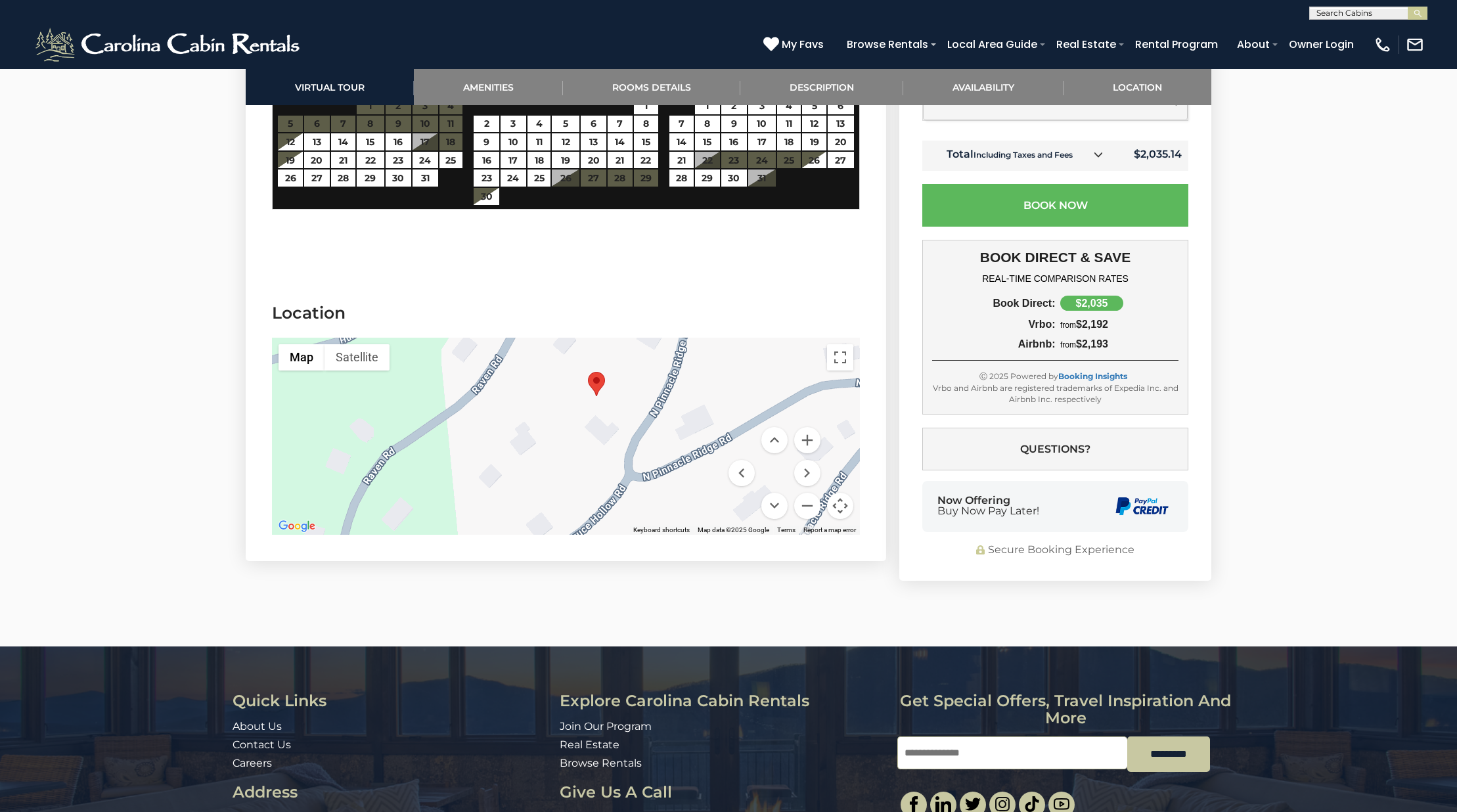
drag, startPoint x: 687, startPoint y: 436, endPoint x: 664, endPoint y: 437, distance: 23.0
click at [664, 437] on div at bounding box center [565, 436] width 588 height 197
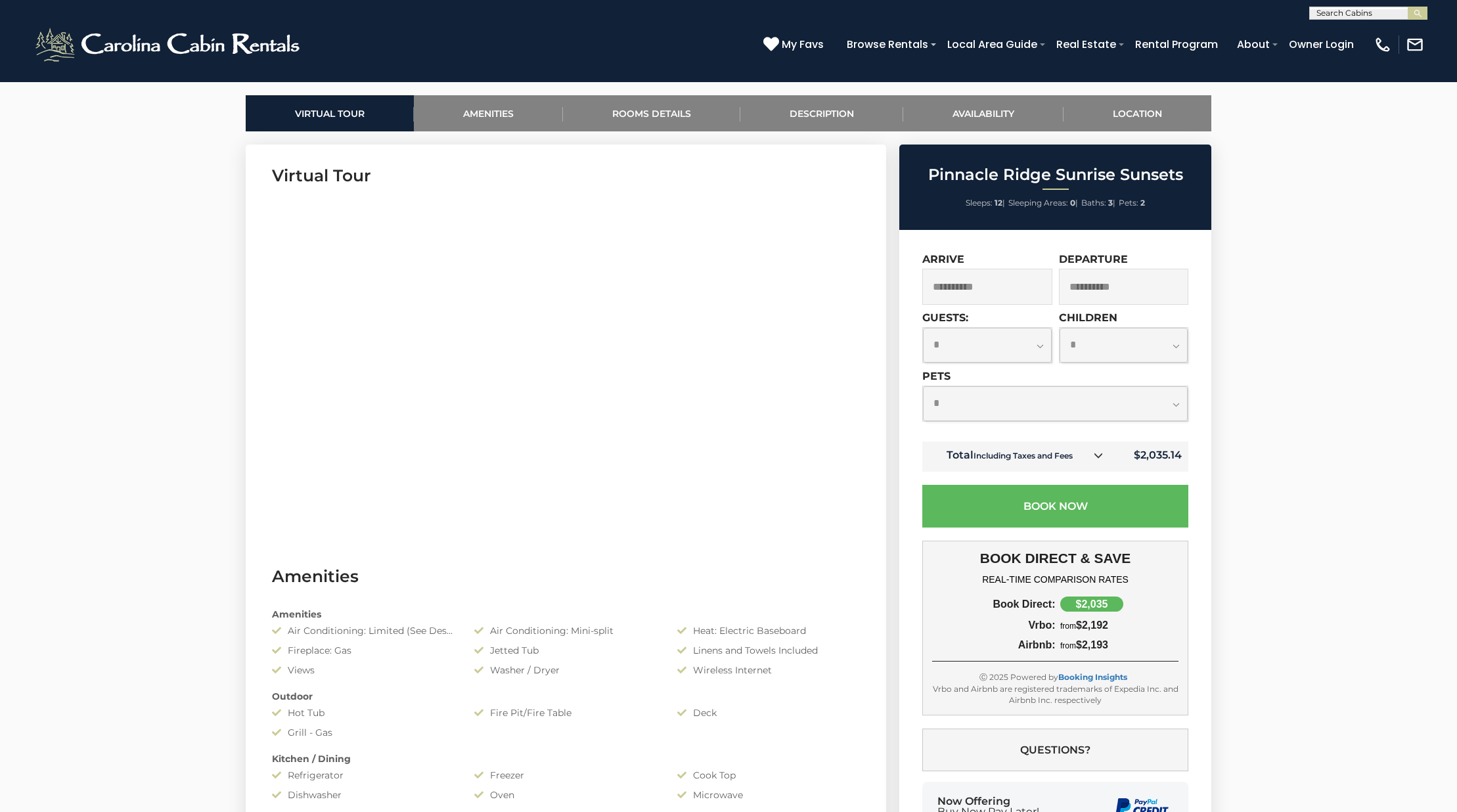
scroll to position [0, 0]
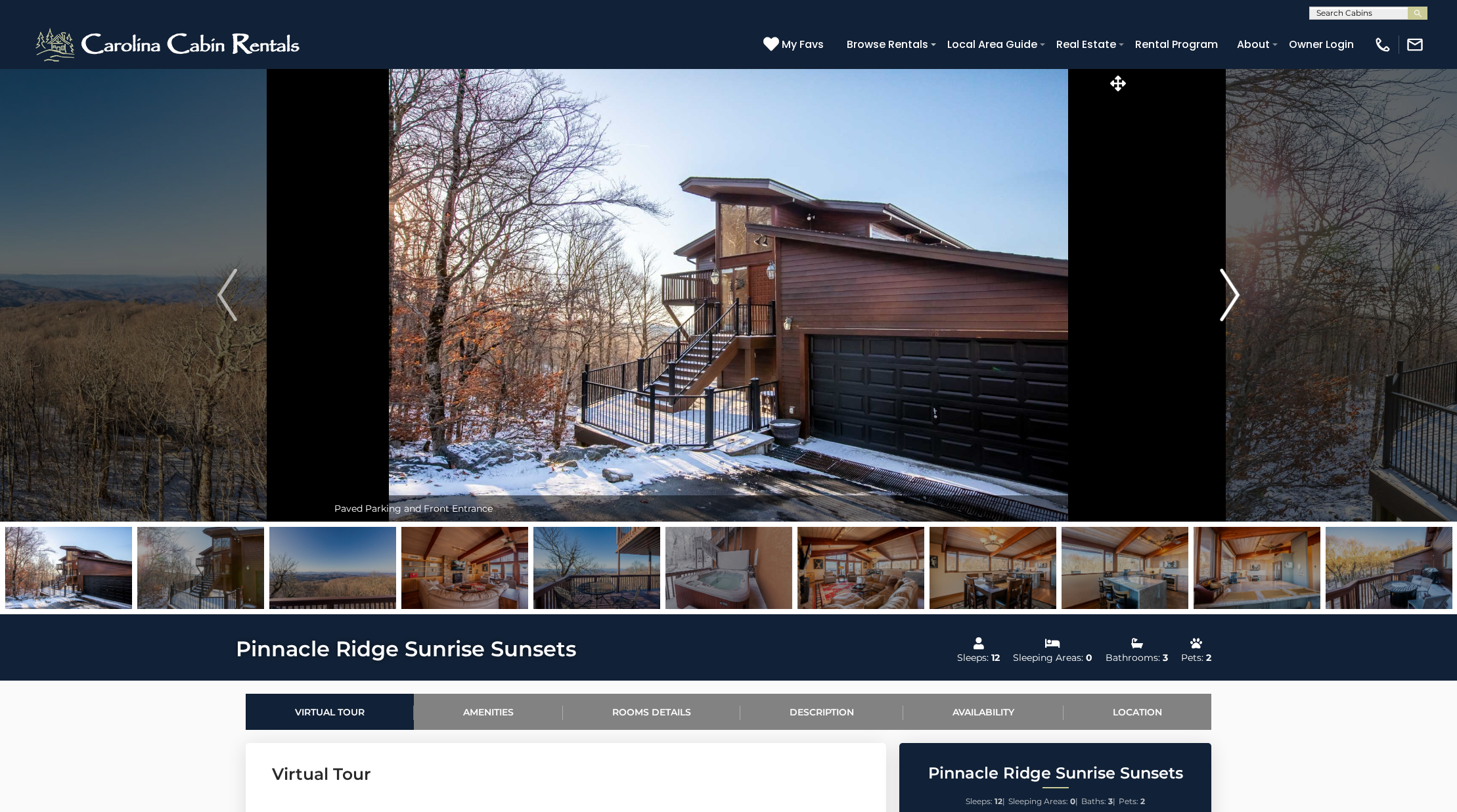
click at [1220, 304] on button "Next" at bounding box center [1229, 295] width 201 height 453
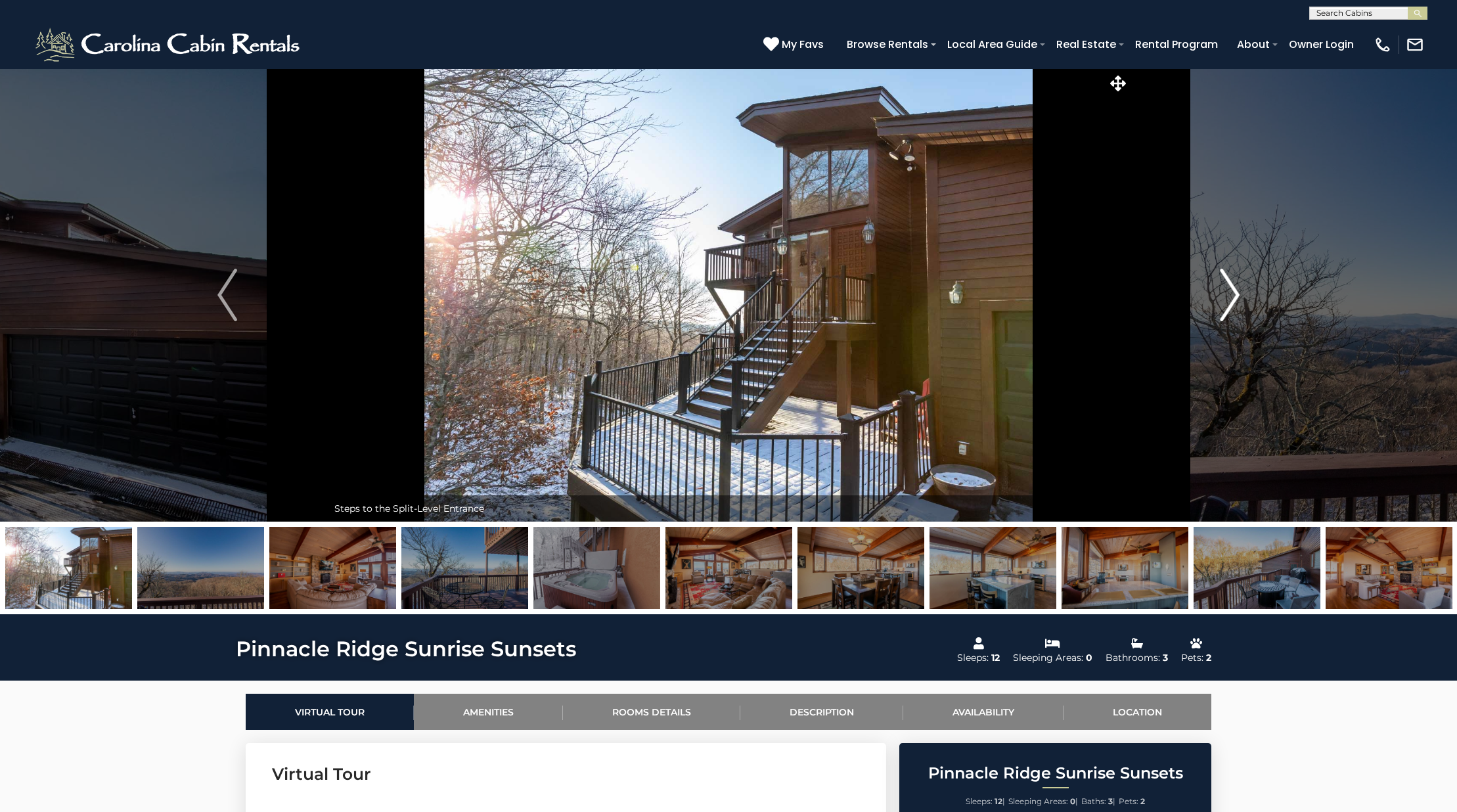
scroll to position [1, 0]
click at [1387, 575] on img at bounding box center [1389, 567] width 127 height 82
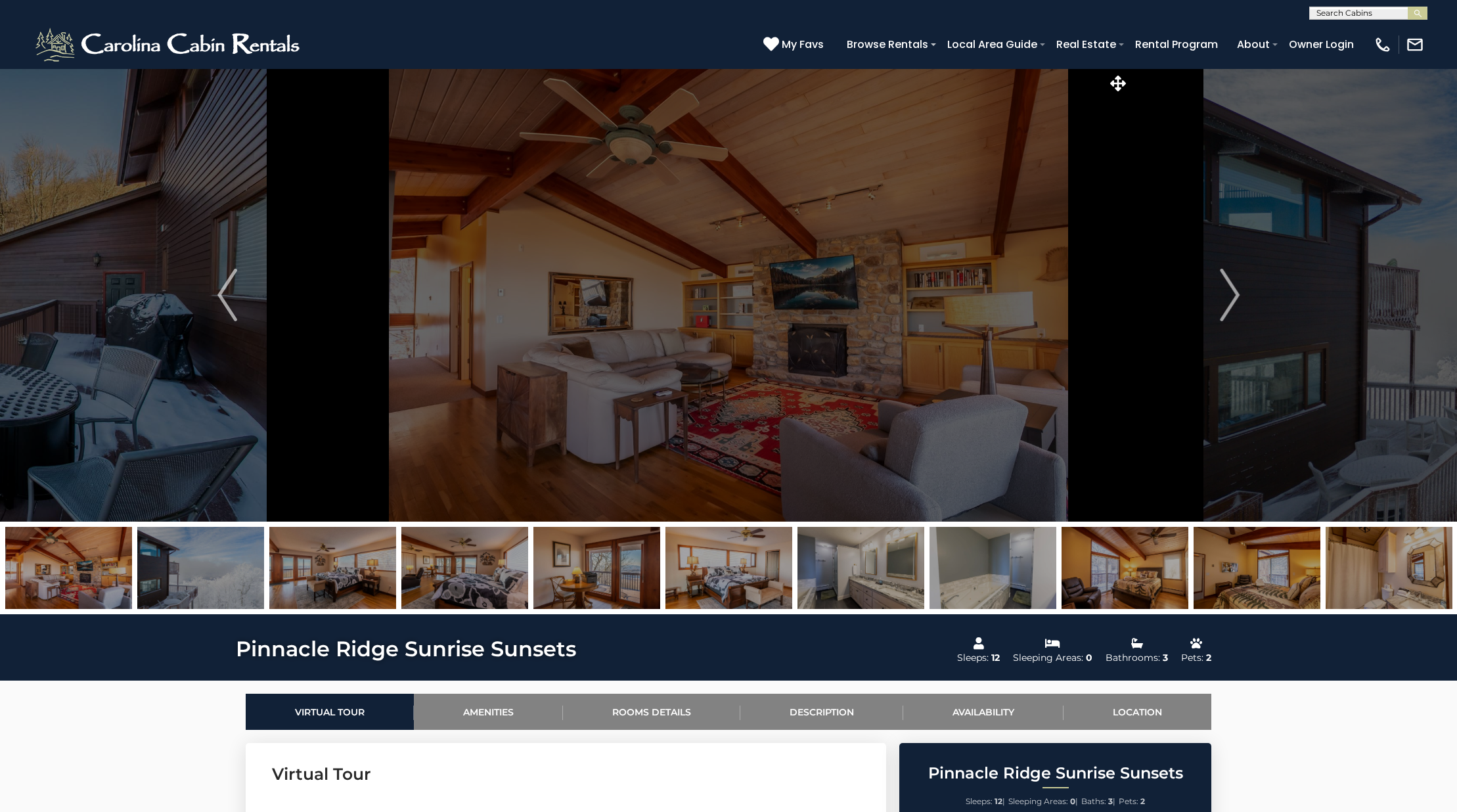
scroll to position [2, 0]
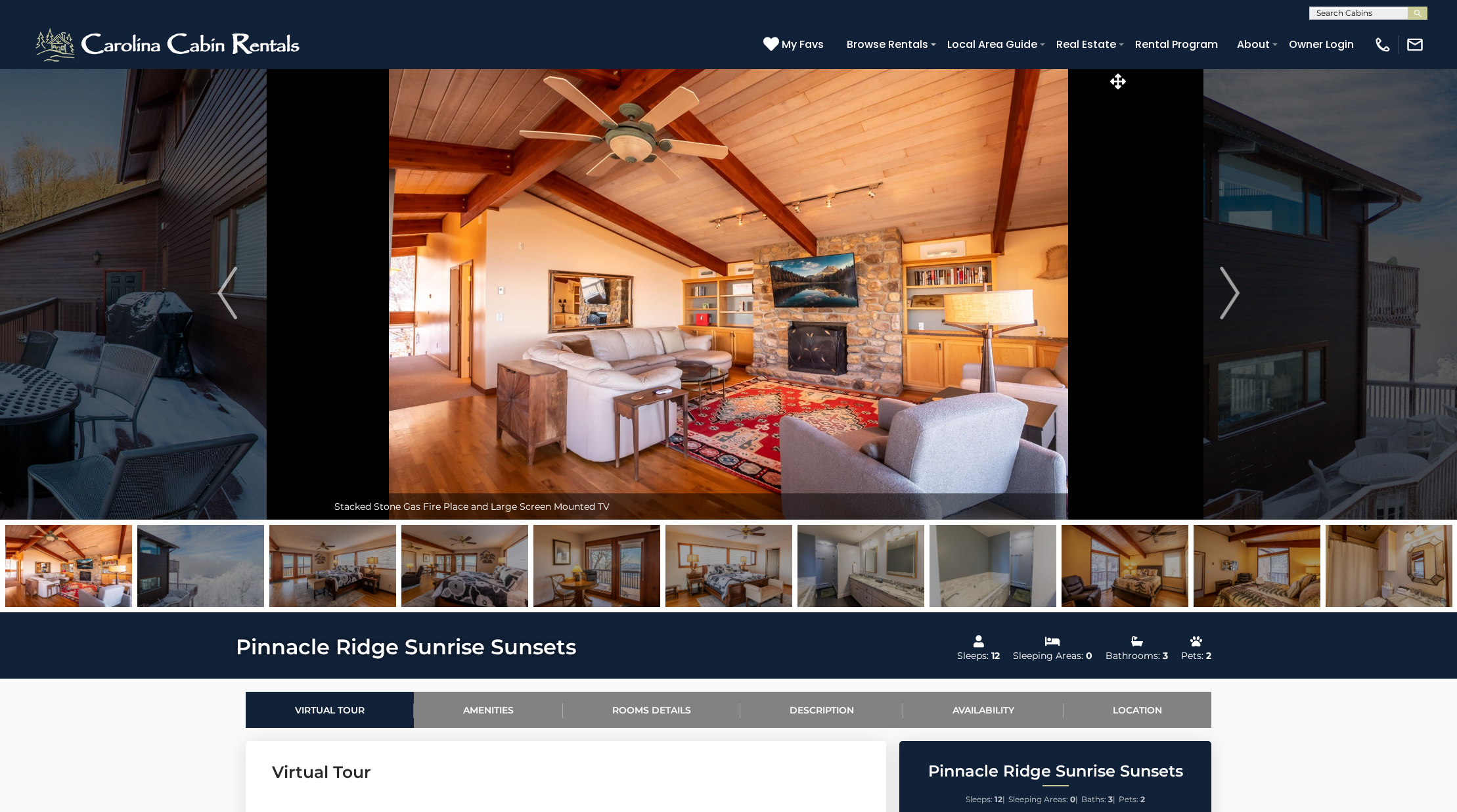
click at [1378, 557] on img at bounding box center [1389, 566] width 127 height 82
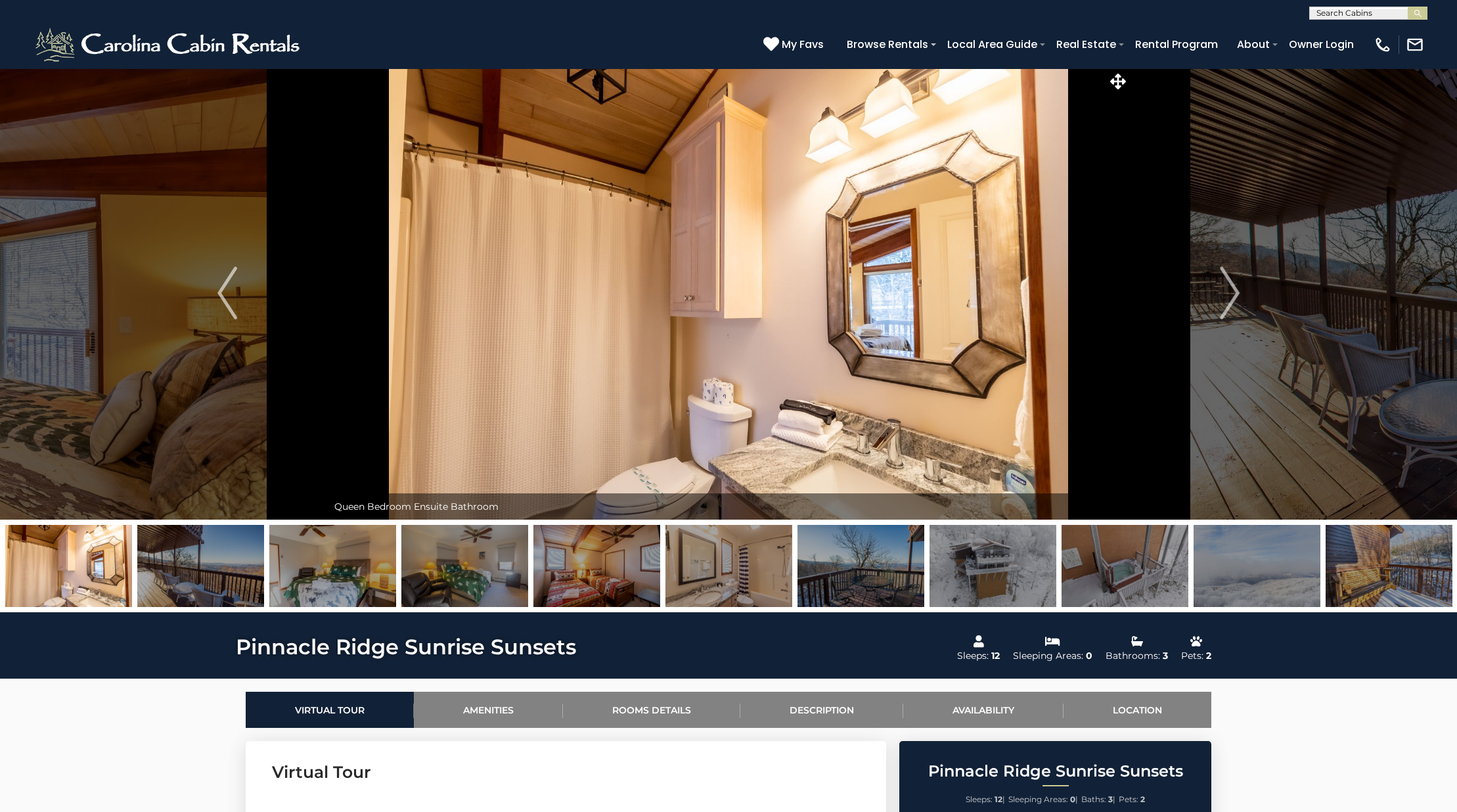
click at [853, 571] on img at bounding box center [861, 566] width 127 height 82
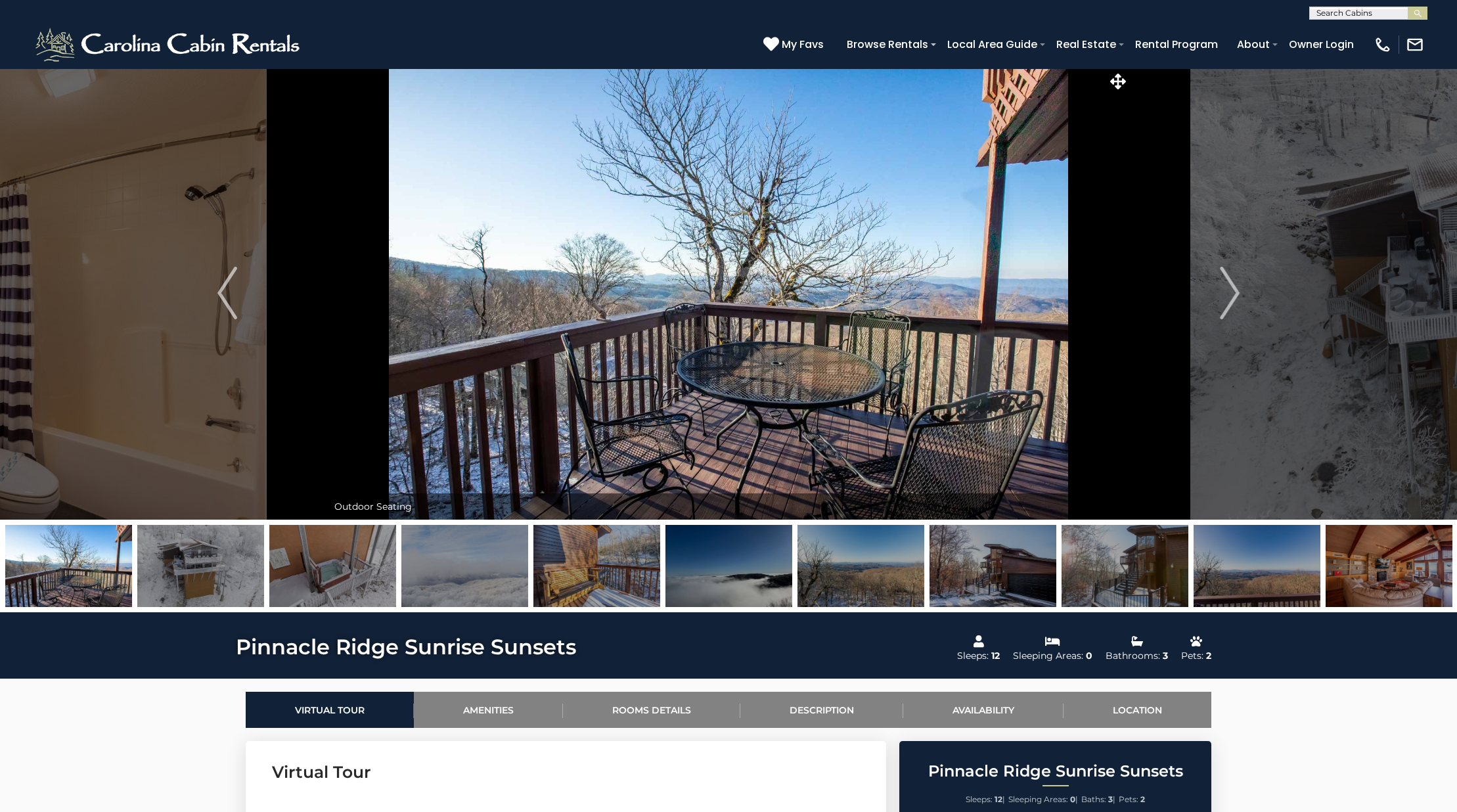
click at [188, 573] on img at bounding box center [201, 566] width 127 height 82
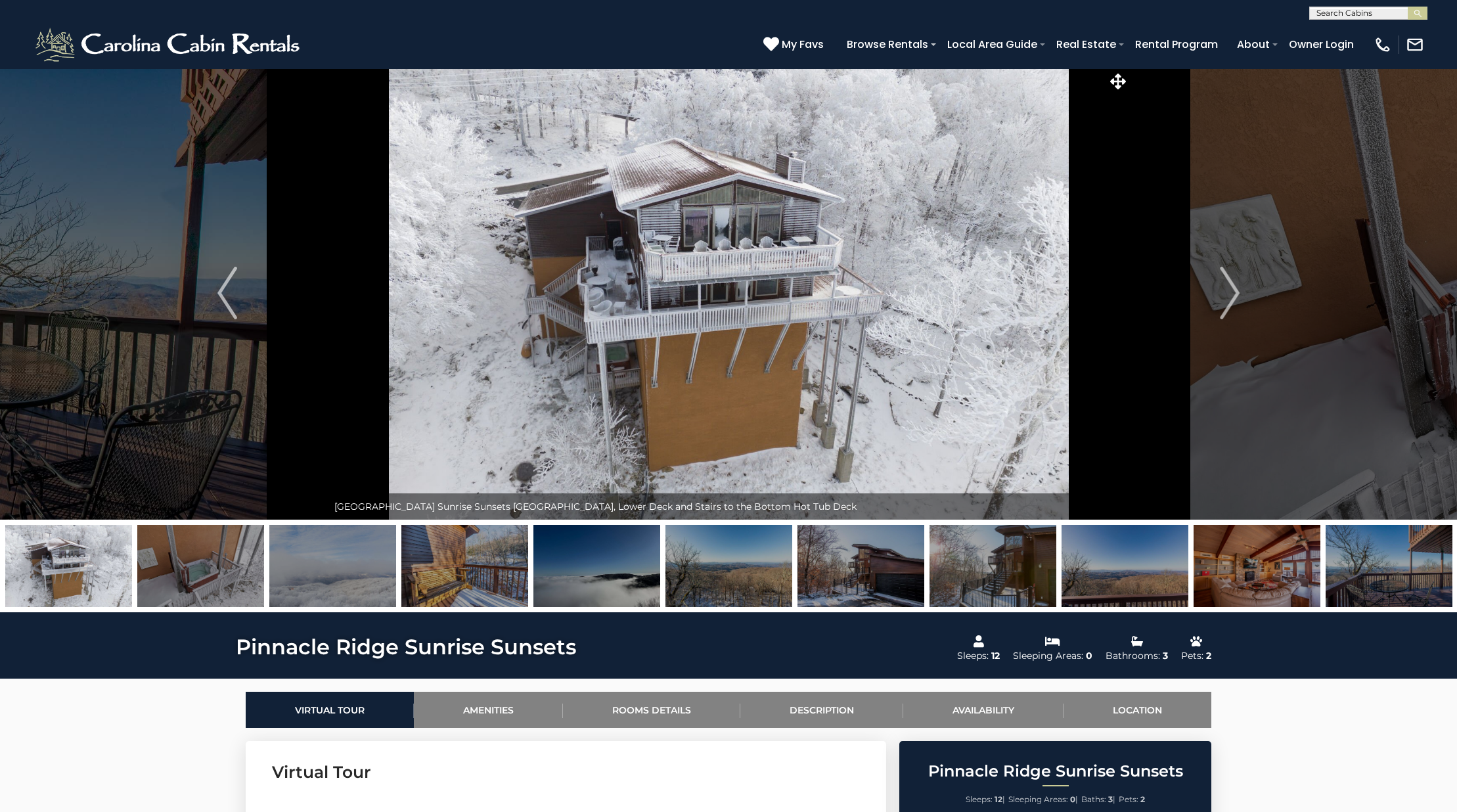
click at [835, 580] on img at bounding box center [861, 566] width 127 height 82
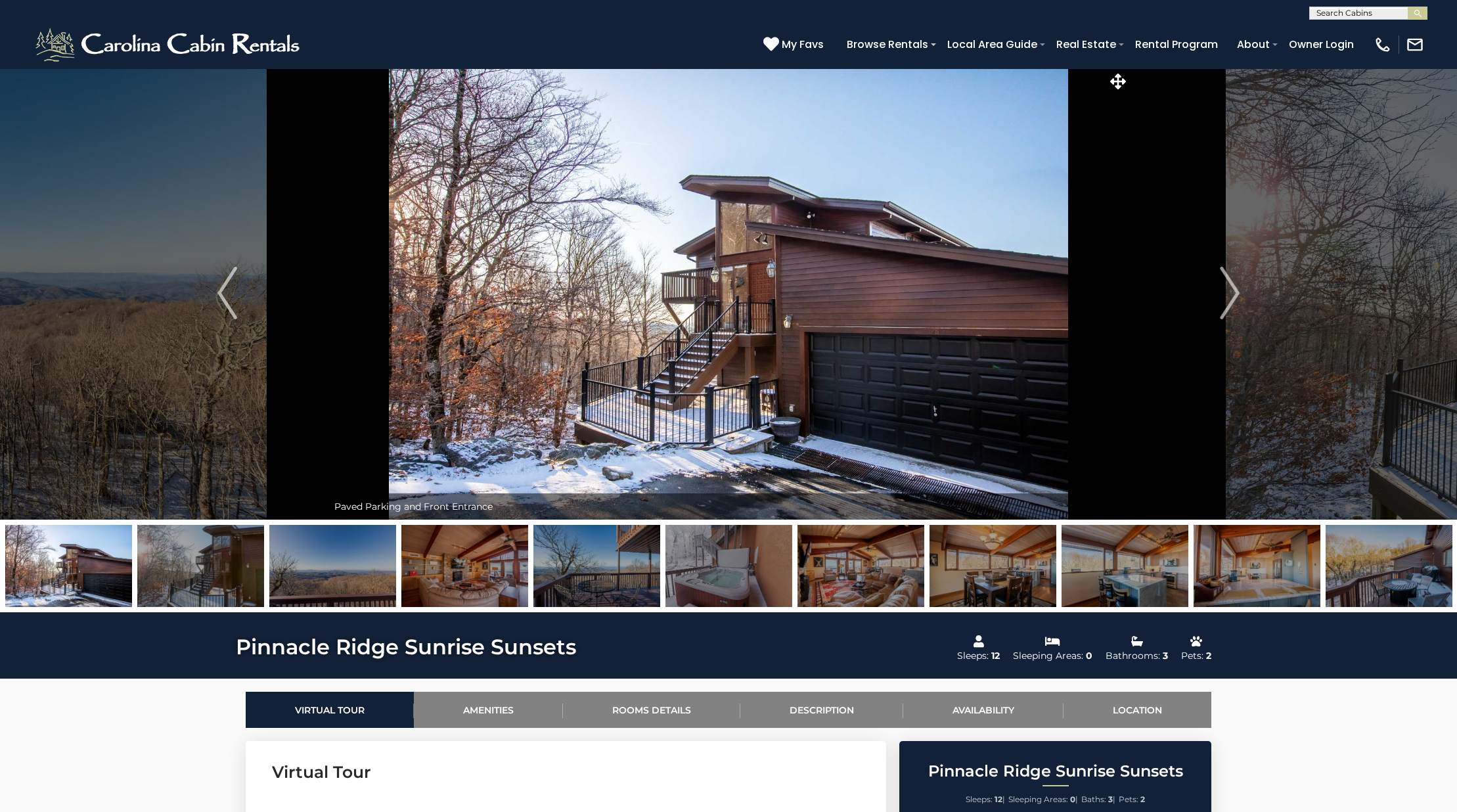
scroll to position [3, 0]
click at [239, 584] on img at bounding box center [201, 565] width 127 height 82
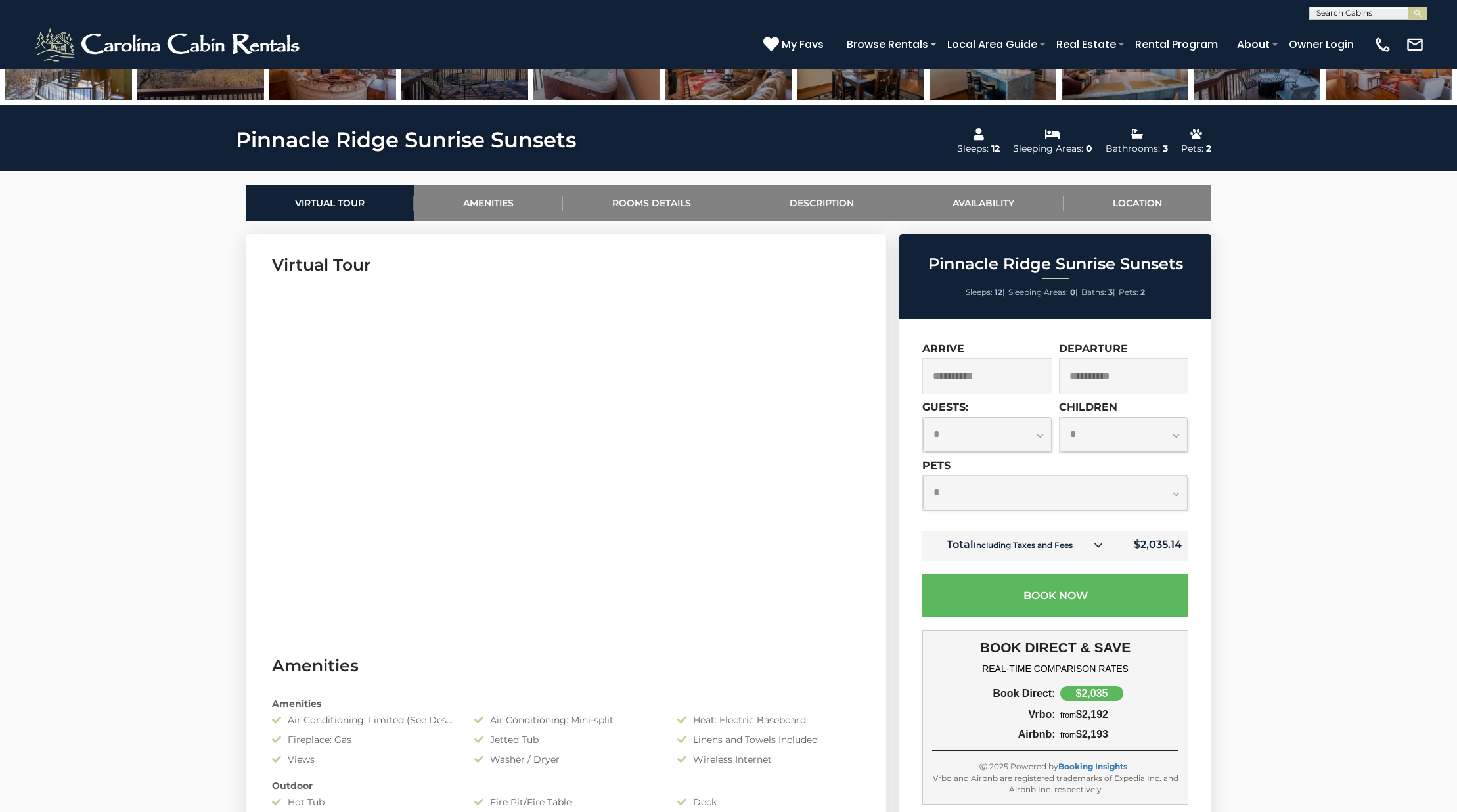
scroll to position [0, 0]
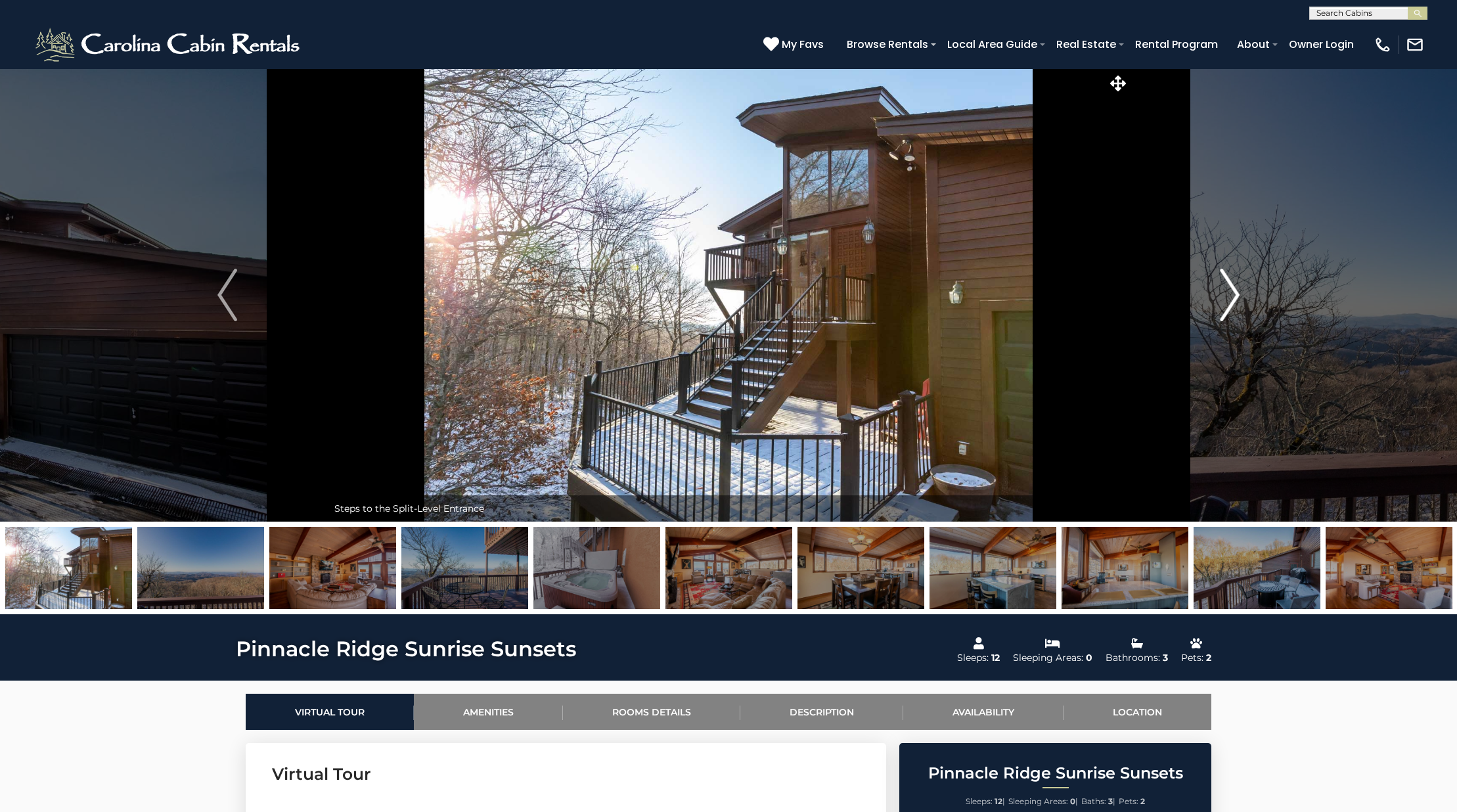
click at [1214, 294] on button "Next" at bounding box center [1229, 295] width 201 height 453
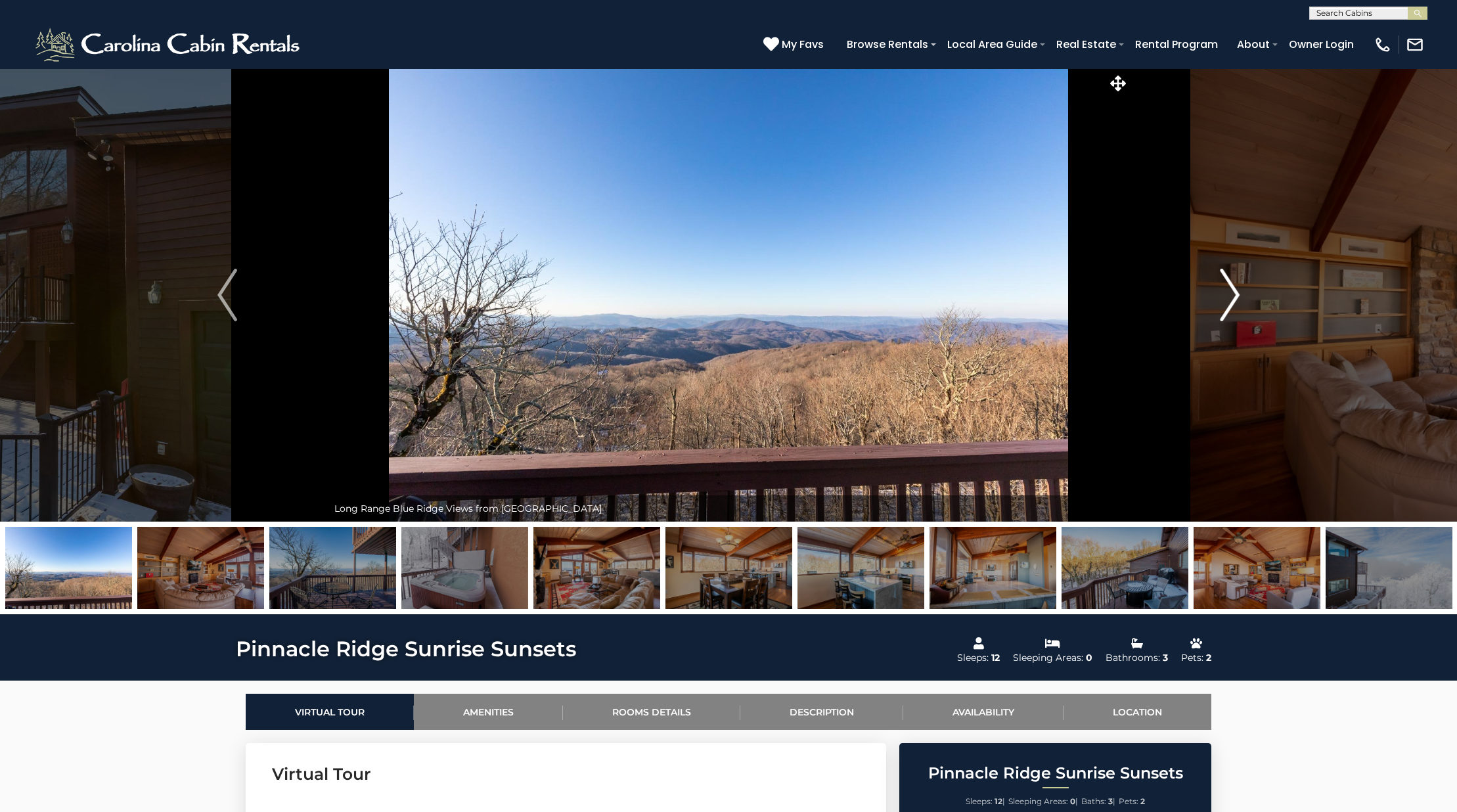
click at [1214, 294] on button "Next" at bounding box center [1229, 295] width 201 height 453
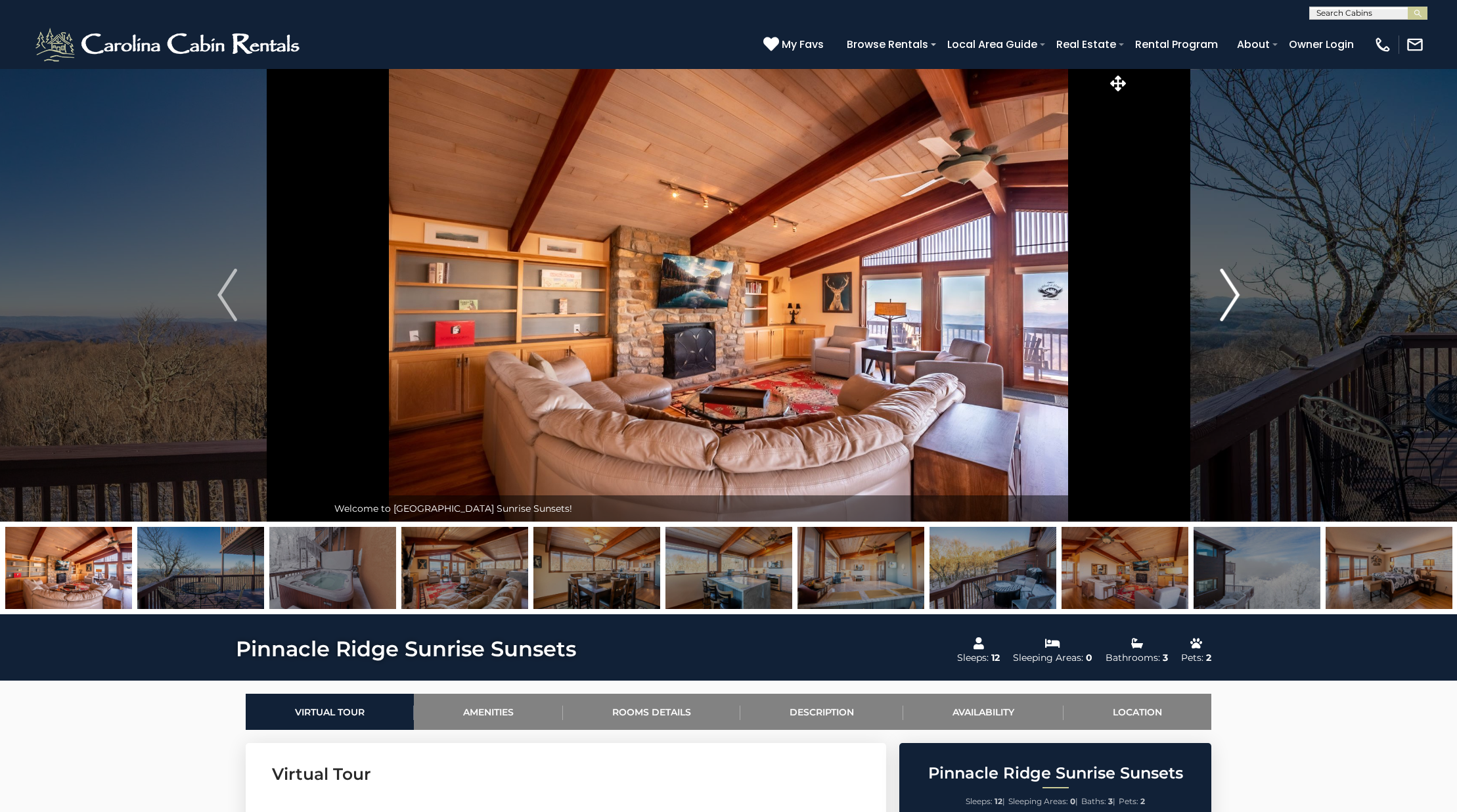
click at [1214, 294] on button "Next" at bounding box center [1229, 295] width 201 height 453
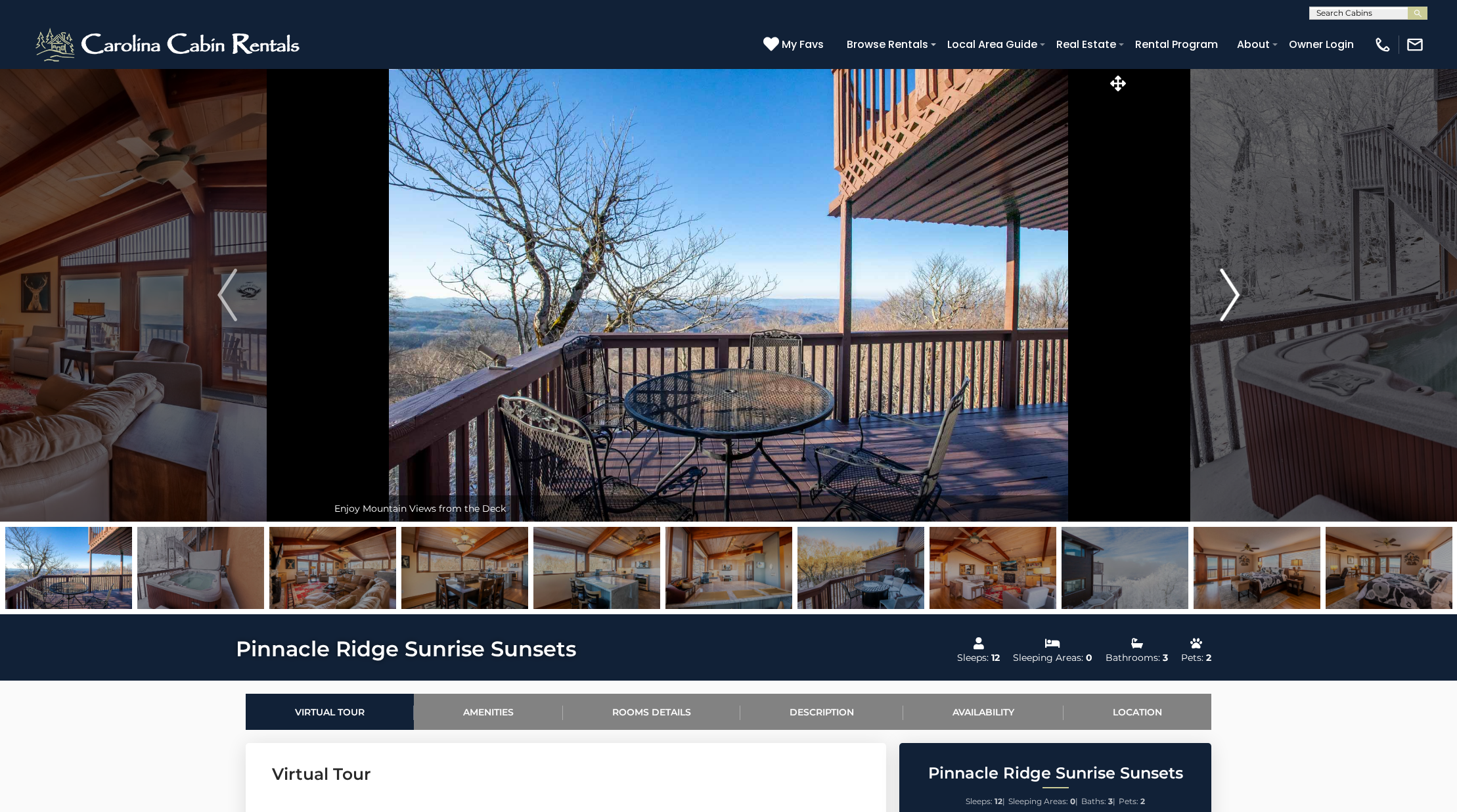
click at [1214, 294] on button "Next" at bounding box center [1229, 295] width 201 height 453
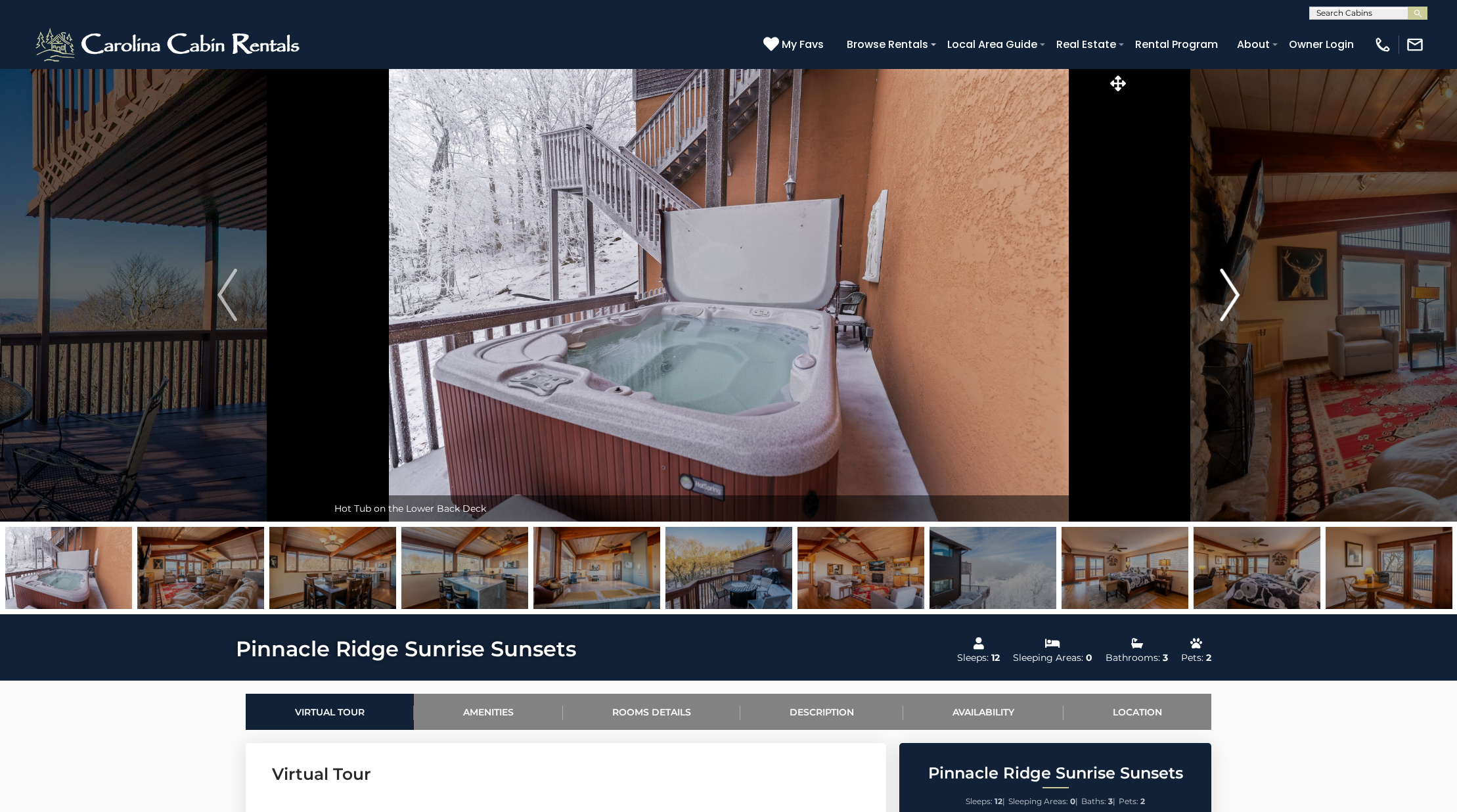
click at [1214, 294] on button "Next" at bounding box center [1229, 295] width 201 height 453
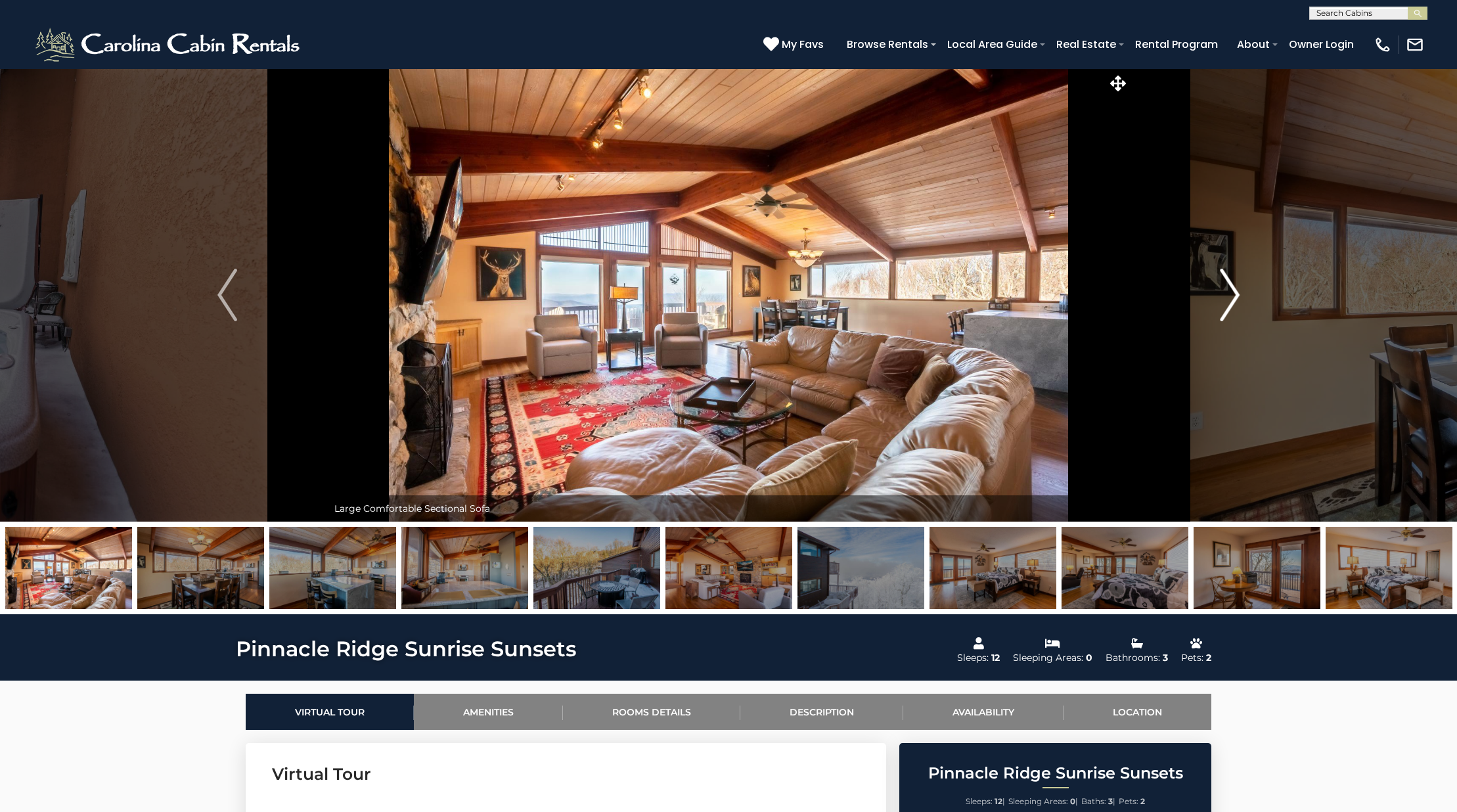
click at [1214, 294] on button "Next" at bounding box center [1229, 295] width 201 height 453
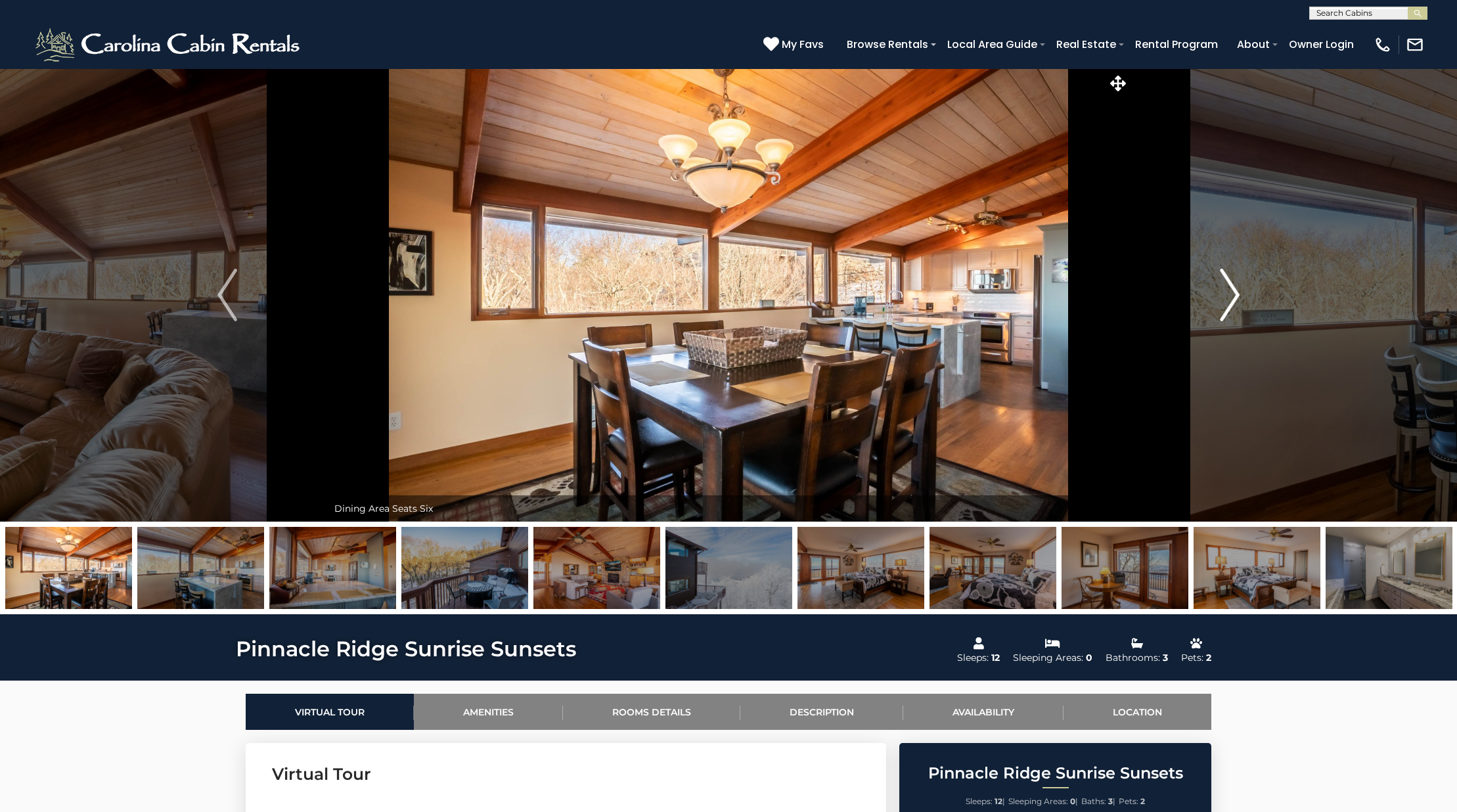
click at [1214, 294] on button "Next" at bounding box center [1229, 295] width 201 height 453
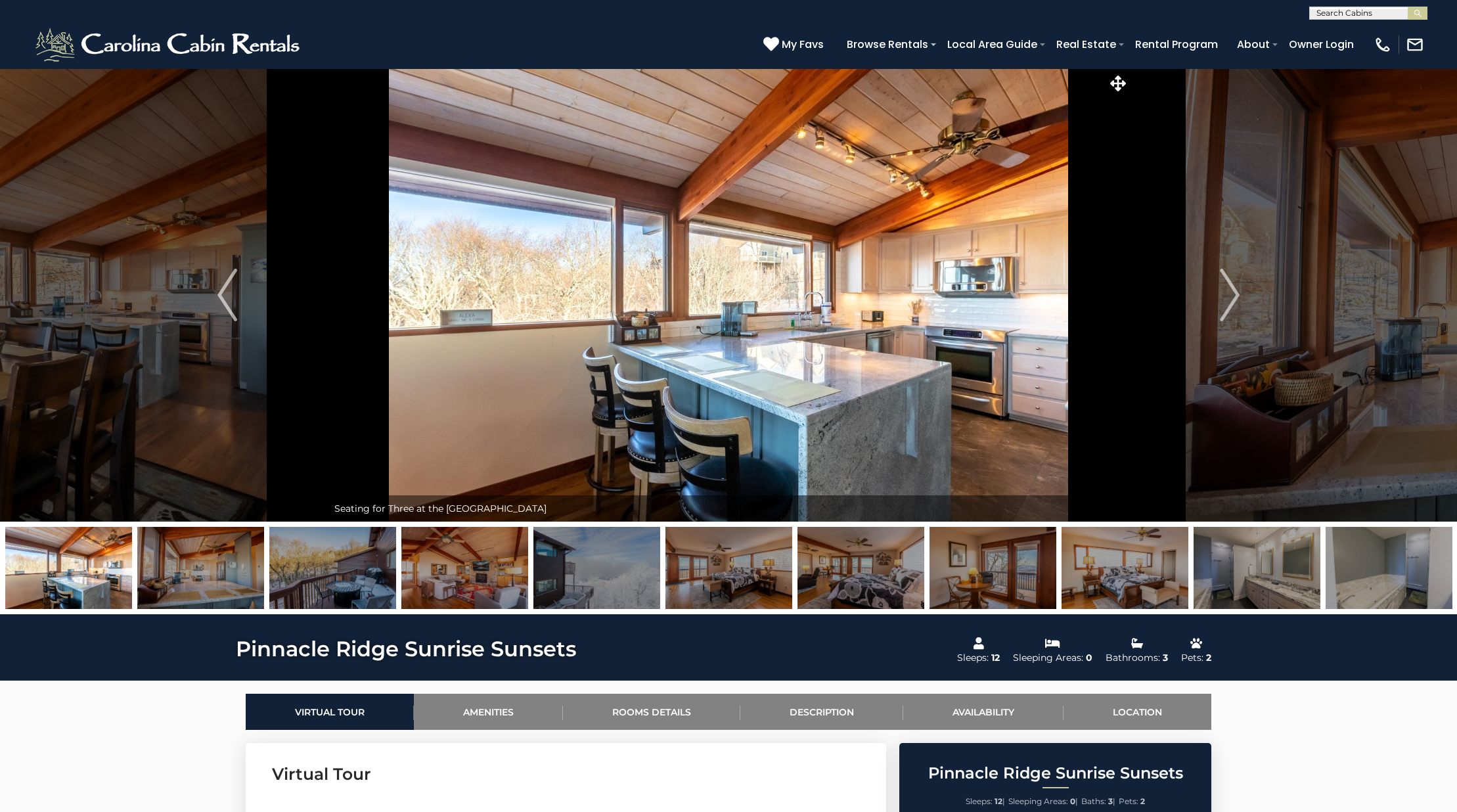
click at [1383, 559] on img at bounding box center [1389, 568] width 127 height 82
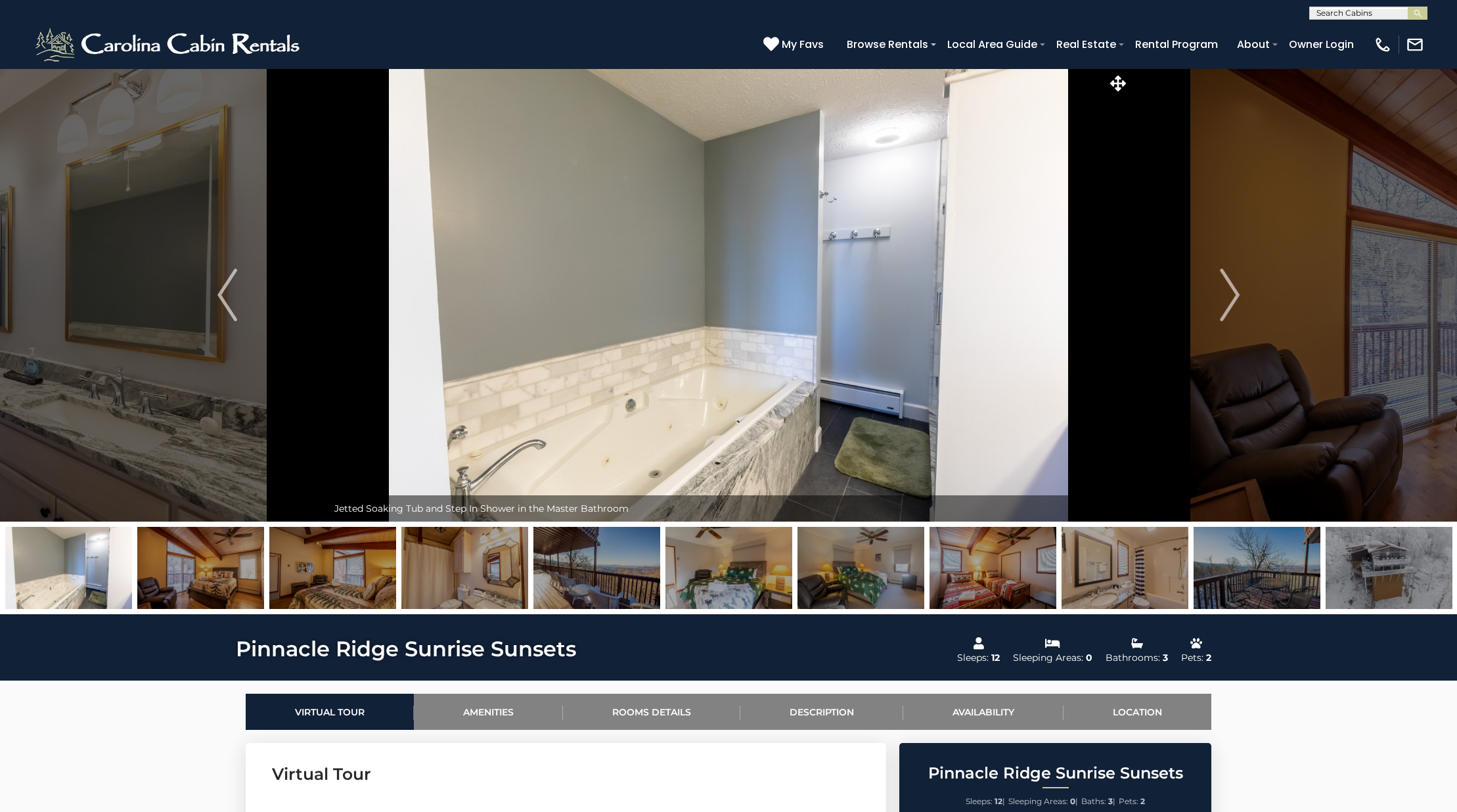
click at [1280, 597] on img at bounding box center [1257, 568] width 127 height 82
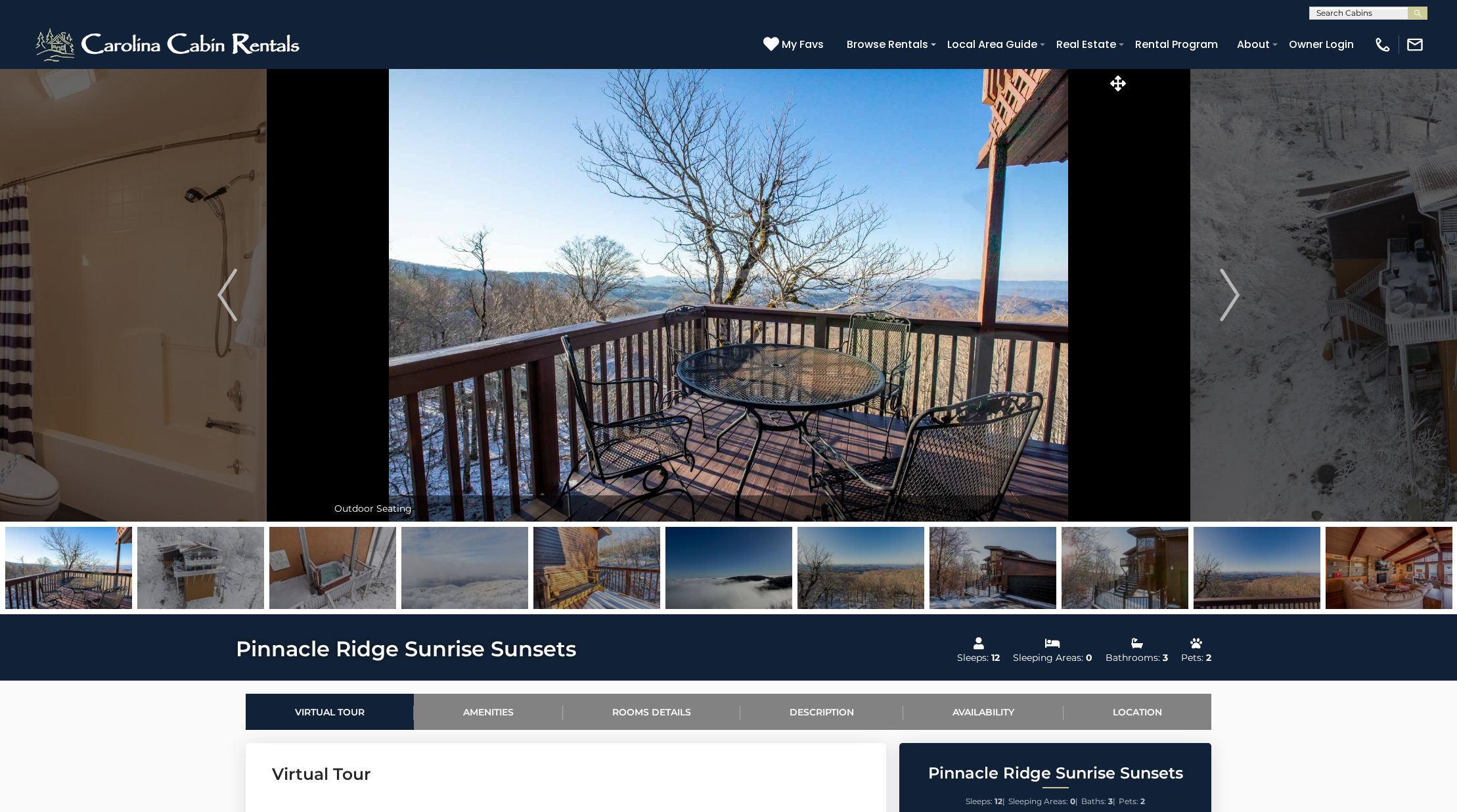
click at [160, 573] on img at bounding box center [201, 568] width 127 height 82
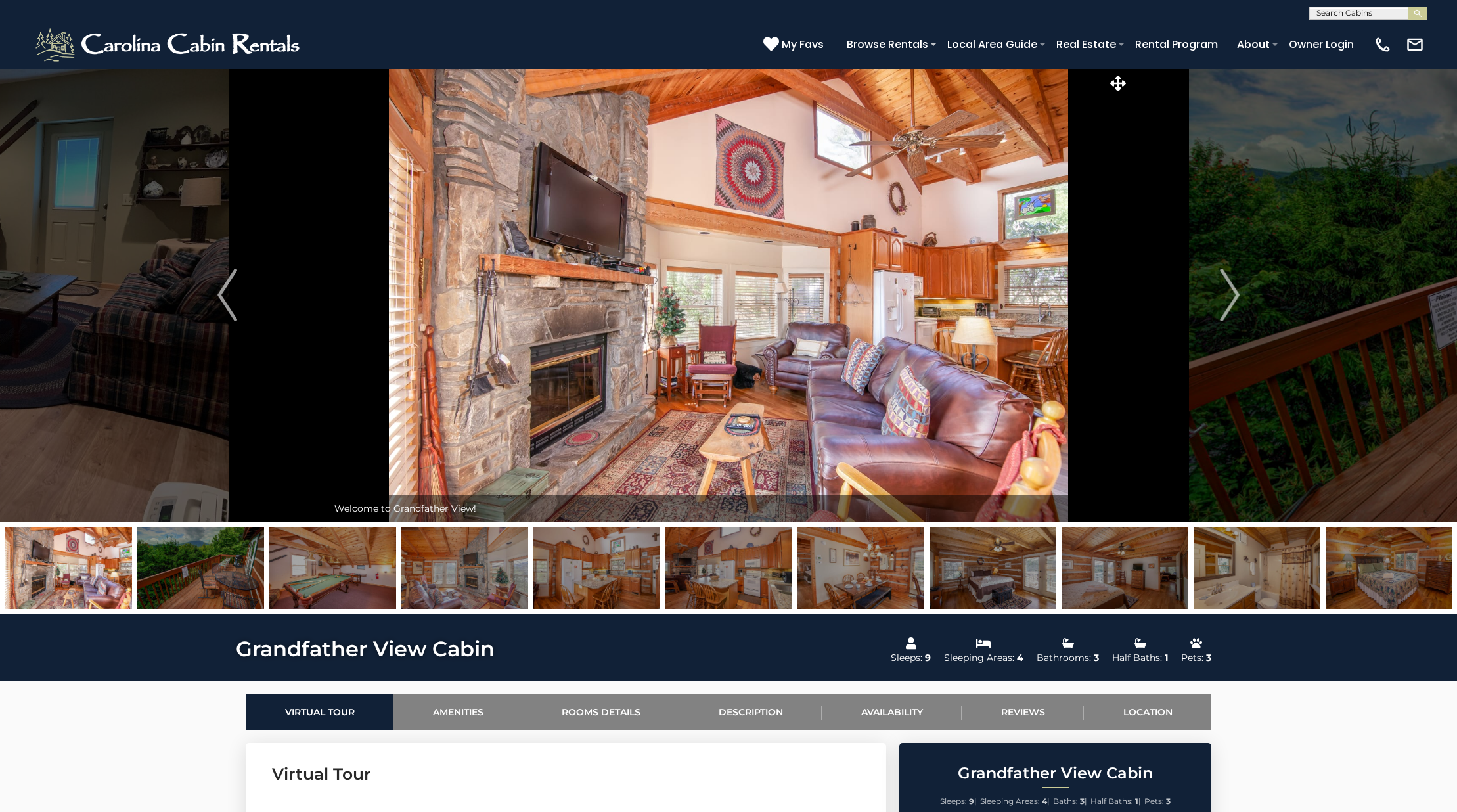
select select "*"
click at [1205, 298] on button "Next" at bounding box center [1229, 295] width 201 height 453
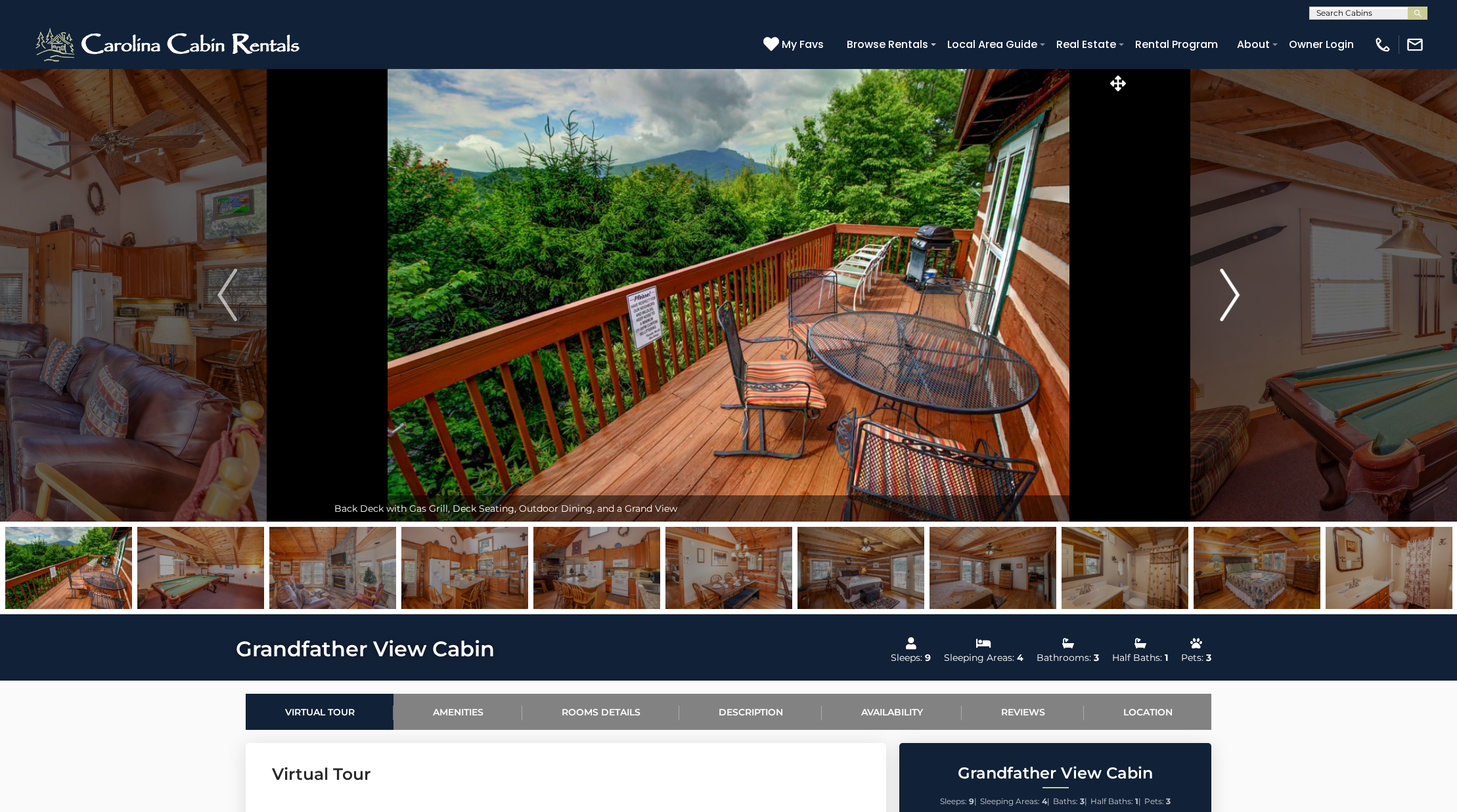
click at [1205, 298] on button "Next" at bounding box center [1229, 295] width 201 height 453
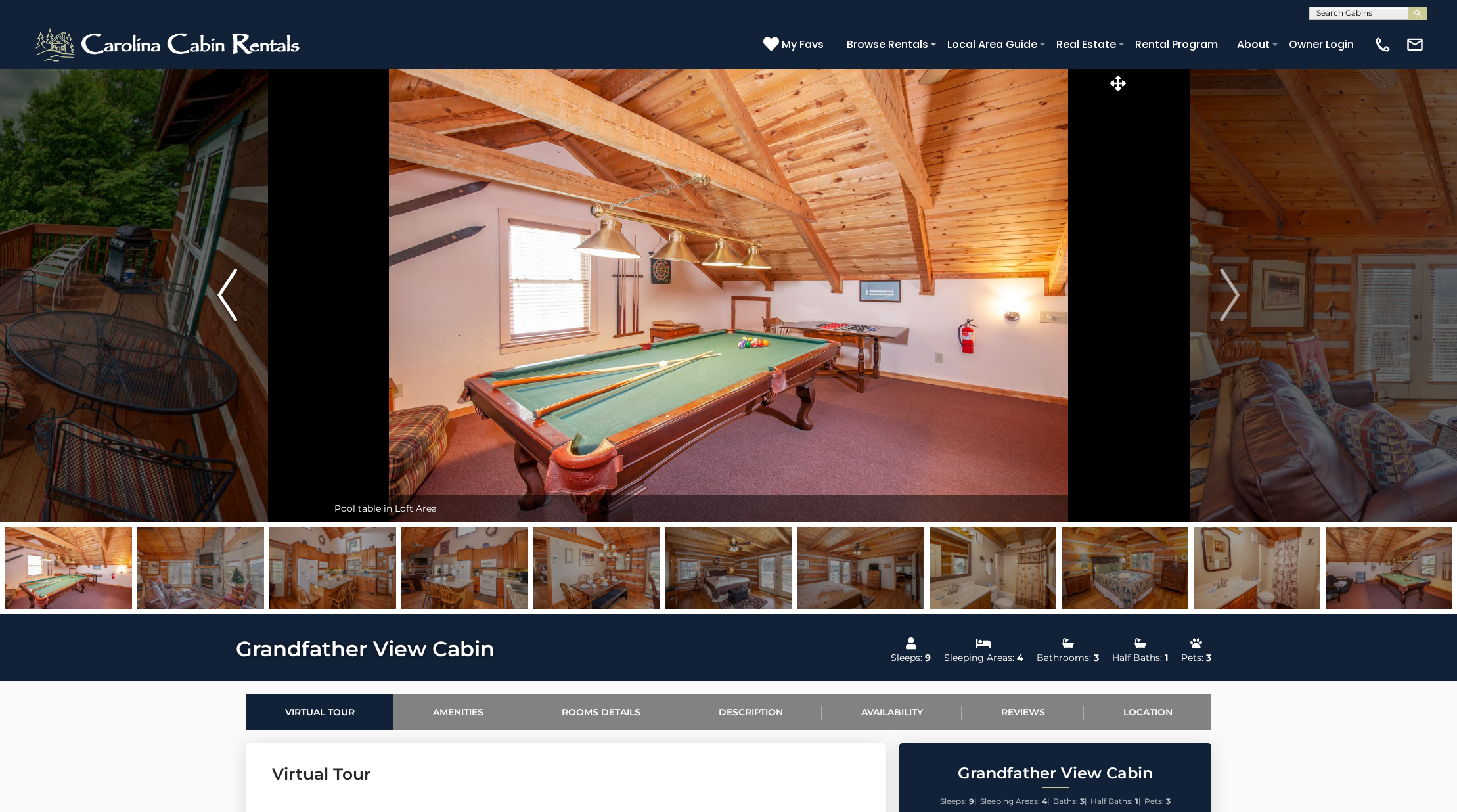
click at [227, 304] on img "Previous" at bounding box center [226, 294] width 19 height 53
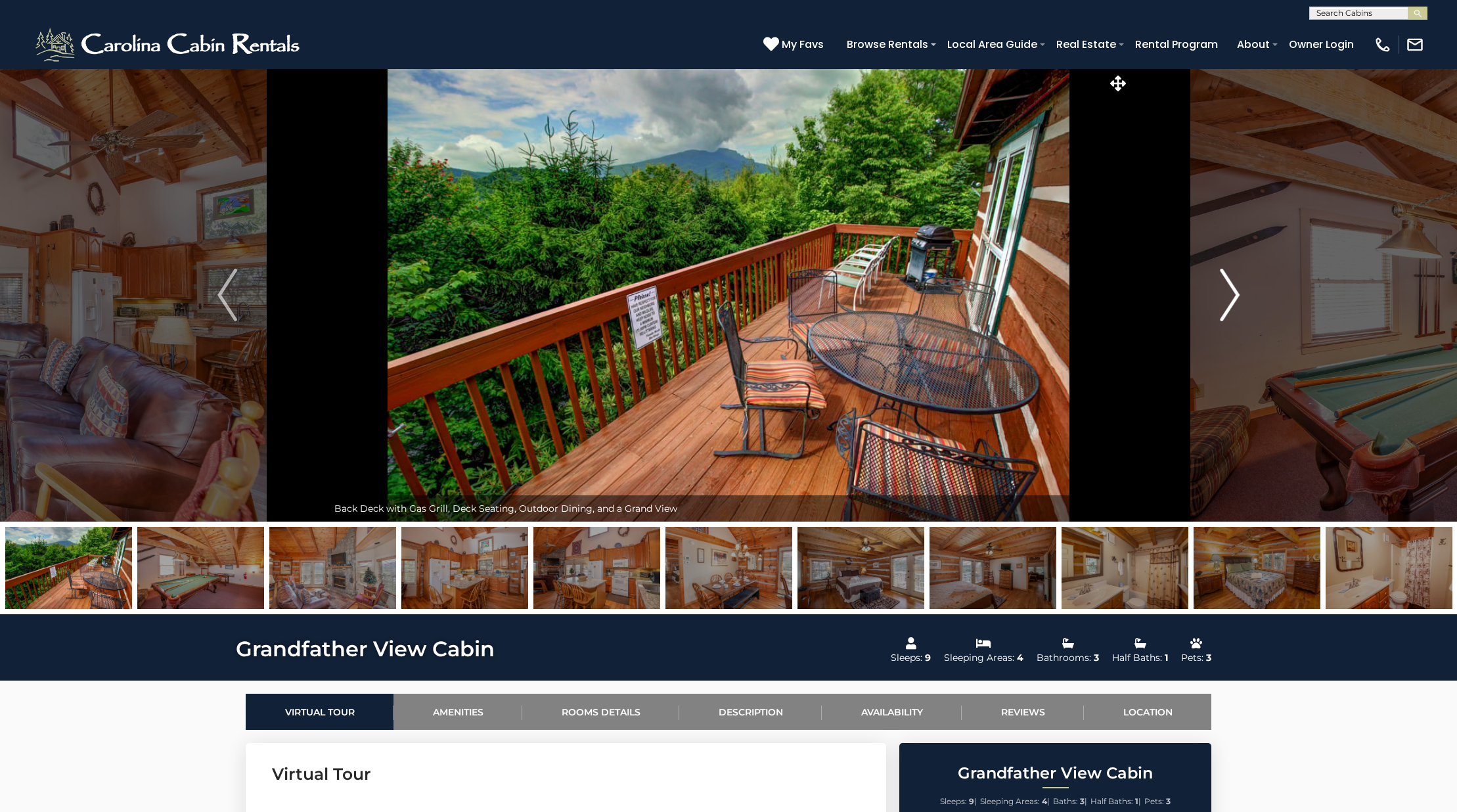
click at [1239, 299] on img "Next" at bounding box center [1229, 294] width 19 height 53
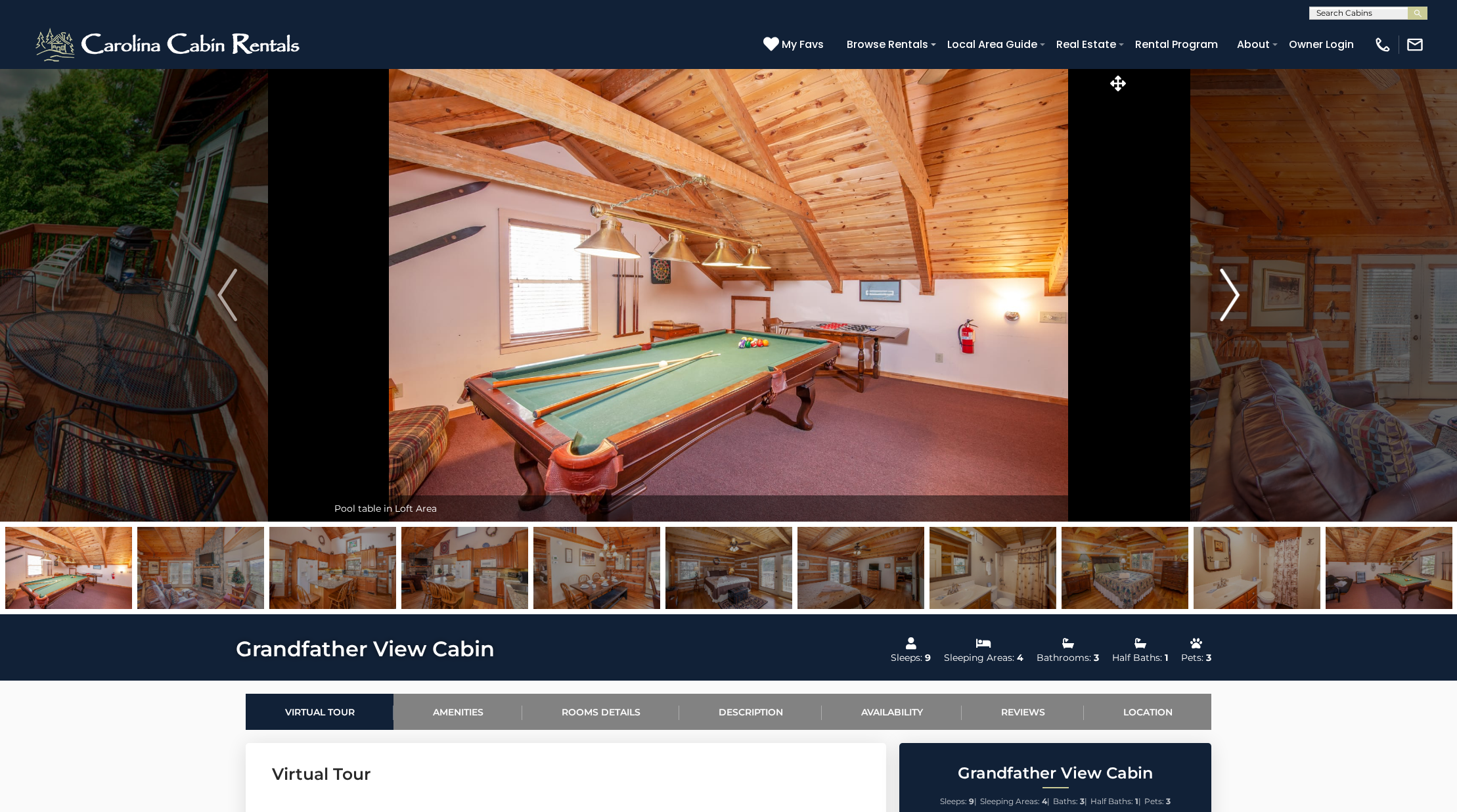
click at [1239, 299] on img "Next" at bounding box center [1229, 294] width 19 height 53
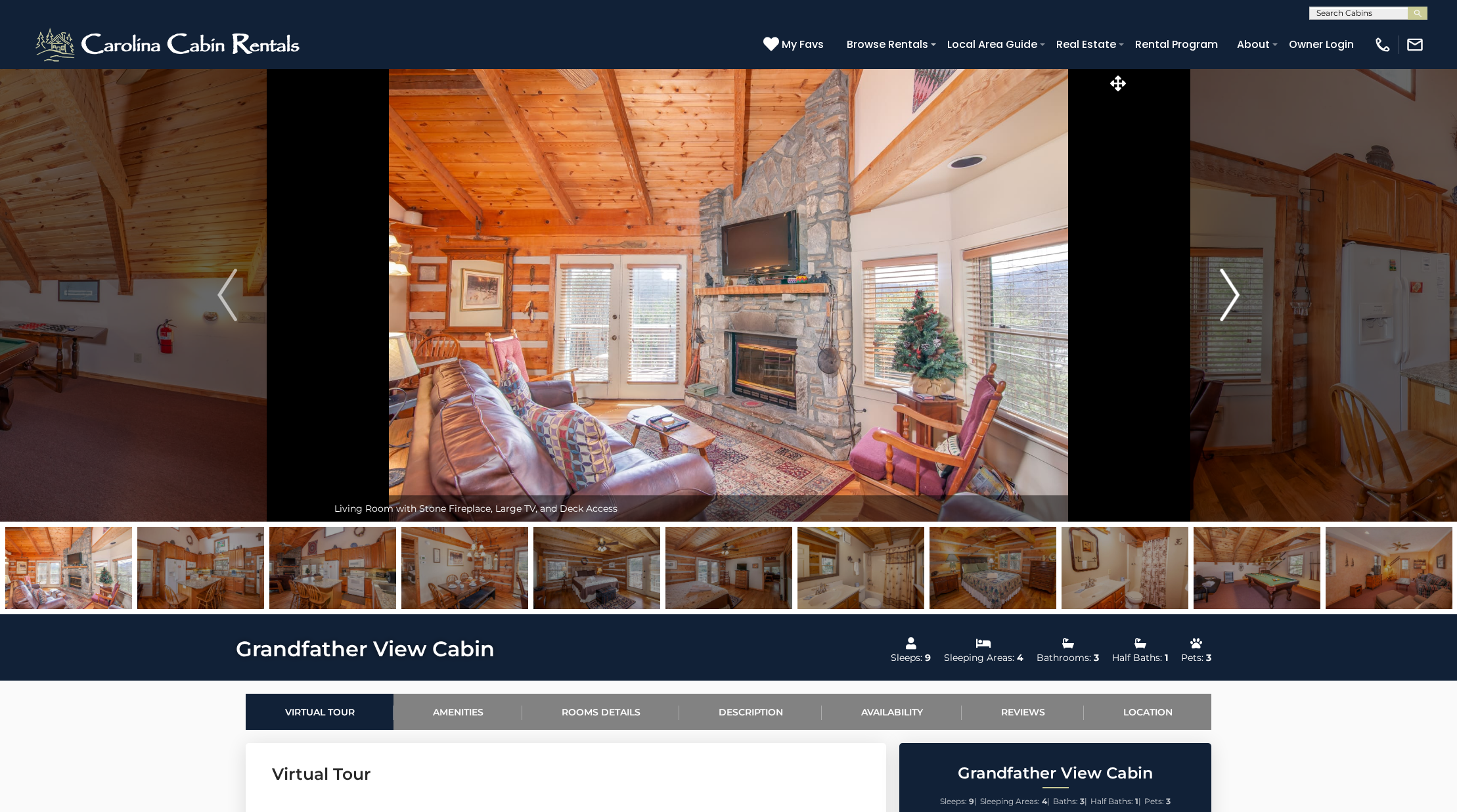
click at [1239, 299] on img "Next" at bounding box center [1229, 294] width 19 height 53
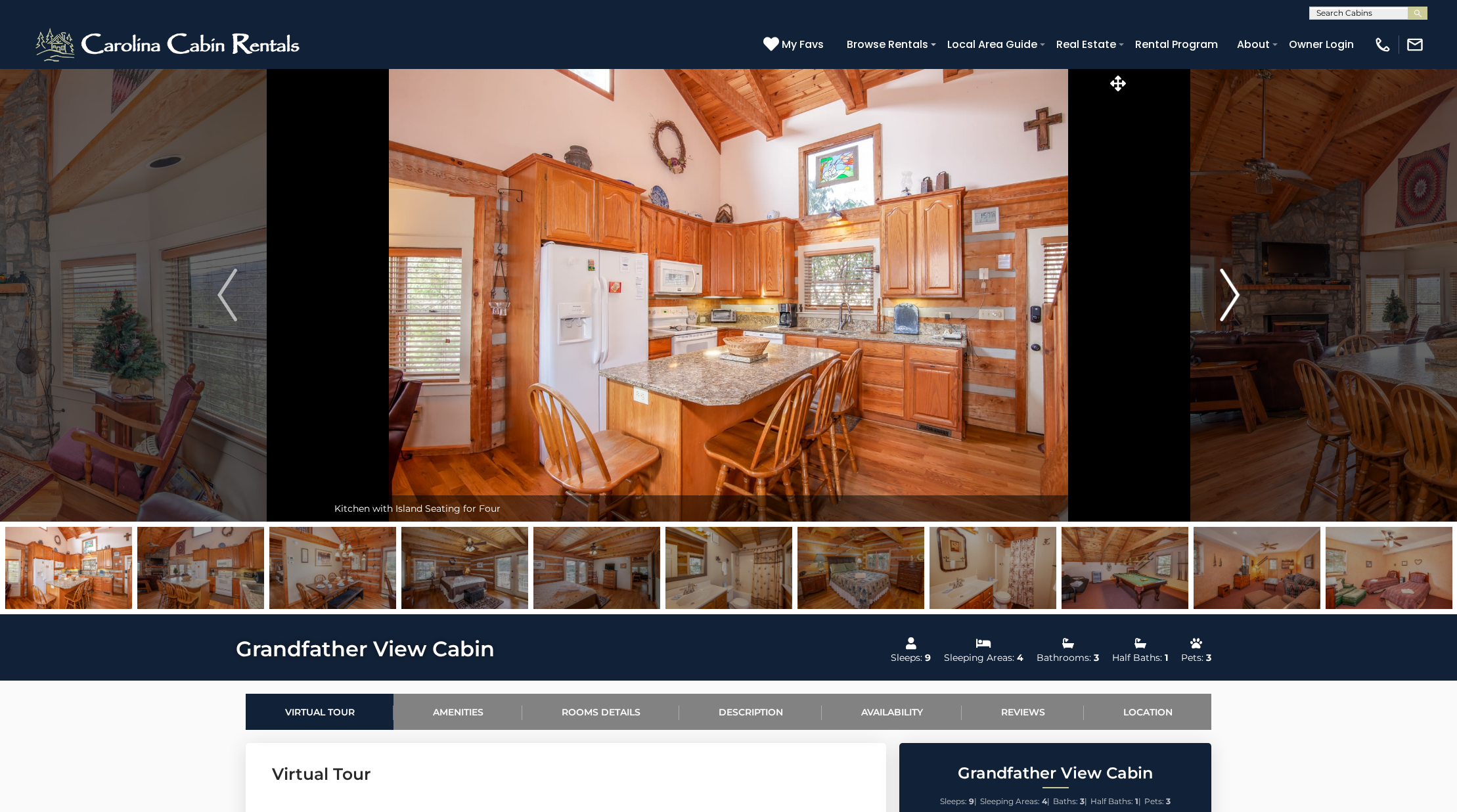
click at [1239, 299] on img "Next" at bounding box center [1229, 294] width 19 height 53
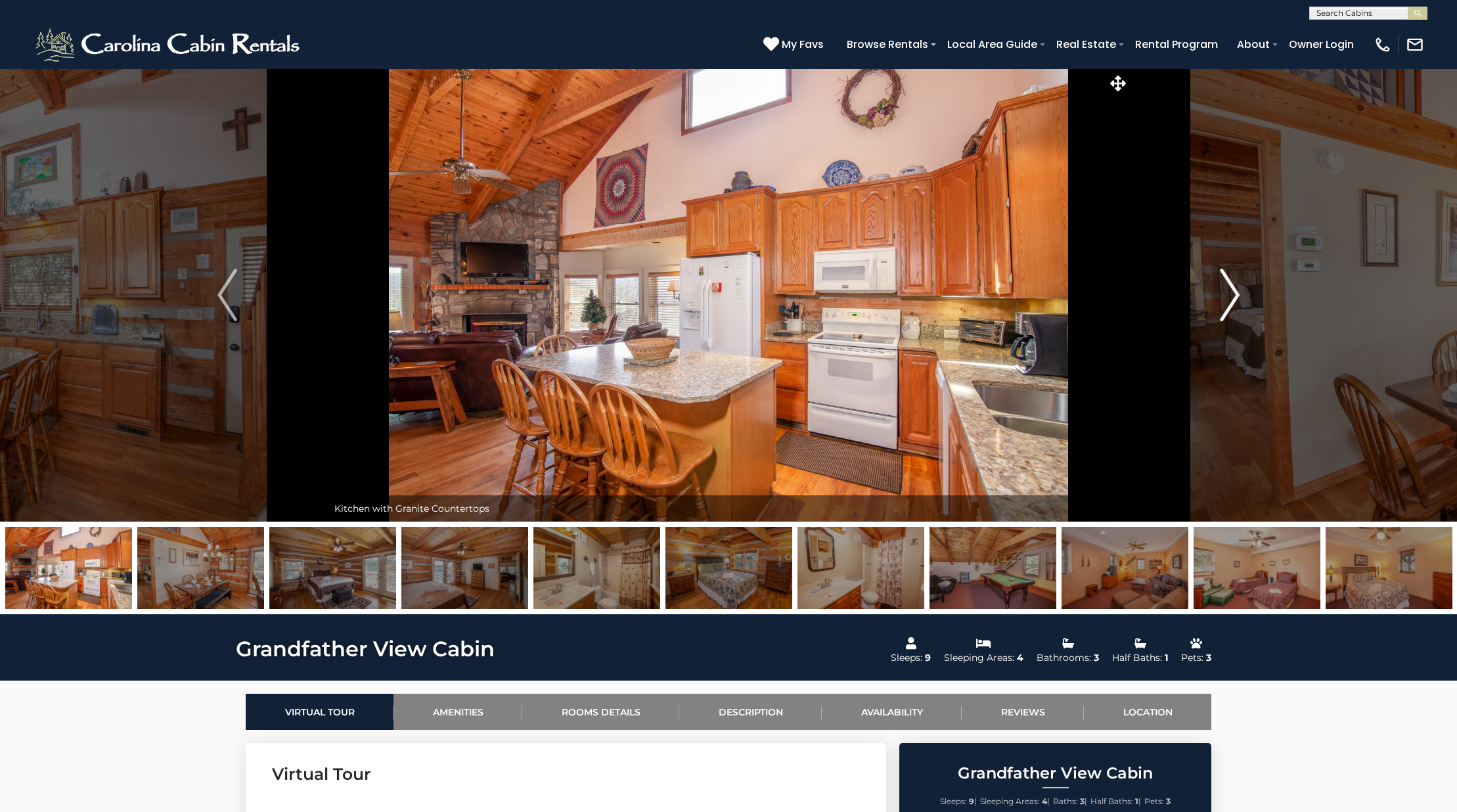
click at [1239, 299] on img "Next" at bounding box center [1229, 294] width 19 height 53
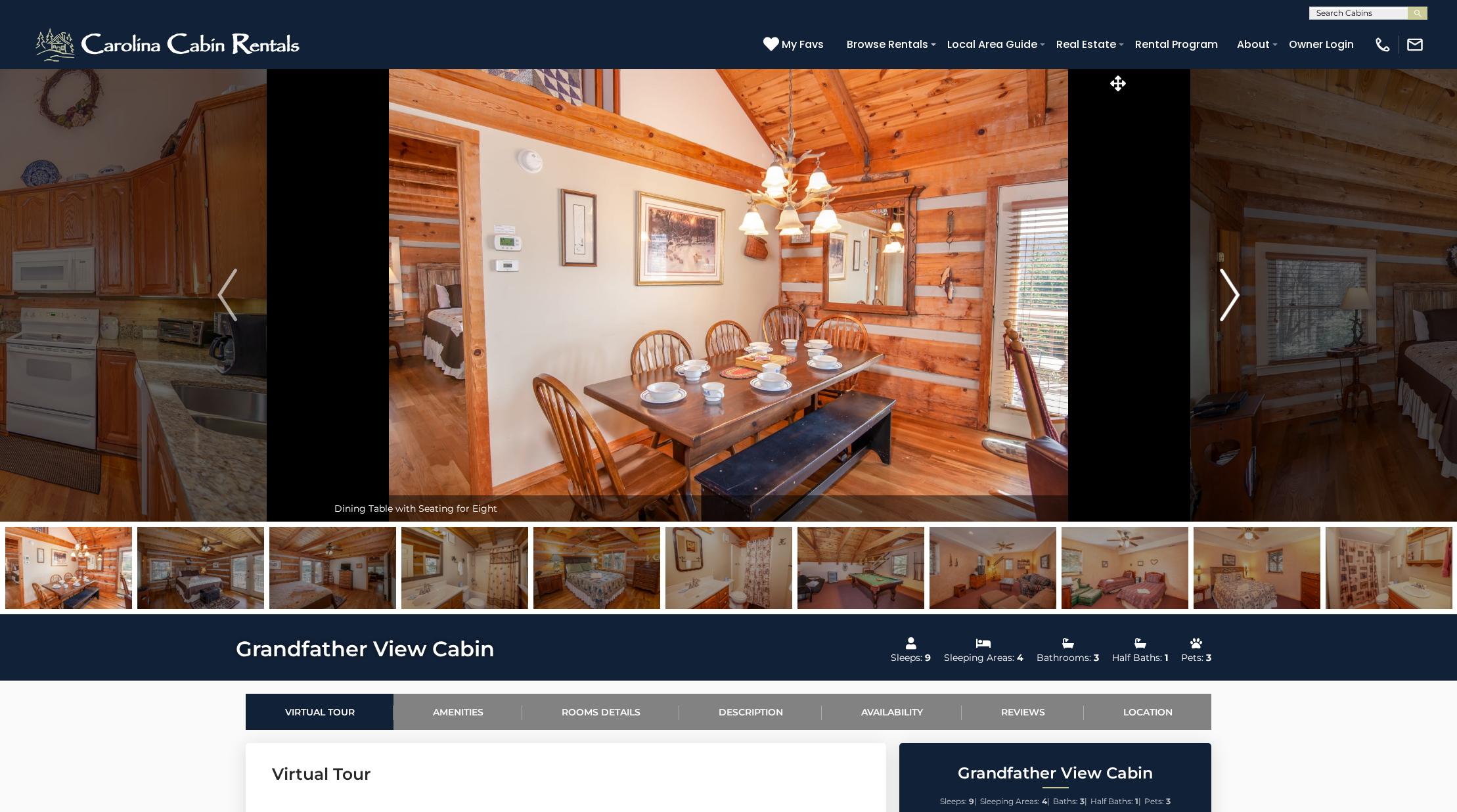
click at [1239, 299] on img "Next" at bounding box center [1229, 294] width 19 height 53
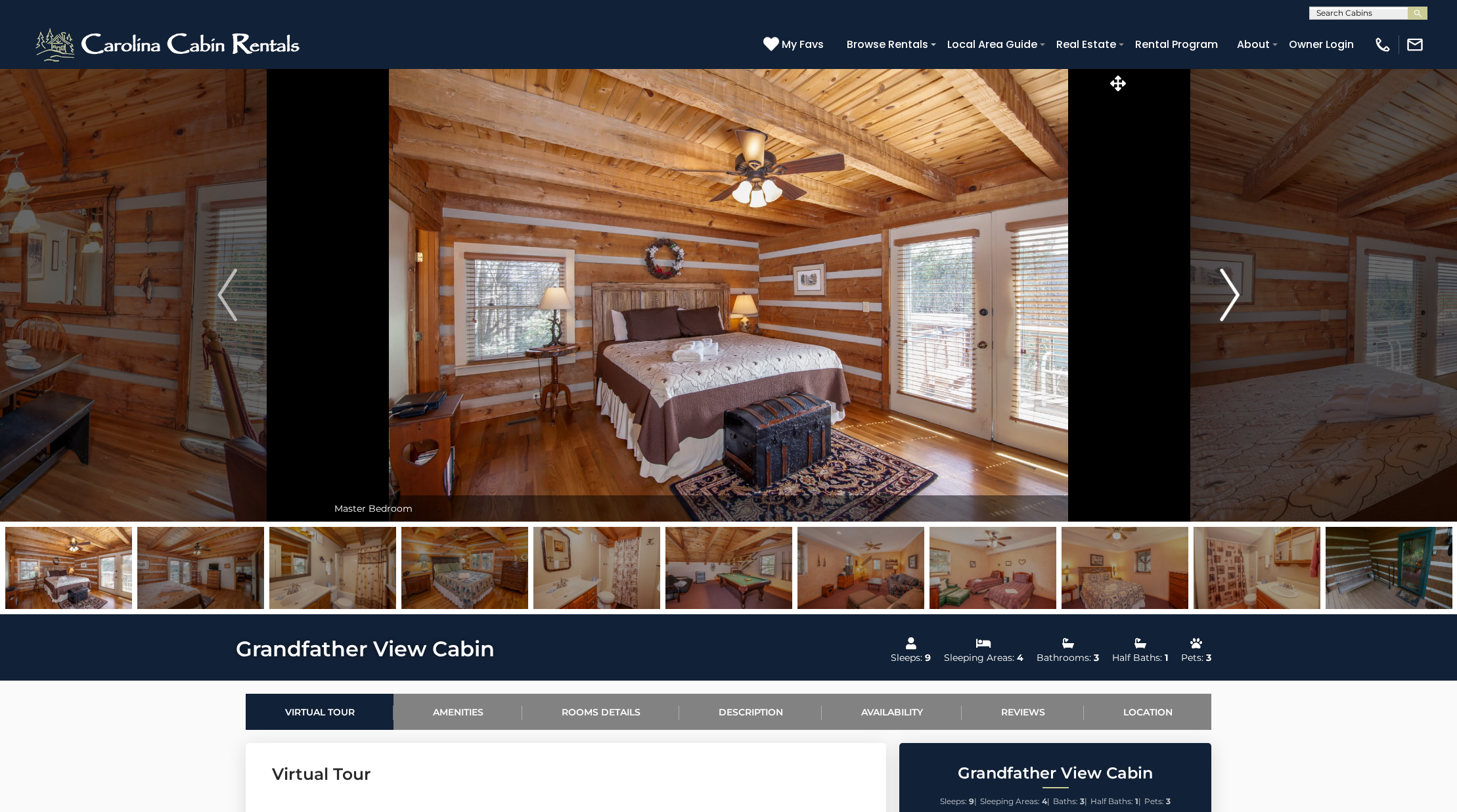
click at [1239, 299] on img "Next" at bounding box center [1229, 294] width 19 height 53
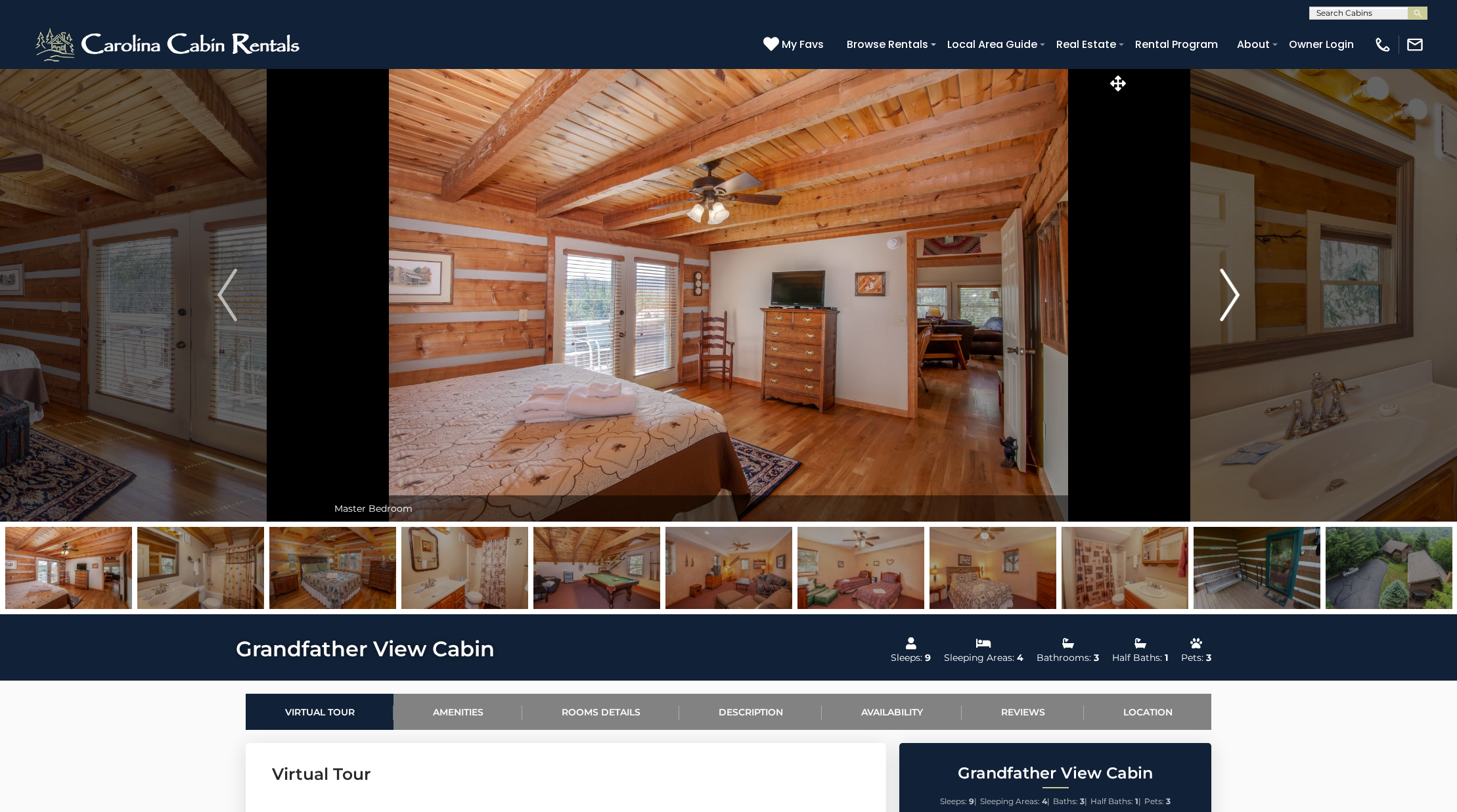
click at [1239, 299] on img "Next" at bounding box center [1229, 294] width 19 height 53
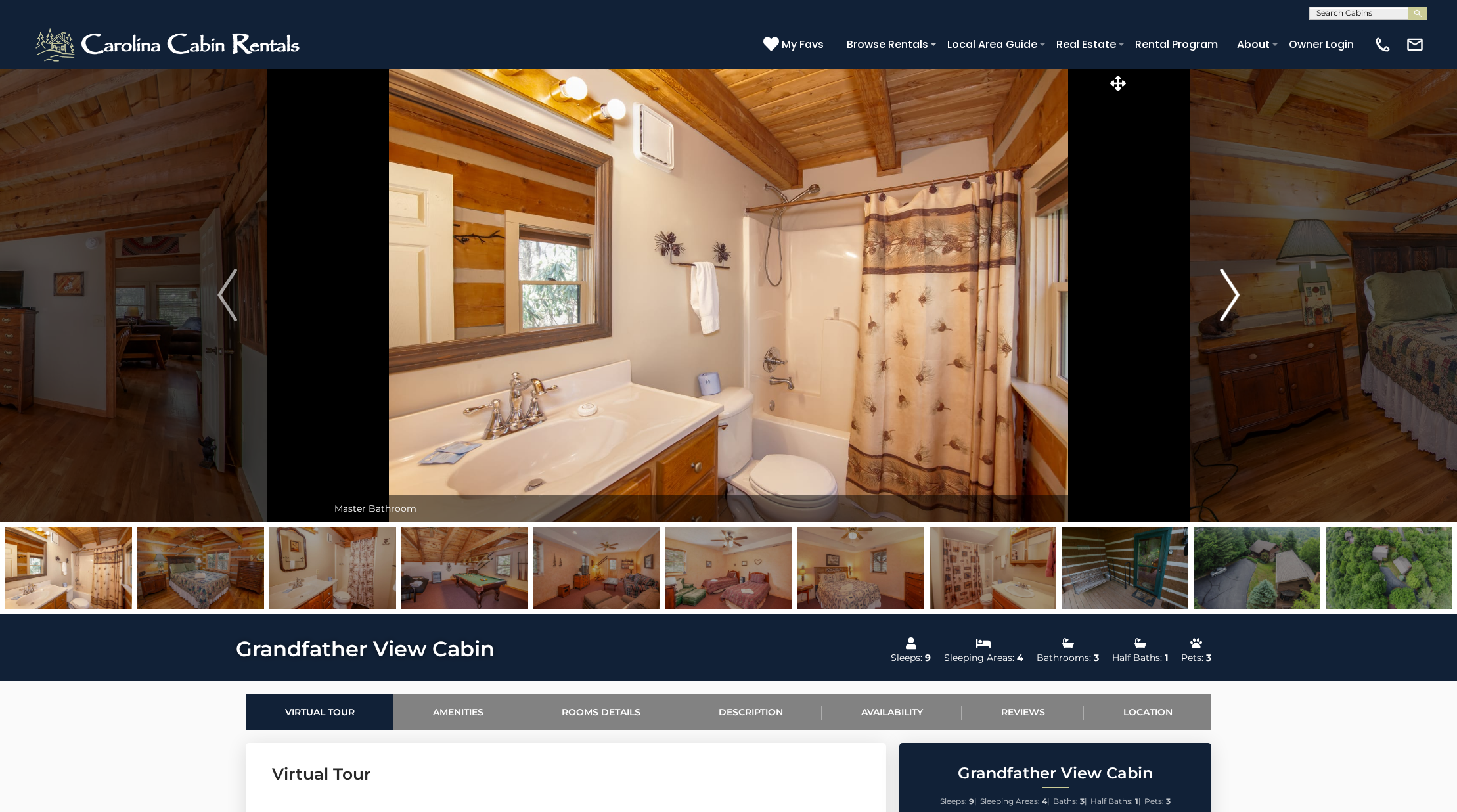
click at [1239, 299] on img "Next" at bounding box center [1229, 294] width 19 height 53
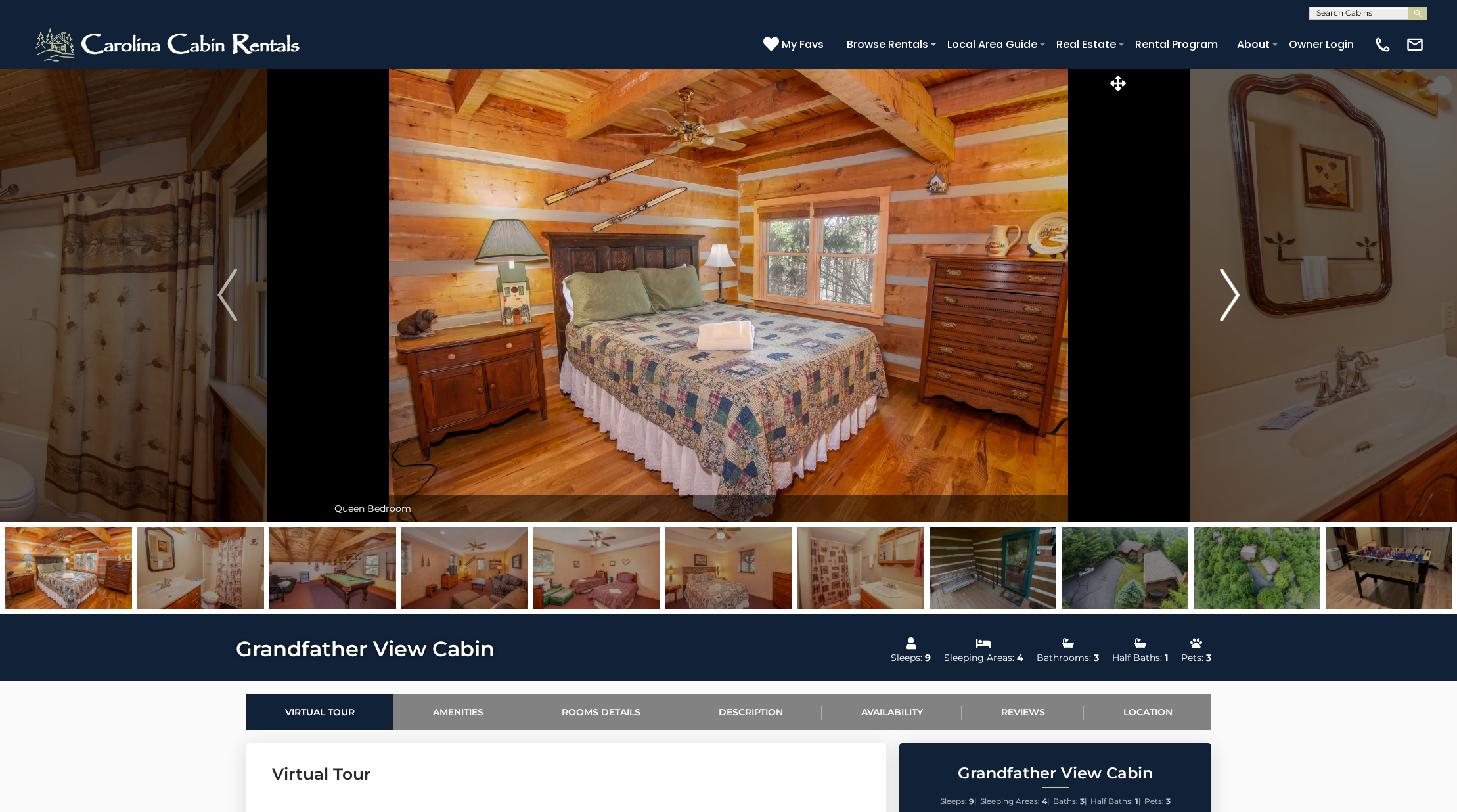
click at [1239, 299] on img "Next" at bounding box center [1229, 294] width 19 height 53
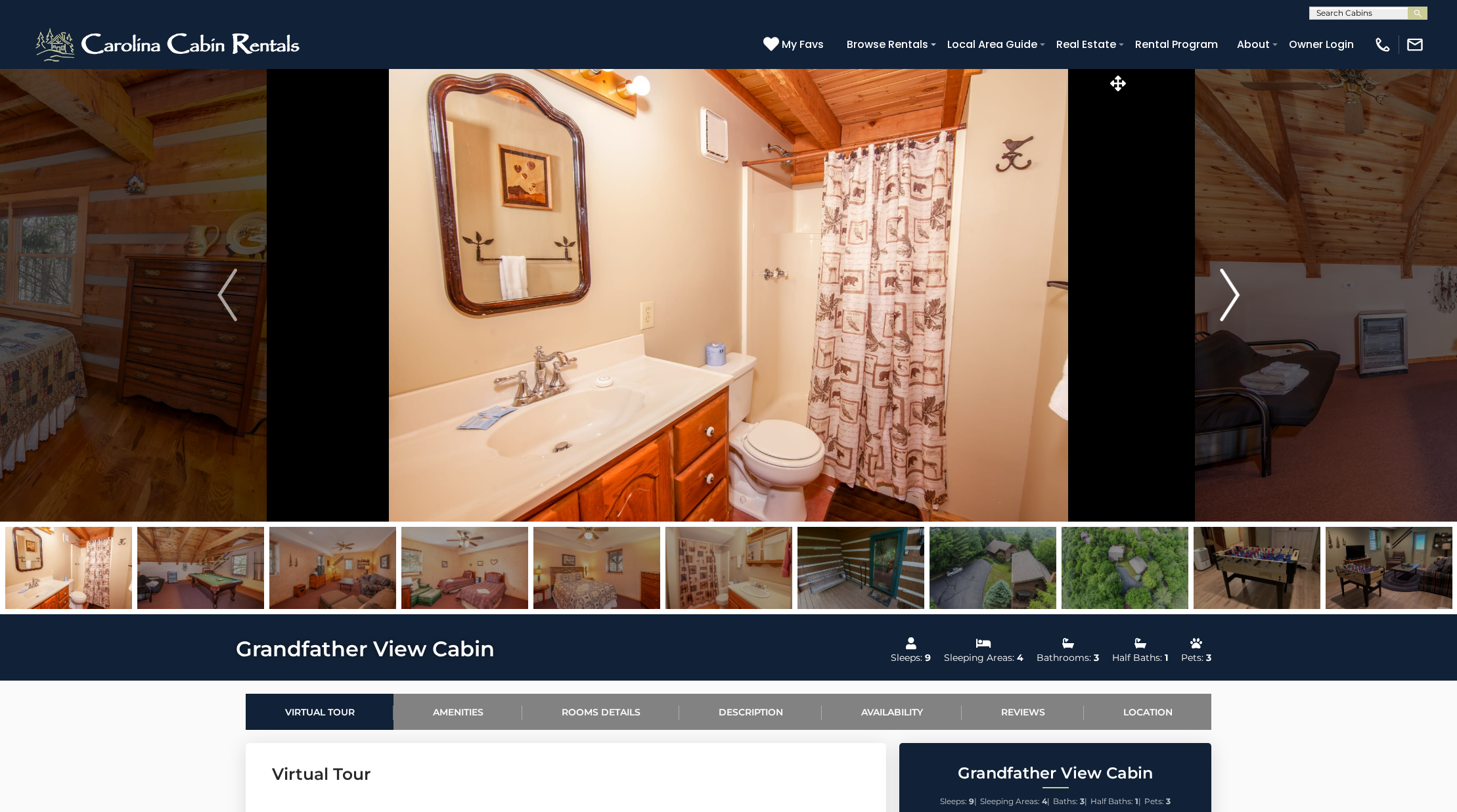
click at [1239, 299] on img "Next" at bounding box center [1229, 294] width 19 height 53
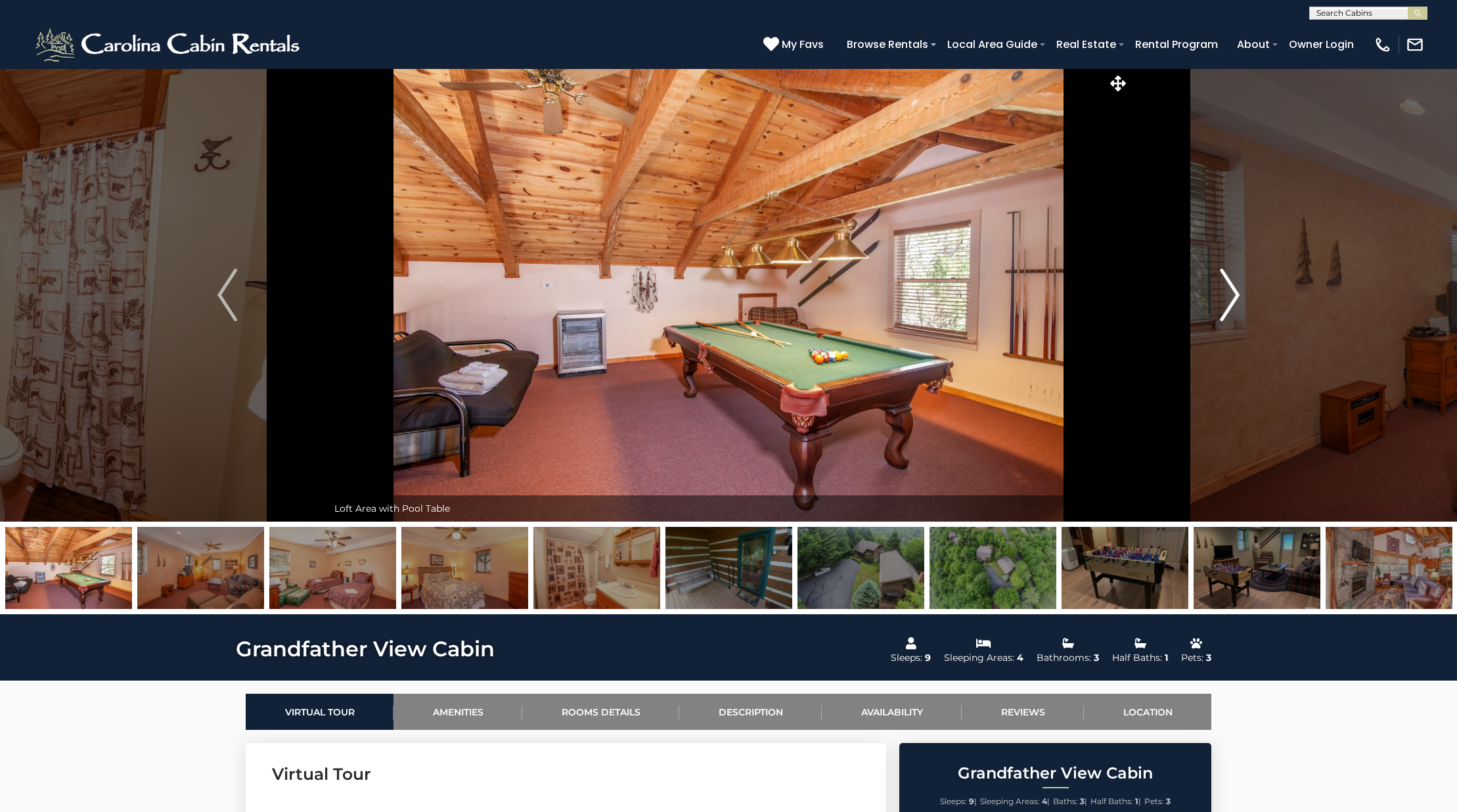
click at [1239, 299] on img "Next" at bounding box center [1229, 294] width 19 height 53
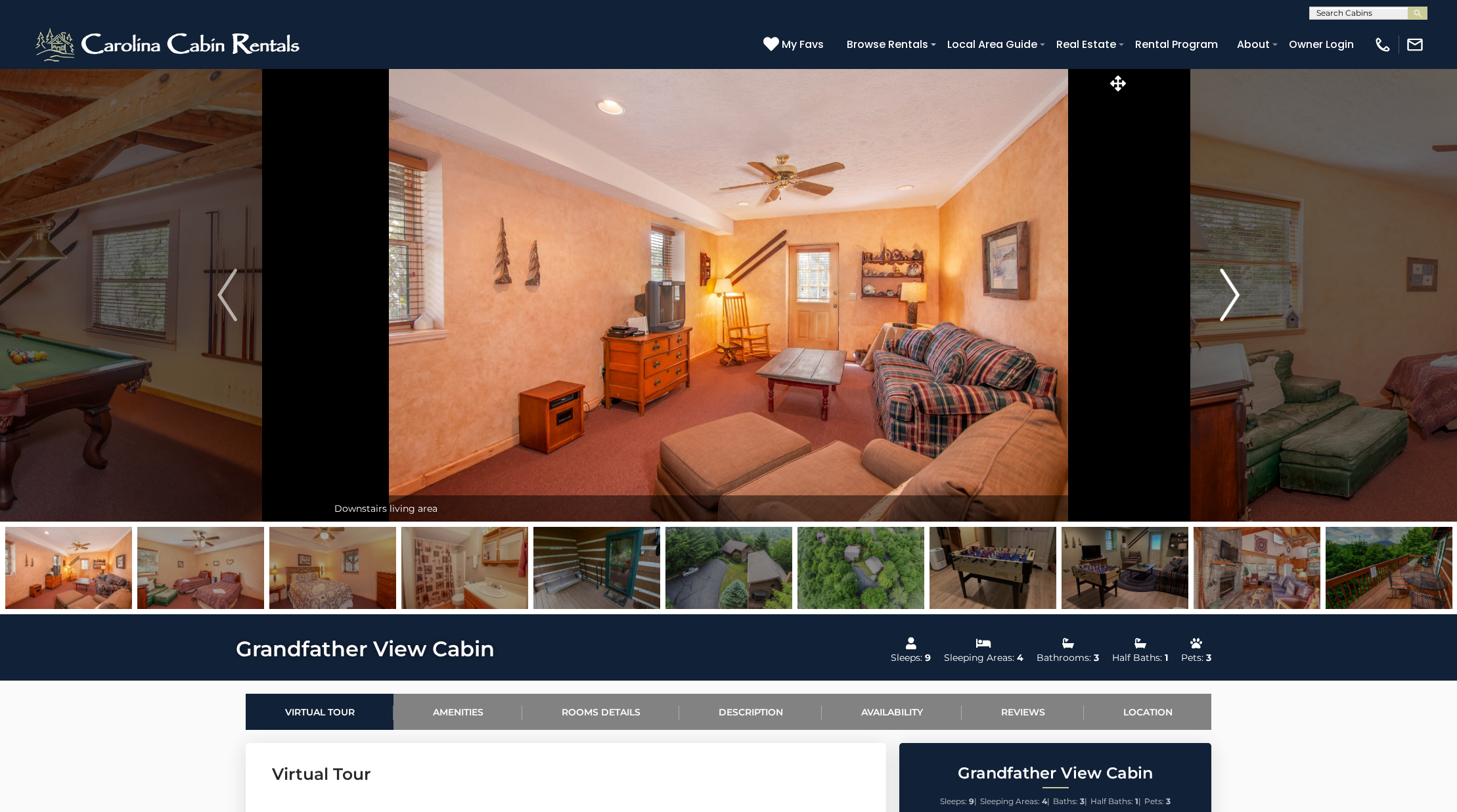
click at [1239, 299] on img "Next" at bounding box center [1229, 294] width 19 height 53
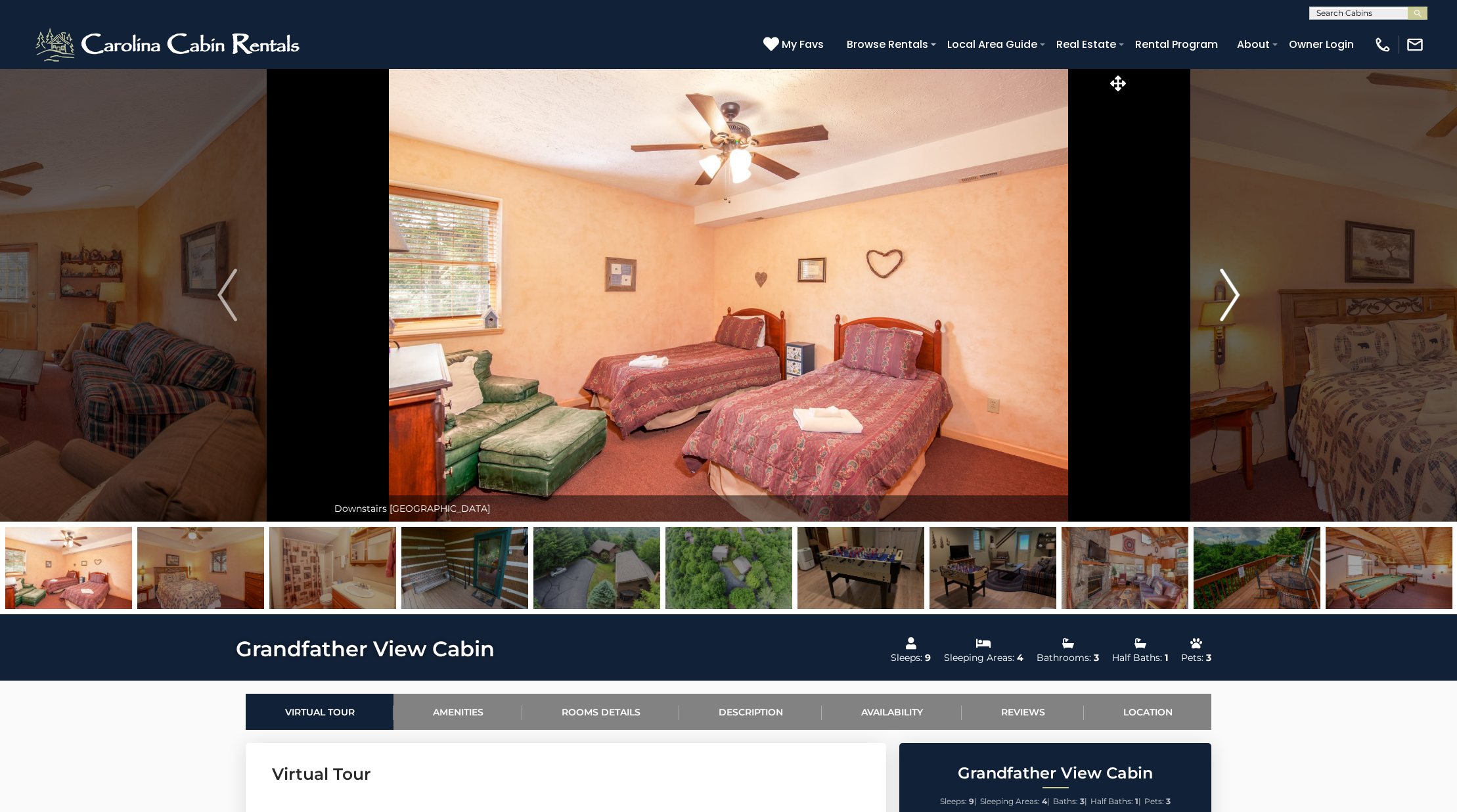
click at [1239, 299] on img "Next" at bounding box center [1229, 294] width 19 height 53
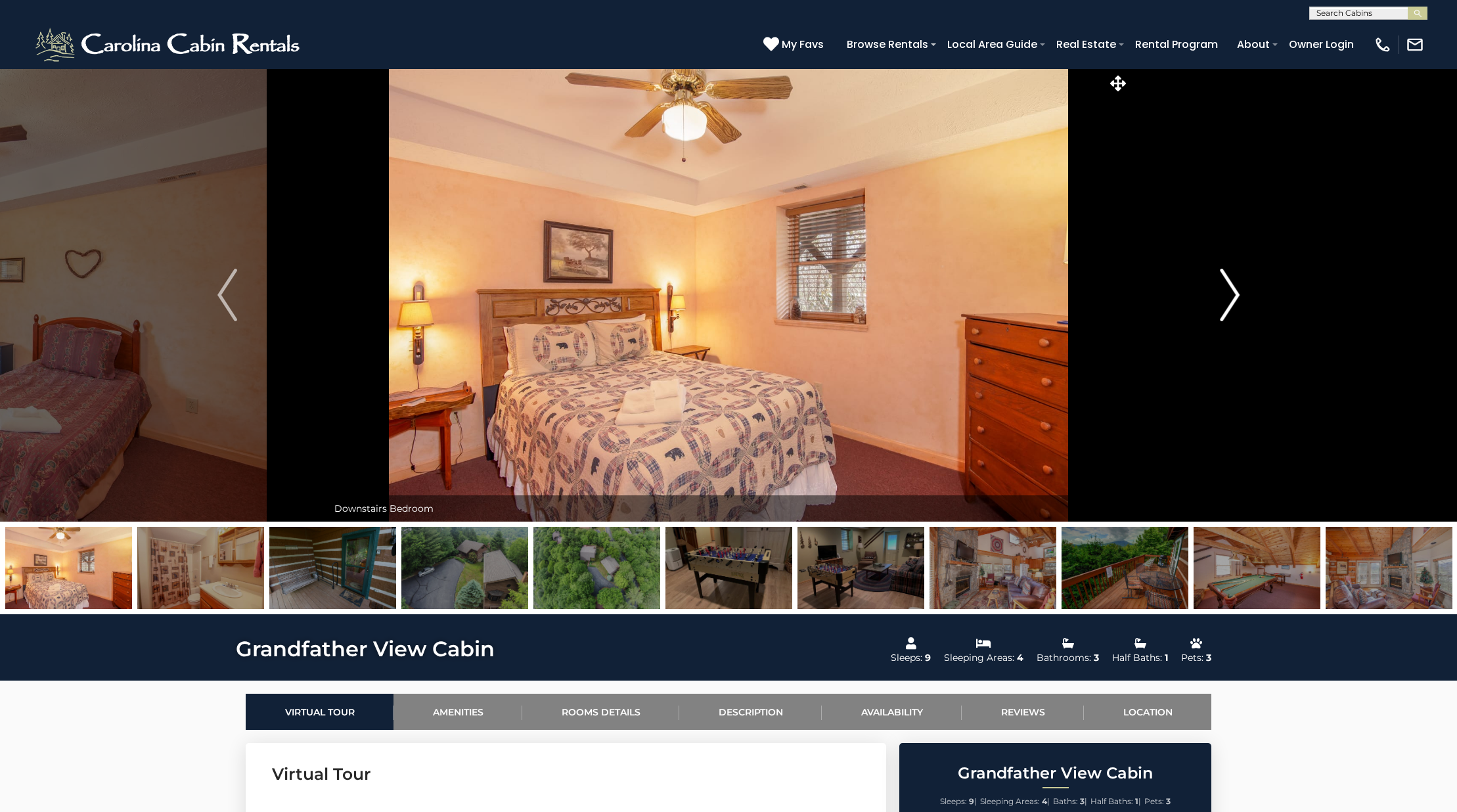
click at [1239, 299] on img "Next" at bounding box center [1229, 294] width 19 height 53
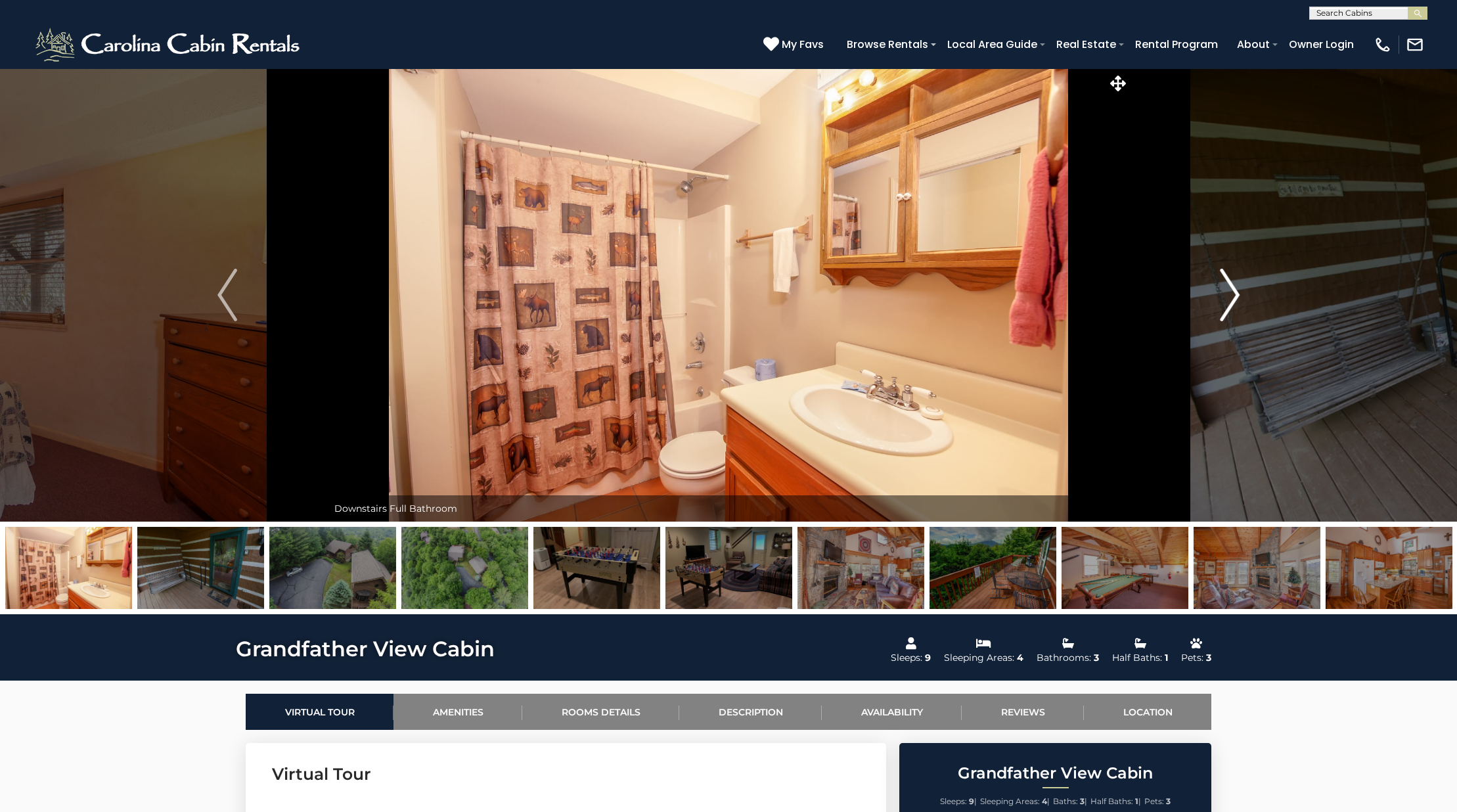
click at [1239, 299] on img "Next" at bounding box center [1229, 294] width 19 height 53
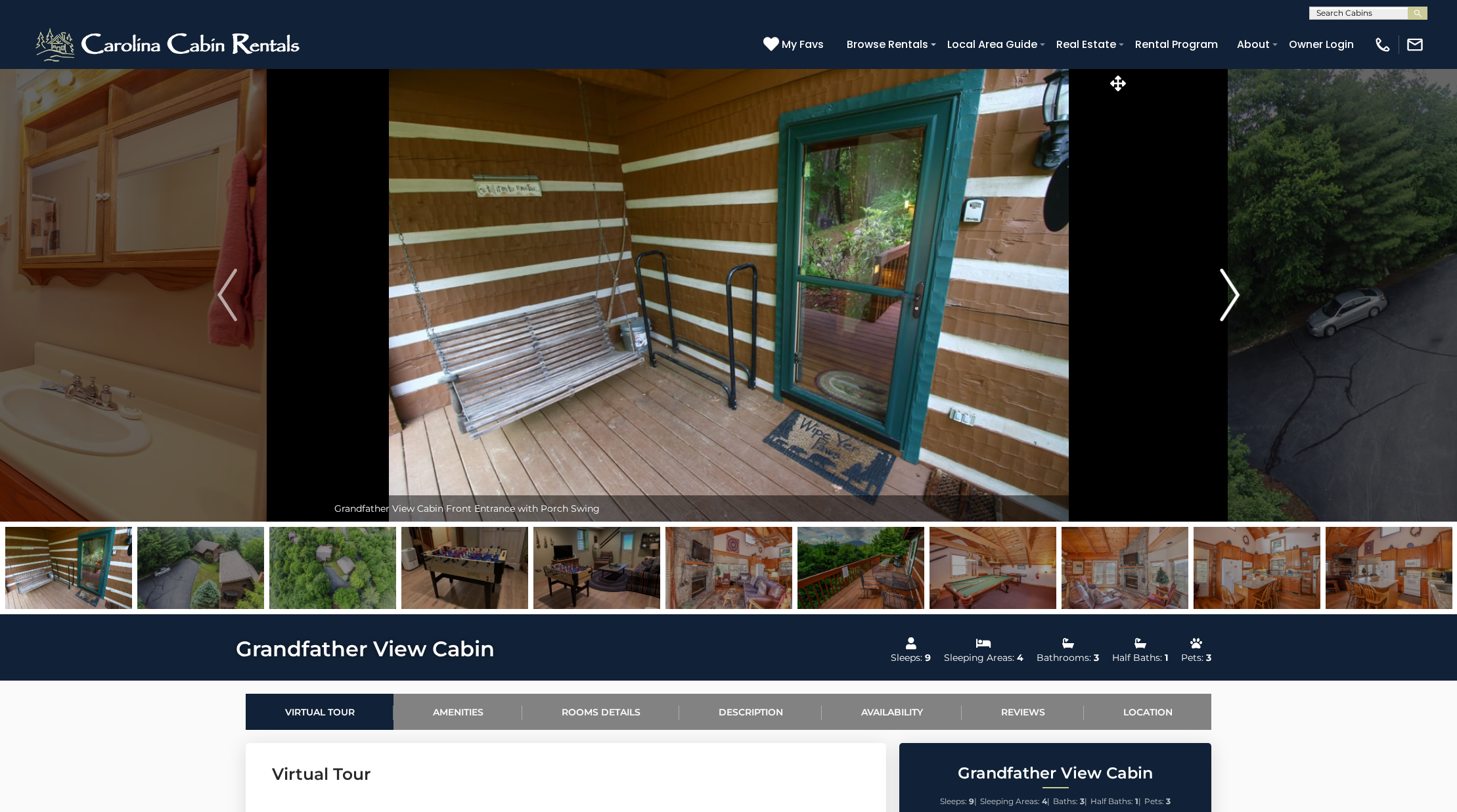
click at [1239, 299] on img "Next" at bounding box center [1229, 294] width 19 height 53
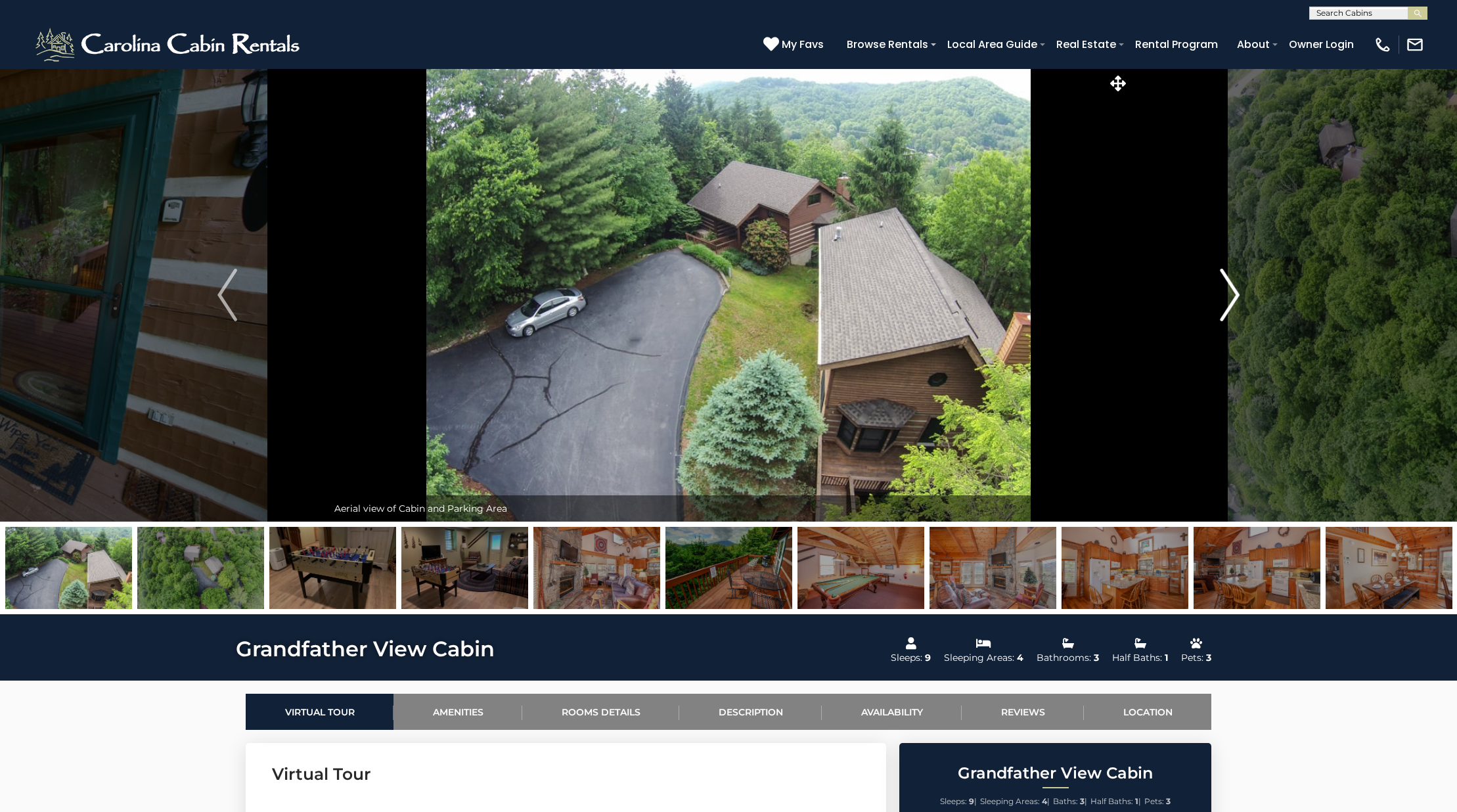
click at [1248, 288] on button "Next" at bounding box center [1229, 295] width 201 height 453
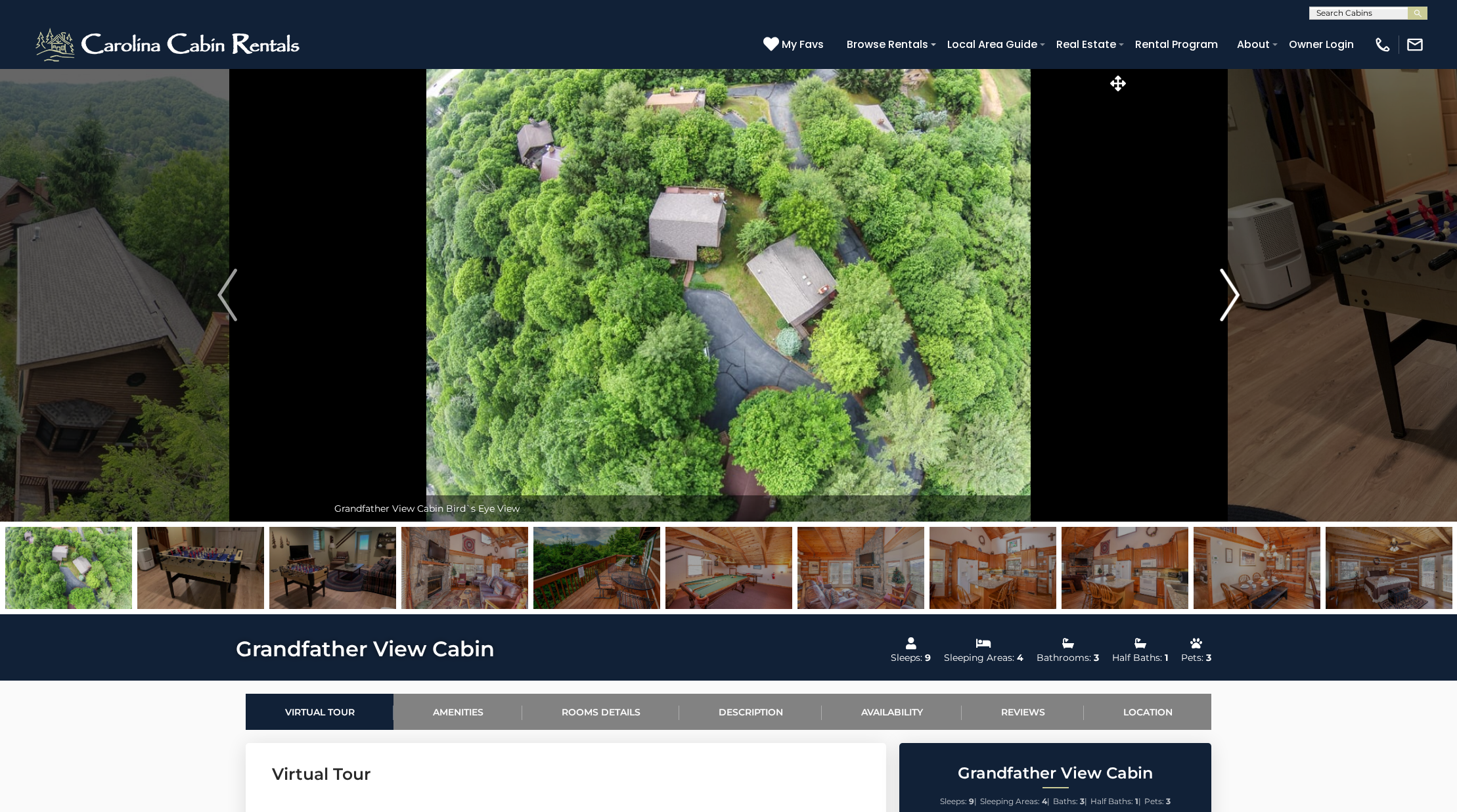
click at [1248, 288] on button "Next" at bounding box center [1229, 295] width 201 height 453
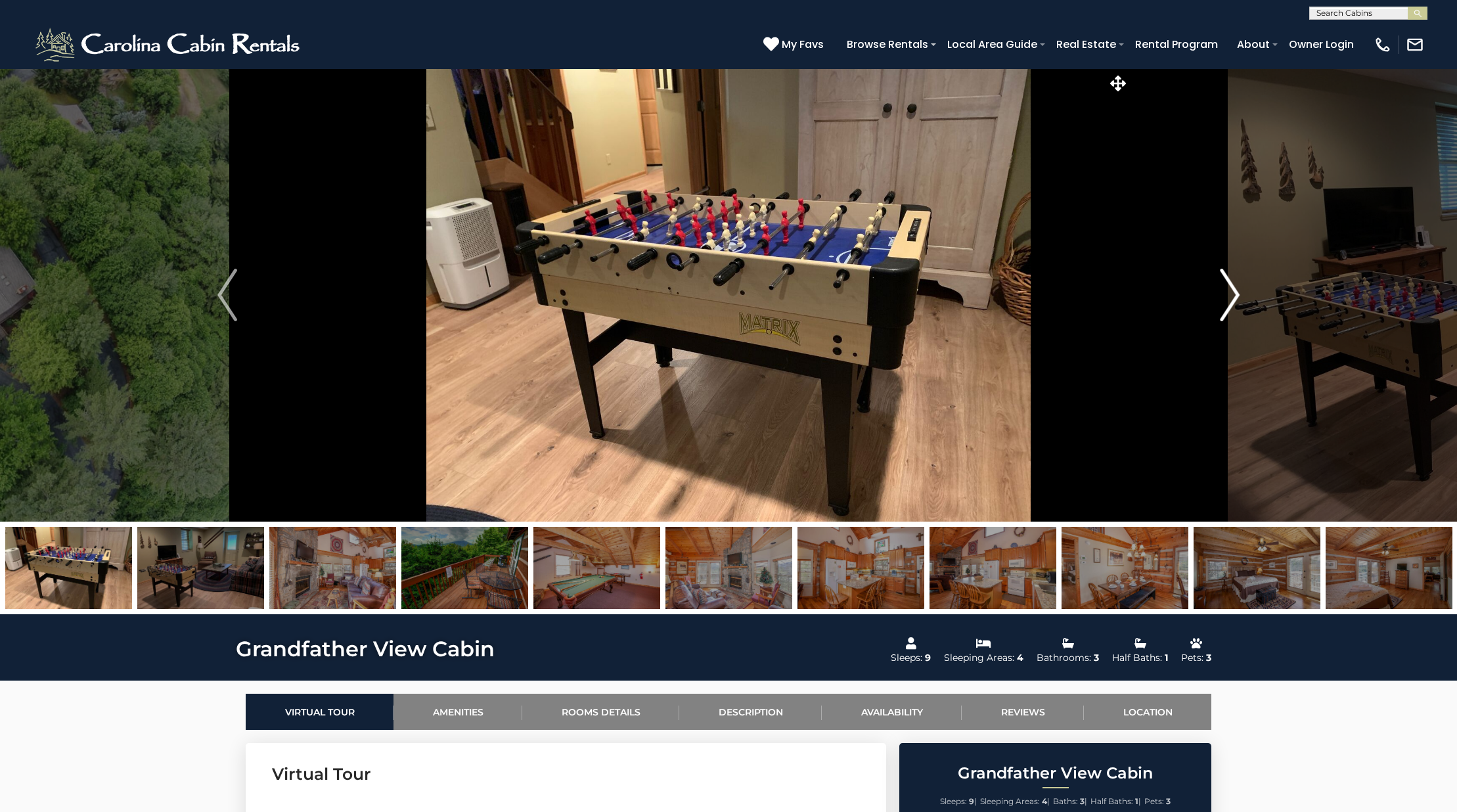
click at [1248, 288] on button "Next" at bounding box center [1229, 295] width 201 height 453
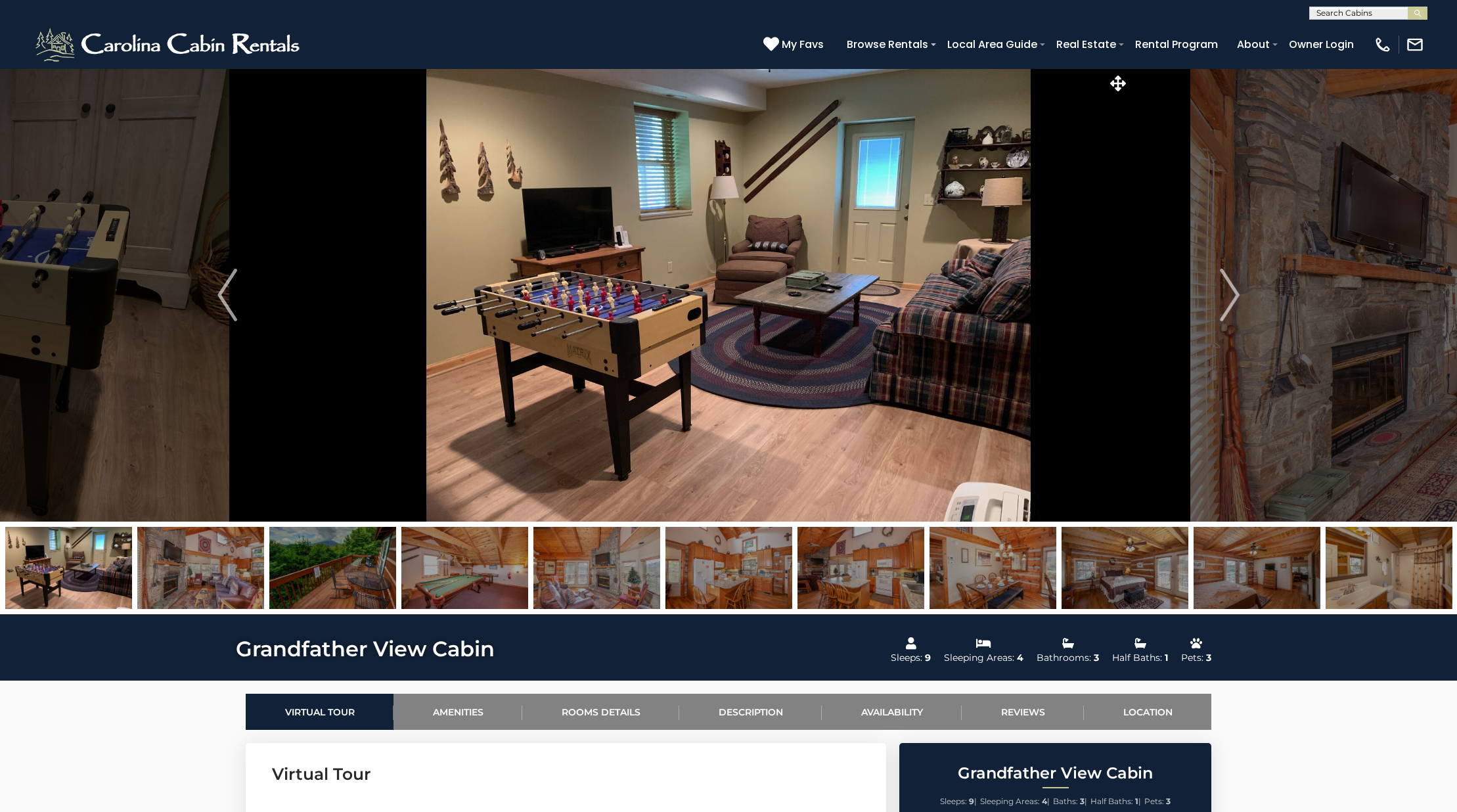
scroll to position [3, 0]
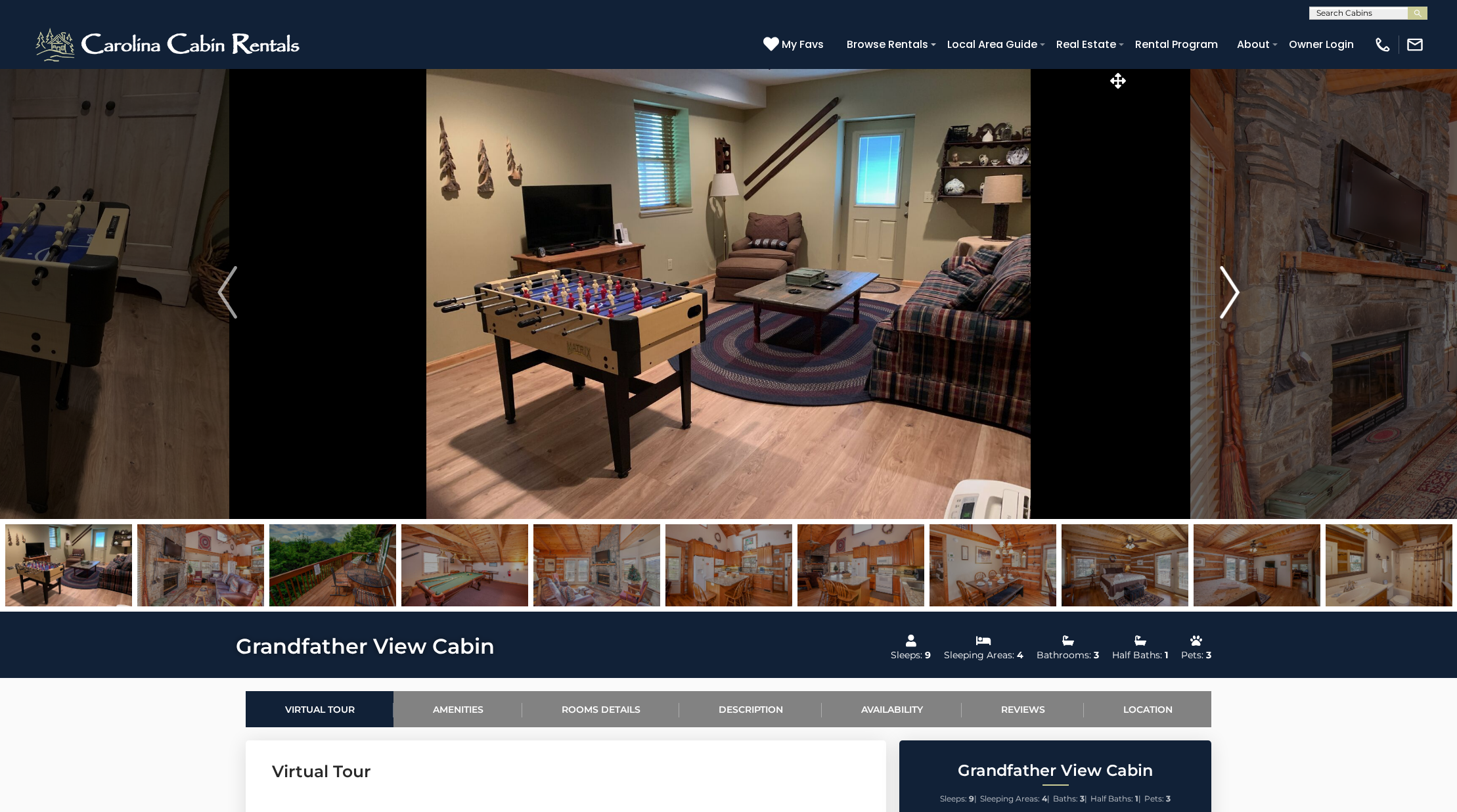
click at [1222, 291] on img "Next" at bounding box center [1229, 292] width 19 height 53
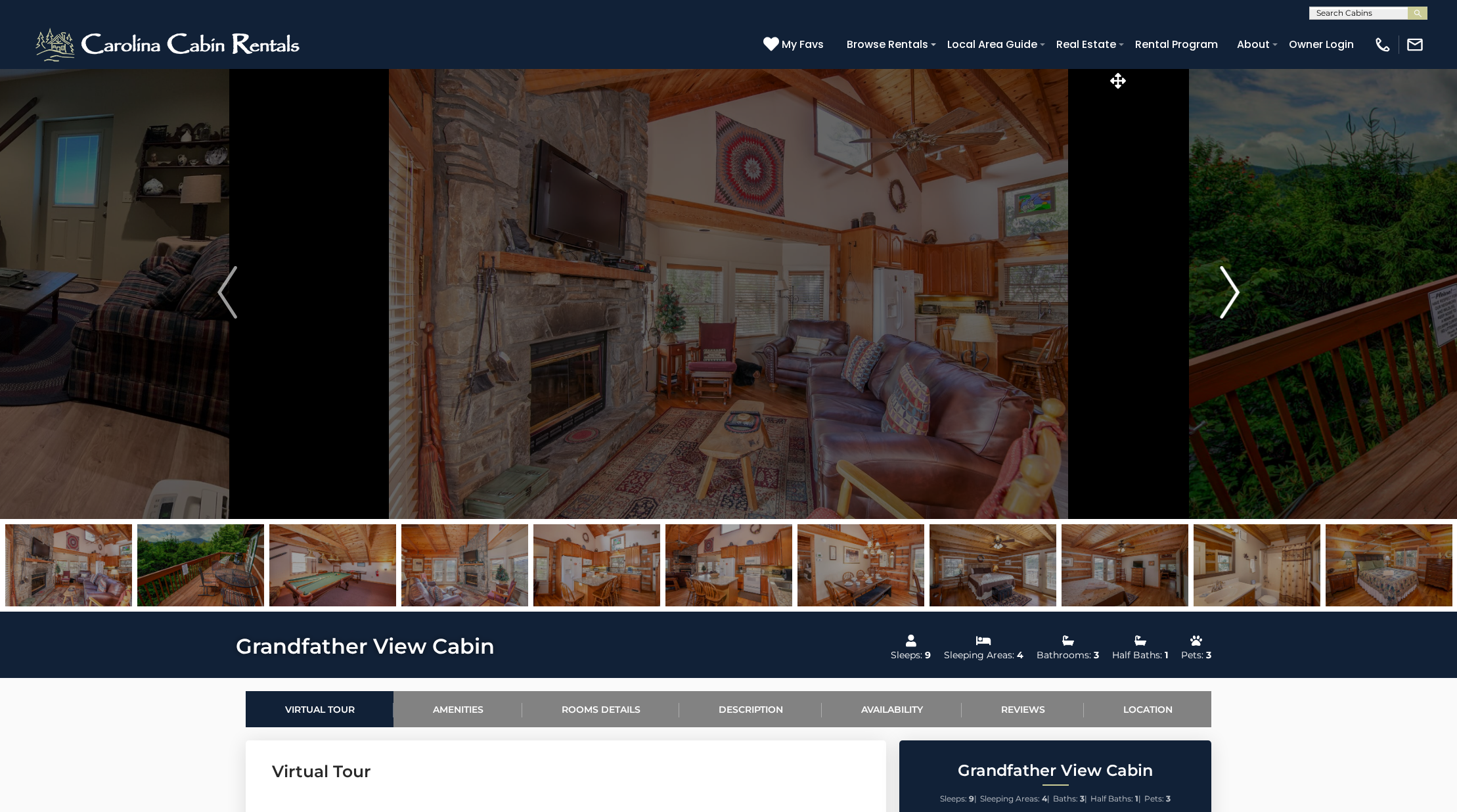
click at [1222, 291] on img "Next" at bounding box center [1229, 292] width 19 height 53
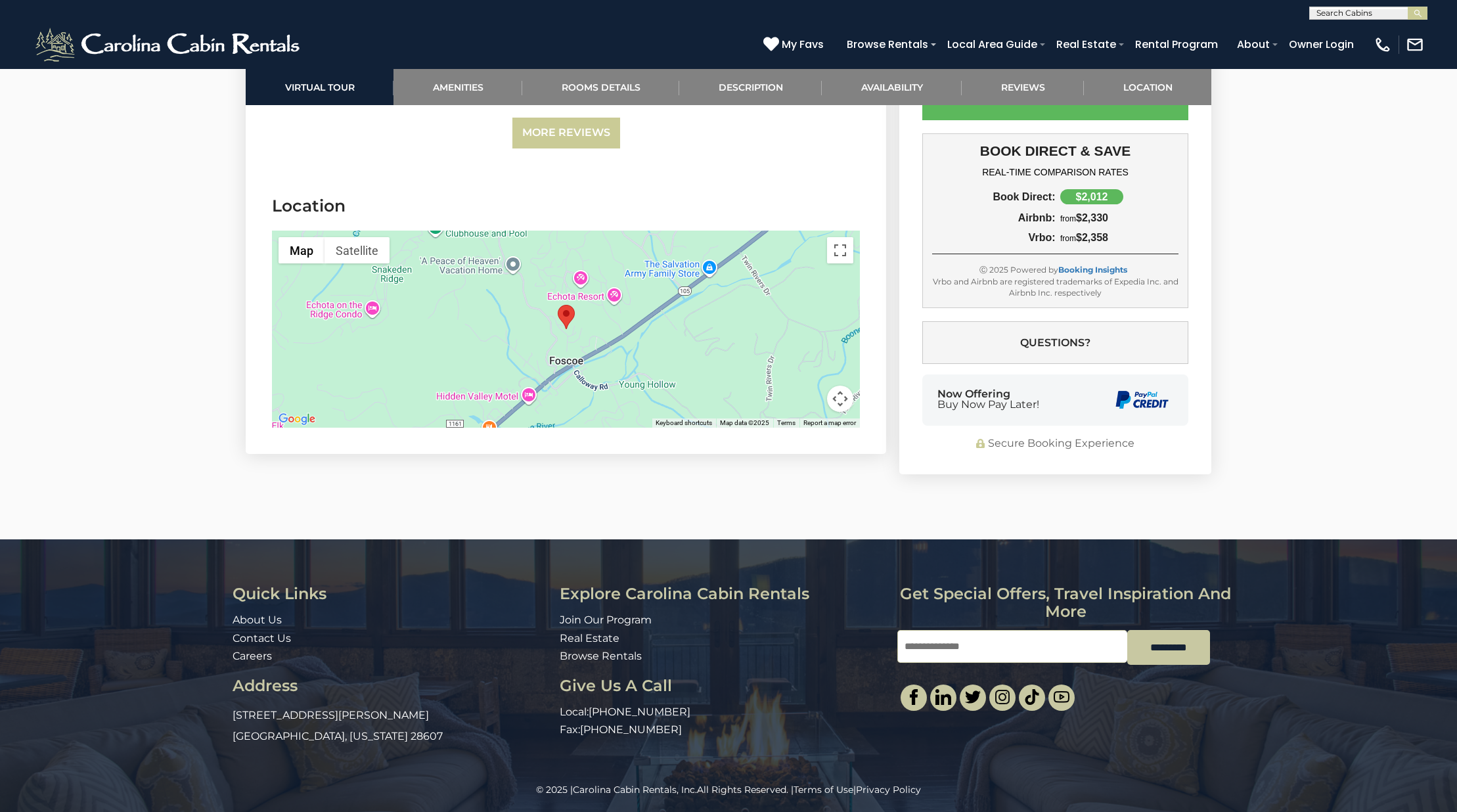
scroll to position [3084, 0]
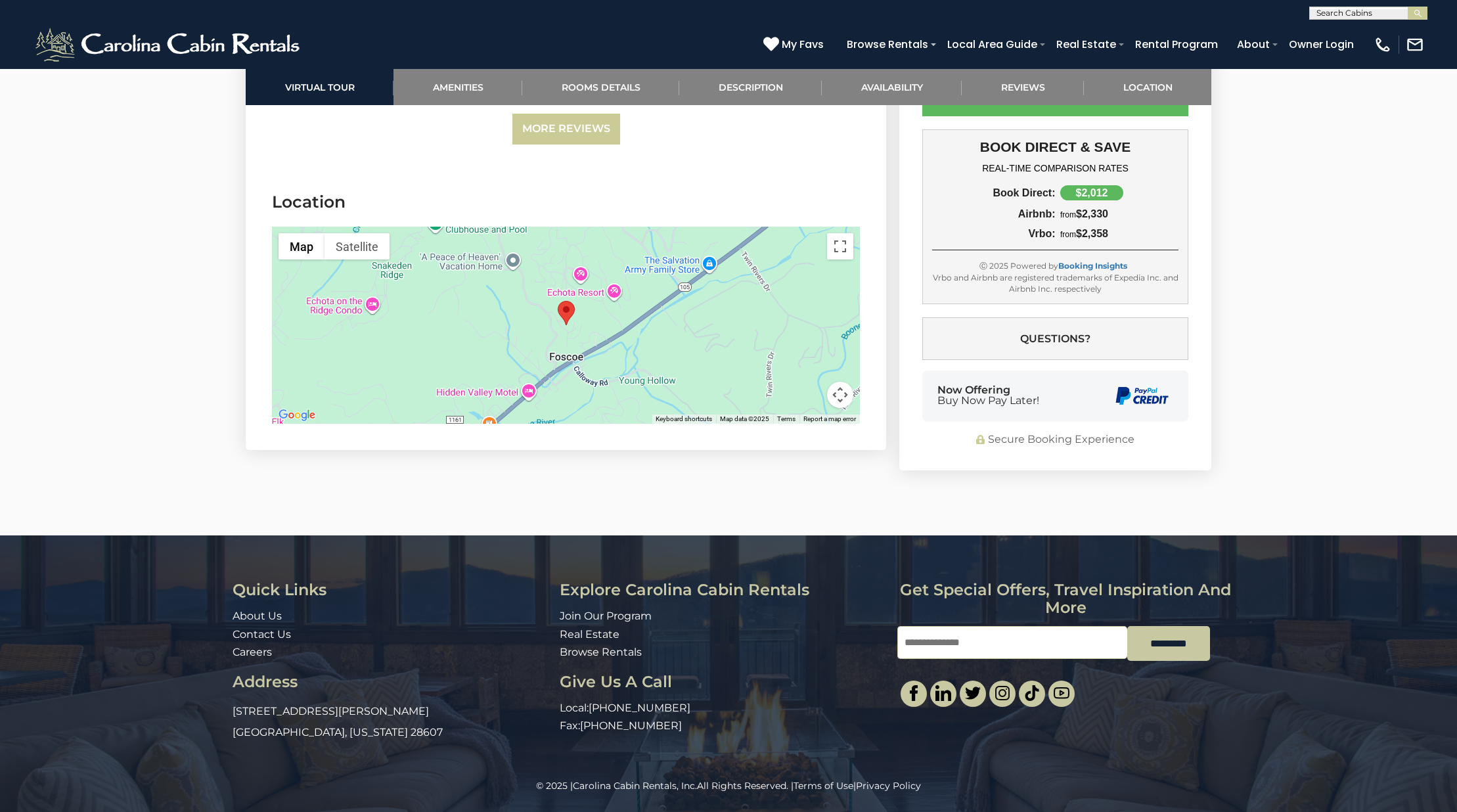
click at [841, 393] on button "Map camera controls" at bounding box center [840, 394] width 26 height 26
click at [811, 330] on button "Zoom in" at bounding box center [807, 329] width 26 height 26
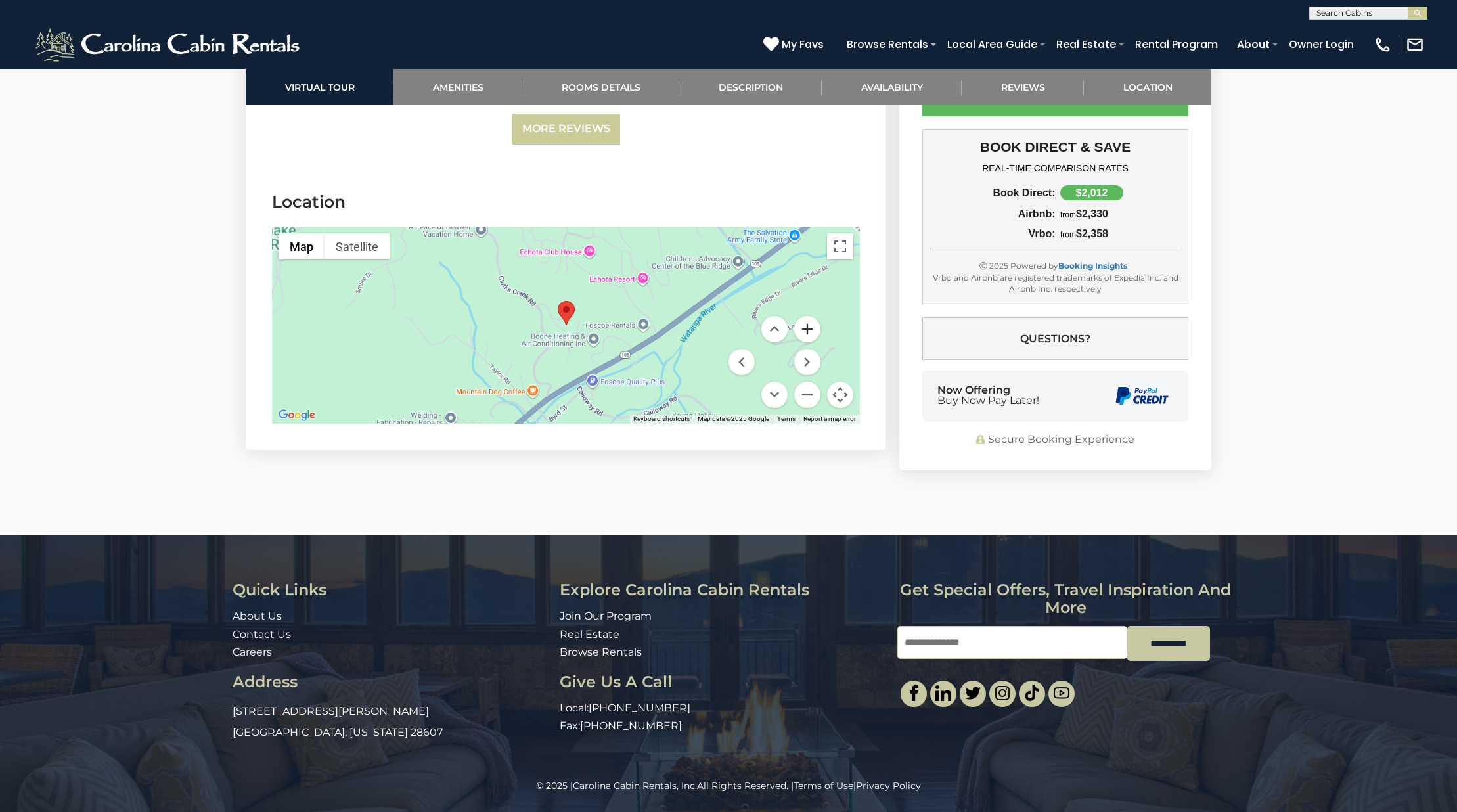
click at [811, 330] on button "Zoom in" at bounding box center [807, 329] width 26 height 26
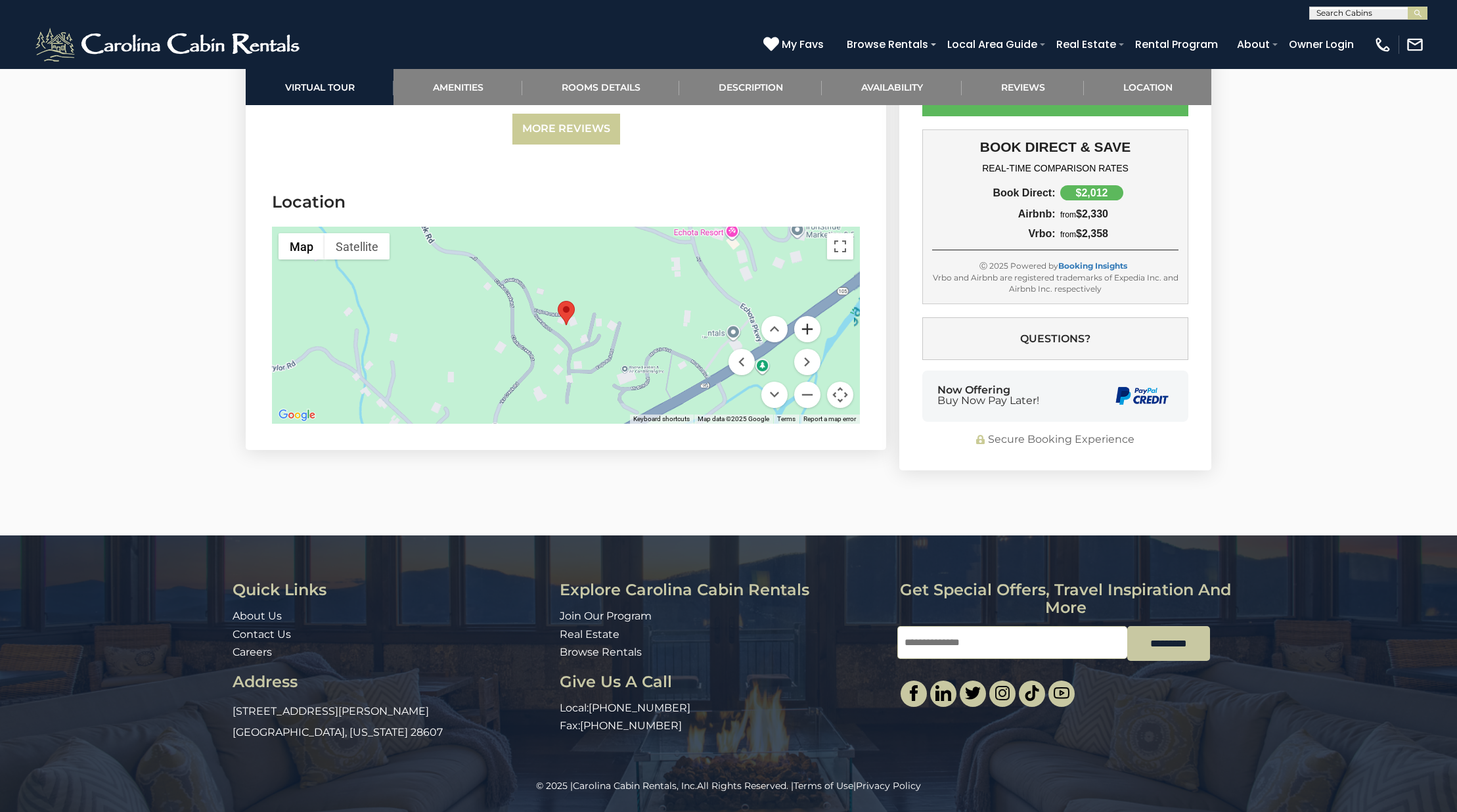
click at [811, 330] on button "Zoom in" at bounding box center [807, 329] width 26 height 26
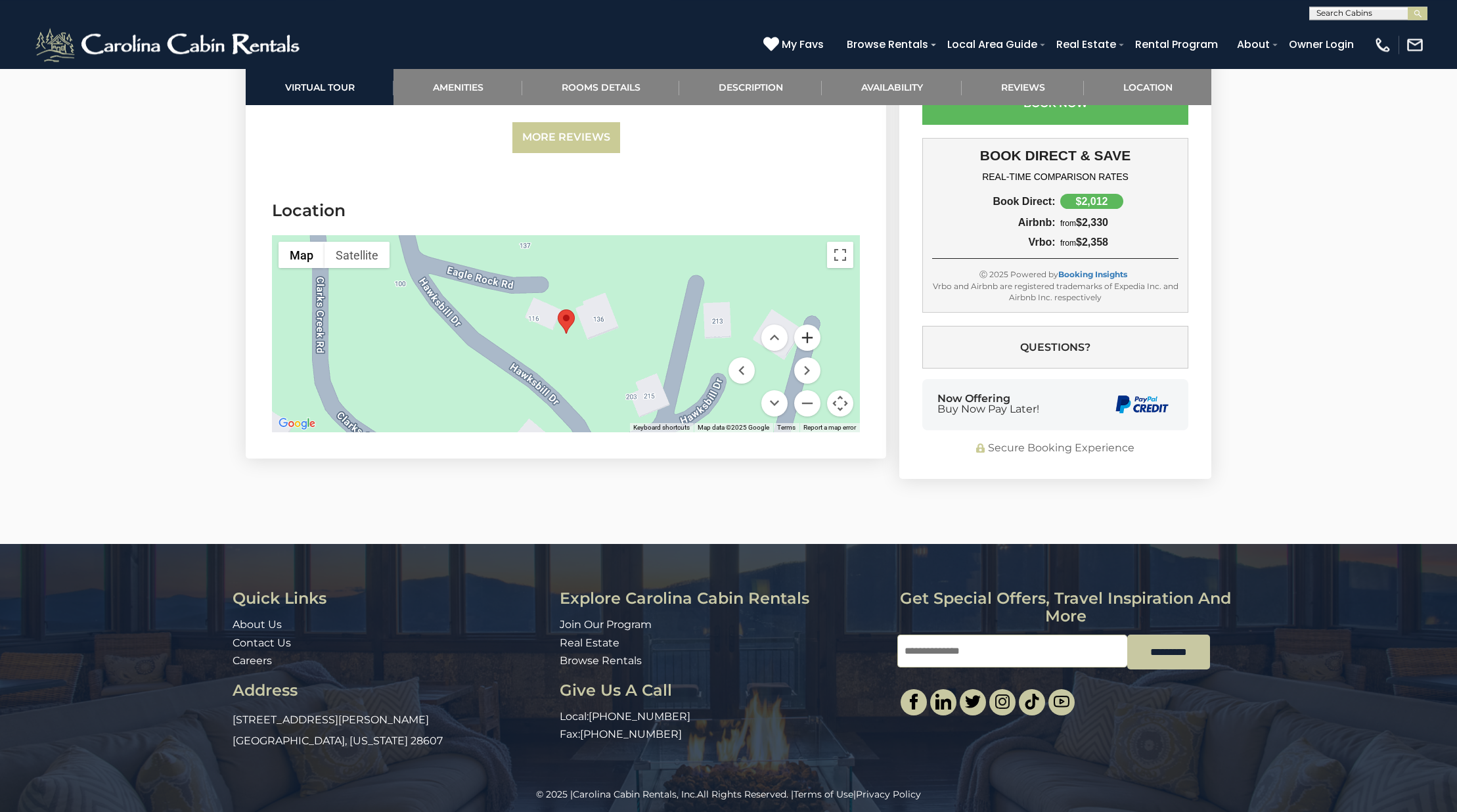
scroll to position [3076, 0]
click at [810, 330] on button "Zoom in" at bounding box center [807, 338] width 26 height 26
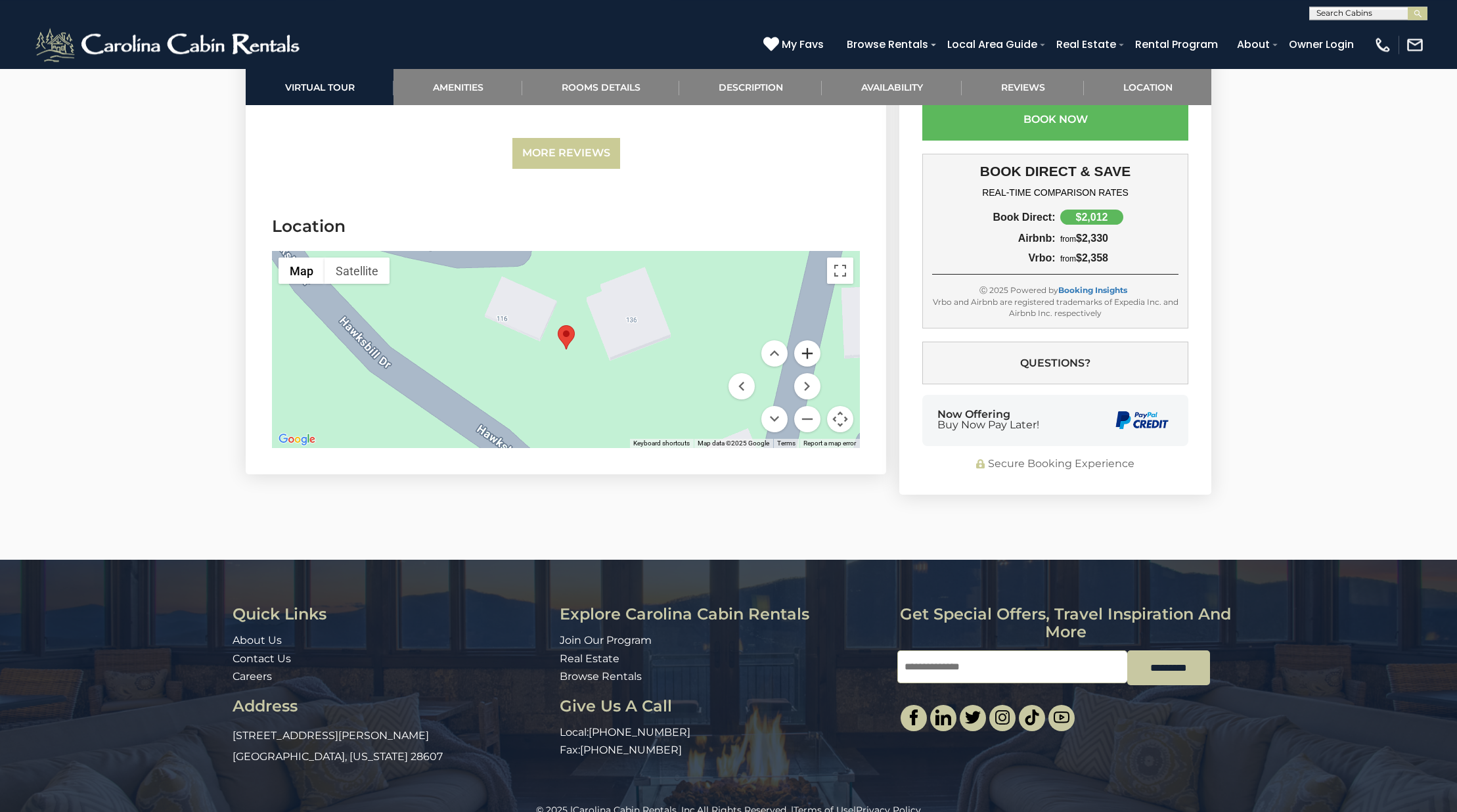
scroll to position [3084, 0]
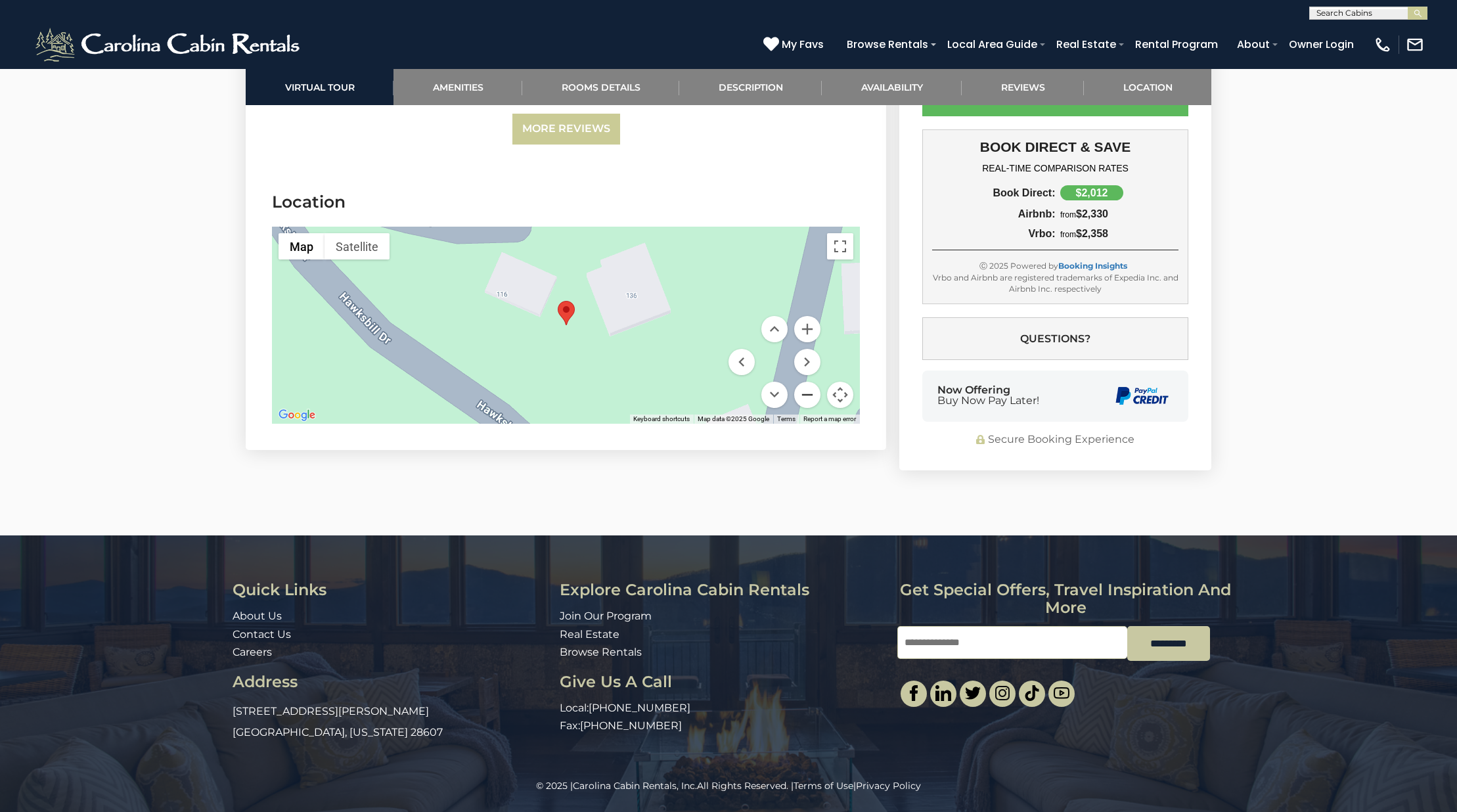
click at [806, 401] on button "Zoom out" at bounding box center [807, 394] width 26 height 26
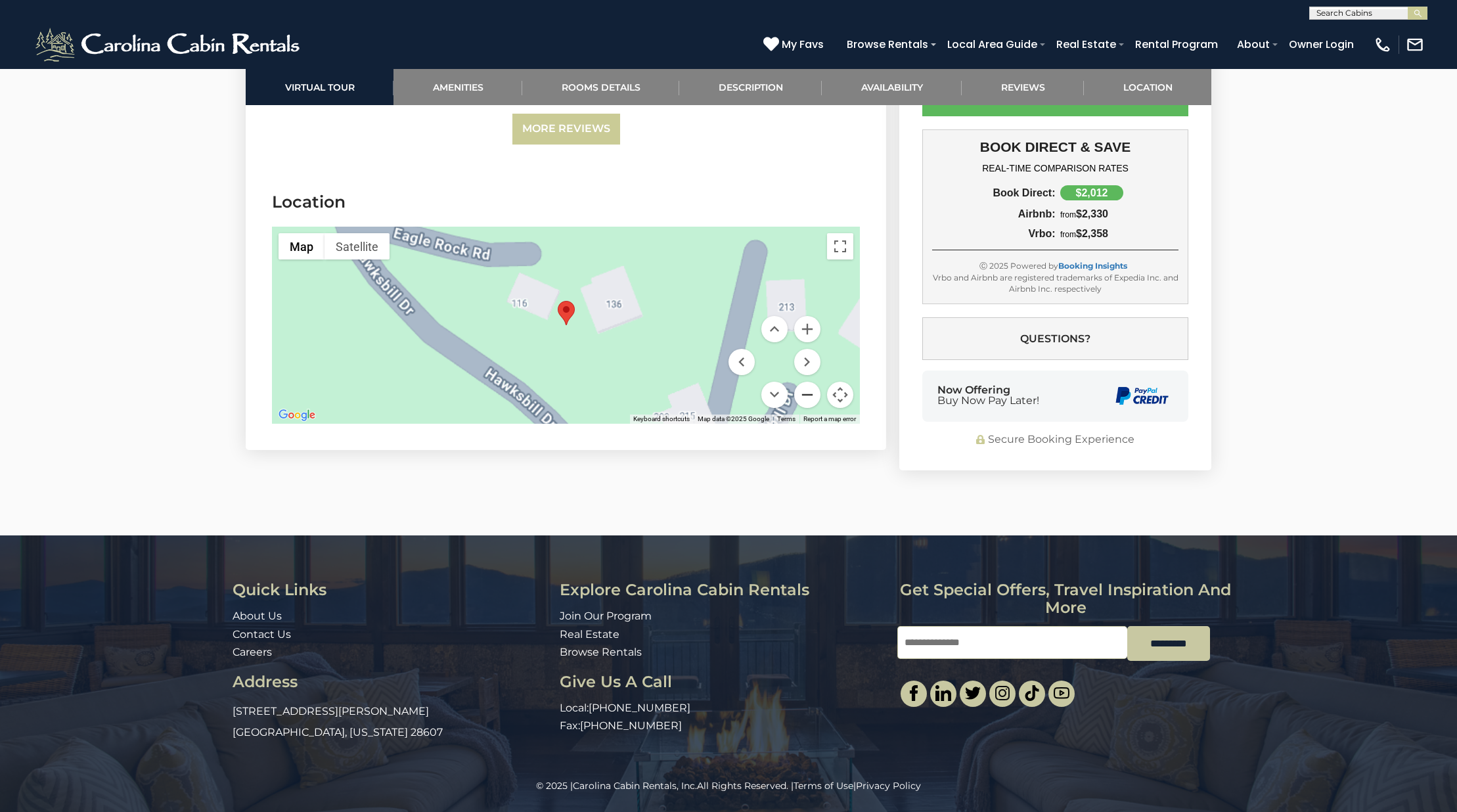
click at [806, 401] on button "Zoom out" at bounding box center [807, 394] width 26 height 26
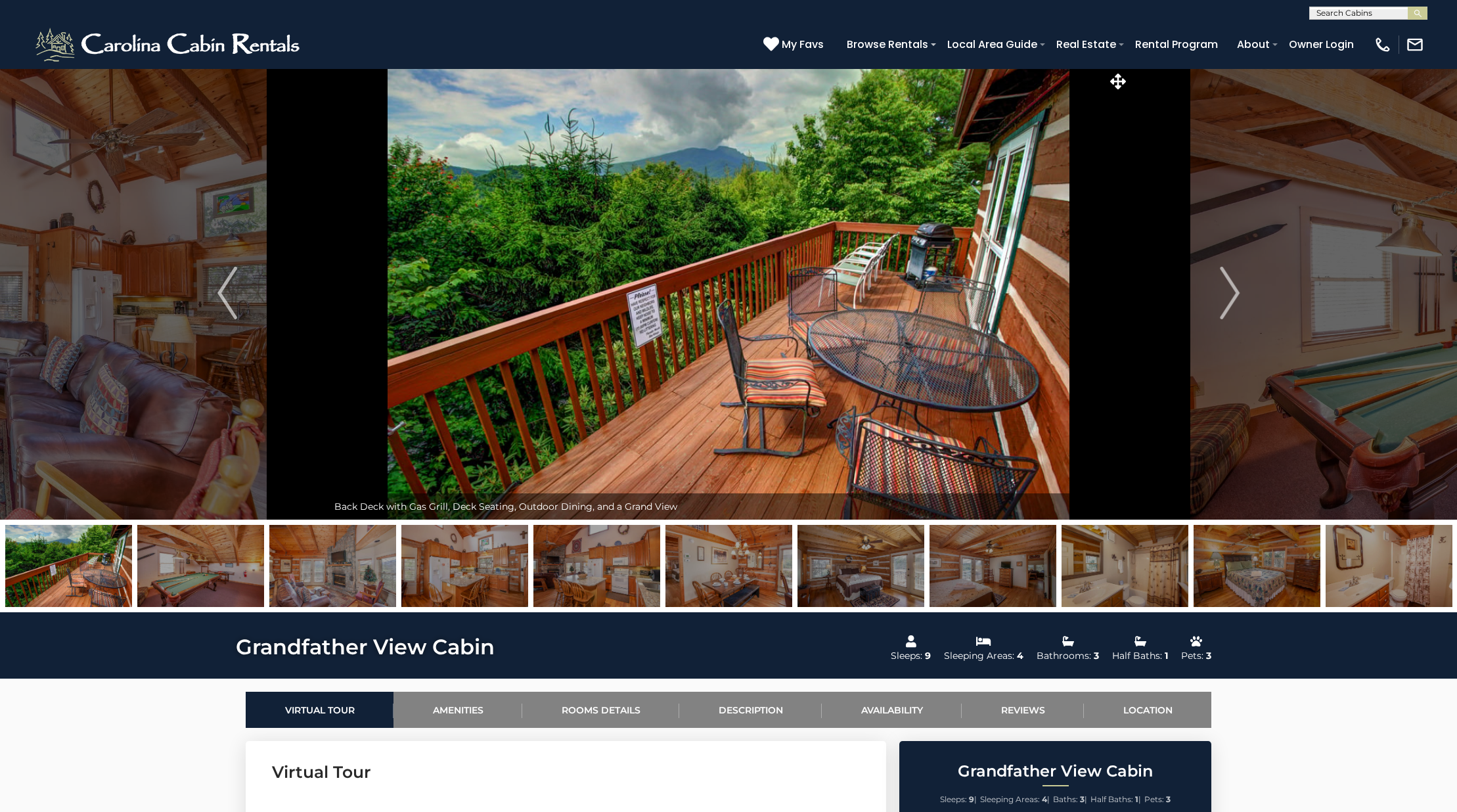
scroll to position [1, 0]
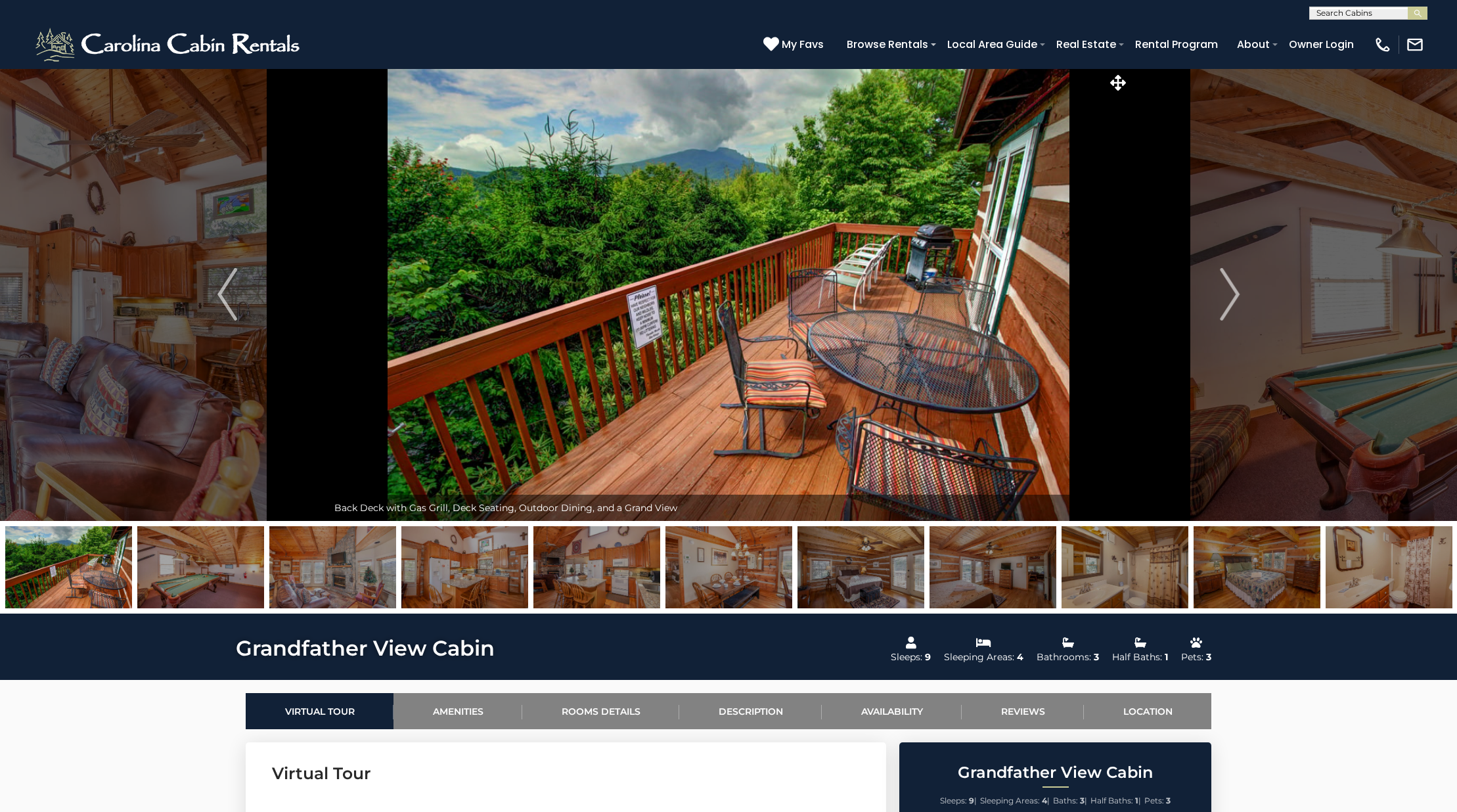
click at [99, 579] on img at bounding box center [69, 567] width 127 height 82
click at [1351, 561] on img at bounding box center [1389, 567] width 127 height 82
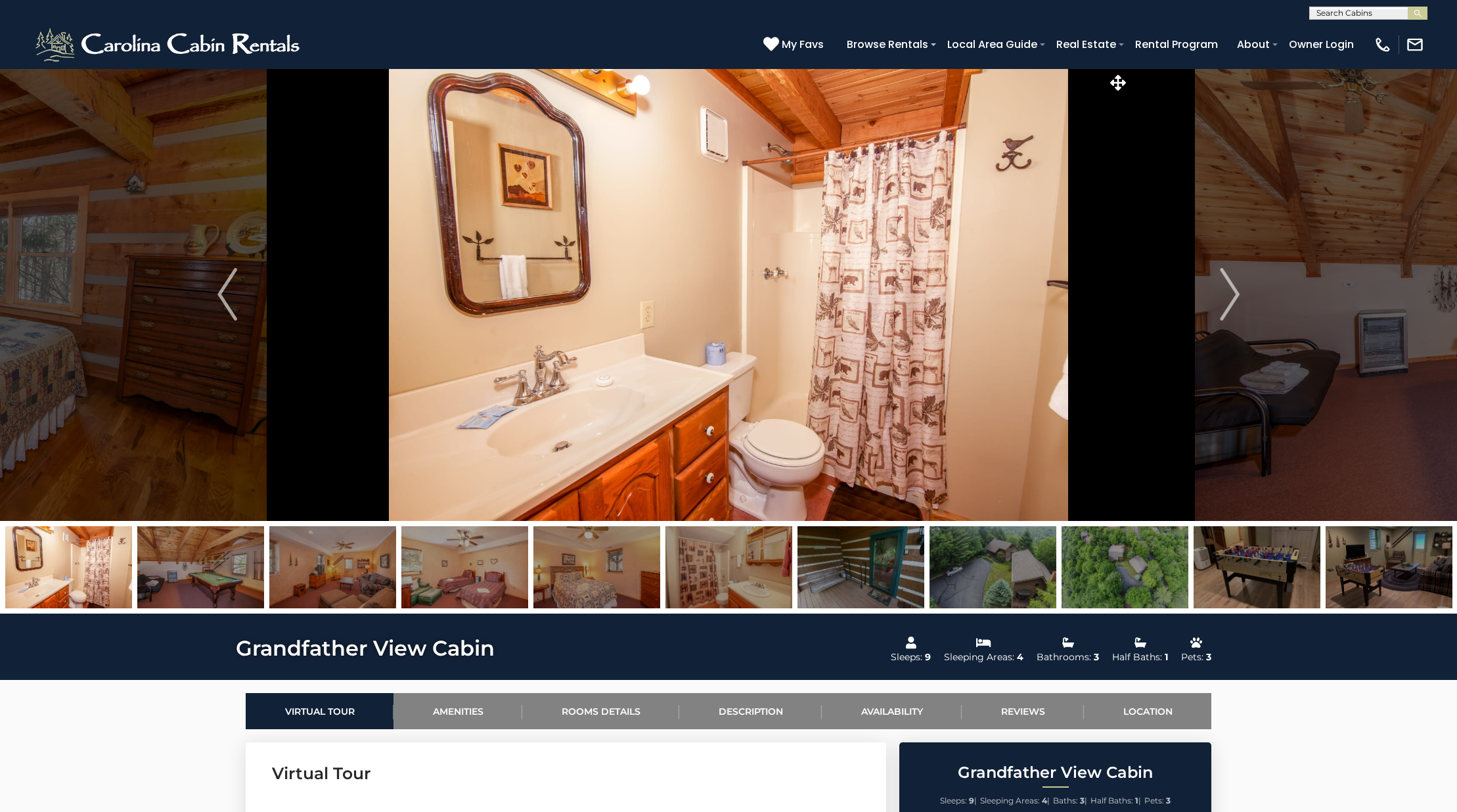
click at [969, 575] on img at bounding box center [993, 567] width 127 height 82
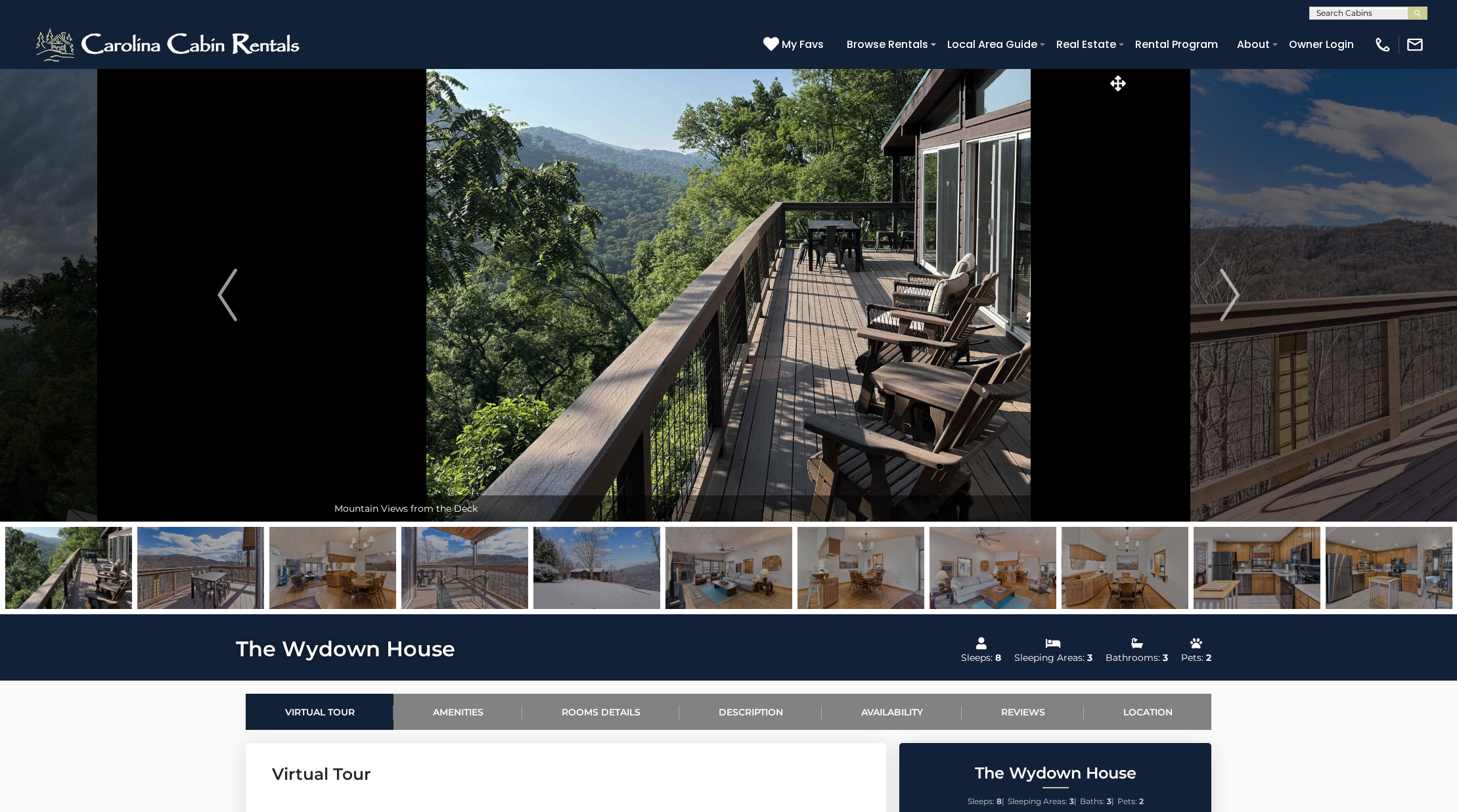
select select "*"
click at [590, 573] on img at bounding box center [597, 568] width 127 height 82
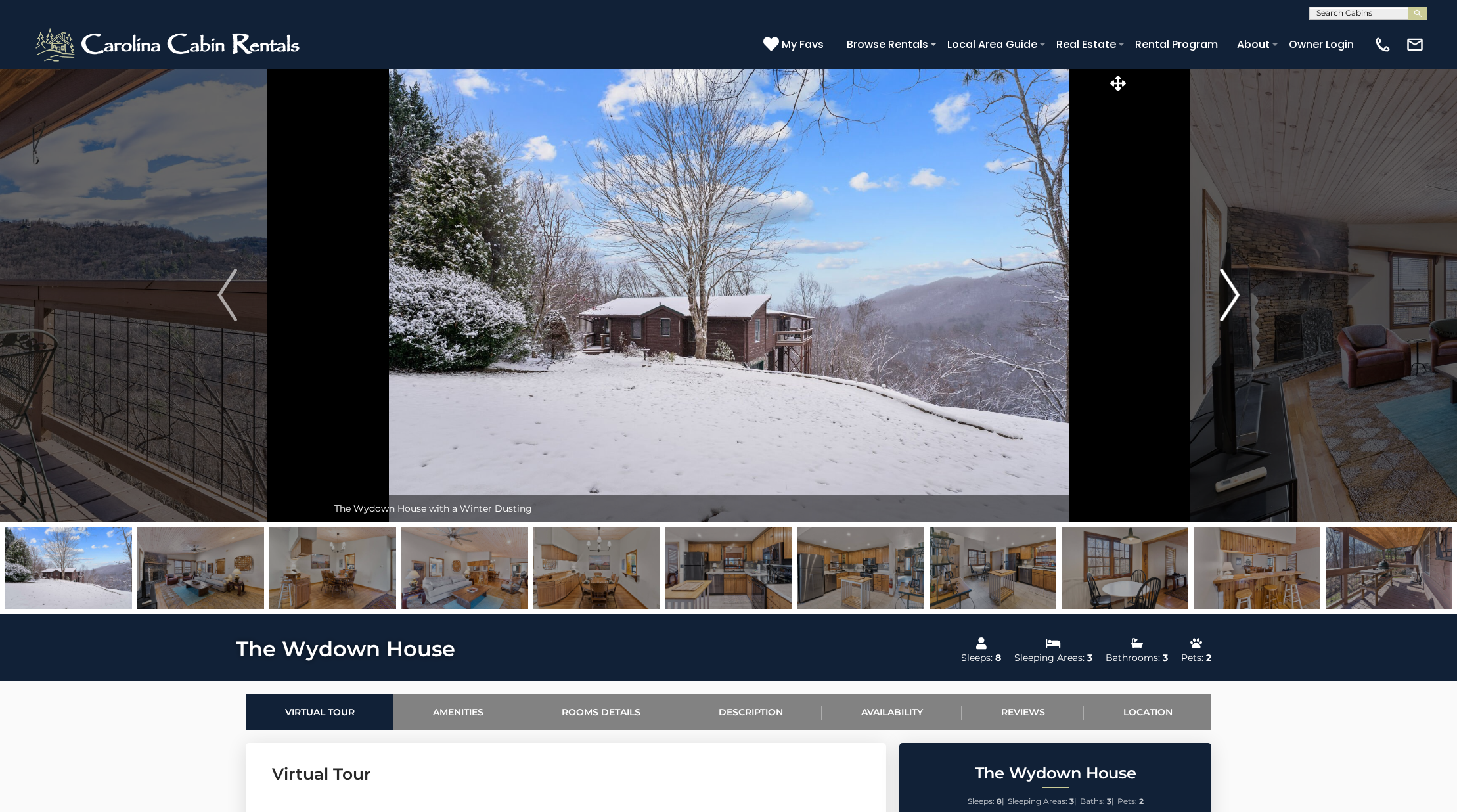
click at [1224, 301] on img "Next" at bounding box center [1229, 294] width 19 height 53
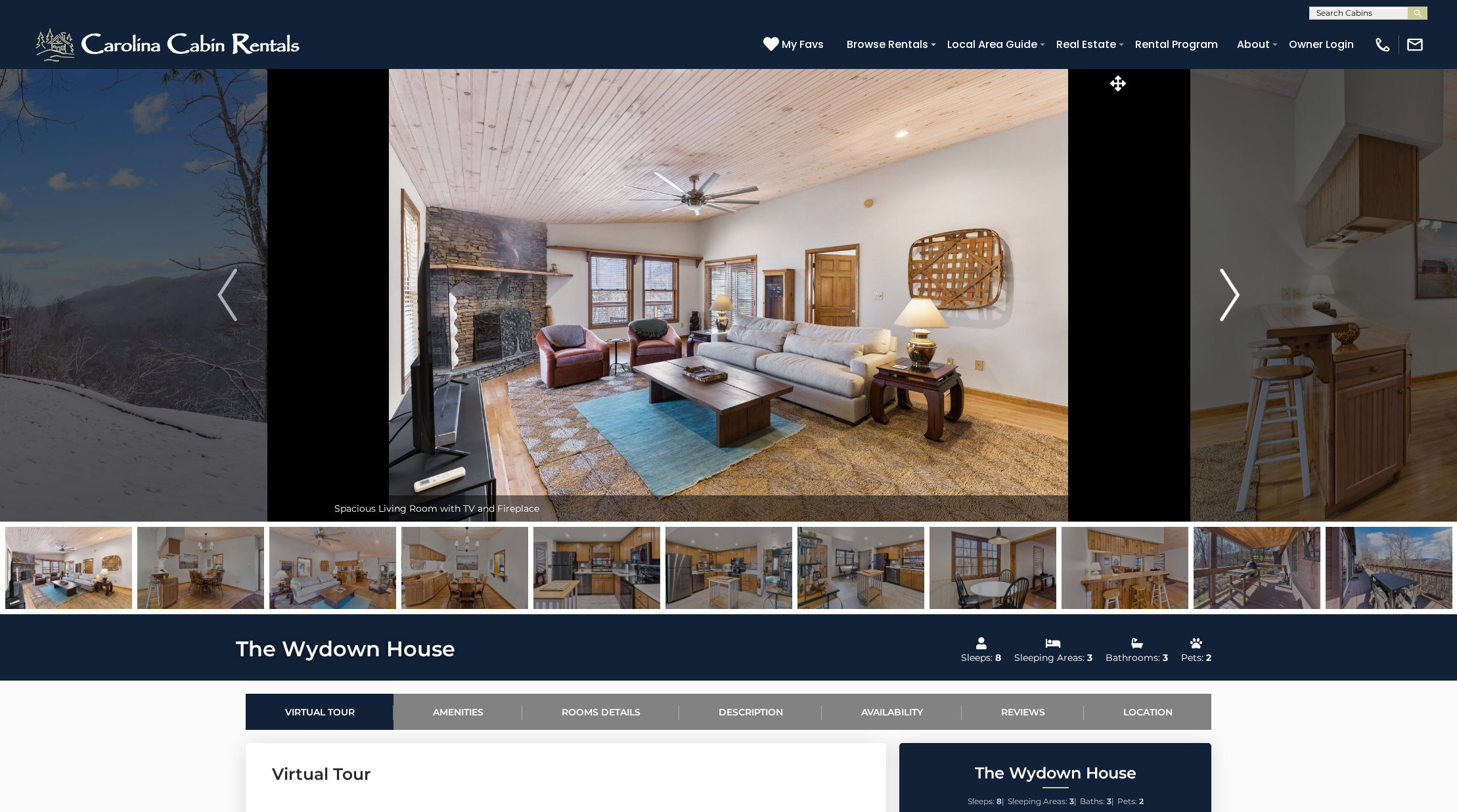
click at [1224, 301] on img "Next" at bounding box center [1229, 294] width 19 height 53
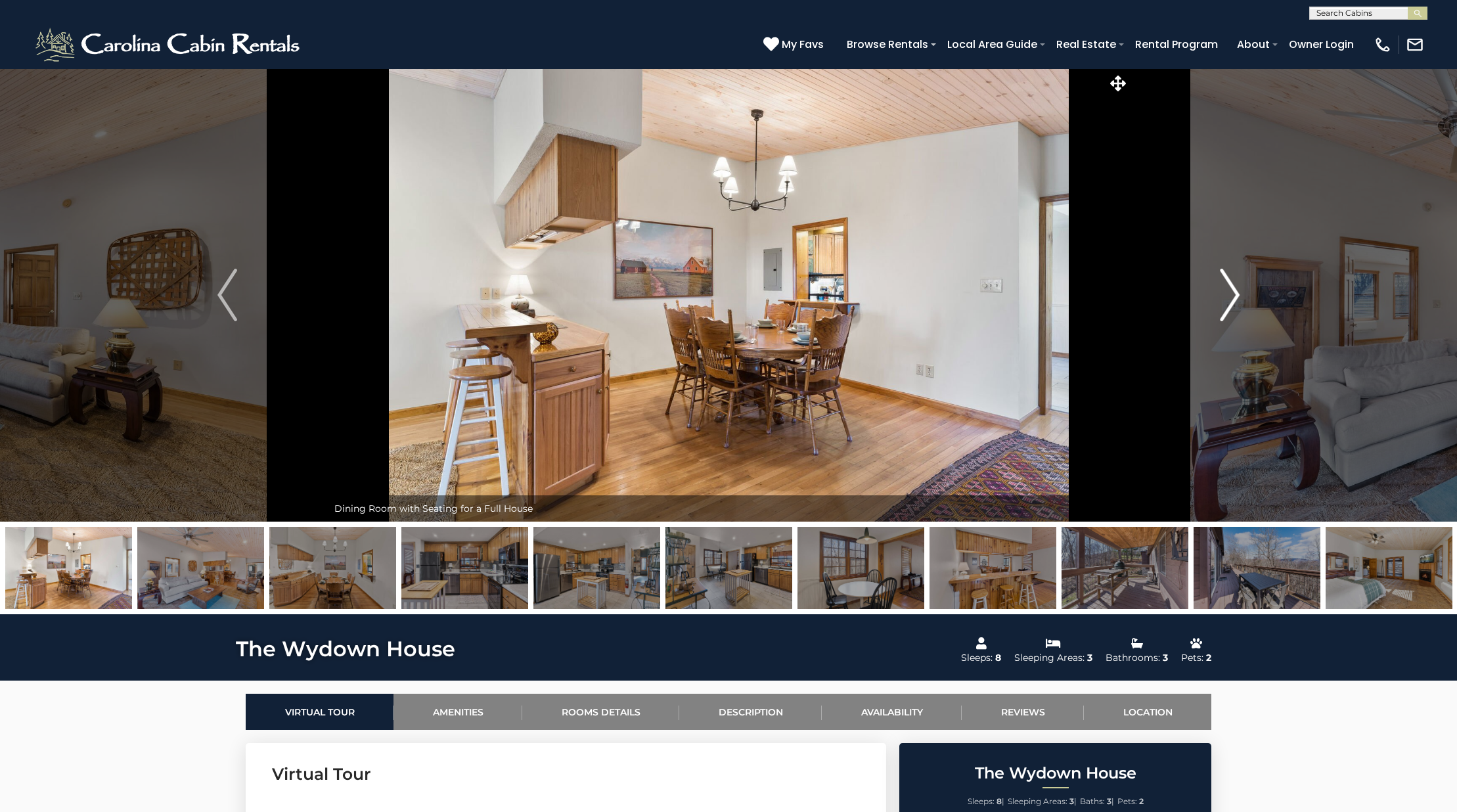
click at [1224, 301] on img "Next" at bounding box center [1229, 294] width 19 height 53
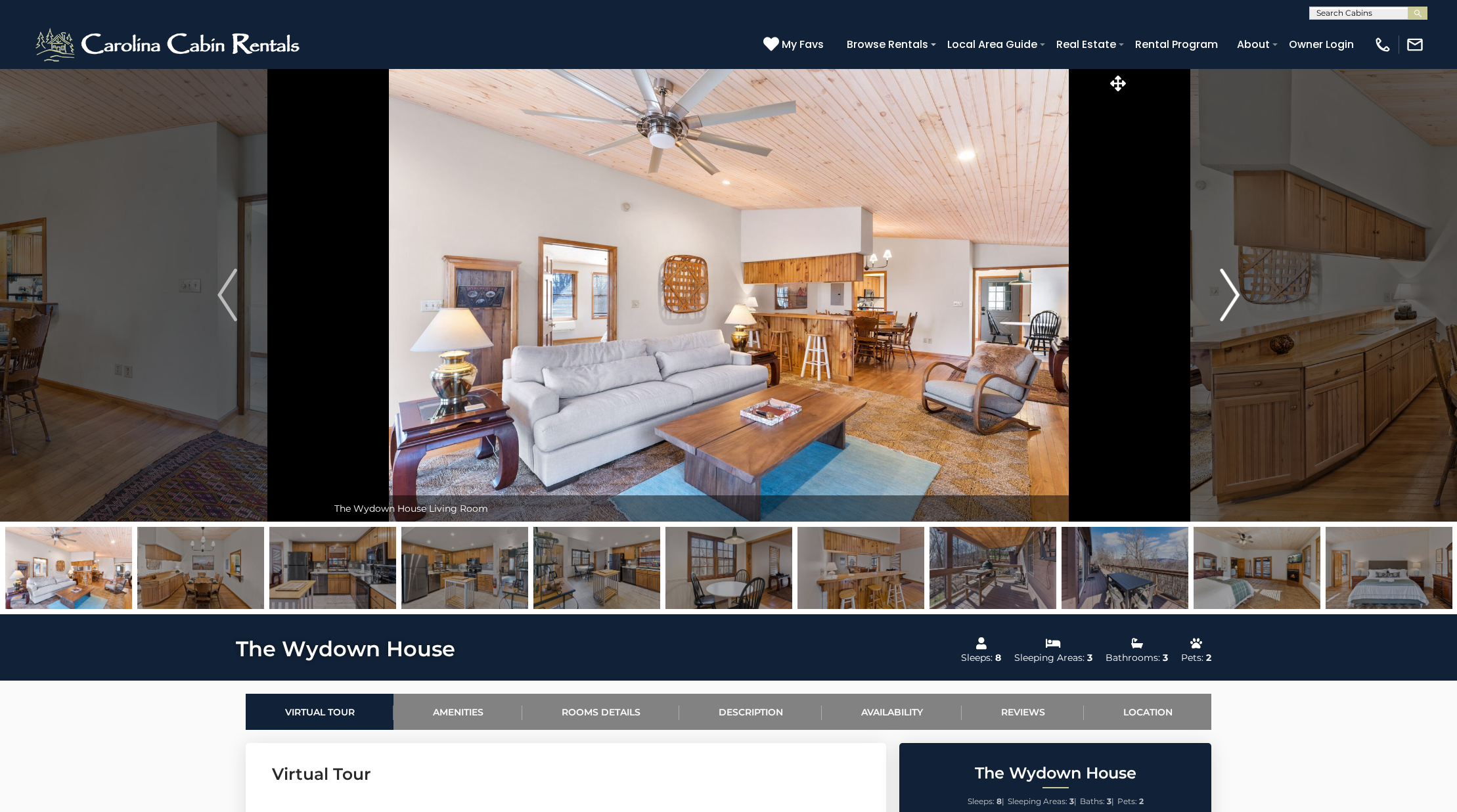
click at [1224, 301] on img "Next" at bounding box center [1229, 294] width 19 height 53
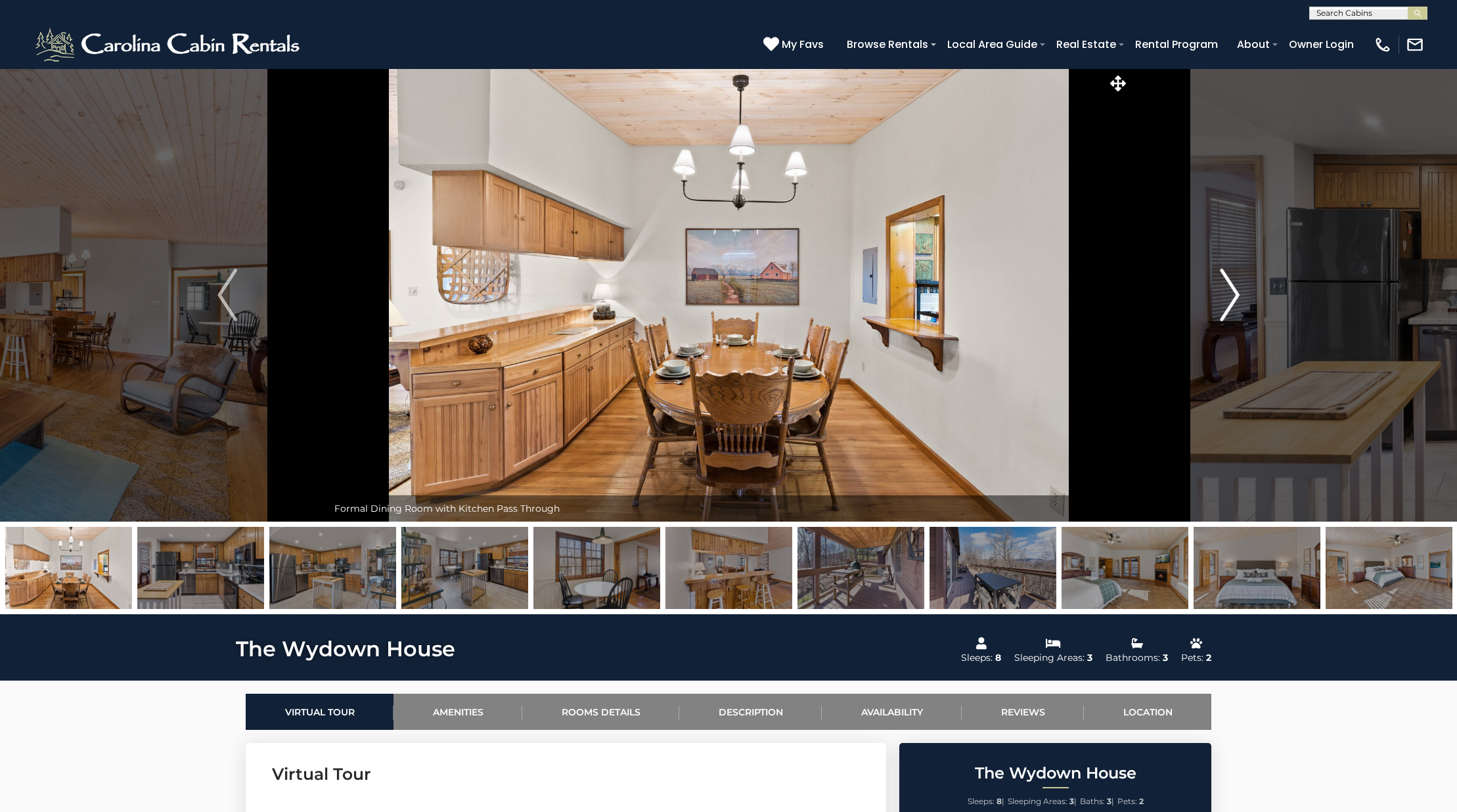
click at [1224, 301] on img "Next" at bounding box center [1229, 294] width 19 height 53
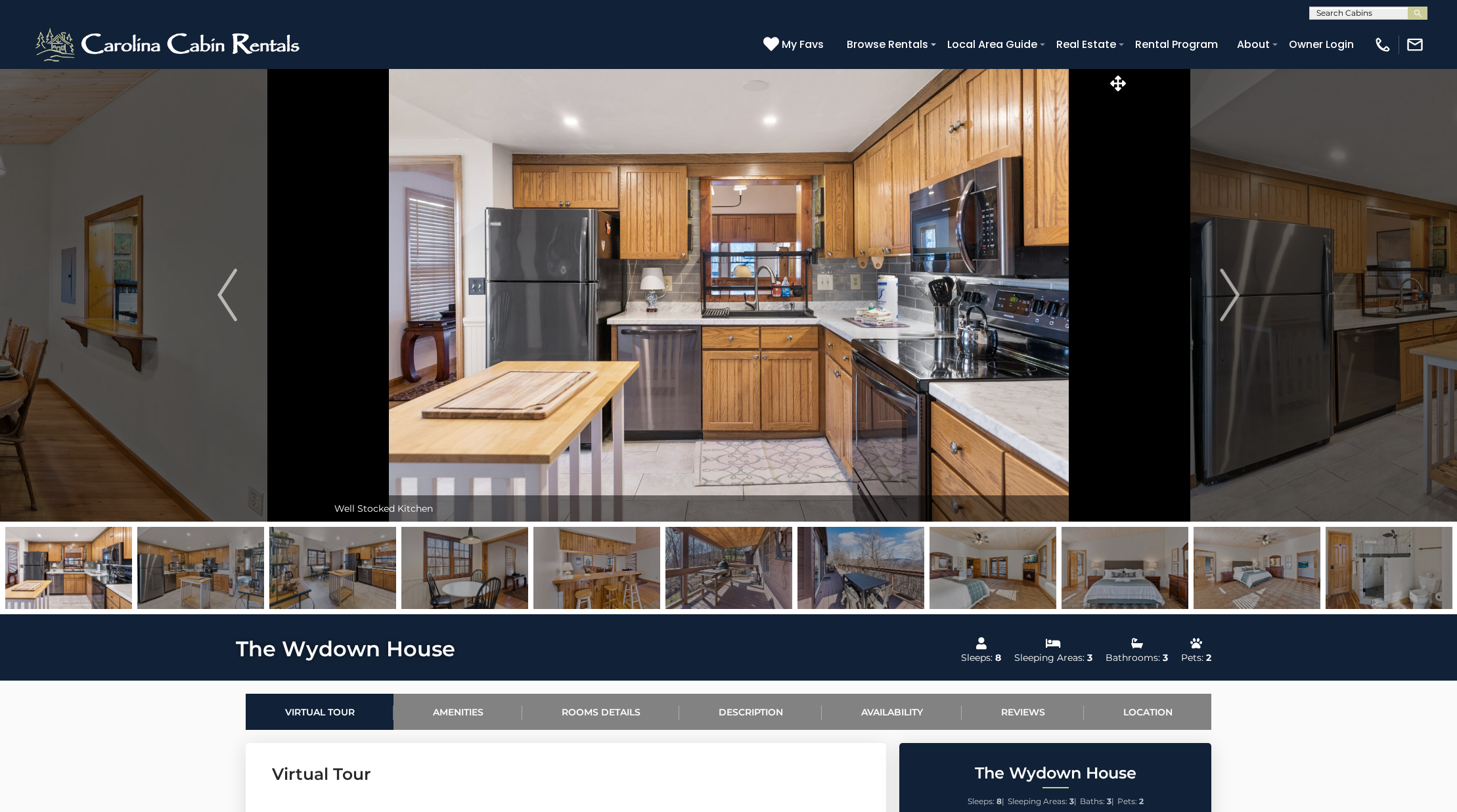
click at [717, 565] on img at bounding box center [729, 568] width 127 height 82
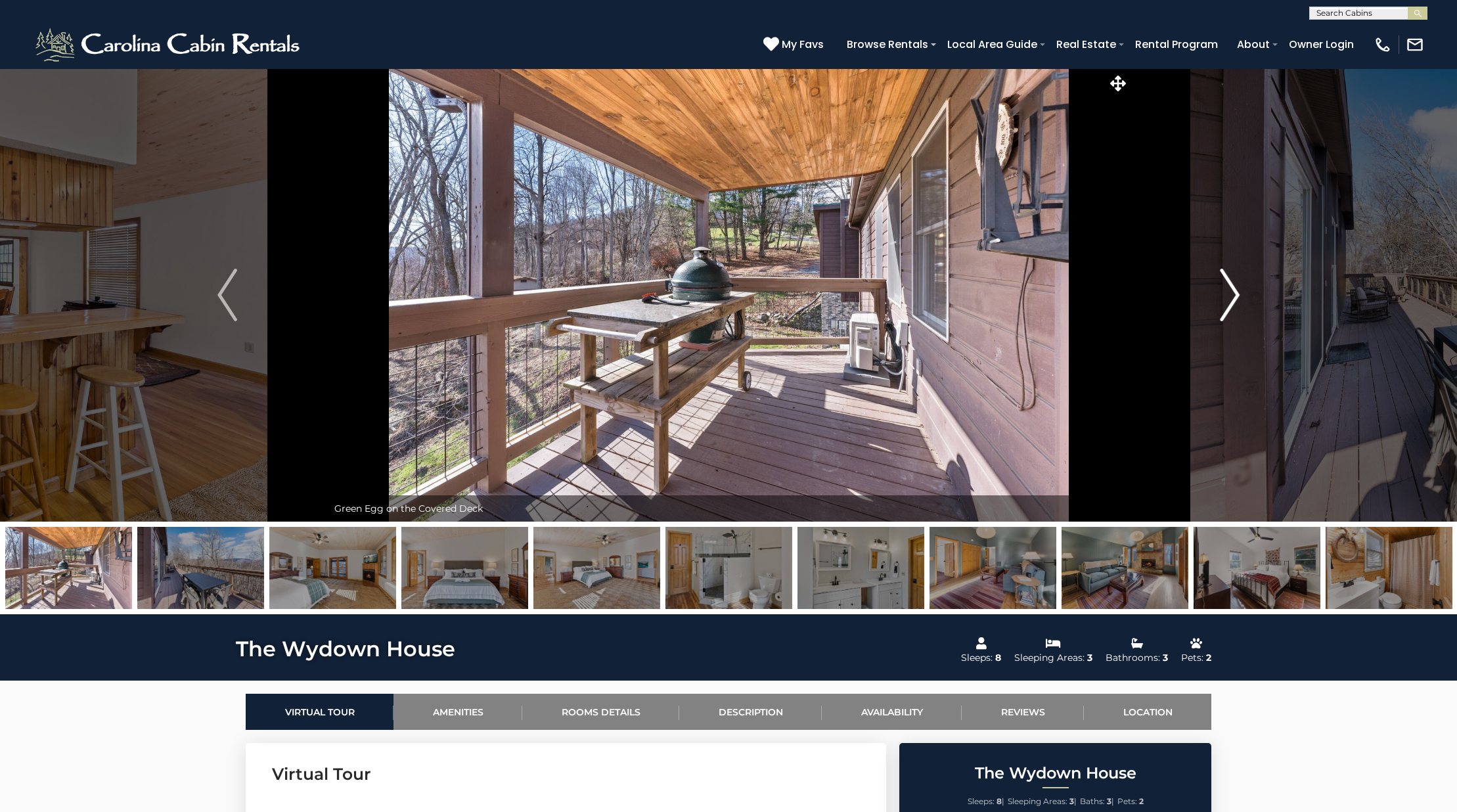
click at [1221, 277] on img "Next" at bounding box center [1229, 294] width 19 height 53
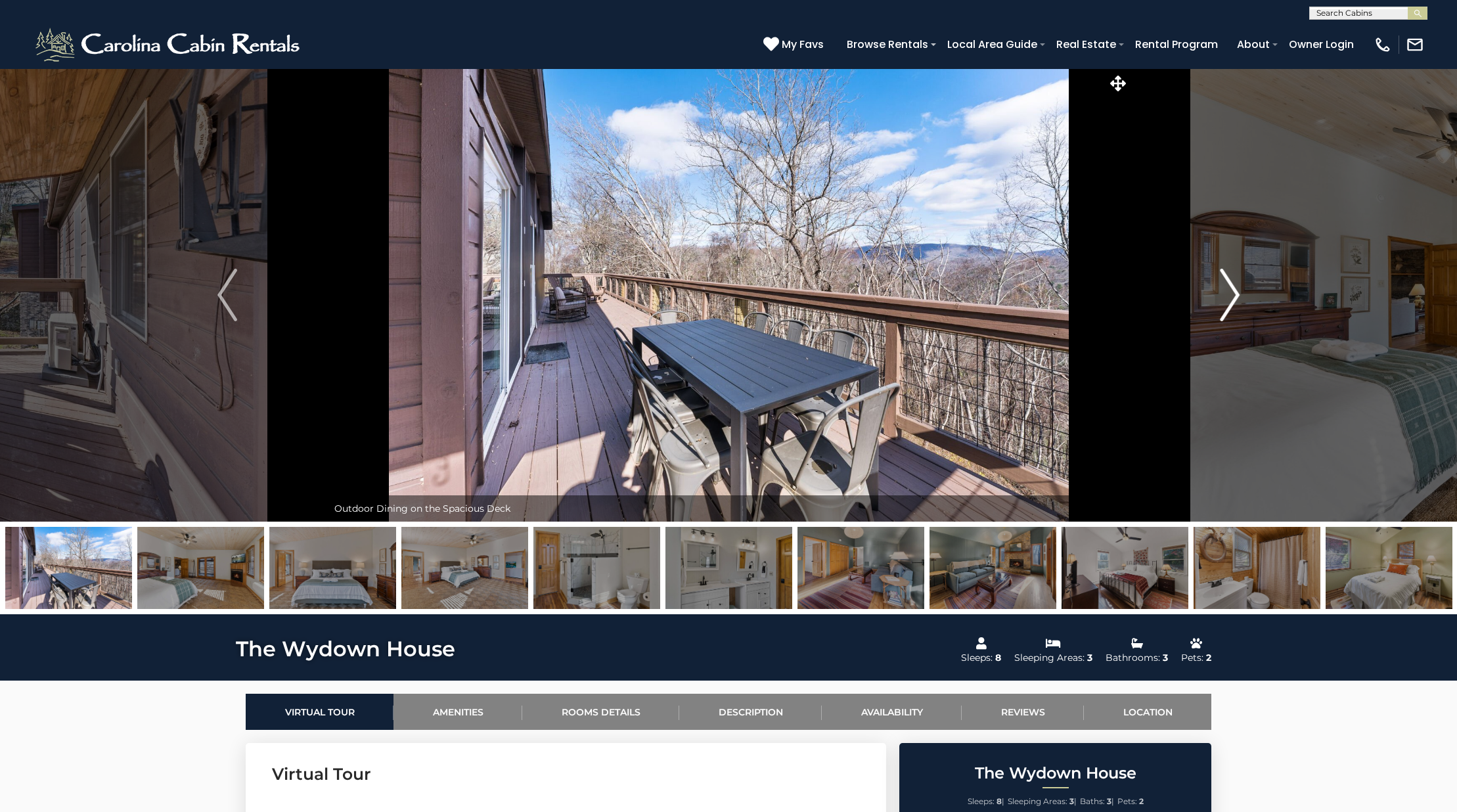
click at [1225, 281] on img "Next" at bounding box center [1229, 294] width 19 height 53
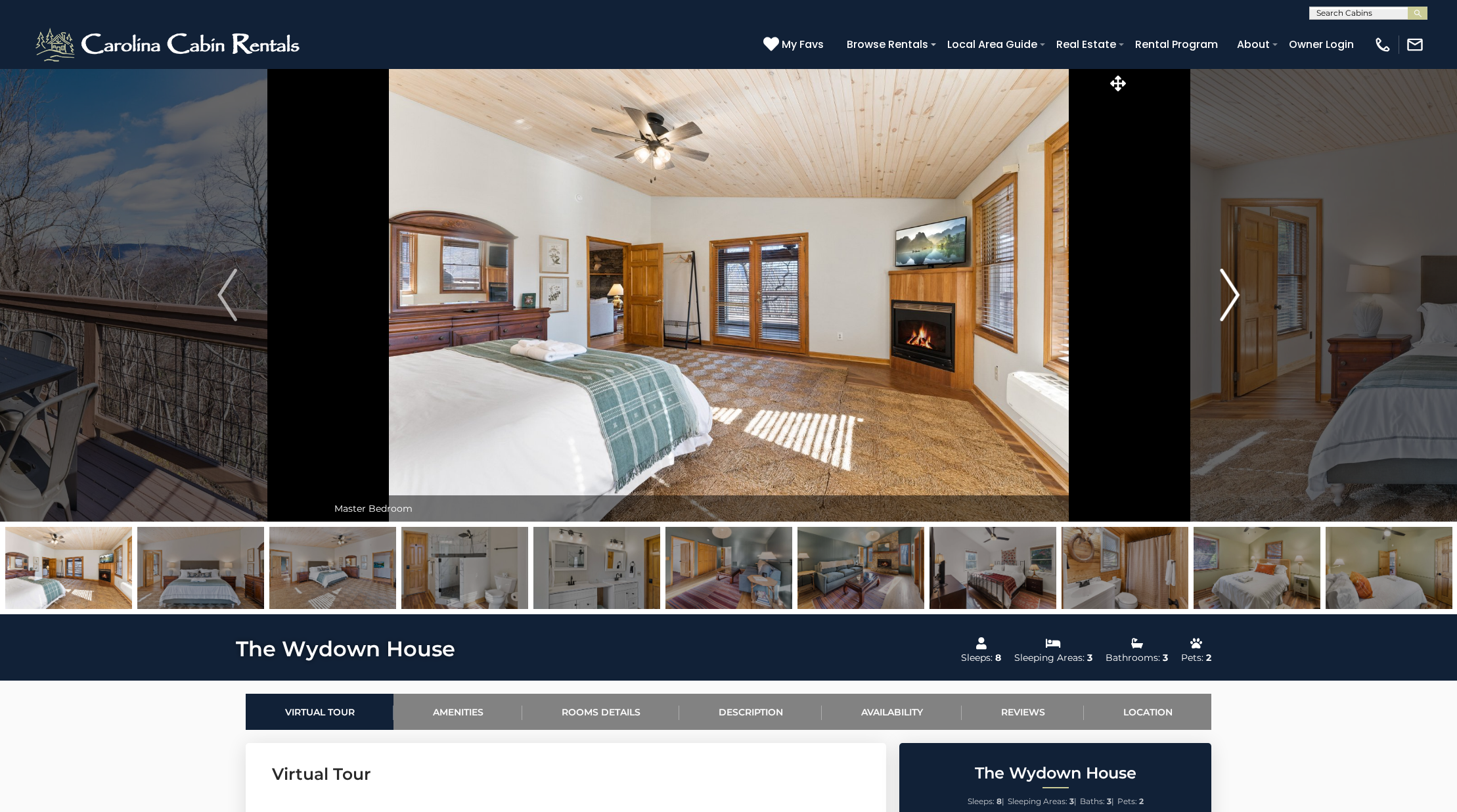
click at [1225, 281] on img "Next" at bounding box center [1229, 294] width 19 height 53
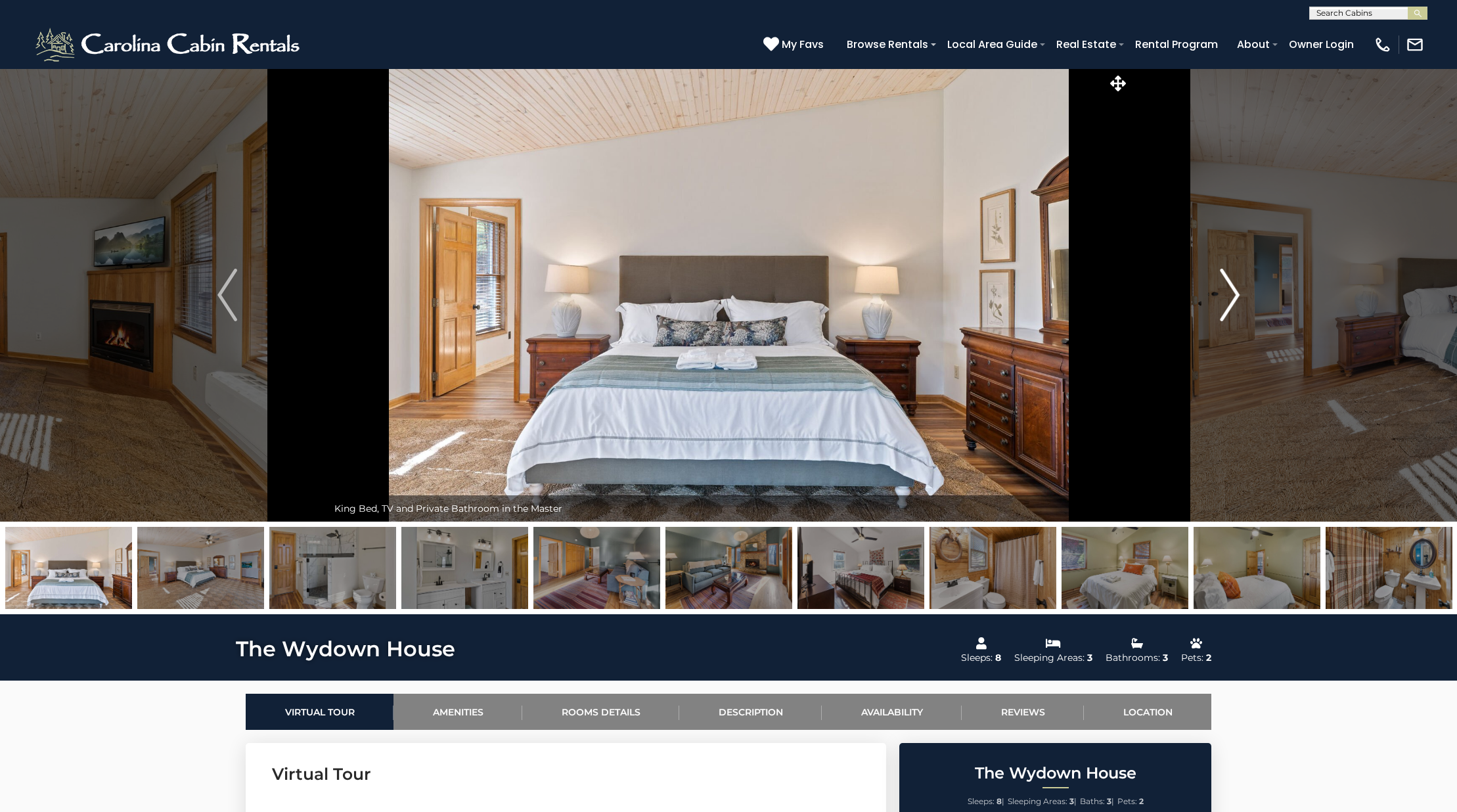
click at [1225, 281] on img "Next" at bounding box center [1229, 294] width 19 height 53
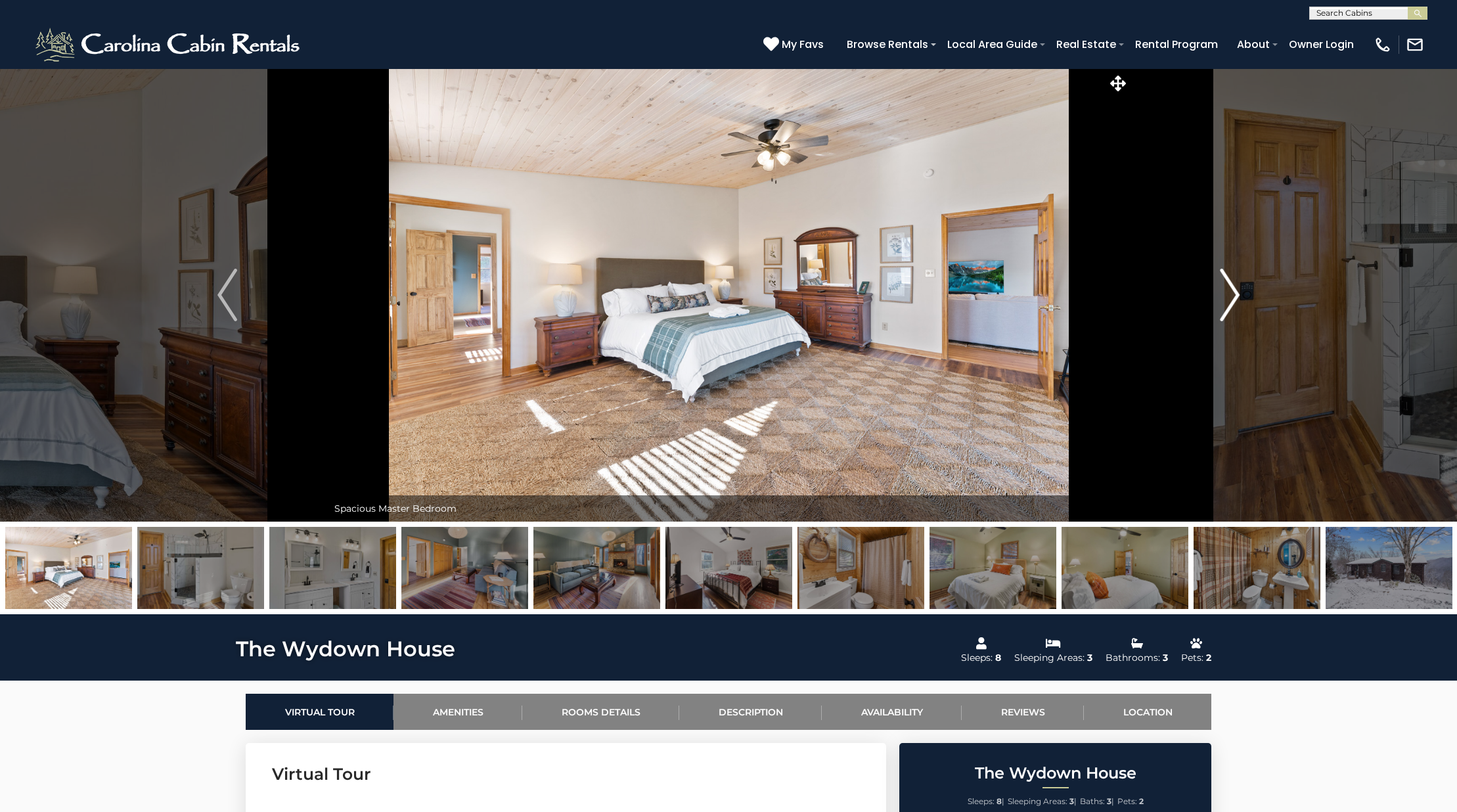
click at [1225, 281] on img "Next" at bounding box center [1229, 294] width 19 height 53
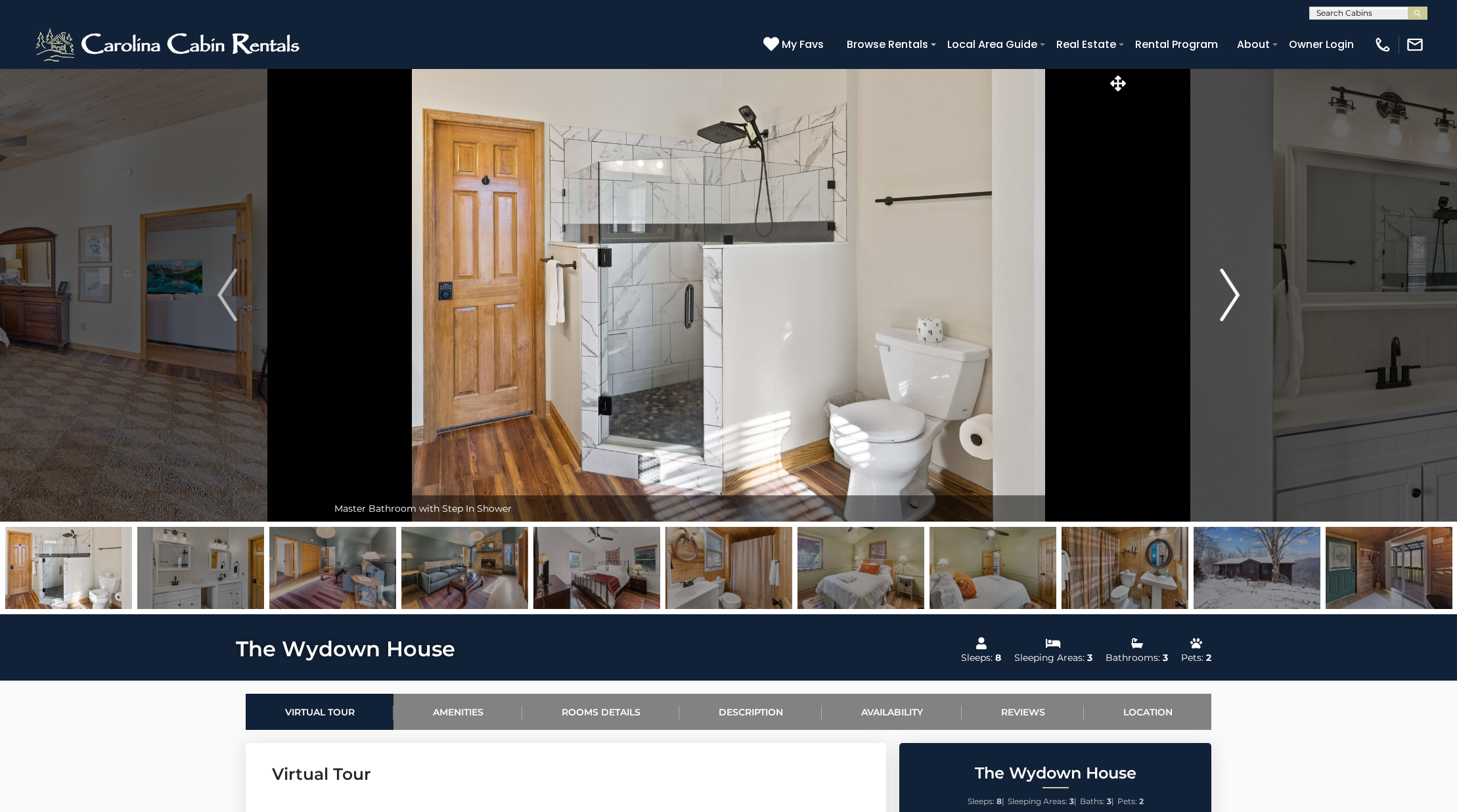
click at [1225, 281] on img "Next" at bounding box center [1229, 294] width 19 height 53
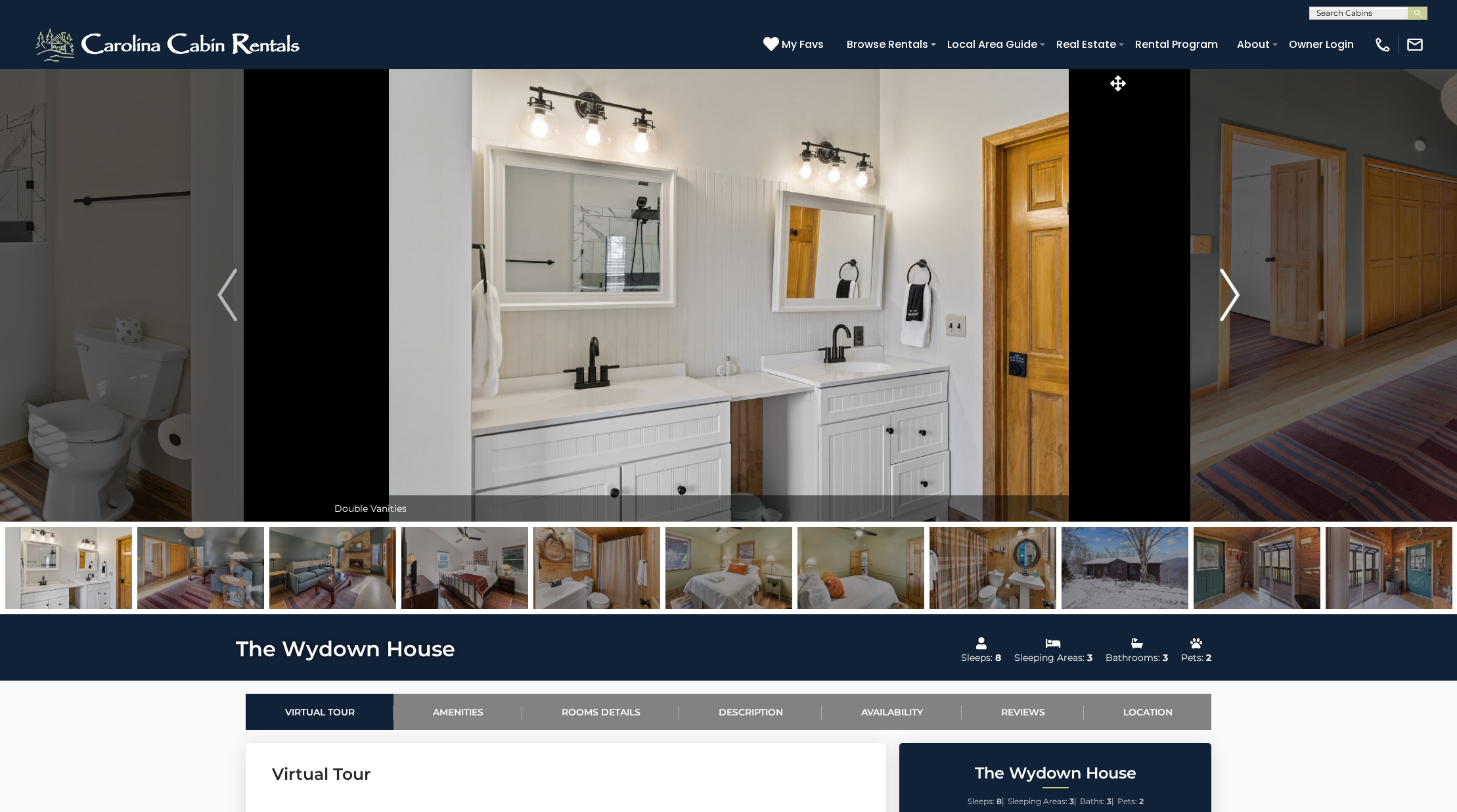
click at [1225, 281] on img "Next" at bounding box center [1229, 294] width 19 height 53
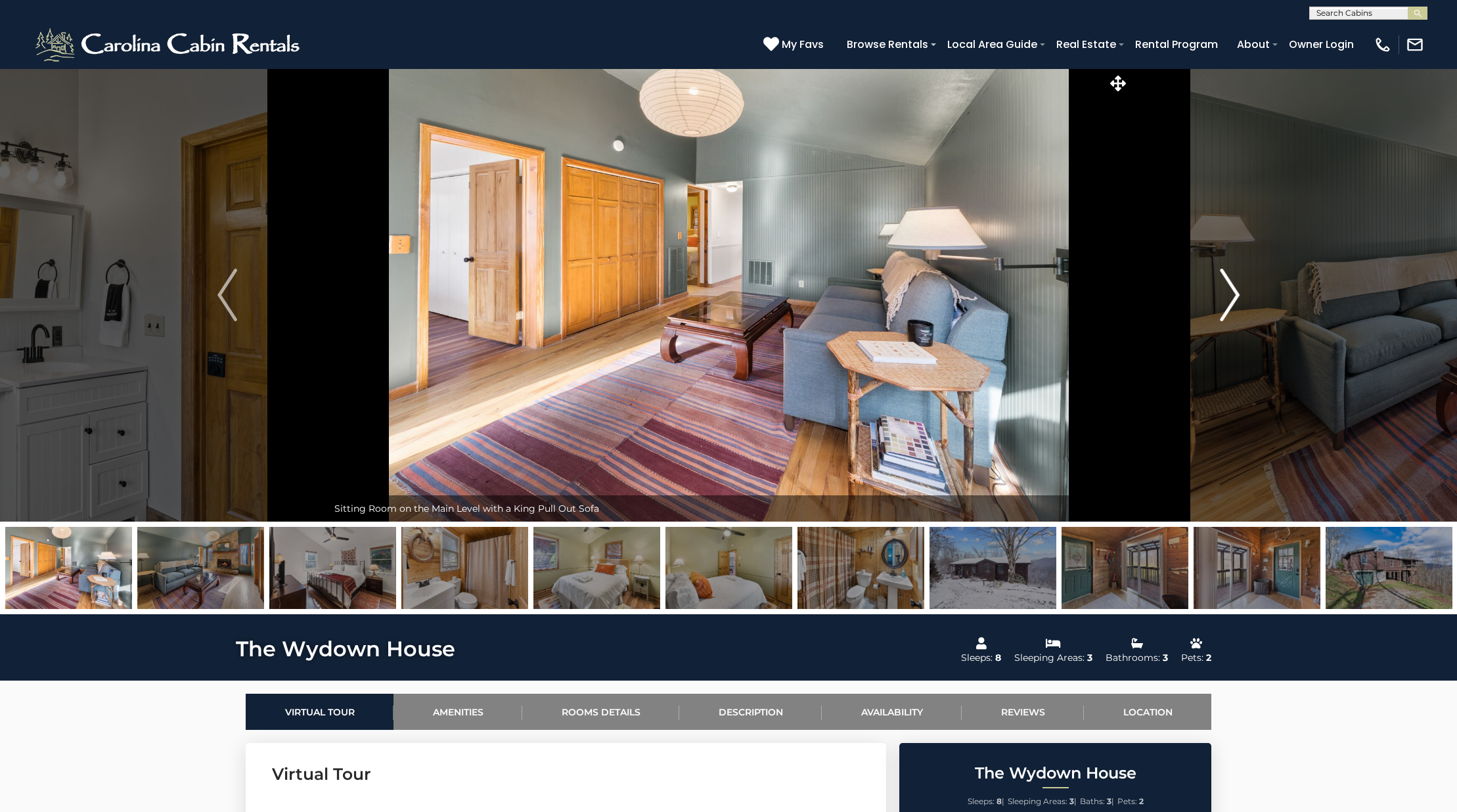
click at [1225, 281] on img "Next" at bounding box center [1229, 294] width 19 height 53
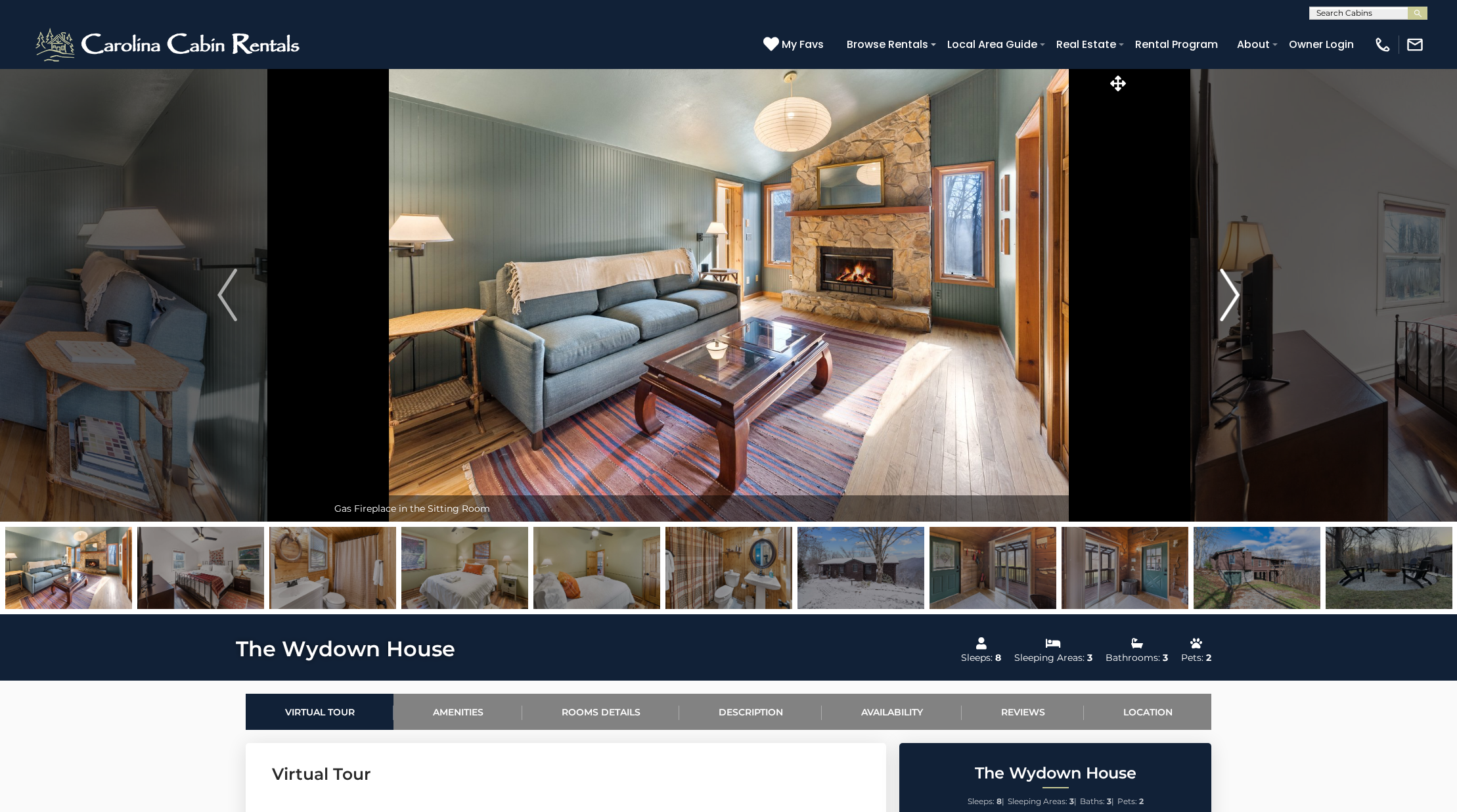
click at [1225, 281] on img "Next" at bounding box center [1229, 294] width 19 height 53
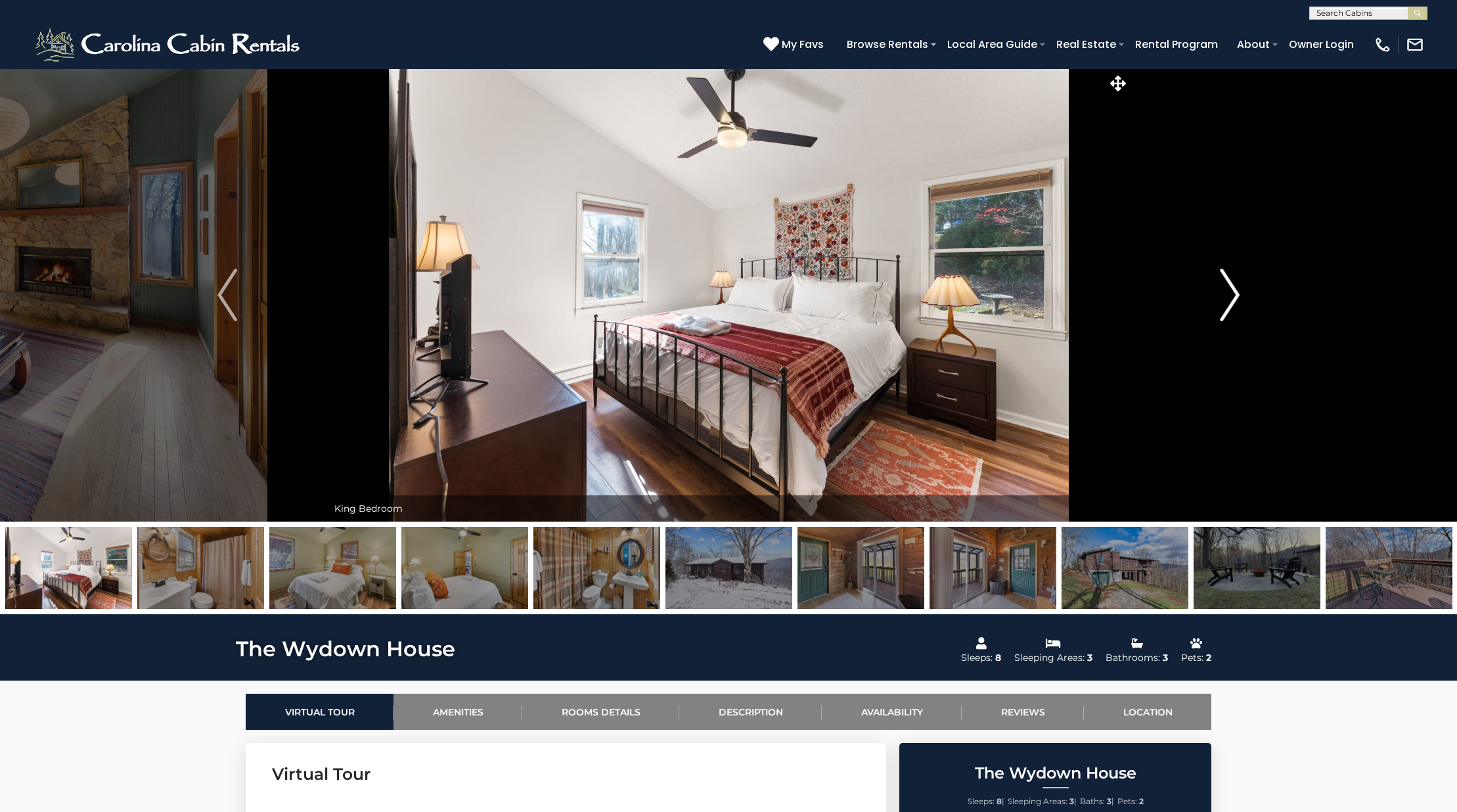
click at [1225, 281] on img "Next" at bounding box center [1229, 294] width 19 height 53
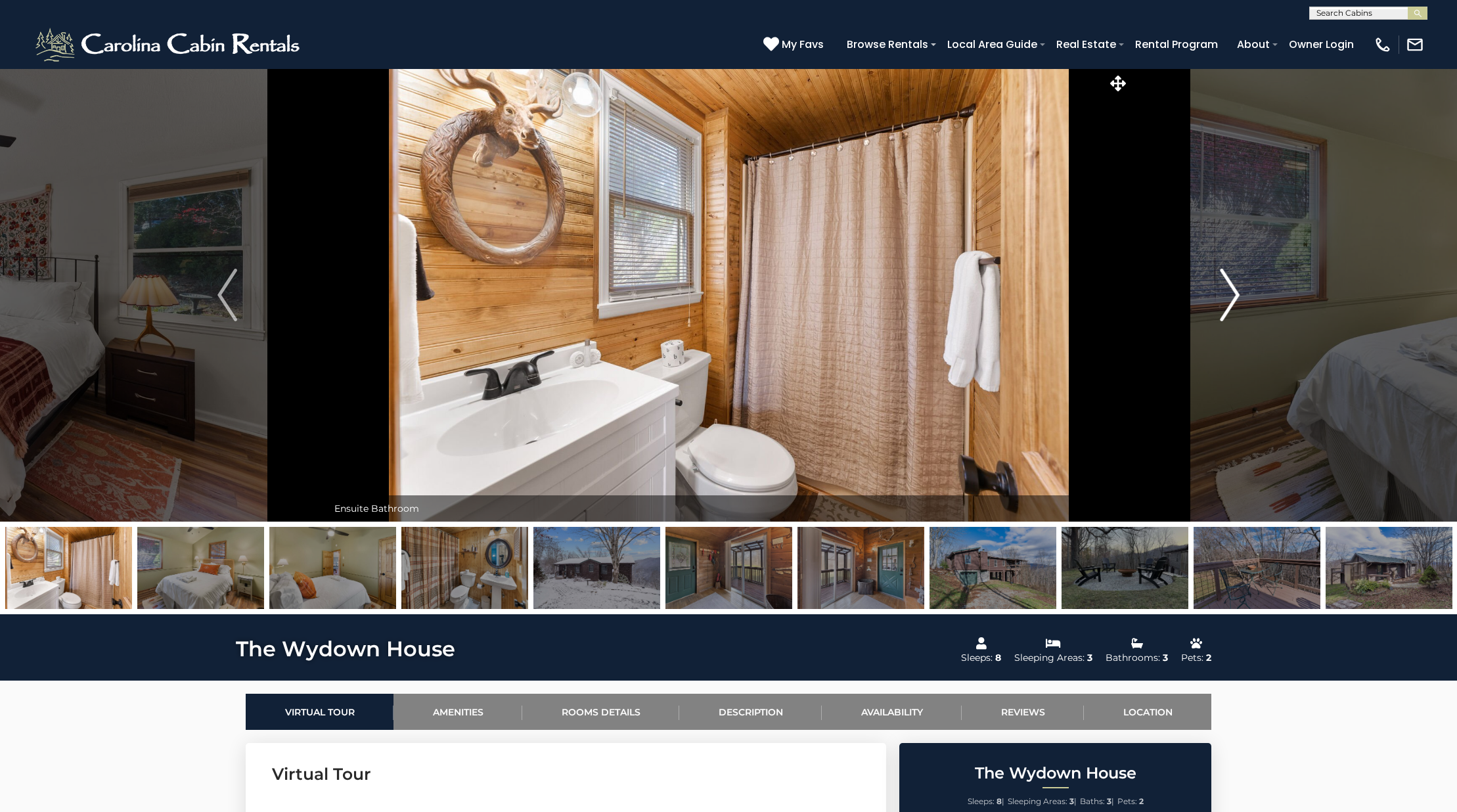
click at [1225, 281] on img "Next" at bounding box center [1229, 294] width 19 height 53
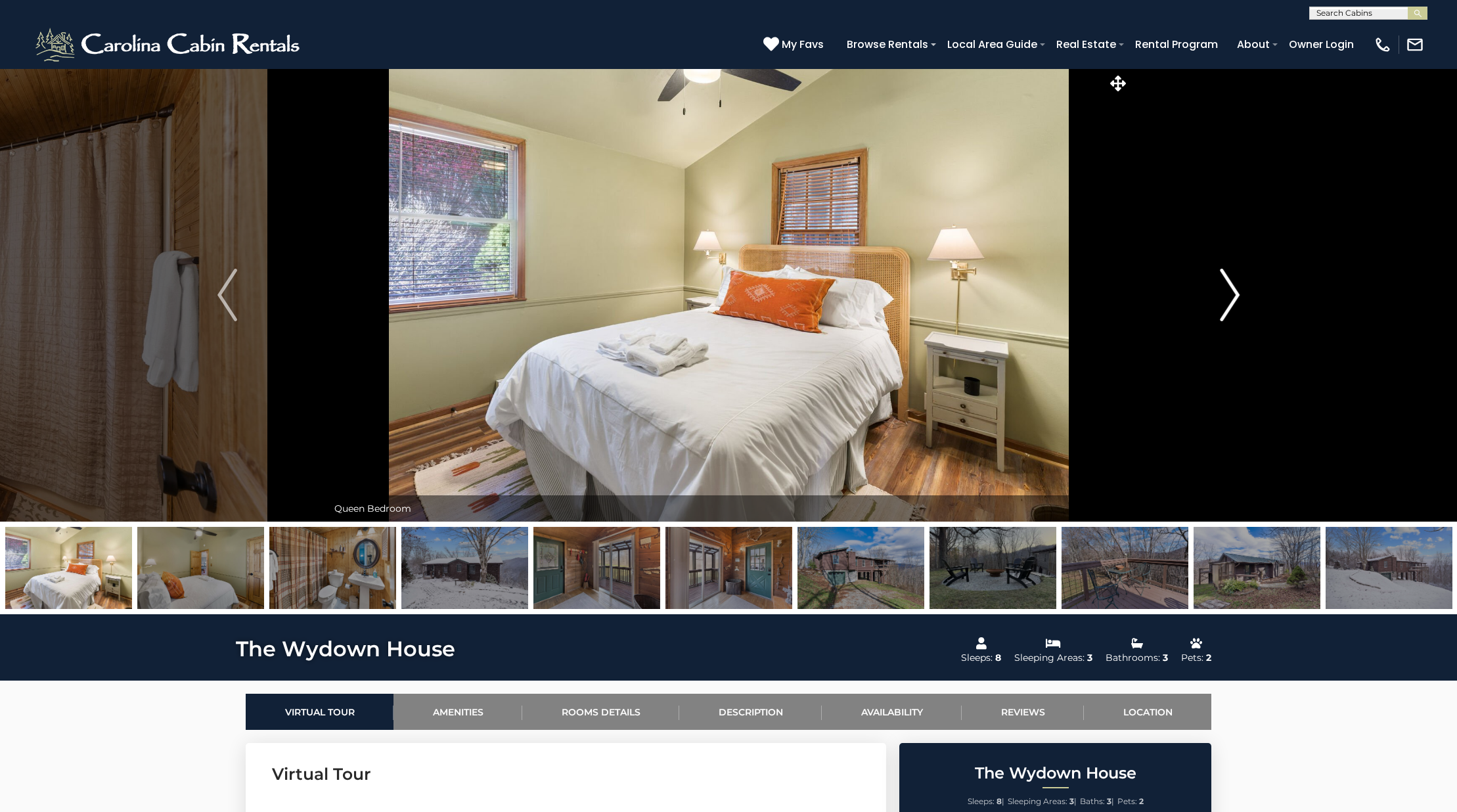
click at [1225, 281] on img "Next" at bounding box center [1229, 294] width 19 height 53
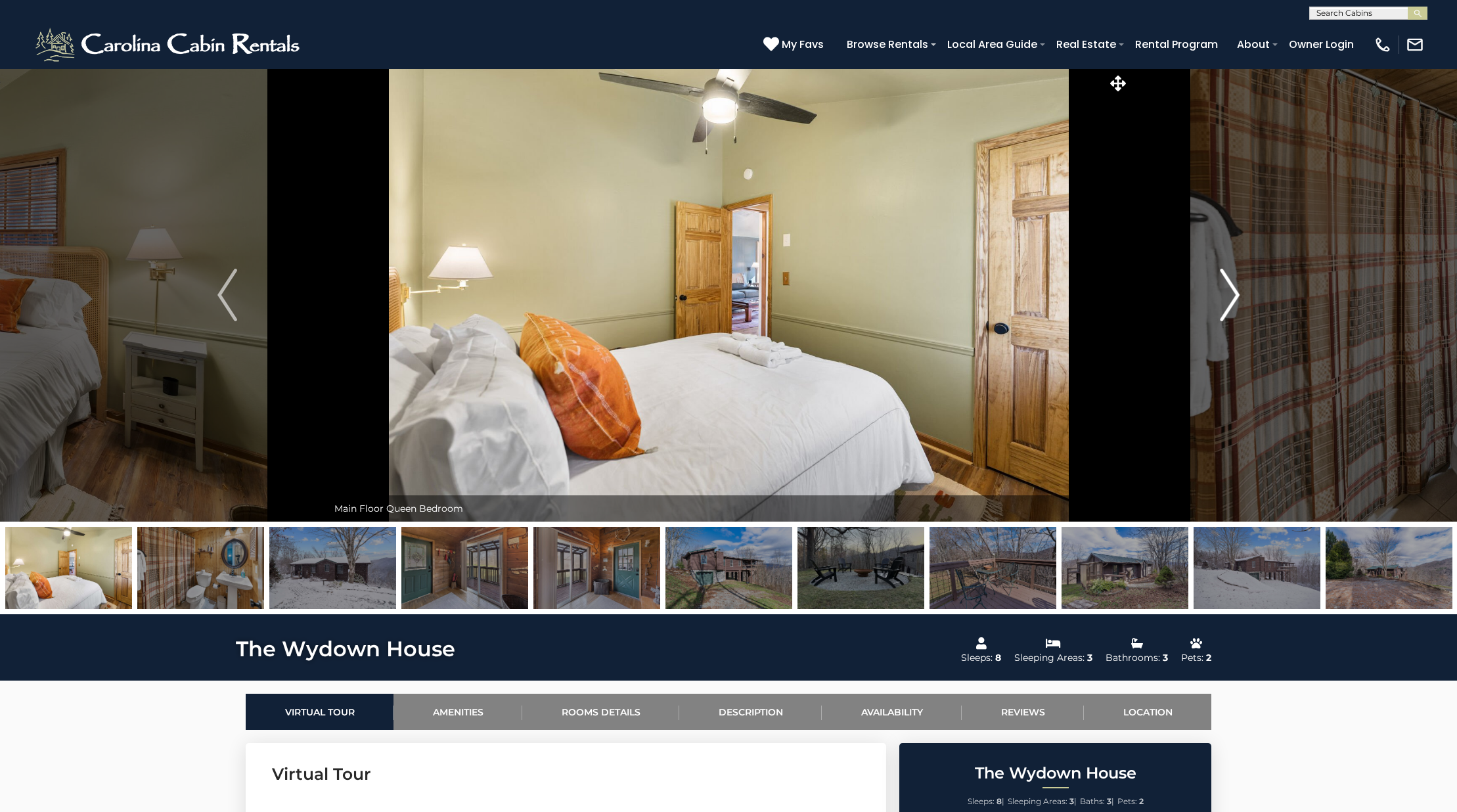
click at [1225, 281] on img "Next" at bounding box center [1229, 294] width 19 height 53
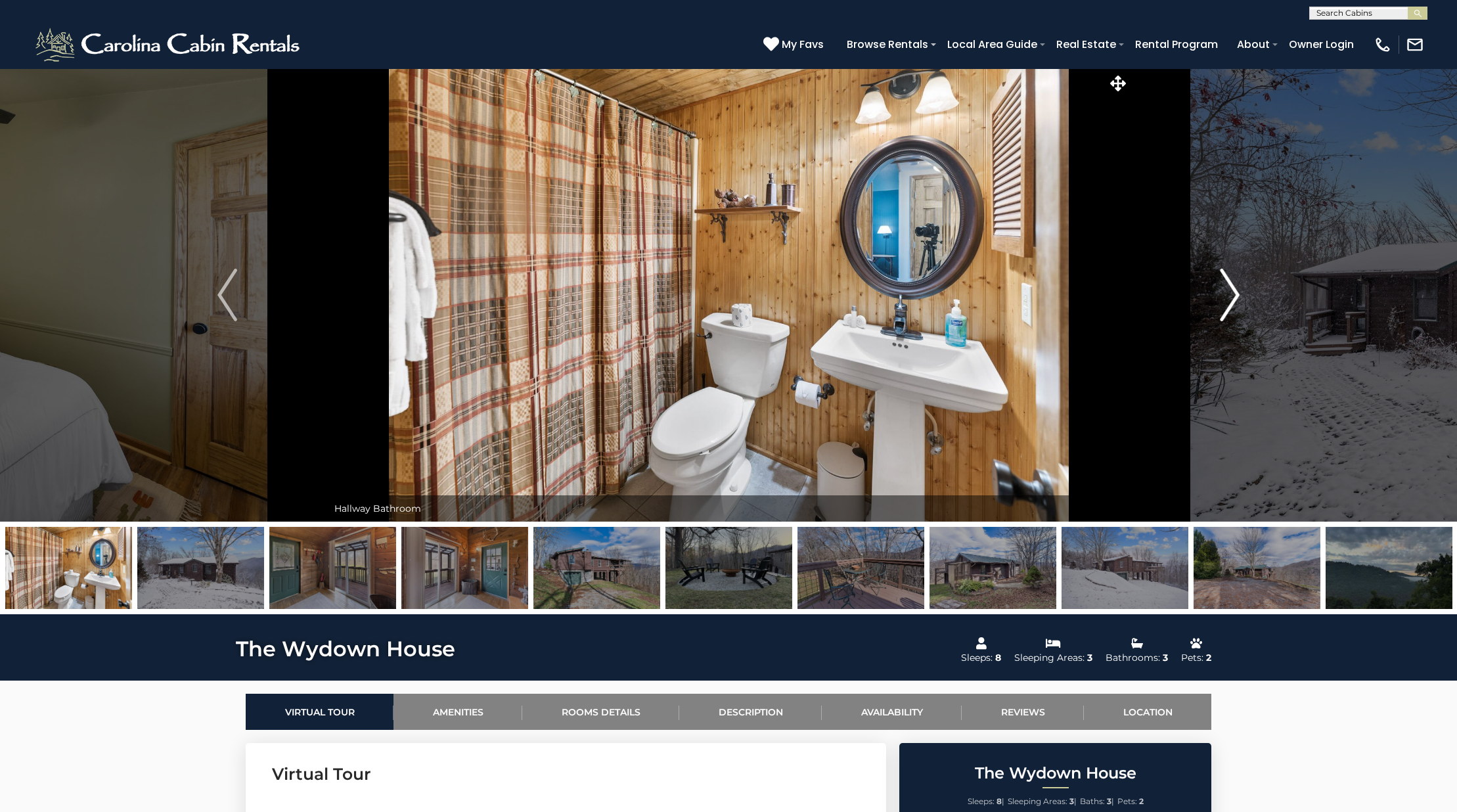
click at [1225, 281] on img "Next" at bounding box center [1229, 294] width 19 height 53
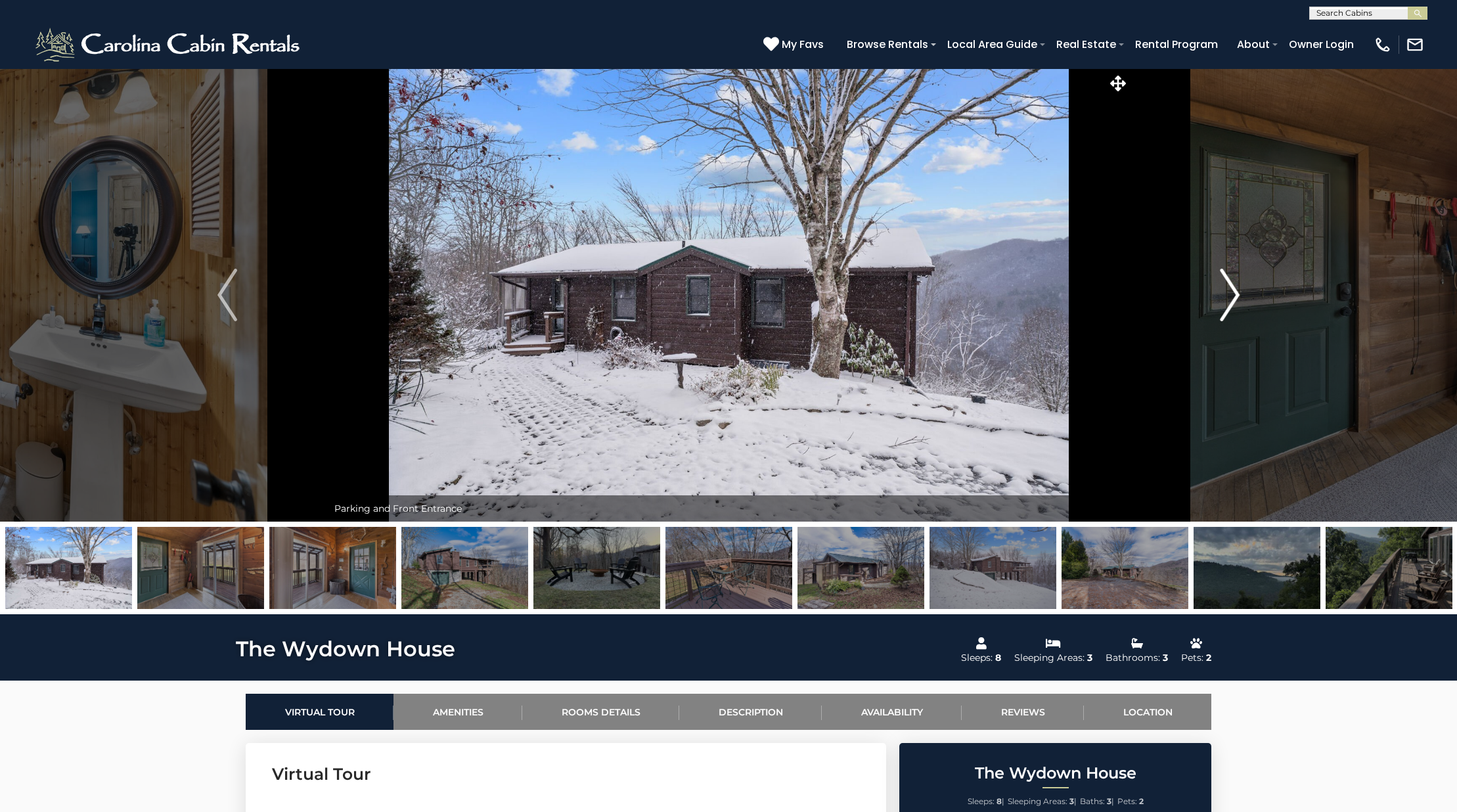
click at [1225, 281] on img "Next" at bounding box center [1229, 294] width 19 height 53
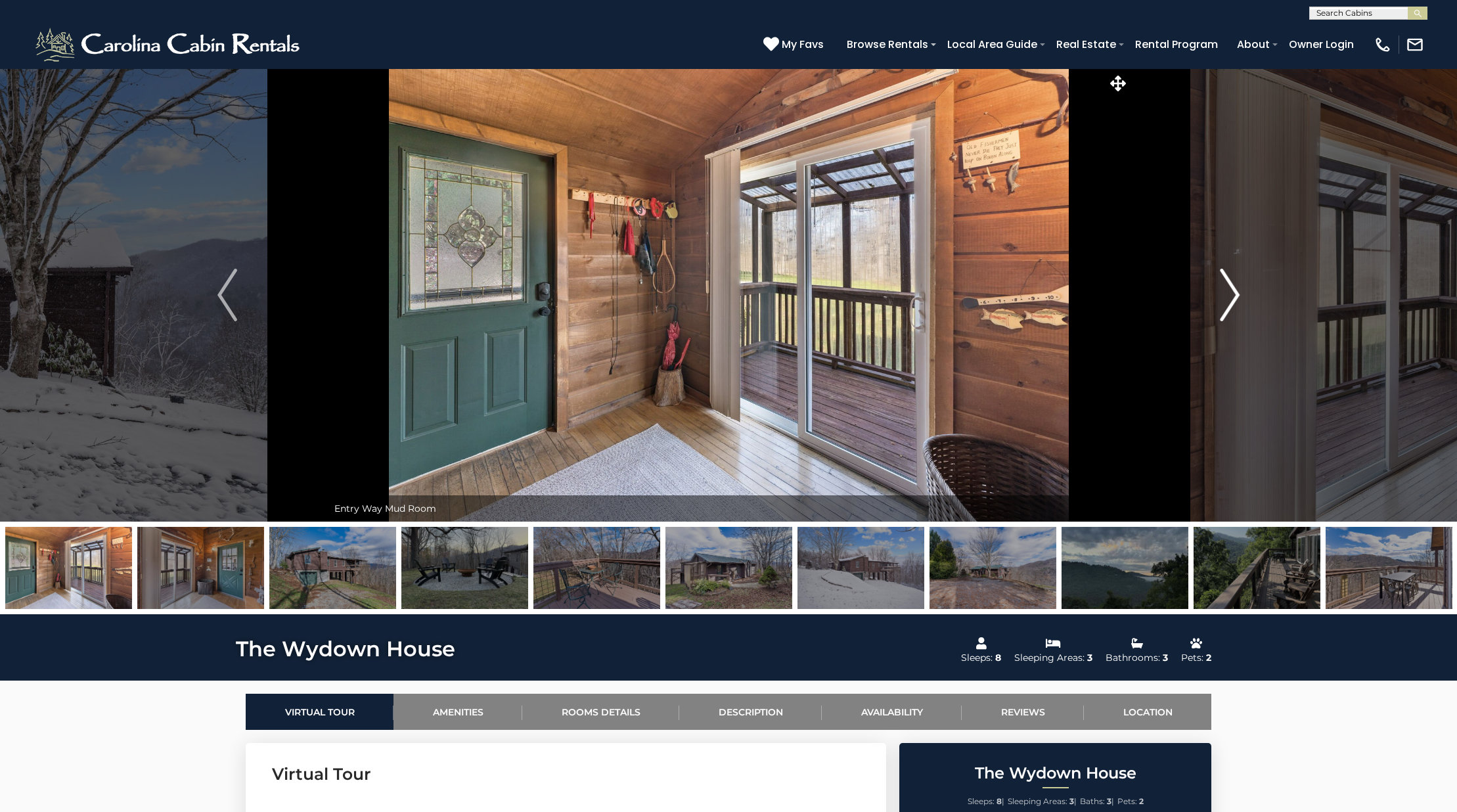
click at [1225, 281] on img "Next" at bounding box center [1229, 294] width 19 height 53
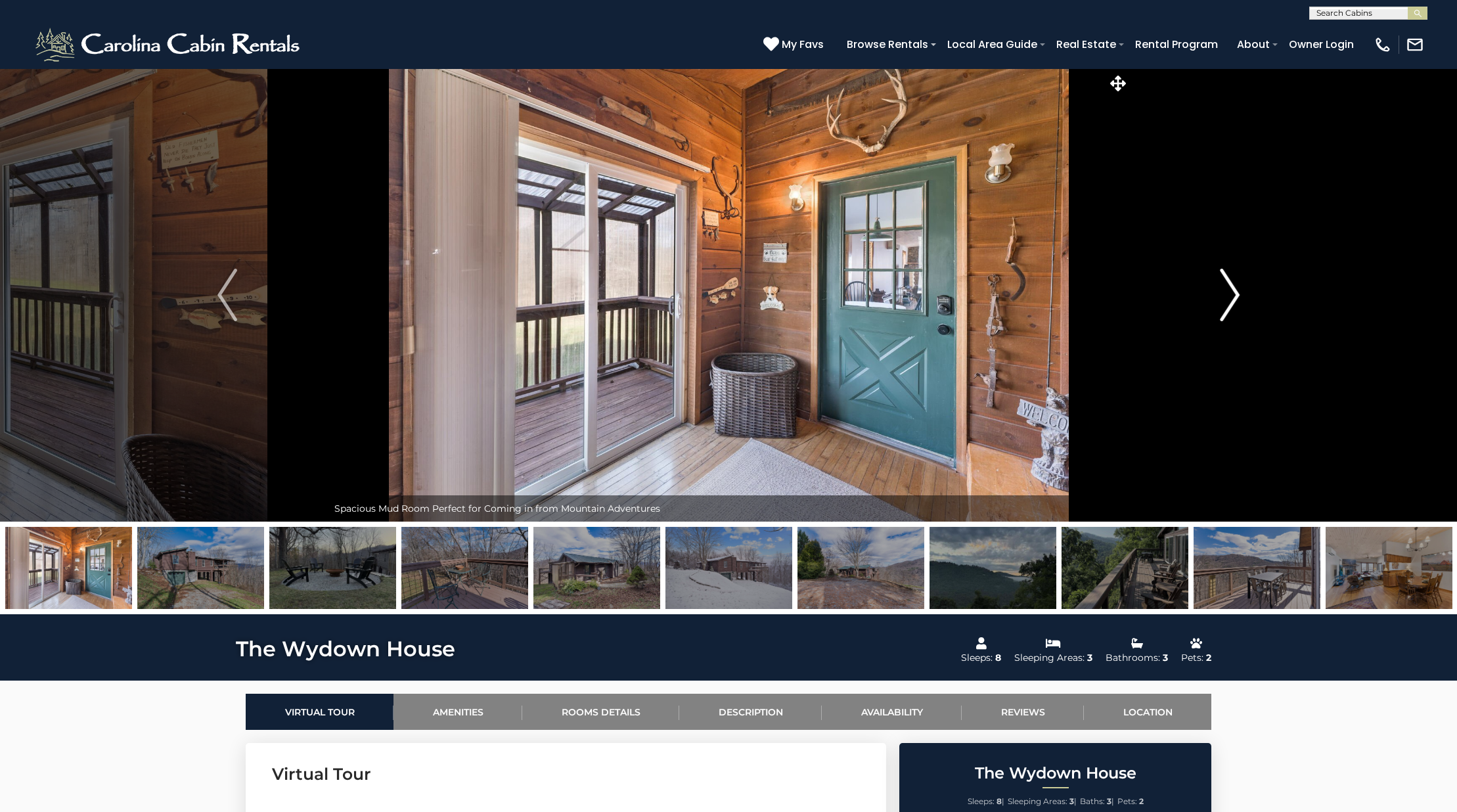
click at [1225, 281] on img "Next" at bounding box center [1229, 294] width 19 height 53
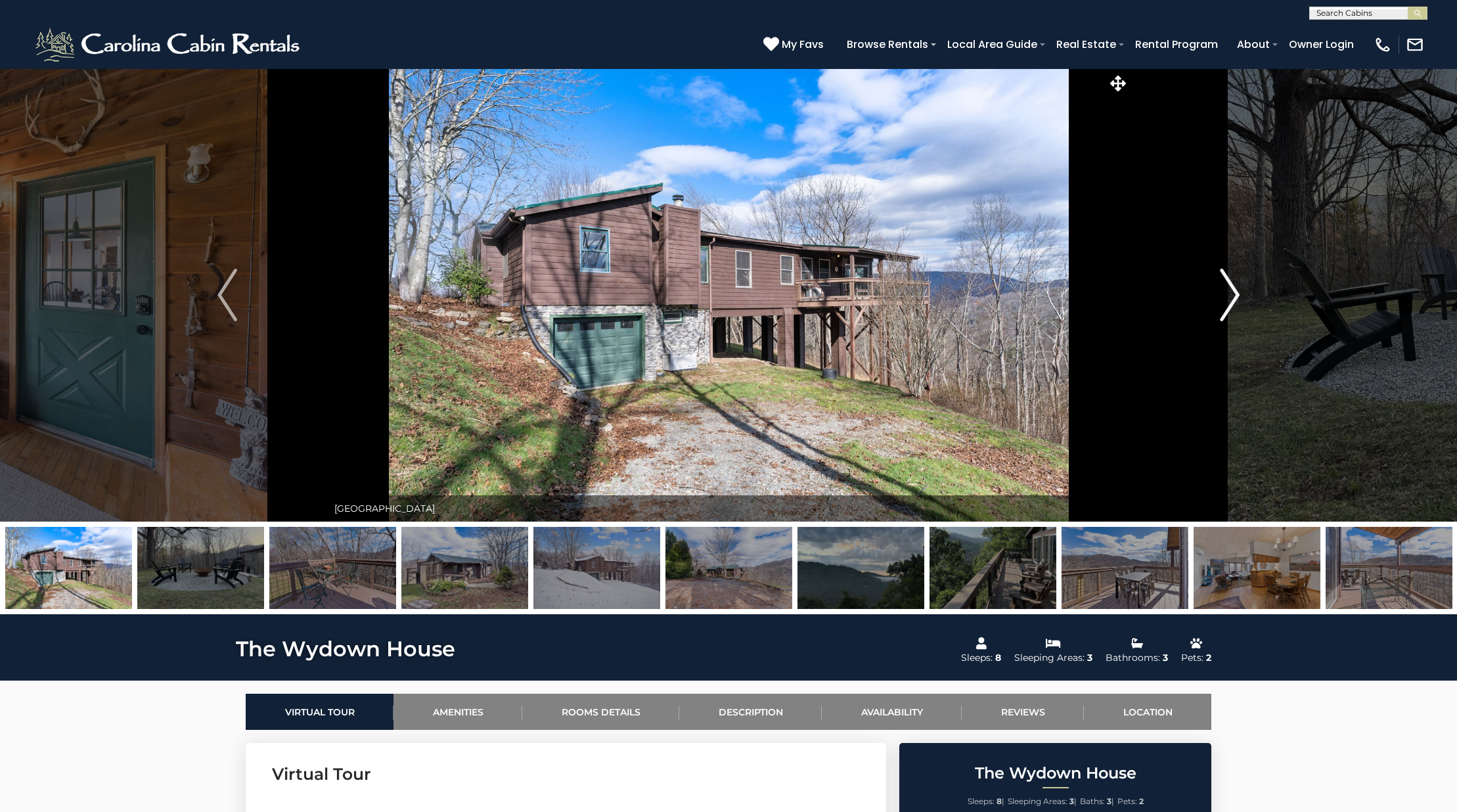
click at [1225, 281] on img "Next" at bounding box center [1229, 294] width 19 height 53
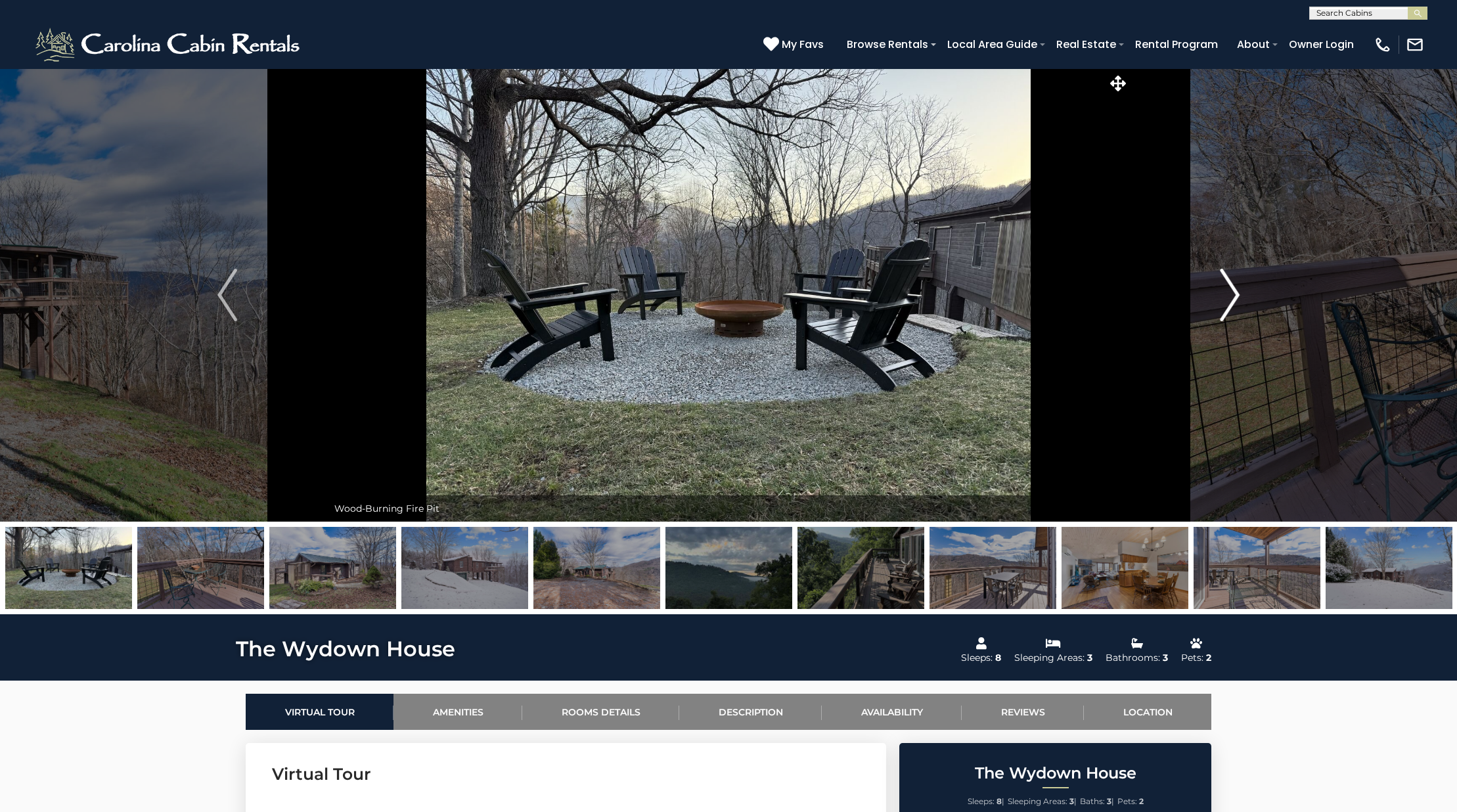
click at [1225, 281] on img "Next" at bounding box center [1229, 294] width 19 height 53
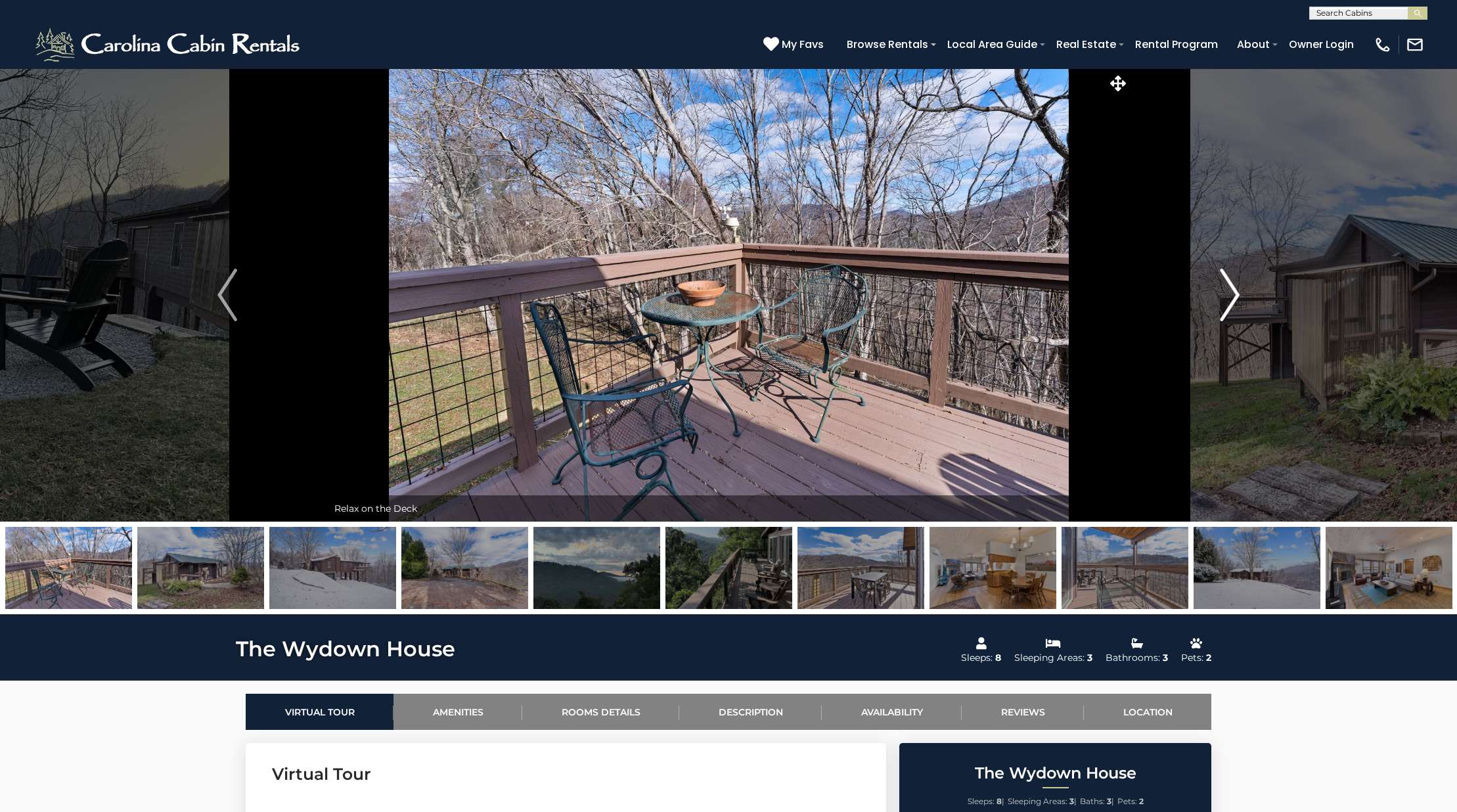
click at [1225, 281] on img "Next" at bounding box center [1229, 294] width 19 height 53
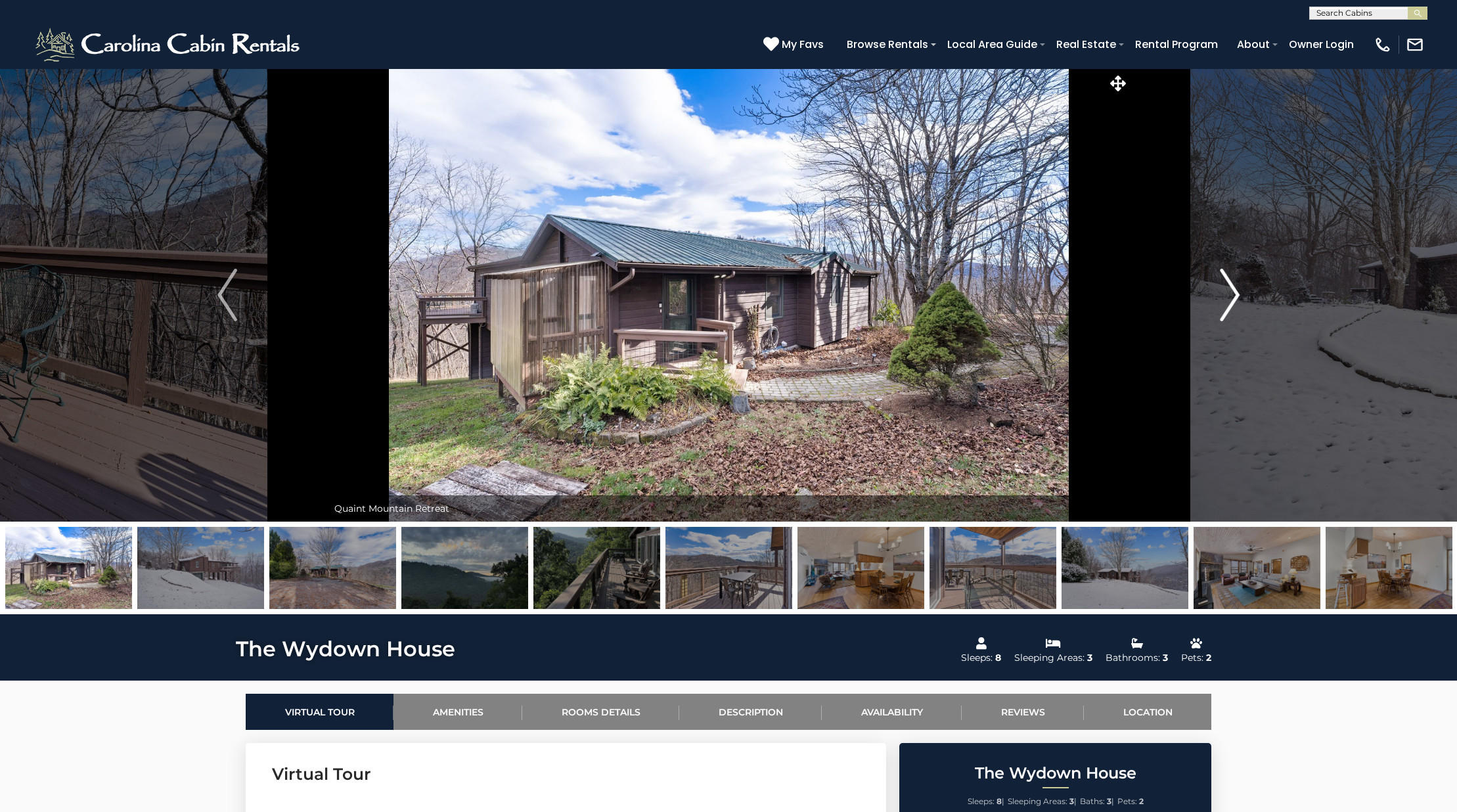
click at [1225, 281] on img "Next" at bounding box center [1229, 294] width 19 height 53
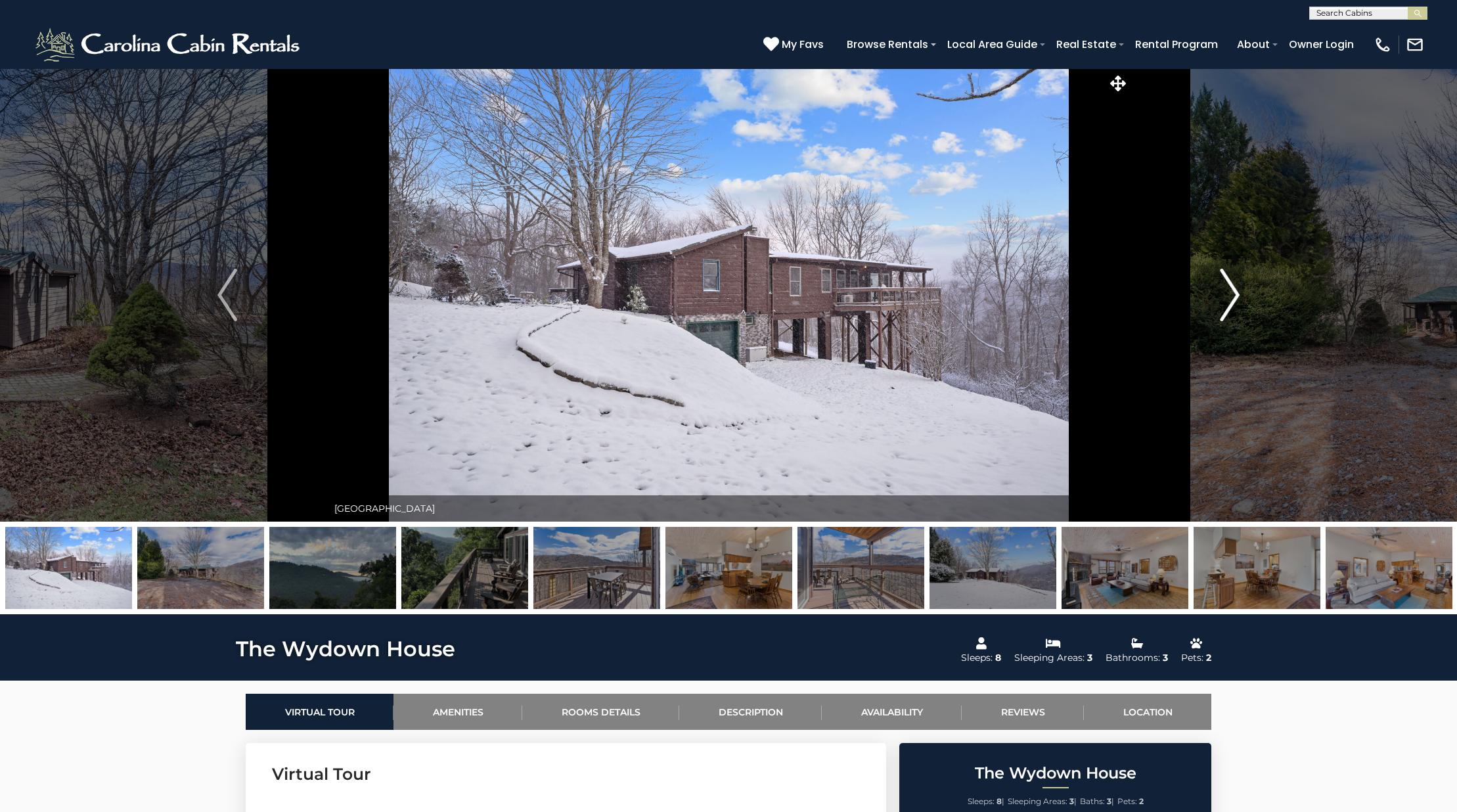
click at [1225, 281] on img "Next" at bounding box center [1229, 294] width 19 height 53
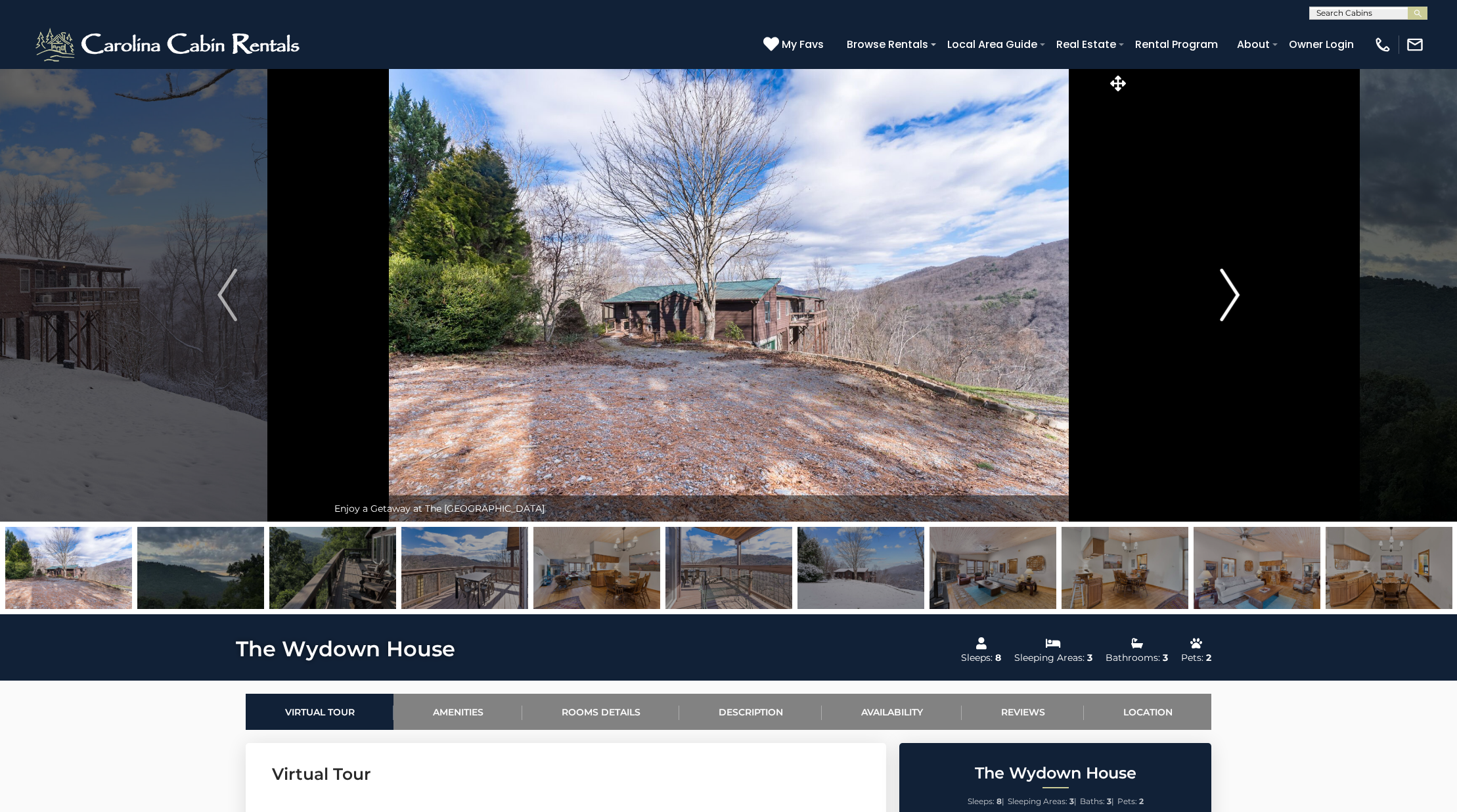
click at [1225, 281] on img "Next" at bounding box center [1229, 294] width 19 height 53
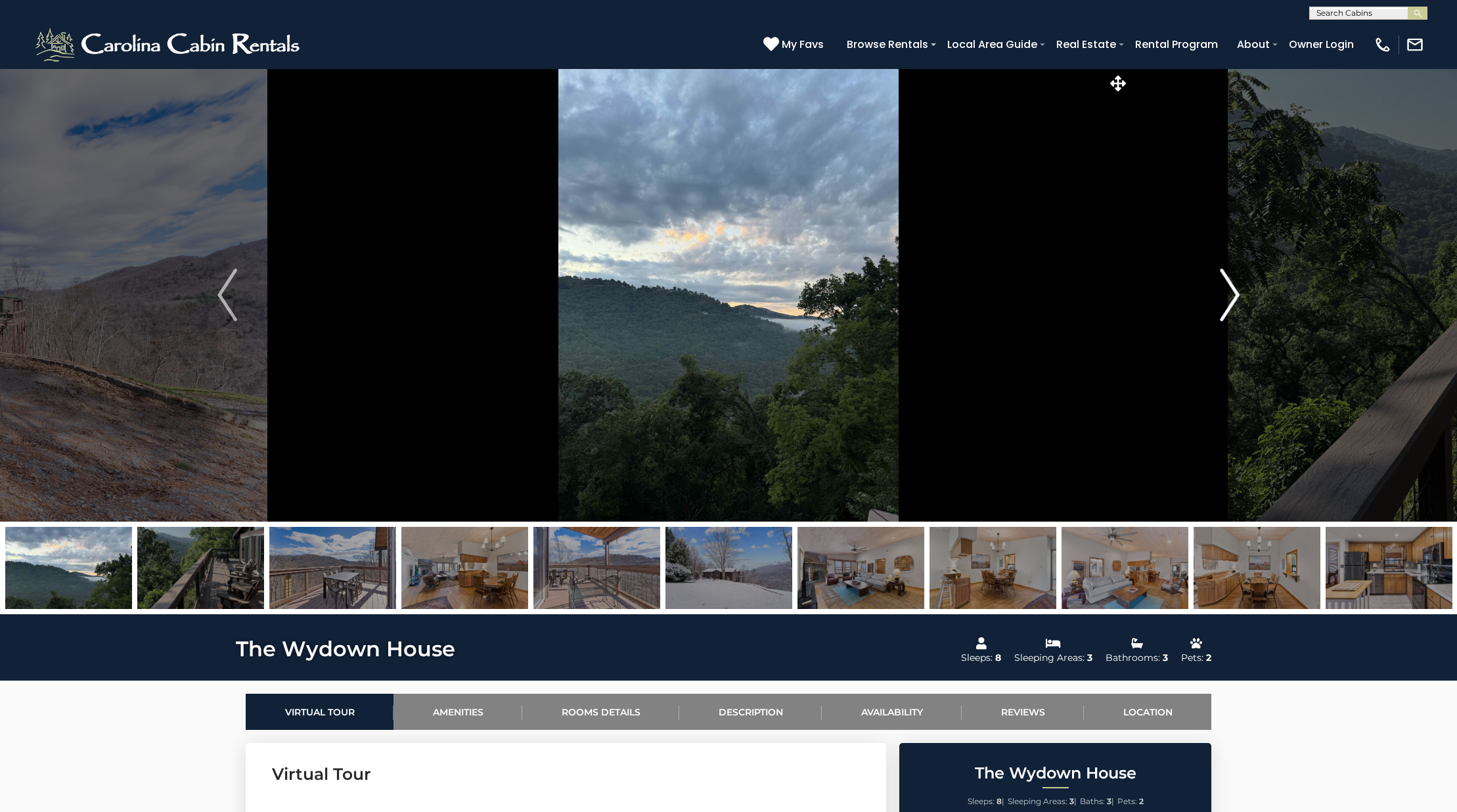
click at [1225, 281] on img "Next" at bounding box center [1229, 294] width 19 height 53
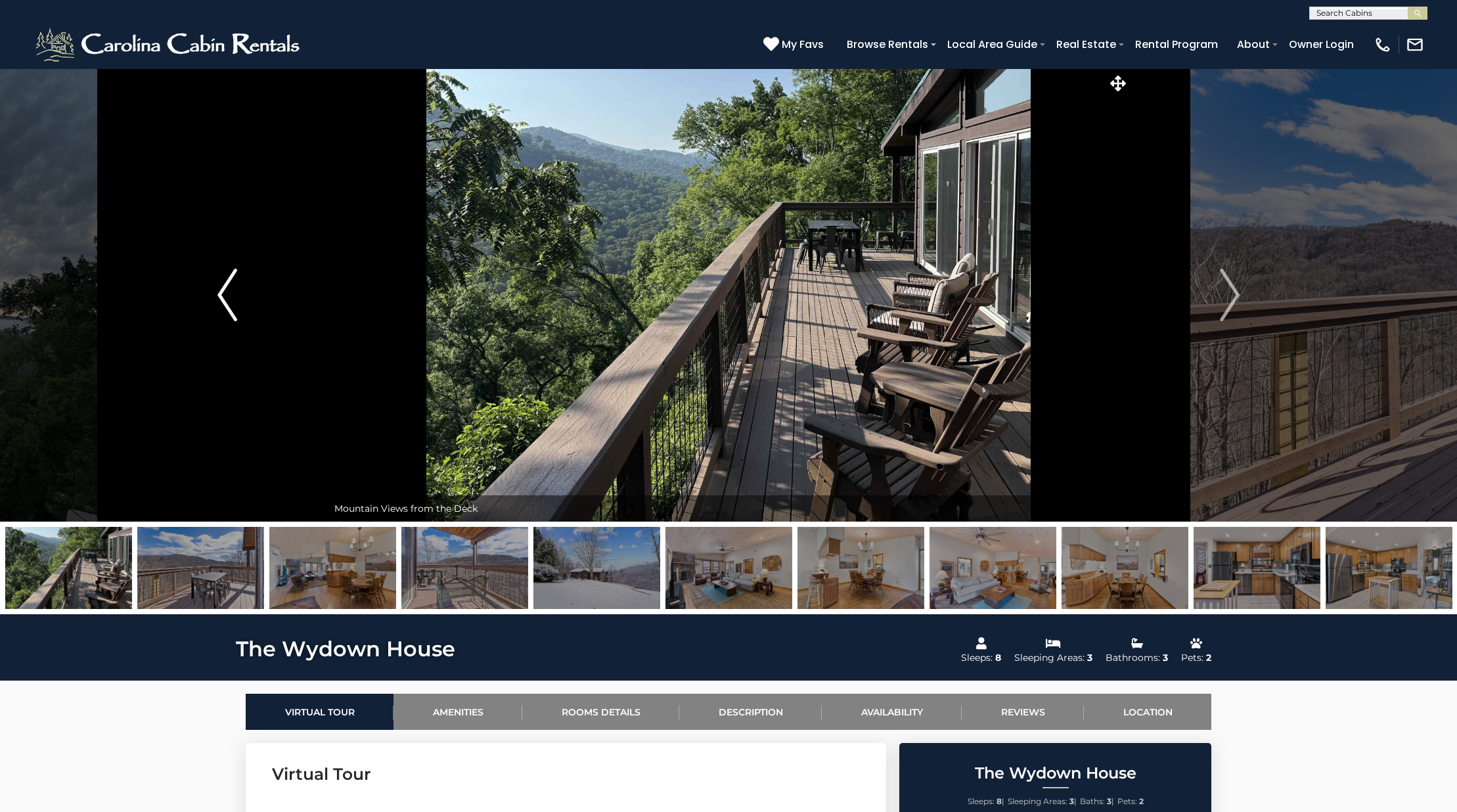
click at [221, 300] on img "Previous" at bounding box center [226, 294] width 19 height 53
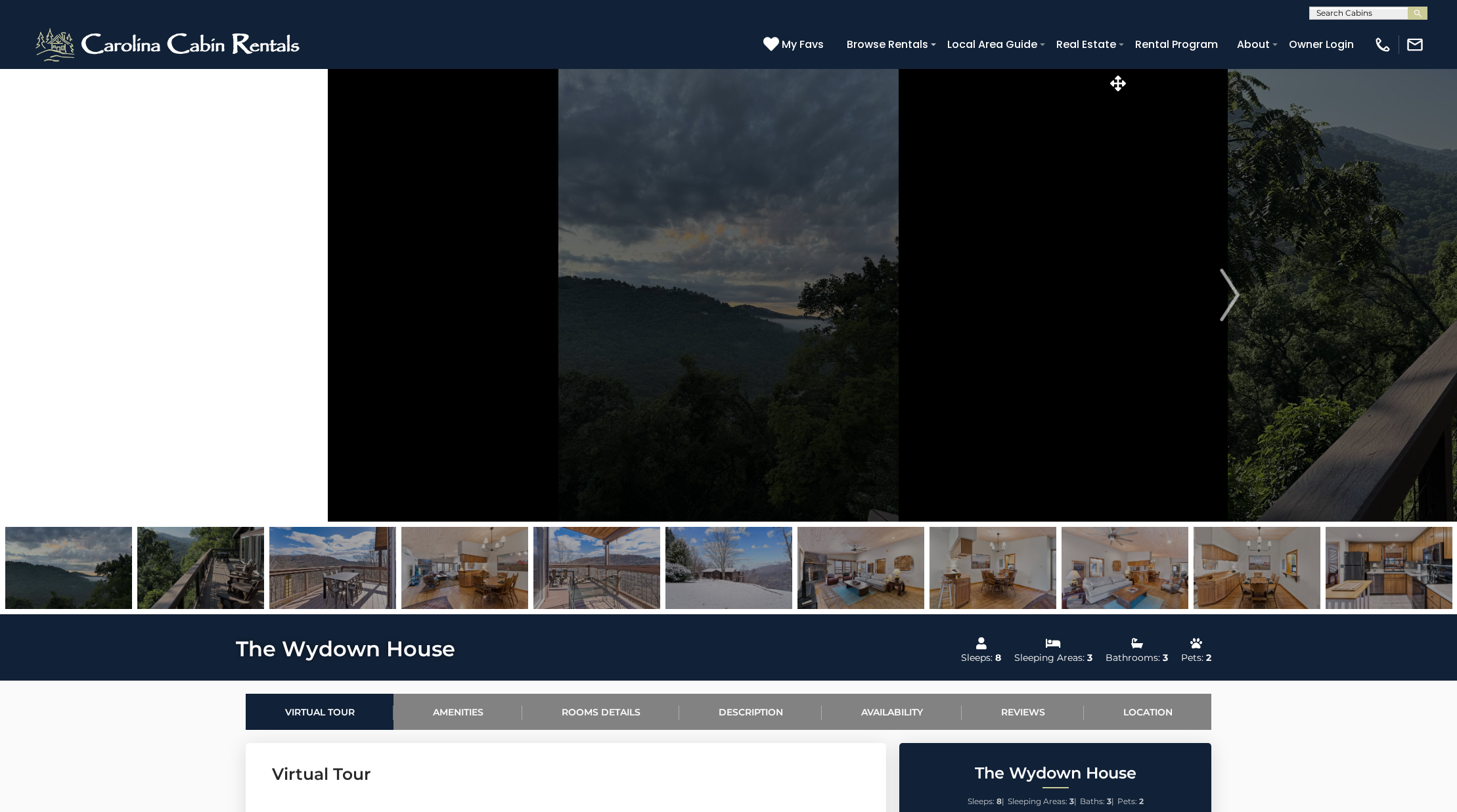
click at [221, 300] on img "Previous" at bounding box center [226, 294] width 19 height 53
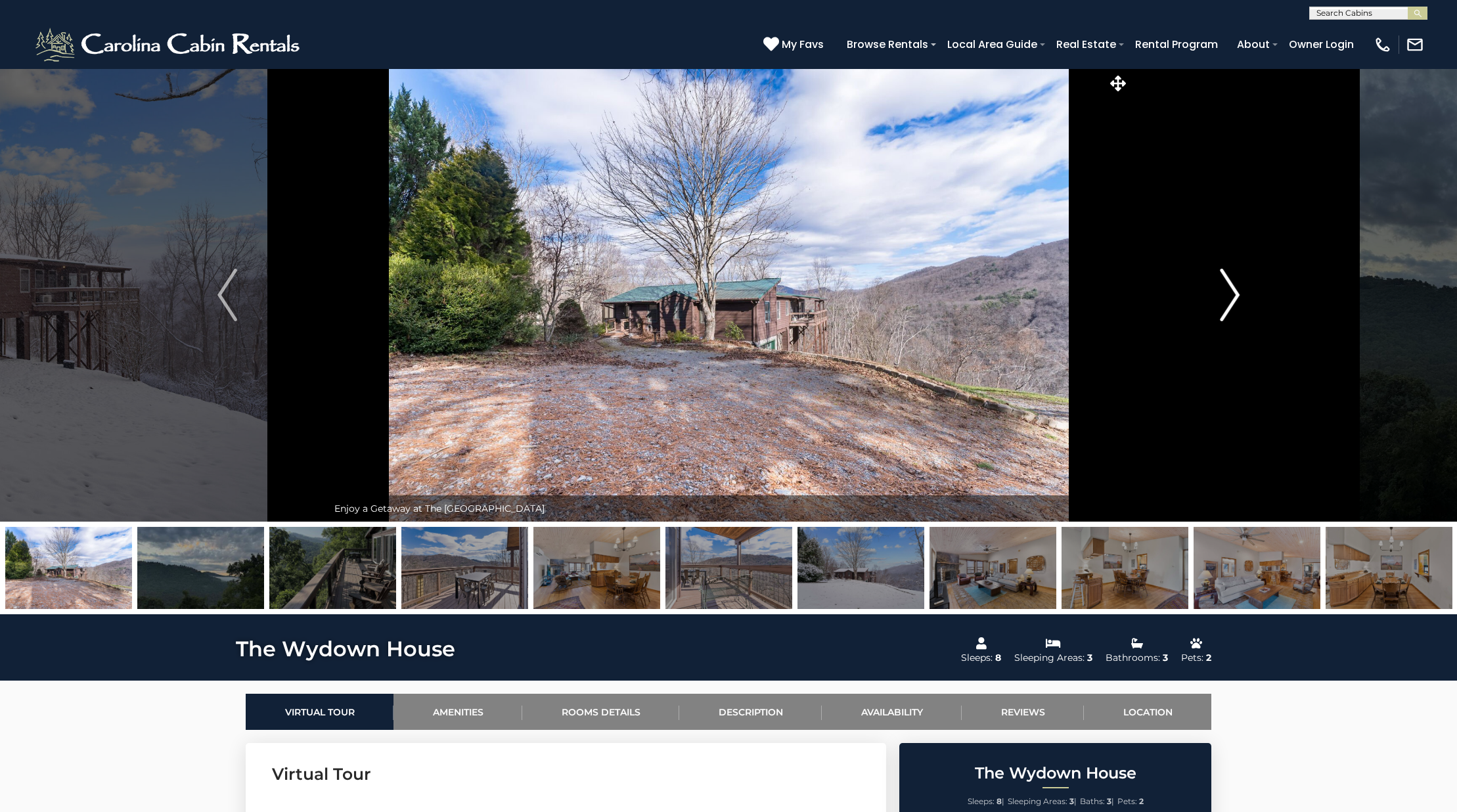
click at [1202, 312] on button "Next" at bounding box center [1229, 295] width 201 height 453
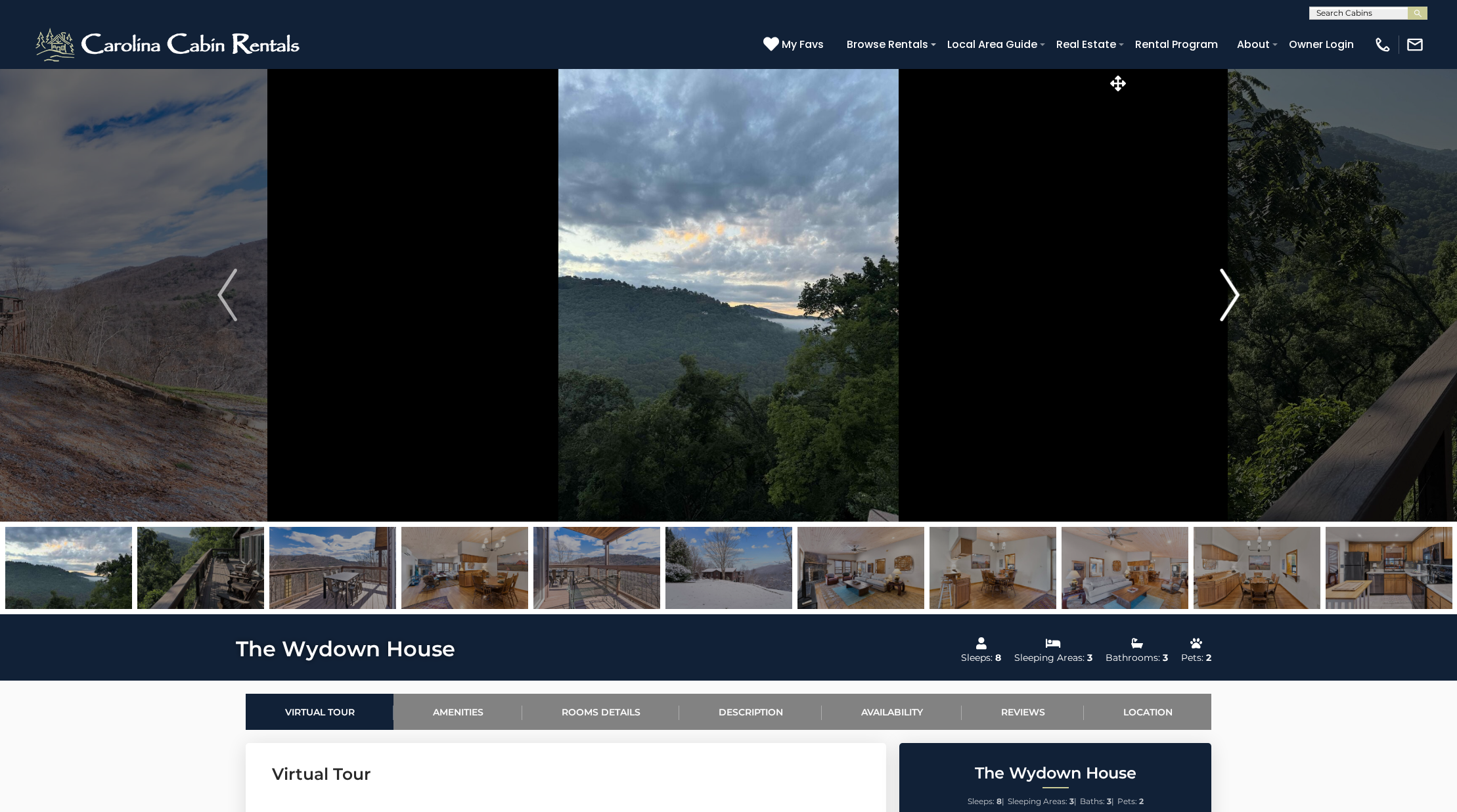
click at [1202, 312] on button "Next" at bounding box center [1229, 295] width 201 height 453
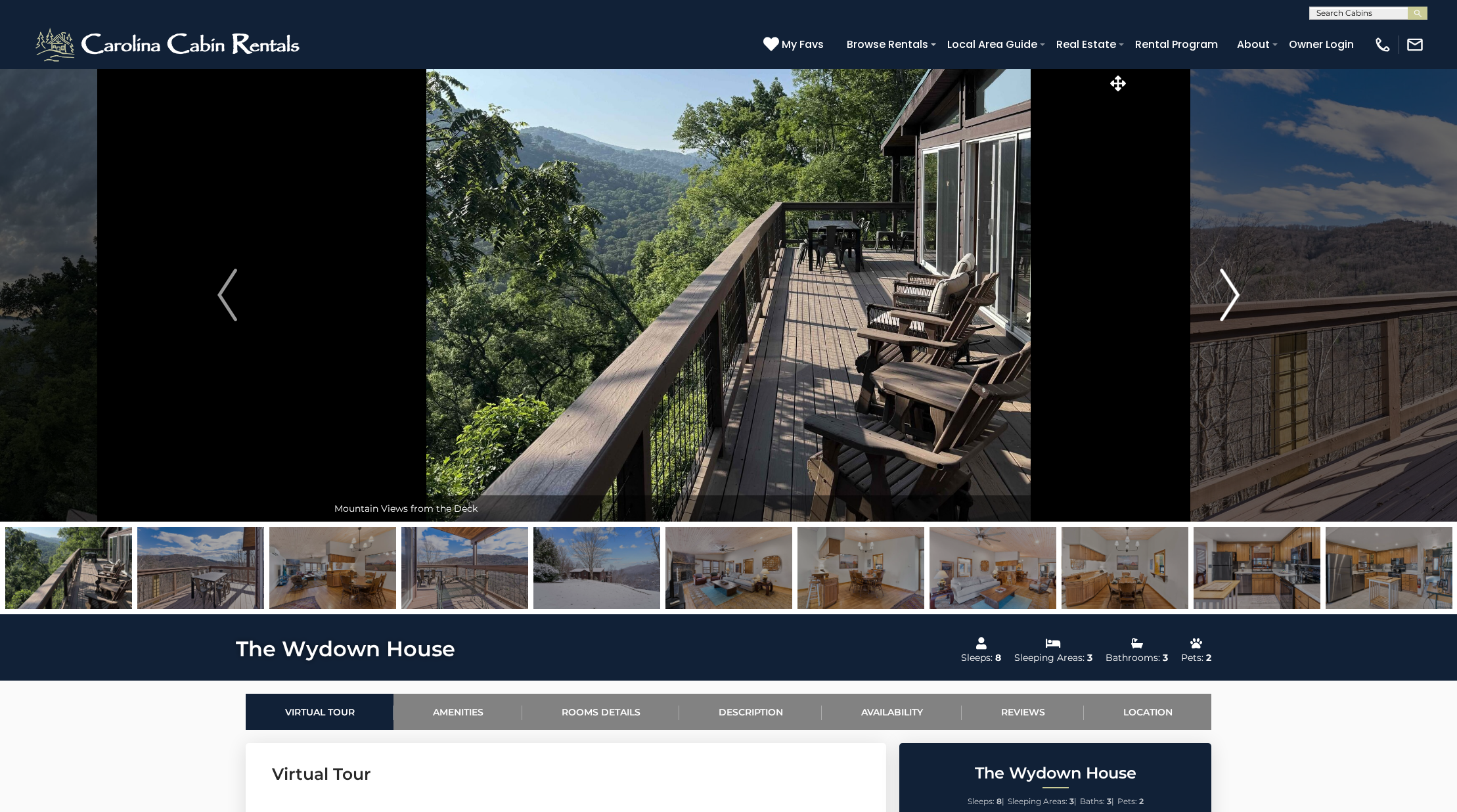
click at [1202, 312] on button "Next" at bounding box center [1229, 295] width 201 height 453
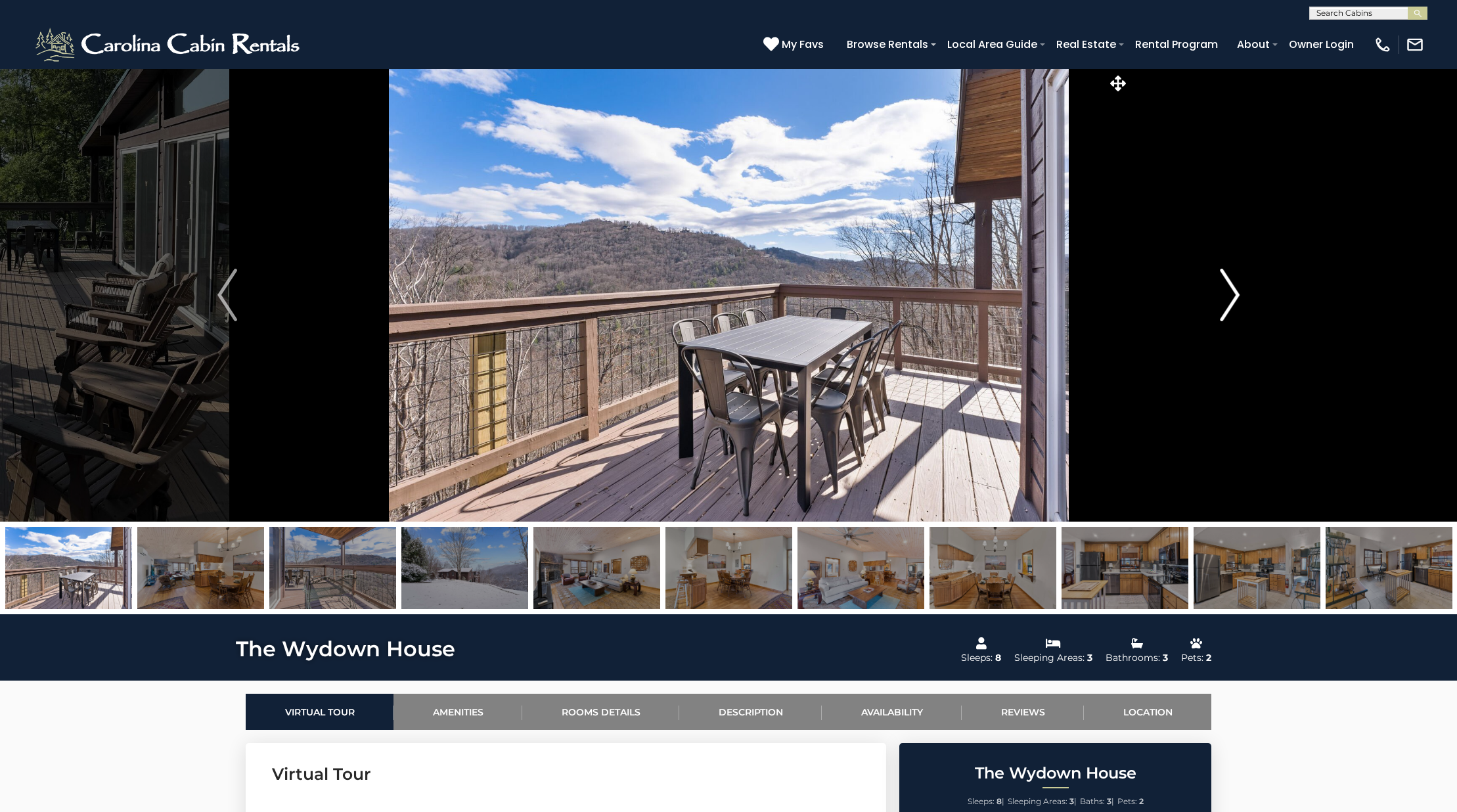
click at [1202, 312] on button "Next" at bounding box center [1229, 295] width 201 height 453
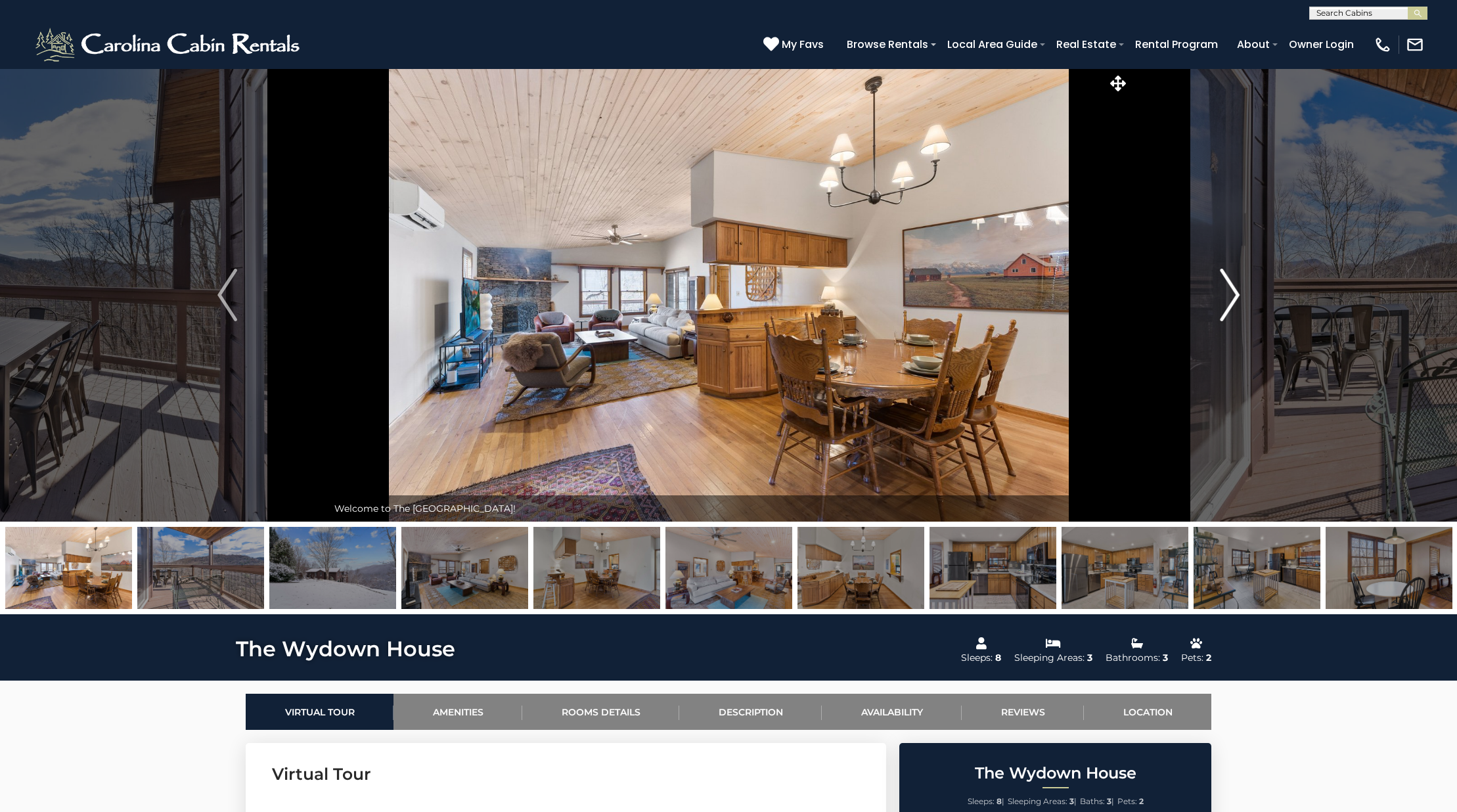
click at [1202, 312] on button "Next" at bounding box center [1229, 295] width 201 height 453
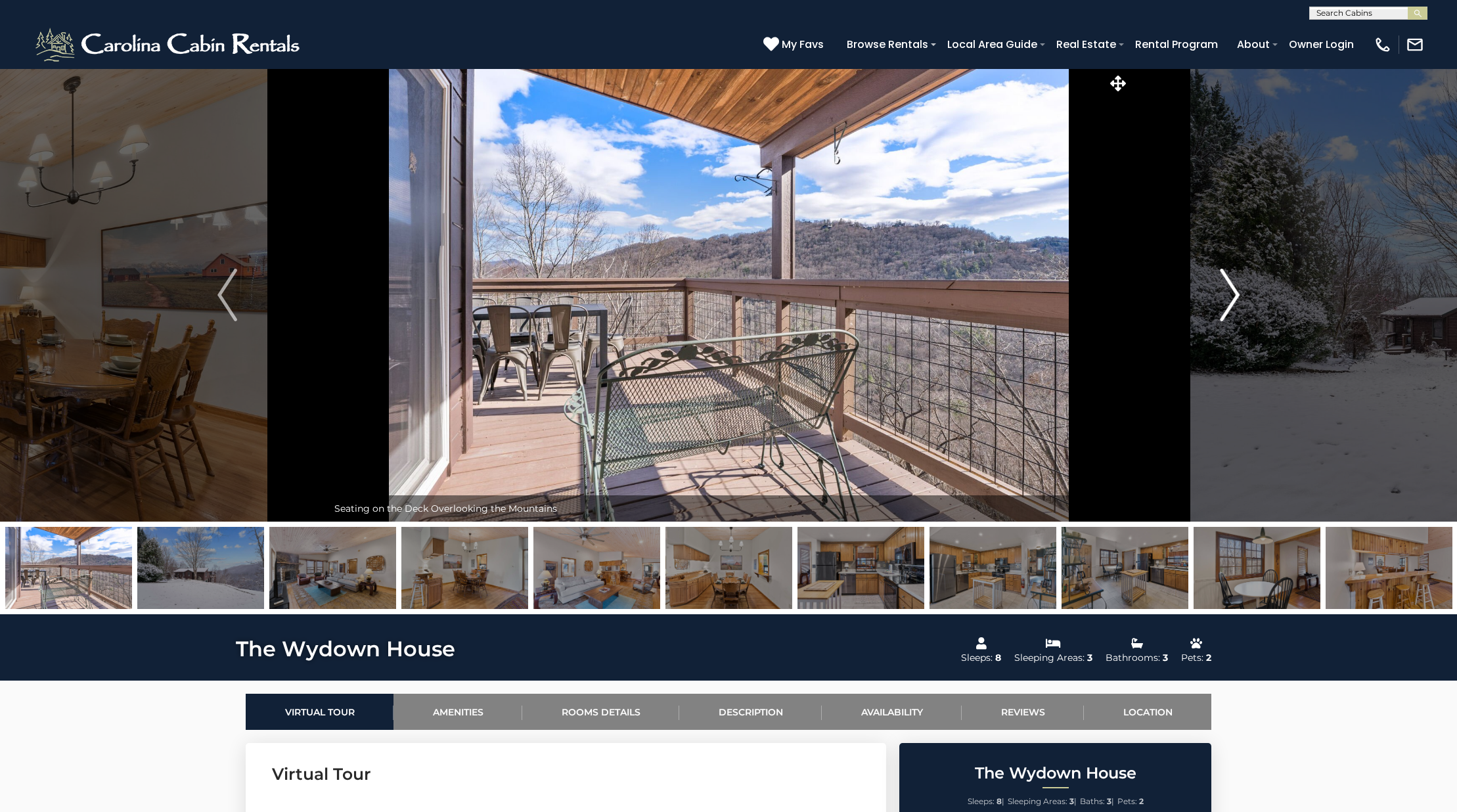
click at [1202, 312] on button "Next" at bounding box center [1229, 295] width 201 height 453
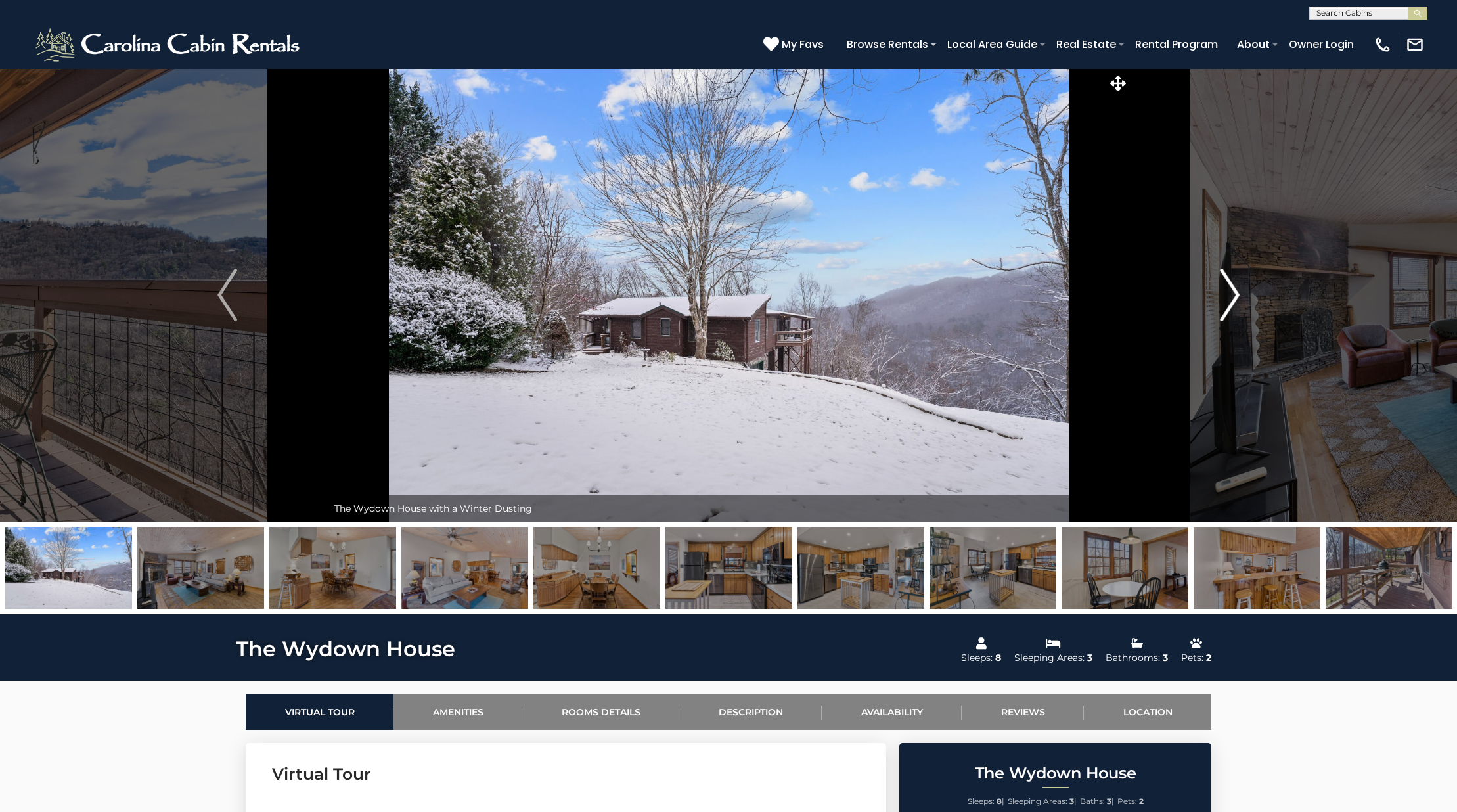
click at [1202, 312] on button "Next" at bounding box center [1229, 295] width 201 height 453
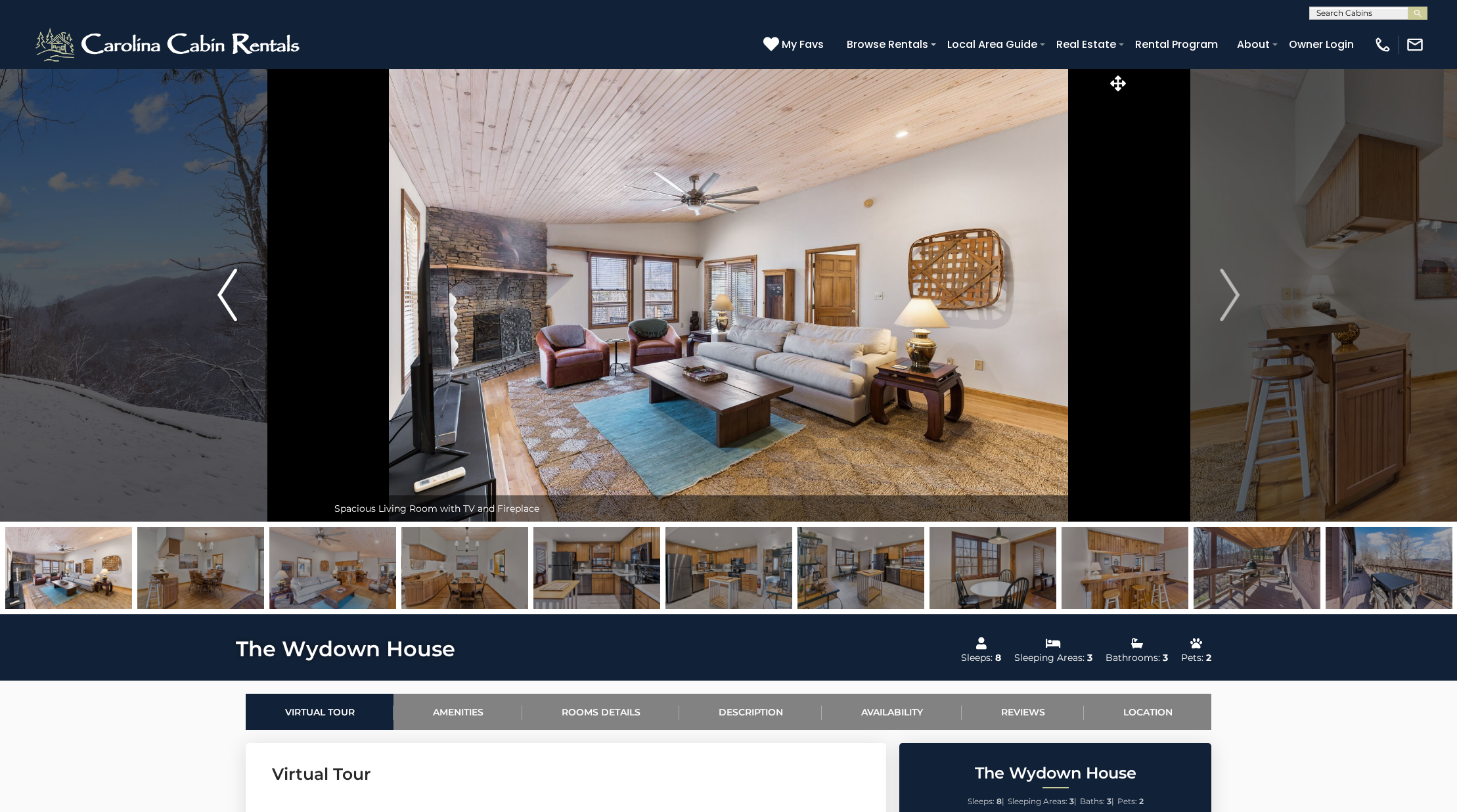
click at [224, 299] on img "Previous" at bounding box center [226, 294] width 19 height 53
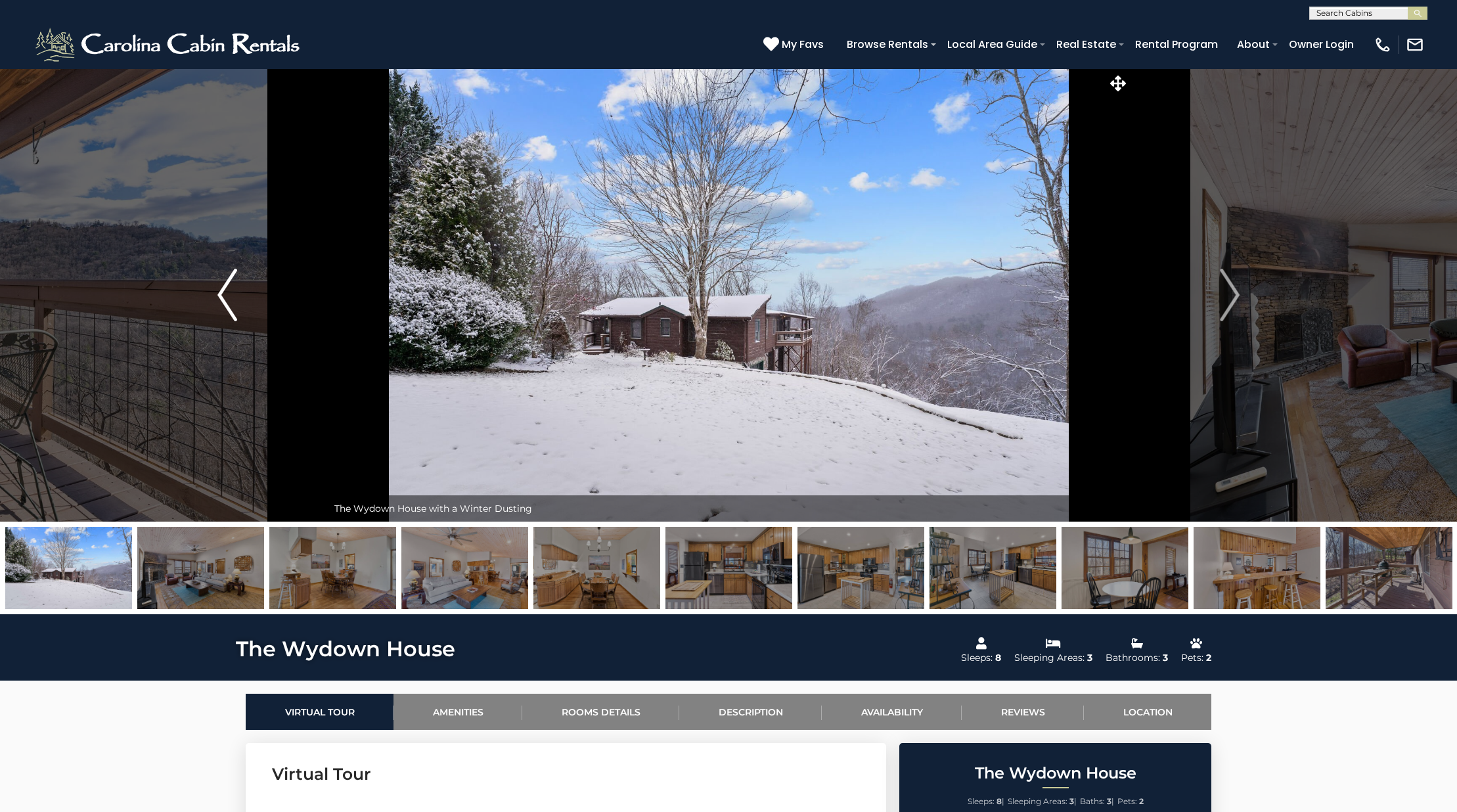
click at [224, 299] on img "Previous" at bounding box center [226, 294] width 19 height 53
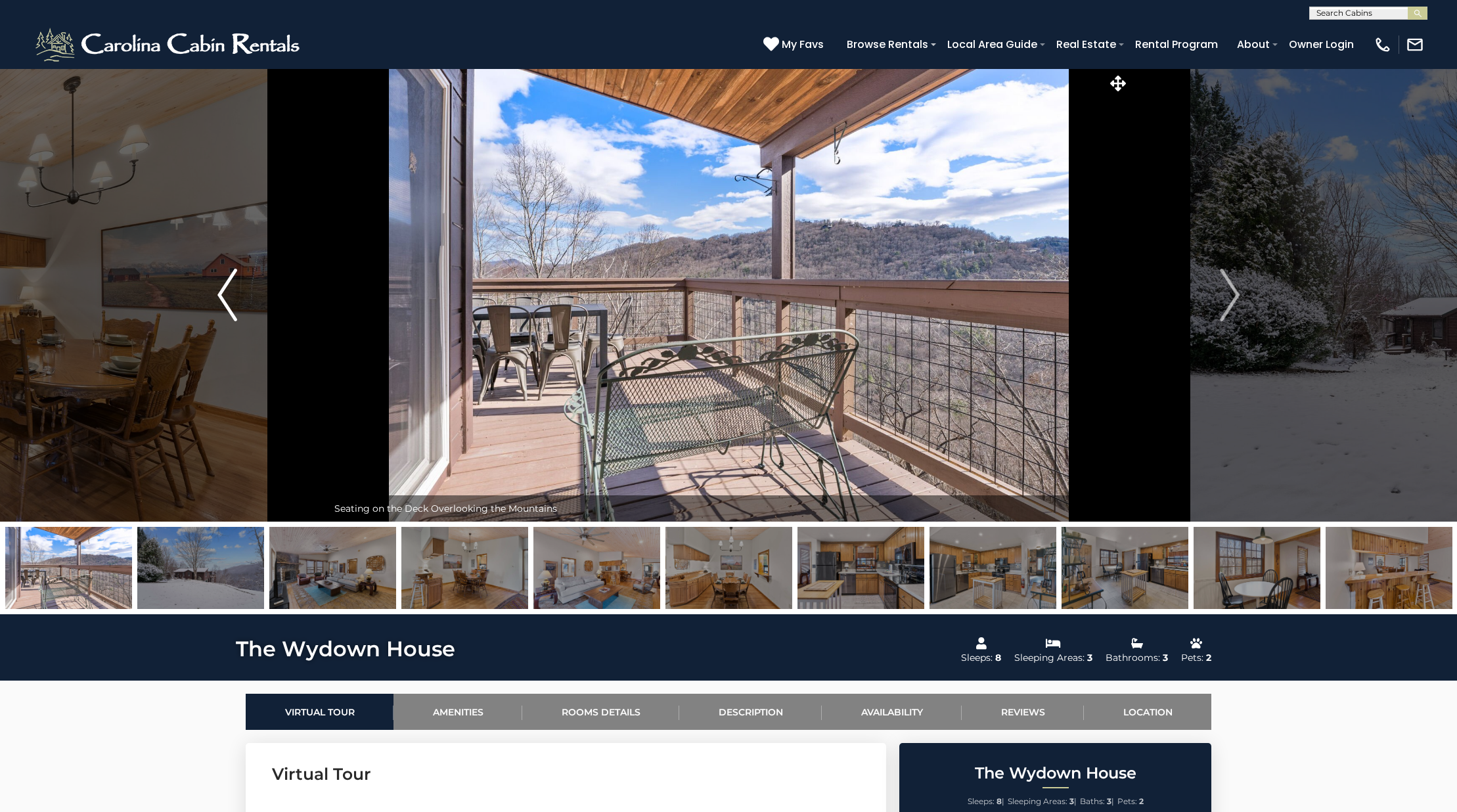
click at [224, 299] on img "Previous" at bounding box center [226, 294] width 19 height 53
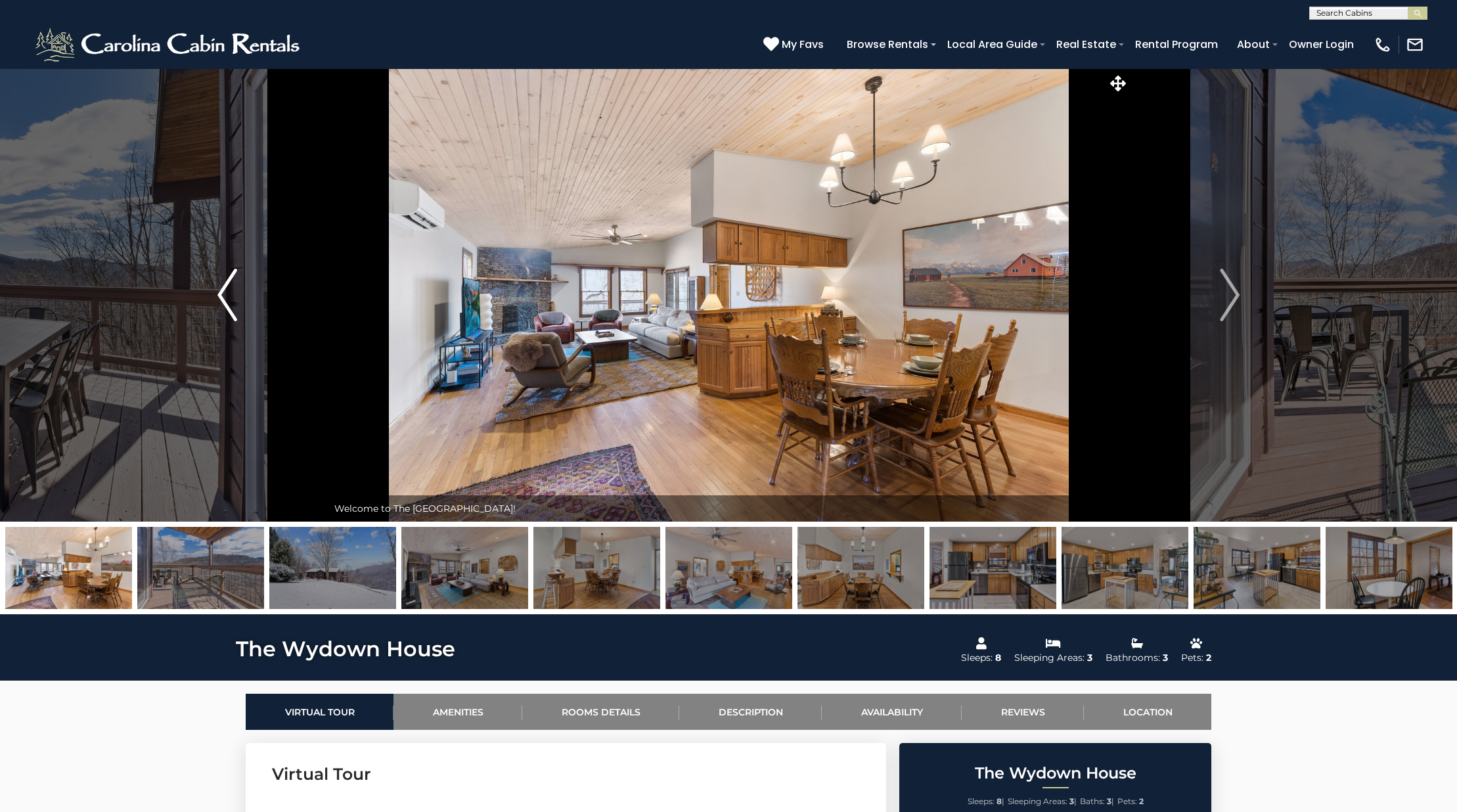
click at [224, 299] on img "Previous" at bounding box center [226, 294] width 19 height 53
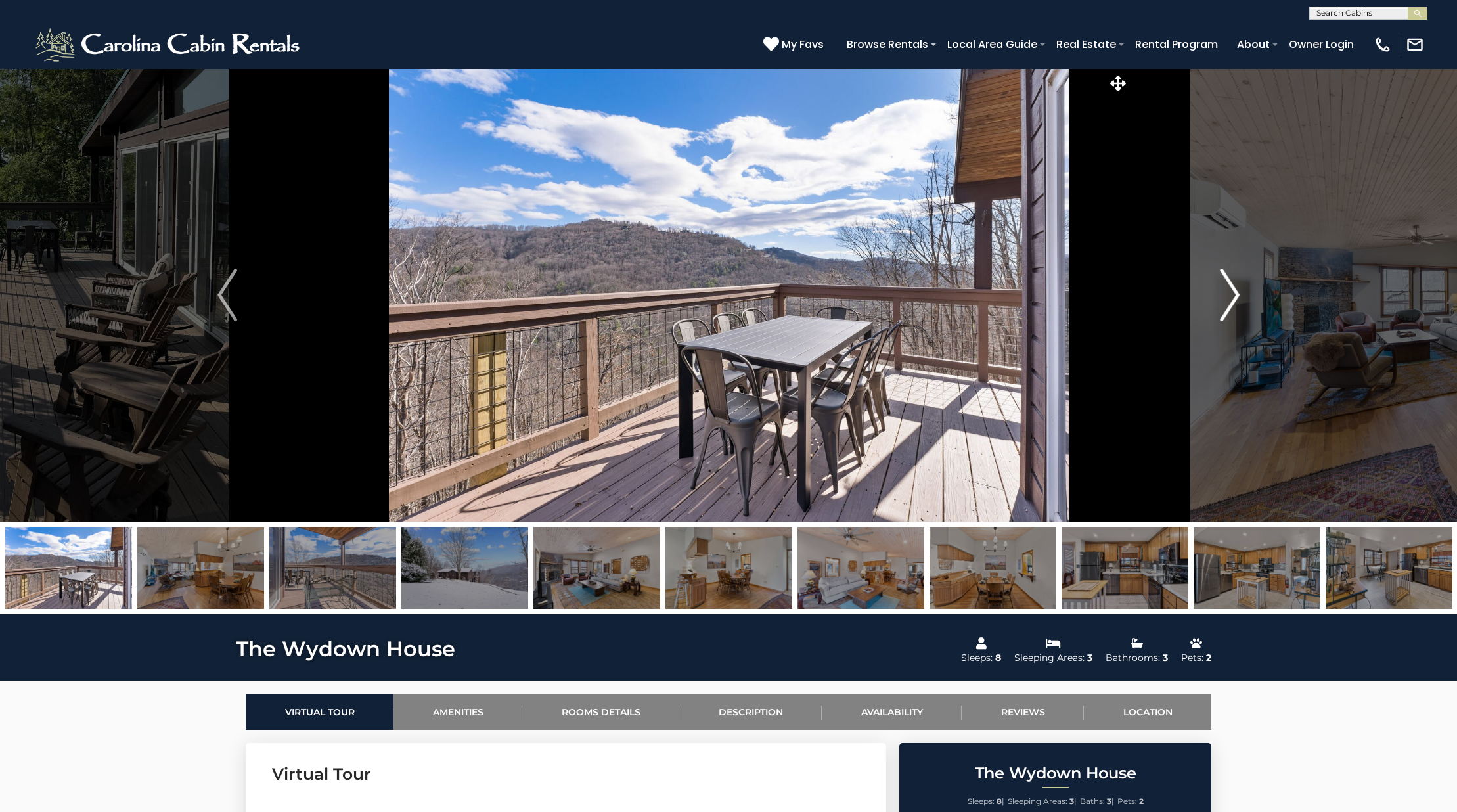
click at [1209, 293] on button "Next" at bounding box center [1229, 295] width 201 height 453
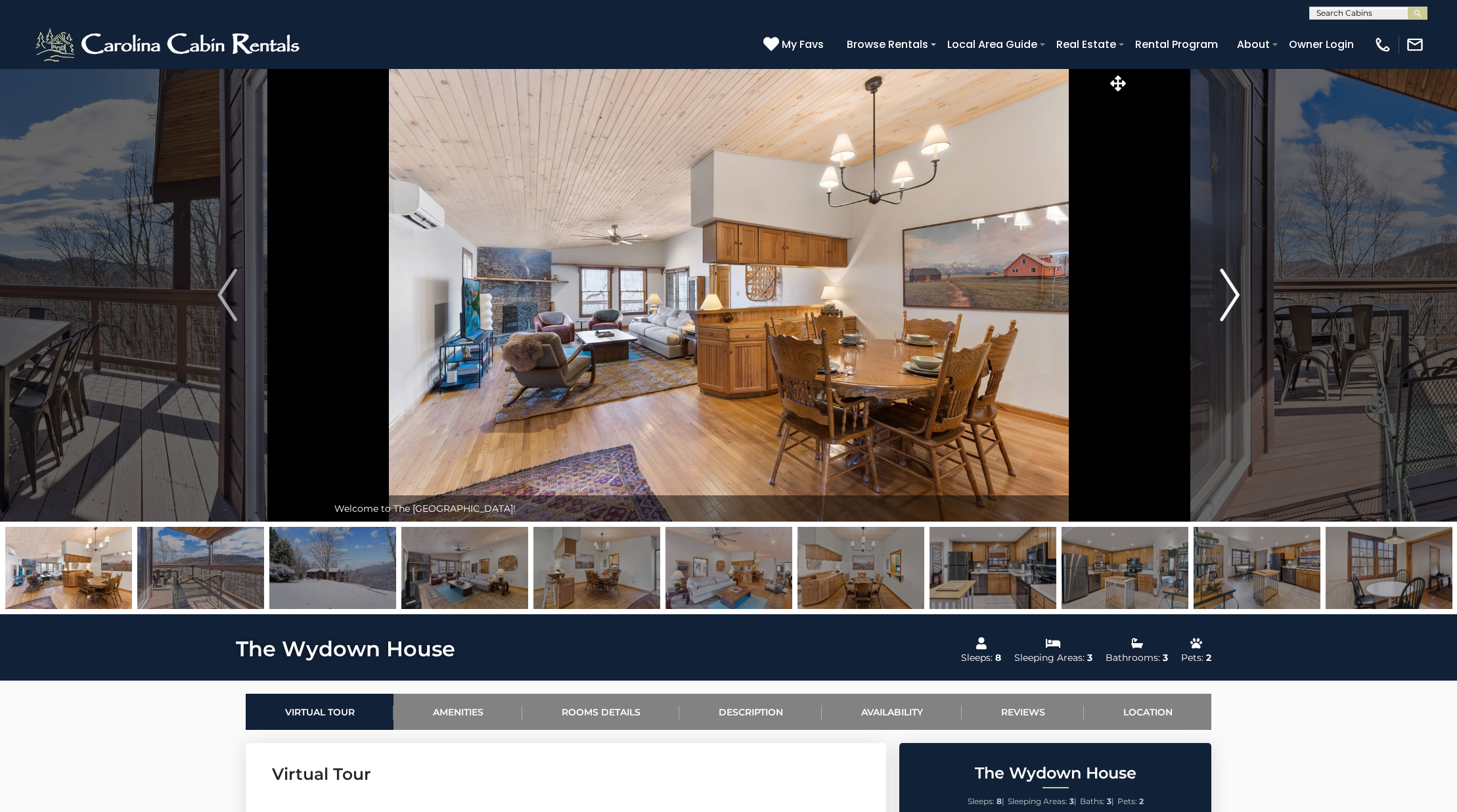
click at [1209, 293] on button "Next" at bounding box center [1229, 295] width 201 height 453
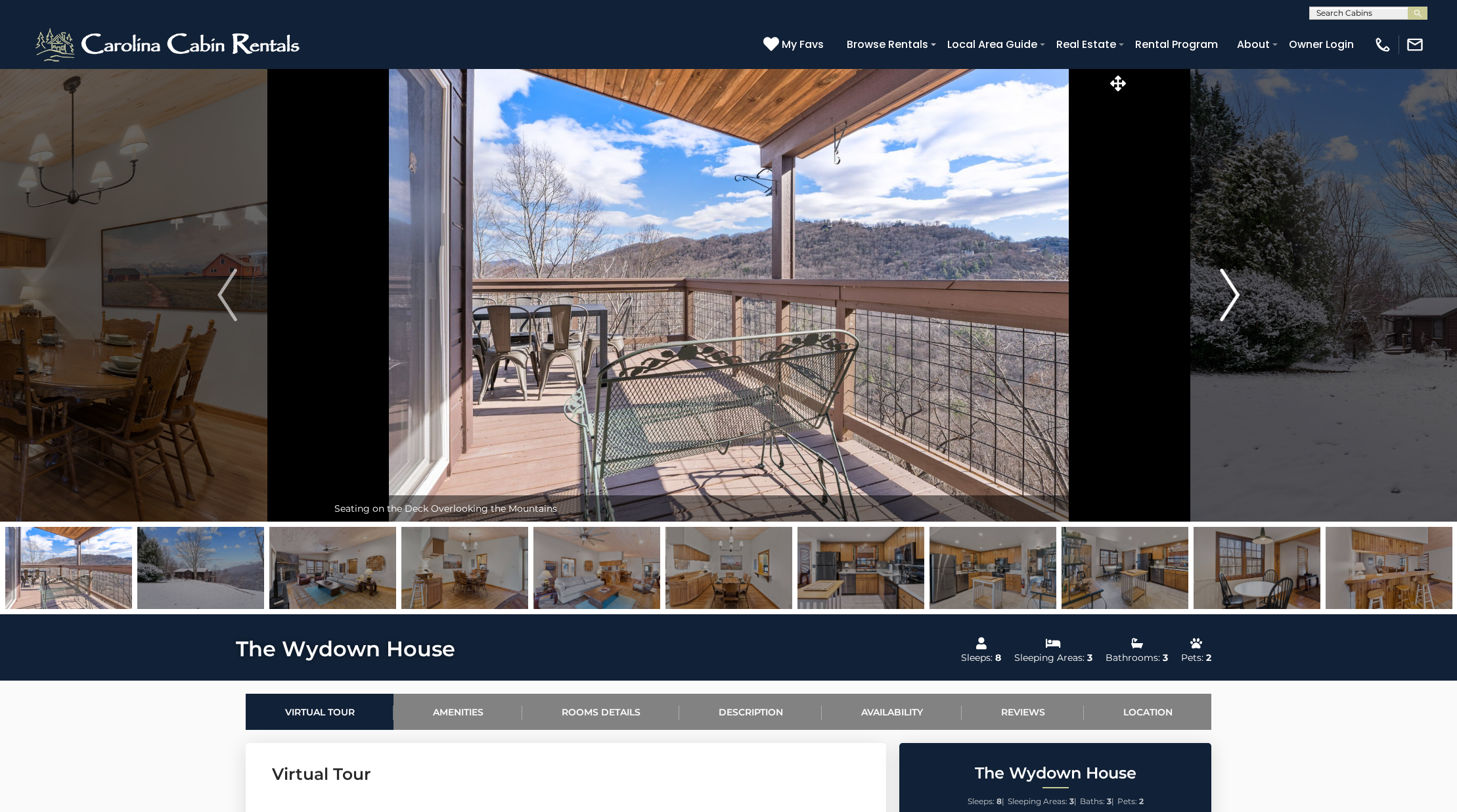
click at [1210, 293] on button "Next" at bounding box center [1229, 295] width 201 height 453
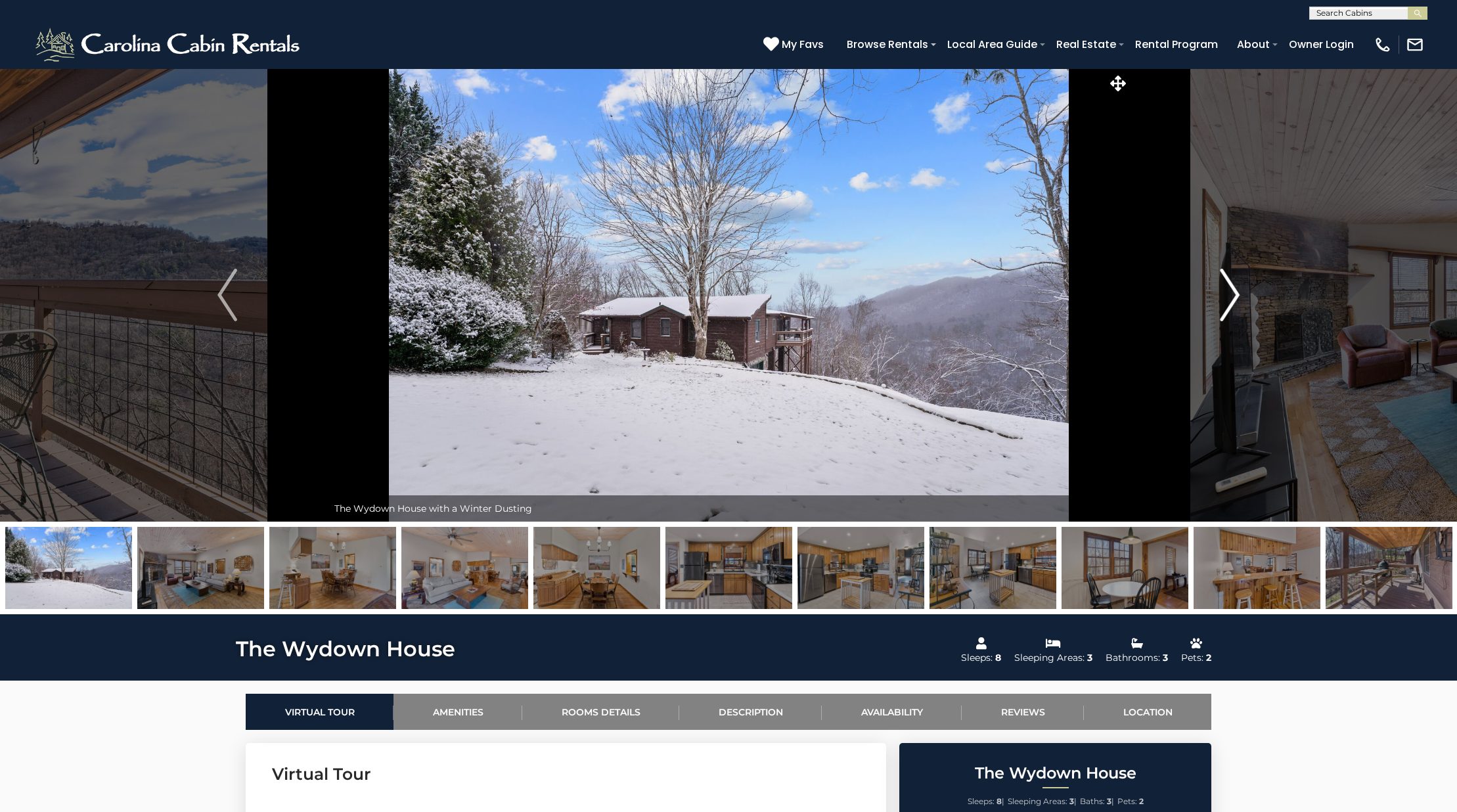
click at [1210, 293] on button "Next" at bounding box center [1229, 295] width 201 height 453
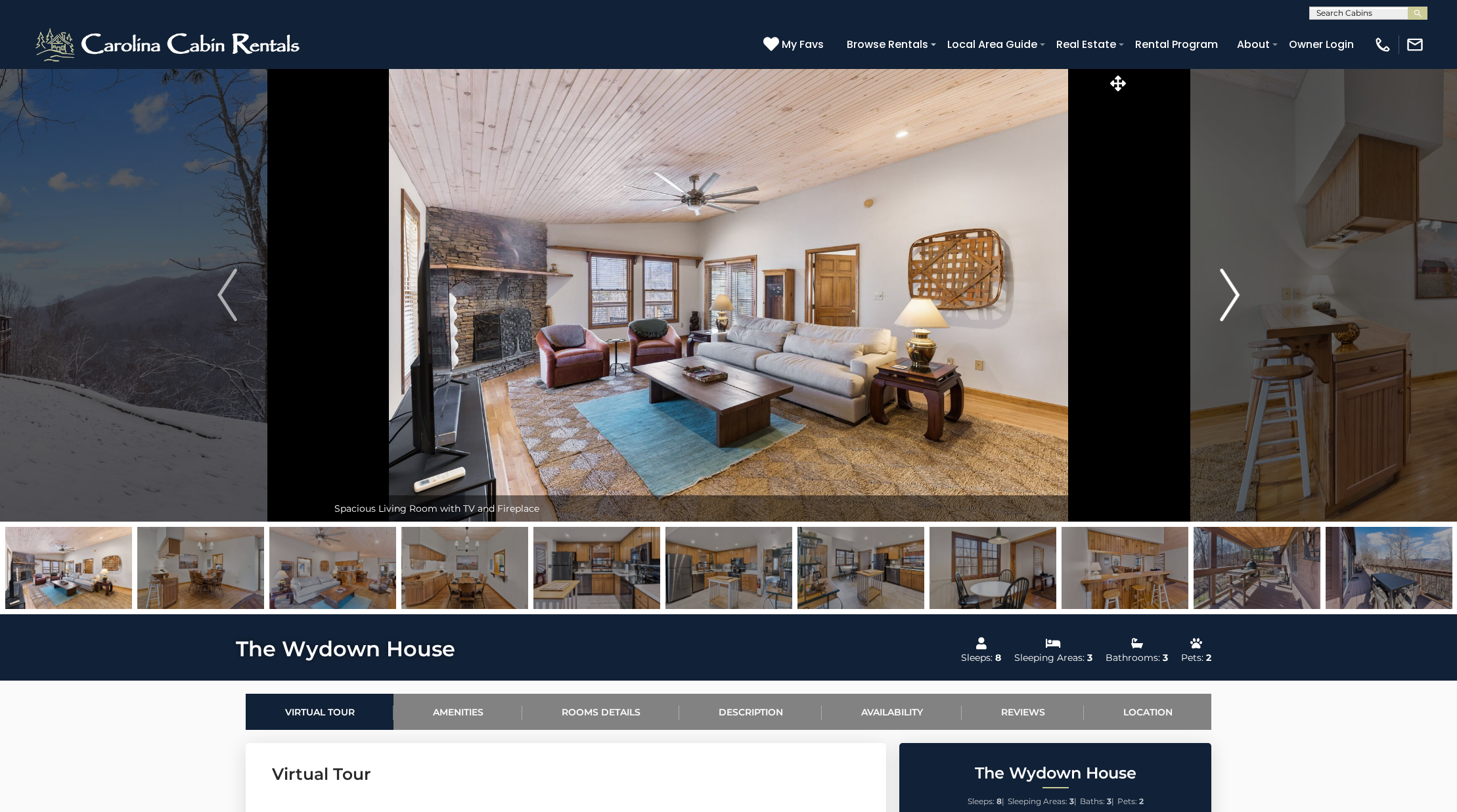
click at [1210, 293] on button "Next" at bounding box center [1229, 295] width 201 height 453
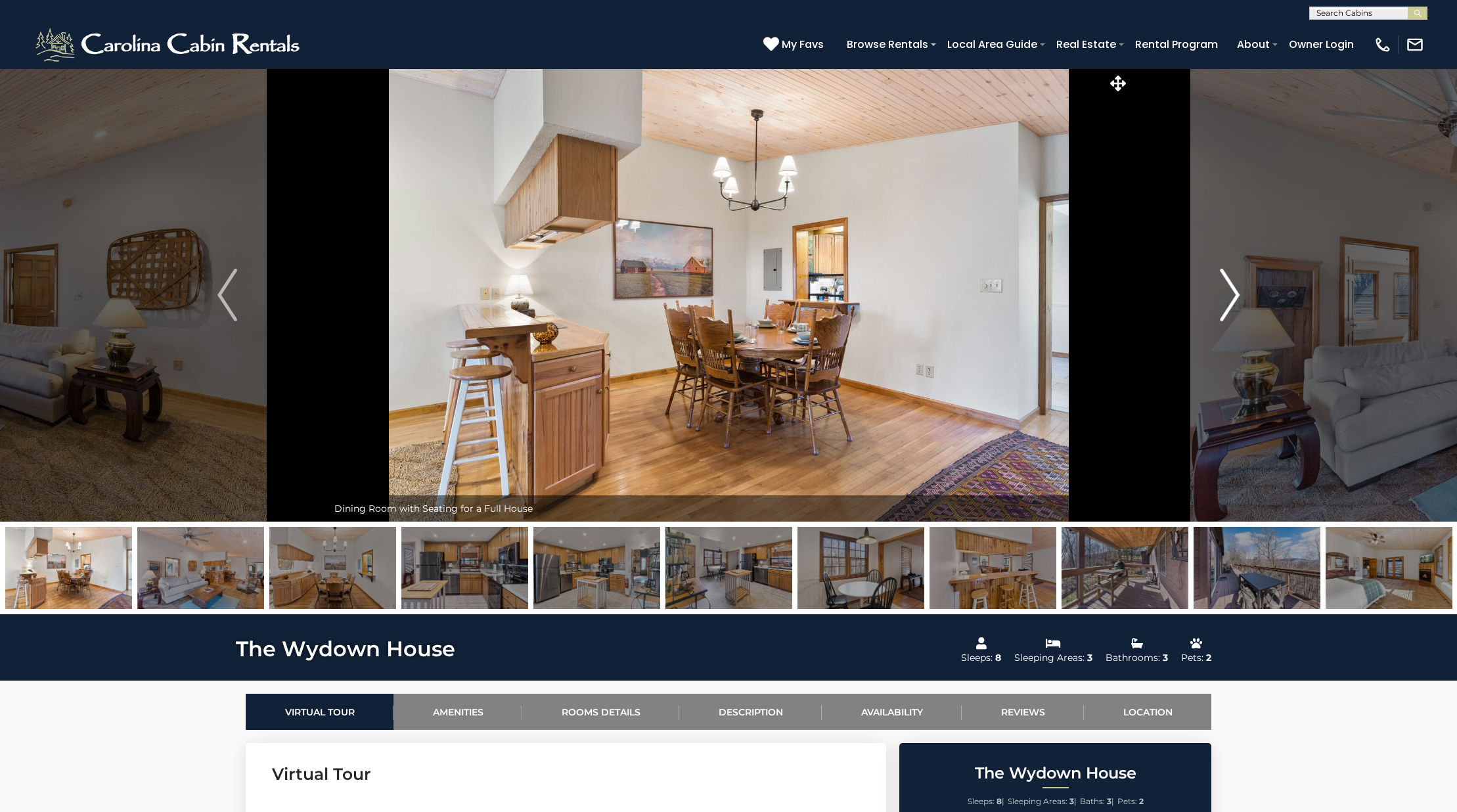
click at [1210, 293] on button "Next" at bounding box center [1229, 295] width 201 height 453
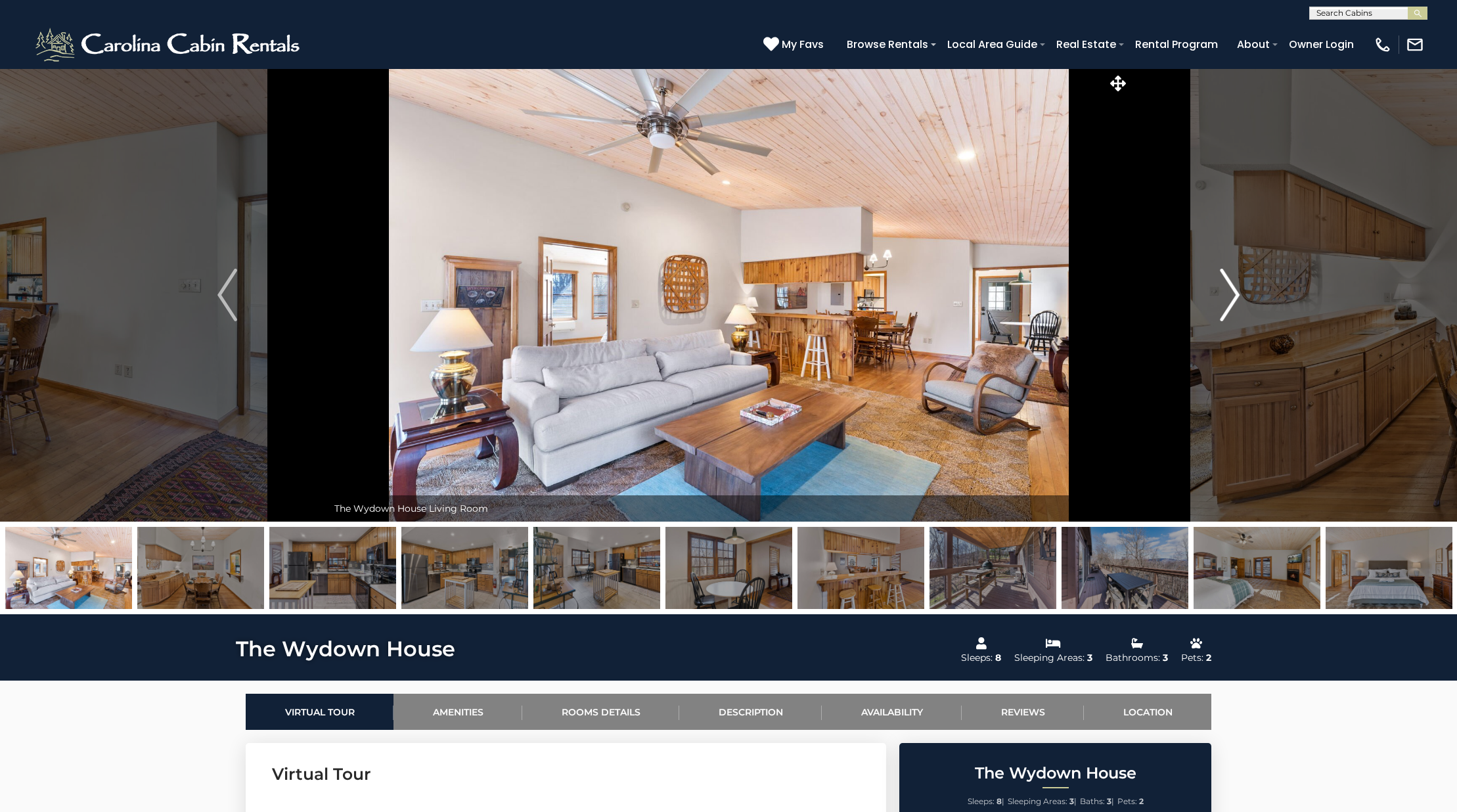
click at [1210, 293] on button "Next" at bounding box center [1229, 295] width 201 height 453
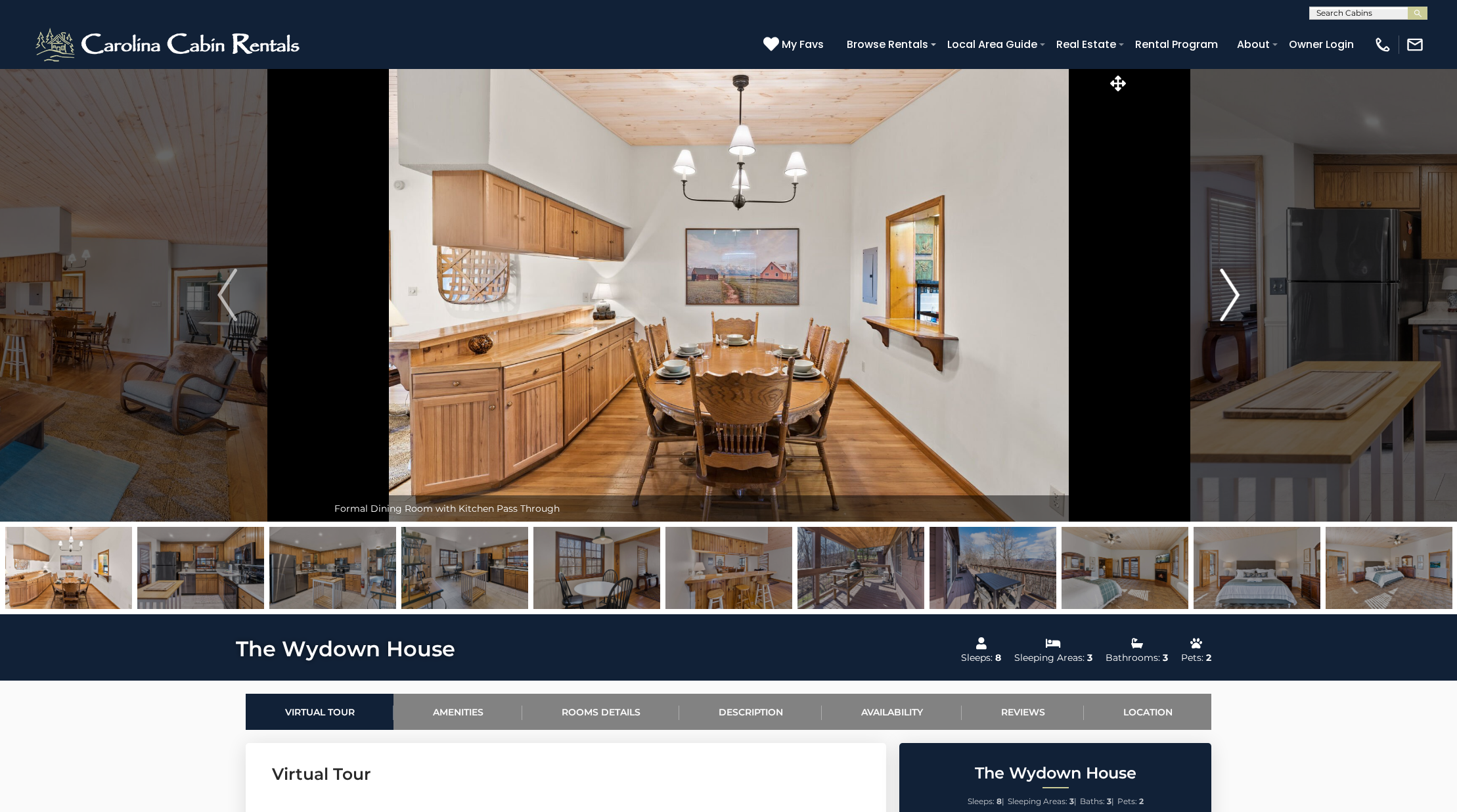
click at [1210, 293] on button "Next" at bounding box center [1229, 295] width 201 height 453
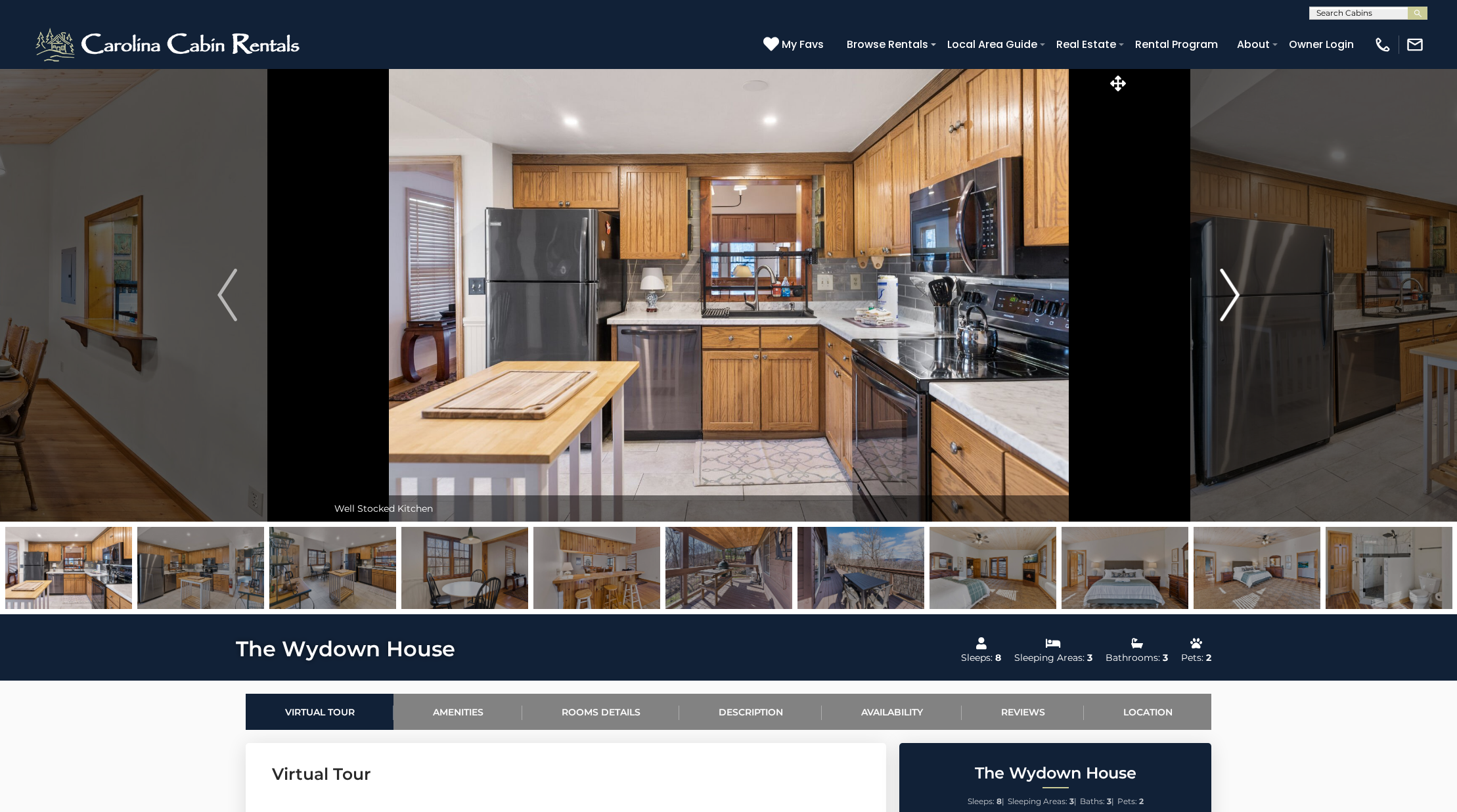
click at [1210, 293] on button "Next" at bounding box center [1229, 295] width 201 height 453
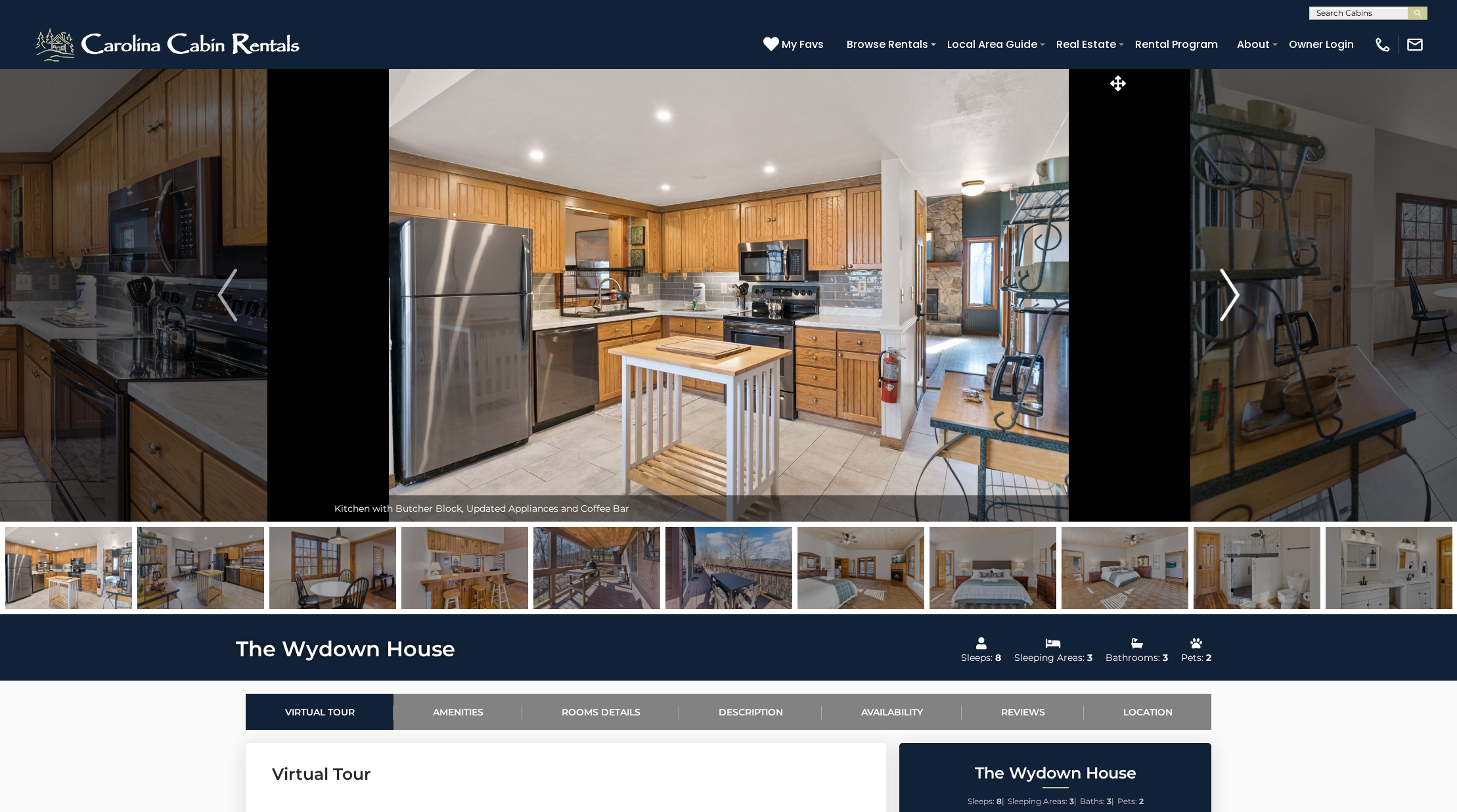
click at [1210, 293] on button "Next" at bounding box center [1229, 295] width 201 height 453
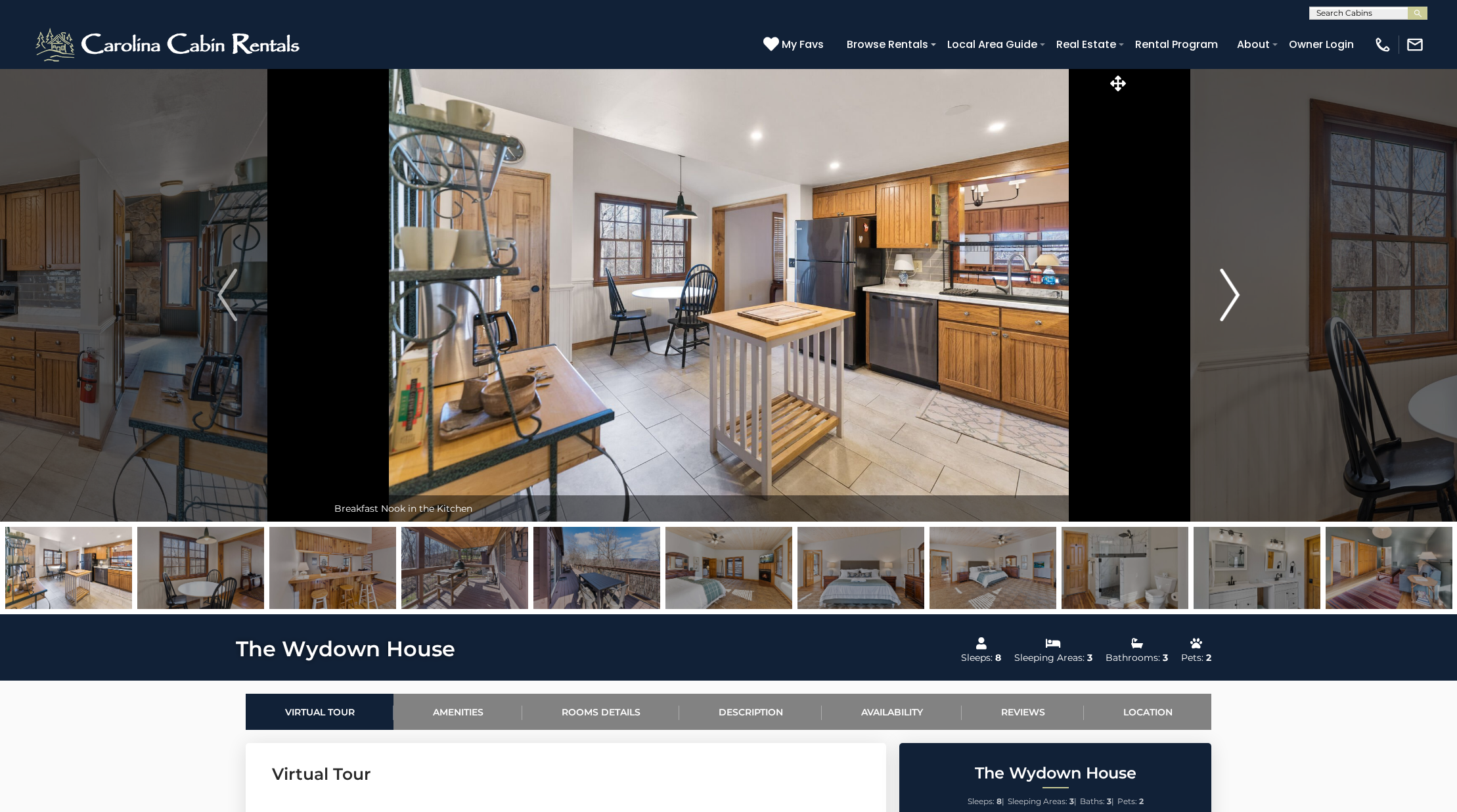
click at [1210, 293] on button "Next" at bounding box center [1229, 295] width 201 height 453
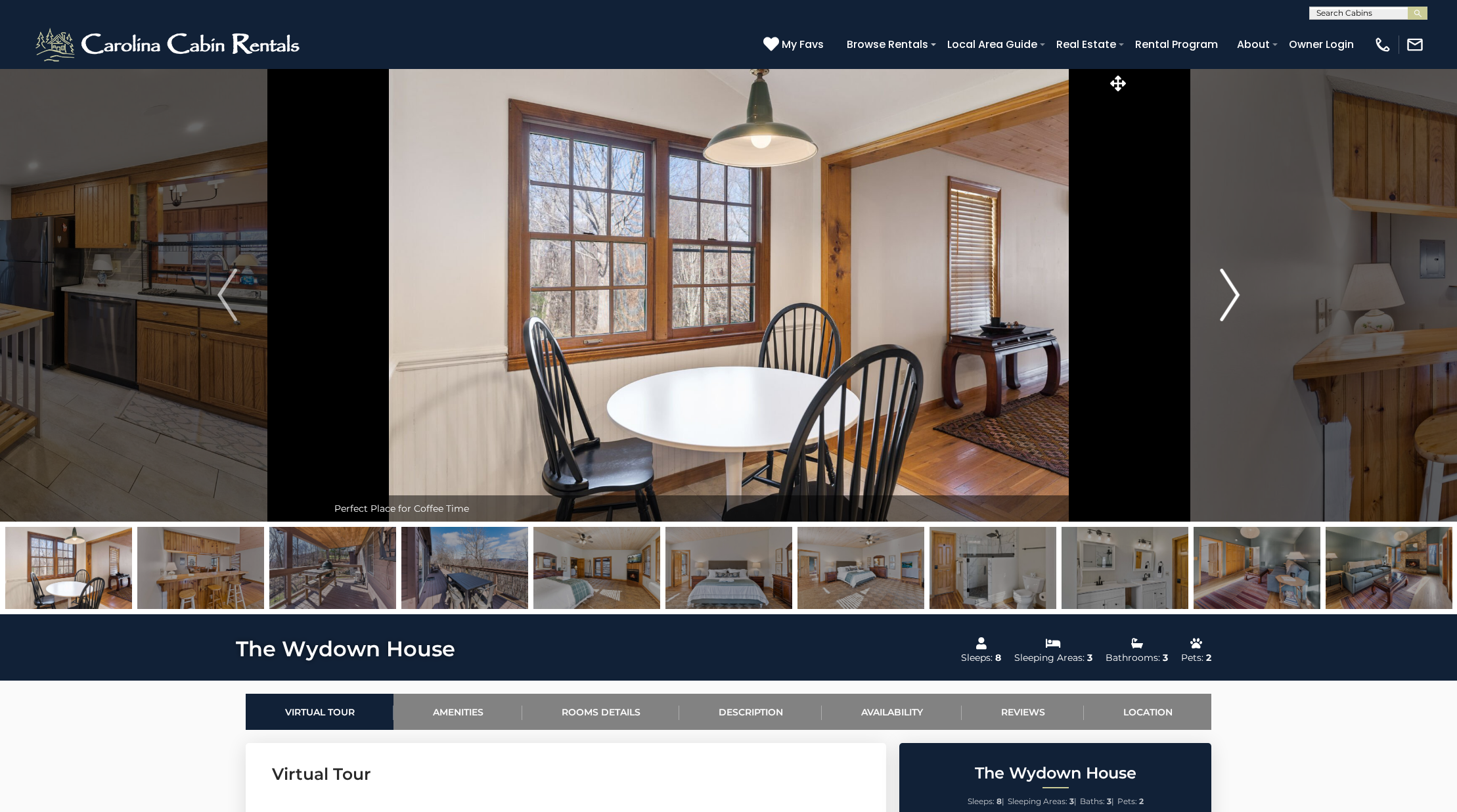
click at [1210, 293] on button "Next" at bounding box center [1229, 295] width 201 height 453
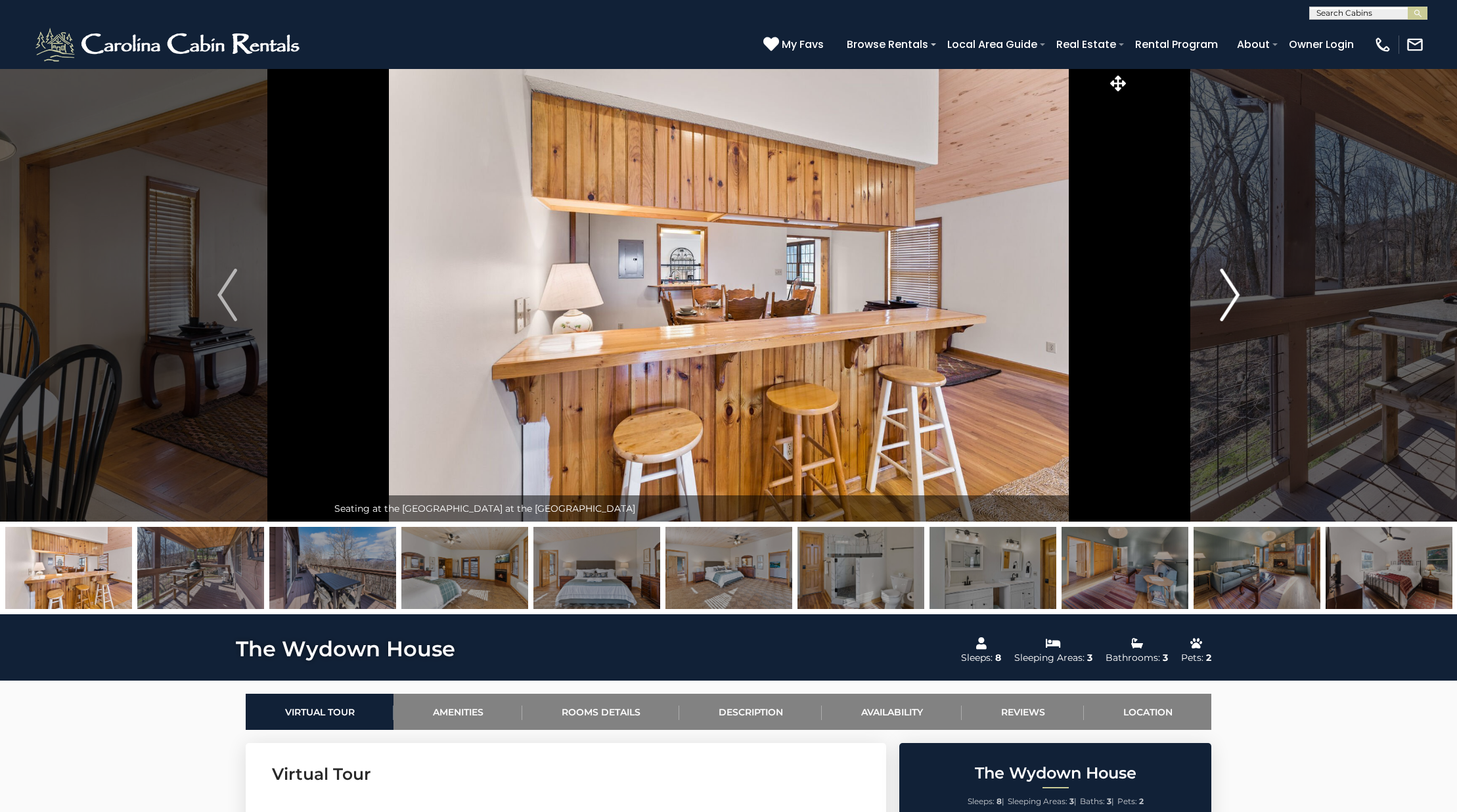
click at [1210, 293] on button "Next" at bounding box center [1229, 295] width 201 height 453
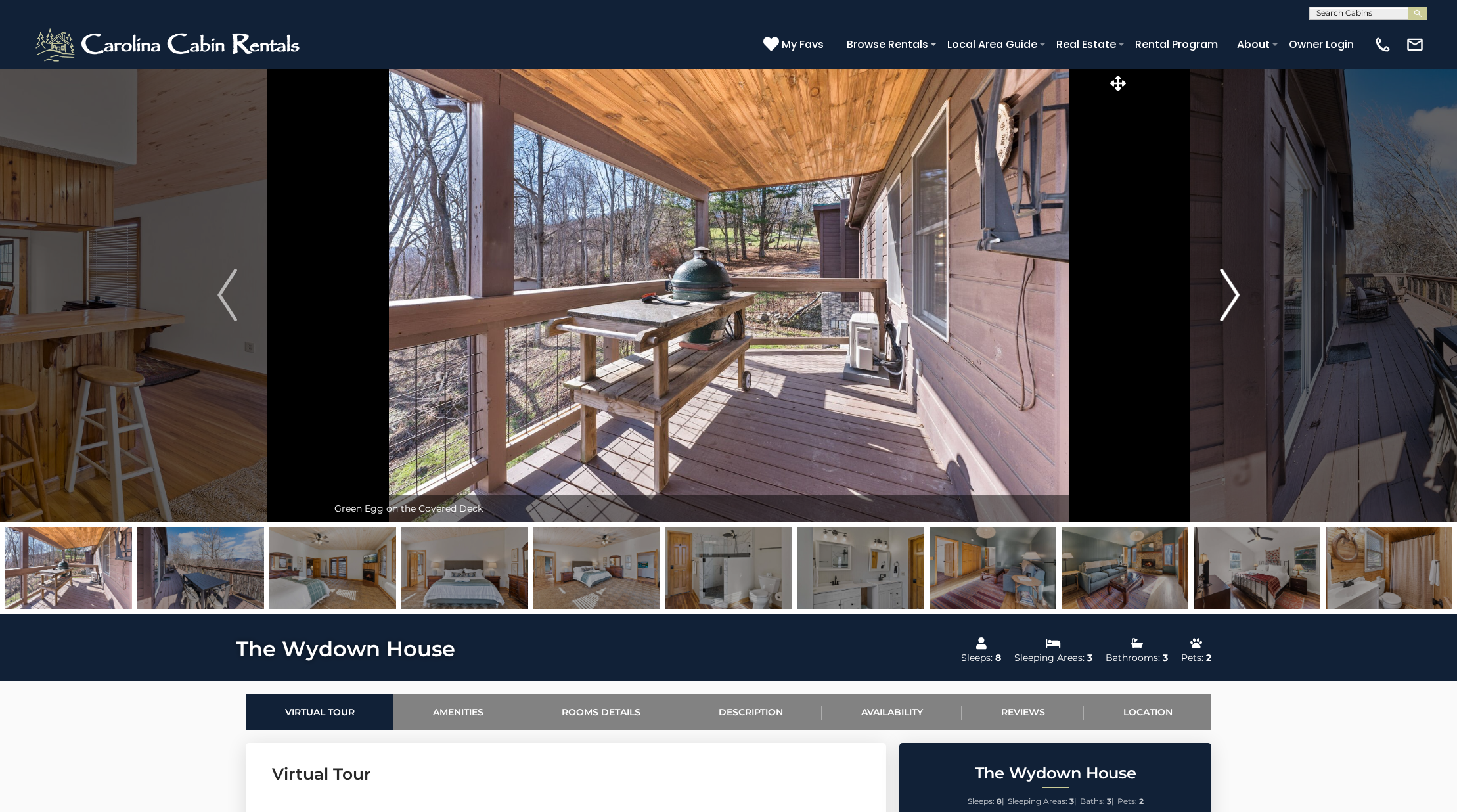
click at [1210, 293] on button "Next" at bounding box center [1229, 295] width 201 height 453
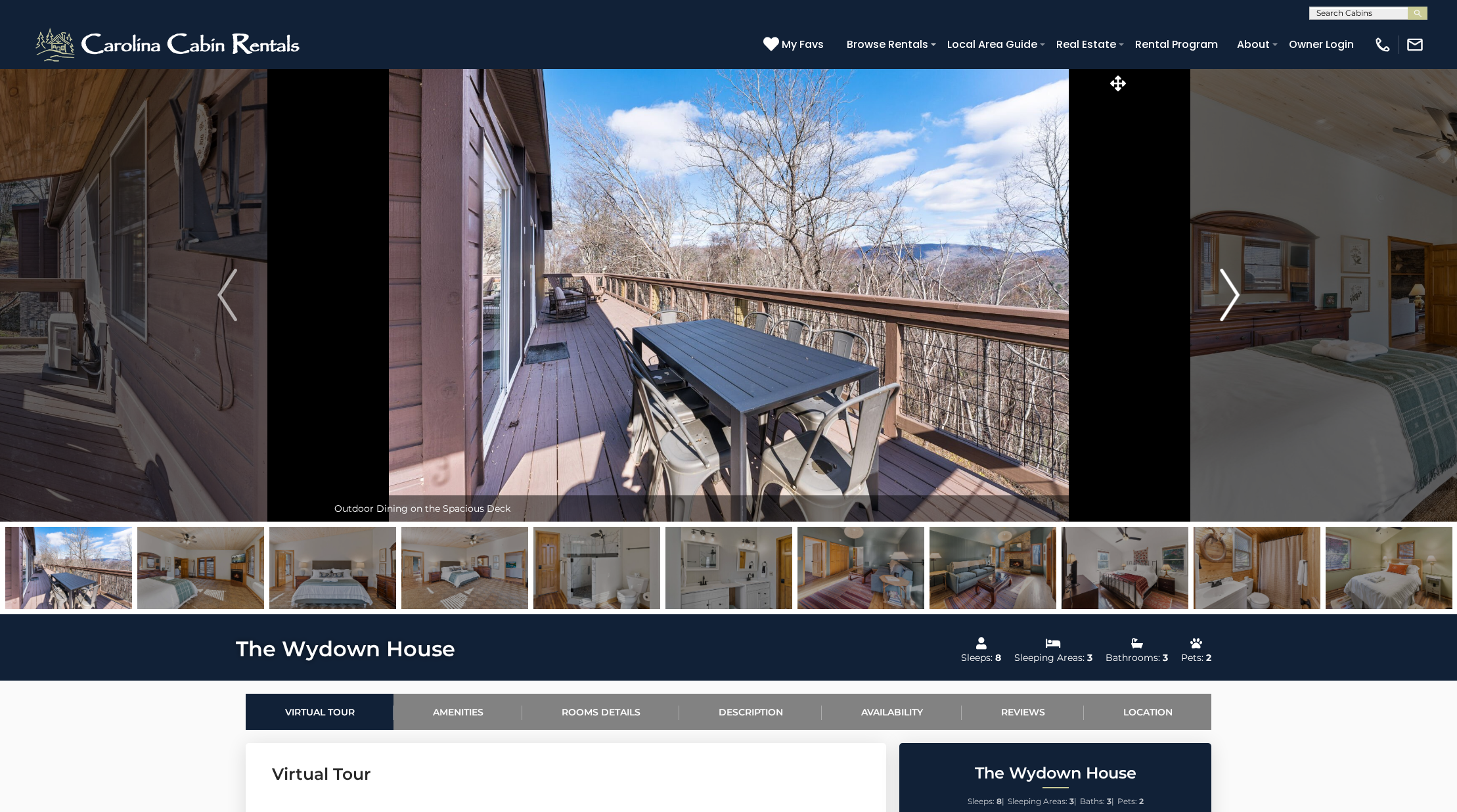
click at [1214, 294] on button "Next" at bounding box center [1229, 295] width 201 height 453
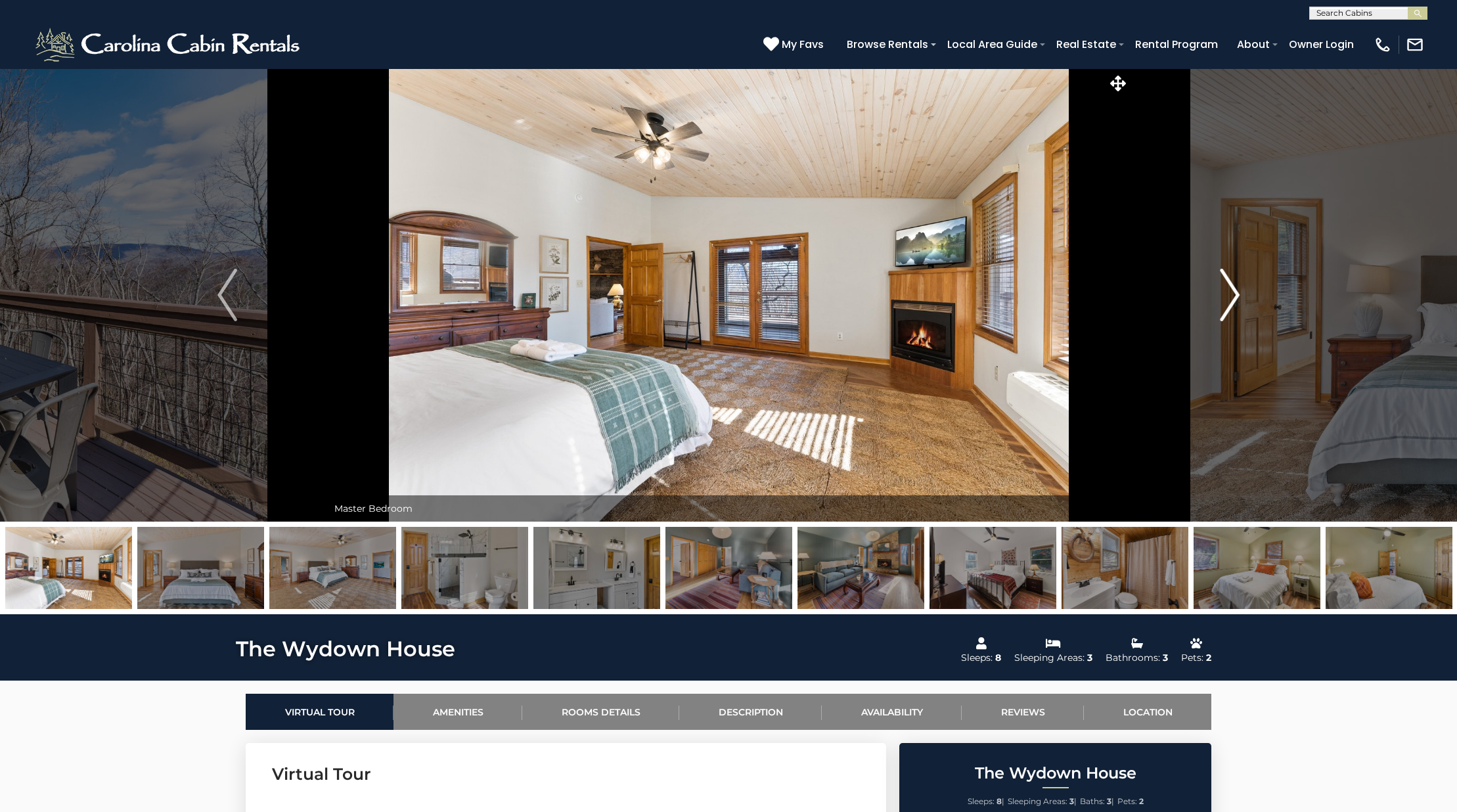
click at [1210, 294] on button "Next" at bounding box center [1229, 295] width 201 height 453
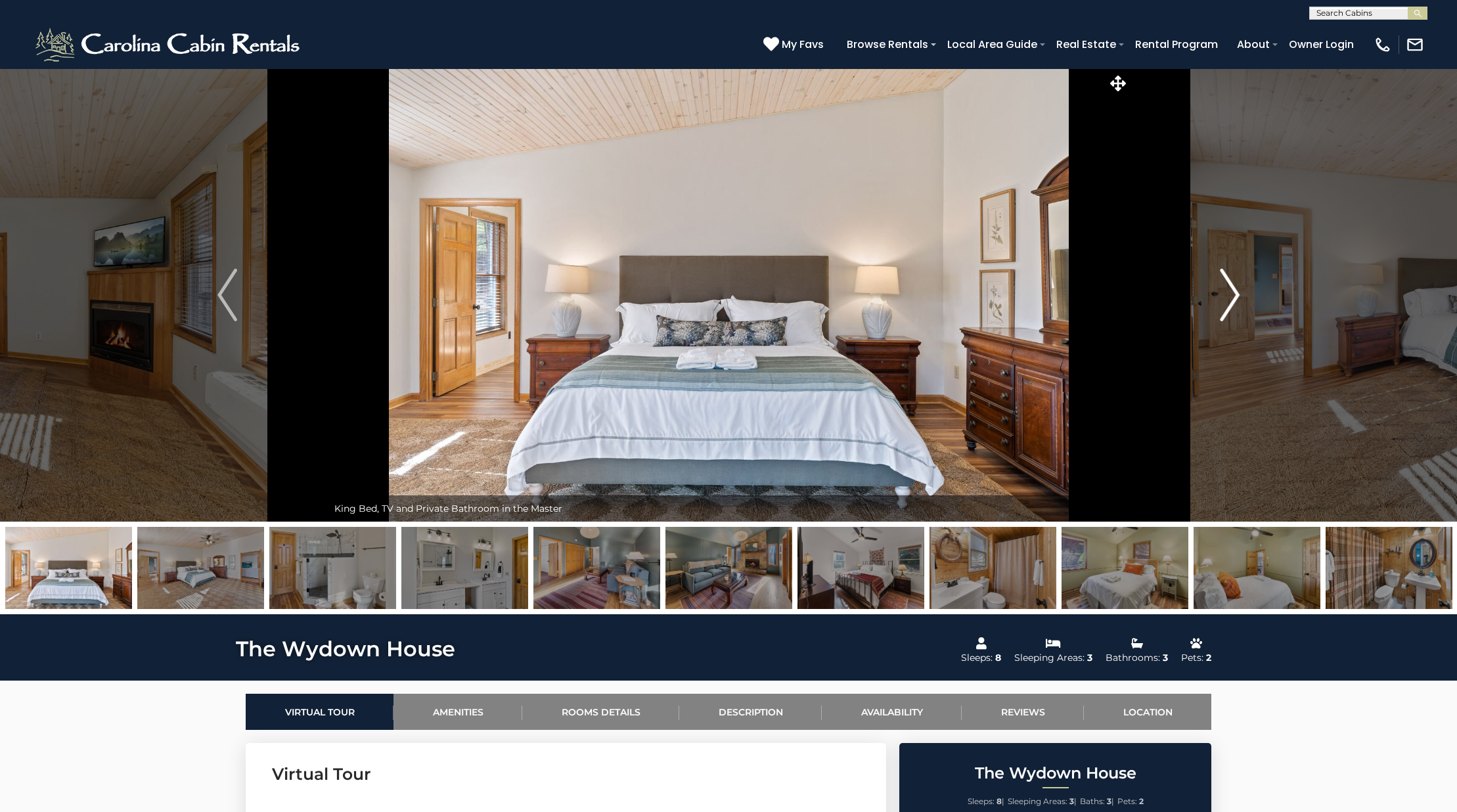
click at [1210, 294] on button "Next" at bounding box center [1229, 295] width 201 height 453
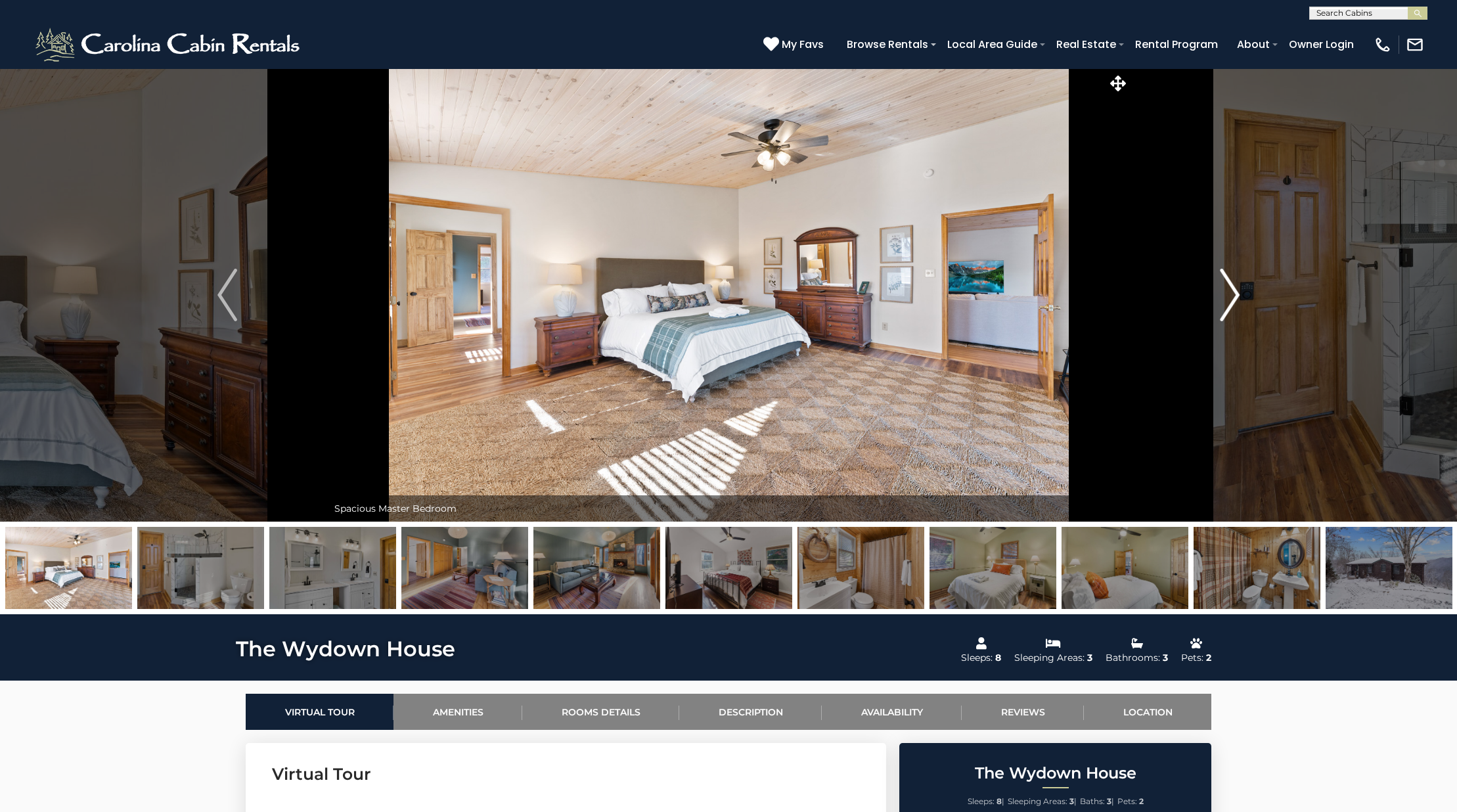
click at [1210, 294] on button "Next" at bounding box center [1229, 295] width 201 height 453
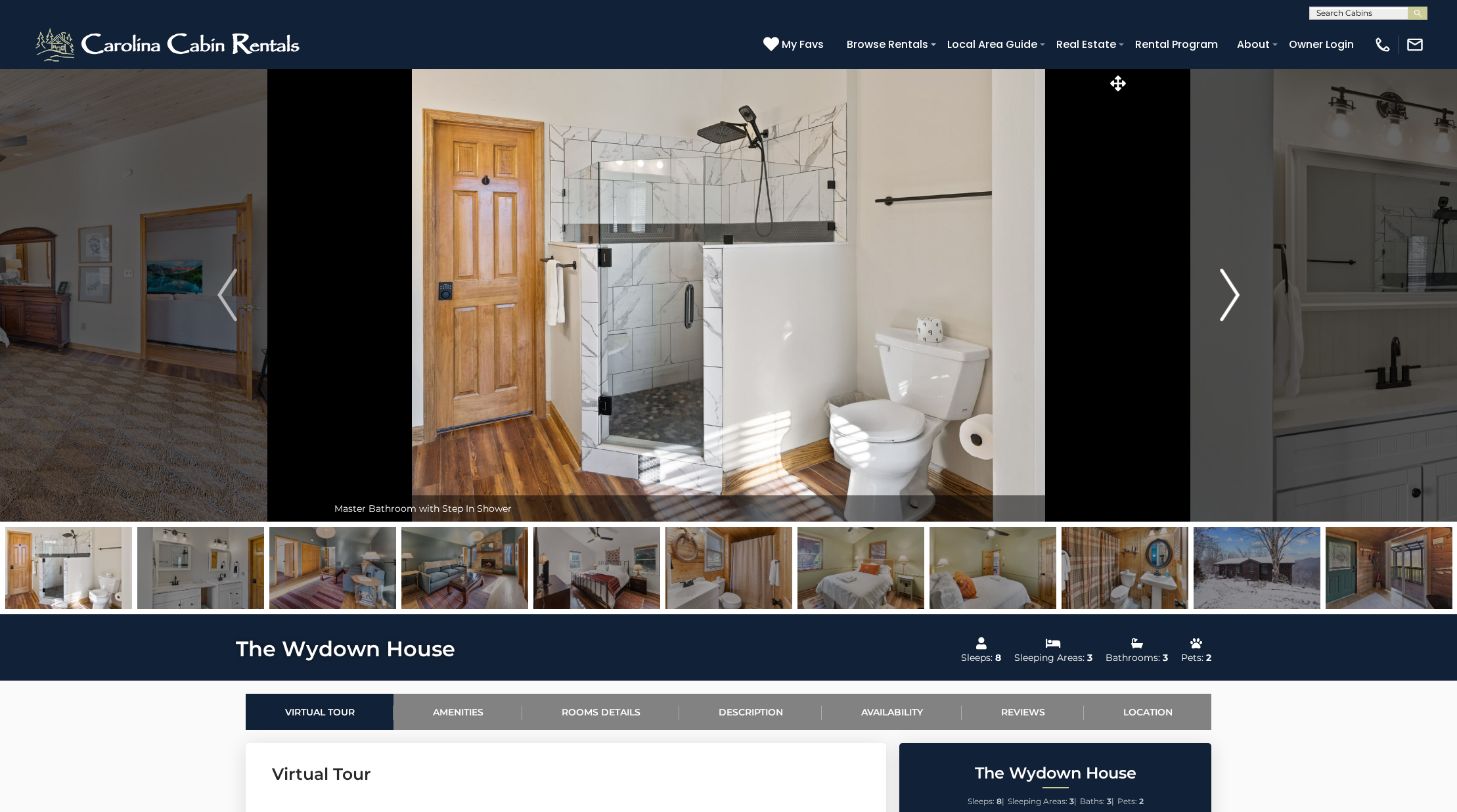
click at [1210, 294] on button "Next" at bounding box center [1229, 295] width 201 height 453
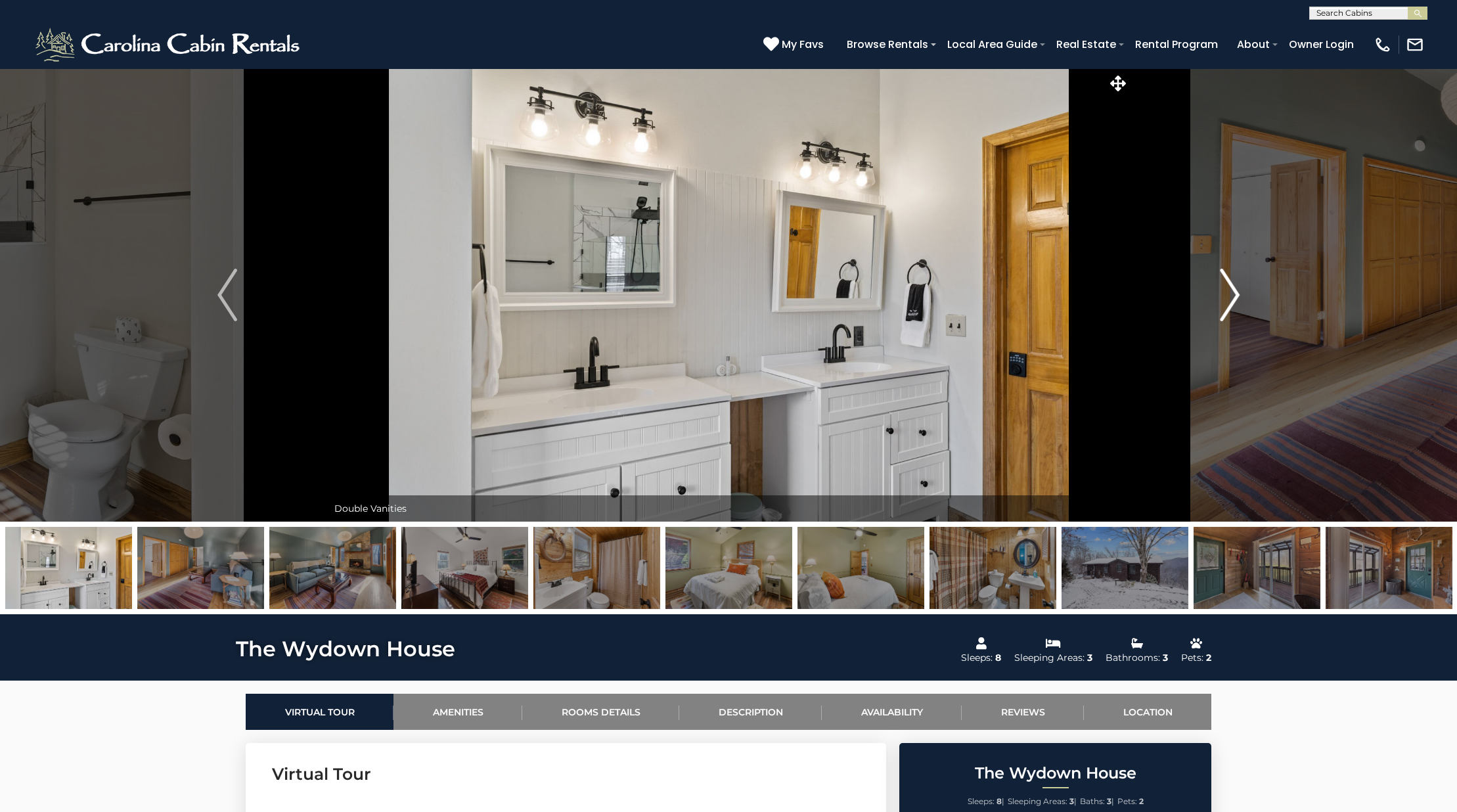
click at [1210, 294] on button "Next" at bounding box center [1229, 295] width 201 height 453
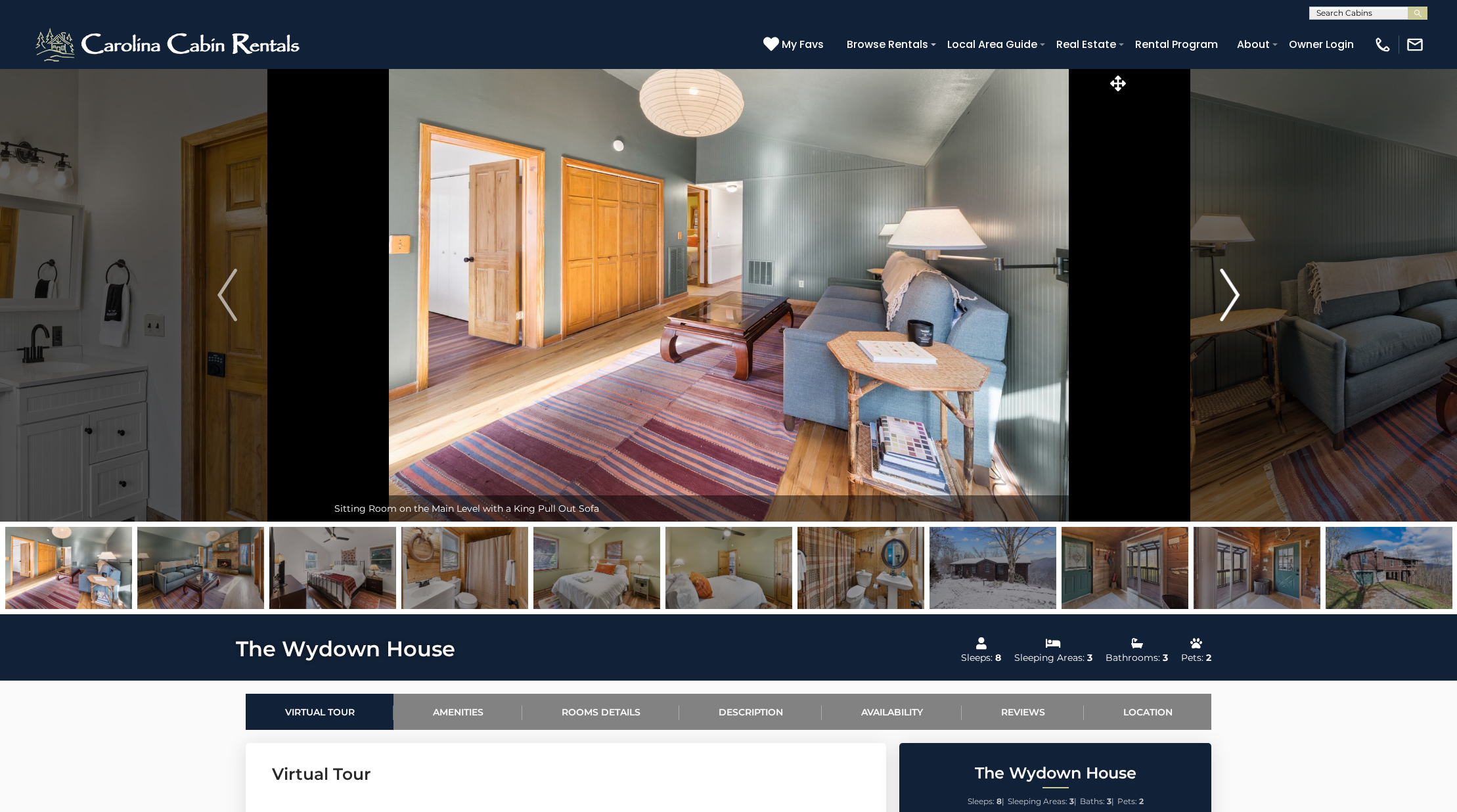
click at [1210, 294] on button "Next" at bounding box center [1229, 295] width 201 height 453
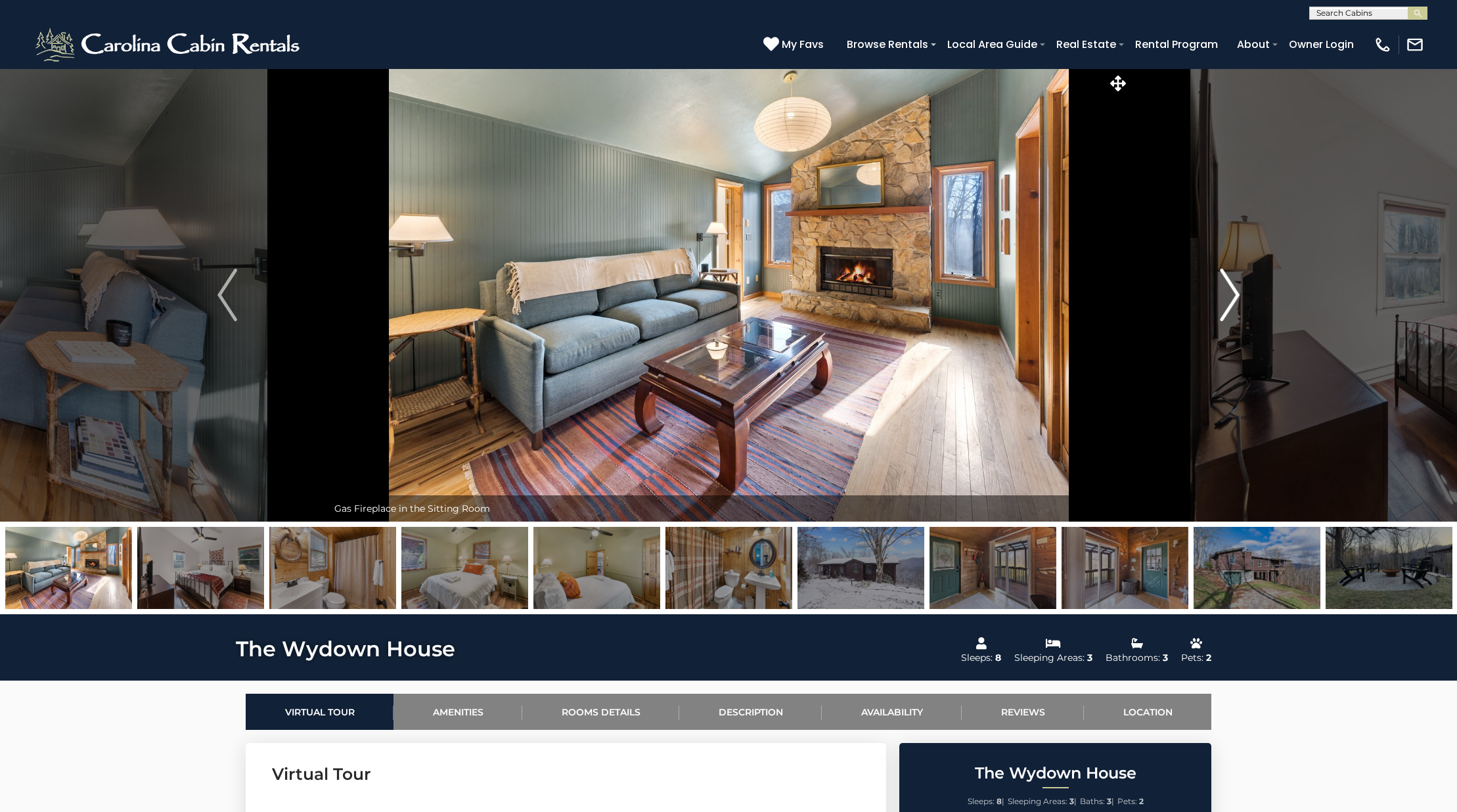
click at [1210, 294] on button "Next" at bounding box center [1229, 295] width 201 height 453
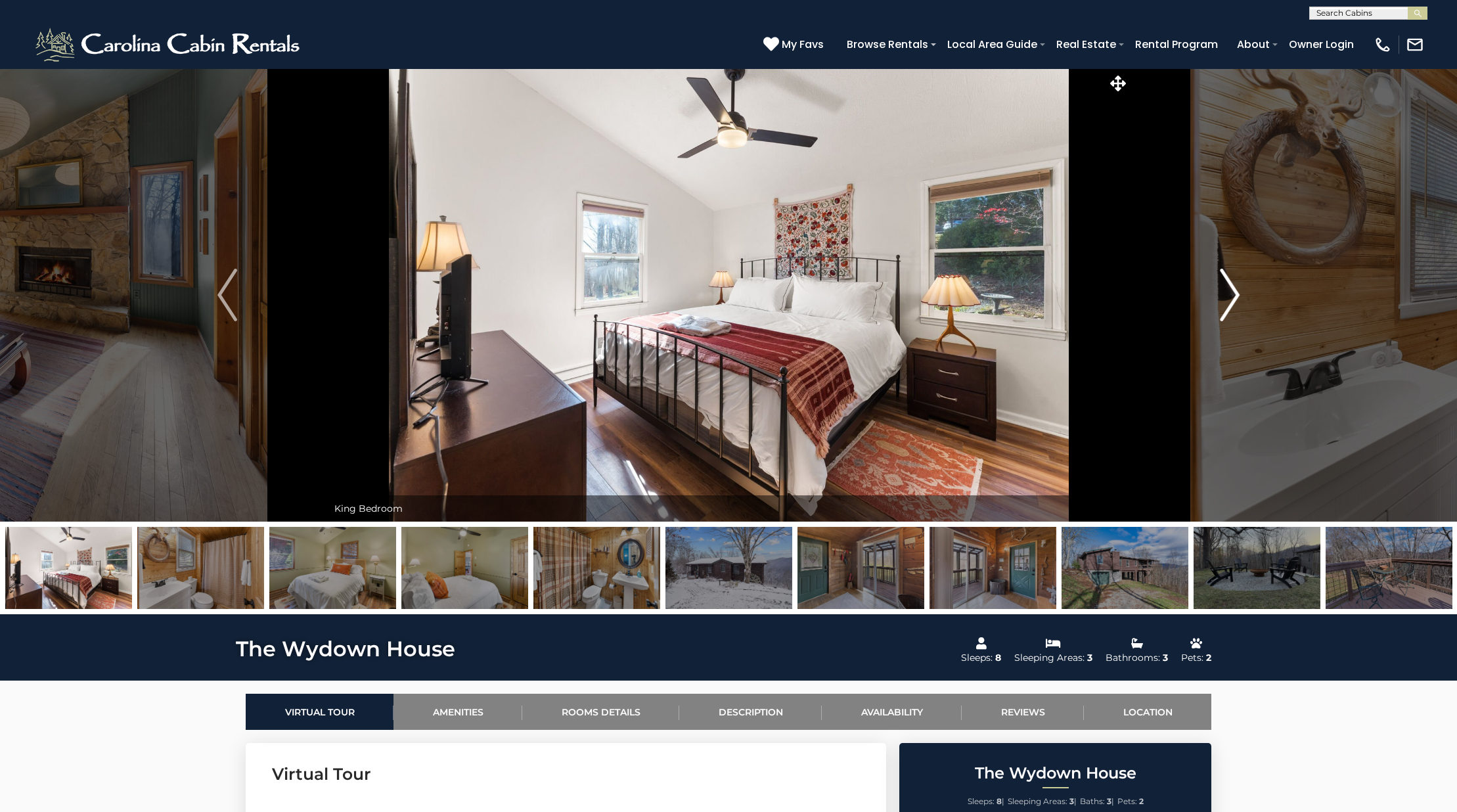
click at [1210, 294] on button "Next" at bounding box center [1229, 295] width 201 height 453
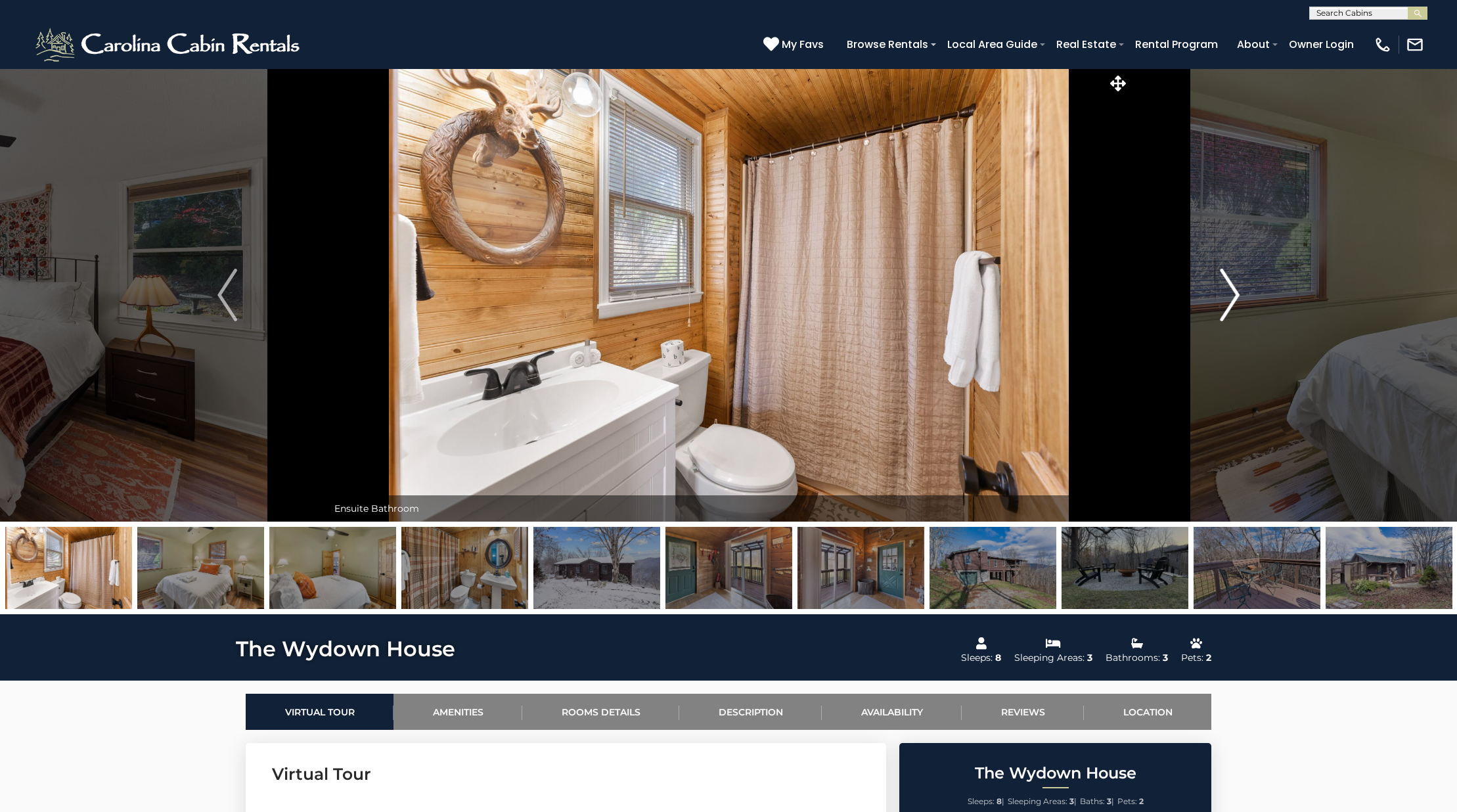
click at [1210, 294] on button "Next" at bounding box center [1229, 295] width 201 height 453
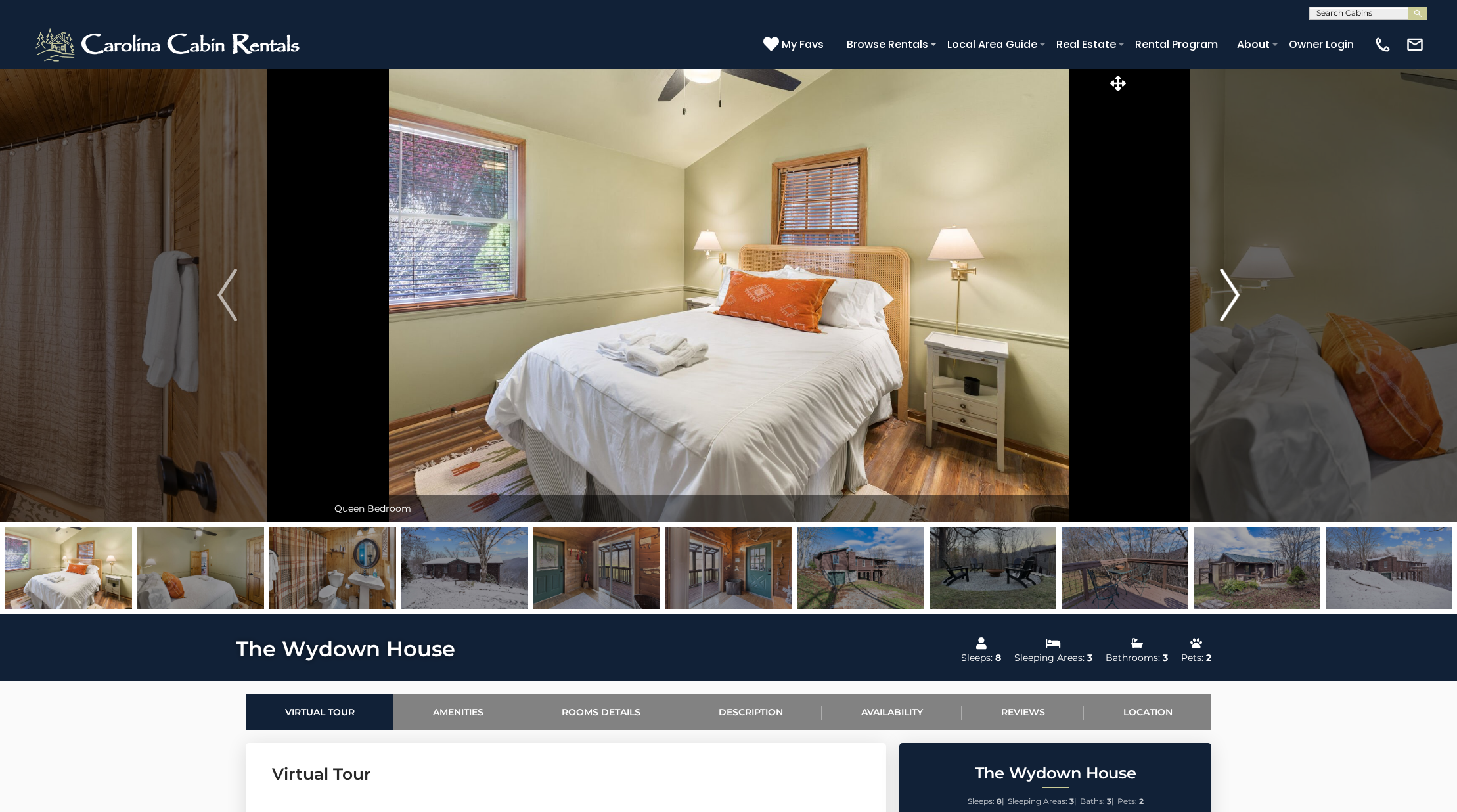
click at [1210, 294] on button "Next" at bounding box center [1229, 295] width 201 height 453
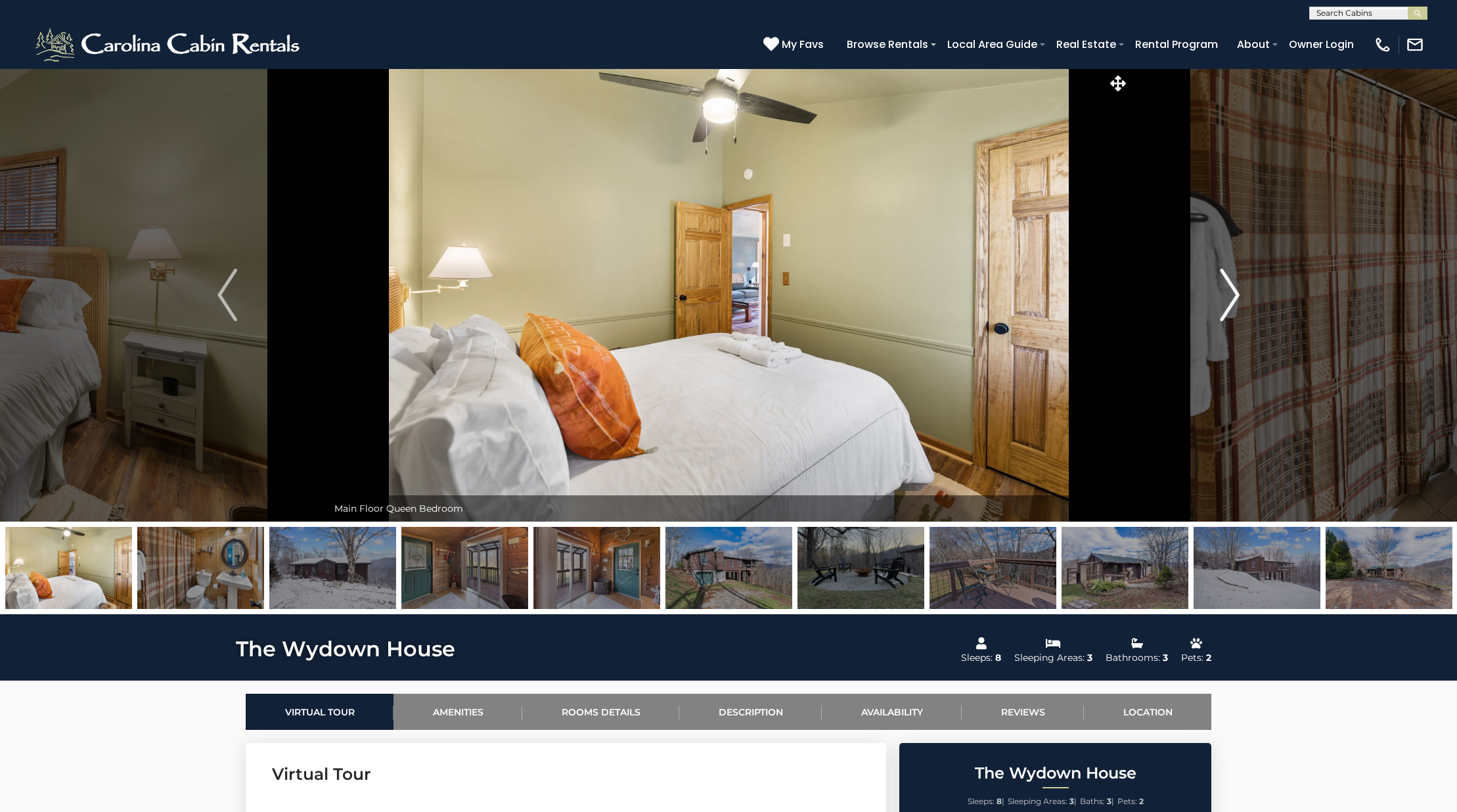
click at [1210, 294] on button "Next" at bounding box center [1229, 295] width 201 height 453
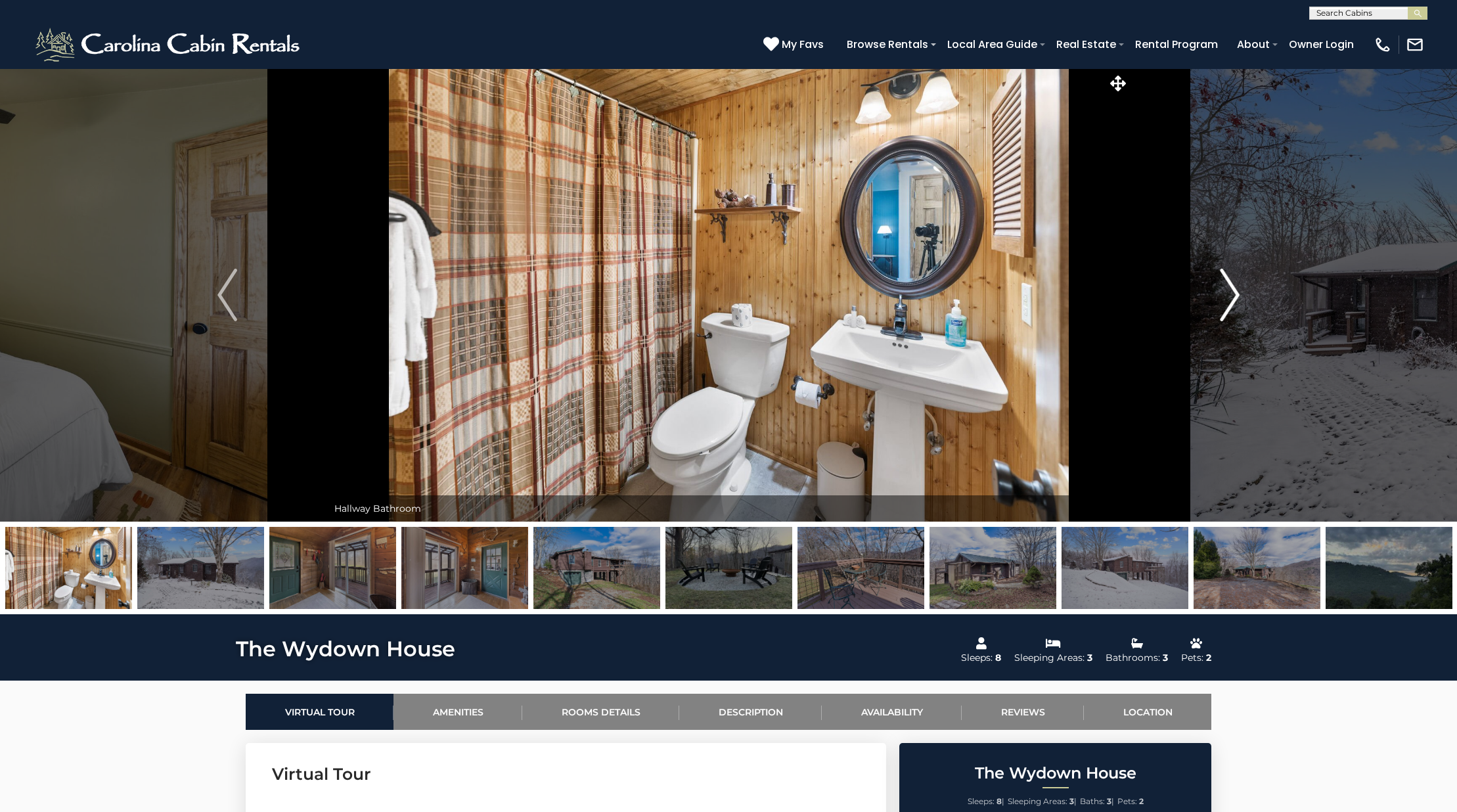
click at [1210, 294] on button "Next" at bounding box center [1229, 295] width 201 height 453
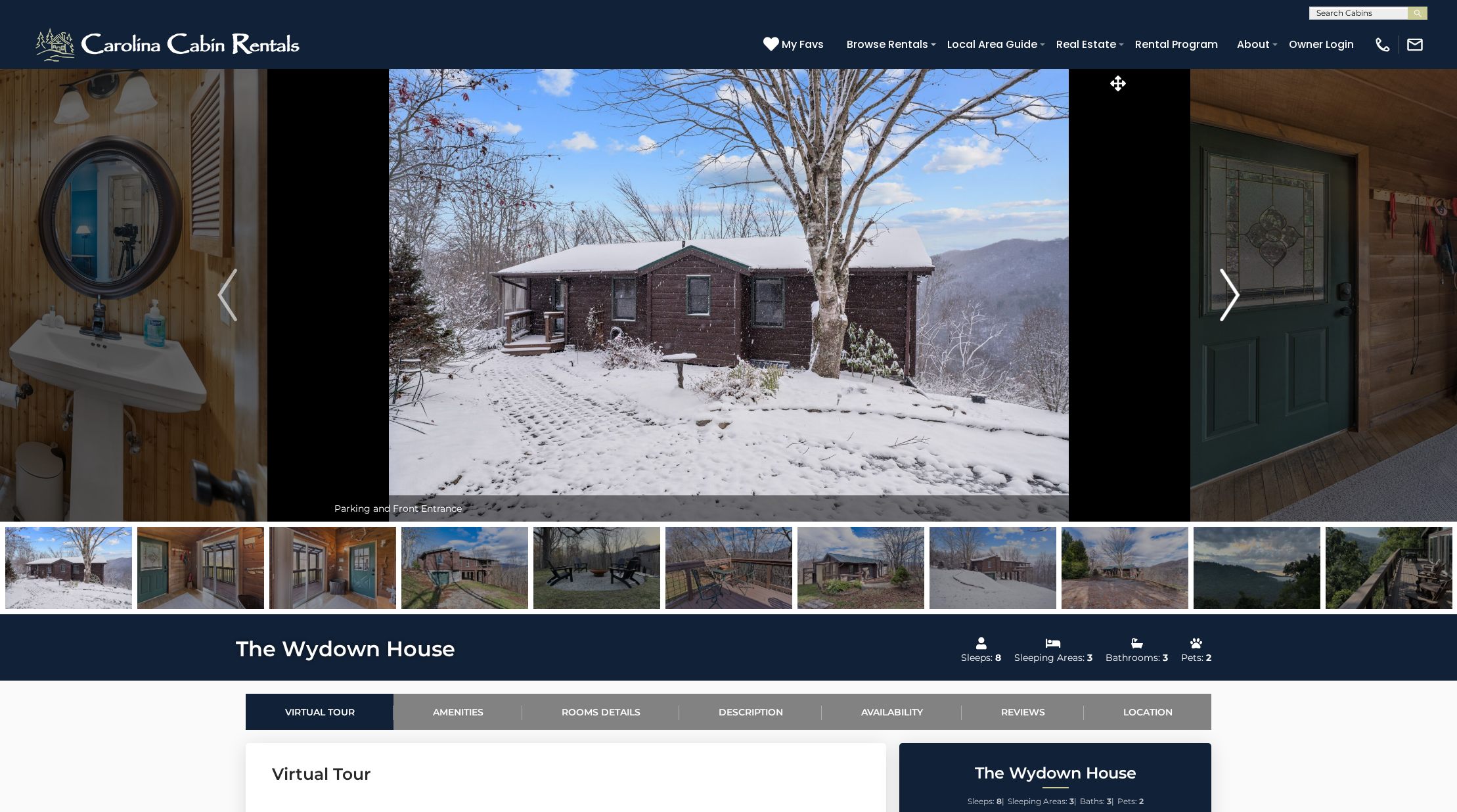
click at [1210, 294] on button "Next" at bounding box center [1229, 295] width 201 height 453
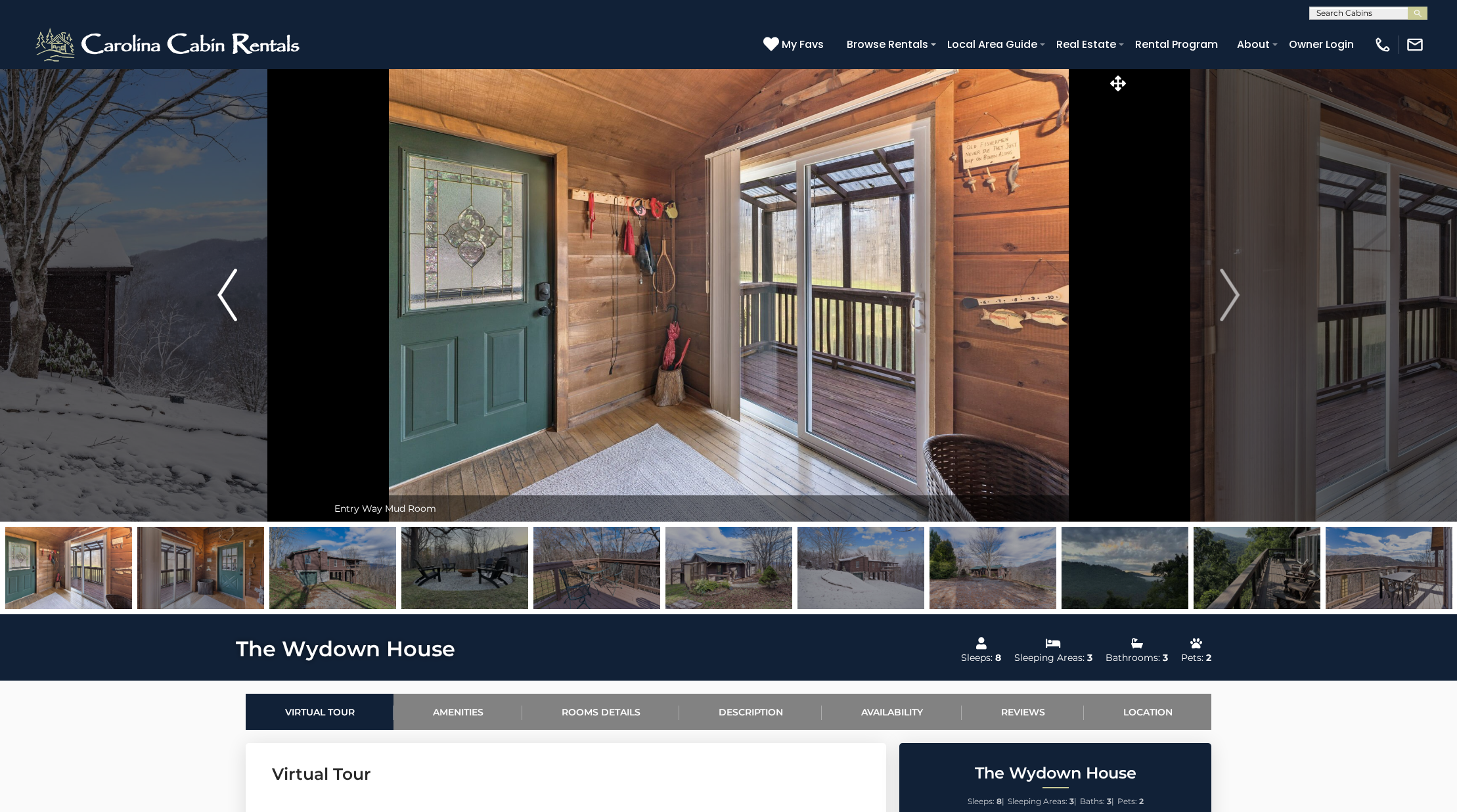
click at [255, 301] on button "Previous" at bounding box center [227, 295] width 201 height 453
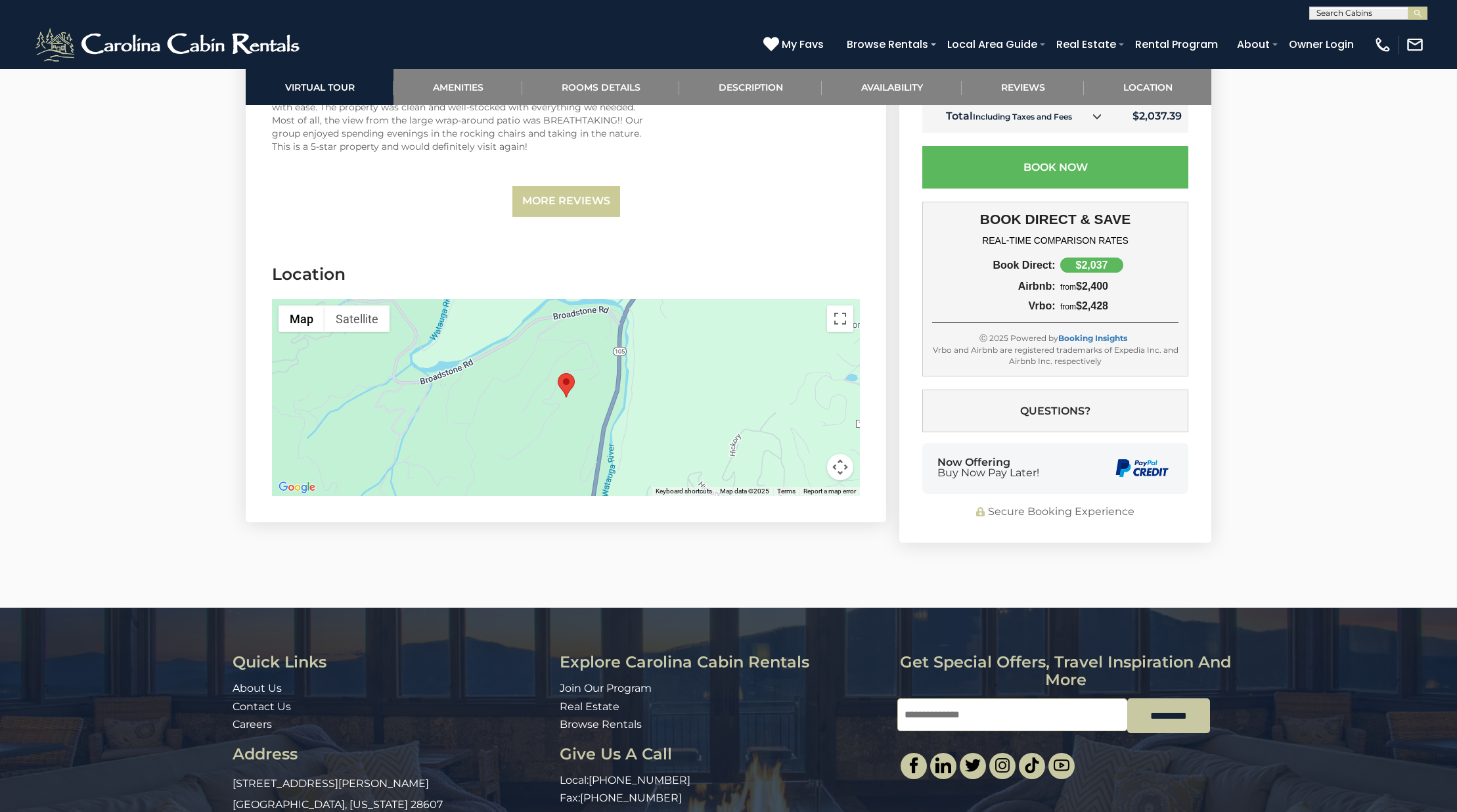
scroll to position [3234, 0]
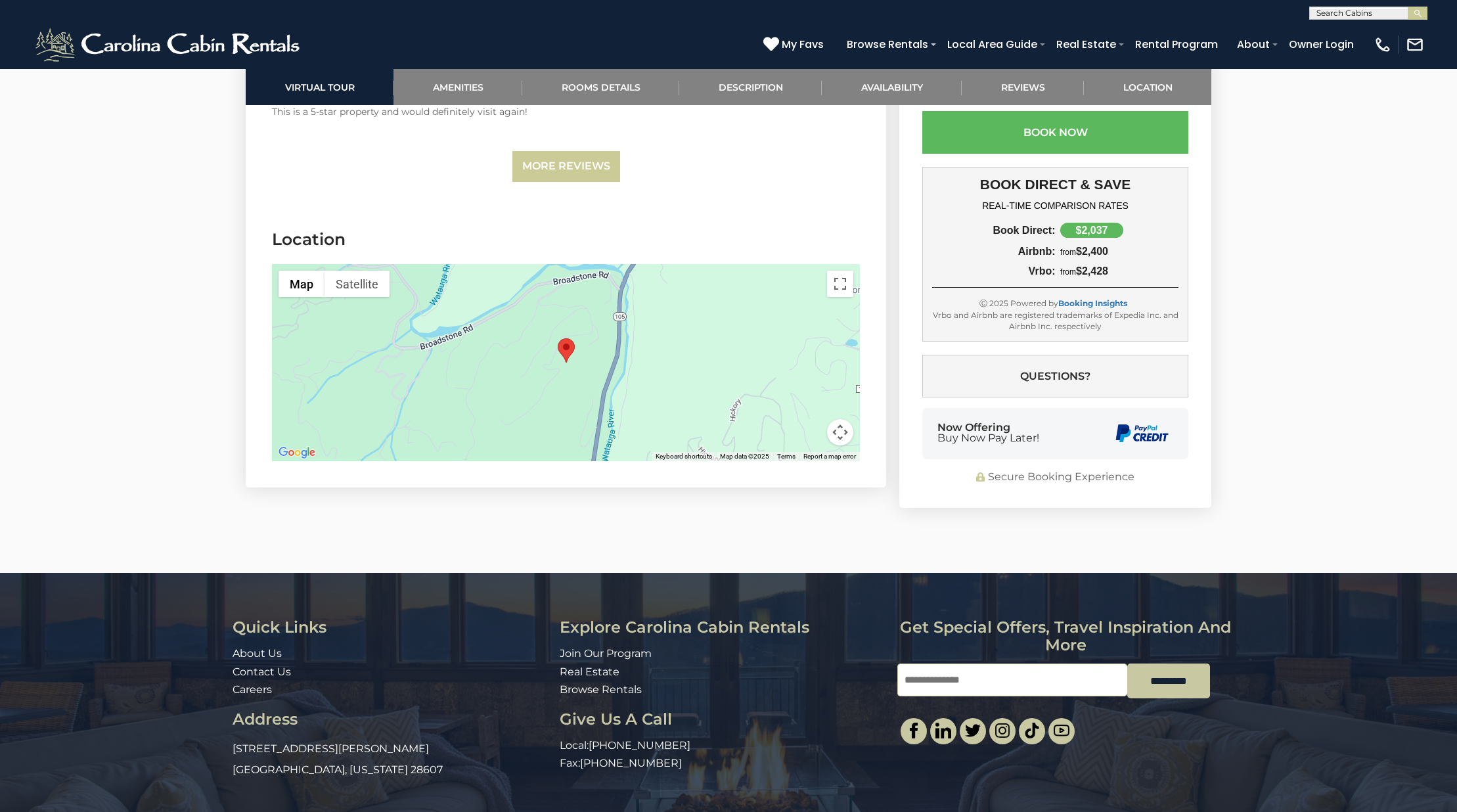
click at [837, 419] on button "Map camera controls" at bounding box center [840, 432] width 26 height 26
click at [808, 353] on button "Zoom in" at bounding box center [807, 366] width 26 height 26
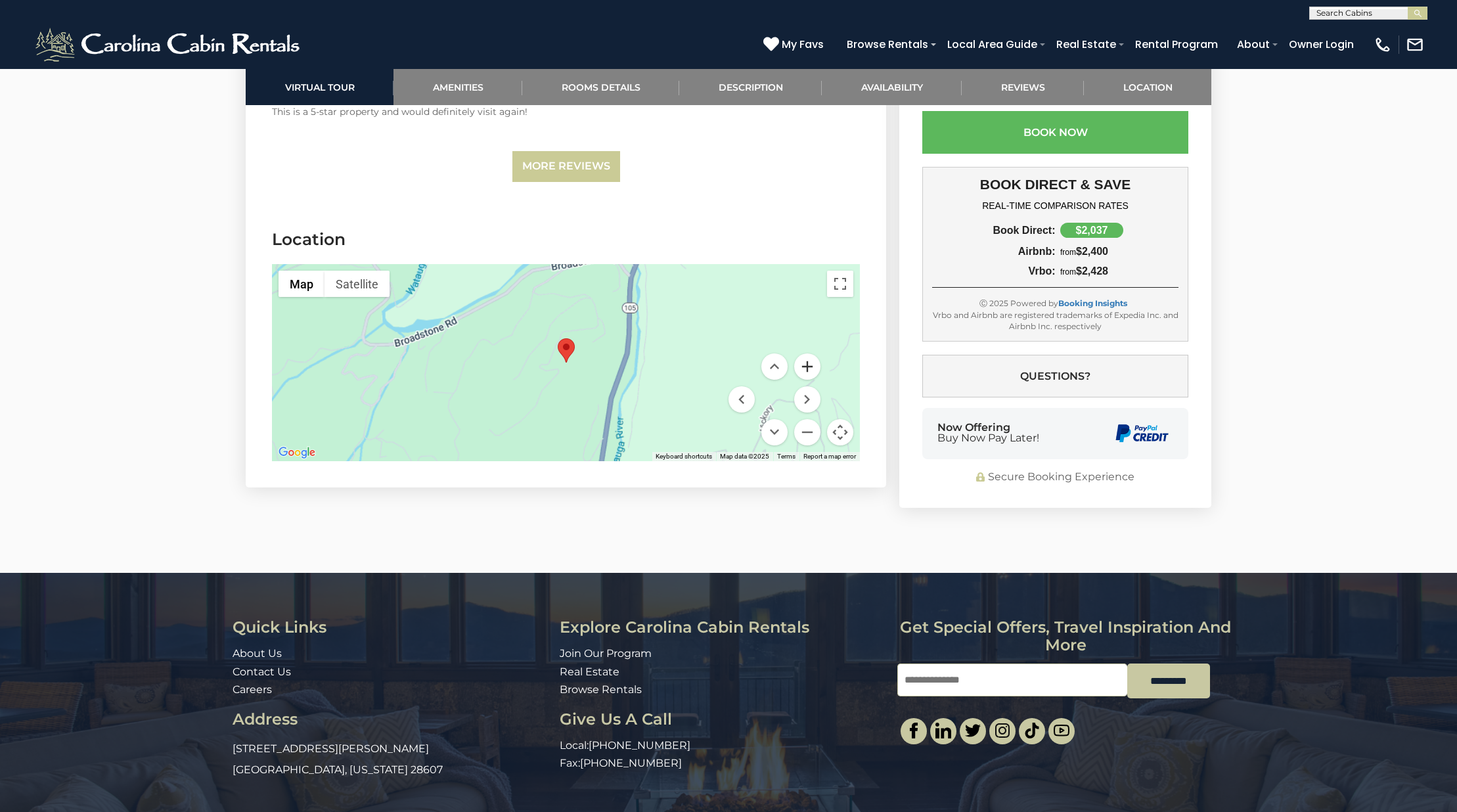
click at [808, 353] on button "Zoom in" at bounding box center [807, 366] width 26 height 26
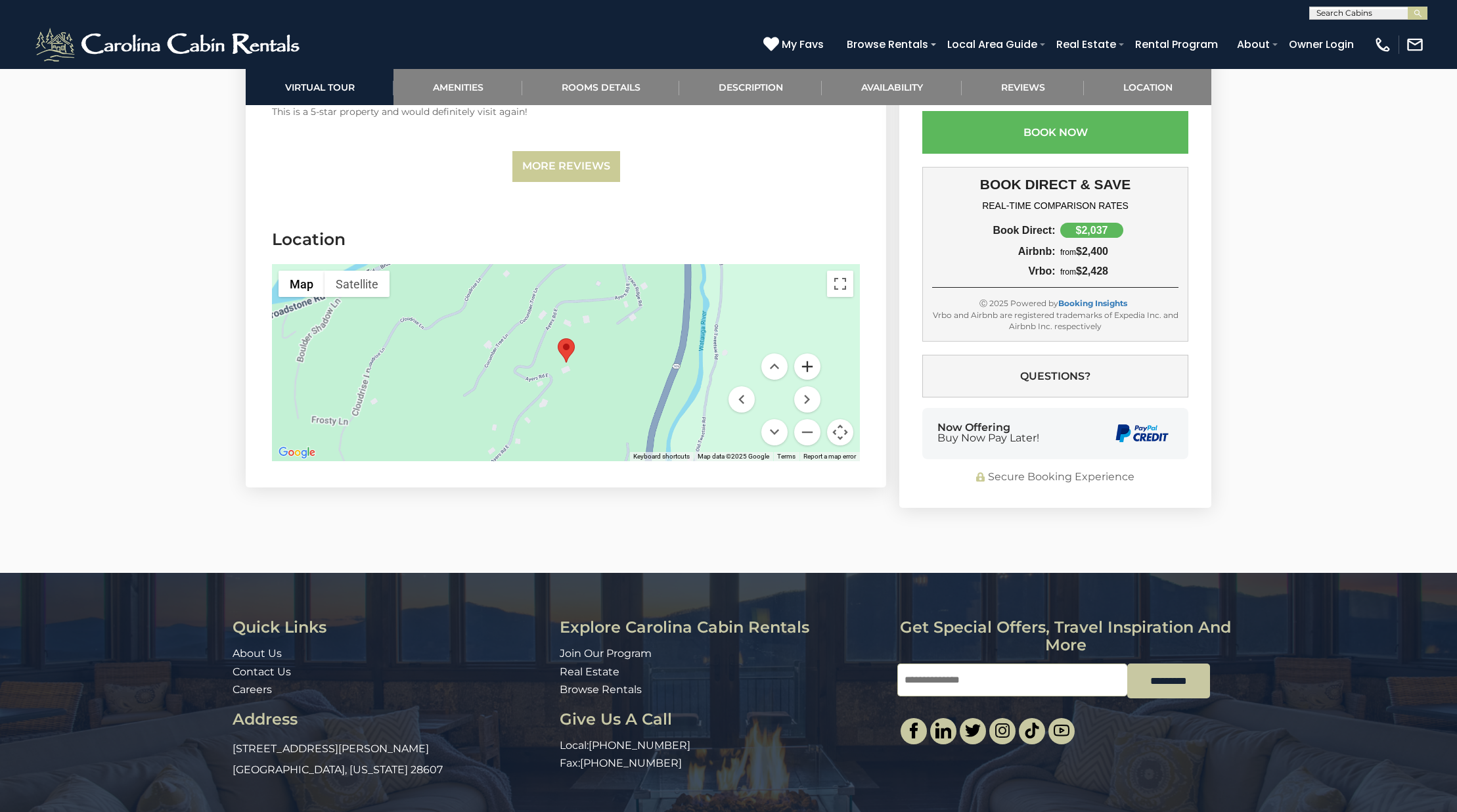
click at [808, 353] on button "Zoom in" at bounding box center [807, 366] width 26 height 26
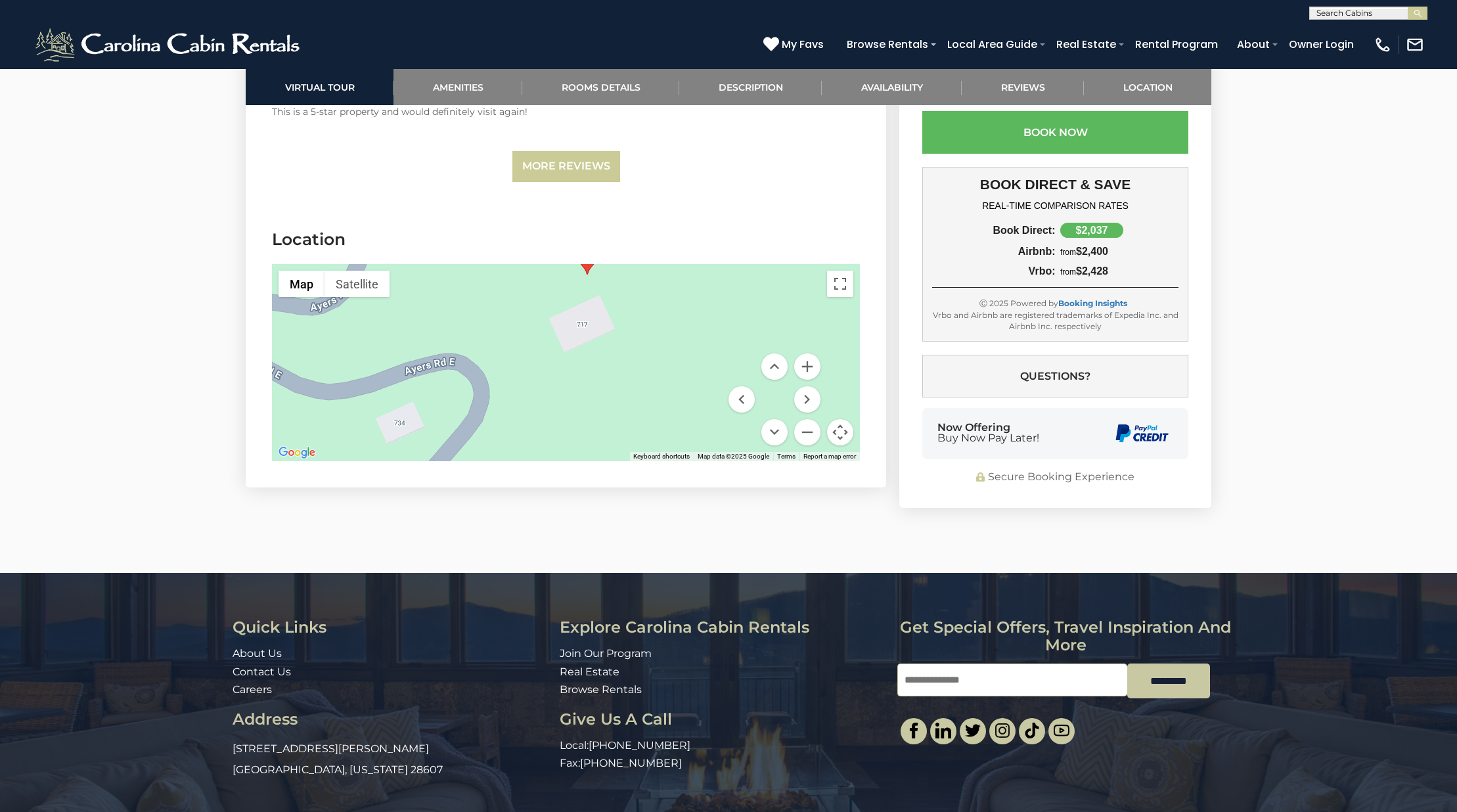
drag, startPoint x: 650, startPoint y: 302, endPoint x: 651, endPoint y: 291, distance: 11.0
click at [651, 291] on div at bounding box center [565, 362] width 588 height 197
click at [796, 419] on button "Zoom out" at bounding box center [807, 432] width 26 height 26
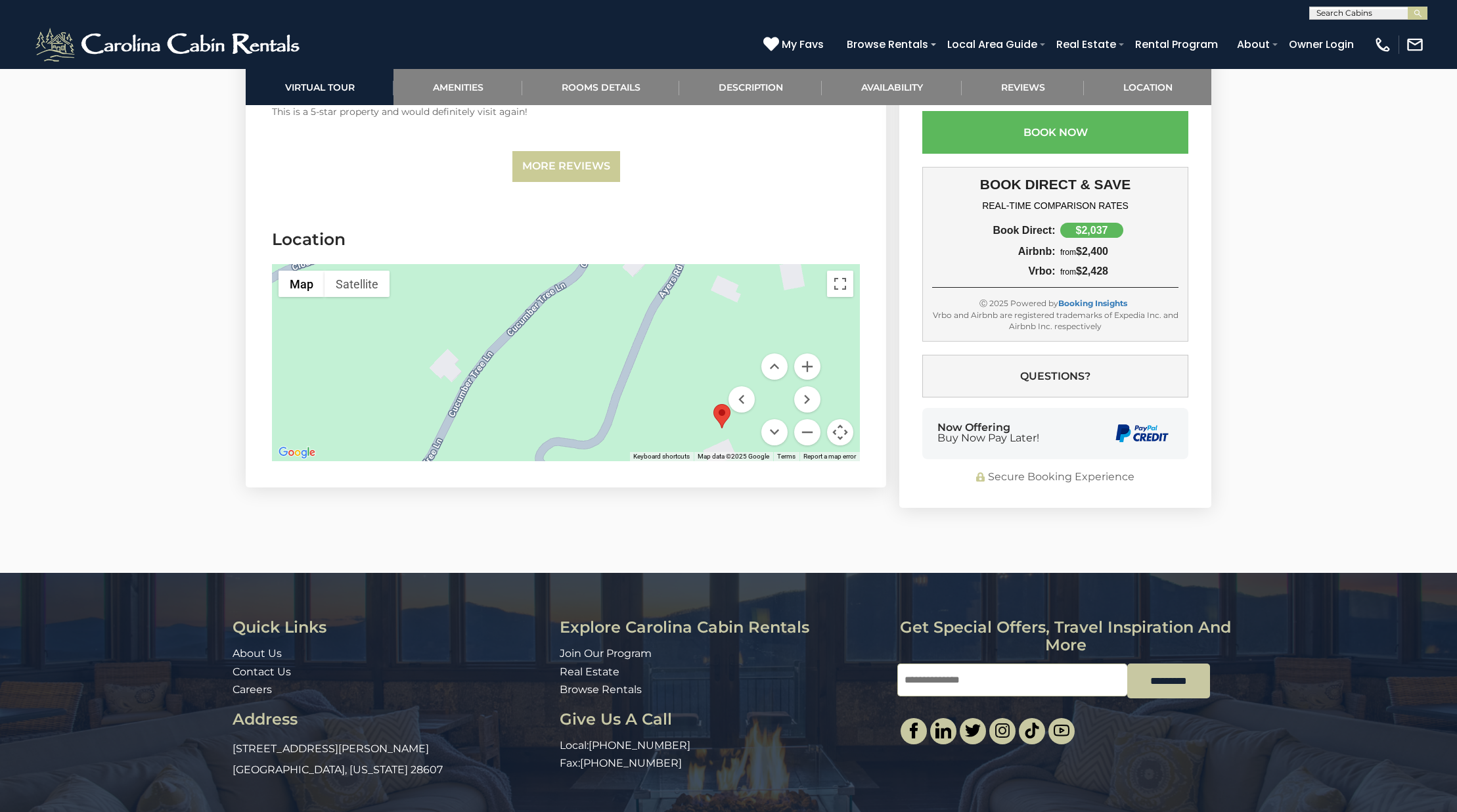
drag, startPoint x: 583, startPoint y: 371, endPoint x: 732, endPoint y: 481, distance: 185.2
click at [731, 461] on div at bounding box center [565, 362] width 588 height 197
click at [808, 419] on button "Zoom out" at bounding box center [807, 432] width 26 height 26
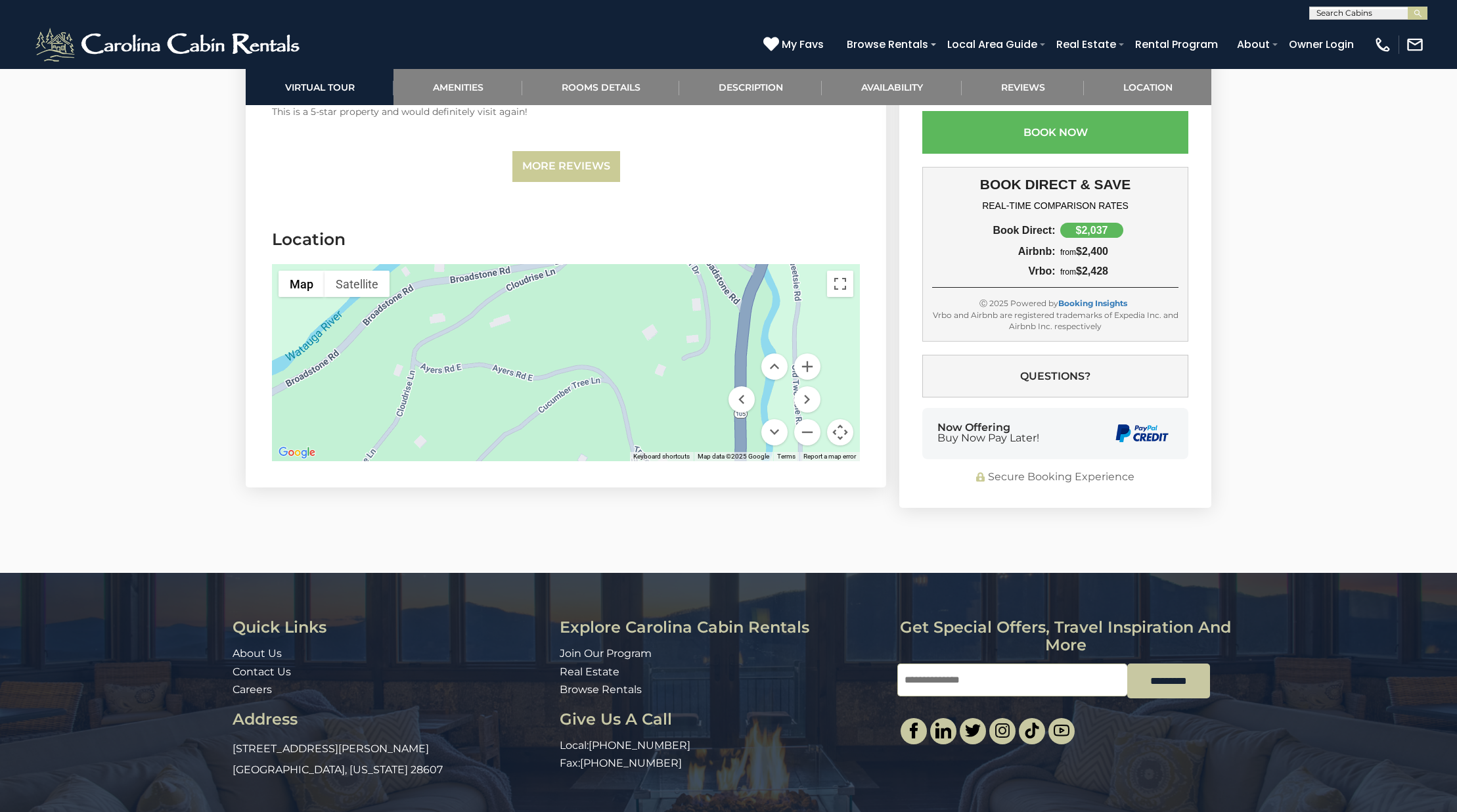
drag, startPoint x: 596, startPoint y: 462, endPoint x: 566, endPoint y: 503, distance: 50.8
click at [566, 461] on div at bounding box center [565, 362] width 588 height 197
click at [804, 353] on button "Zoom in" at bounding box center [807, 366] width 26 height 26
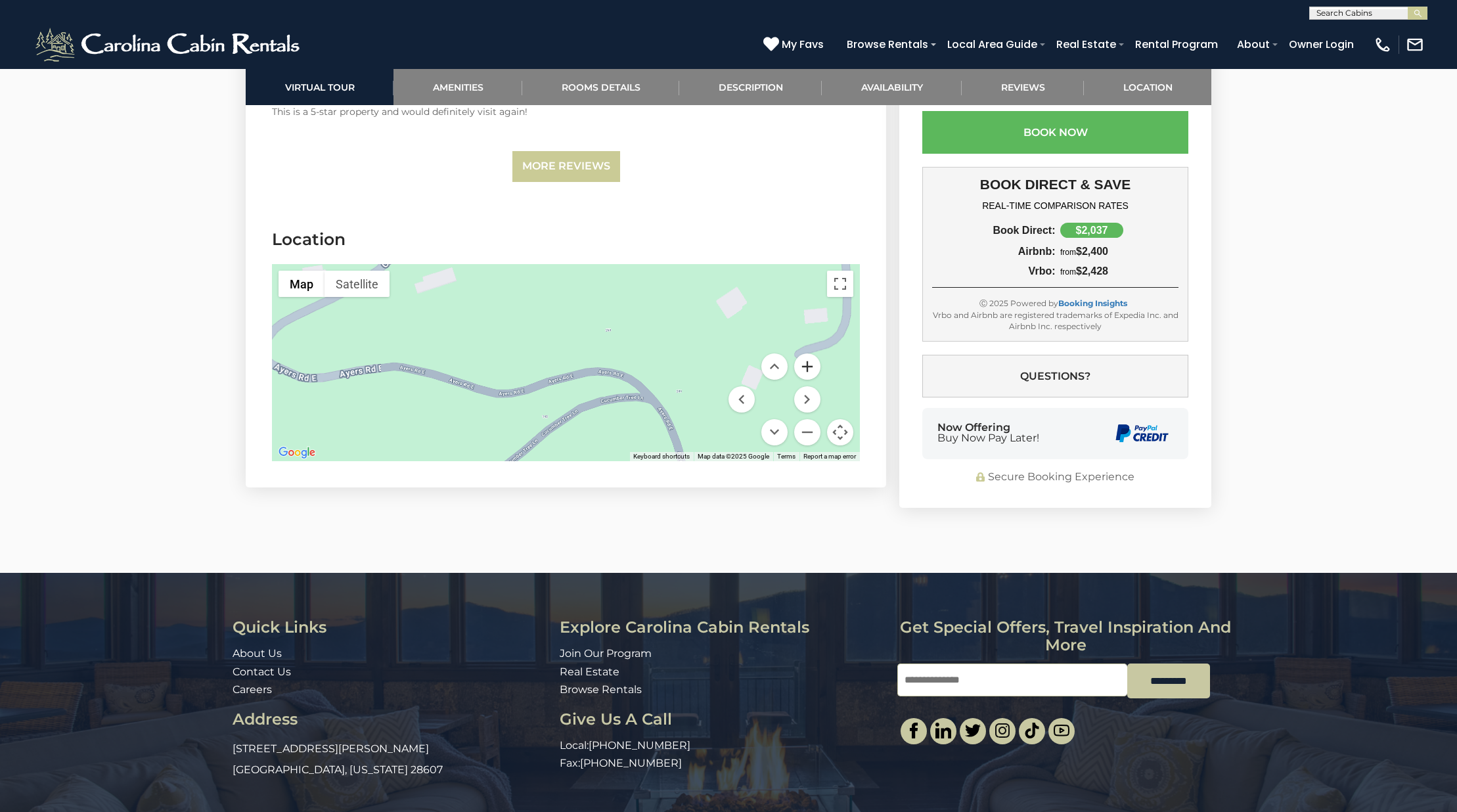
click at [804, 353] on button "Zoom in" at bounding box center [807, 366] width 26 height 26
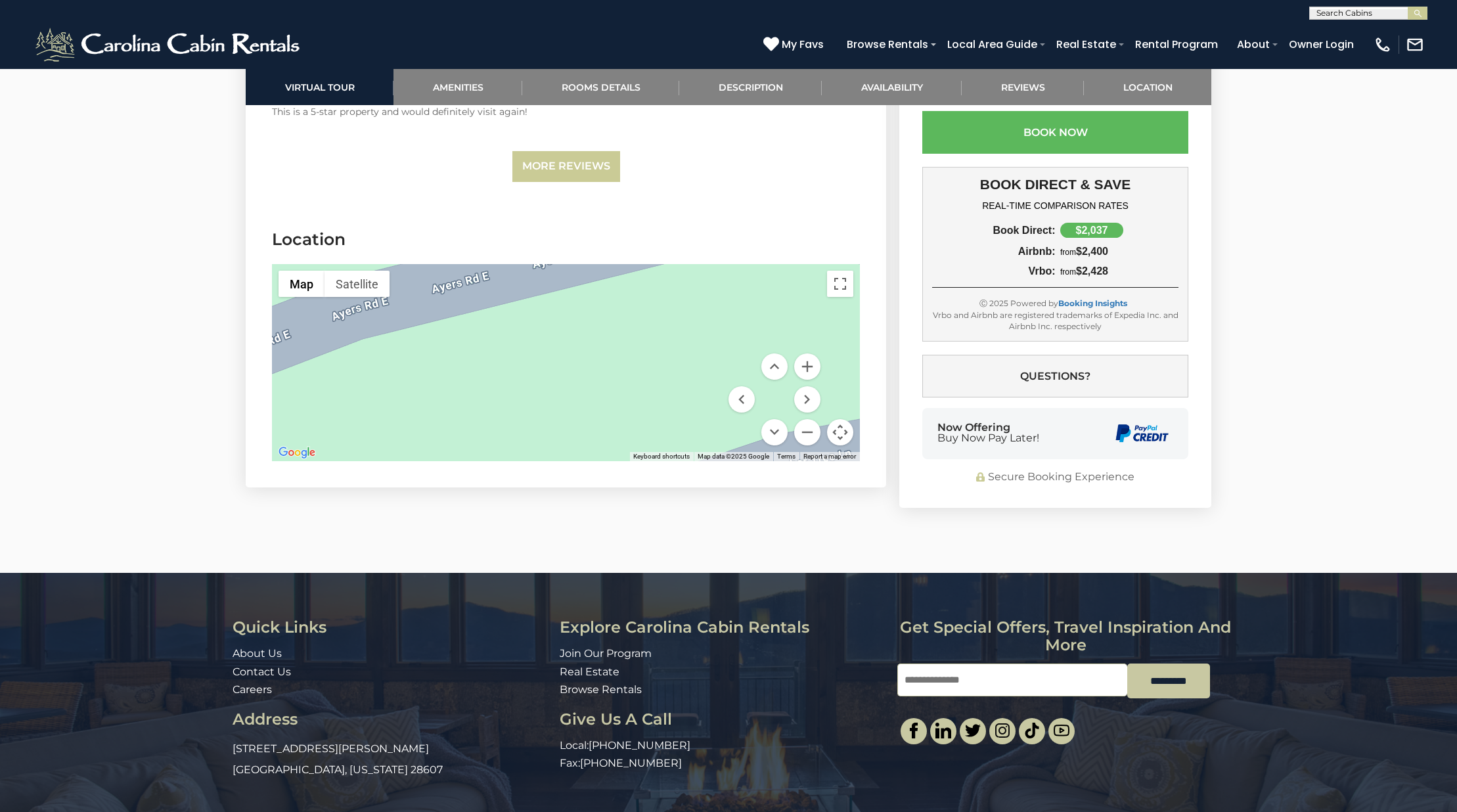
drag, startPoint x: 658, startPoint y: 350, endPoint x: 598, endPoint y: 141, distance: 217.4
click at [598, 264] on div at bounding box center [565, 362] width 588 height 197
click at [814, 419] on button "Zoom out" at bounding box center [807, 432] width 26 height 26
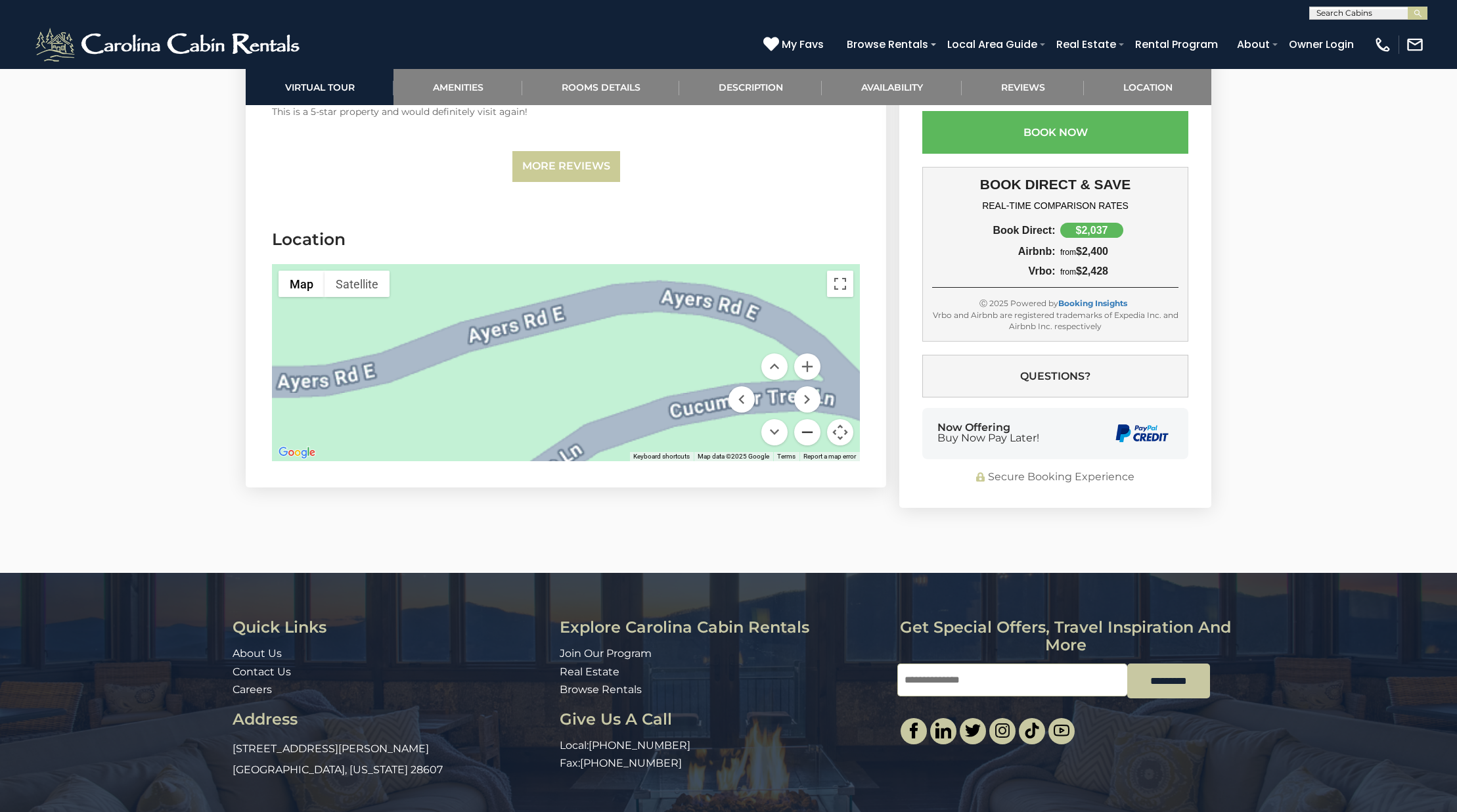
click at [814, 419] on button "Zoom out" at bounding box center [807, 432] width 26 height 26
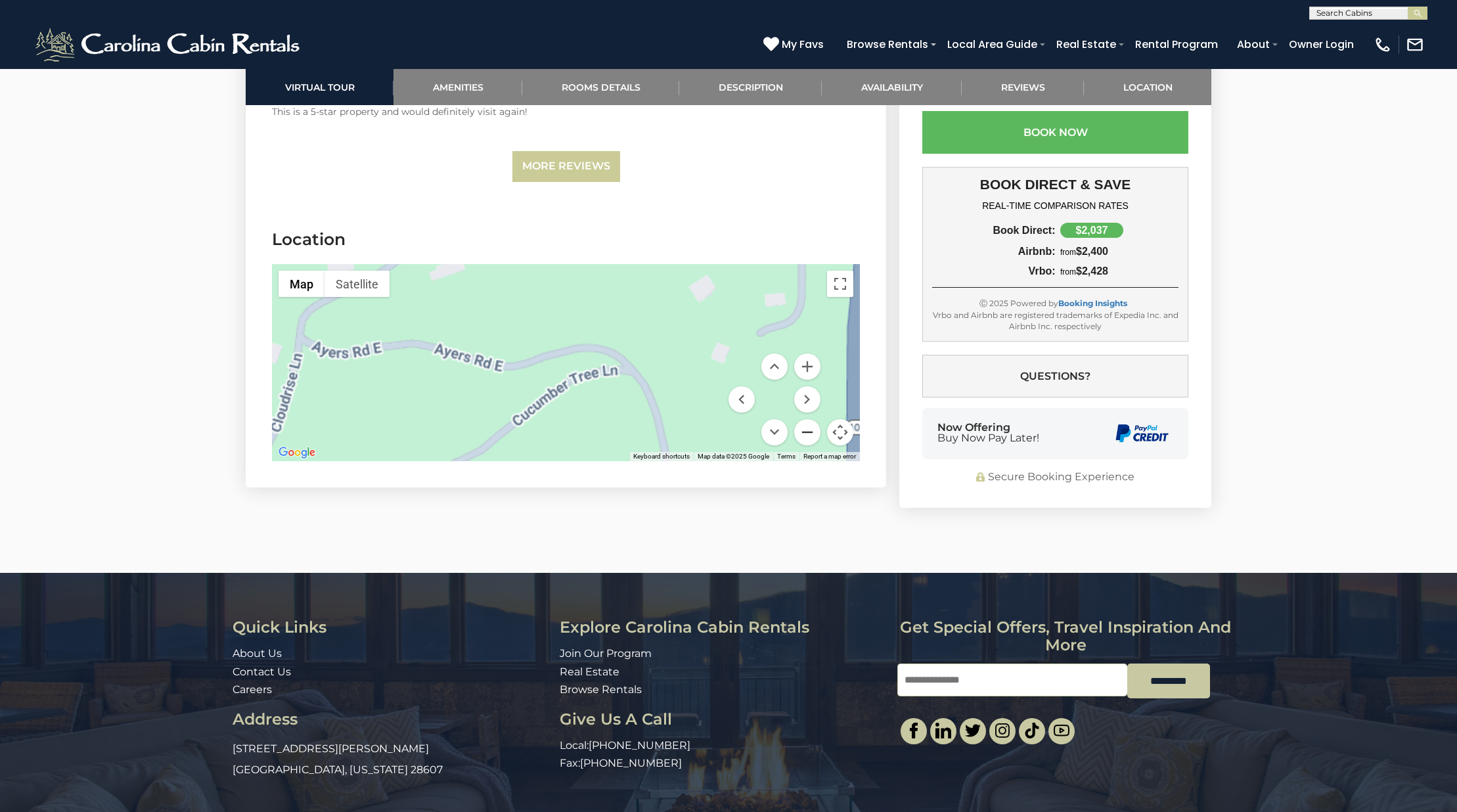
click at [814, 419] on button "Zoom out" at bounding box center [807, 432] width 26 height 26
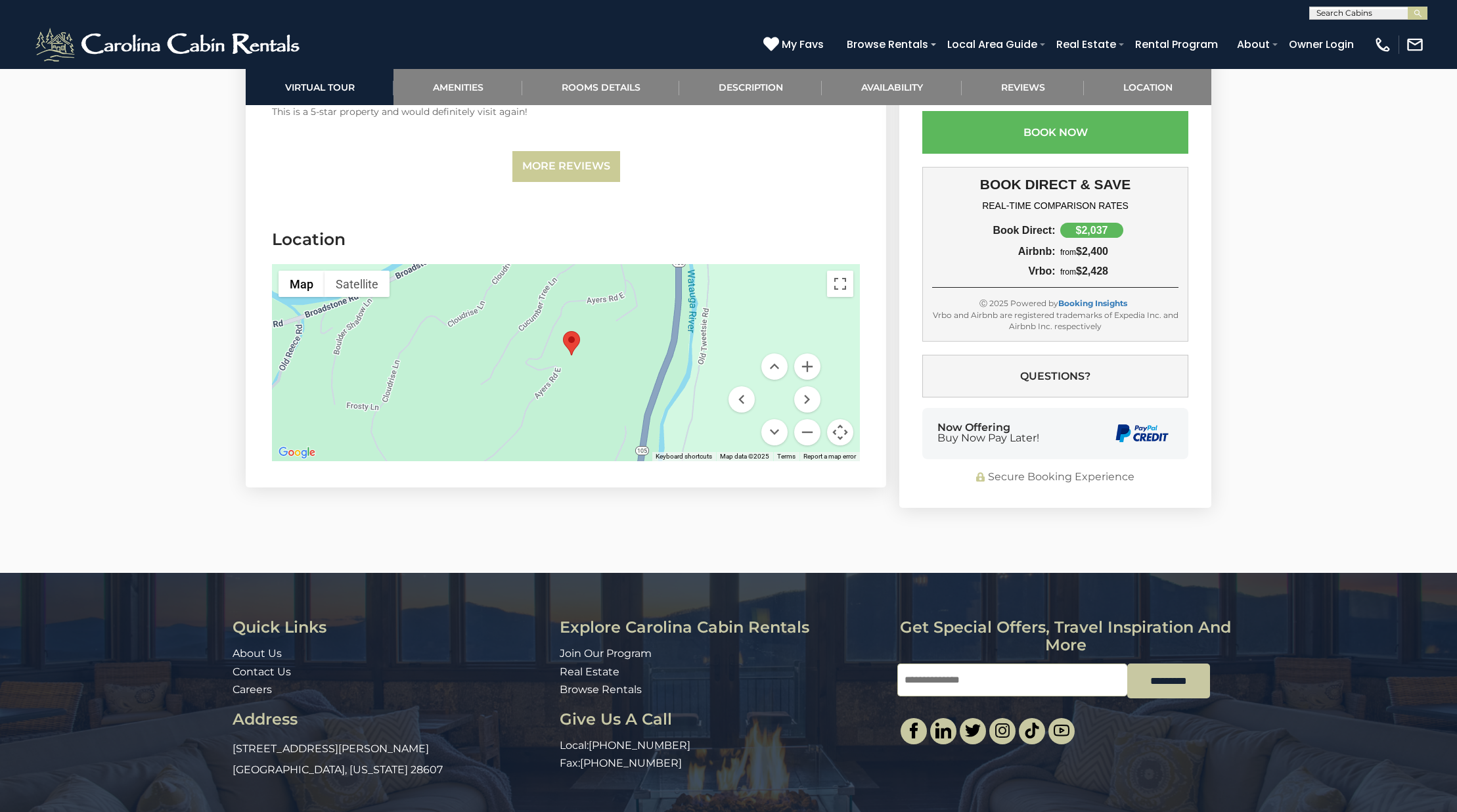
drag, startPoint x: 651, startPoint y: 270, endPoint x: 652, endPoint y: 249, distance: 21.0
click at [652, 264] on div at bounding box center [565, 362] width 588 height 197
click at [807, 353] on button "Zoom in" at bounding box center [807, 366] width 26 height 26
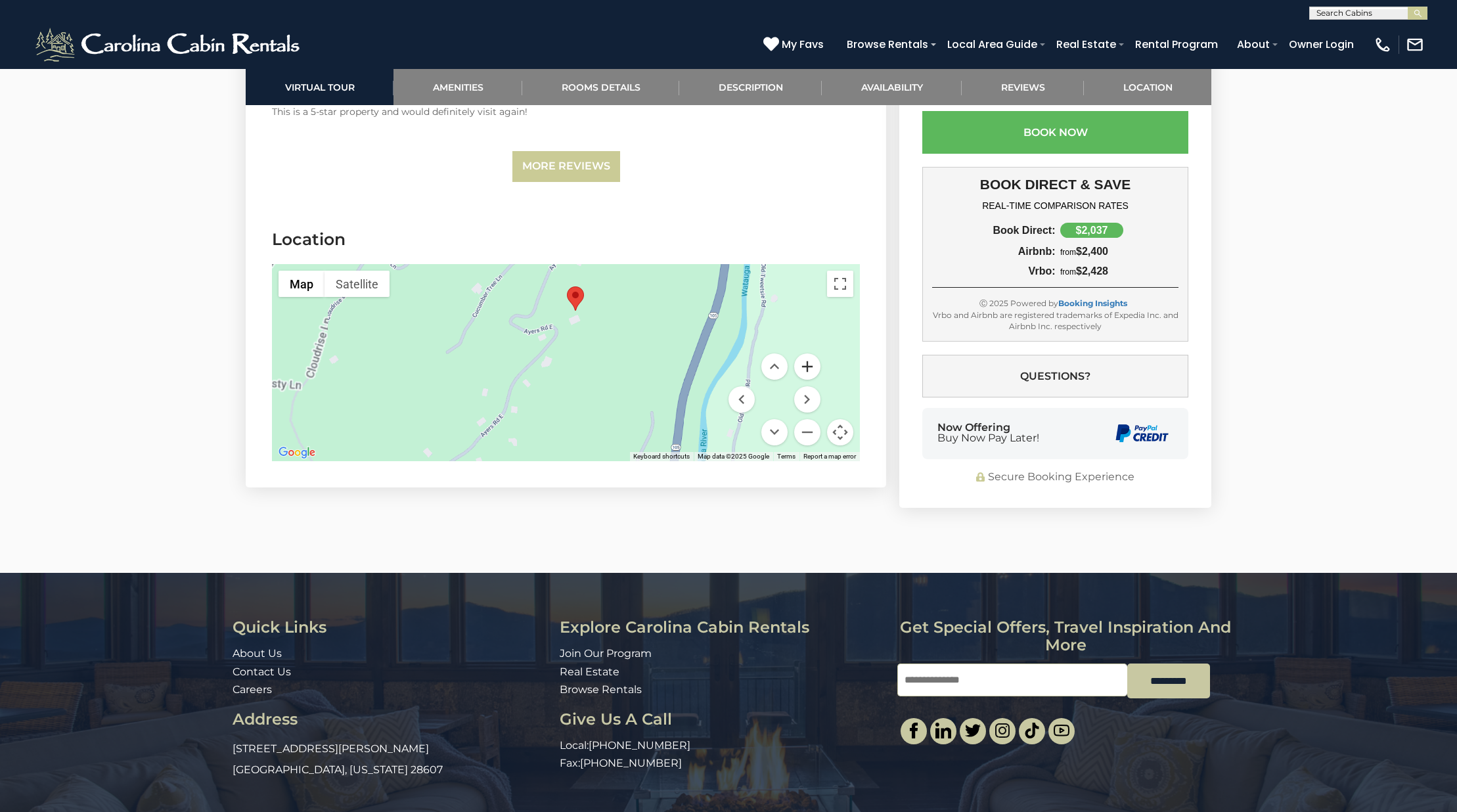
click at [807, 353] on button "Zoom in" at bounding box center [807, 366] width 26 height 26
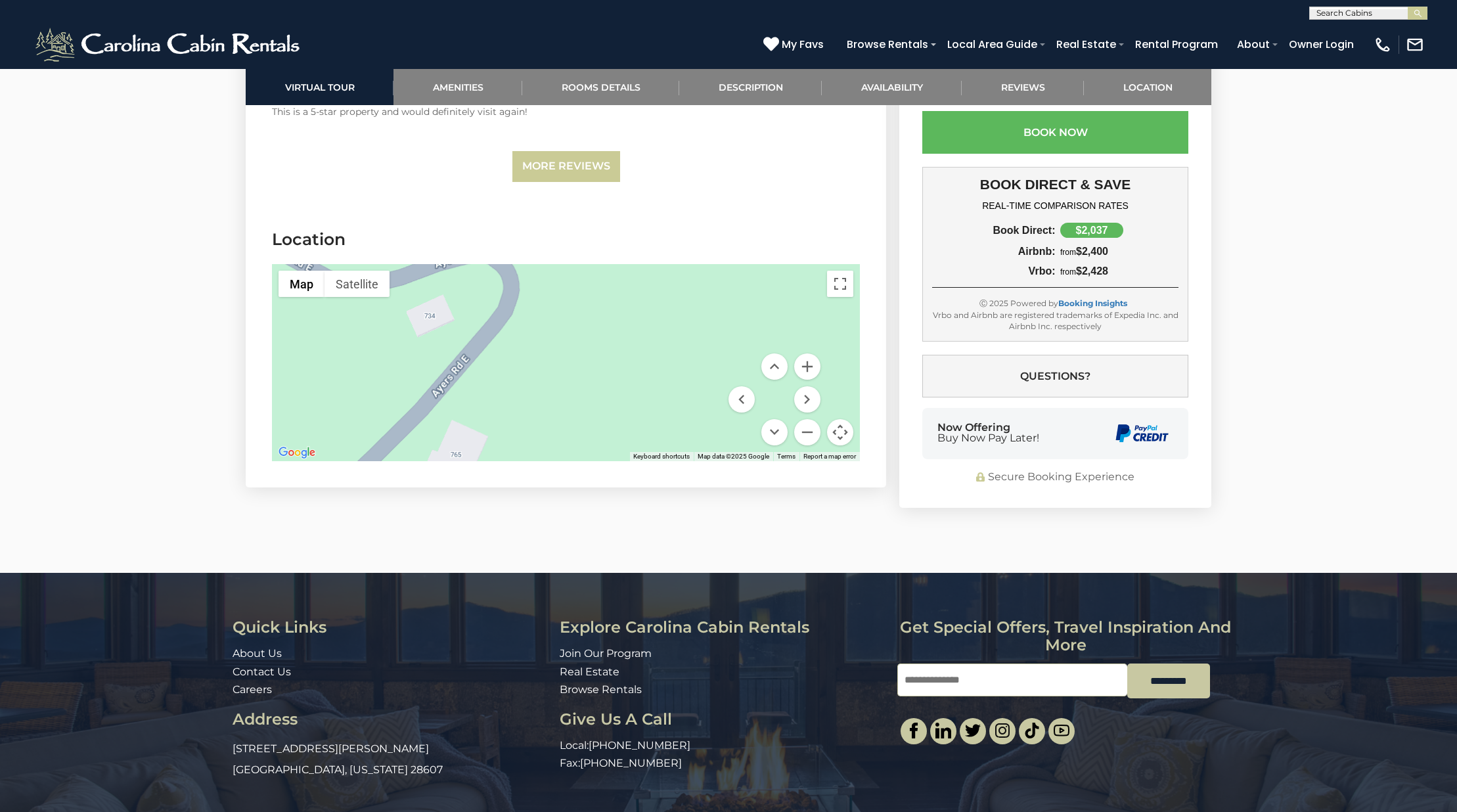
drag, startPoint x: 621, startPoint y: 257, endPoint x: 620, endPoint y: 384, distance: 127.0
click at [620, 384] on div at bounding box center [565, 362] width 588 height 197
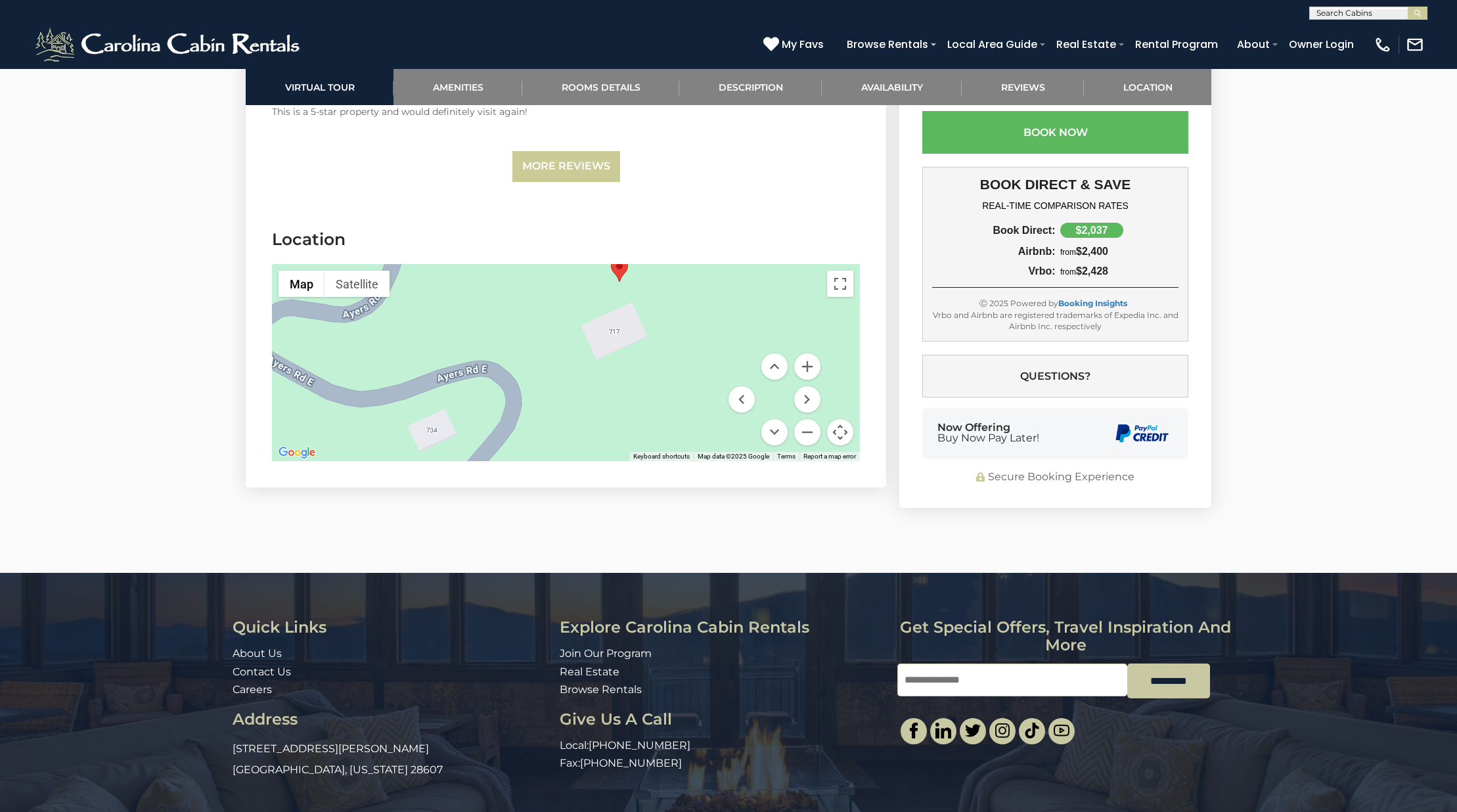
drag, startPoint x: 617, startPoint y: 254, endPoint x: 617, endPoint y: 379, distance: 125.0
click at [618, 381] on div at bounding box center [565, 362] width 588 height 197
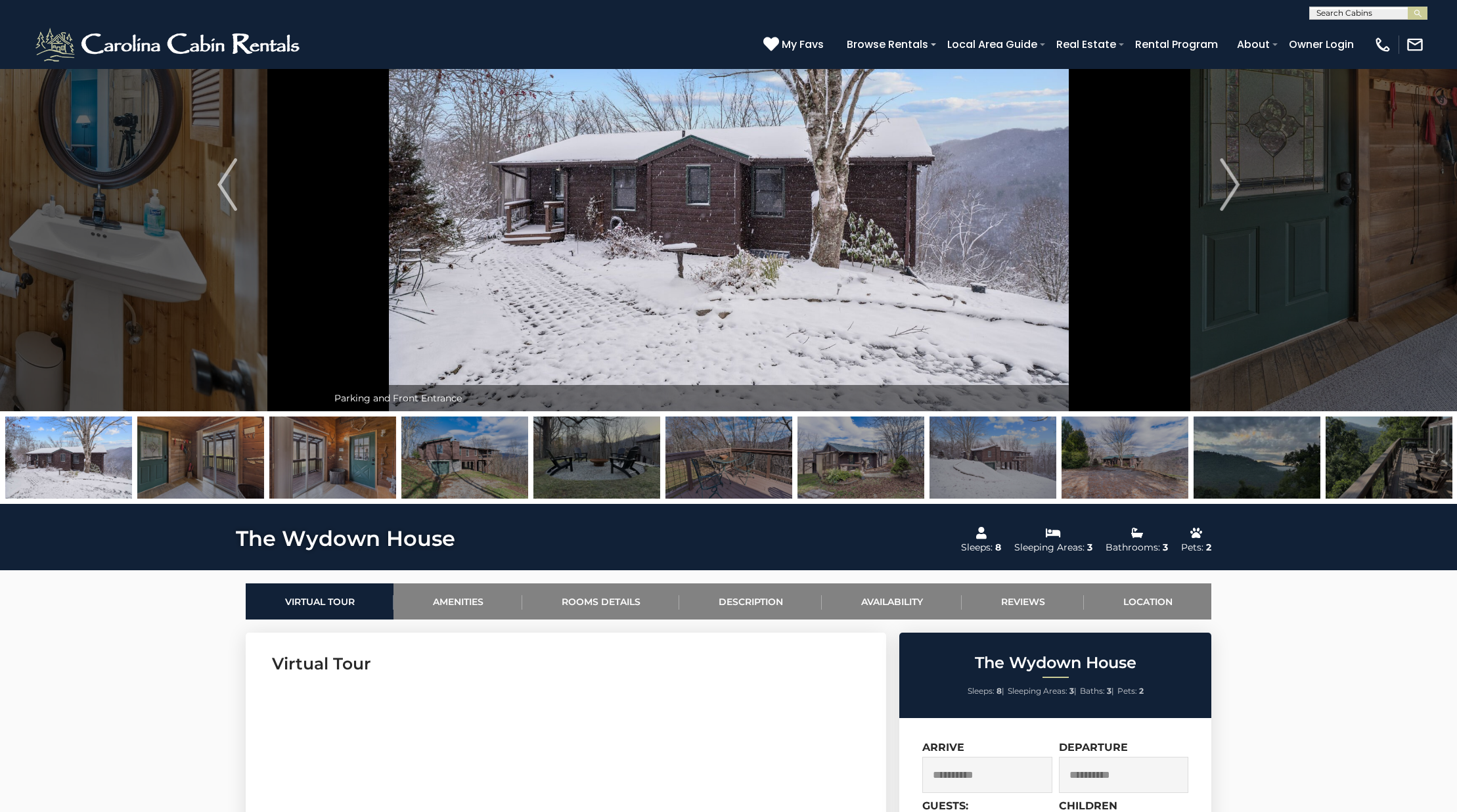
scroll to position [0, 0]
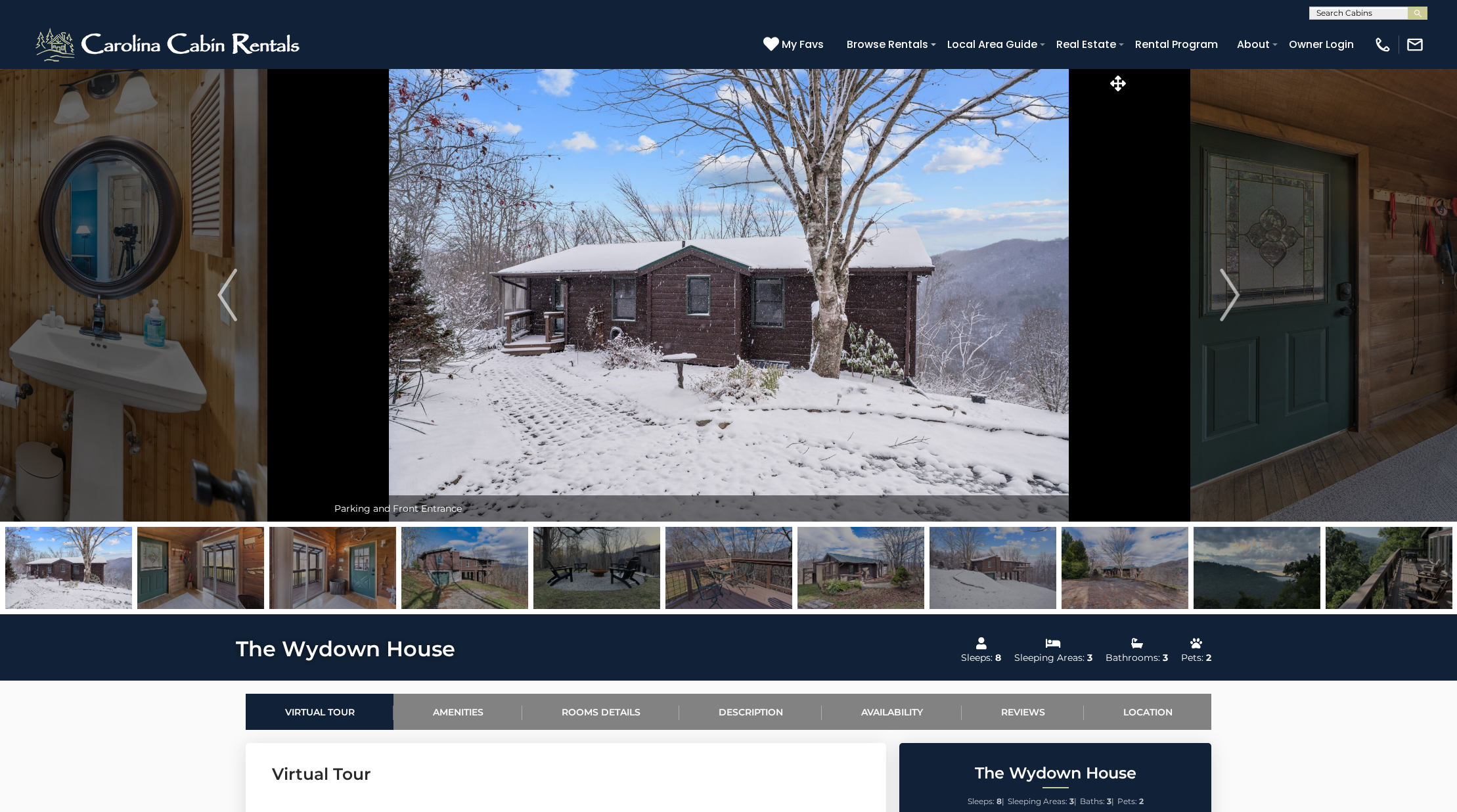
click at [1106, 579] on img at bounding box center [1125, 568] width 127 height 82
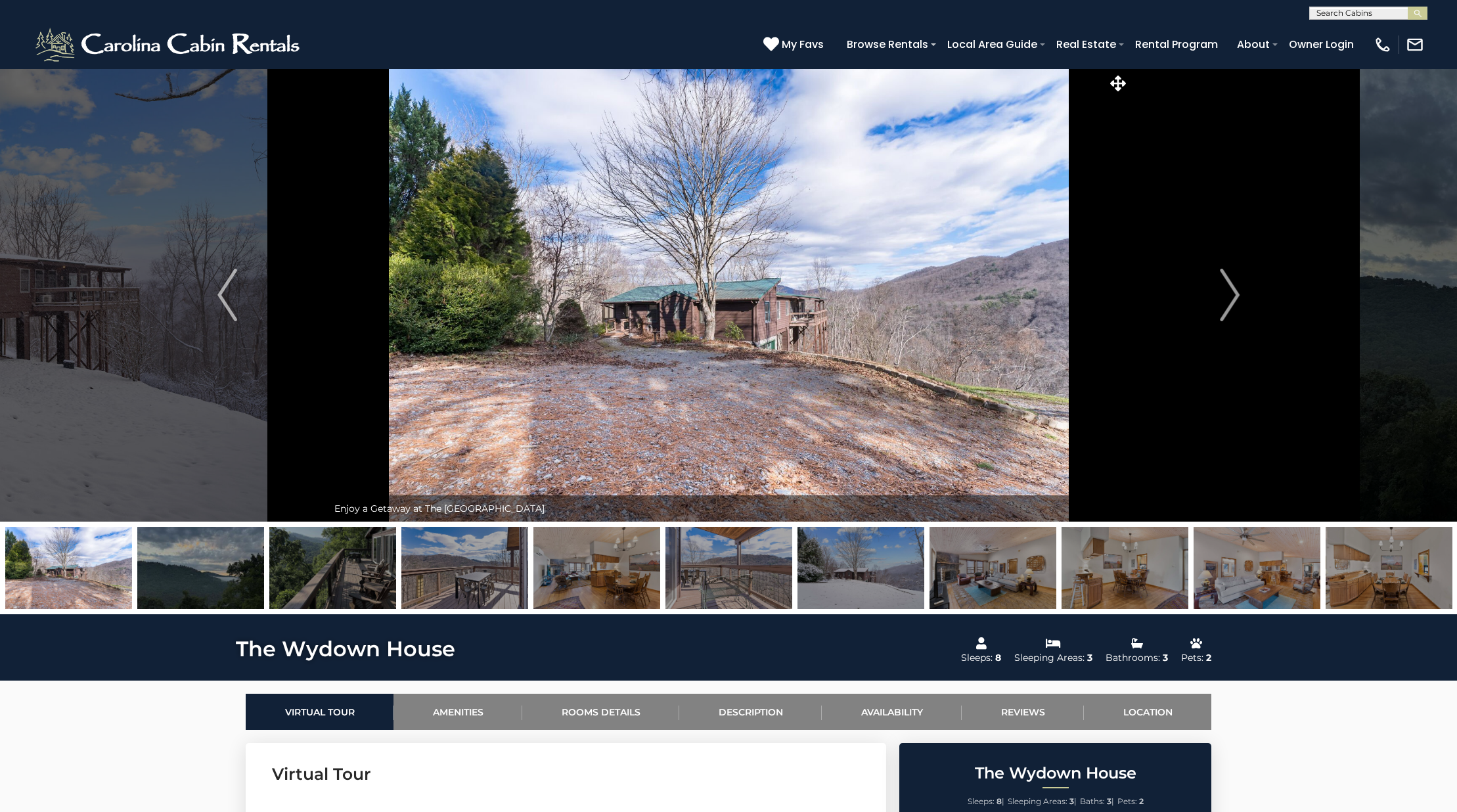
click at [52, 583] on img at bounding box center [69, 568] width 127 height 82
click at [879, 575] on img at bounding box center [861, 568] width 127 height 82
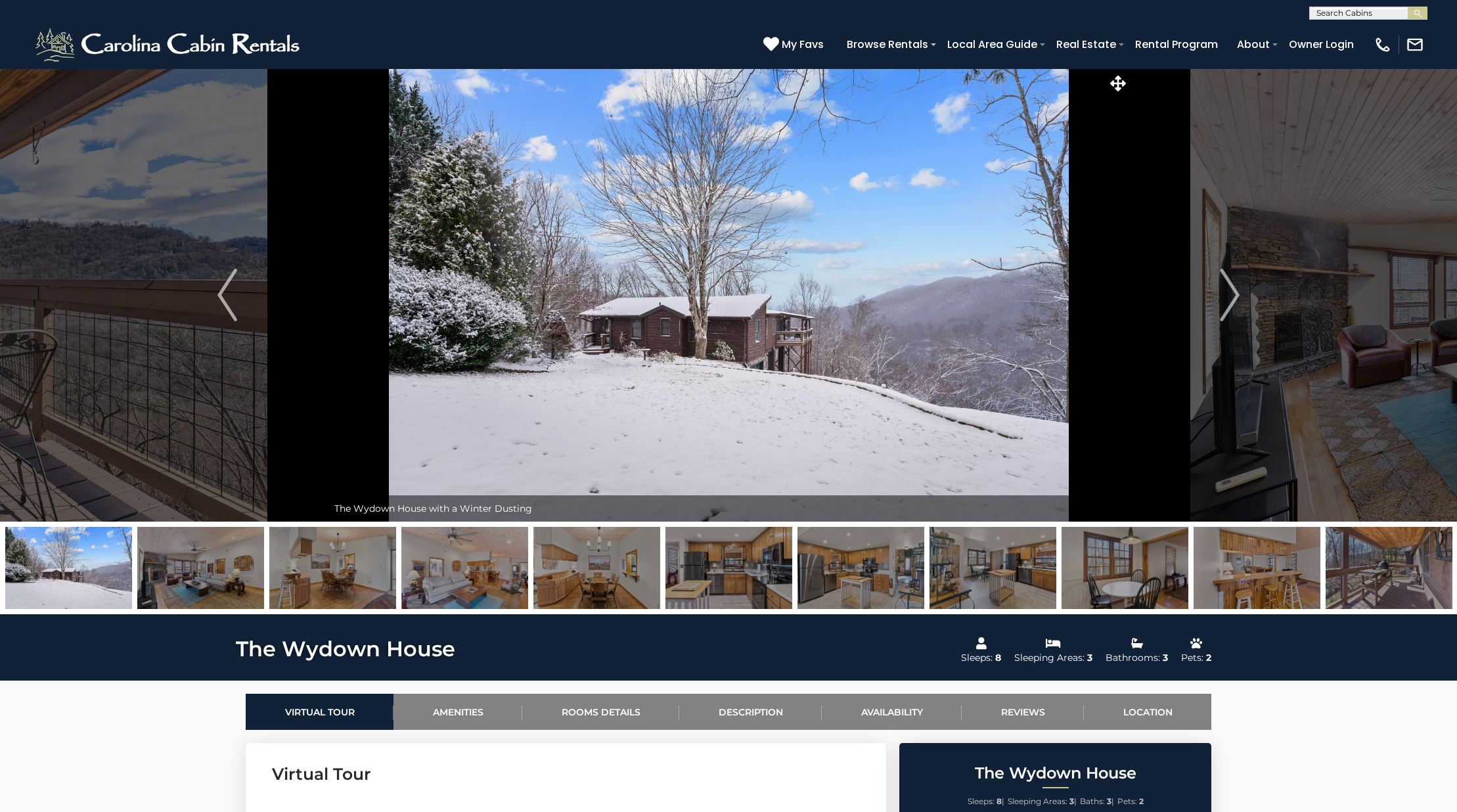
click at [1357, 593] on img at bounding box center [1389, 568] width 127 height 82
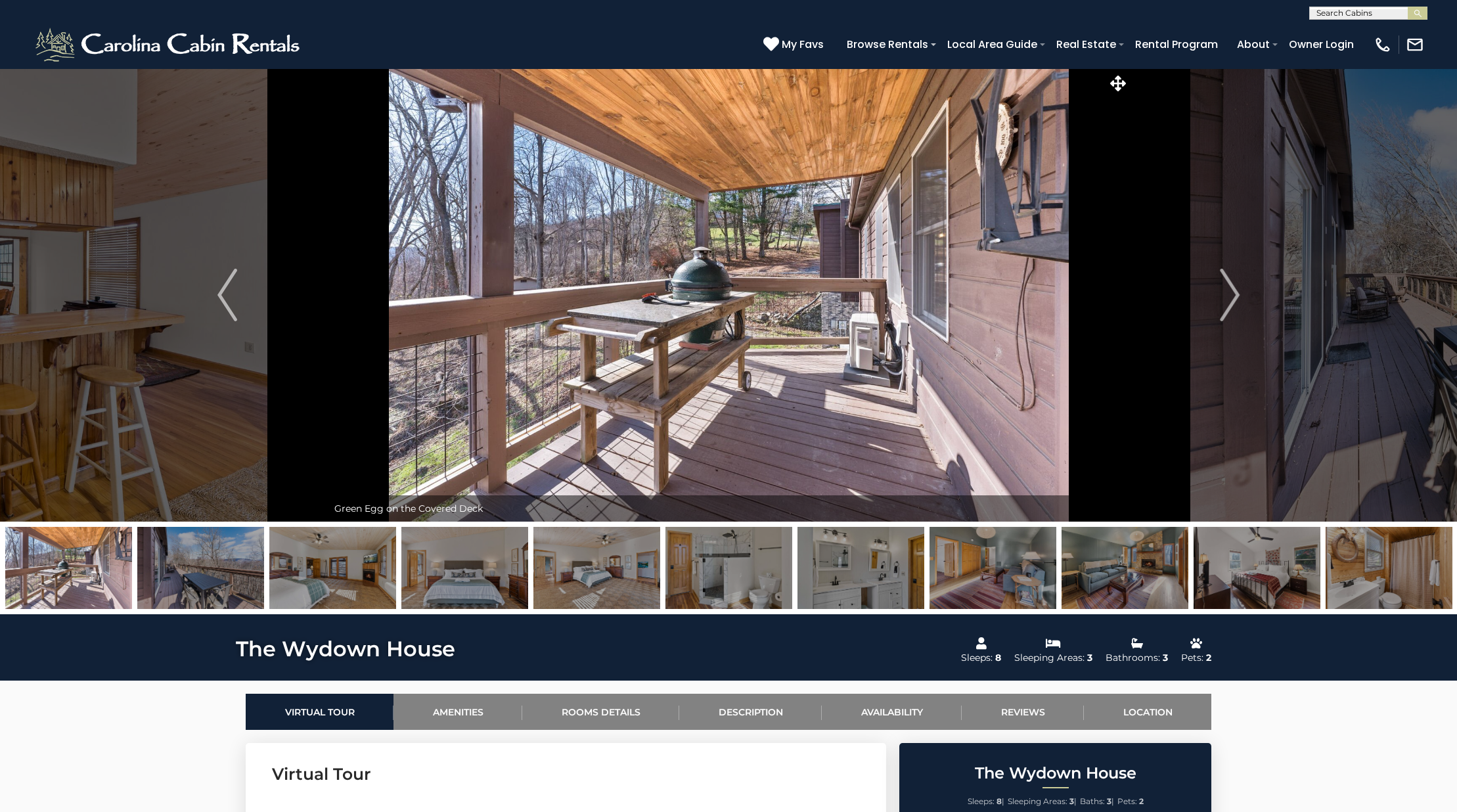
click at [1446, 587] on img at bounding box center [1389, 568] width 127 height 82
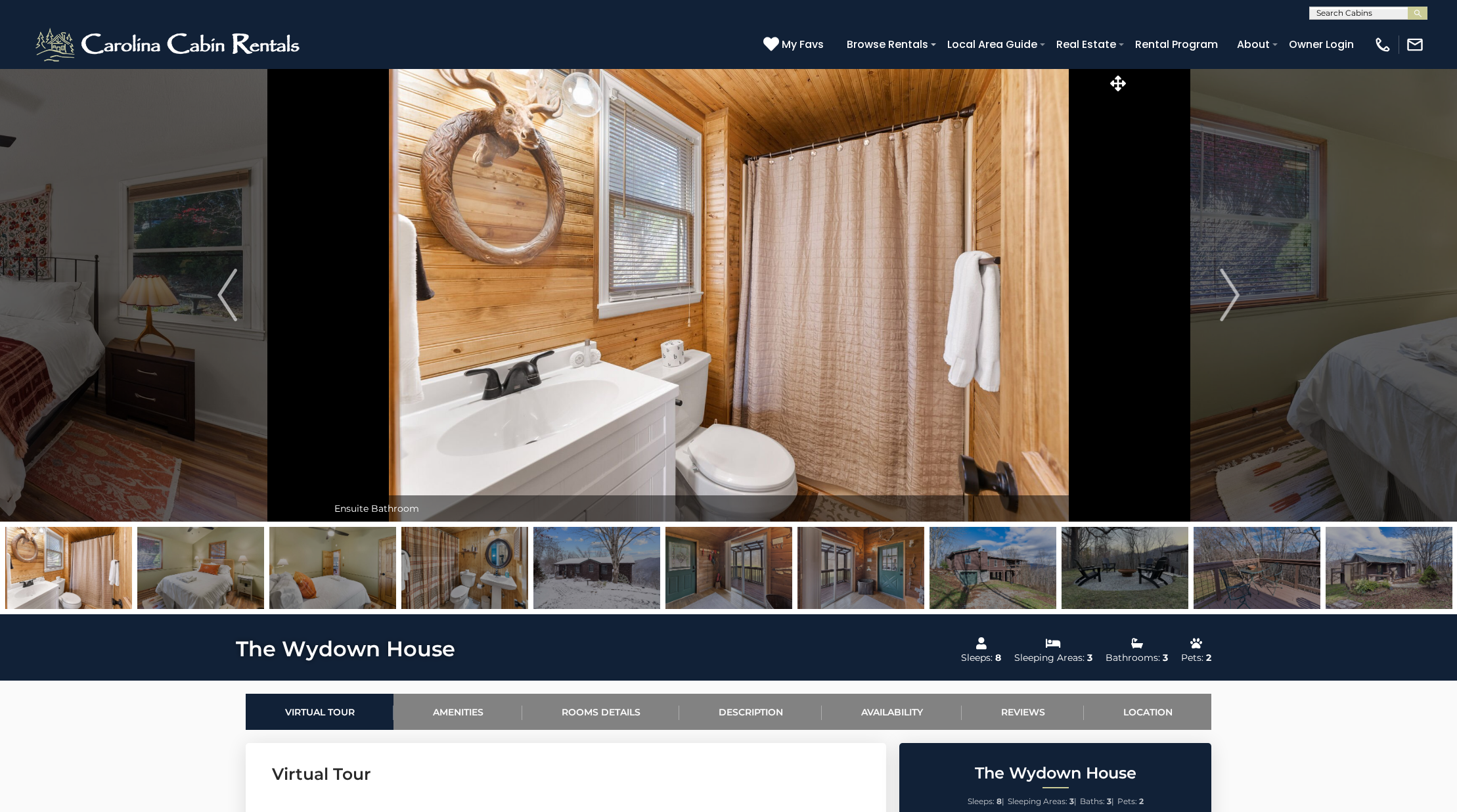
click at [978, 580] on img at bounding box center [993, 568] width 127 height 82
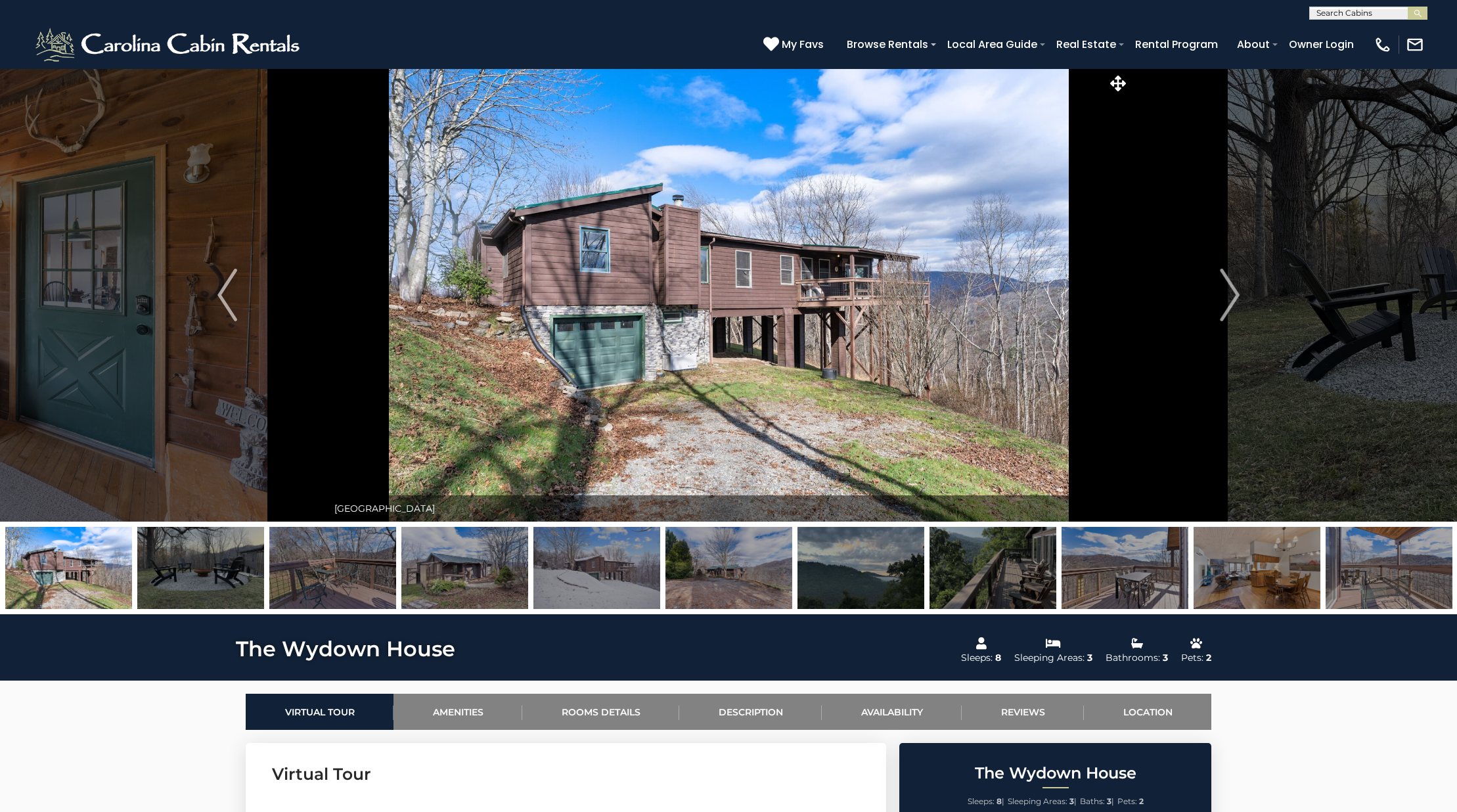
click at [728, 545] on img at bounding box center [729, 568] width 127 height 82
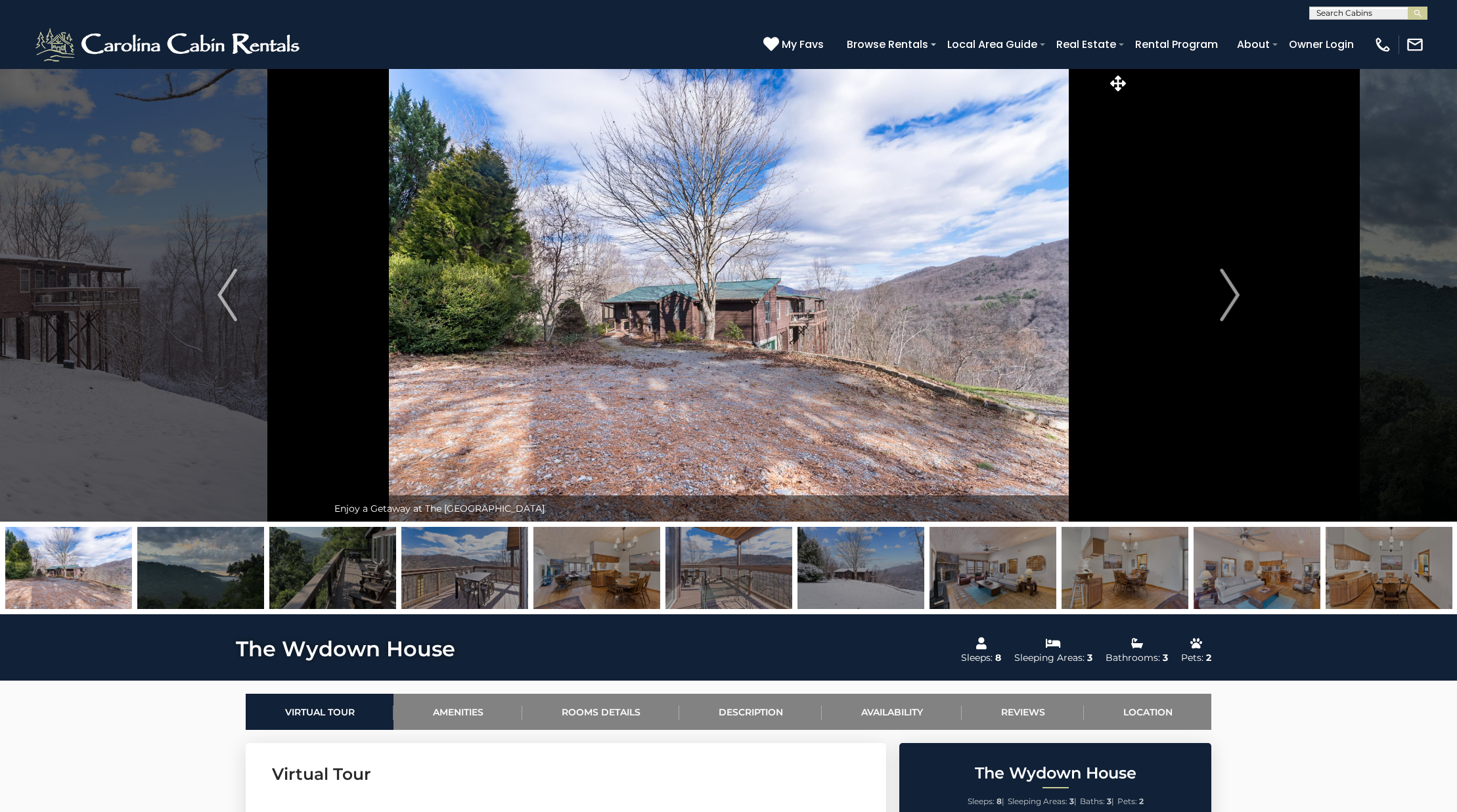
click at [1373, 570] on img at bounding box center [1389, 568] width 127 height 82
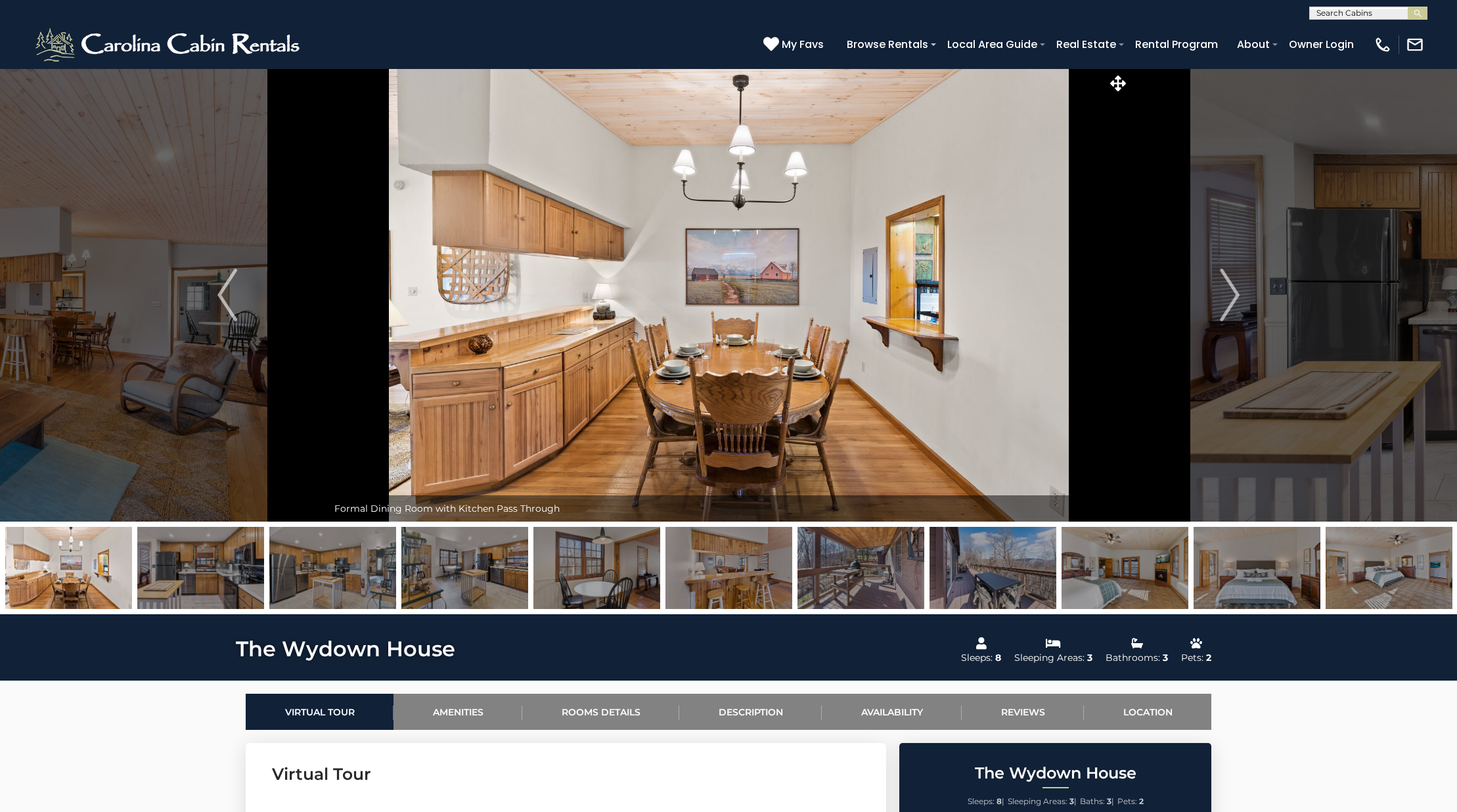
click at [1357, 584] on img at bounding box center [1389, 568] width 127 height 82
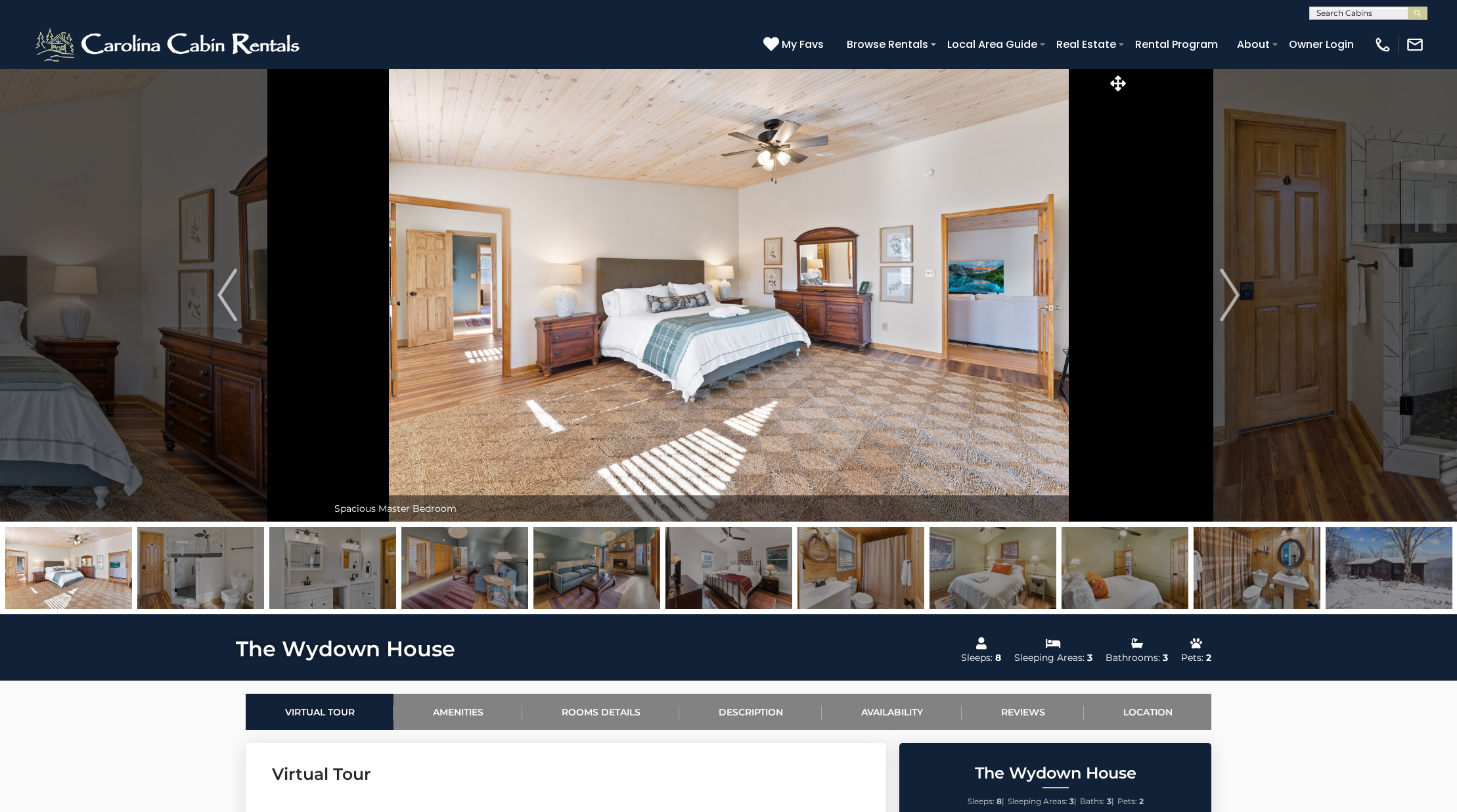
click at [1357, 584] on img at bounding box center [1389, 568] width 127 height 82
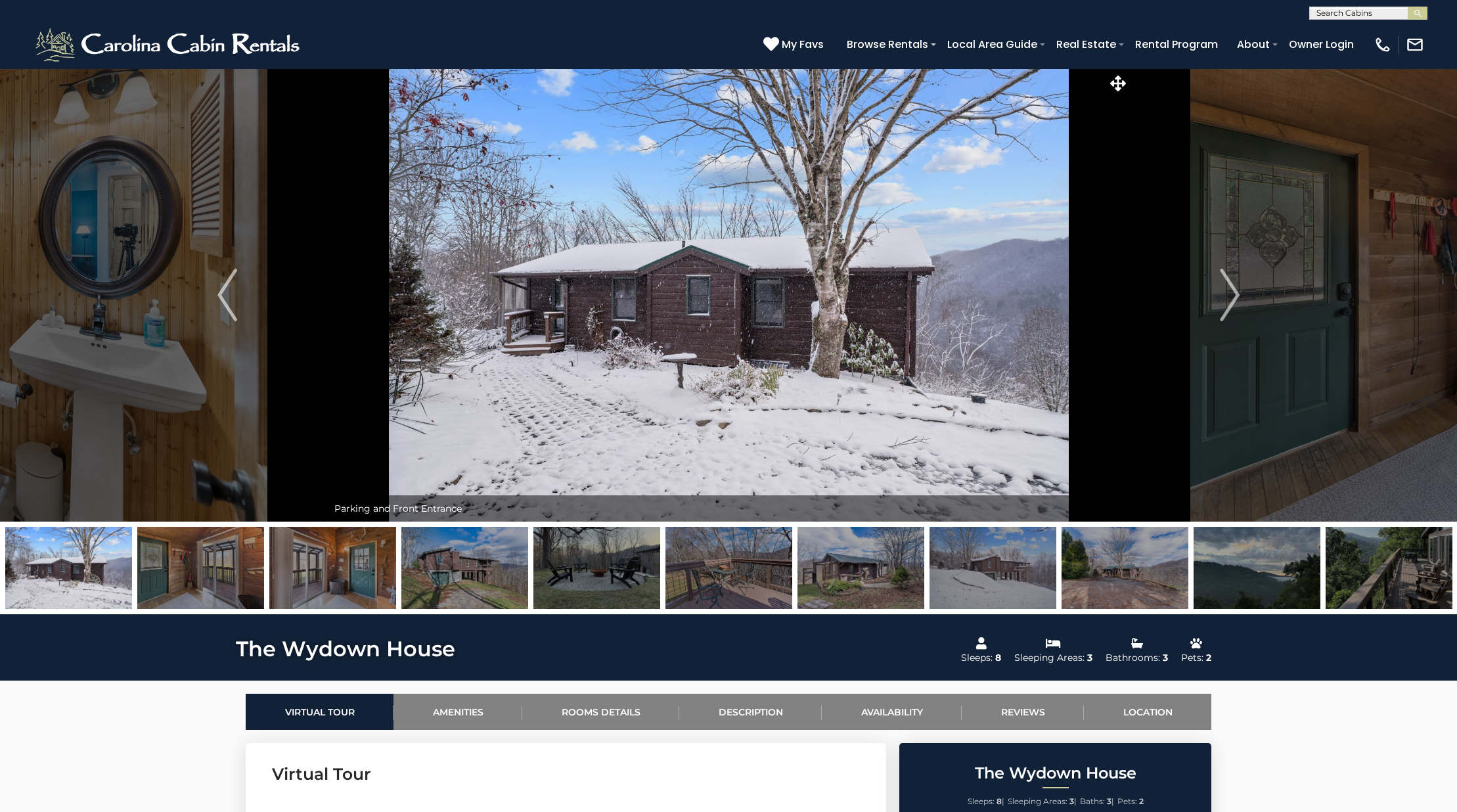
click at [612, 568] on img at bounding box center [597, 568] width 127 height 82
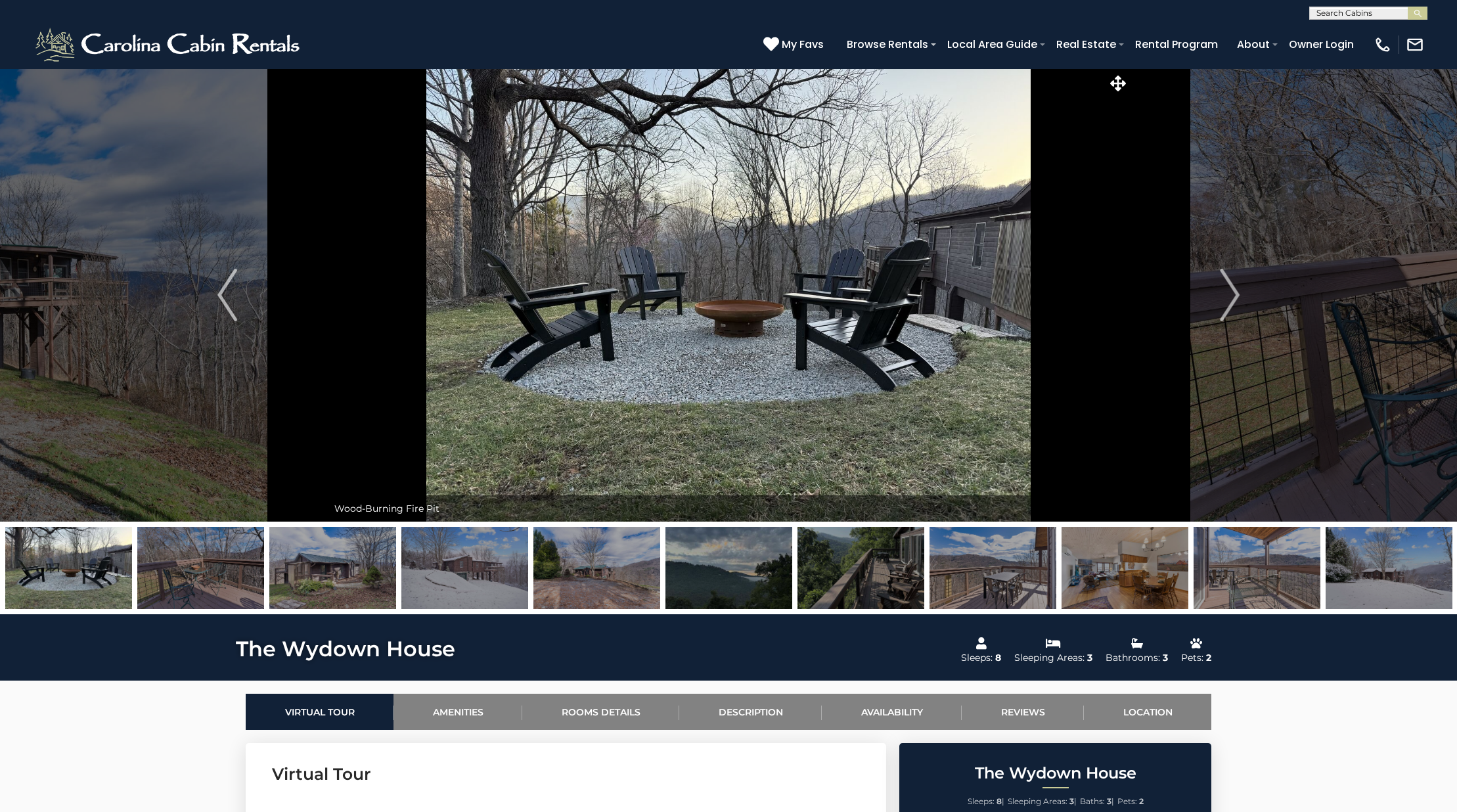
click at [320, 584] on img at bounding box center [333, 568] width 127 height 82
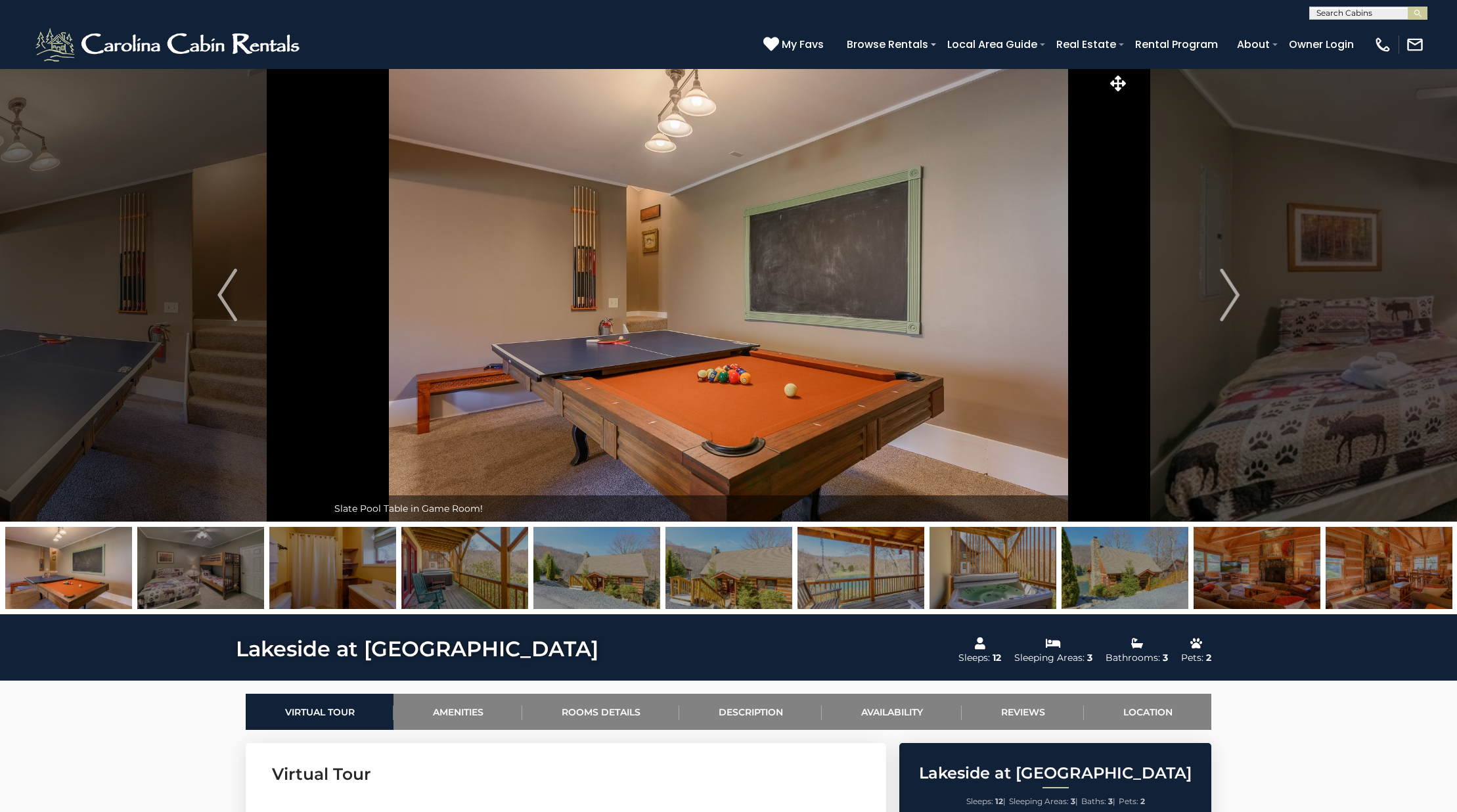
select select "*"
click at [1129, 575] on img at bounding box center [1125, 568] width 127 height 82
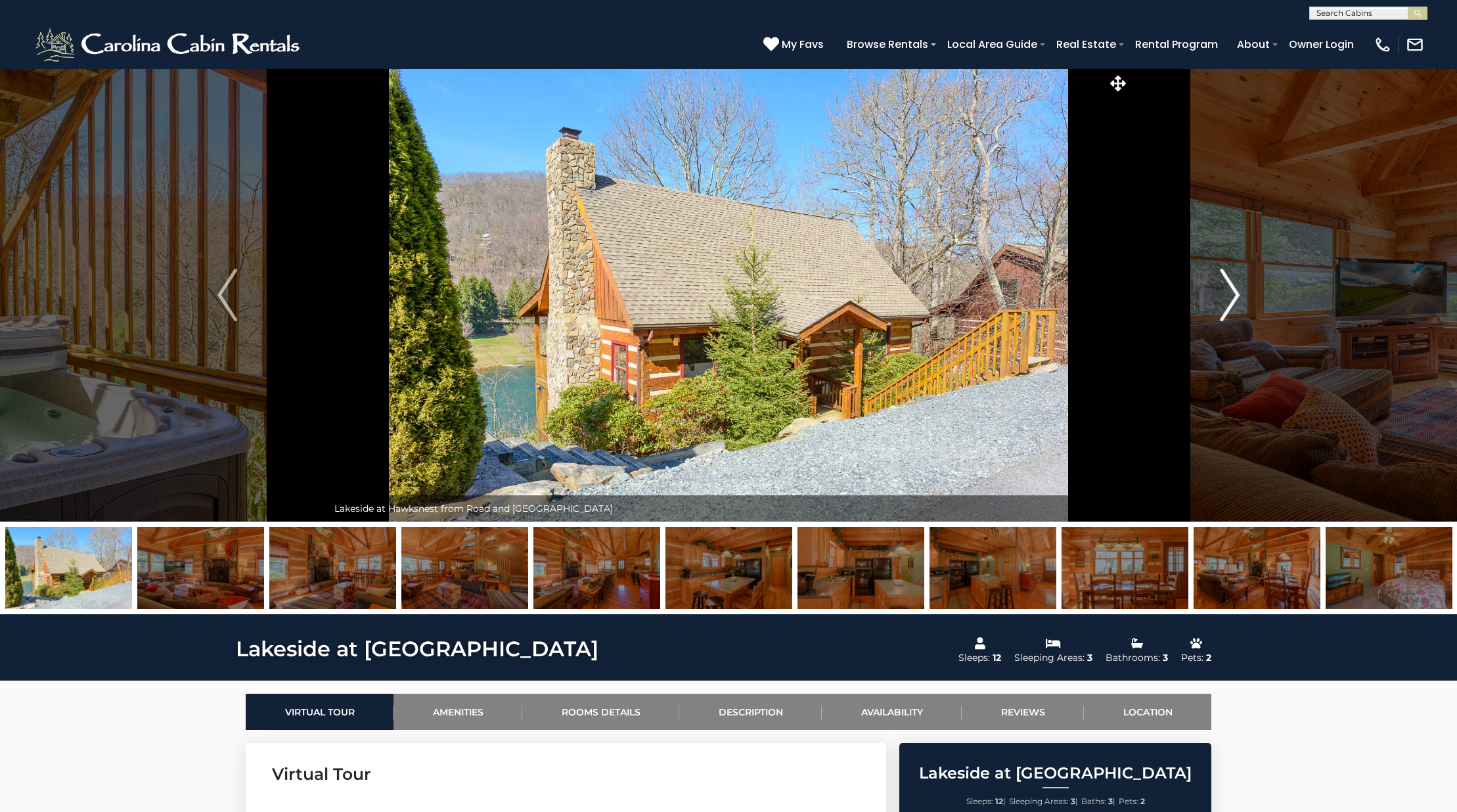
click at [1236, 290] on img "Next" at bounding box center [1229, 294] width 19 height 53
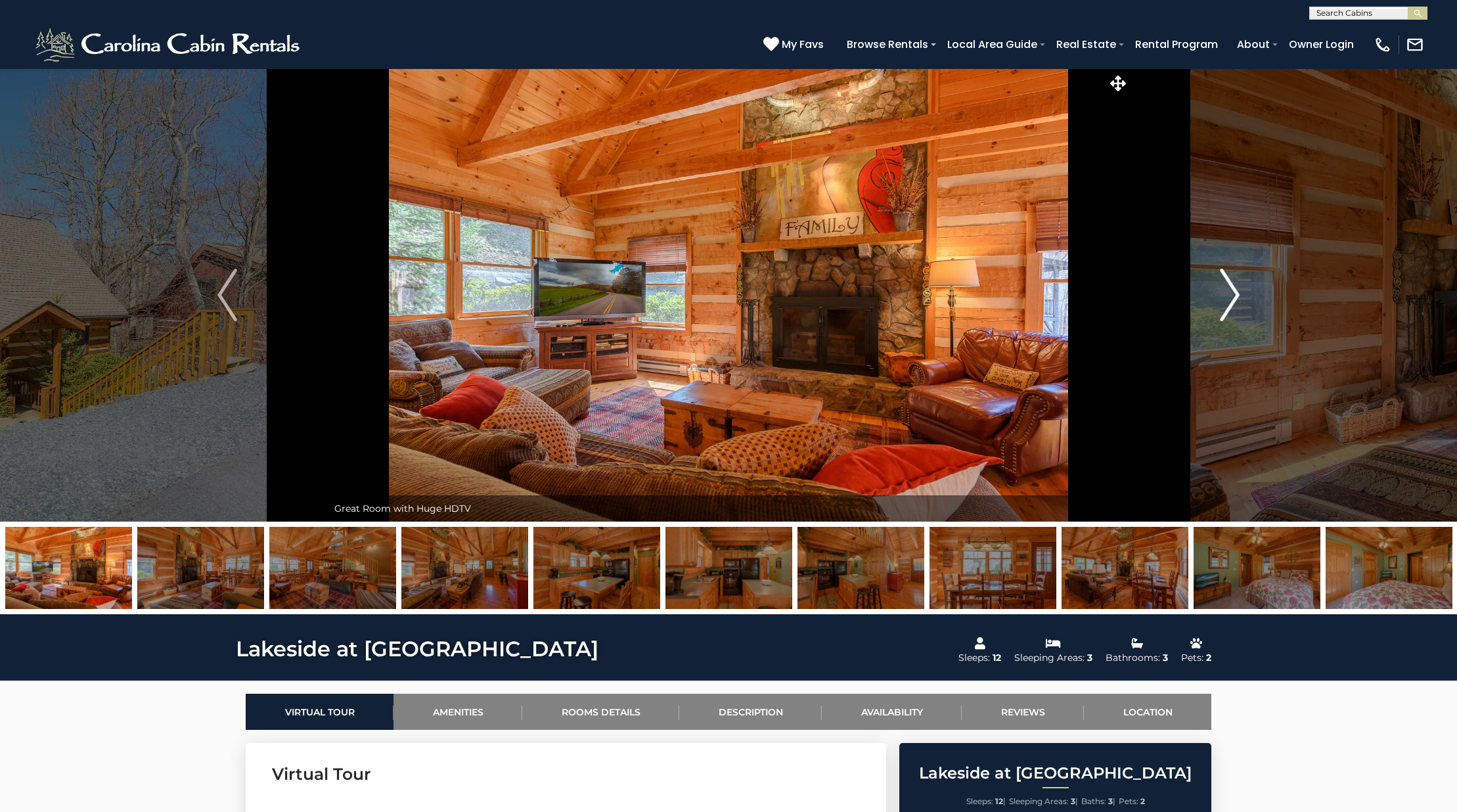
click at [1236, 290] on img "Next" at bounding box center [1229, 294] width 19 height 53
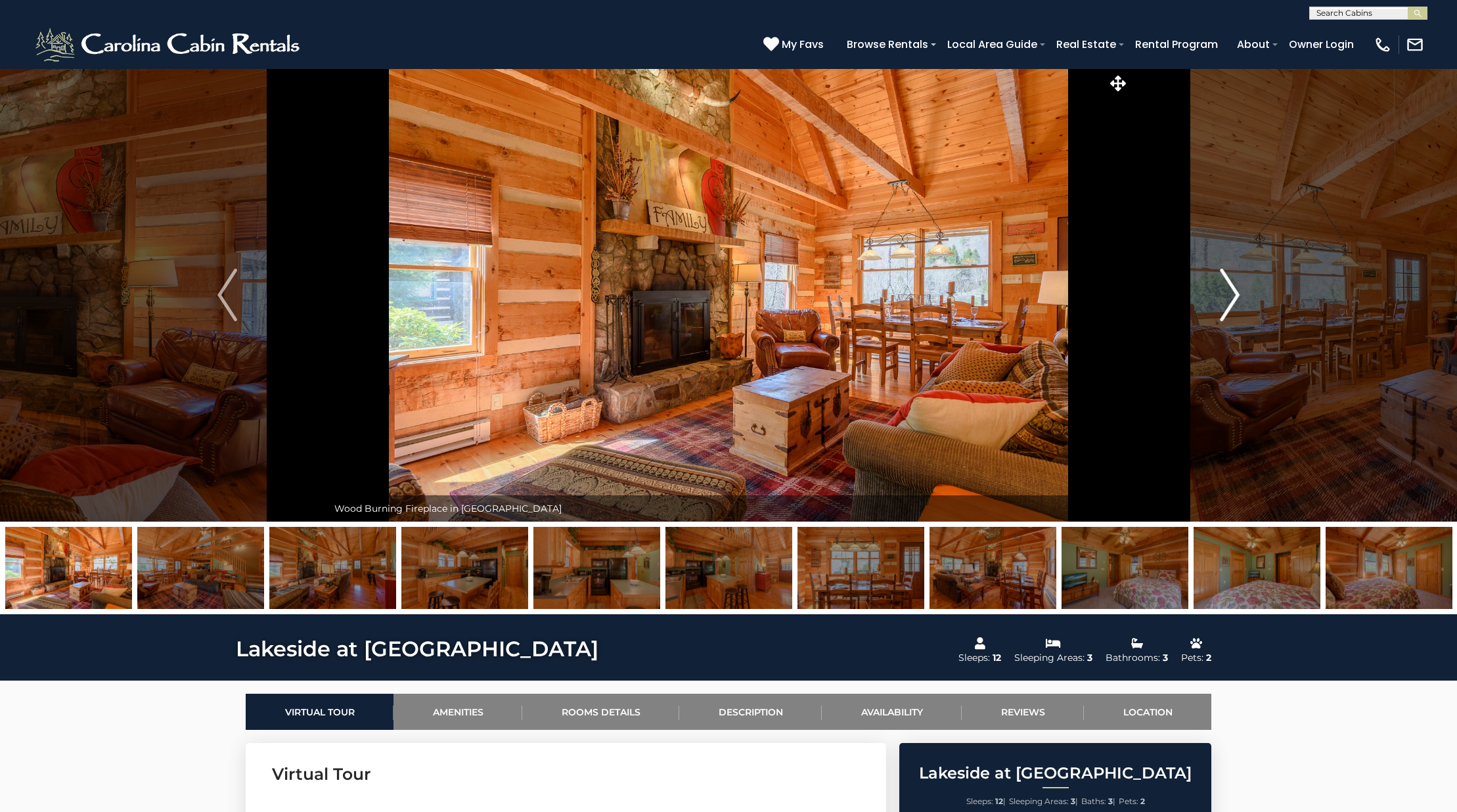
click at [1236, 290] on img "Next" at bounding box center [1229, 294] width 19 height 53
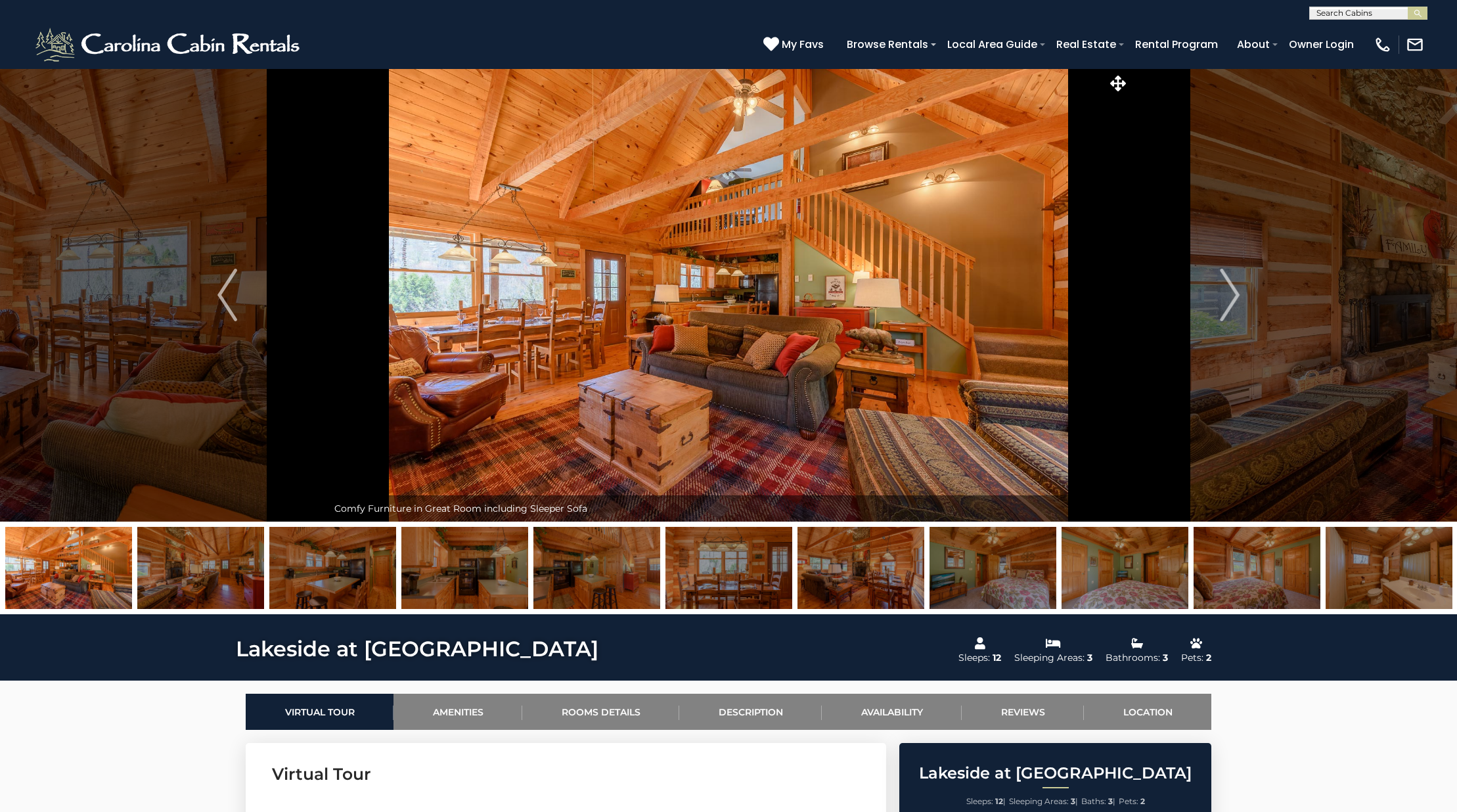
click at [1346, 579] on img at bounding box center [1389, 568] width 127 height 82
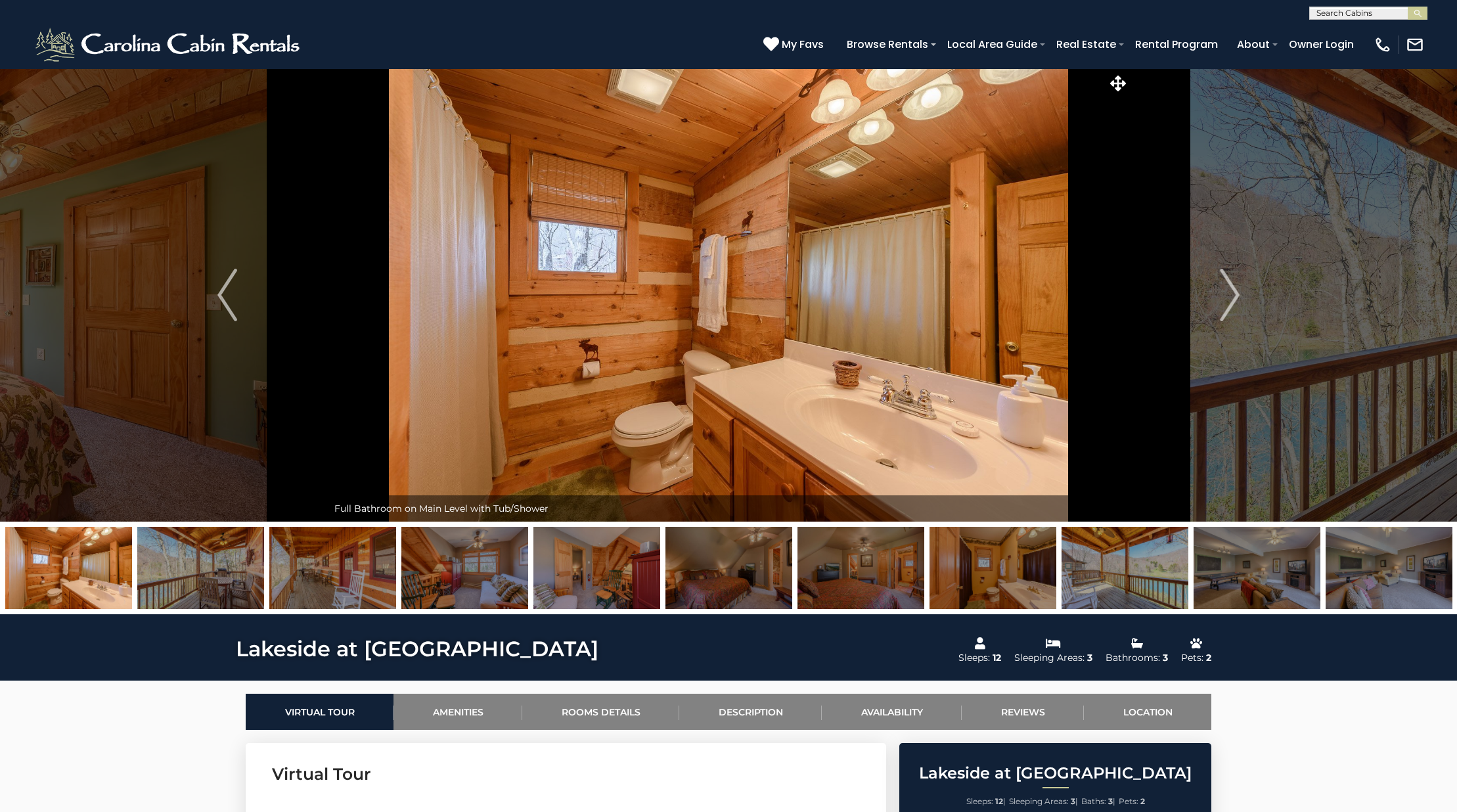
click at [1047, 573] on img at bounding box center [993, 568] width 127 height 82
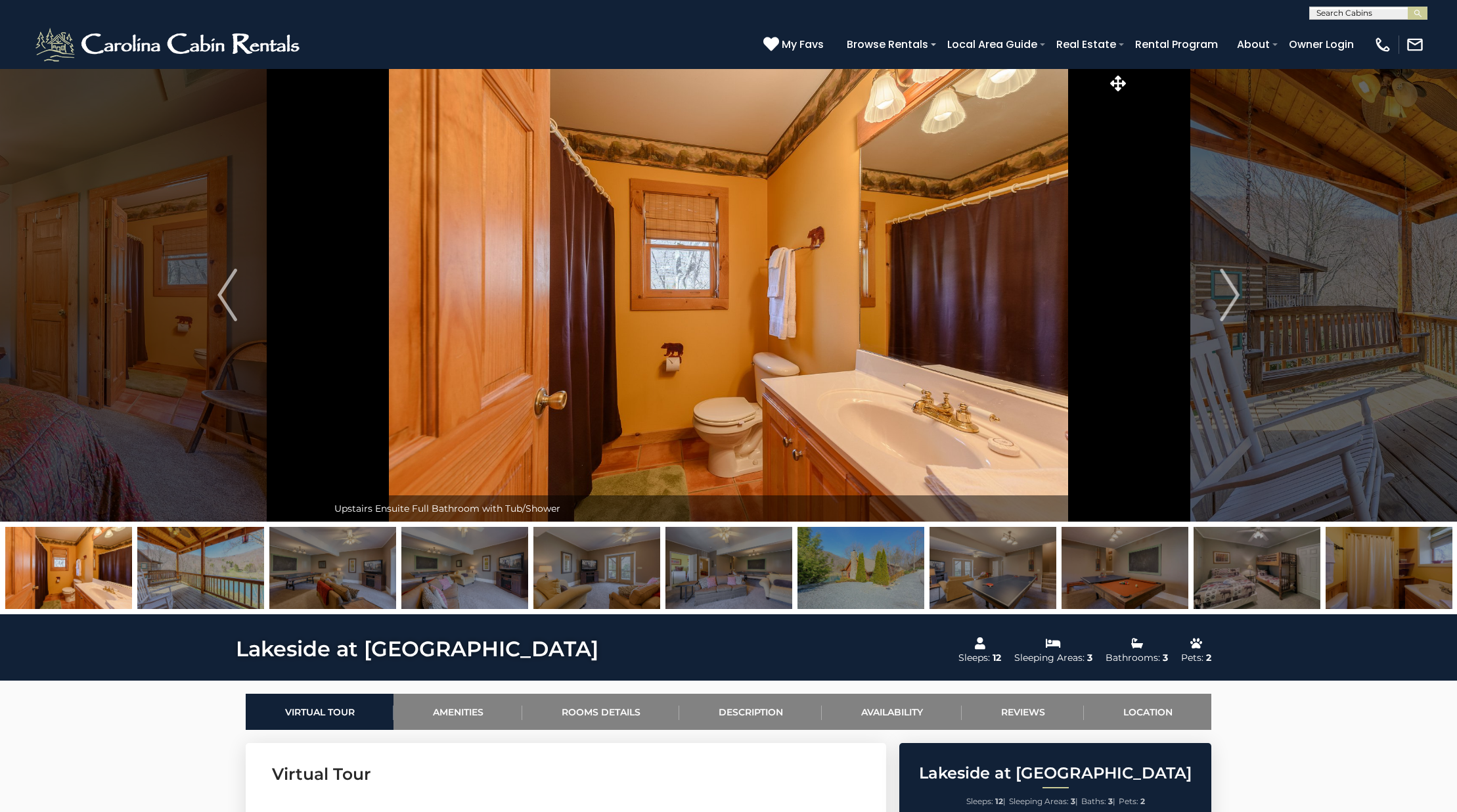
click at [828, 570] on img at bounding box center [861, 568] width 127 height 82
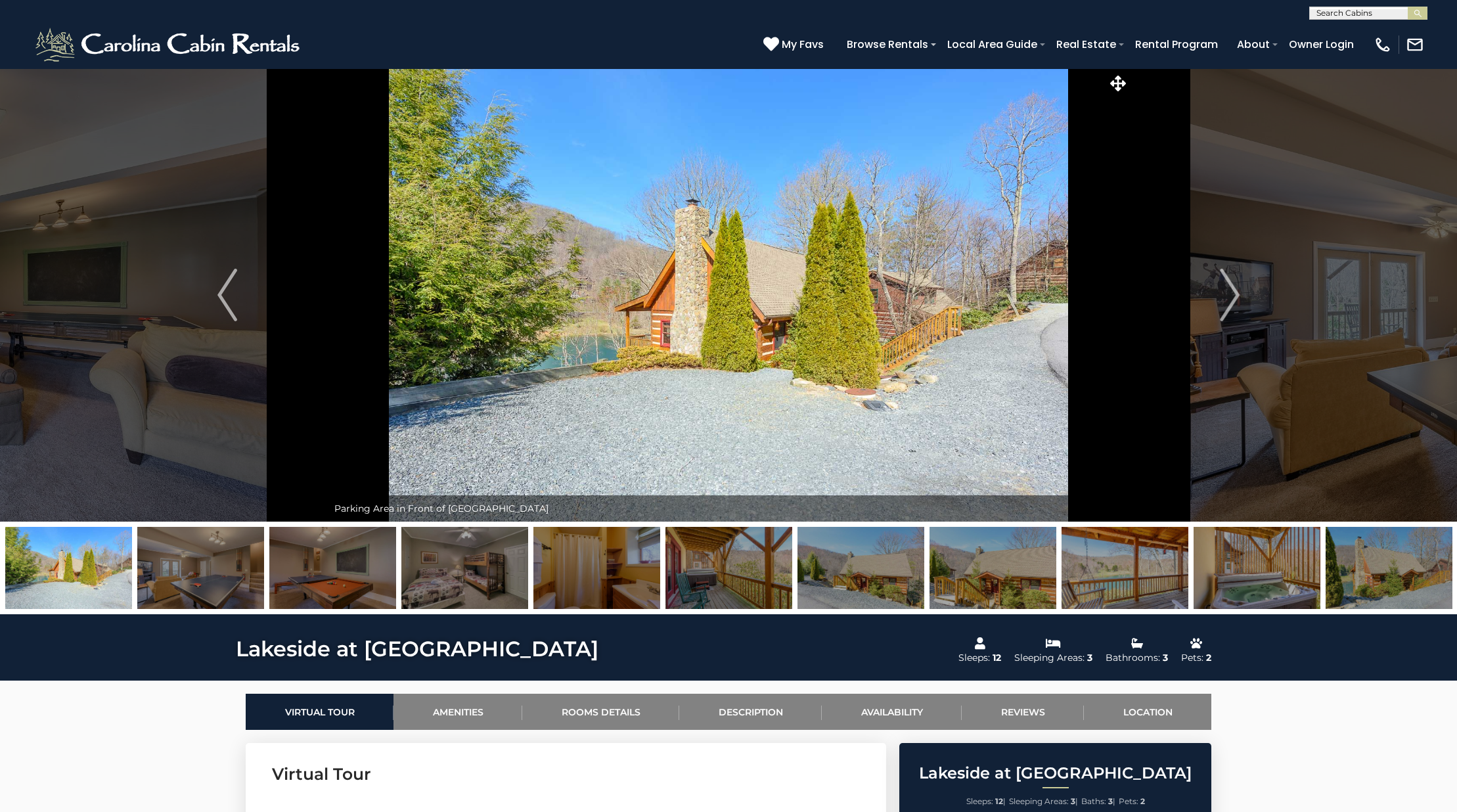
click at [842, 567] on img at bounding box center [861, 568] width 127 height 82
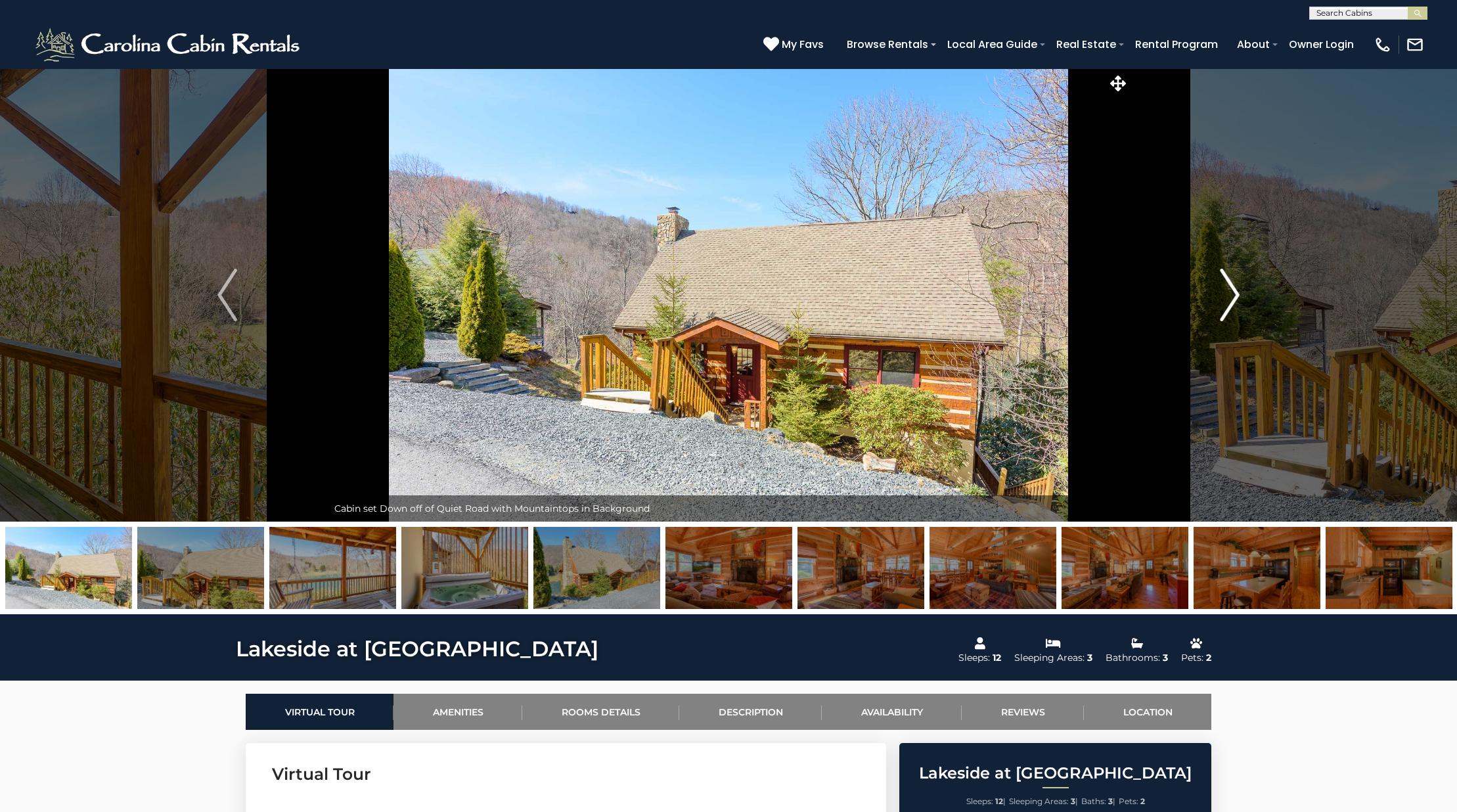
click at [1229, 295] on img "Next" at bounding box center [1229, 294] width 19 height 53
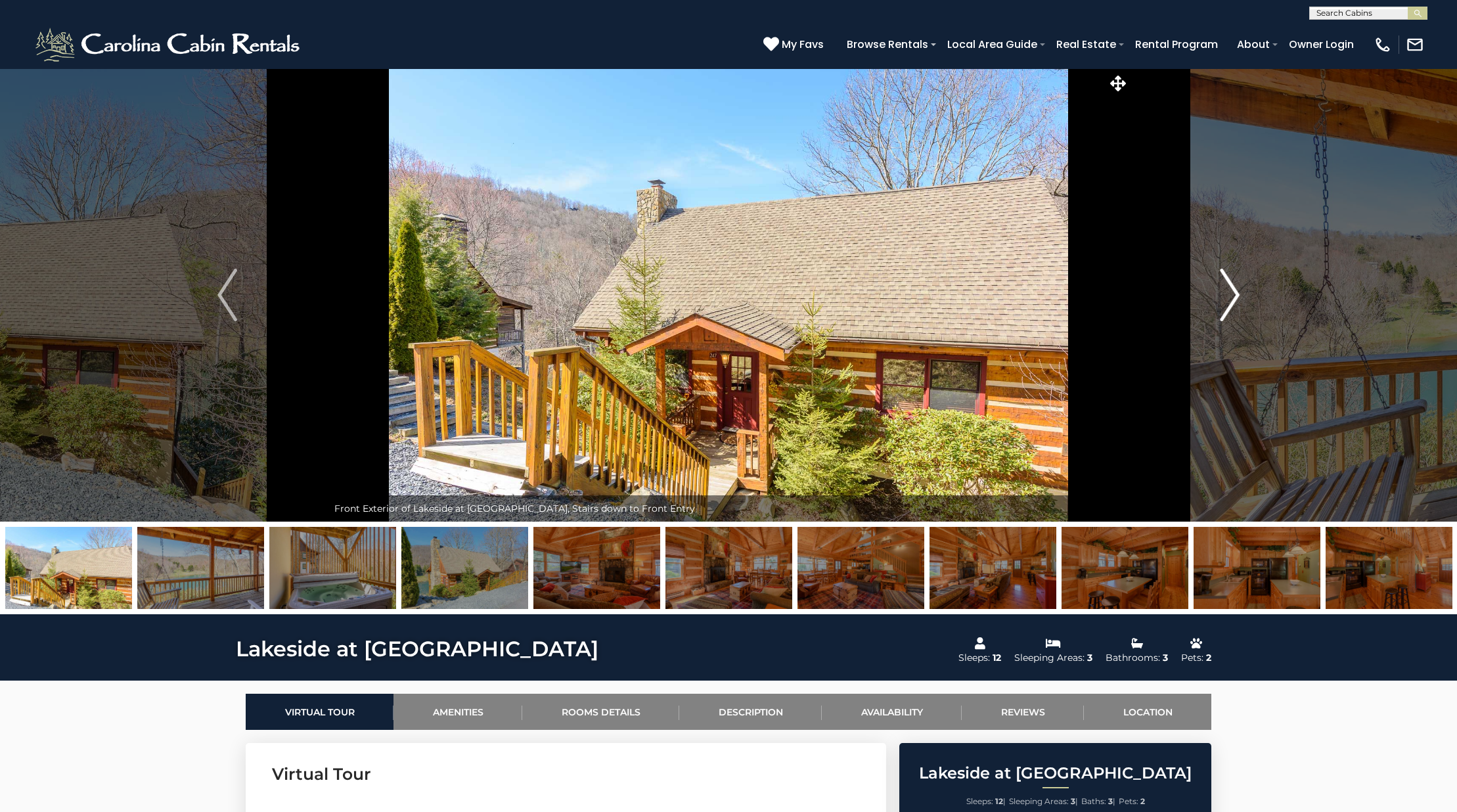
click at [1229, 295] on img "Next" at bounding box center [1229, 294] width 19 height 53
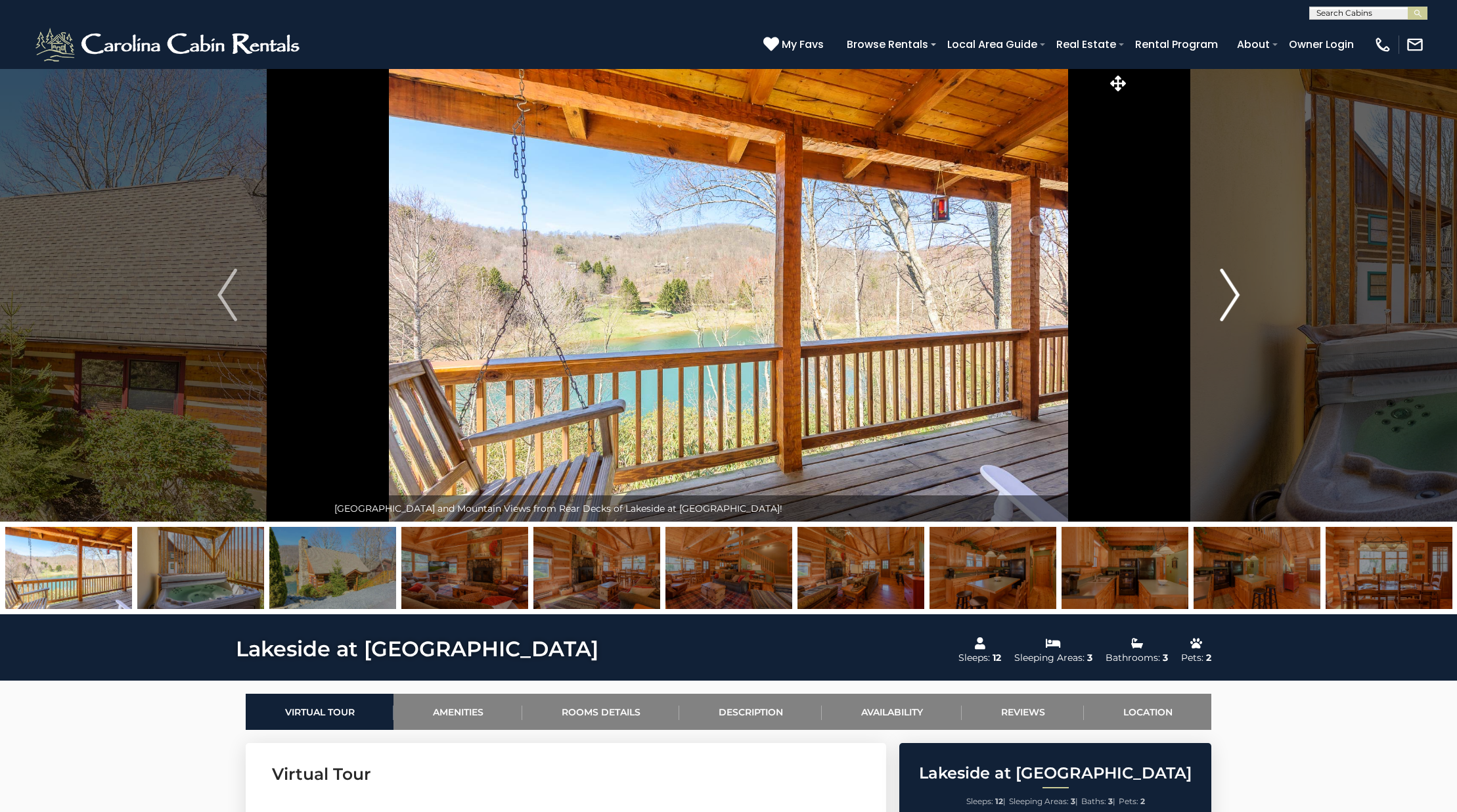
click at [1229, 295] on img "Next" at bounding box center [1229, 294] width 19 height 53
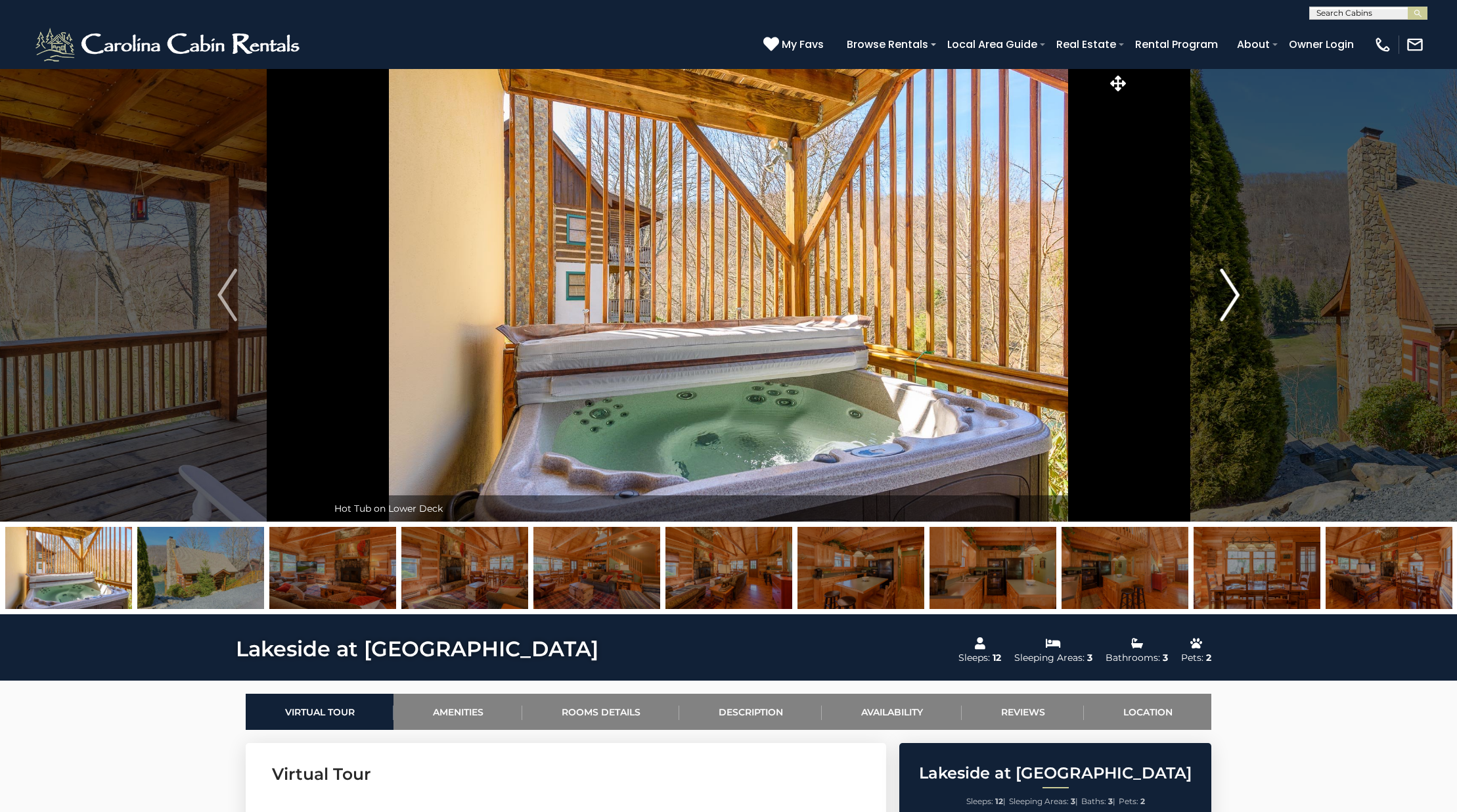
click at [1229, 295] on img "Next" at bounding box center [1229, 294] width 19 height 53
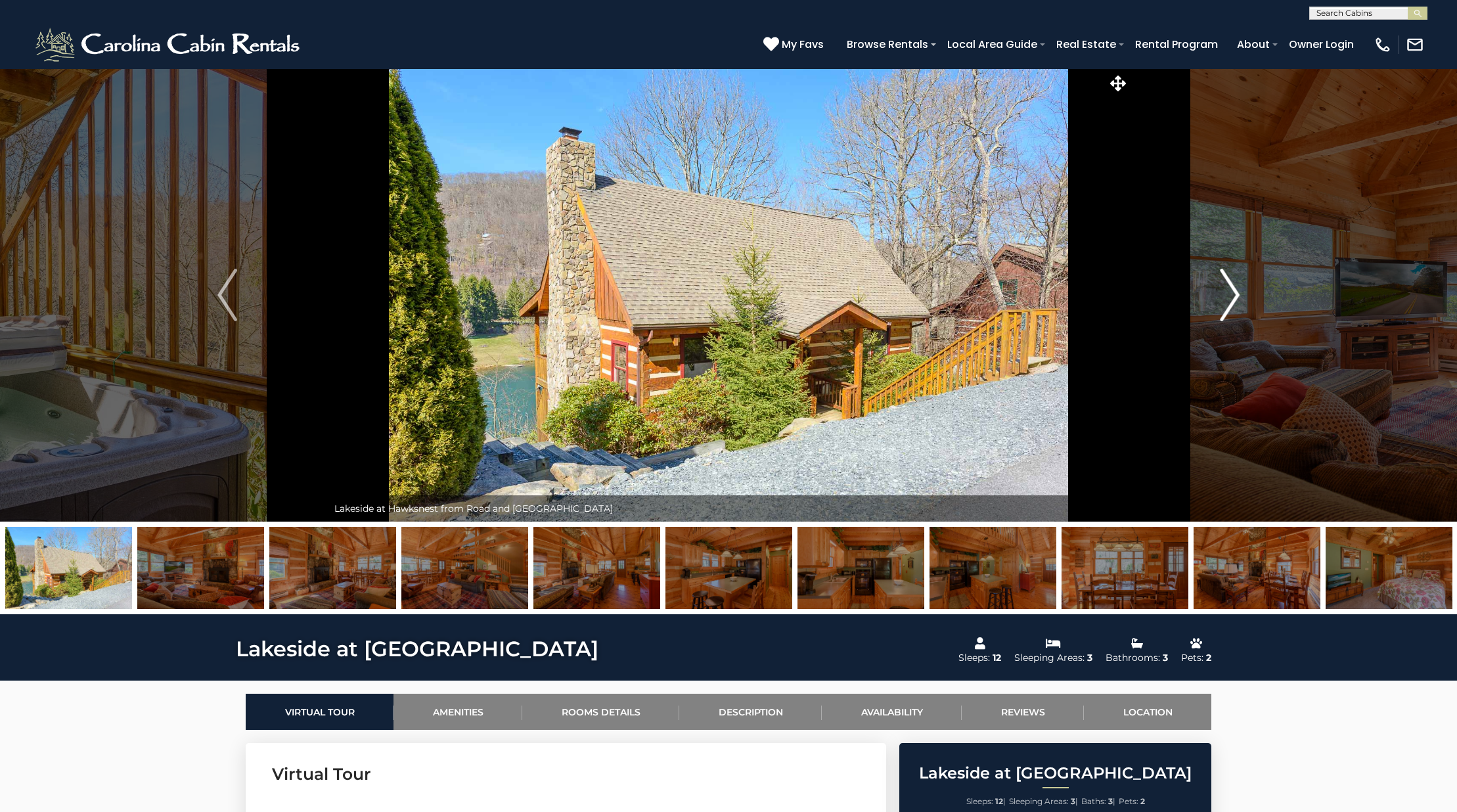
click at [1229, 295] on img "Next" at bounding box center [1229, 294] width 19 height 53
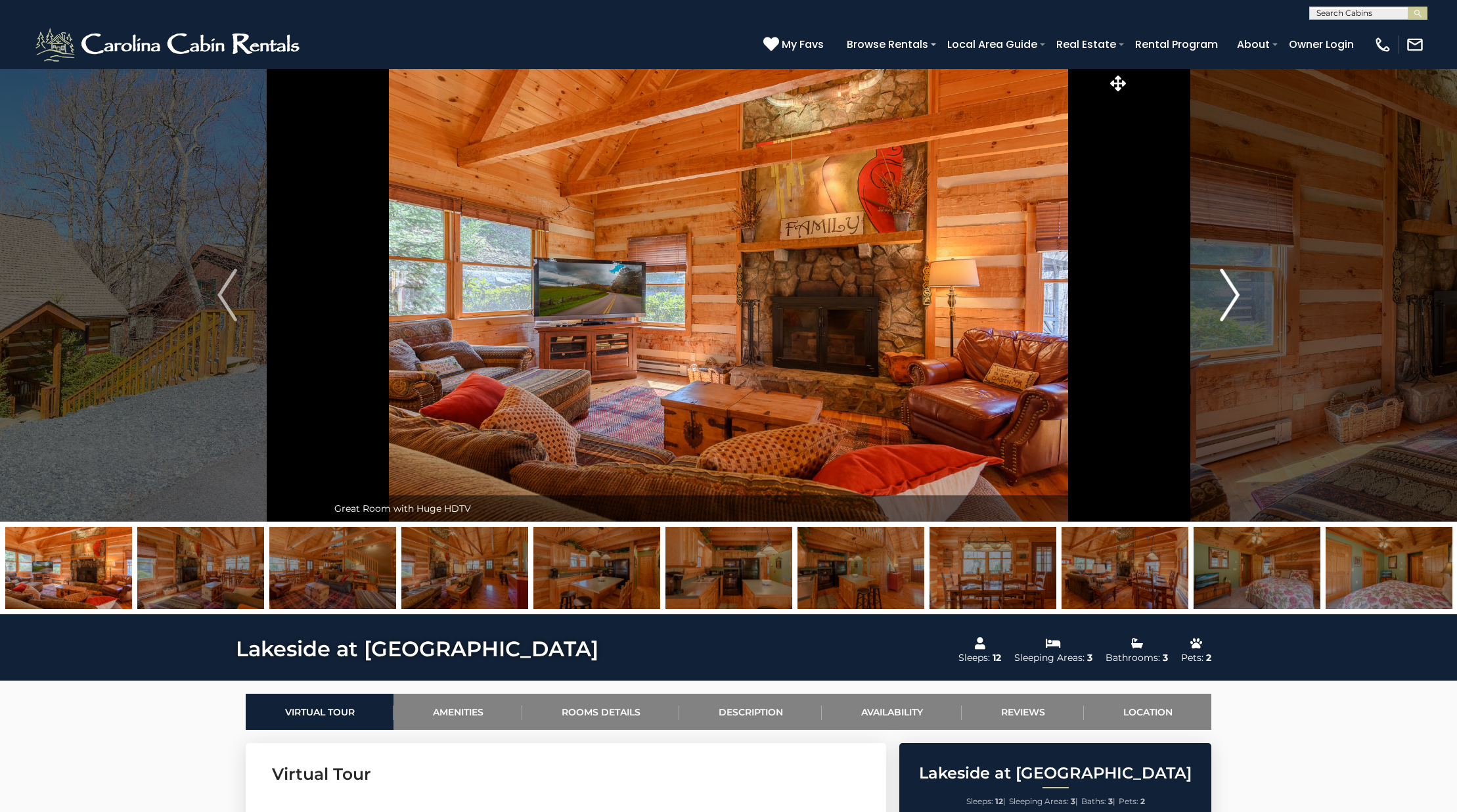
click at [1229, 295] on img "Next" at bounding box center [1229, 294] width 19 height 53
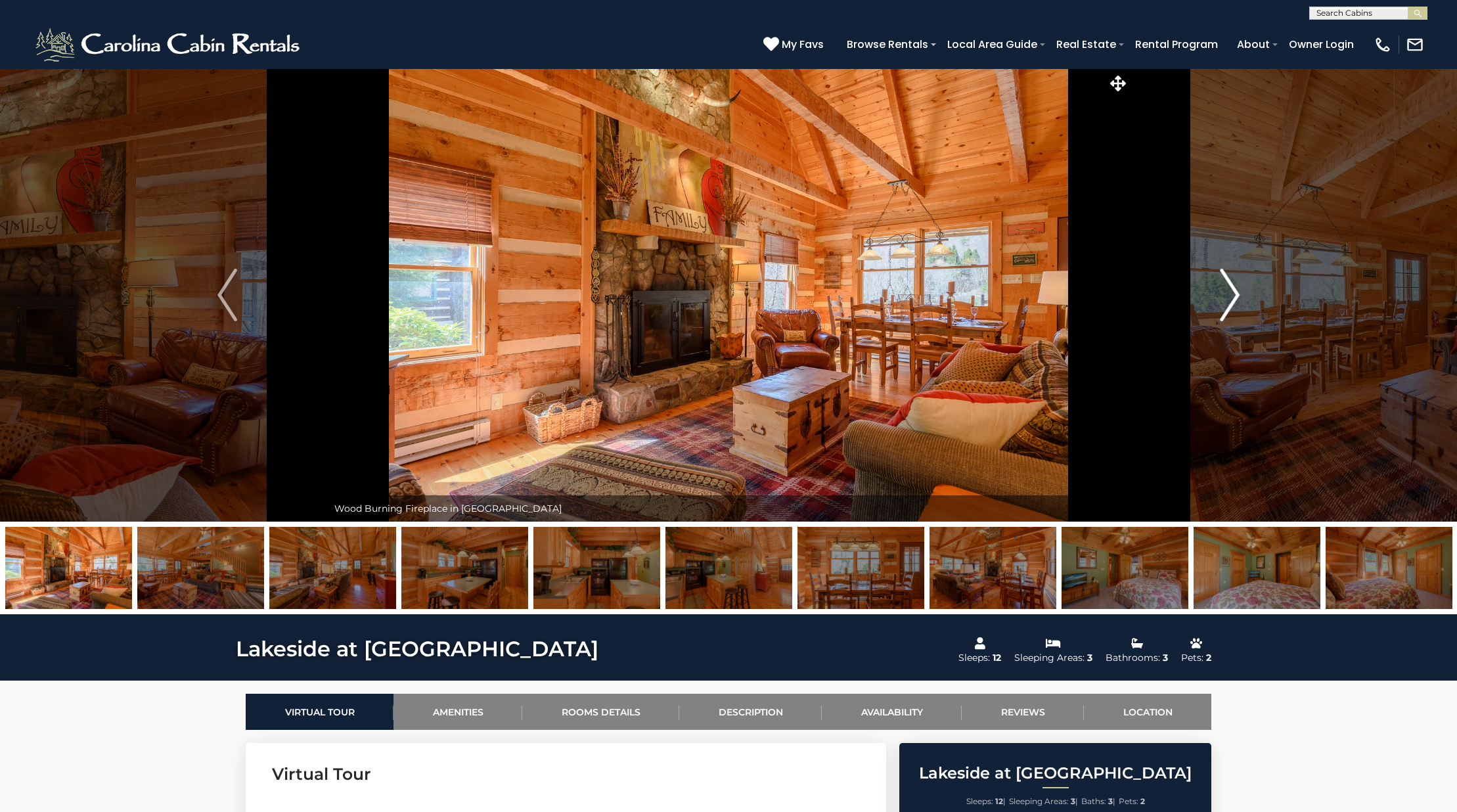
click at [1229, 295] on img "Next" at bounding box center [1229, 294] width 19 height 53
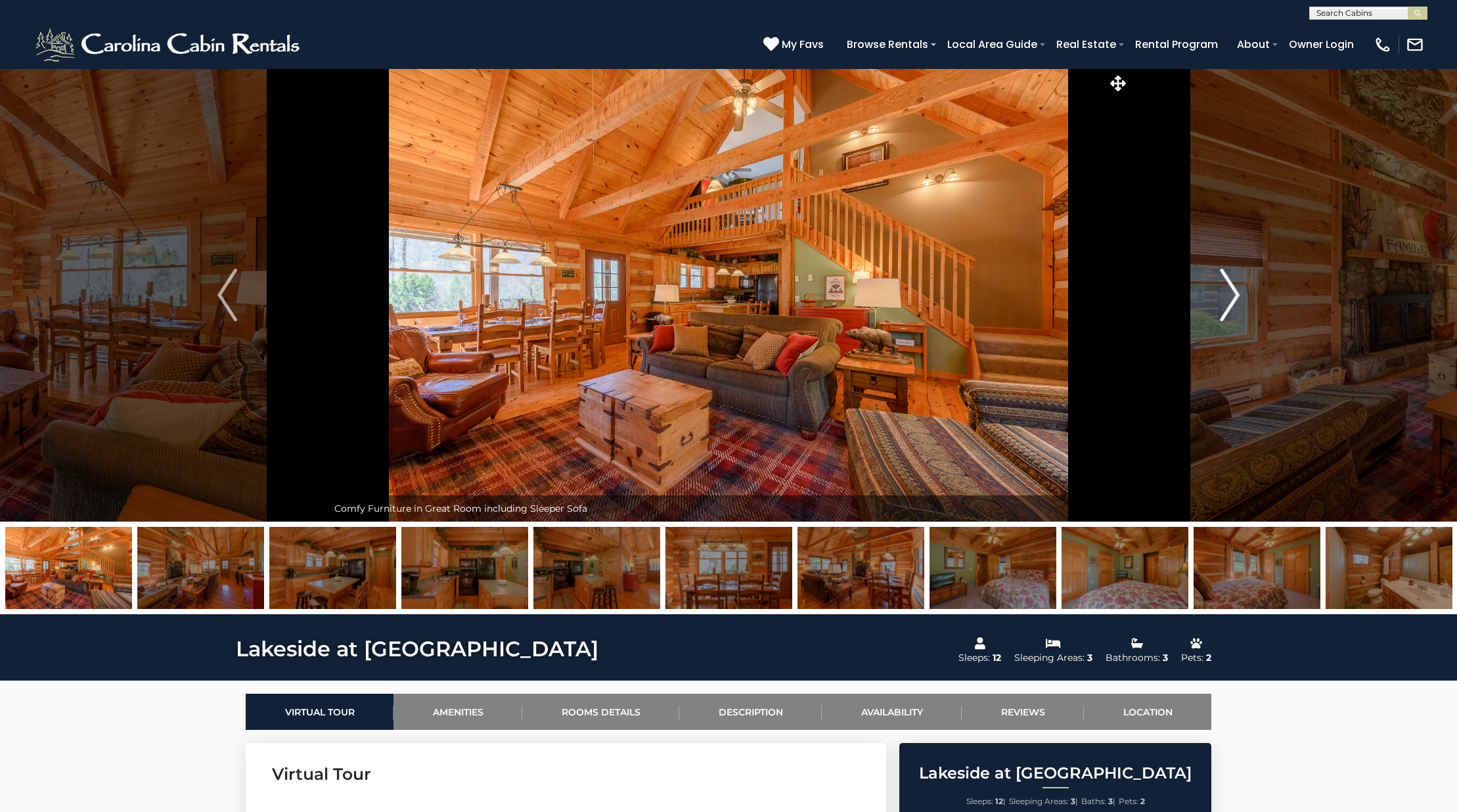
click at [1229, 295] on img "Next" at bounding box center [1229, 294] width 19 height 53
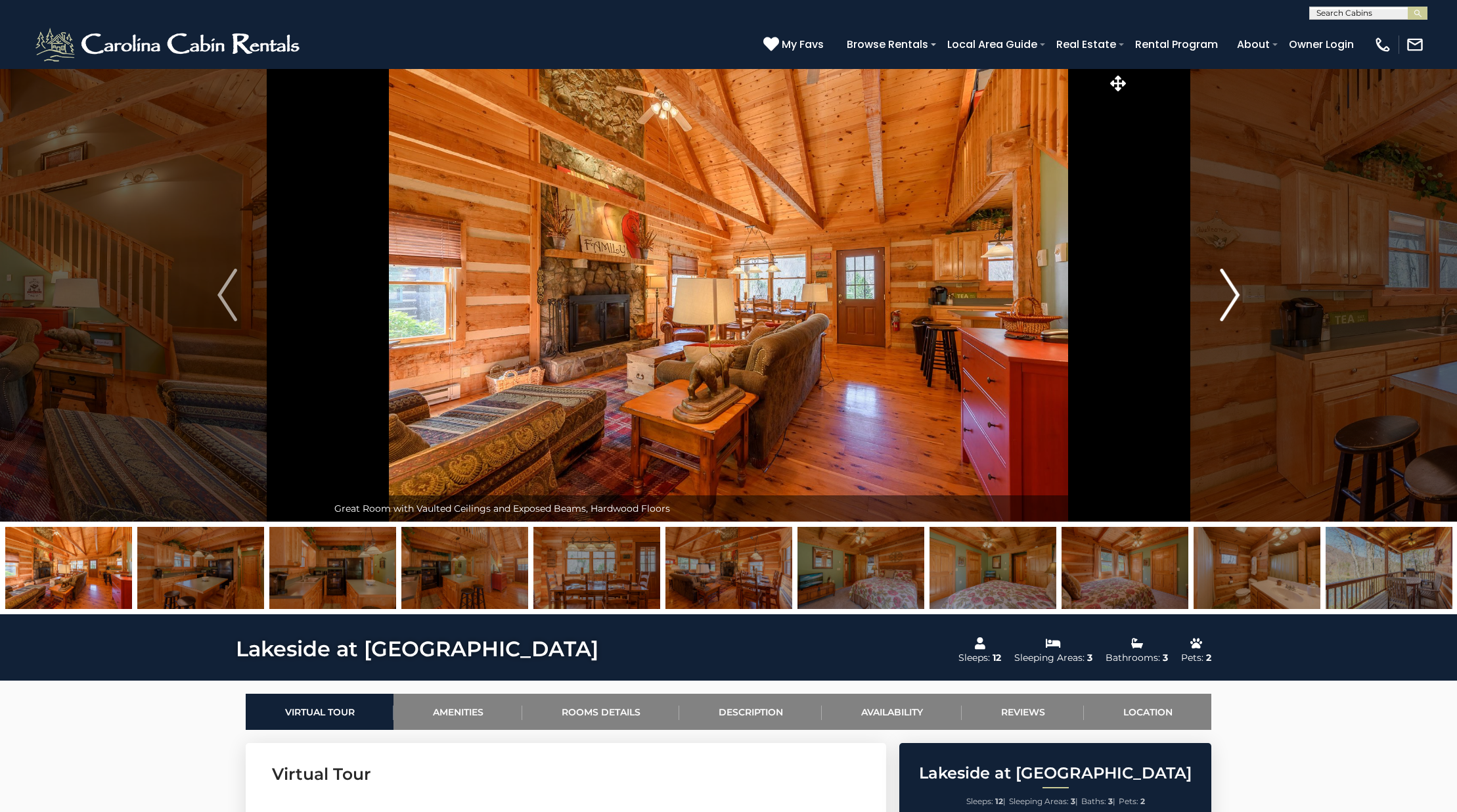
click at [1229, 295] on img "Next" at bounding box center [1229, 294] width 19 height 53
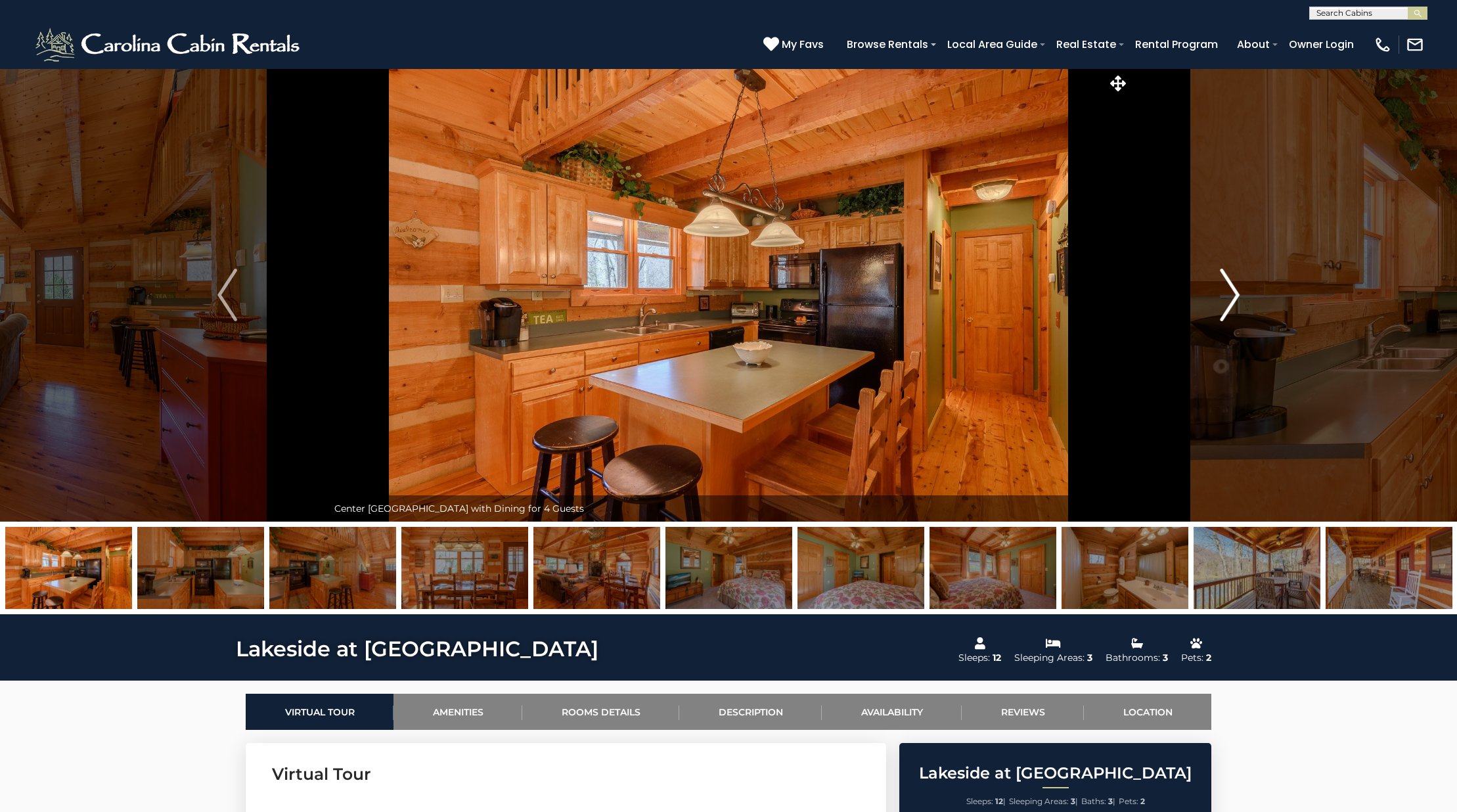
click at [1229, 295] on img "Next" at bounding box center [1229, 294] width 19 height 53
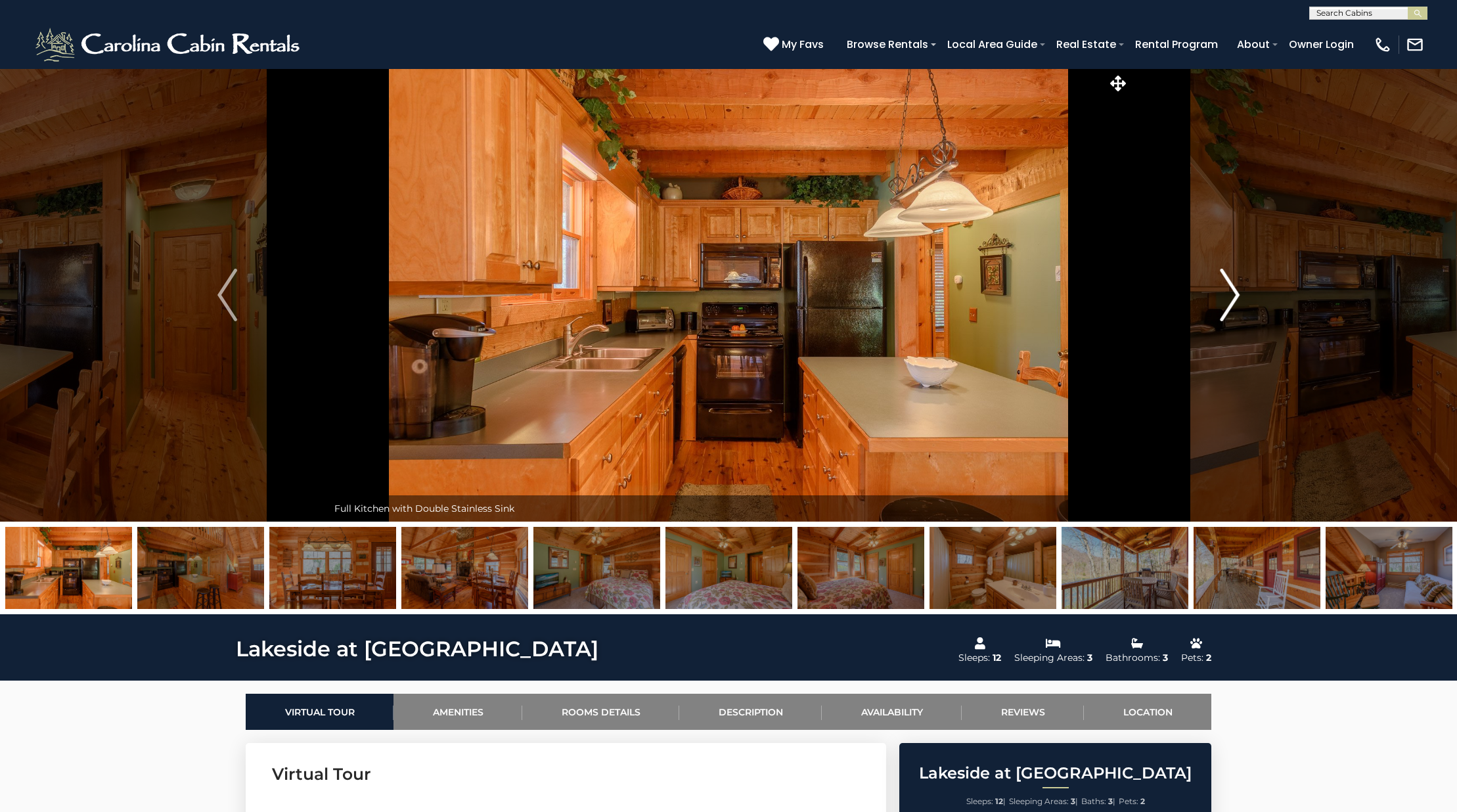
click at [1229, 295] on img "Next" at bounding box center [1229, 294] width 19 height 53
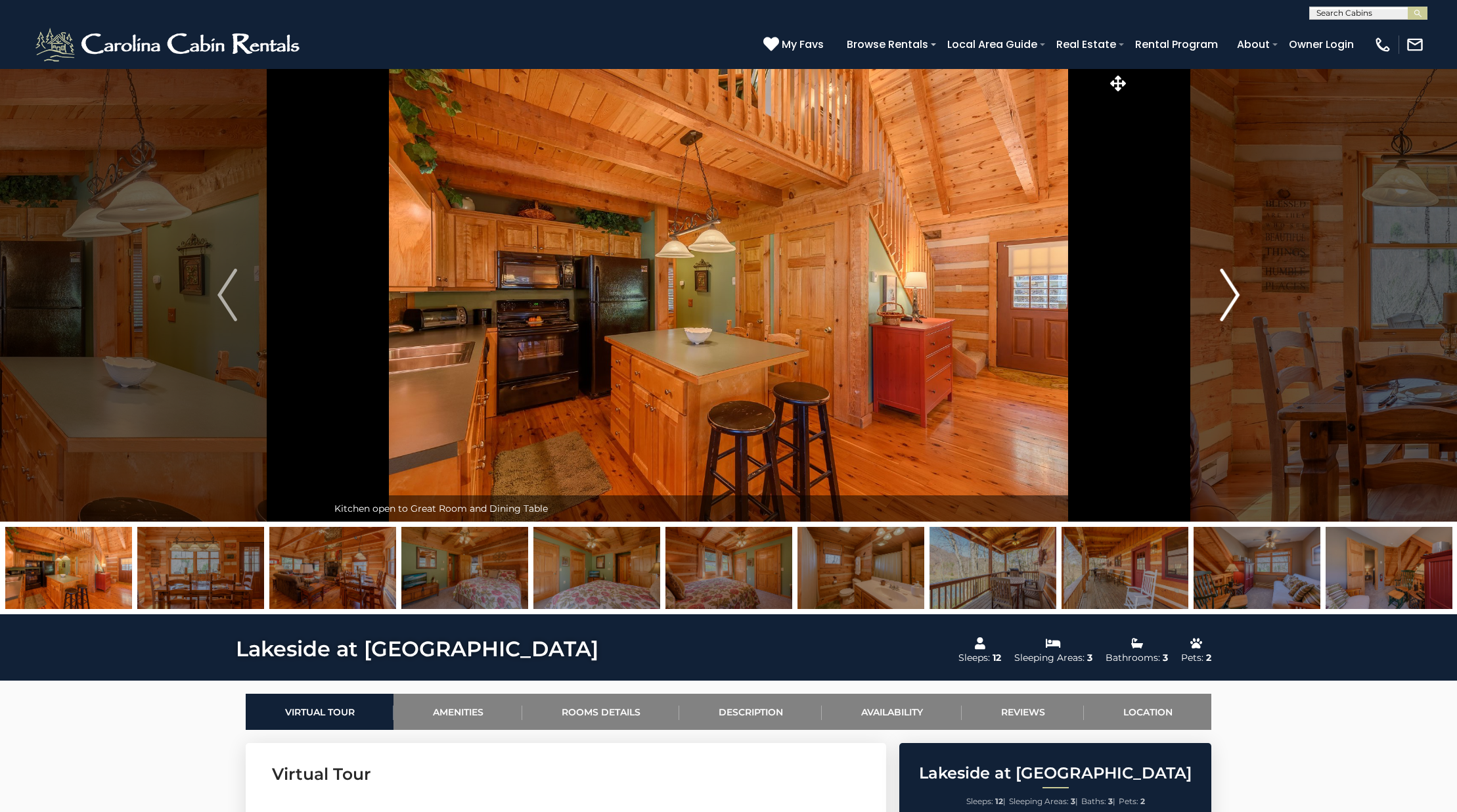
click at [1229, 295] on img "Next" at bounding box center [1229, 294] width 19 height 53
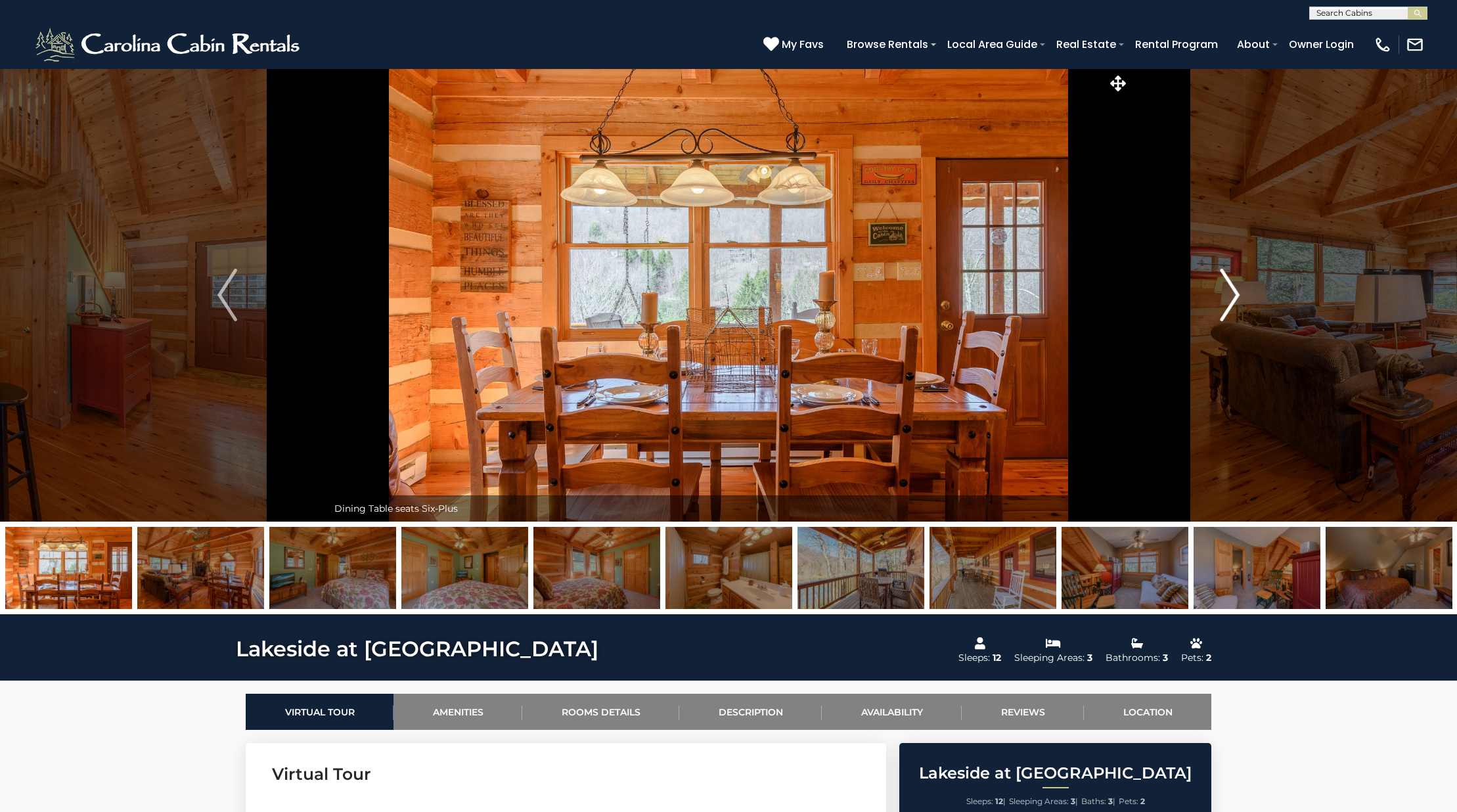
click at [1229, 295] on img "Next" at bounding box center [1229, 294] width 19 height 53
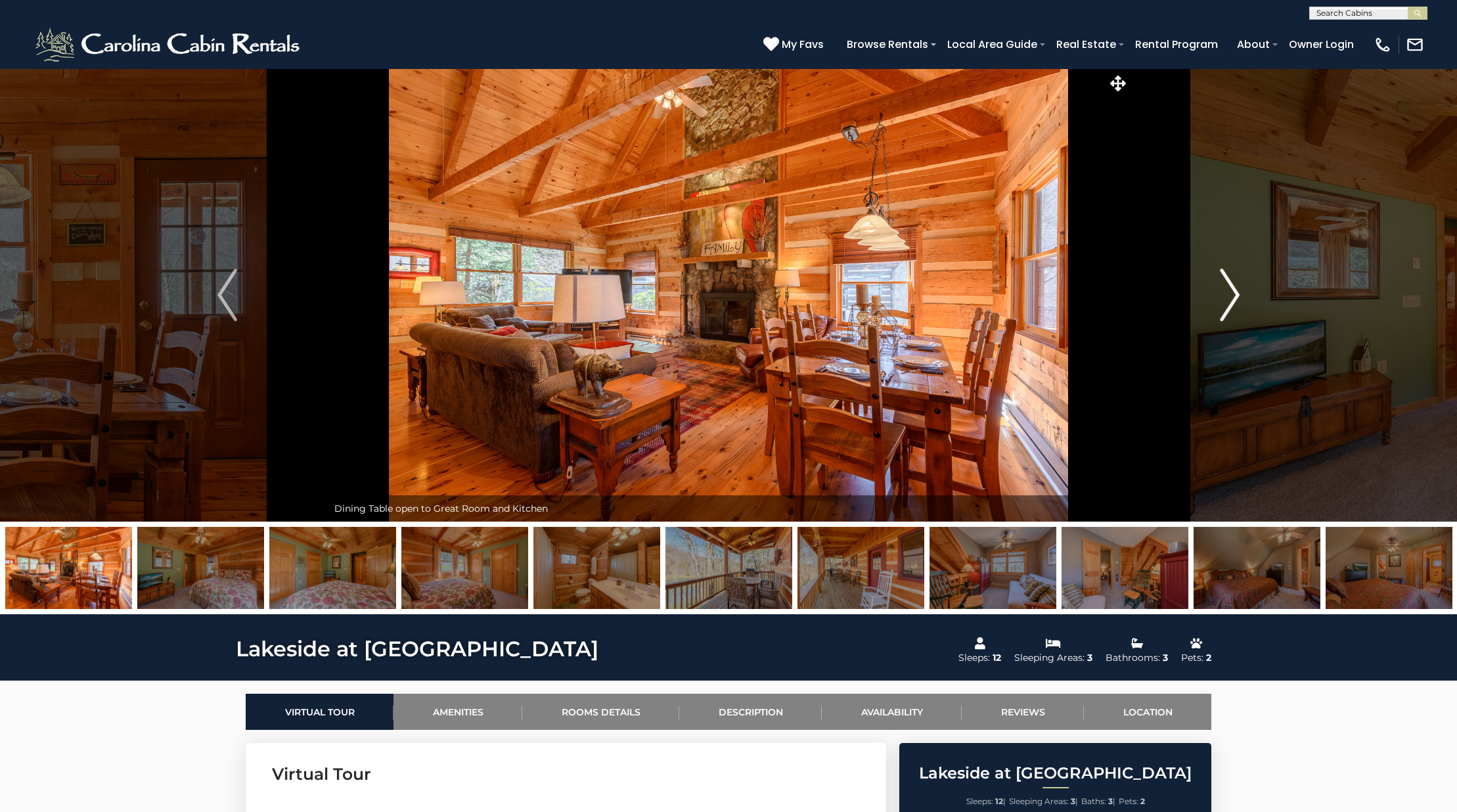
click at [1229, 295] on img "Next" at bounding box center [1229, 294] width 19 height 53
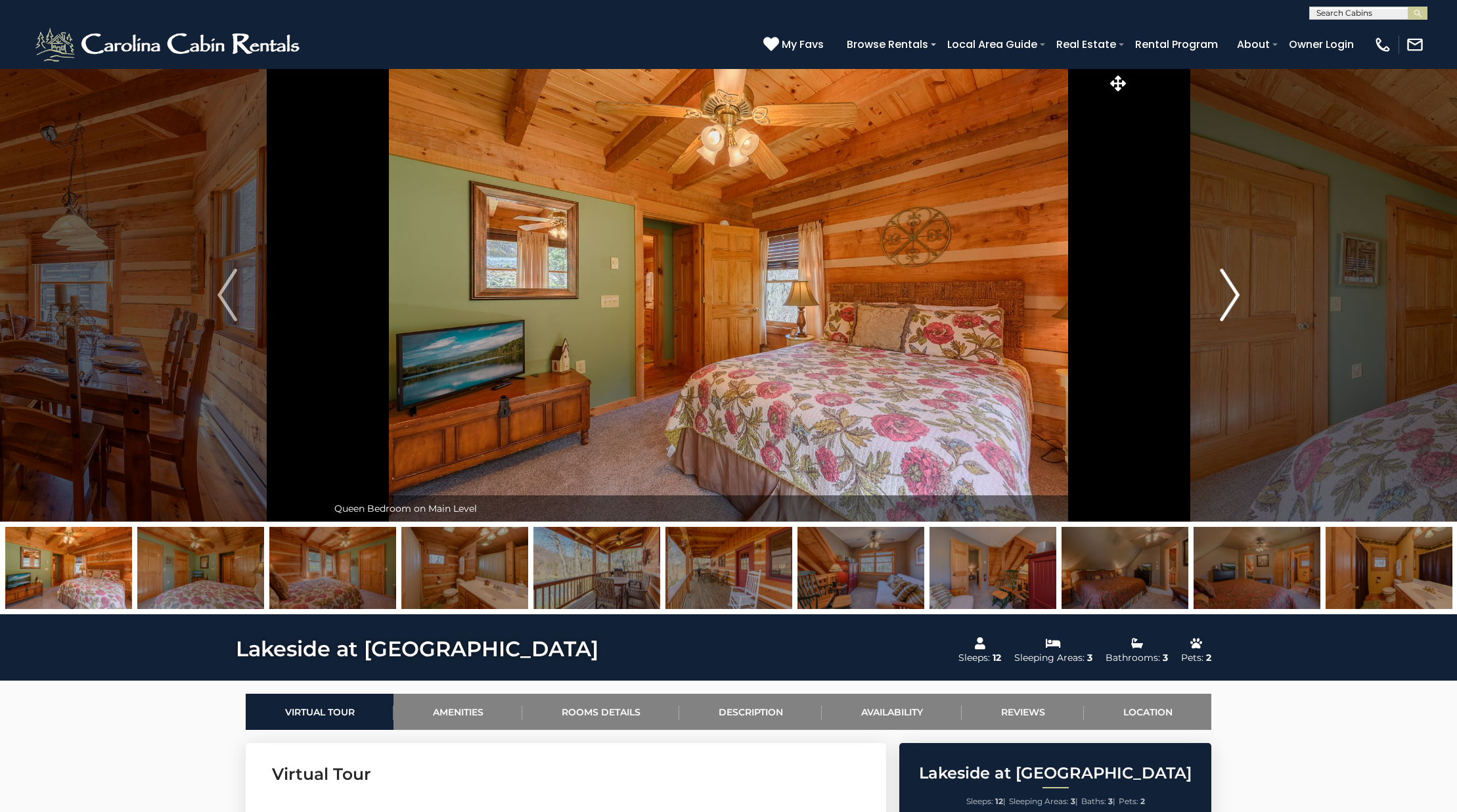
click at [1229, 295] on img "Next" at bounding box center [1229, 294] width 19 height 53
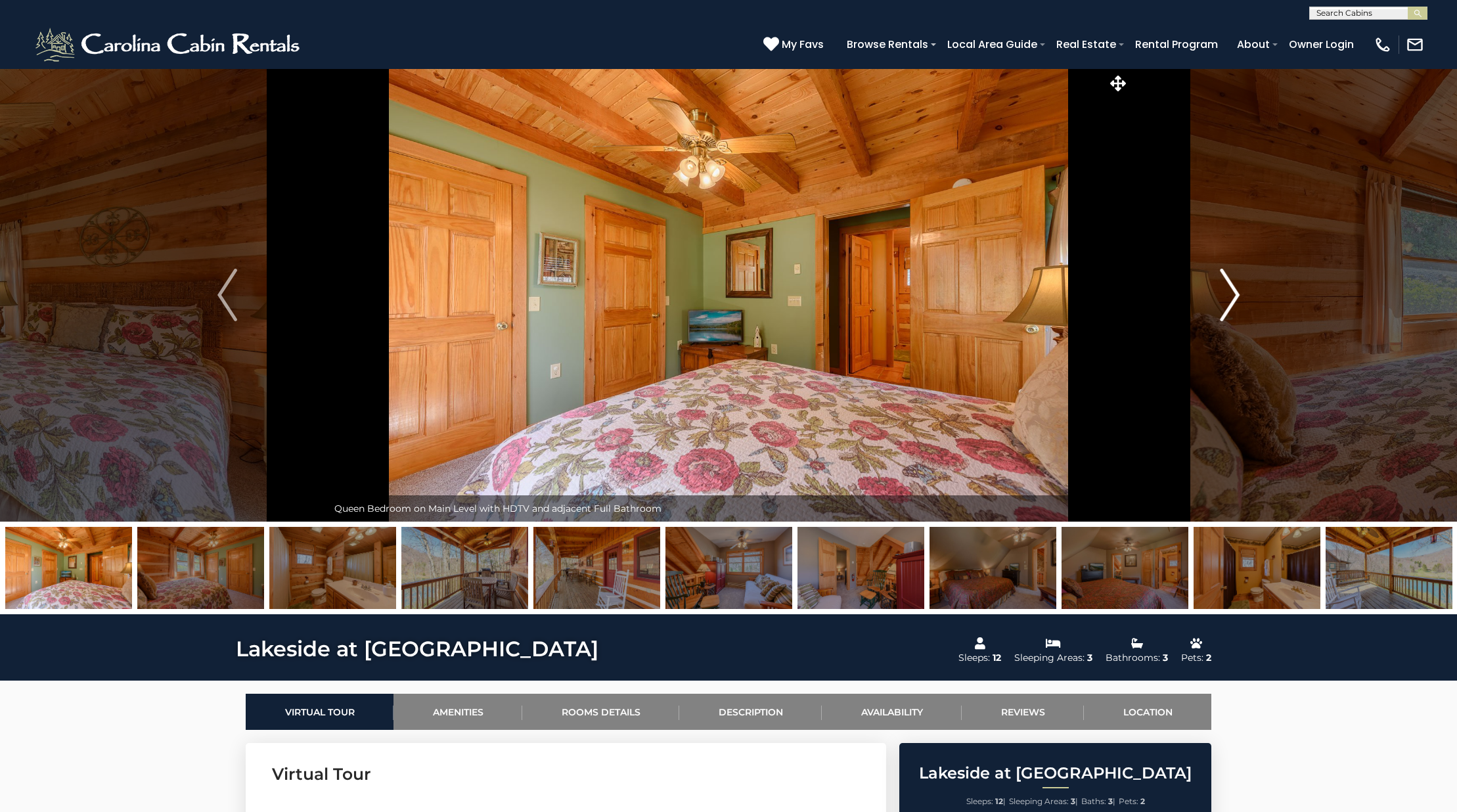
click at [1229, 295] on img "Next" at bounding box center [1229, 294] width 19 height 53
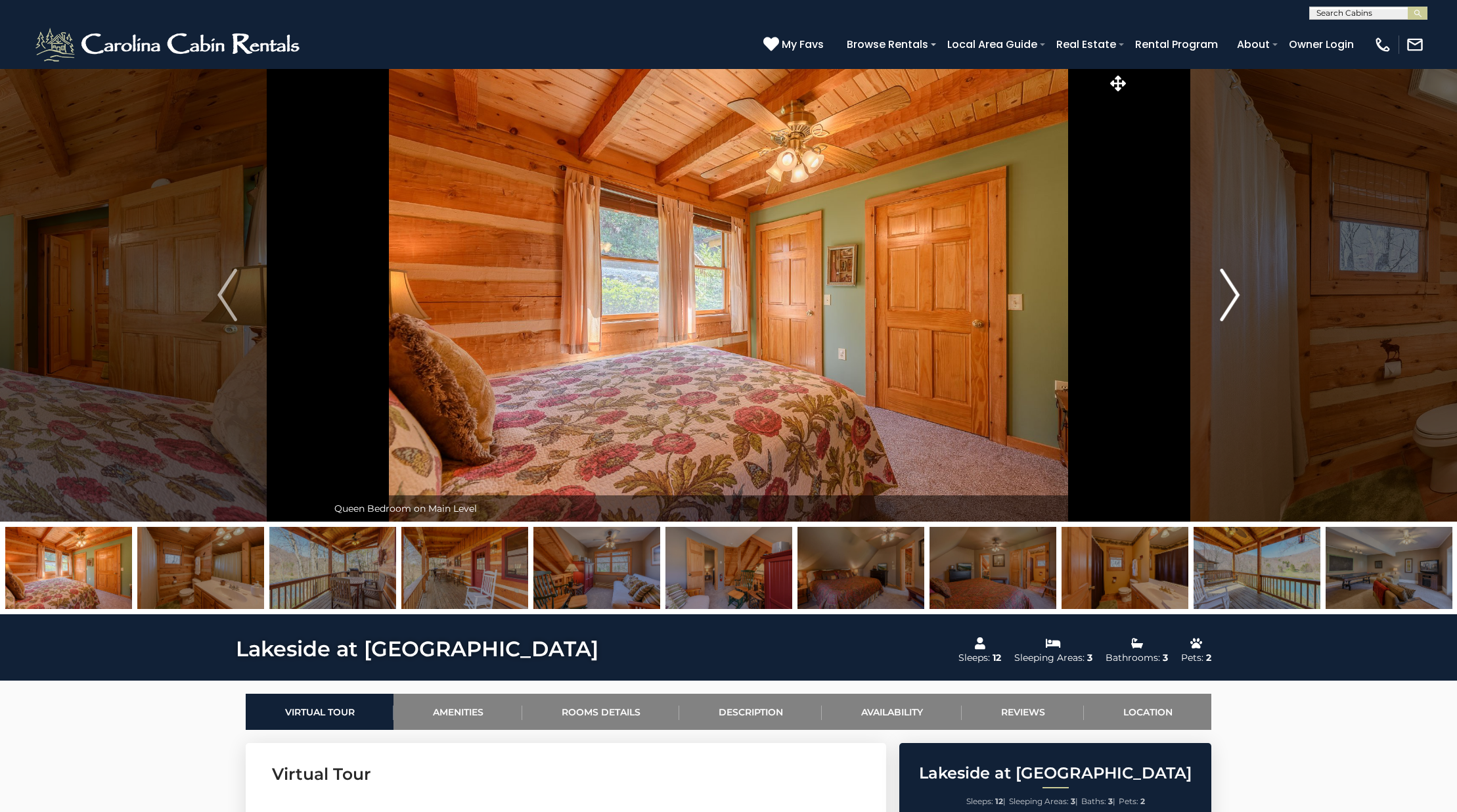
click at [1229, 295] on img "Next" at bounding box center [1229, 294] width 19 height 53
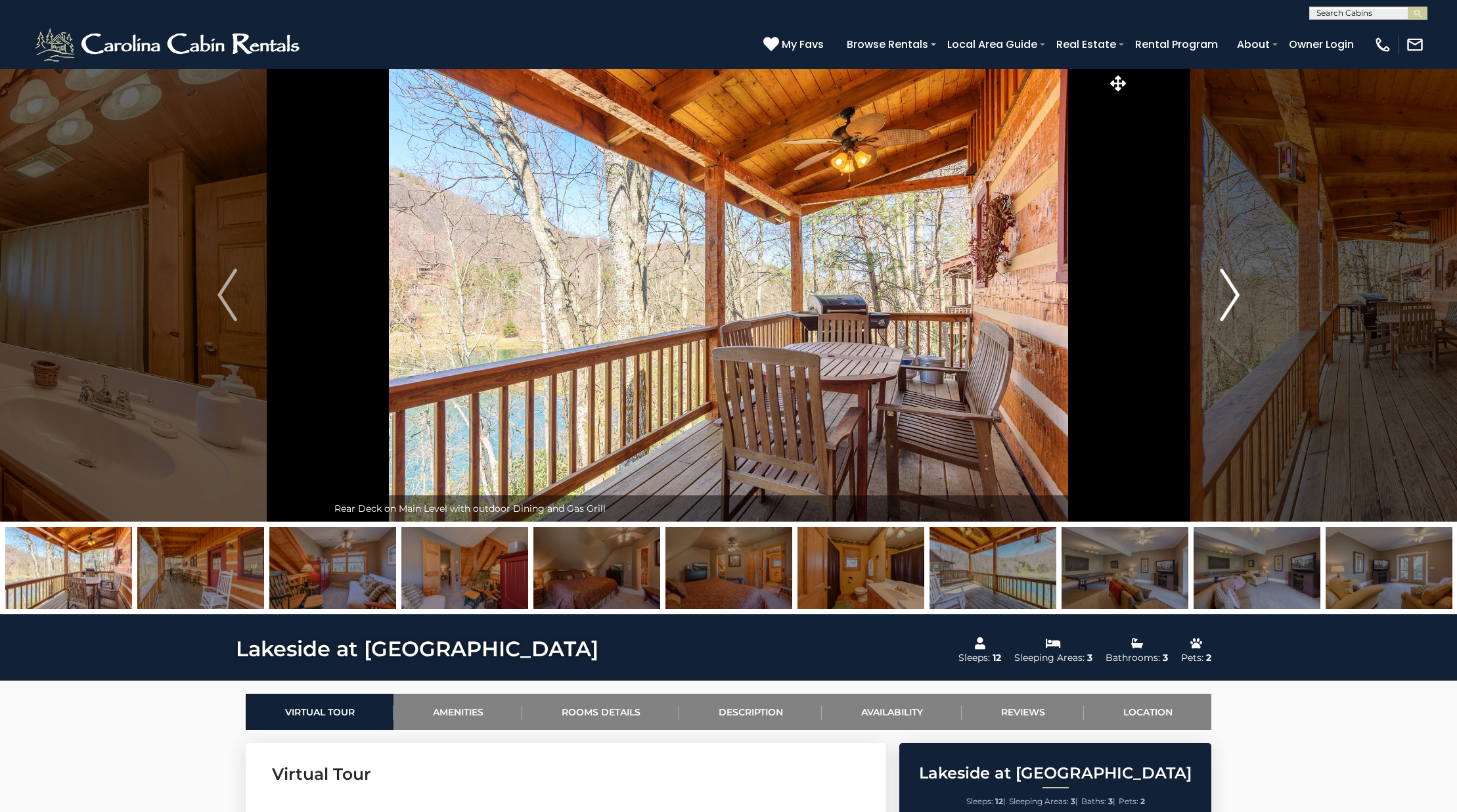
click at [1229, 295] on img "Next" at bounding box center [1229, 294] width 19 height 53
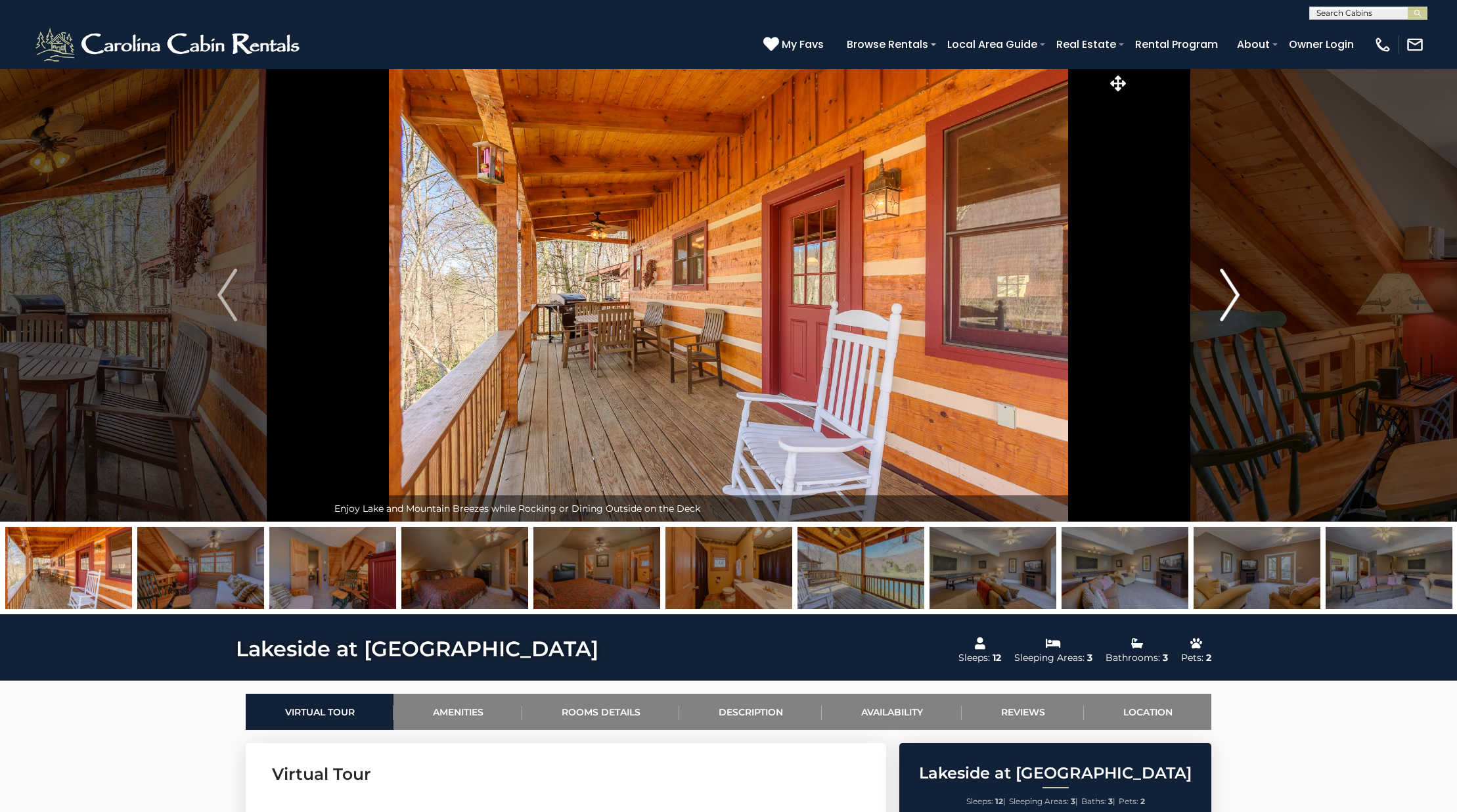
click at [1229, 295] on img "Next" at bounding box center [1229, 294] width 19 height 53
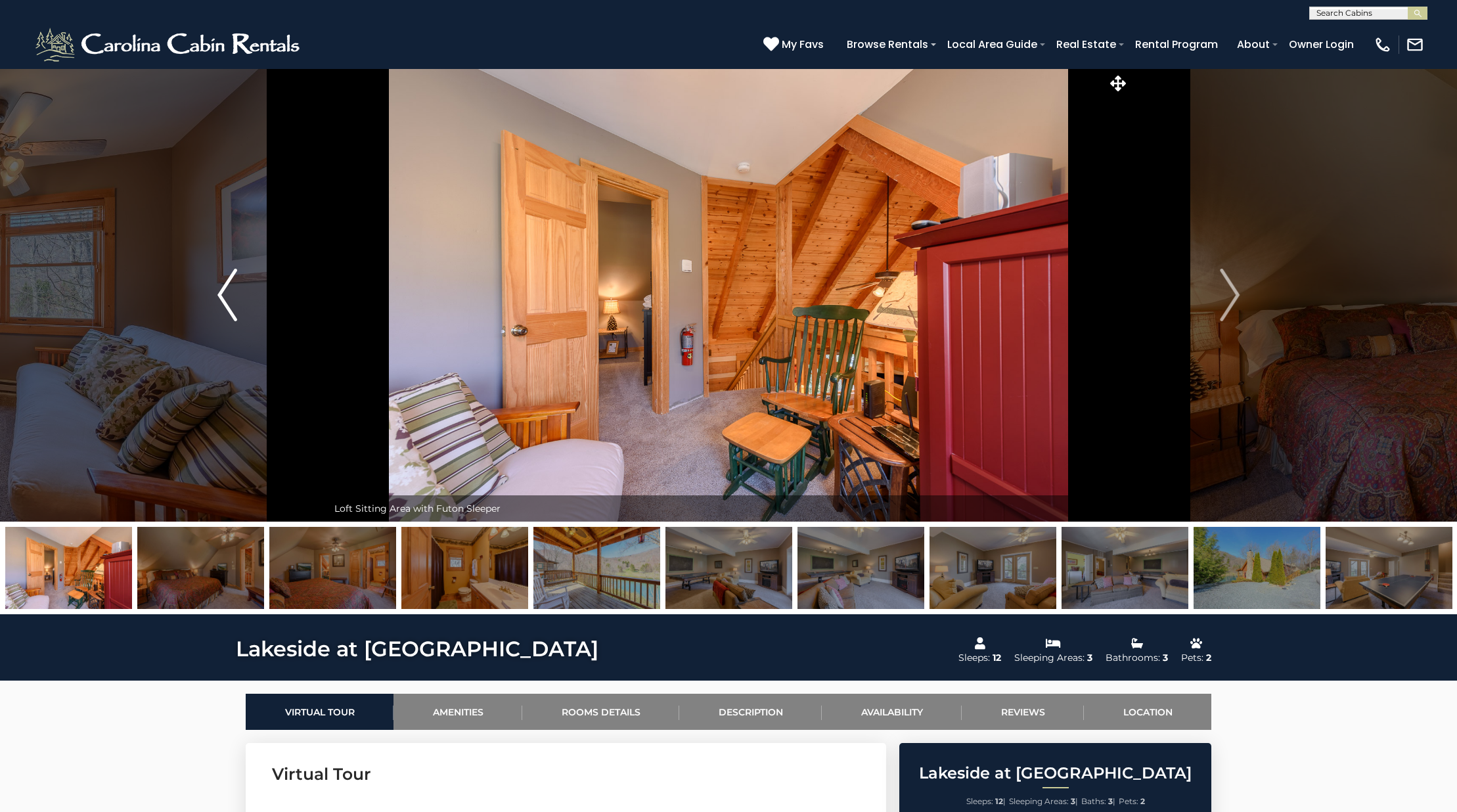
click at [211, 304] on button "Previous" at bounding box center [227, 295] width 201 height 453
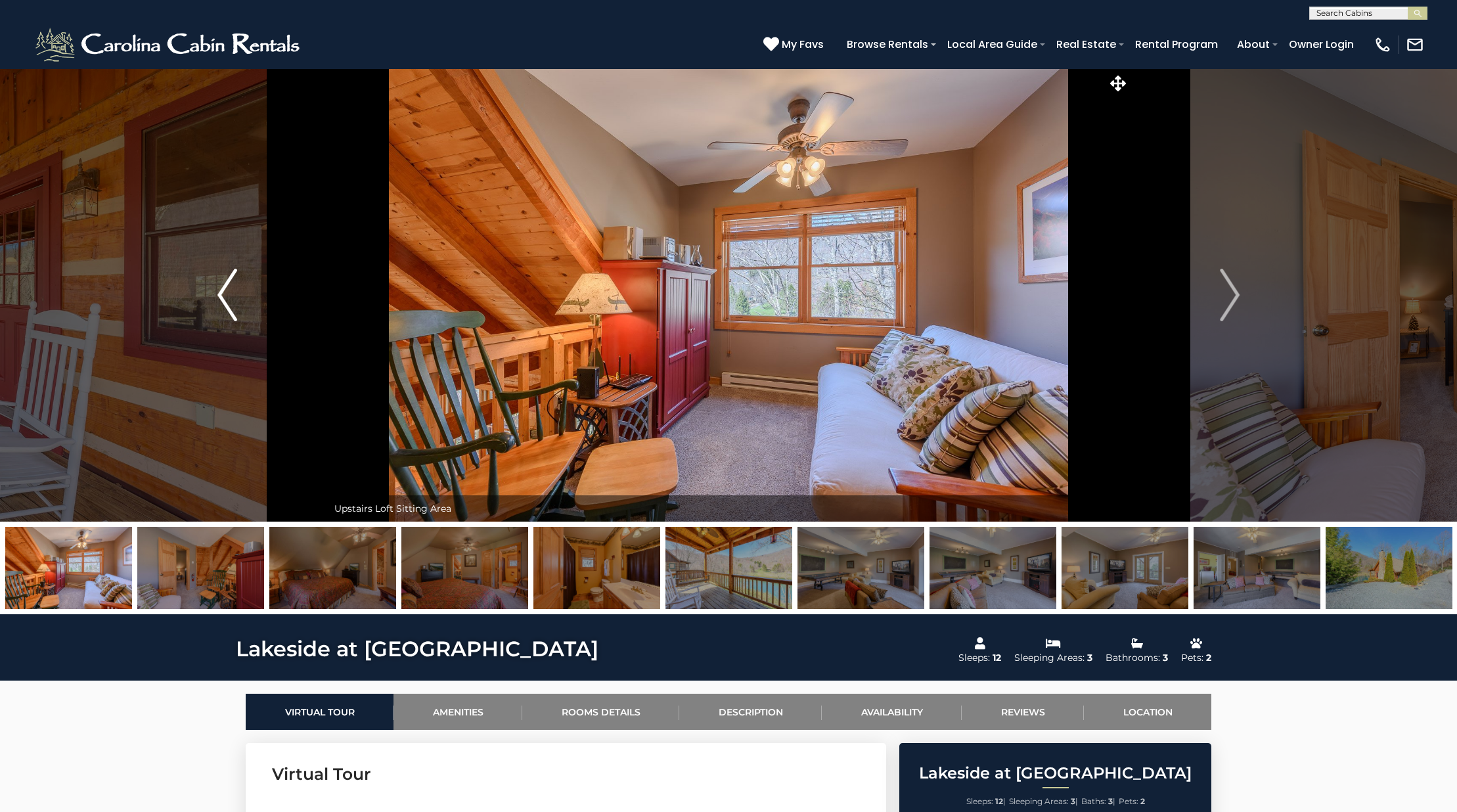
click at [211, 304] on button "Previous" at bounding box center [227, 295] width 201 height 453
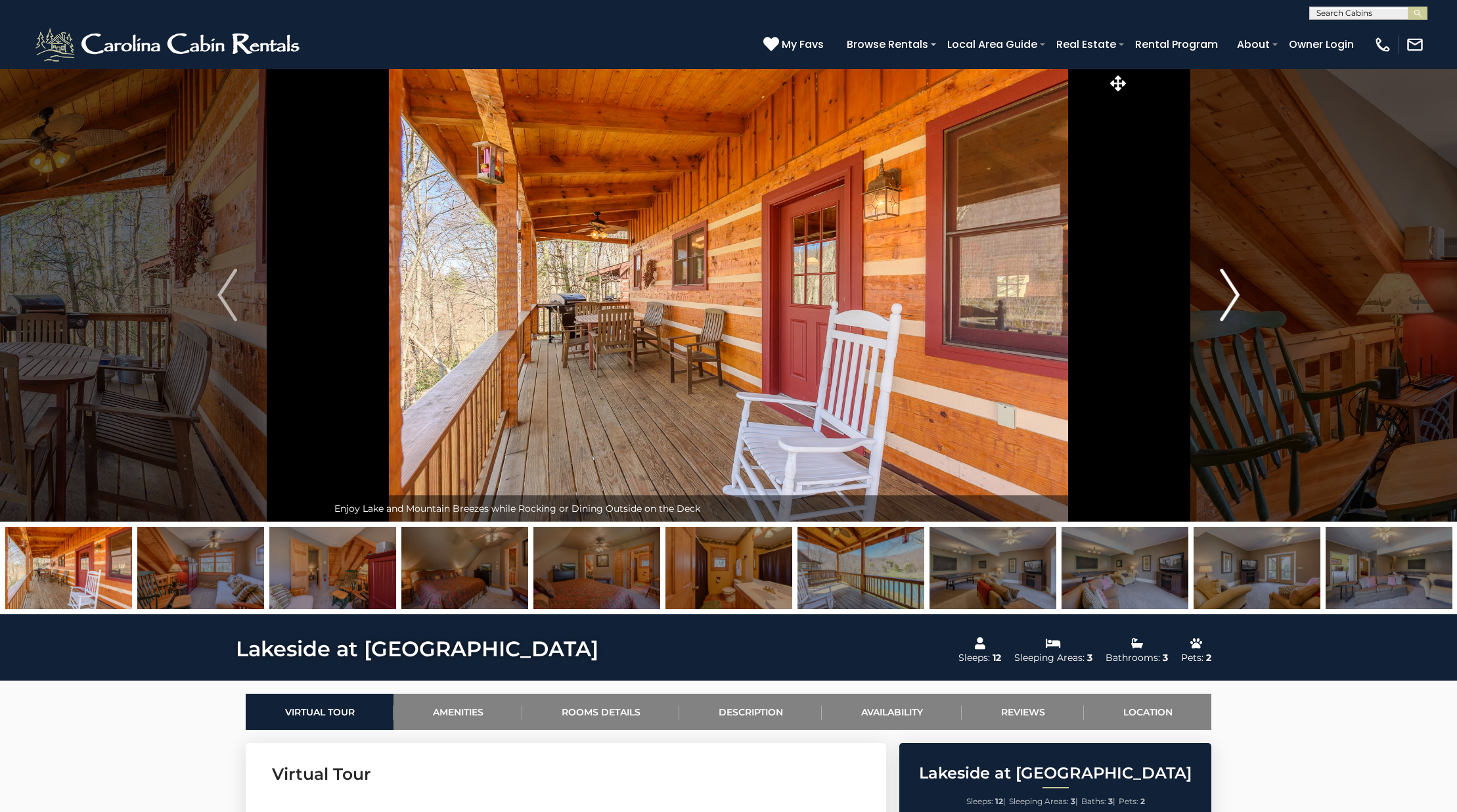
click at [1210, 312] on button "Next" at bounding box center [1229, 295] width 201 height 453
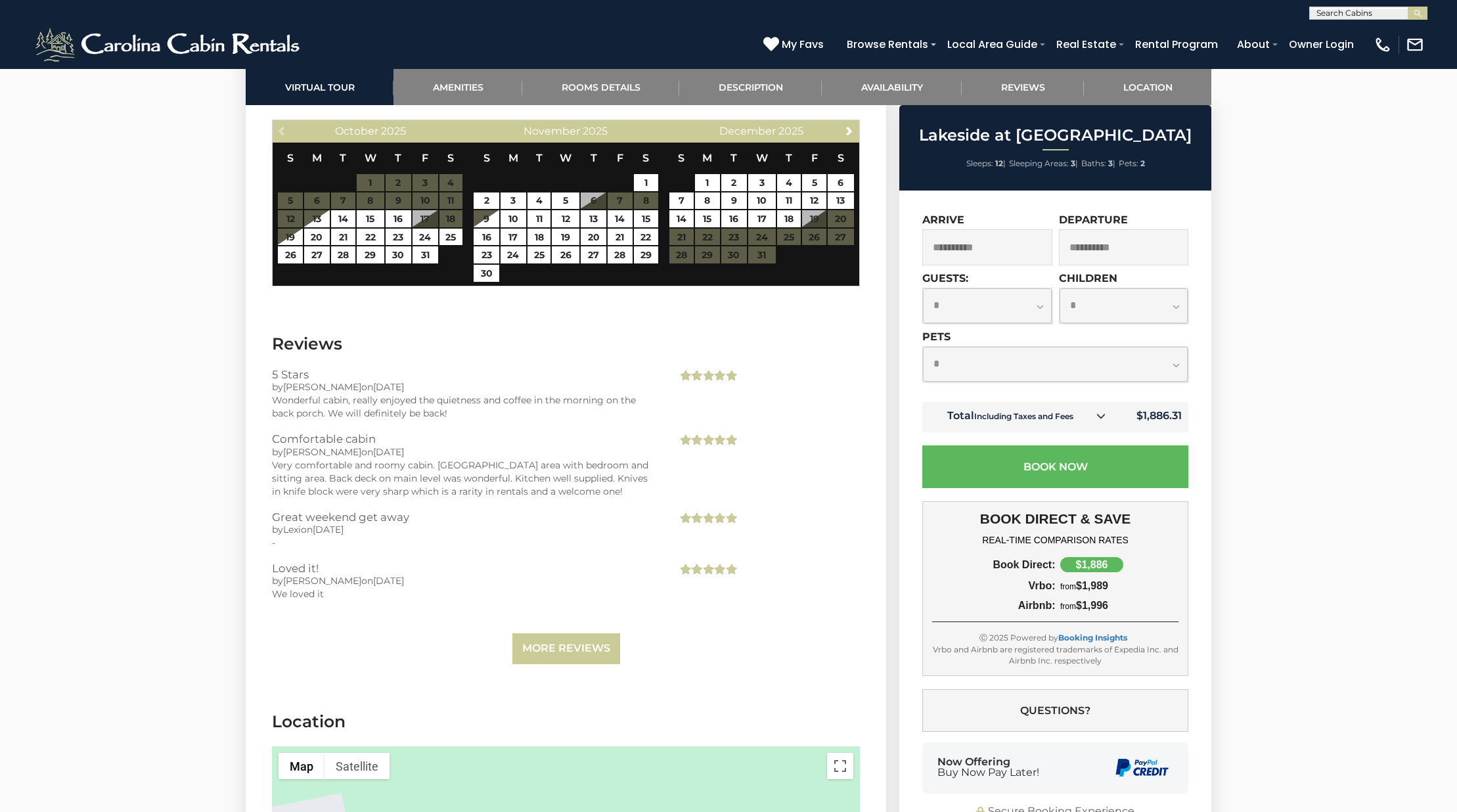
scroll to position [3583, 0]
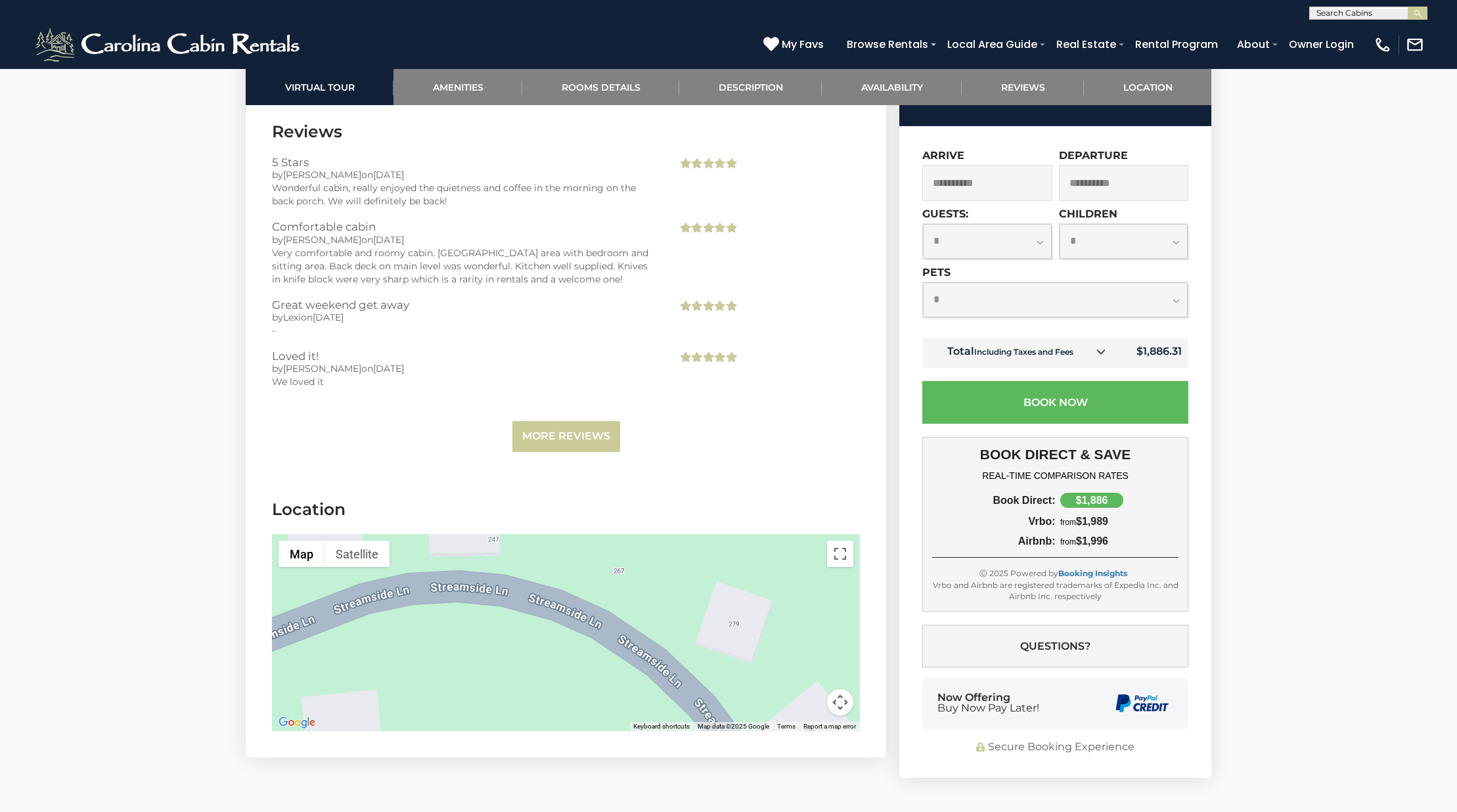
drag, startPoint x: 606, startPoint y: 663, endPoint x: 613, endPoint y: 554, distance: 109.2
click at [613, 554] on div at bounding box center [565, 632] width 588 height 197
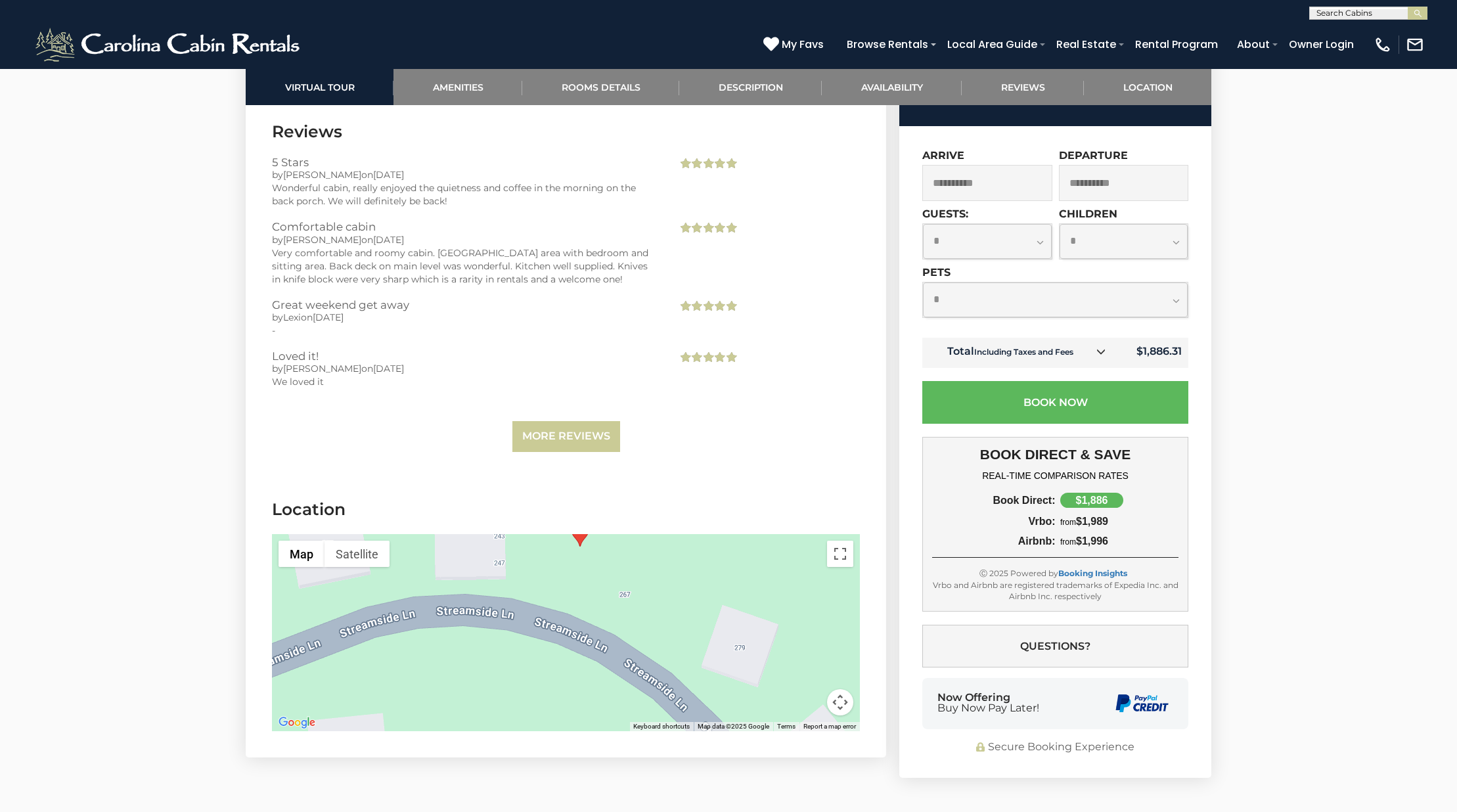
drag, startPoint x: 642, startPoint y: 592, endPoint x: 649, endPoint y: 622, distance: 30.8
click at [649, 622] on div at bounding box center [565, 632] width 588 height 197
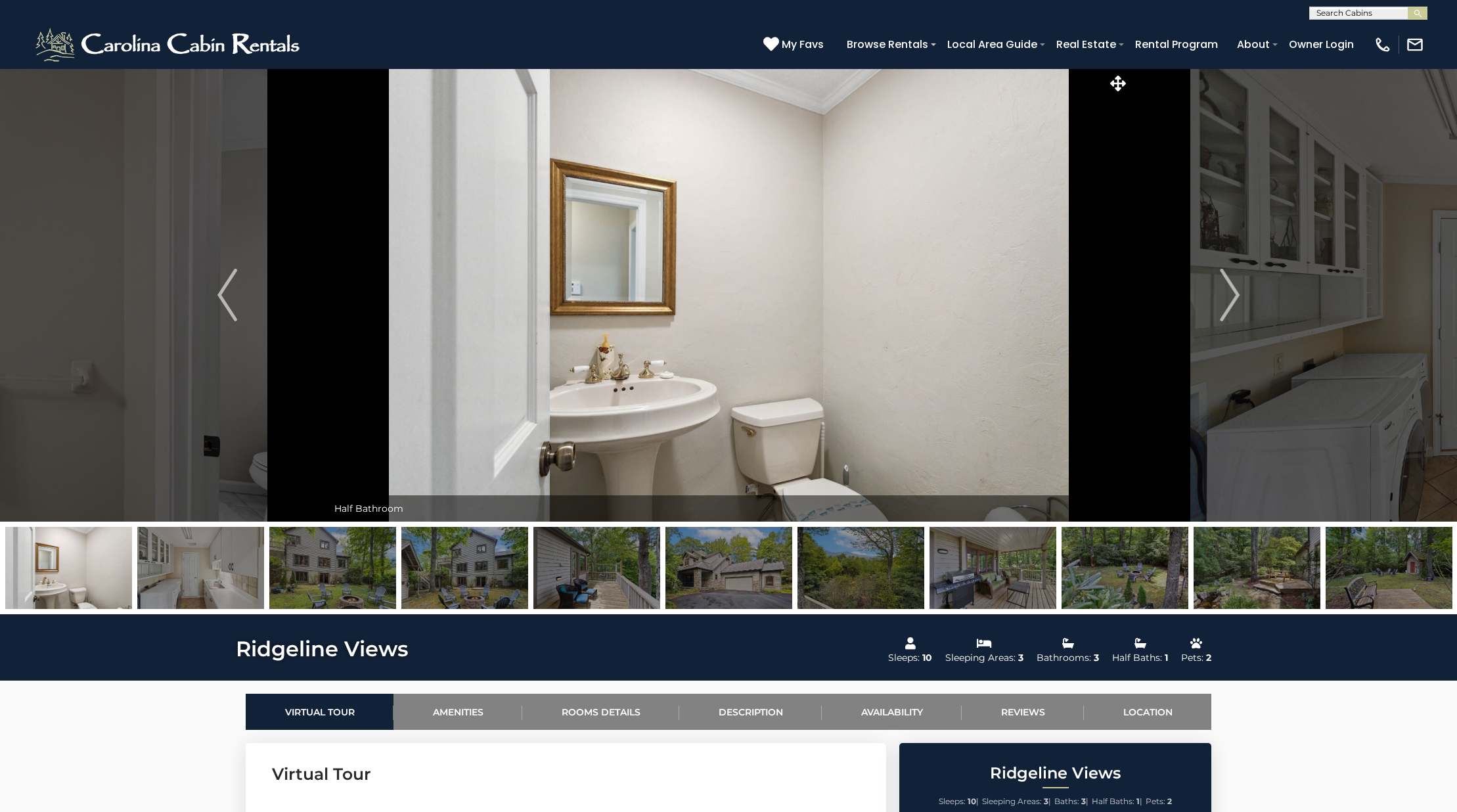
select select "*"
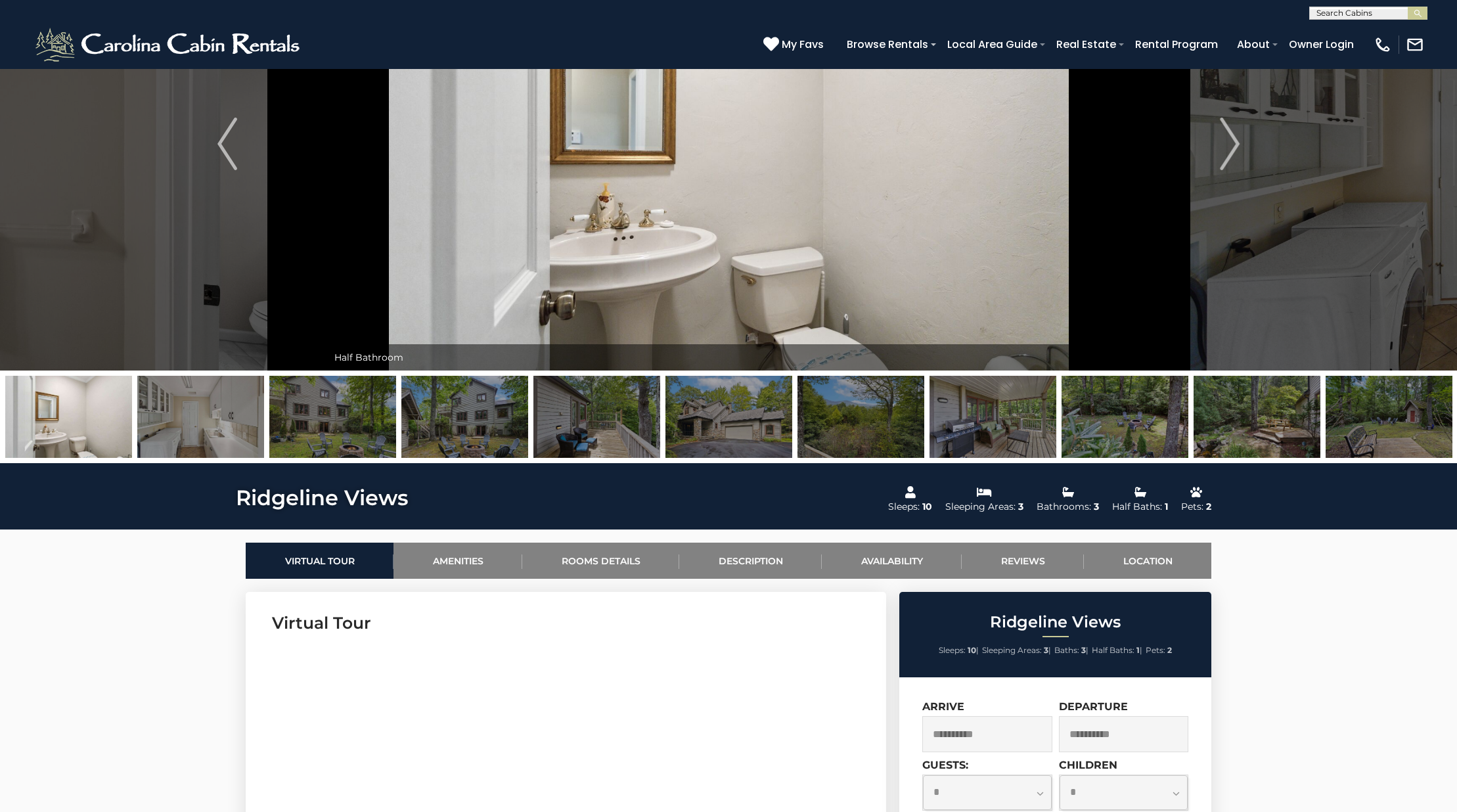
scroll to position [151, 0]
click at [351, 423] on img at bounding box center [333, 417] width 127 height 82
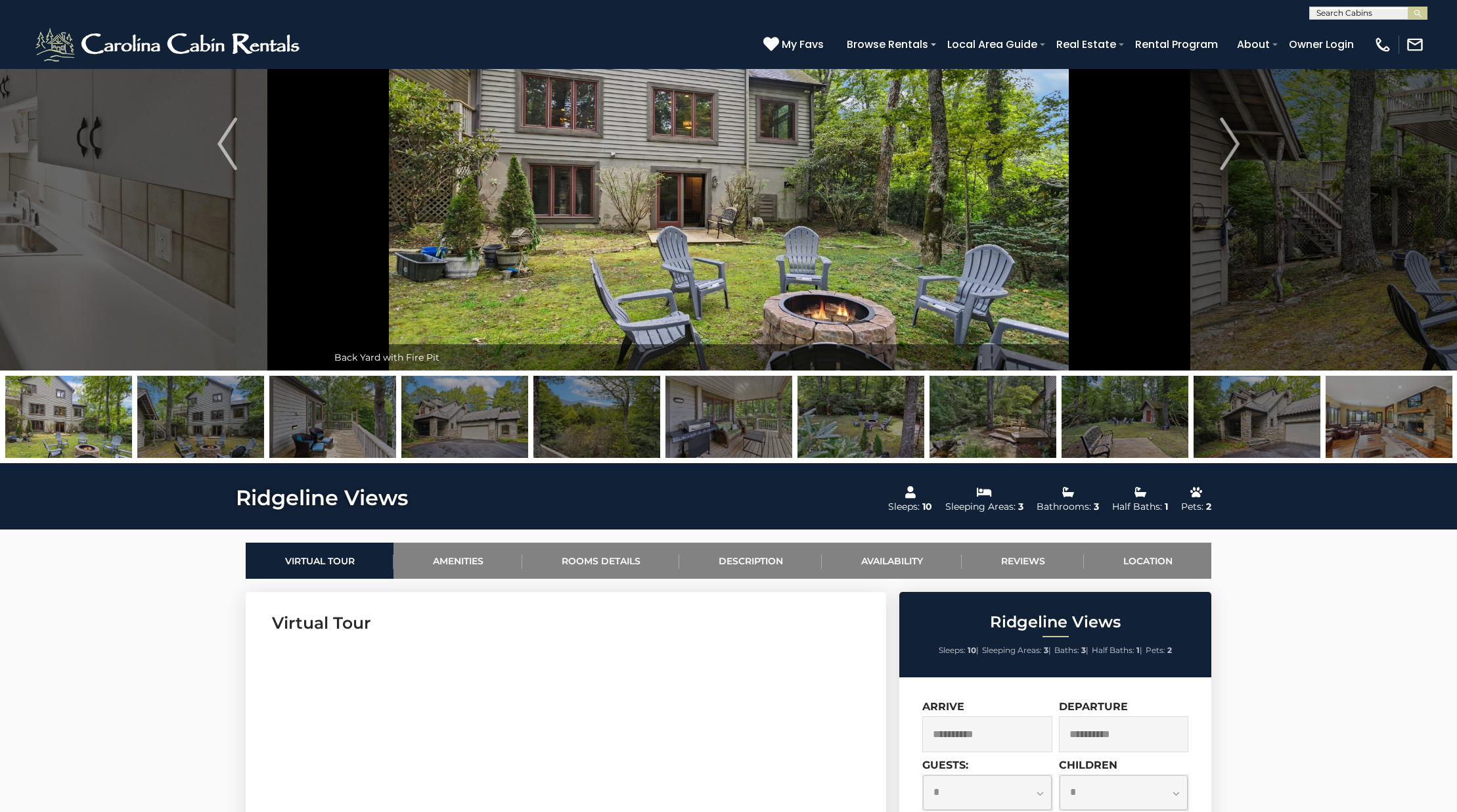
click at [514, 427] on img at bounding box center [465, 417] width 127 height 82
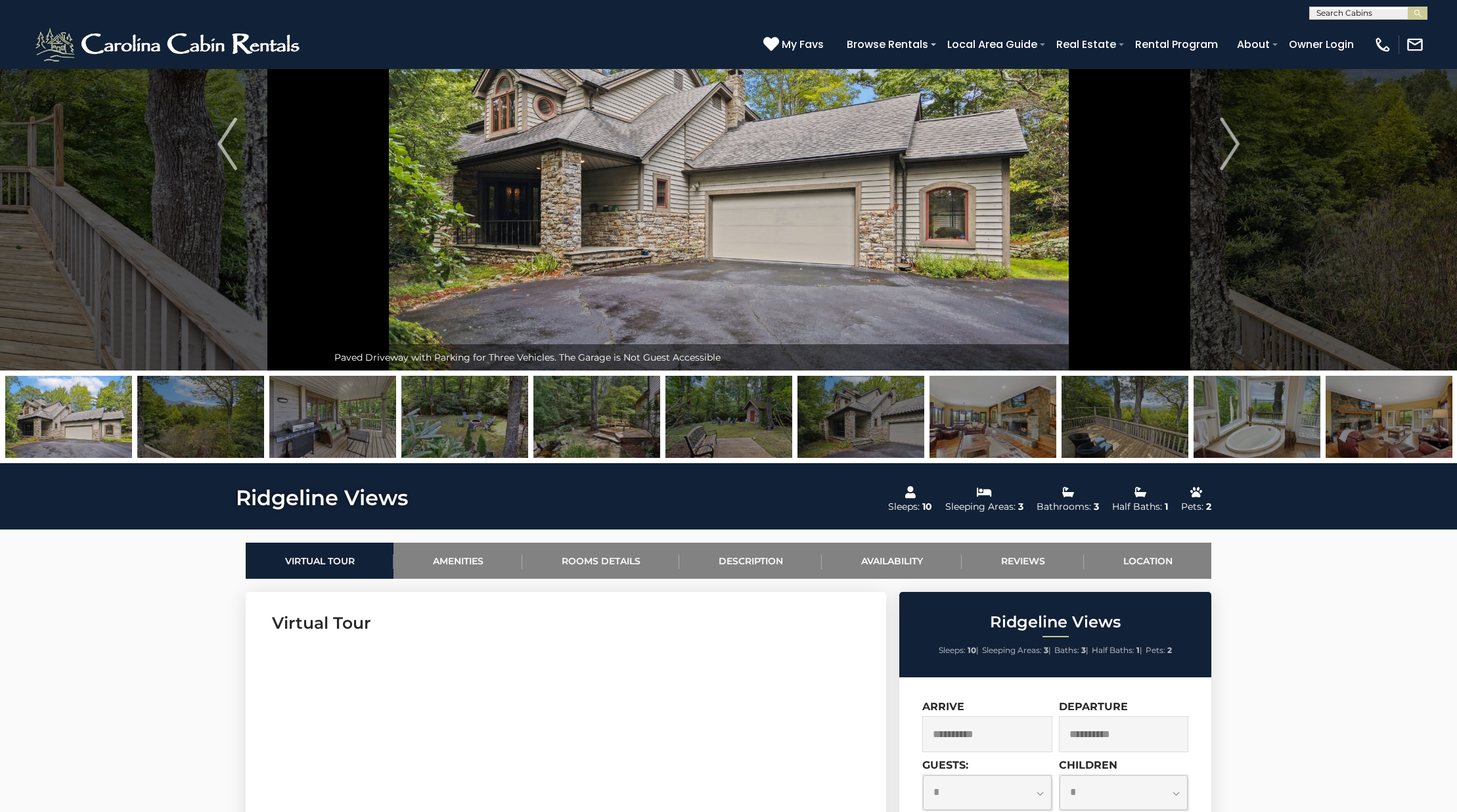
click at [835, 421] on img at bounding box center [861, 417] width 127 height 82
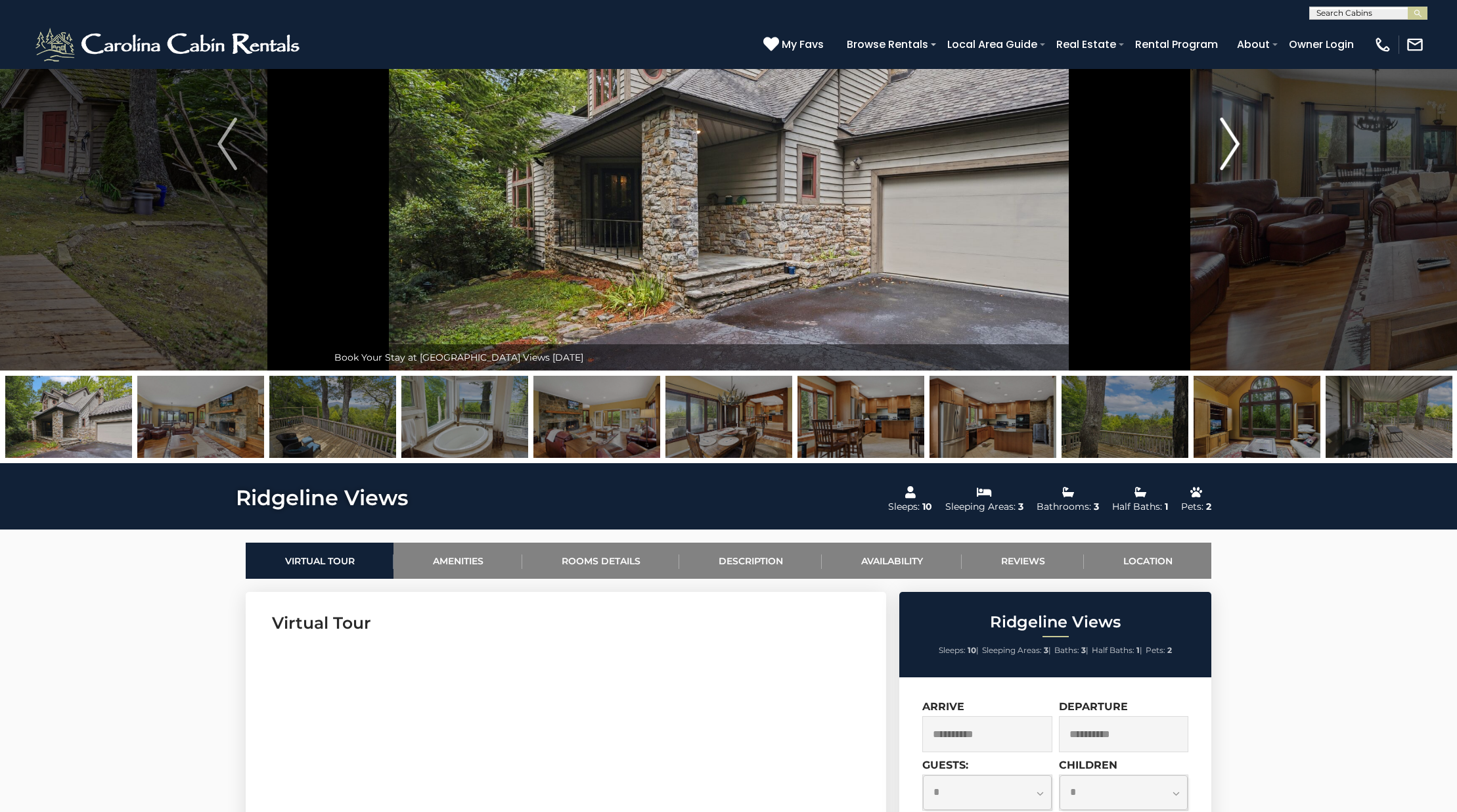
click at [1220, 160] on img "Next" at bounding box center [1229, 144] width 19 height 53
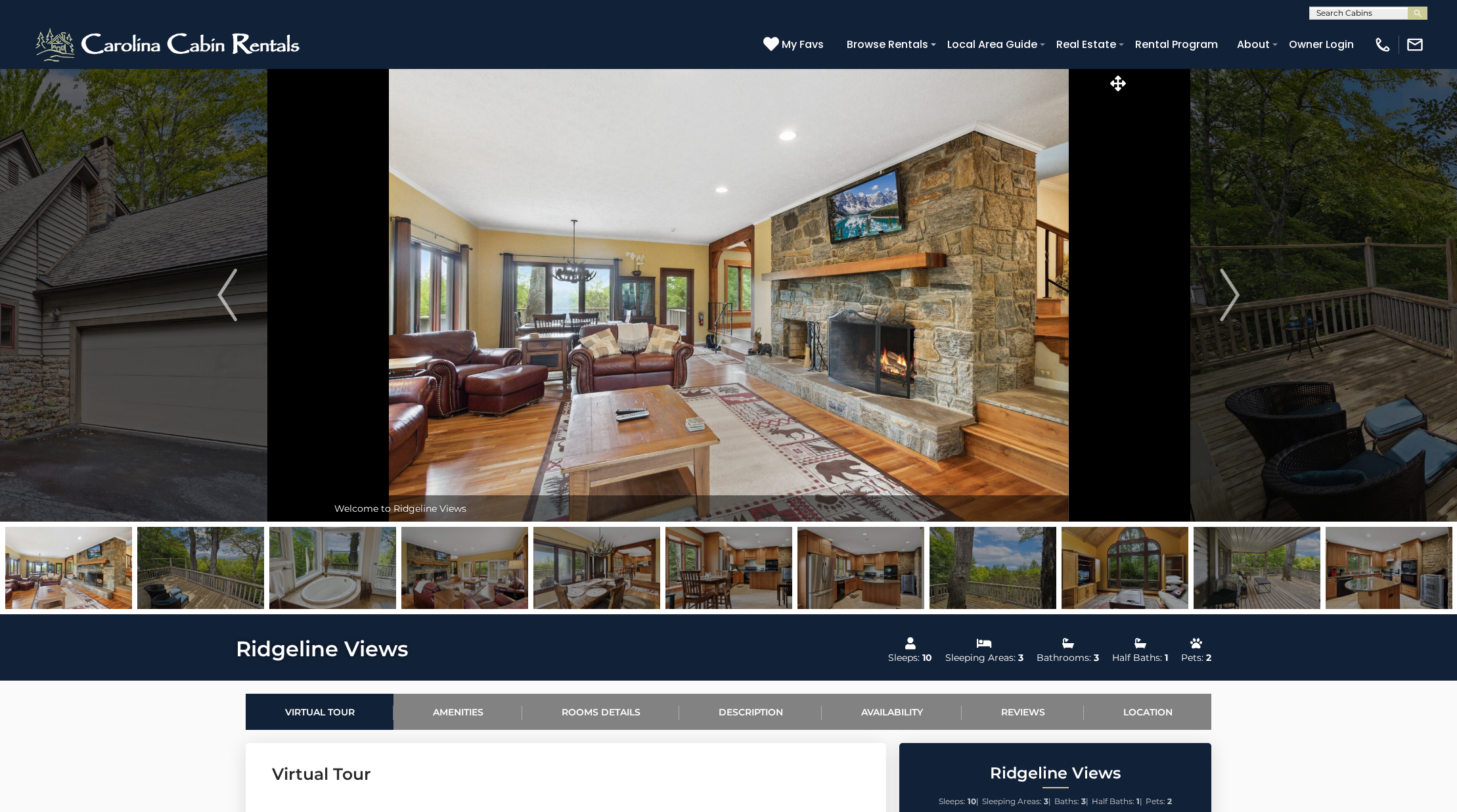
scroll to position [5, 0]
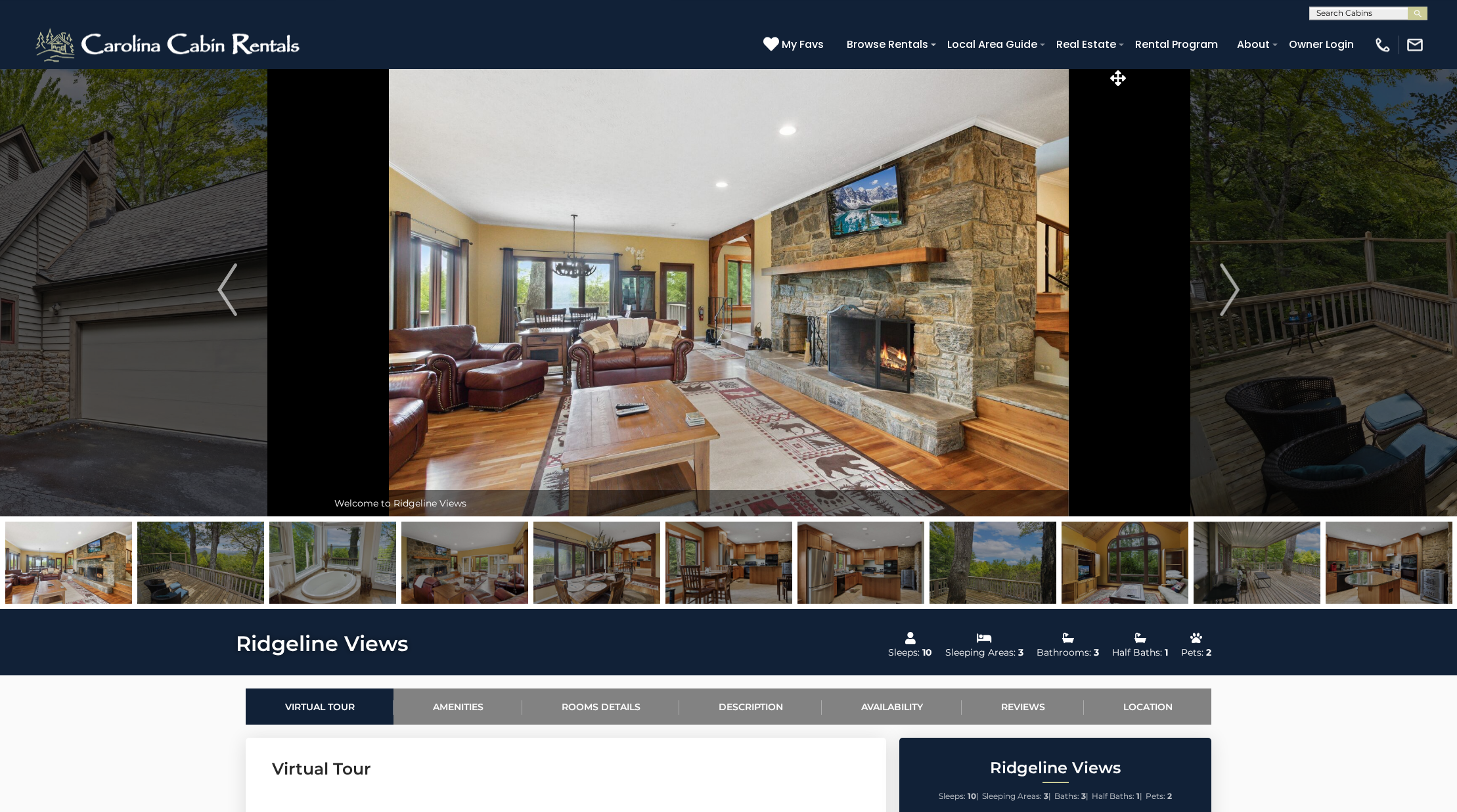
drag, startPoint x: 326, startPoint y: 297, endPoint x: 747, endPoint y: 304, distance: 421.1
click at [747, 304] on div "Sitting Area in Back Yard" at bounding box center [728, 289] width 801 height 453
click at [1228, 307] on img "Next" at bounding box center [1229, 289] width 19 height 53
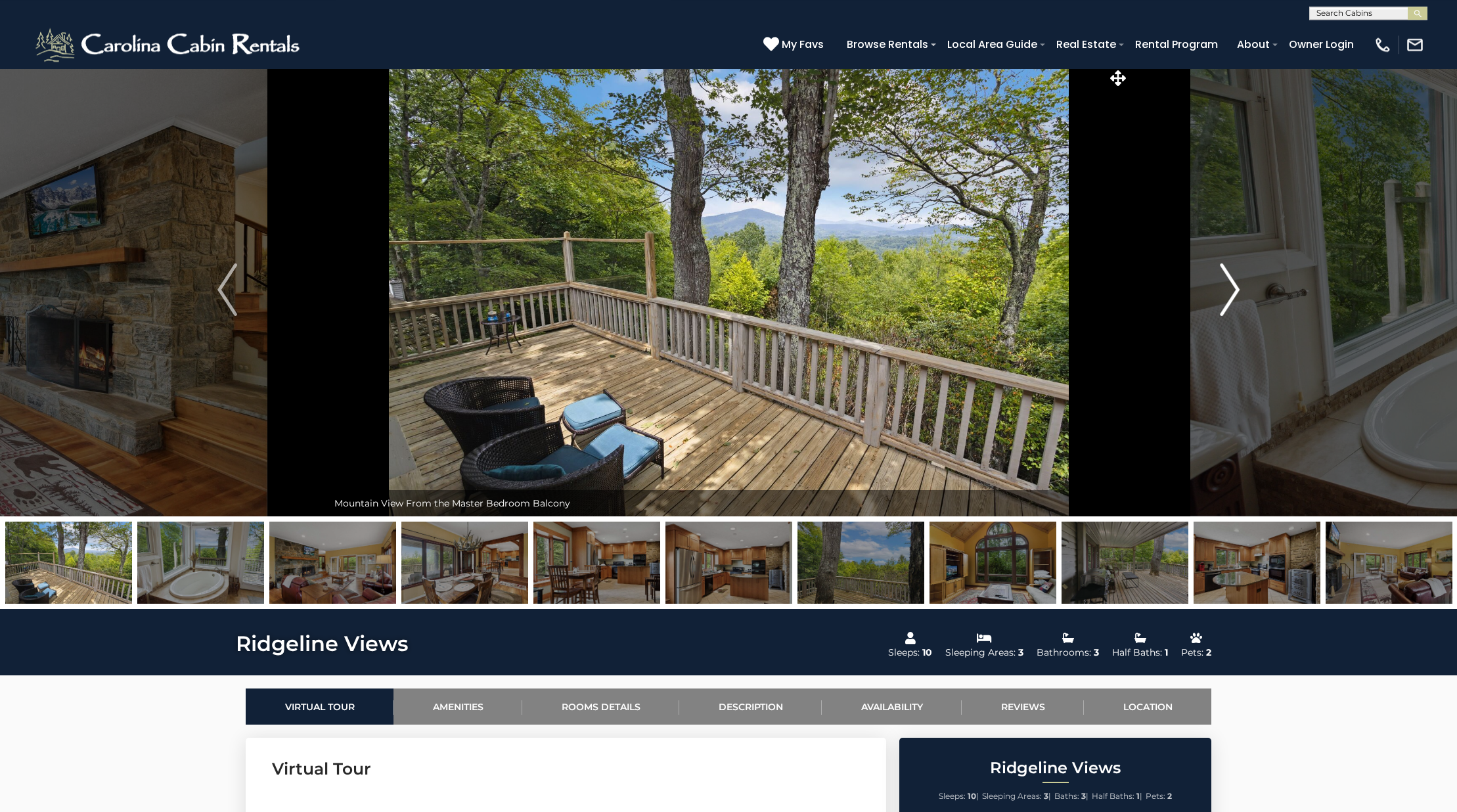
click at [1228, 307] on img "Next" at bounding box center [1229, 289] width 19 height 53
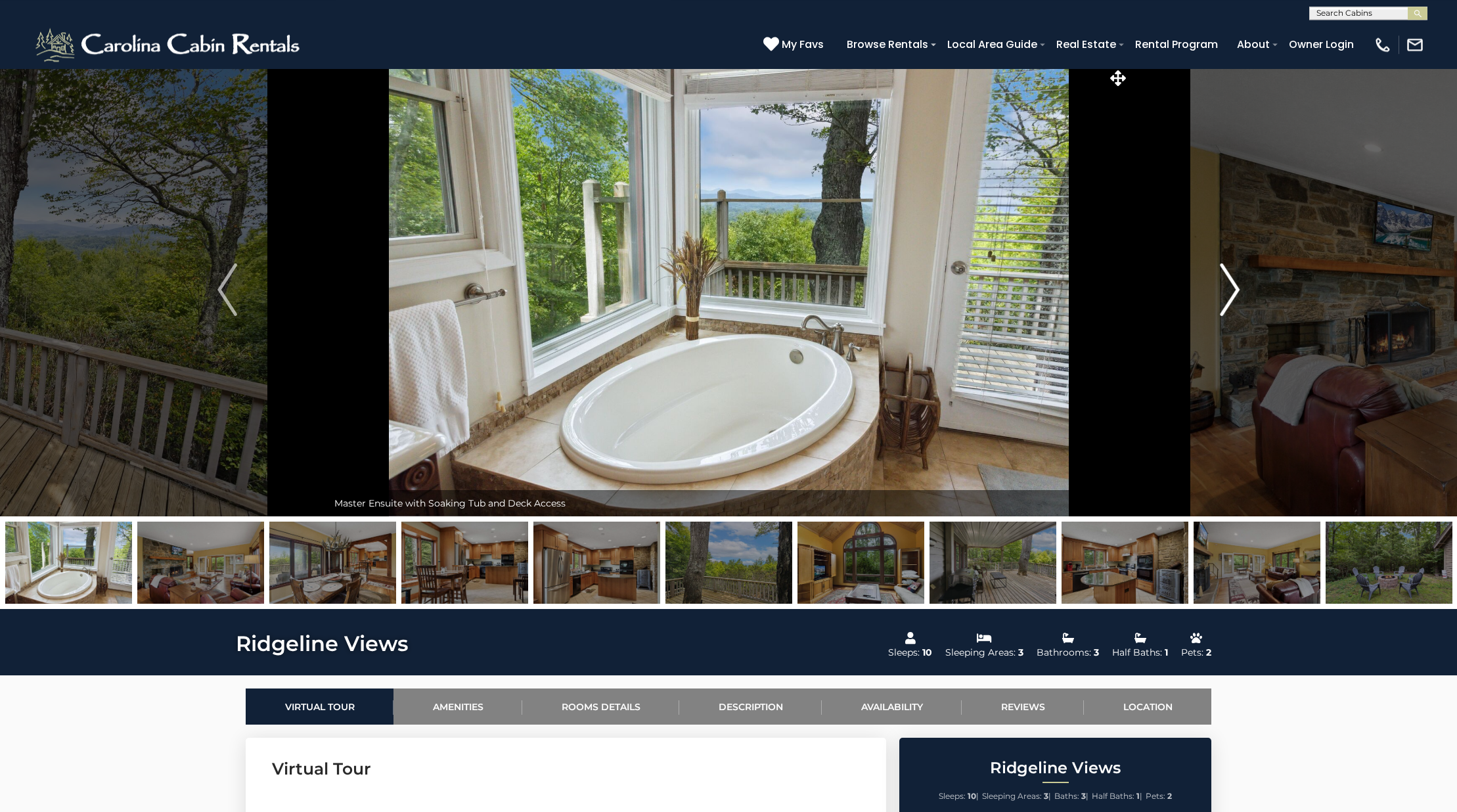
click at [1228, 307] on img "Next" at bounding box center [1229, 289] width 19 height 53
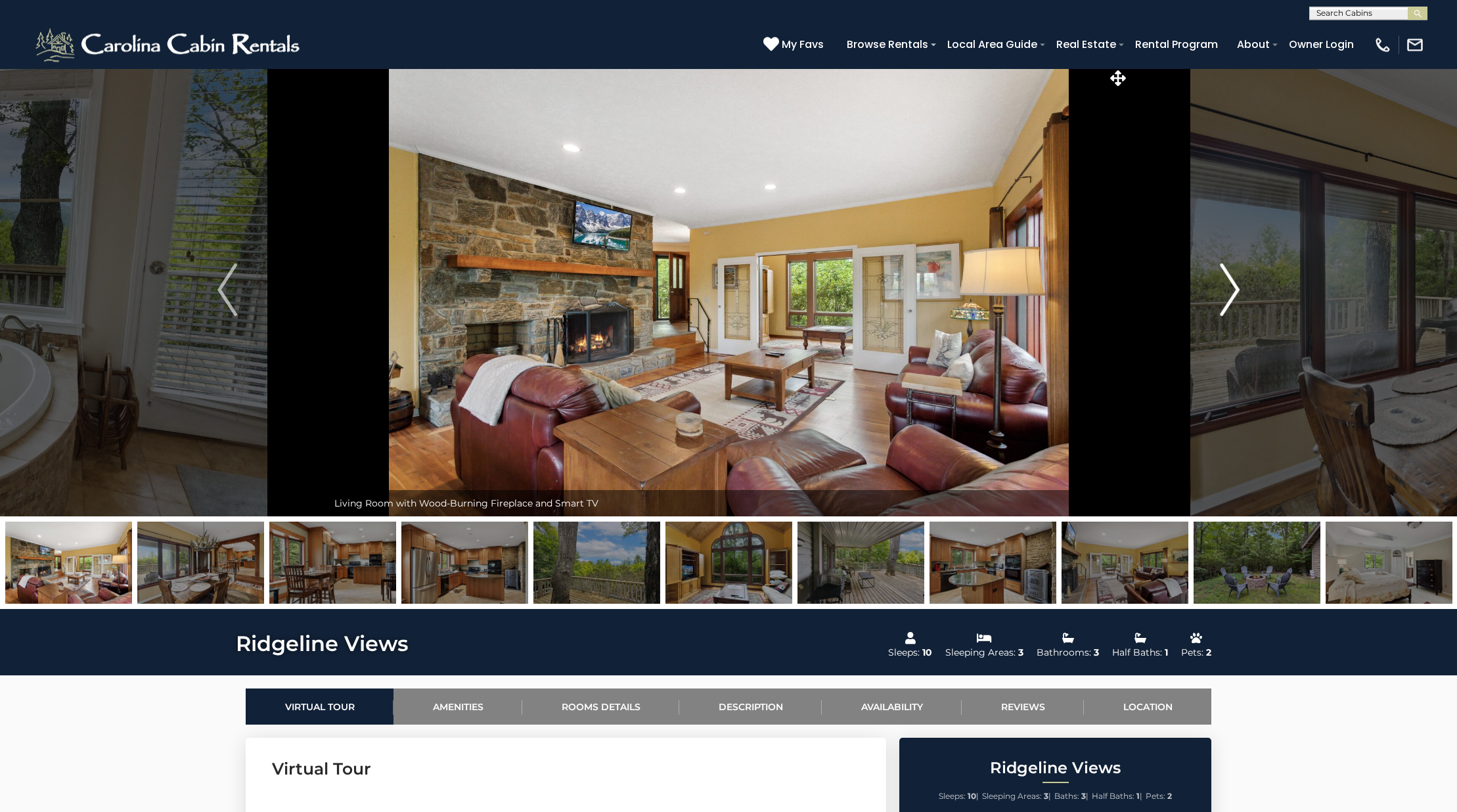
click at [1228, 307] on img "Next" at bounding box center [1229, 289] width 19 height 53
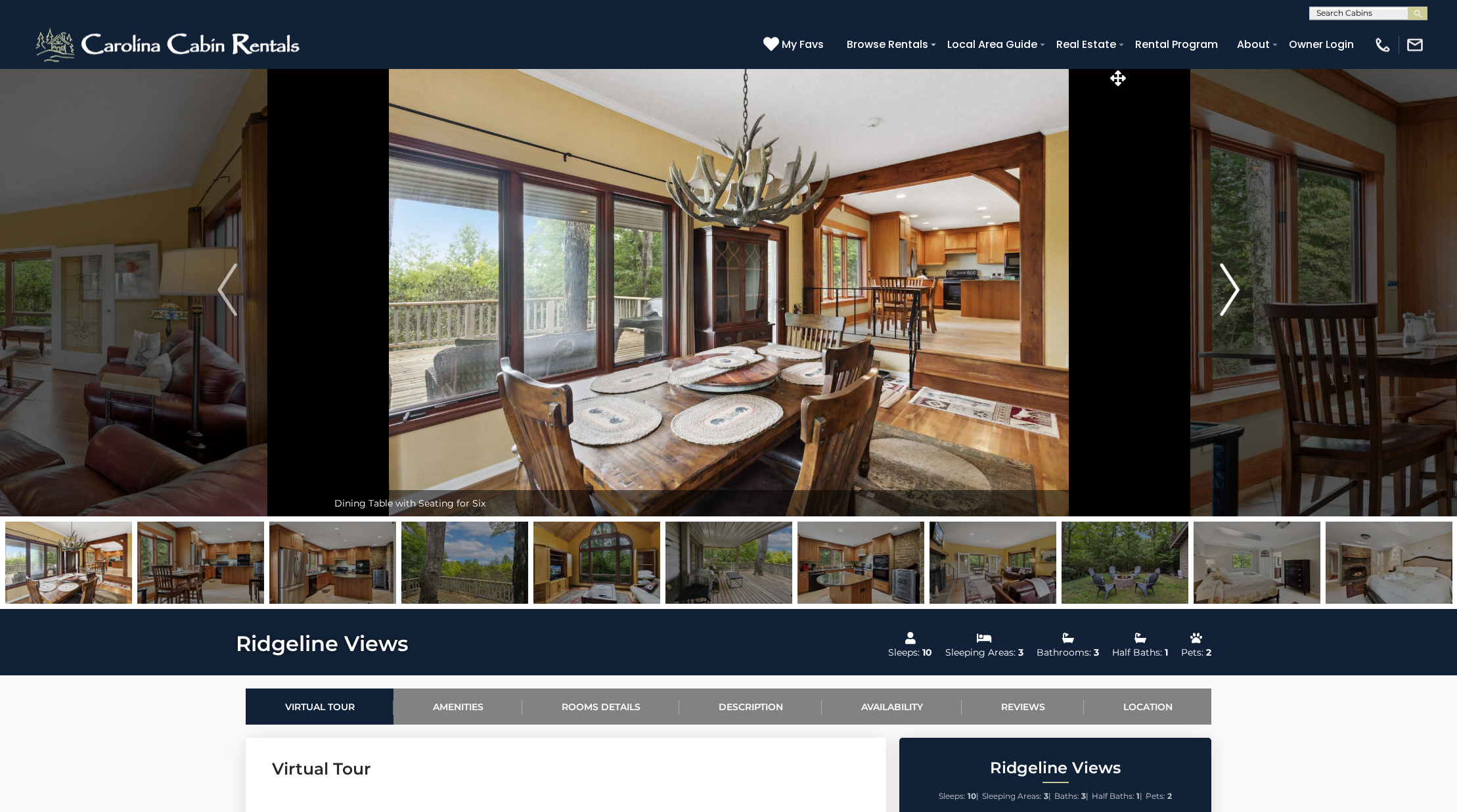
click at [1228, 307] on img "Next" at bounding box center [1229, 289] width 19 height 53
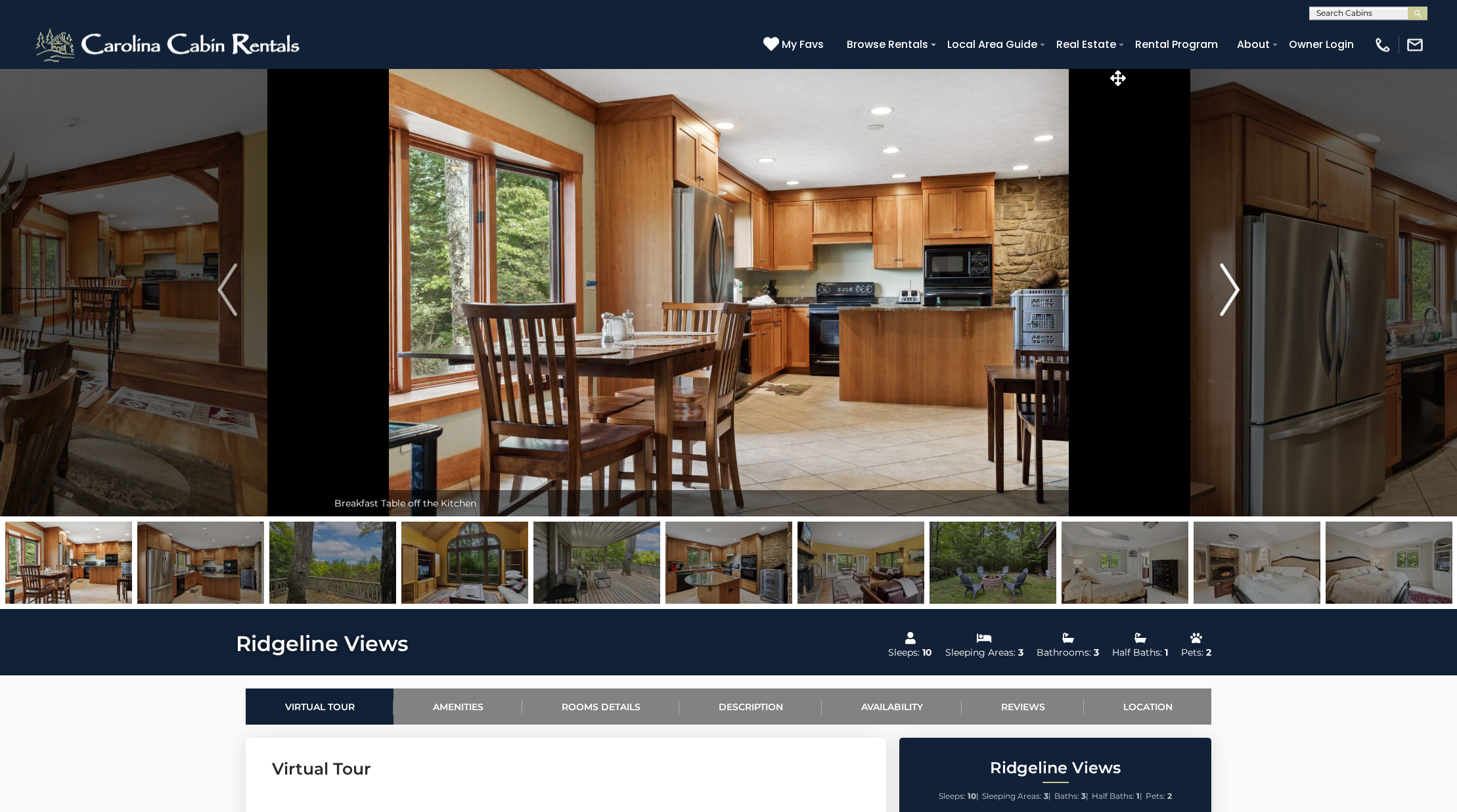
click at [1228, 307] on img "Next" at bounding box center [1229, 289] width 19 height 53
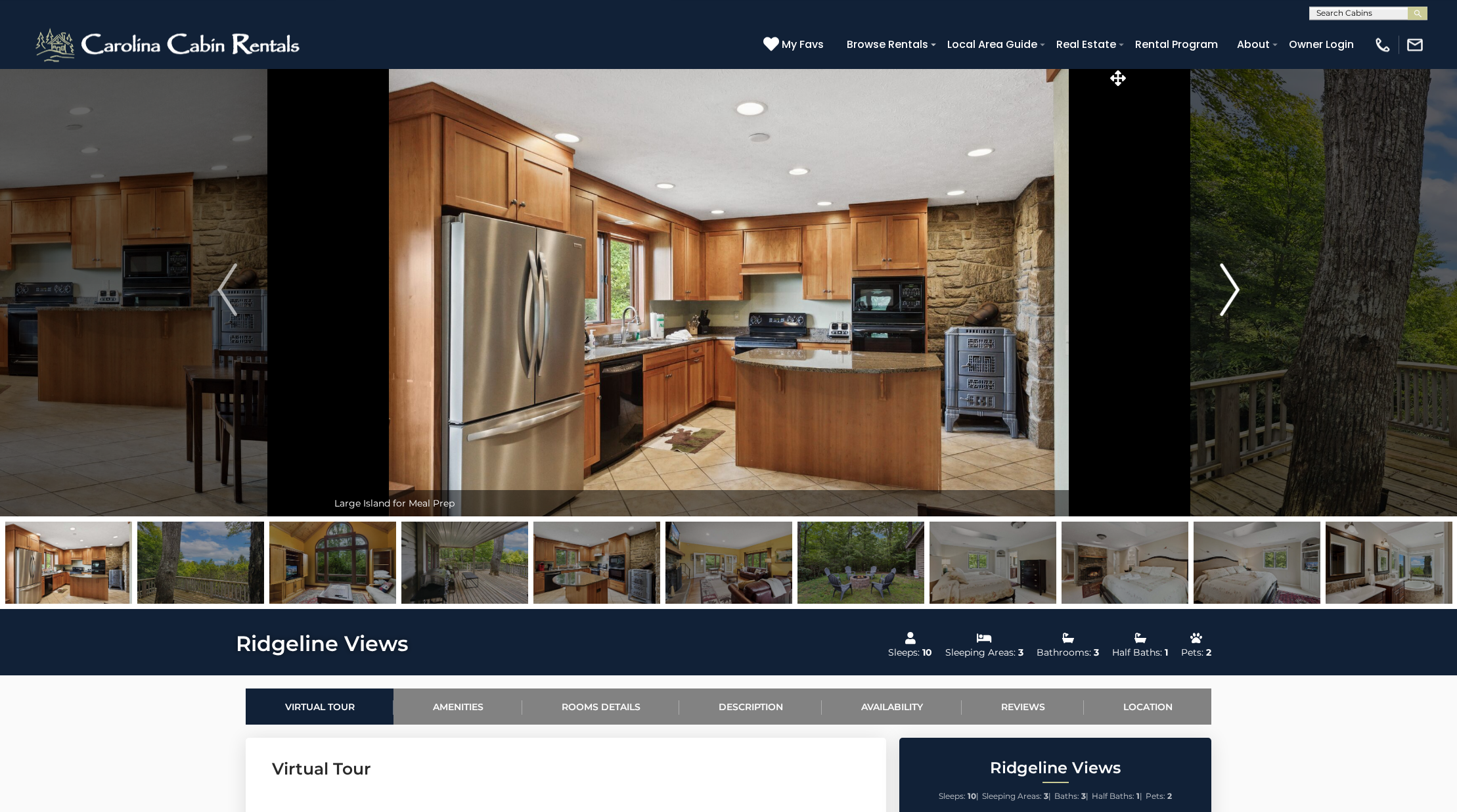
click at [1228, 307] on img "Next" at bounding box center [1229, 289] width 19 height 53
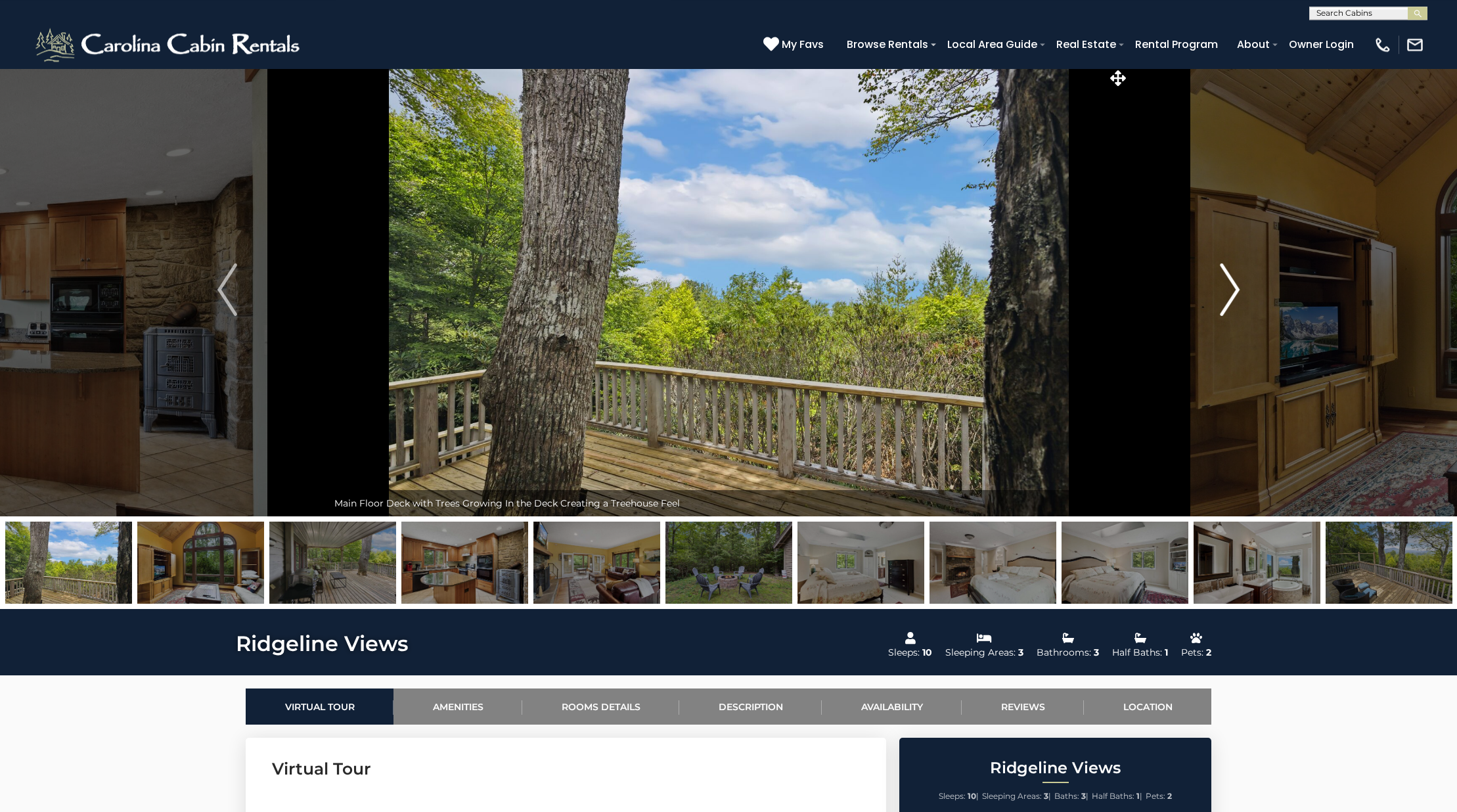
click at [1228, 307] on img "Next" at bounding box center [1229, 289] width 19 height 53
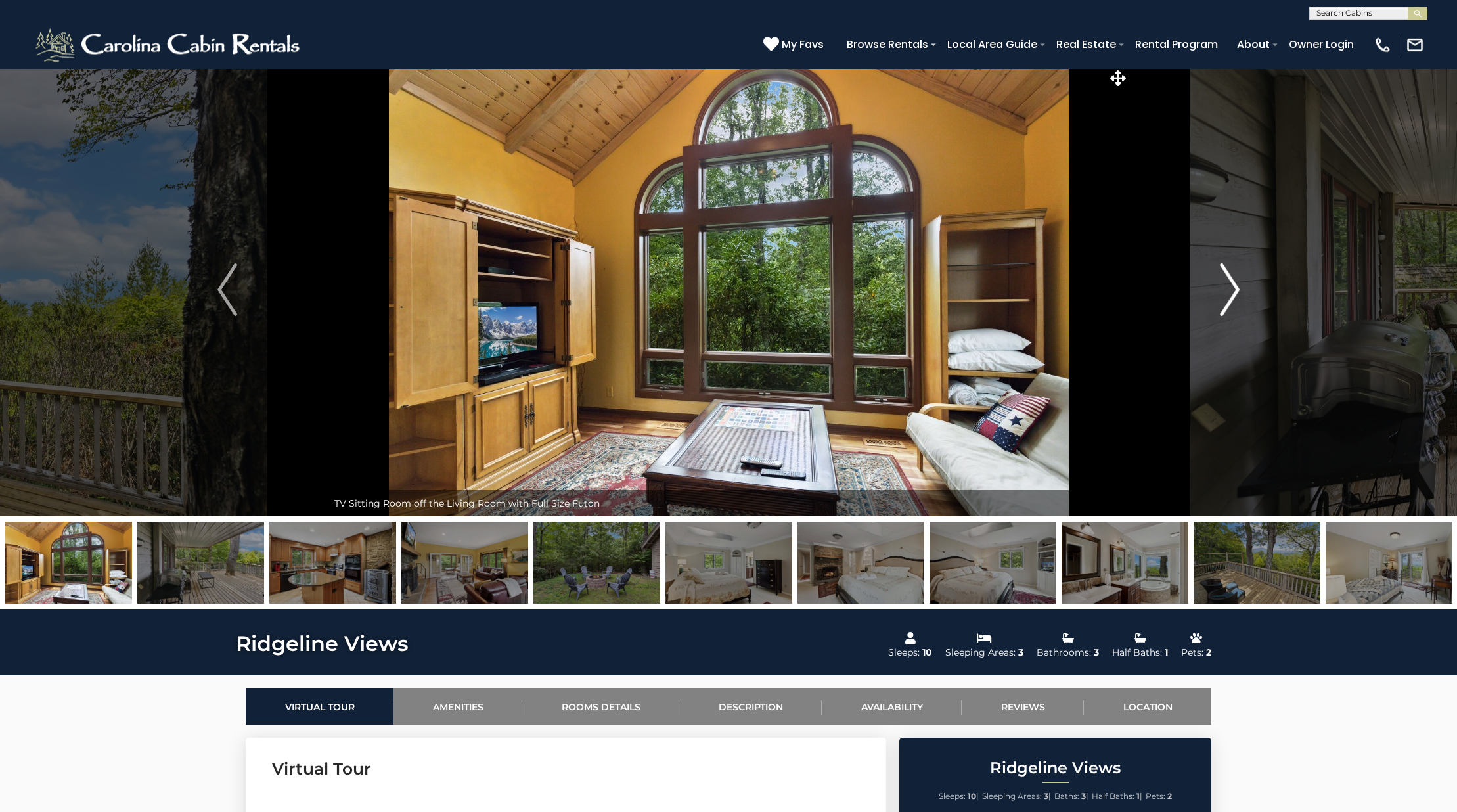
click at [1228, 307] on img "Next" at bounding box center [1229, 289] width 19 height 53
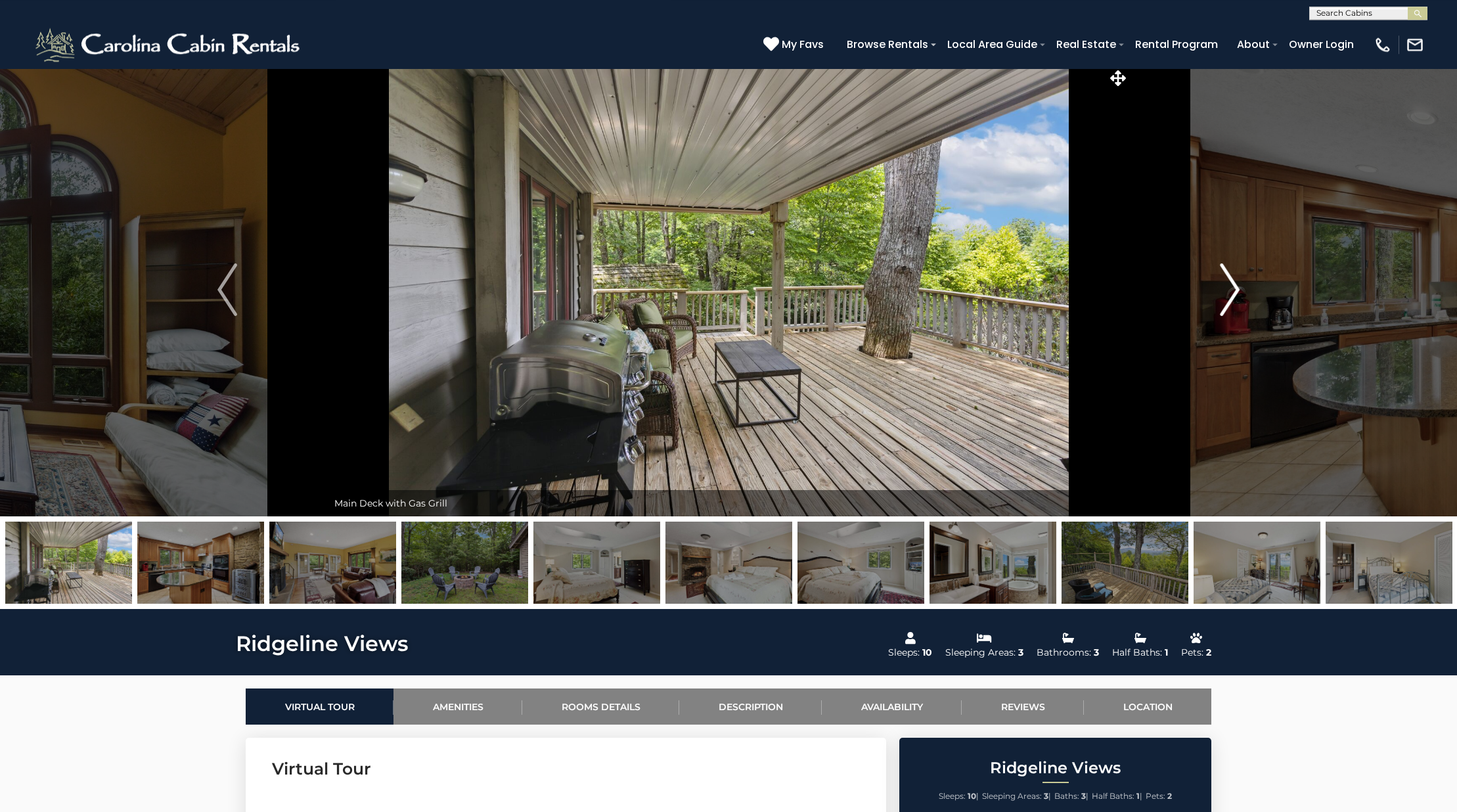
click at [1228, 307] on img "Next" at bounding box center [1229, 289] width 19 height 53
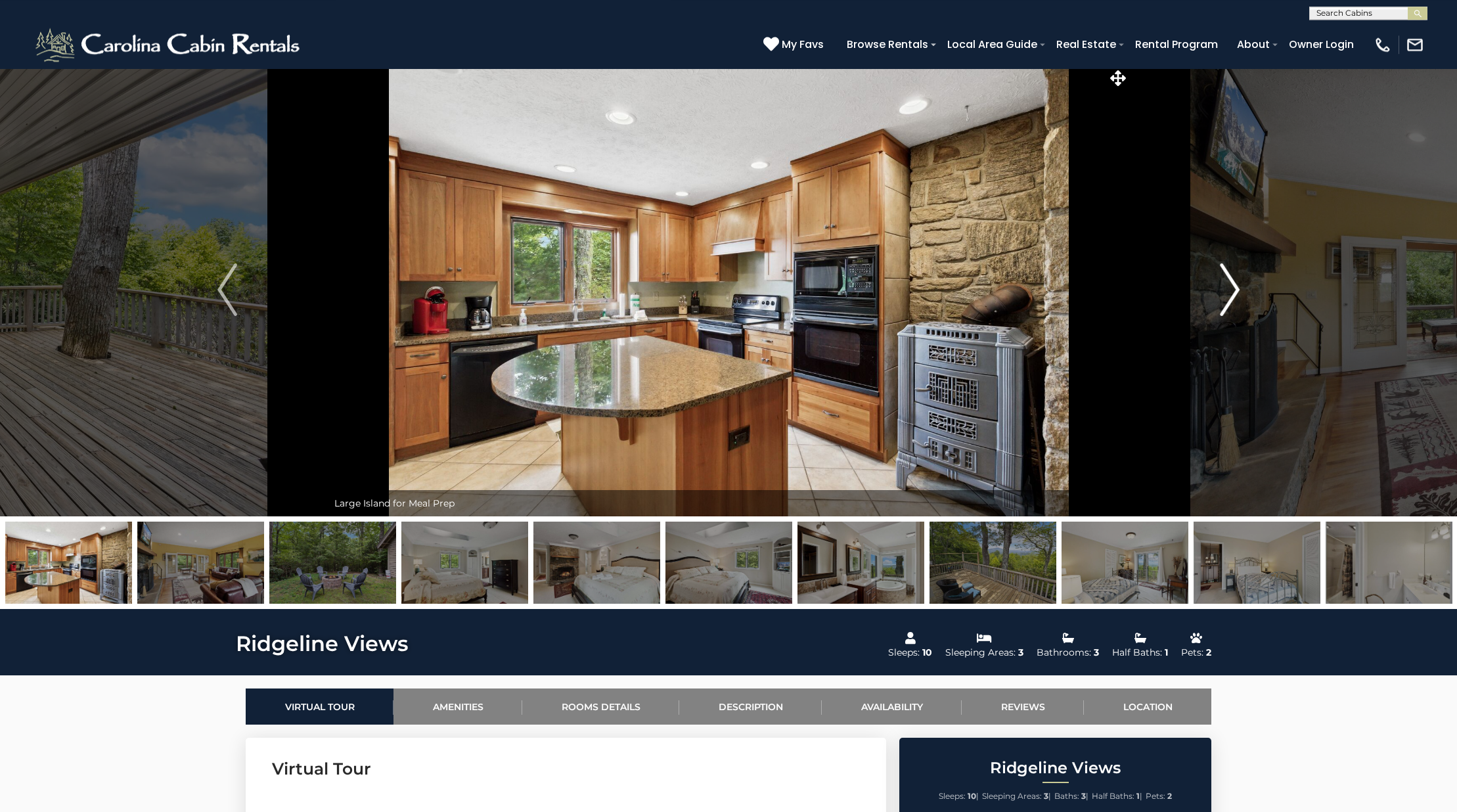
click at [1228, 307] on img "Next" at bounding box center [1229, 289] width 19 height 53
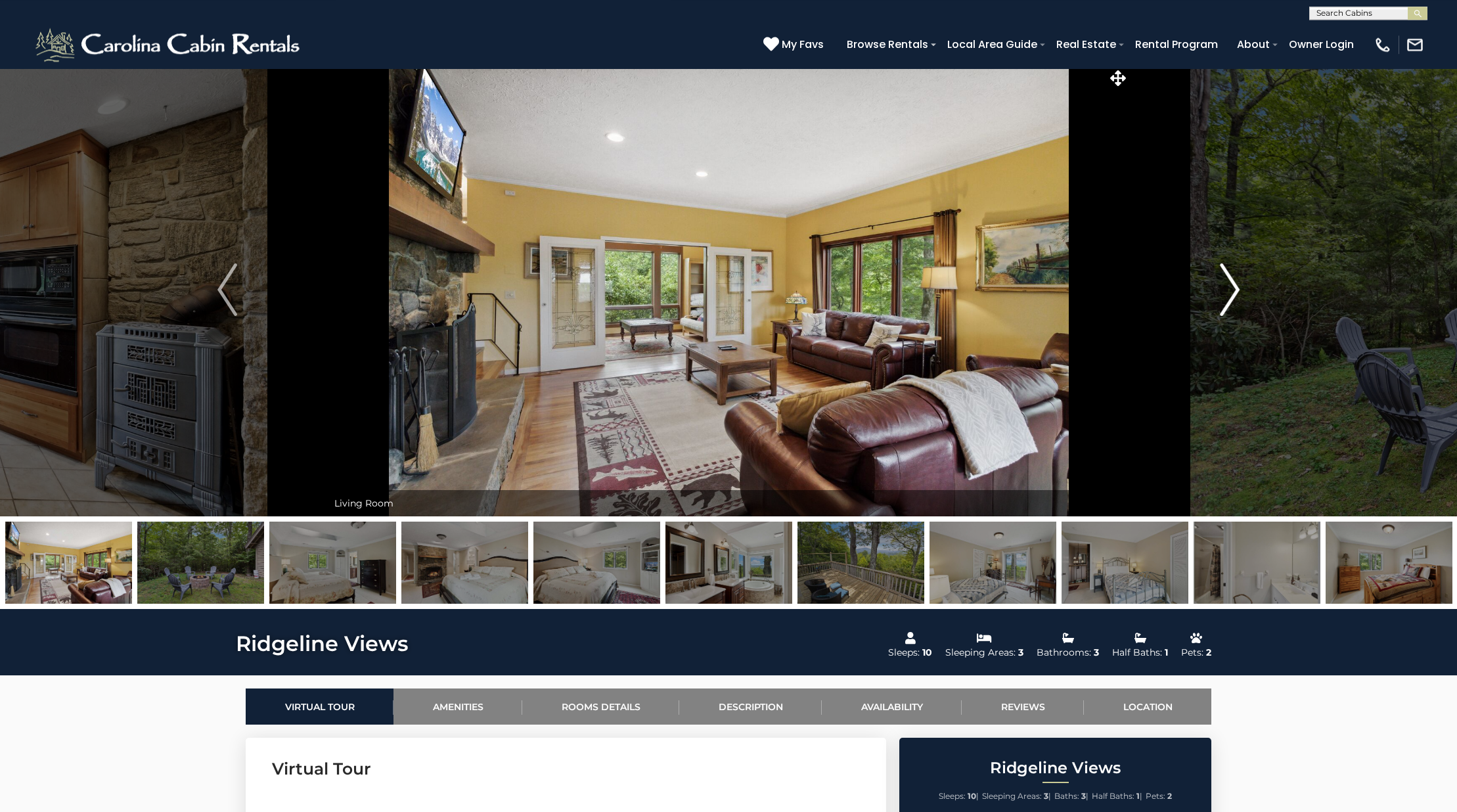
click at [1228, 307] on img "Next" at bounding box center [1229, 289] width 19 height 53
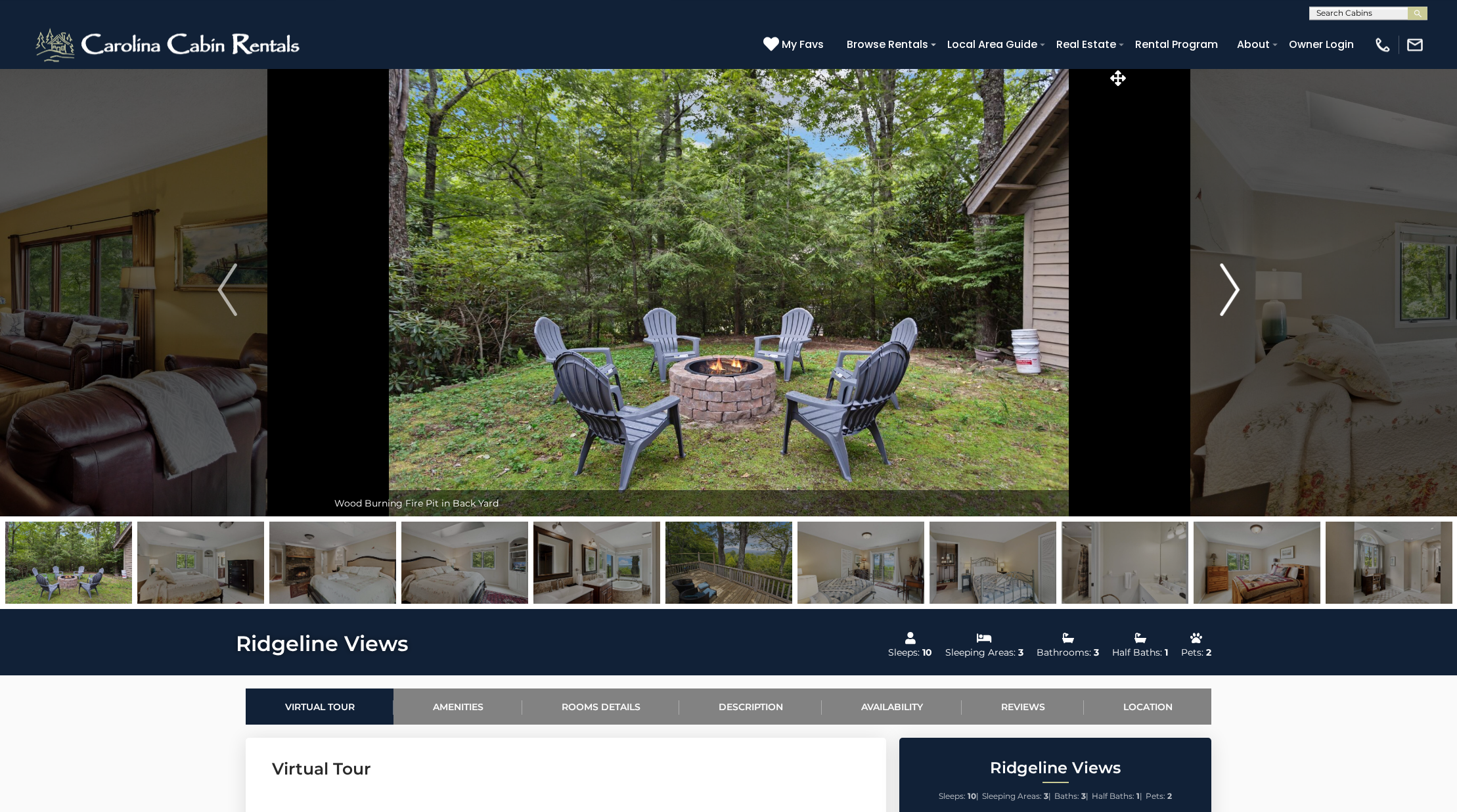
click at [1228, 307] on img "Next" at bounding box center [1229, 289] width 19 height 53
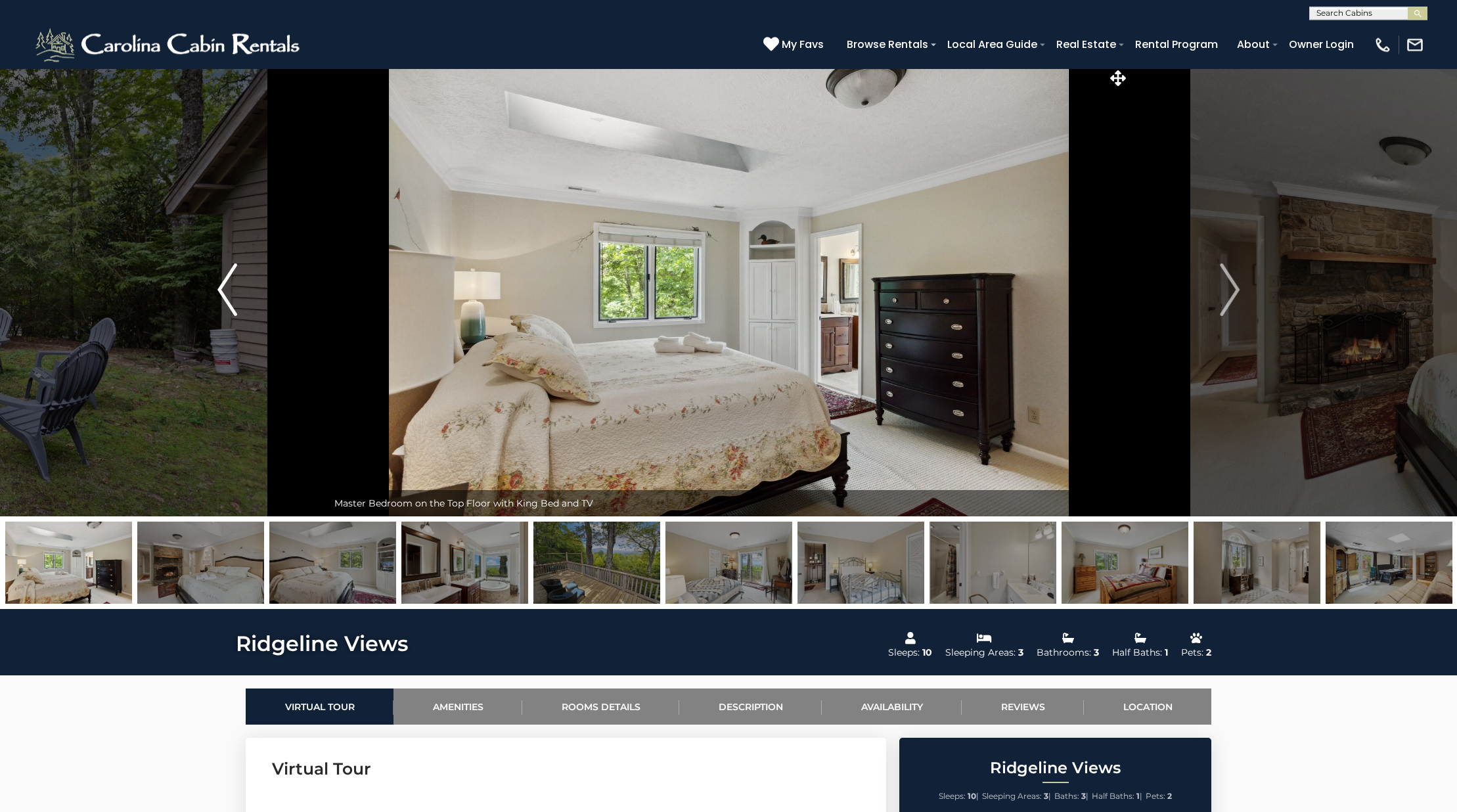
click at [235, 301] on img "Previous" at bounding box center [226, 289] width 19 height 53
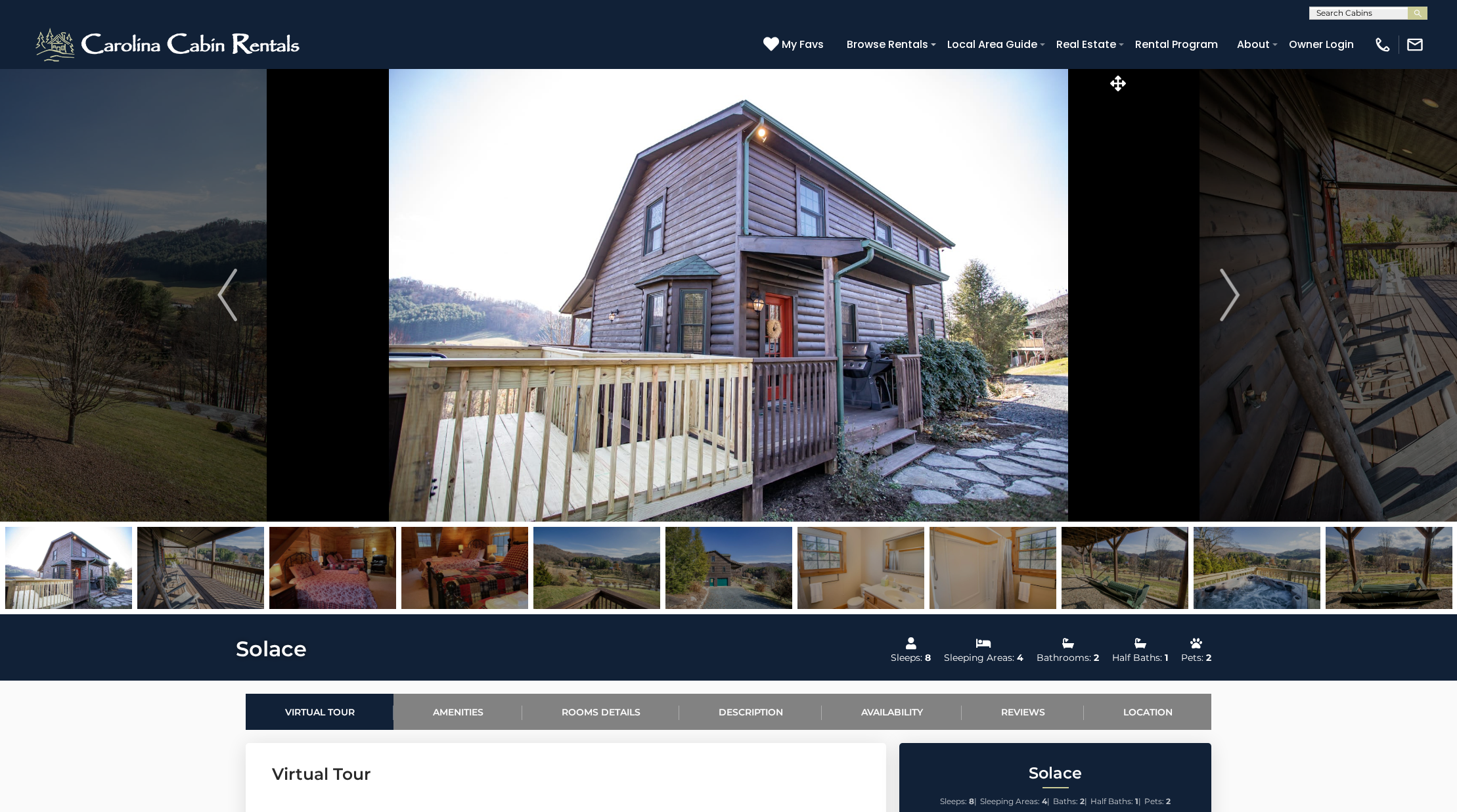
select select "*"
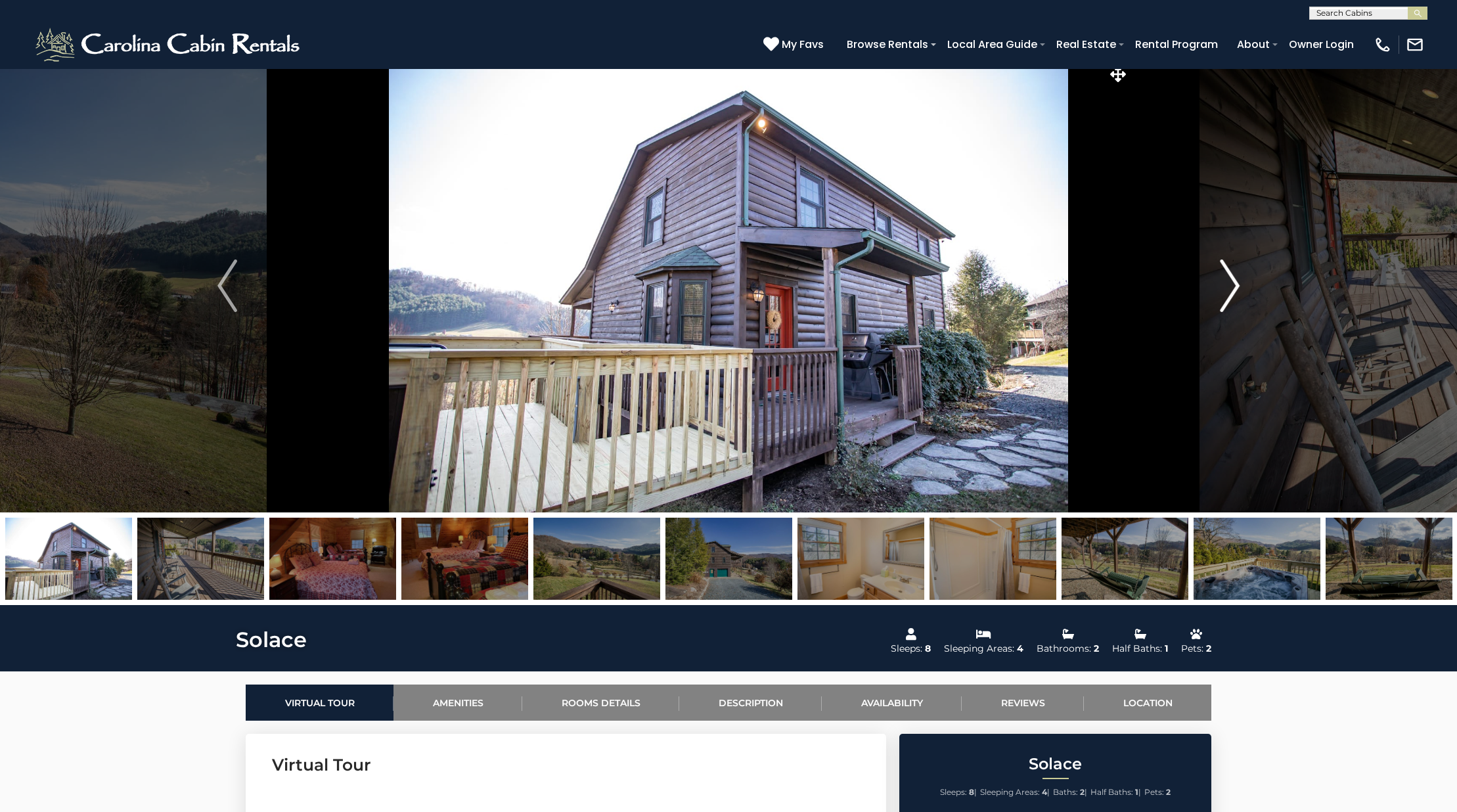
click at [1254, 283] on button "Next" at bounding box center [1229, 286] width 201 height 453
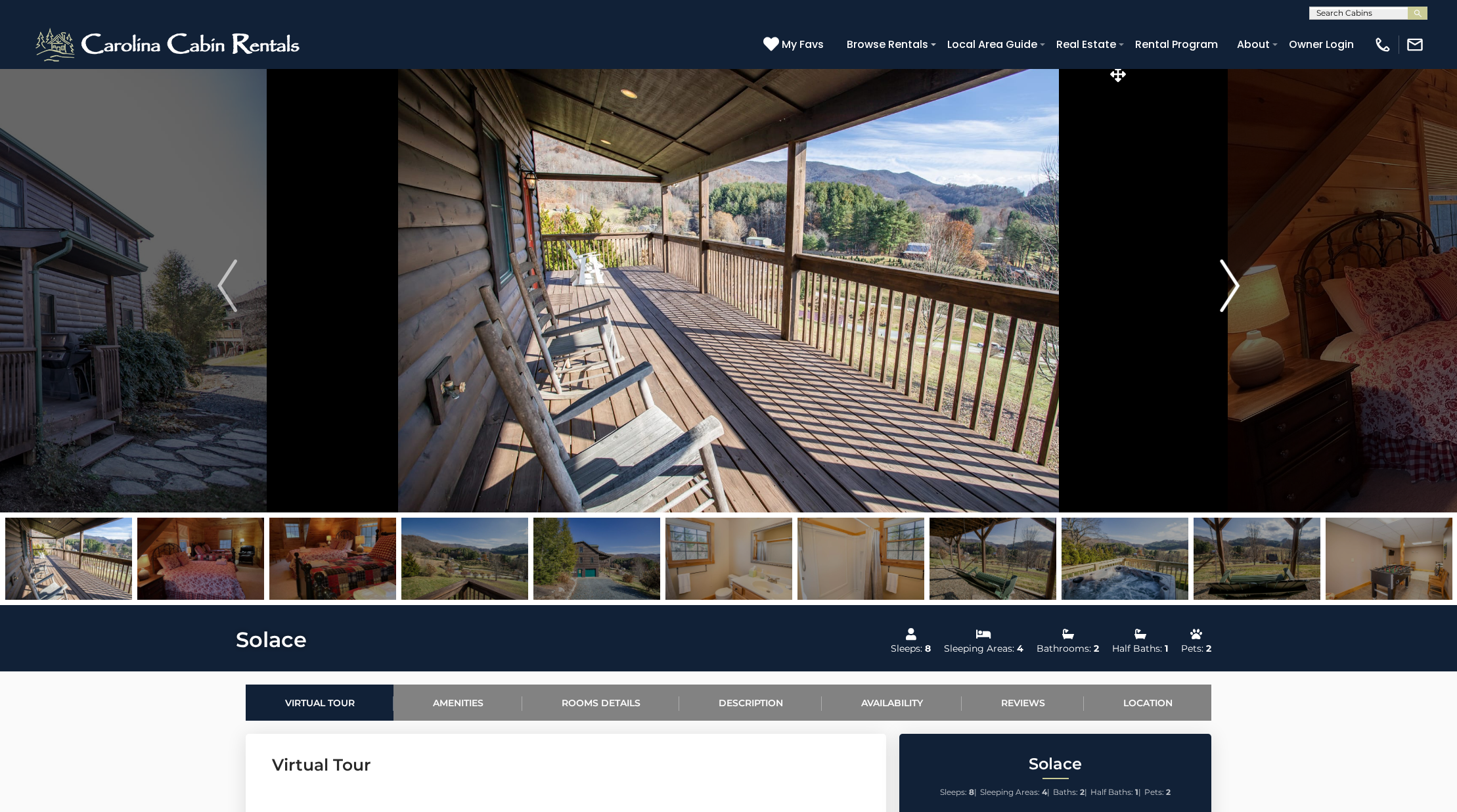
click at [1244, 288] on button "Next" at bounding box center [1229, 286] width 201 height 453
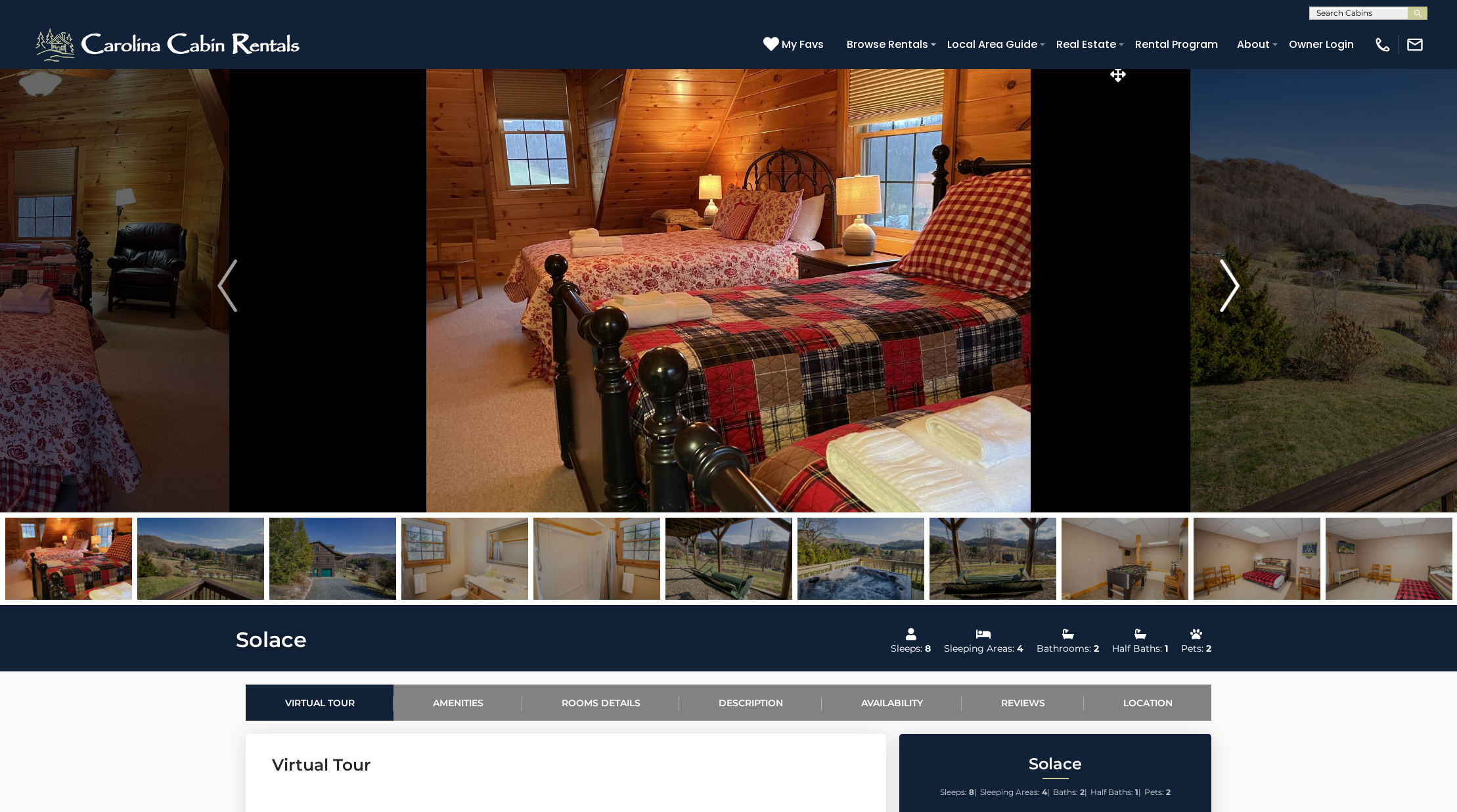
click at [1244, 288] on button "Next" at bounding box center [1229, 286] width 201 height 453
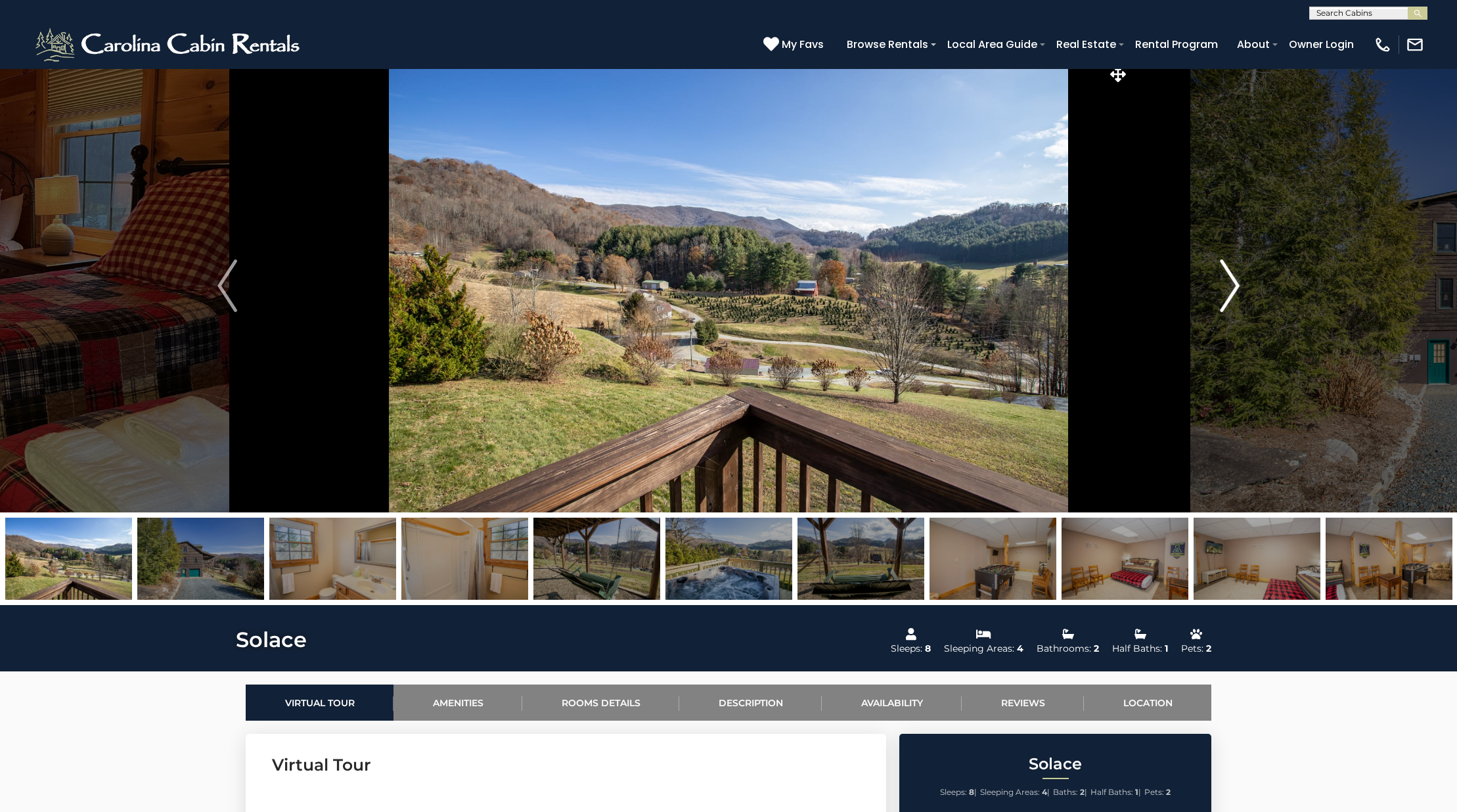
click at [1244, 288] on button "Next" at bounding box center [1229, 286] width 201 height 453
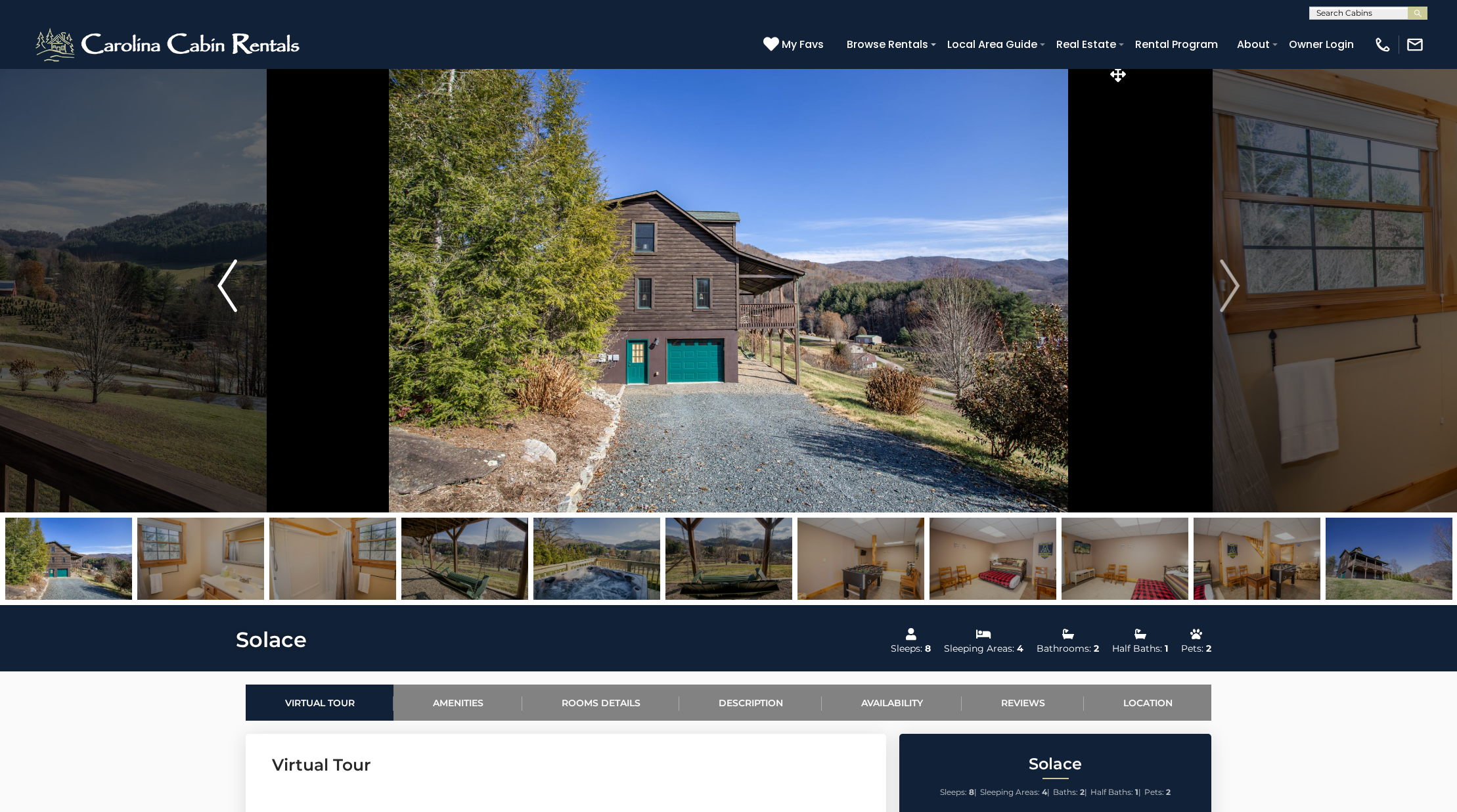
scroll to position [7, 0]
